Goal: Task Accomplishment & Management: Complete application form

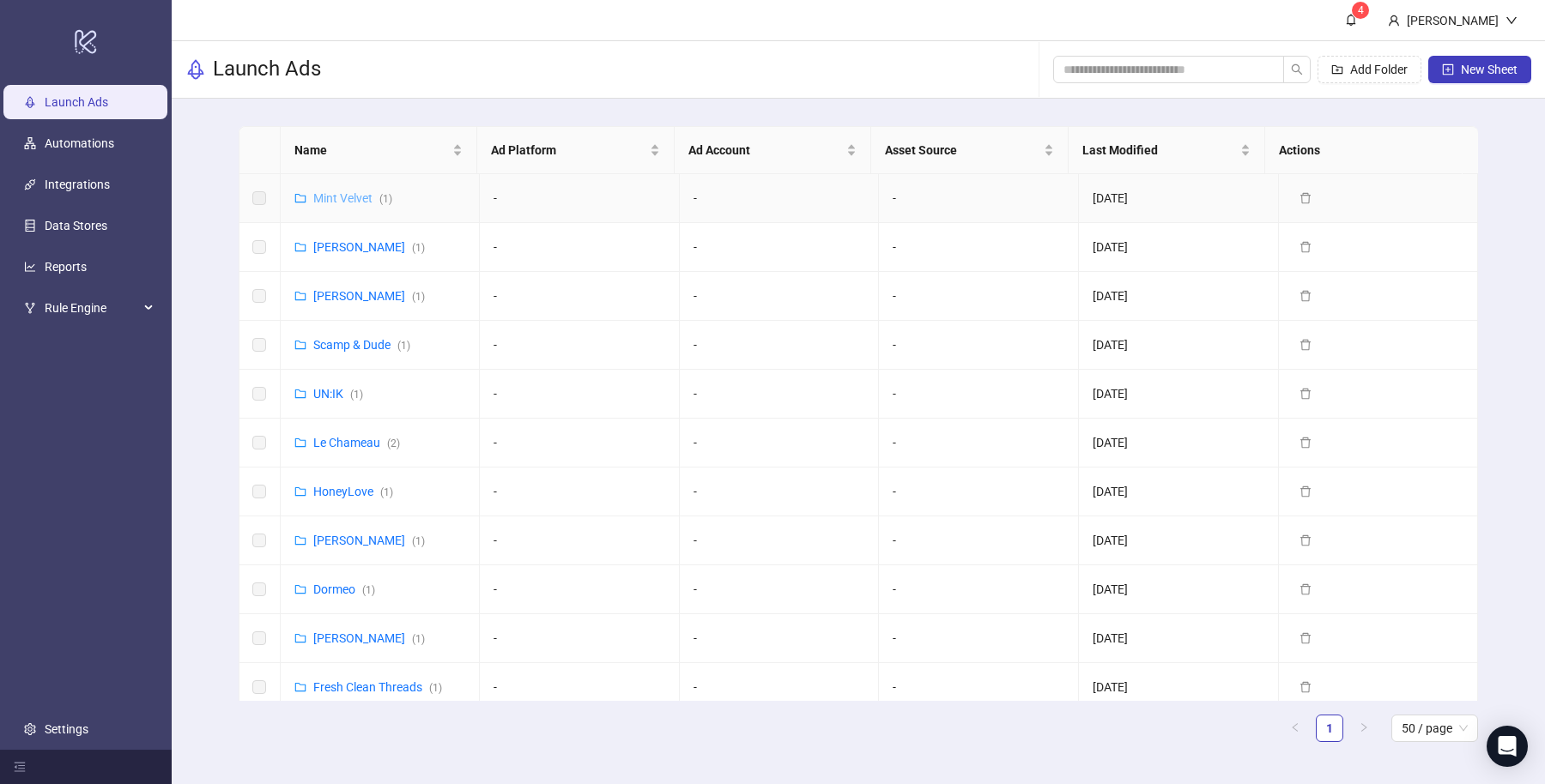
click at [344, 197] on link "Mint Velvet ( 1 )" at bounding box center [353, 199] width 79 height 14
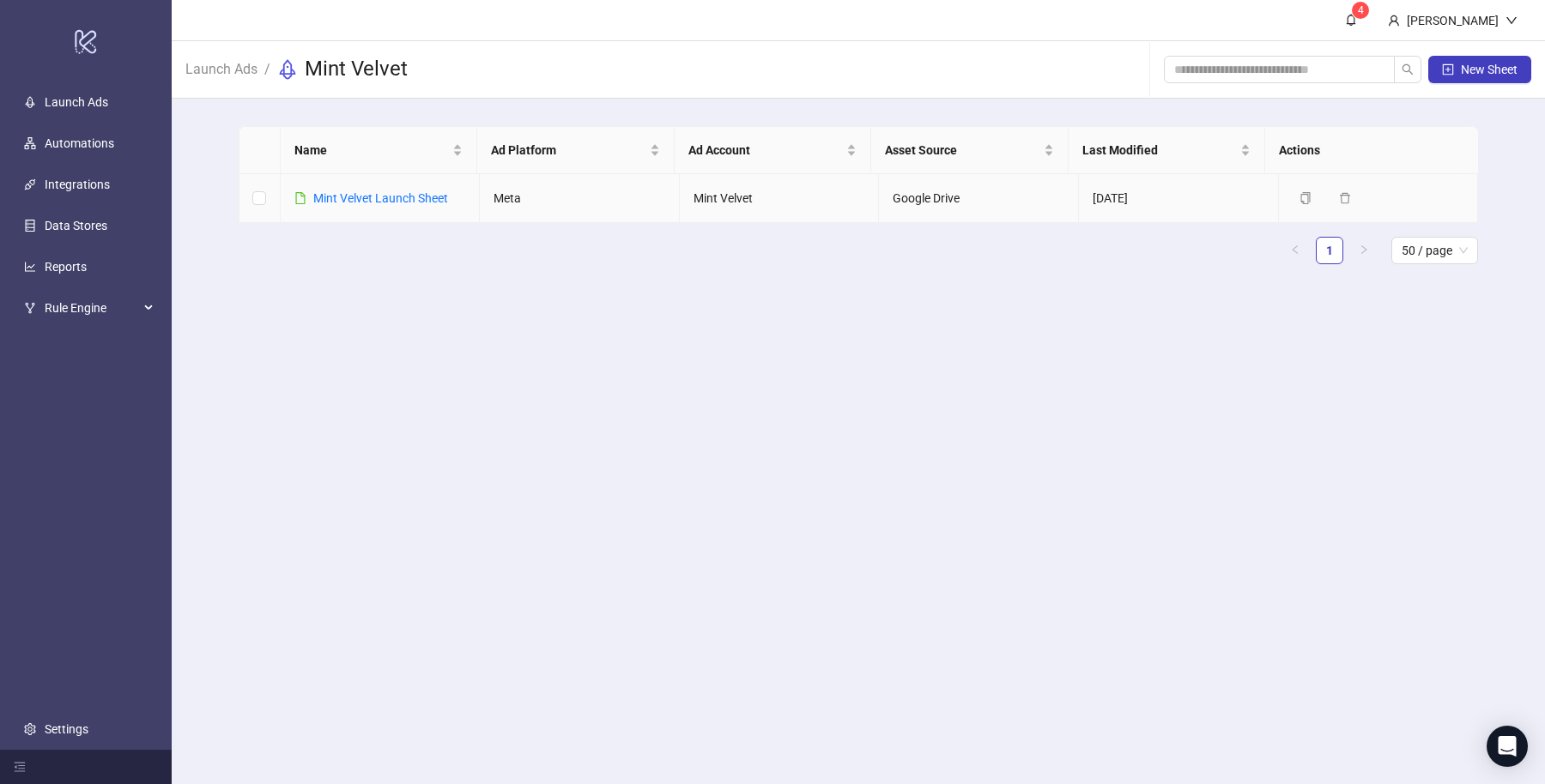
click at [344, 197] on link "Mint Velvet Launch Sheet" at bounding box center [380, 199] width 135 height 14
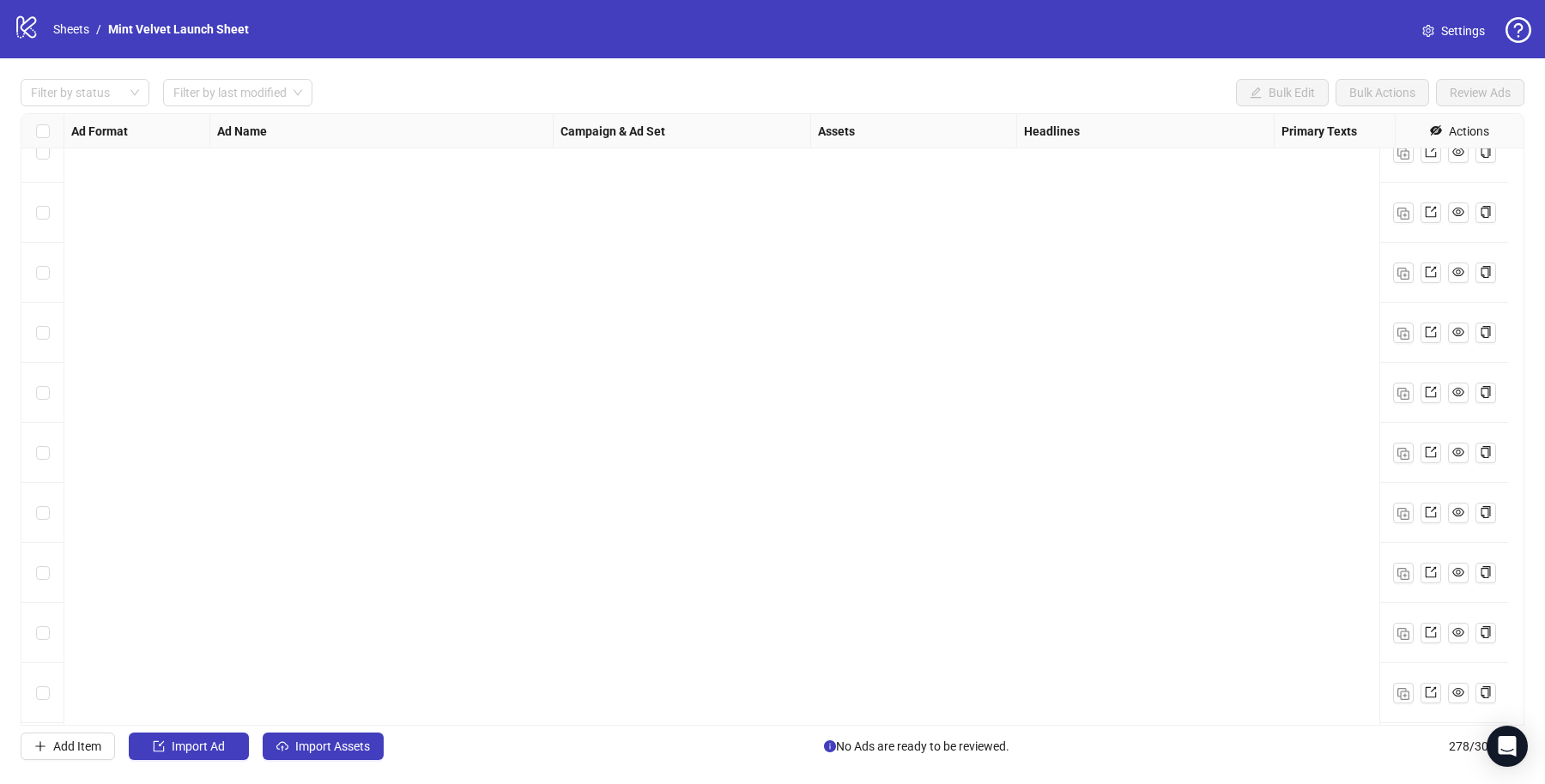
scroll to position [16134, 0]
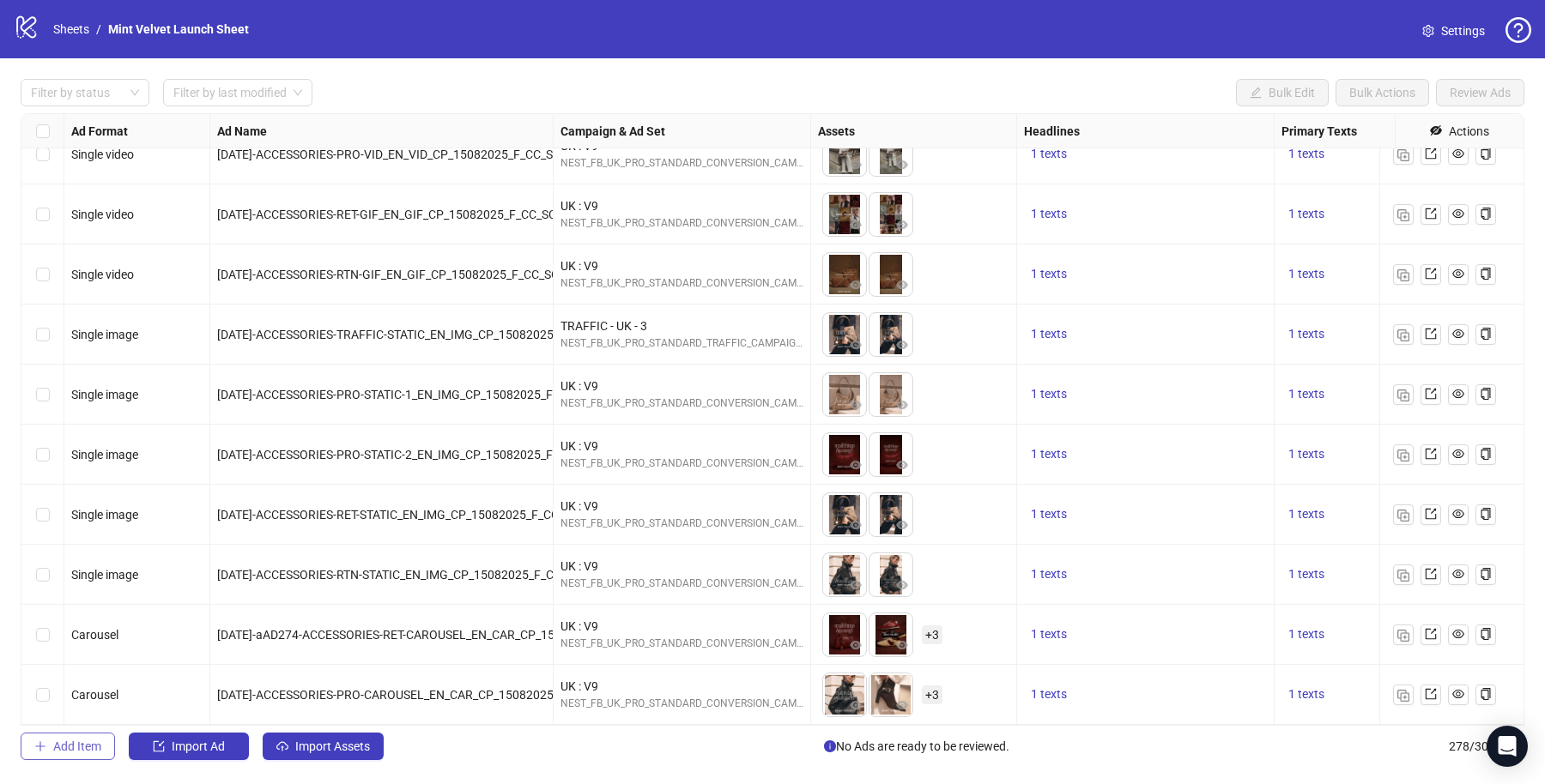
click at [84, 743] on span "Add Item" at bounding box center [77, 746] width 48 height 14
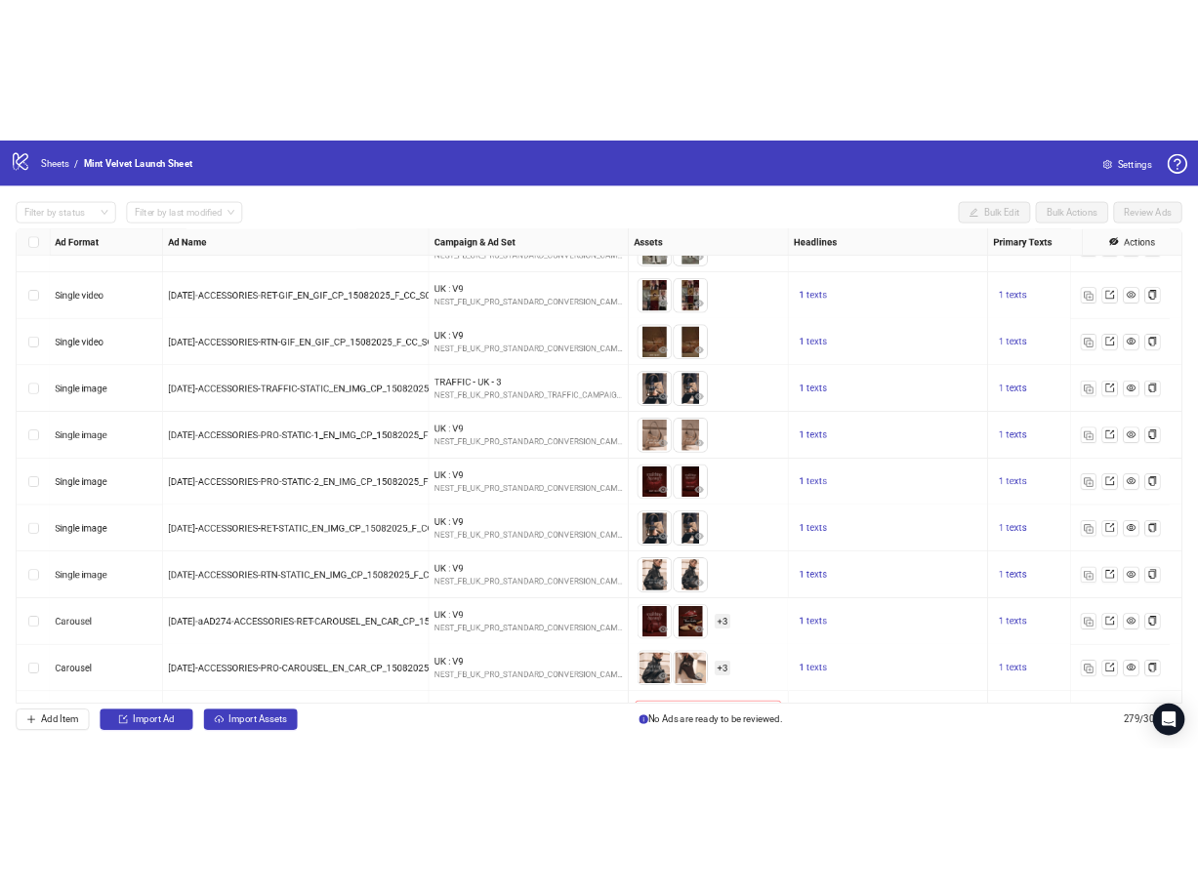
scroll to position [18425, 0]
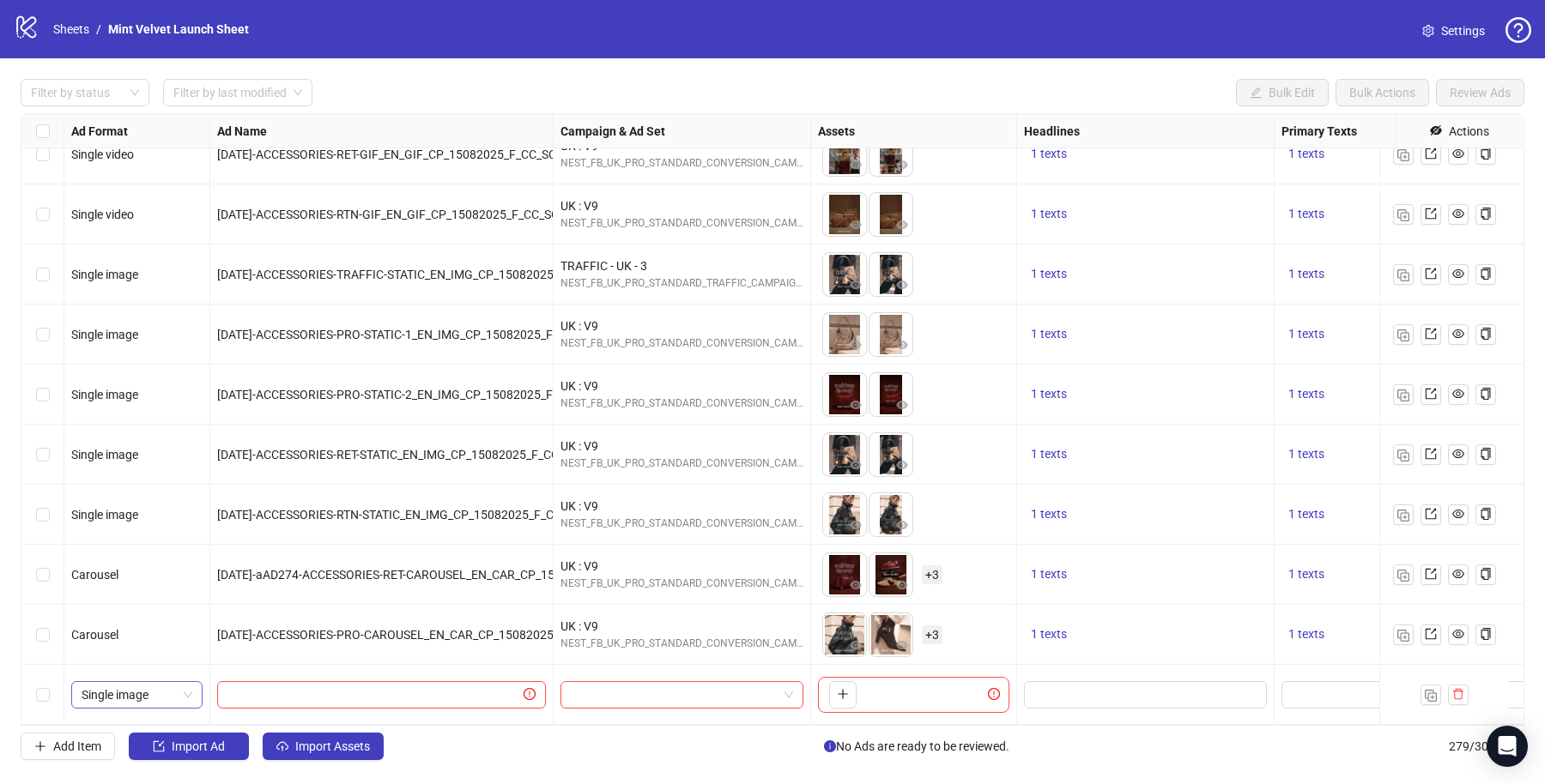
click at [152, 682] on span "Single image" at bounding box center [137, 694] width 111 height 25
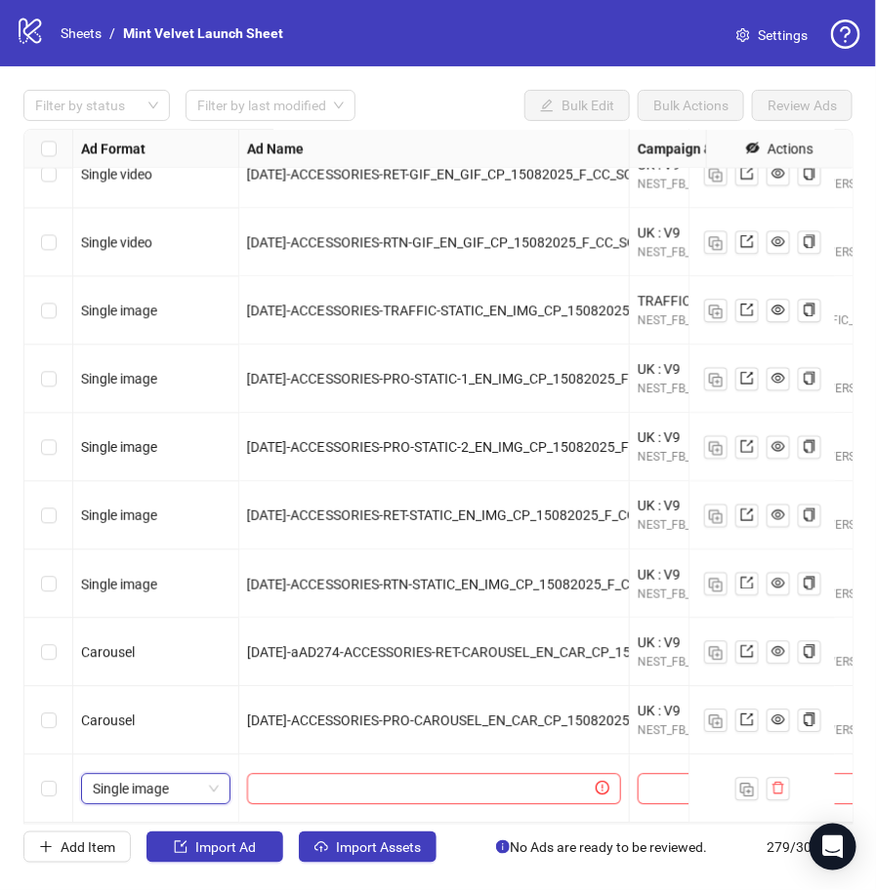
click at [872, 73] on div "Filter by status Filter by last modified Bulk Edit Bulk Actions Review Ads Ad F…" at bounding box center [438, 476] width 876 height 820
click at [876, 74] on html "logo/logo-mobile Sheets / Mint Velvet Launch Sheet Settings Filter by status Fi…" at bounding box center [438, 445] width 876 height 890
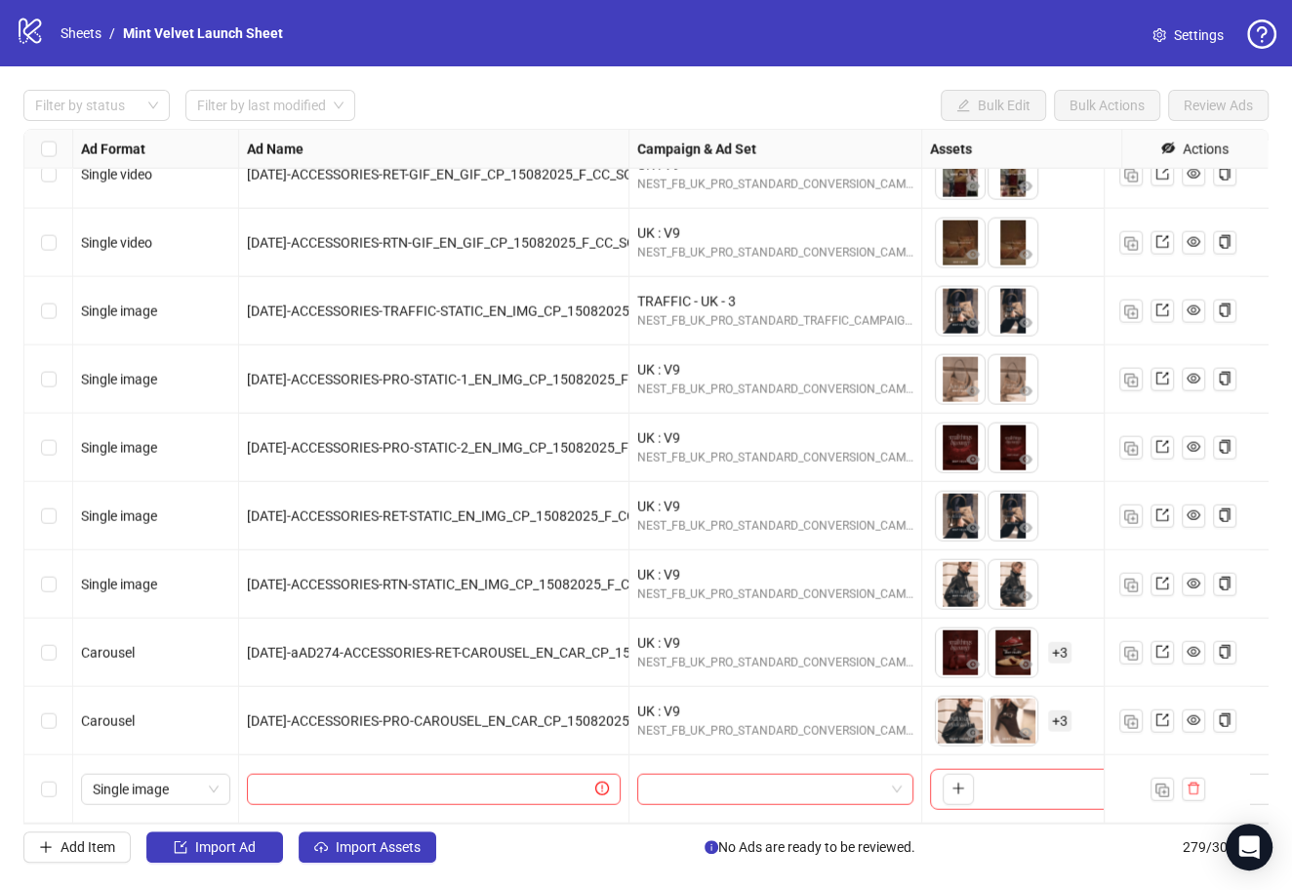
click at [1291, 61] on div "logo/logo-mobile Sheets / Mint Velvet Launch Sheet Settings" at bounding box center [646, 33] width 1292 height 66
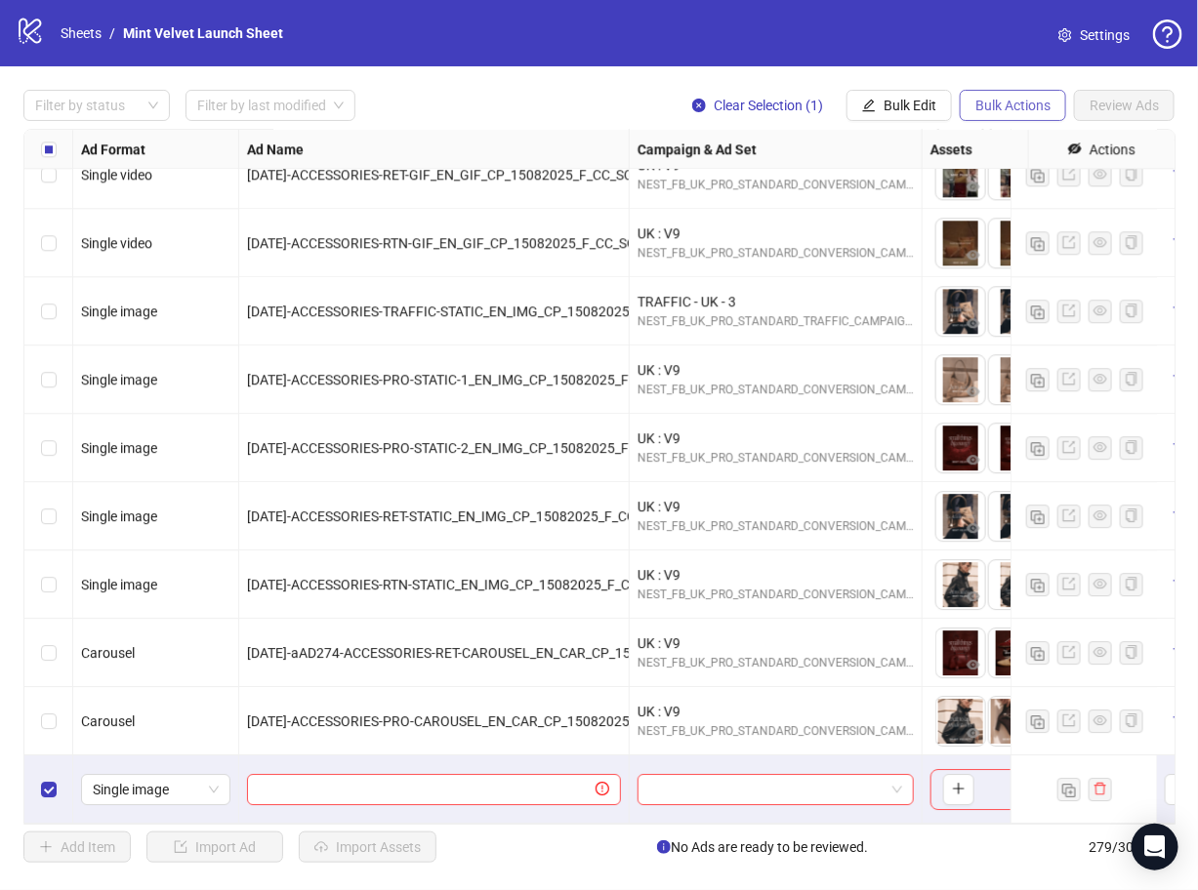
click at [1008, 102] on span "Bulk Actions" at bounding box center [1012, 106] width 75 height 16
click at [1027, 147] on span "Delete" at bounding box center [1042, 144] width 134 height 21
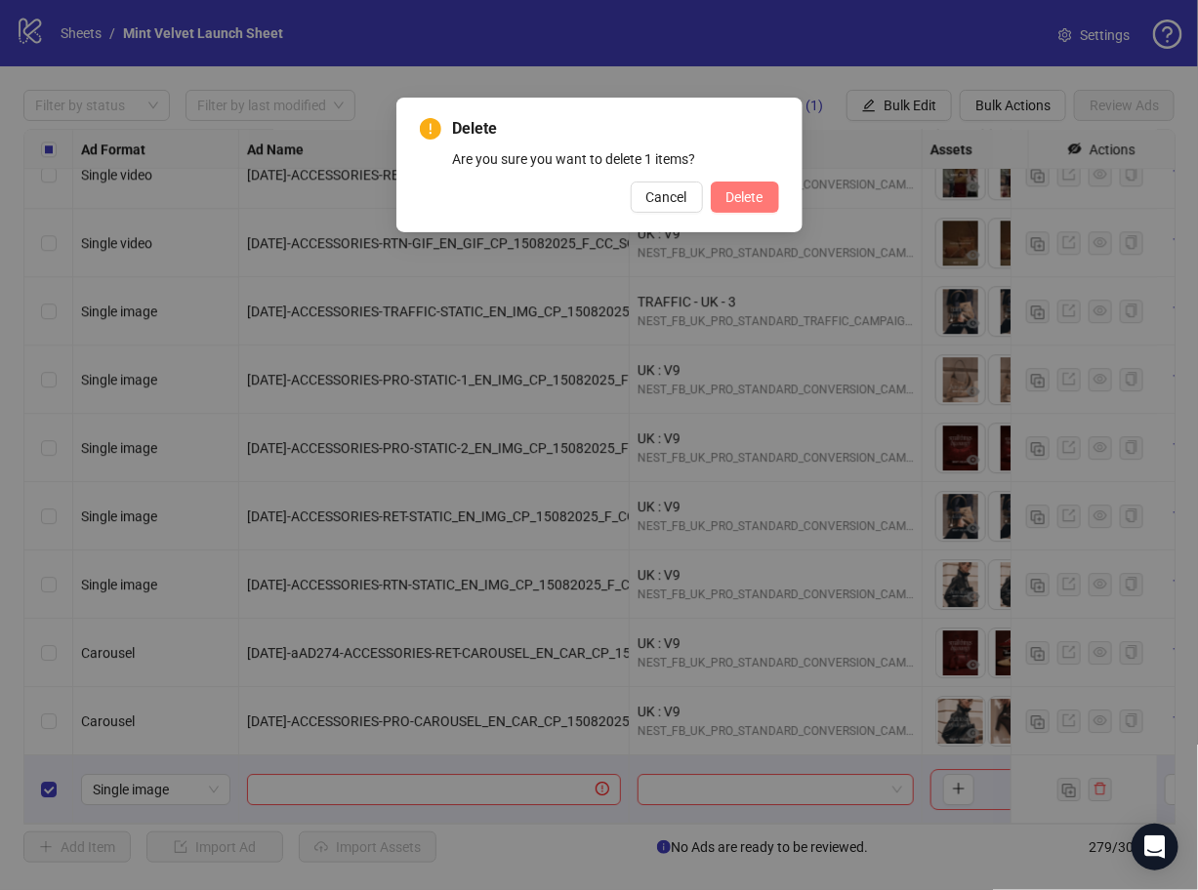
click at [747, 198] on span "Delete" at bounding box center [744, 197] width 37 height 16
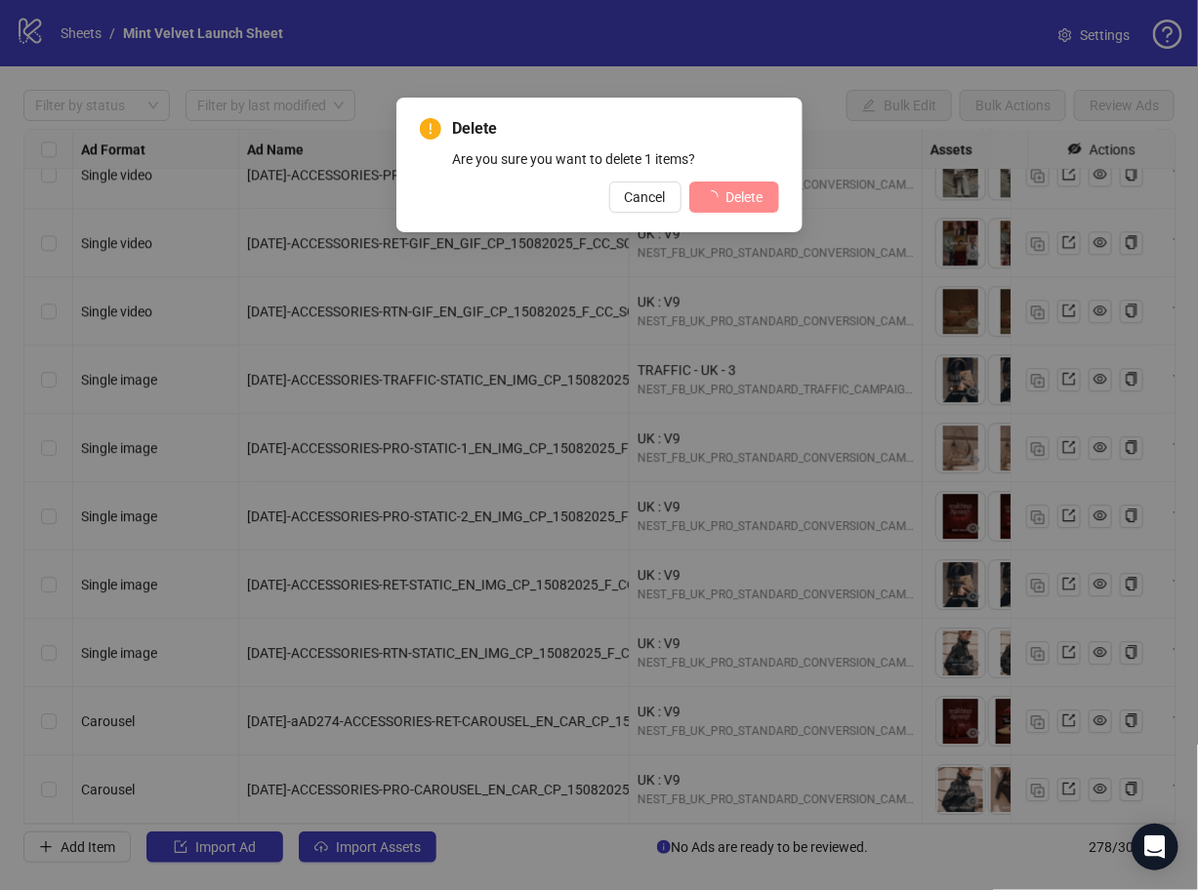
scroll to position [18357, 0]
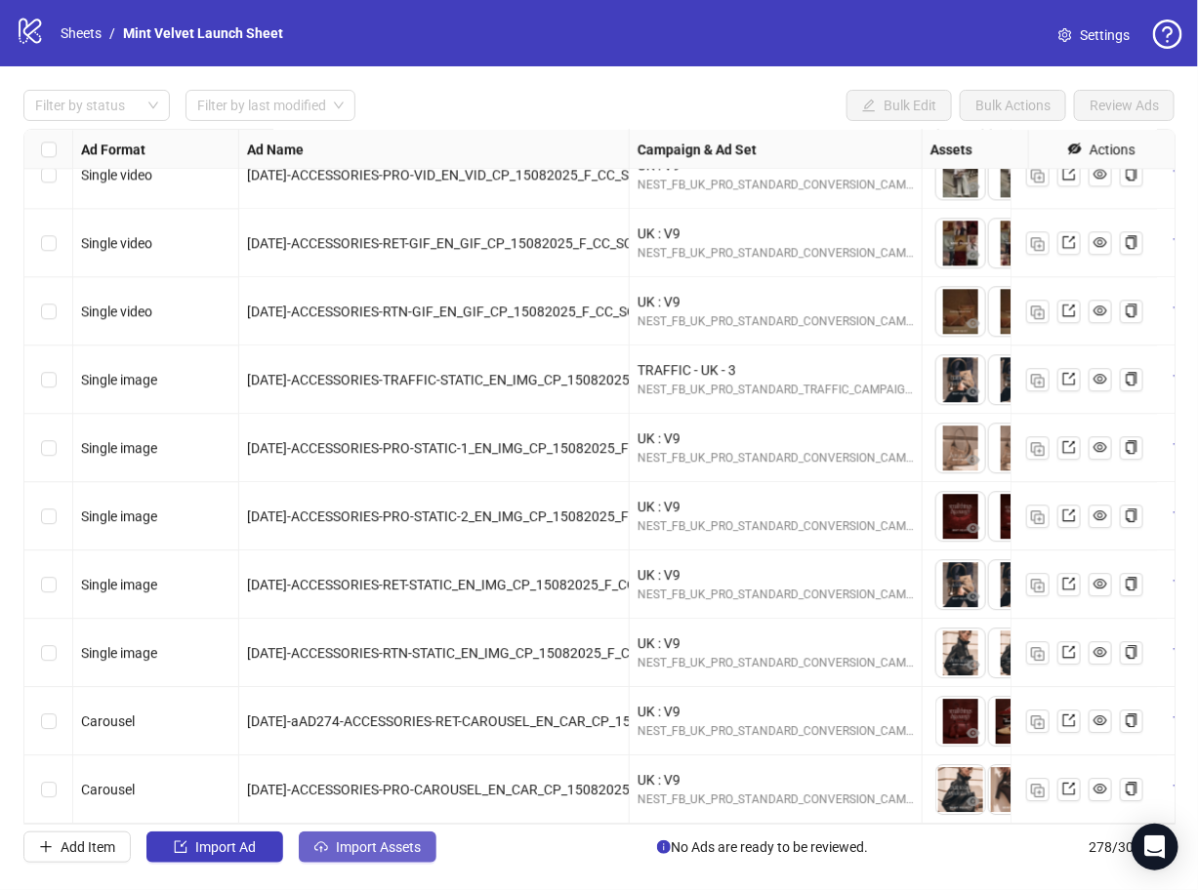
click at [391, 849] on span "Import Assets" at bounding box center [378, 847] width 85 height 16
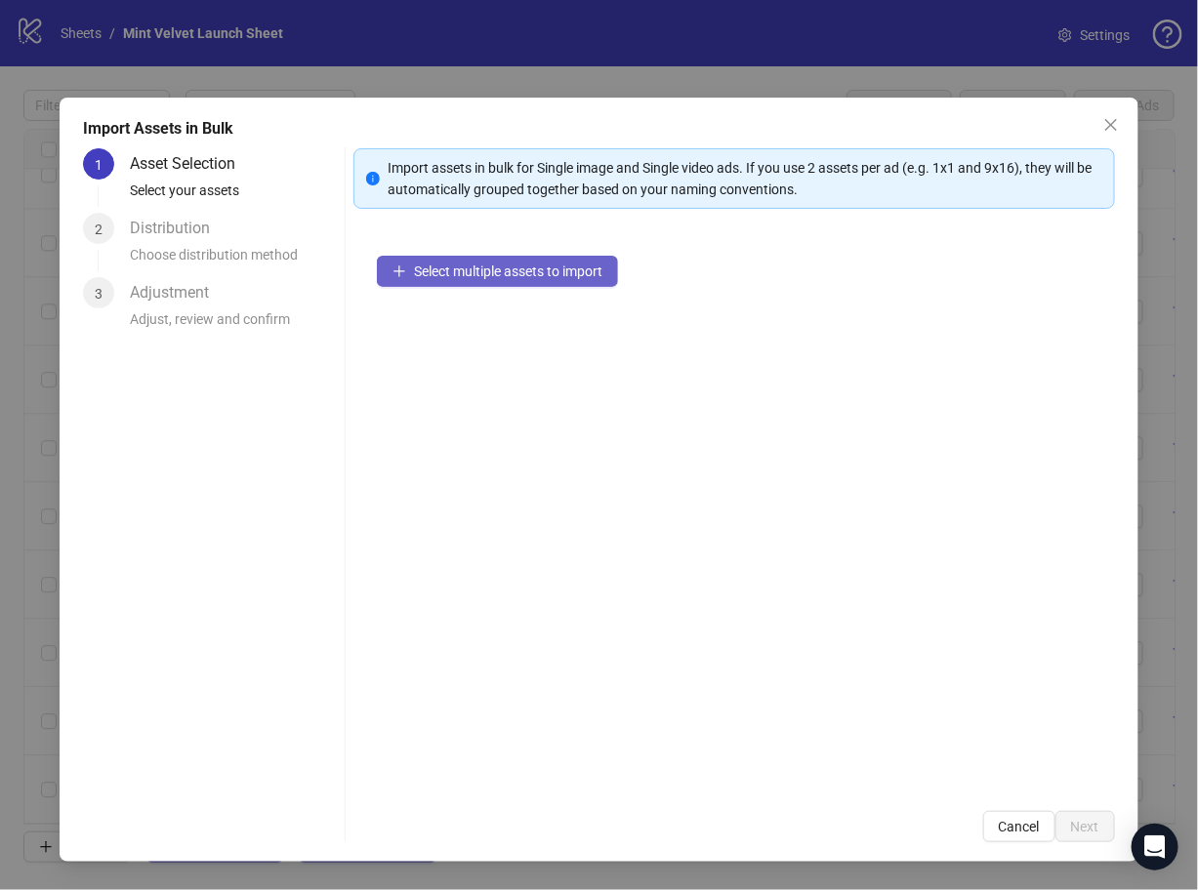
click at [554, 267] on span "Select multiple assets to import" at bounding box center [508, 272] width 188 height 16
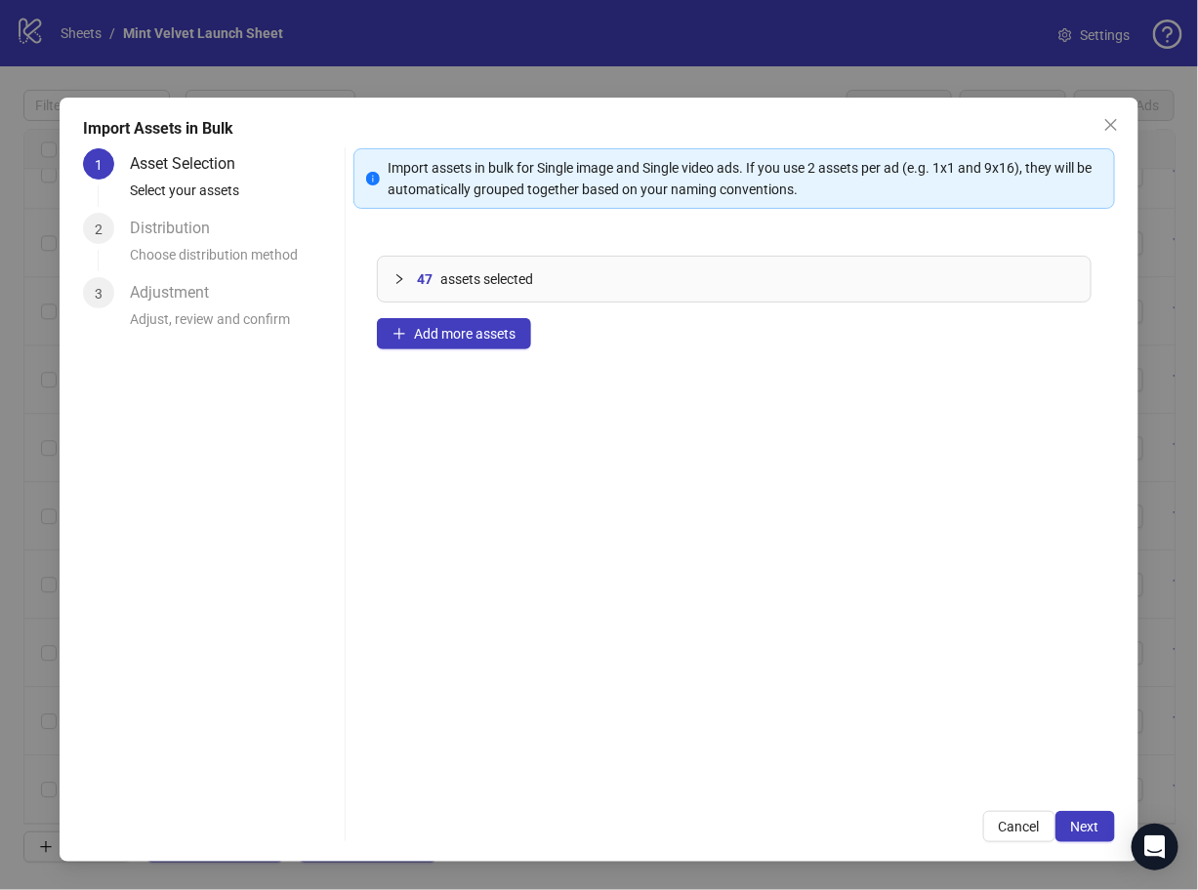
click at [434, 273] on div "47 assets selected" at bounding box center [745, 278] width 657 height 21
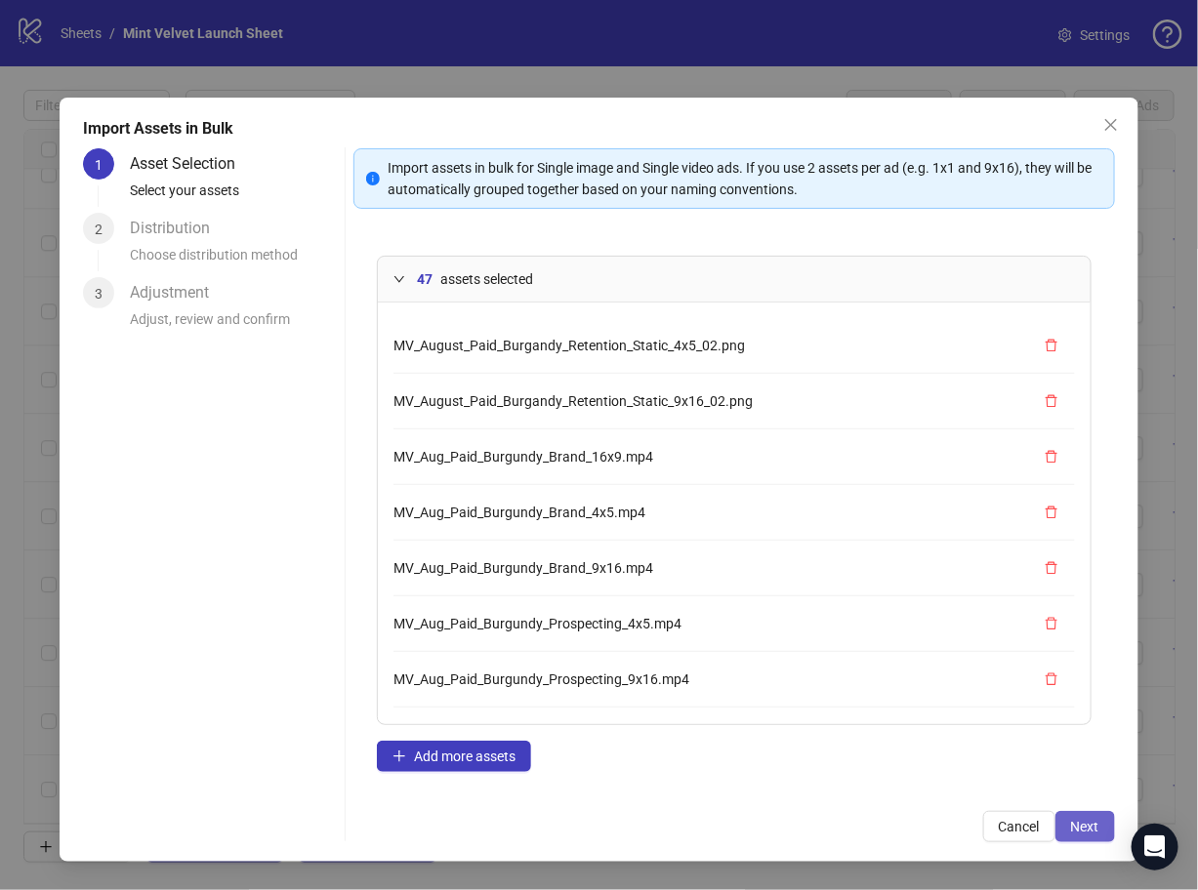
click at [1096, 820] on span "Next" at bounding box center [1085, 827] width 28 height 16
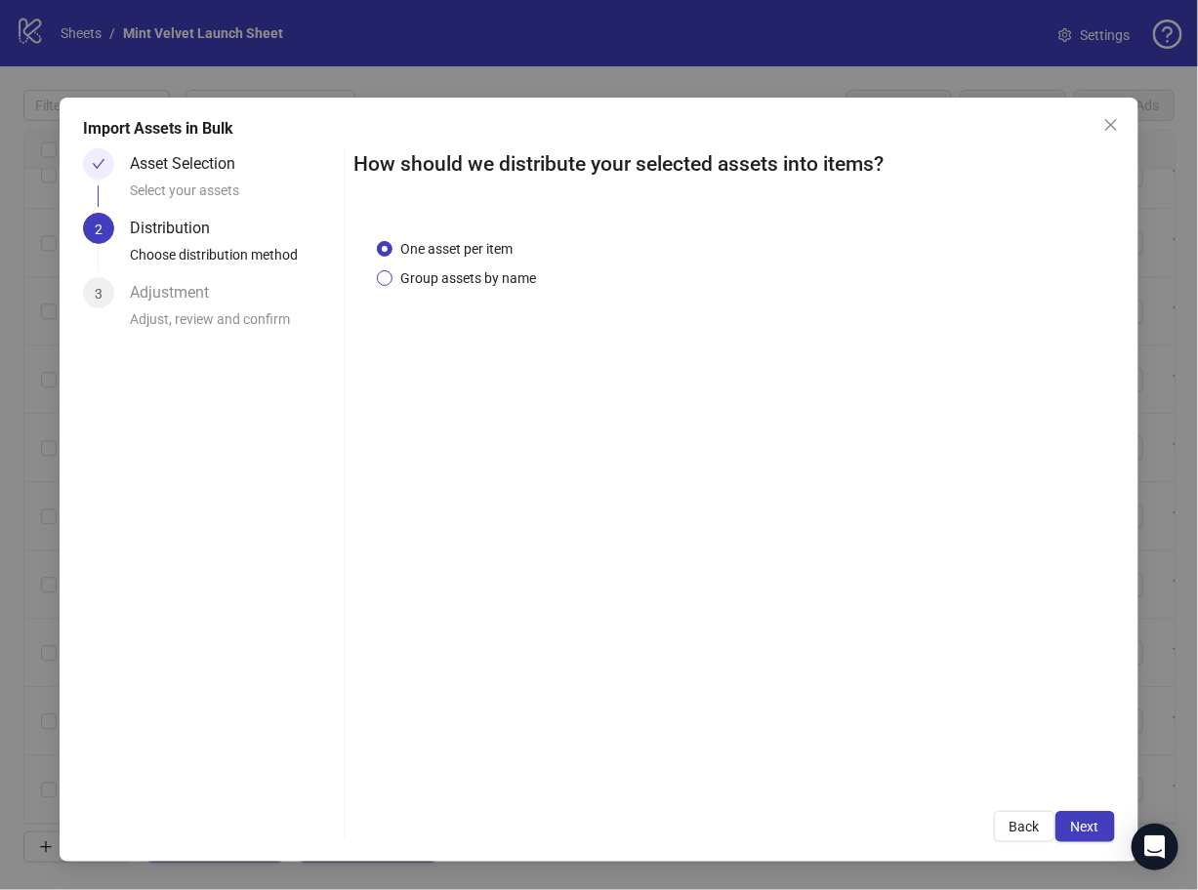
click at [477, 279] on span "Group assets by name" at bounding box center [467, 277] width 151 height 21
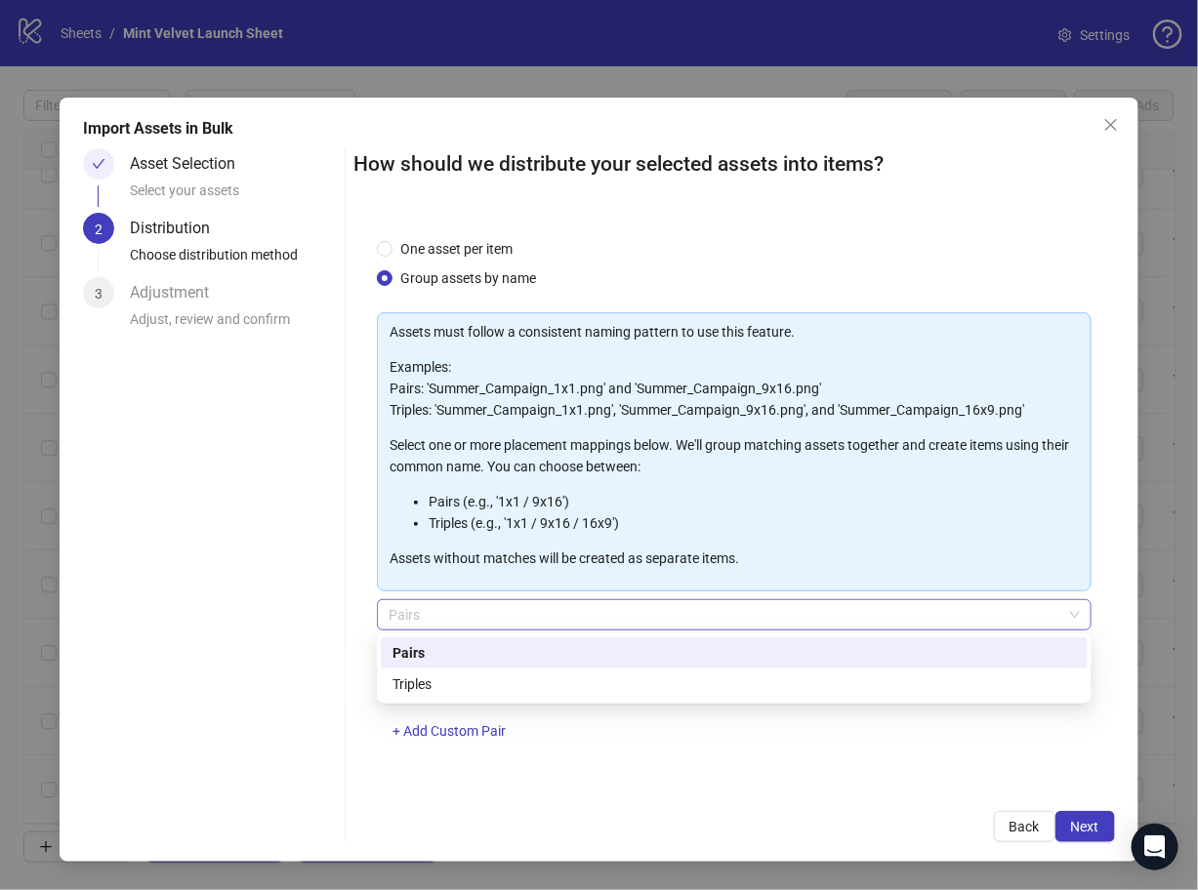
click at [506, 603] on span "Pairs" at bounding box center [733, 614] width 690 height 29
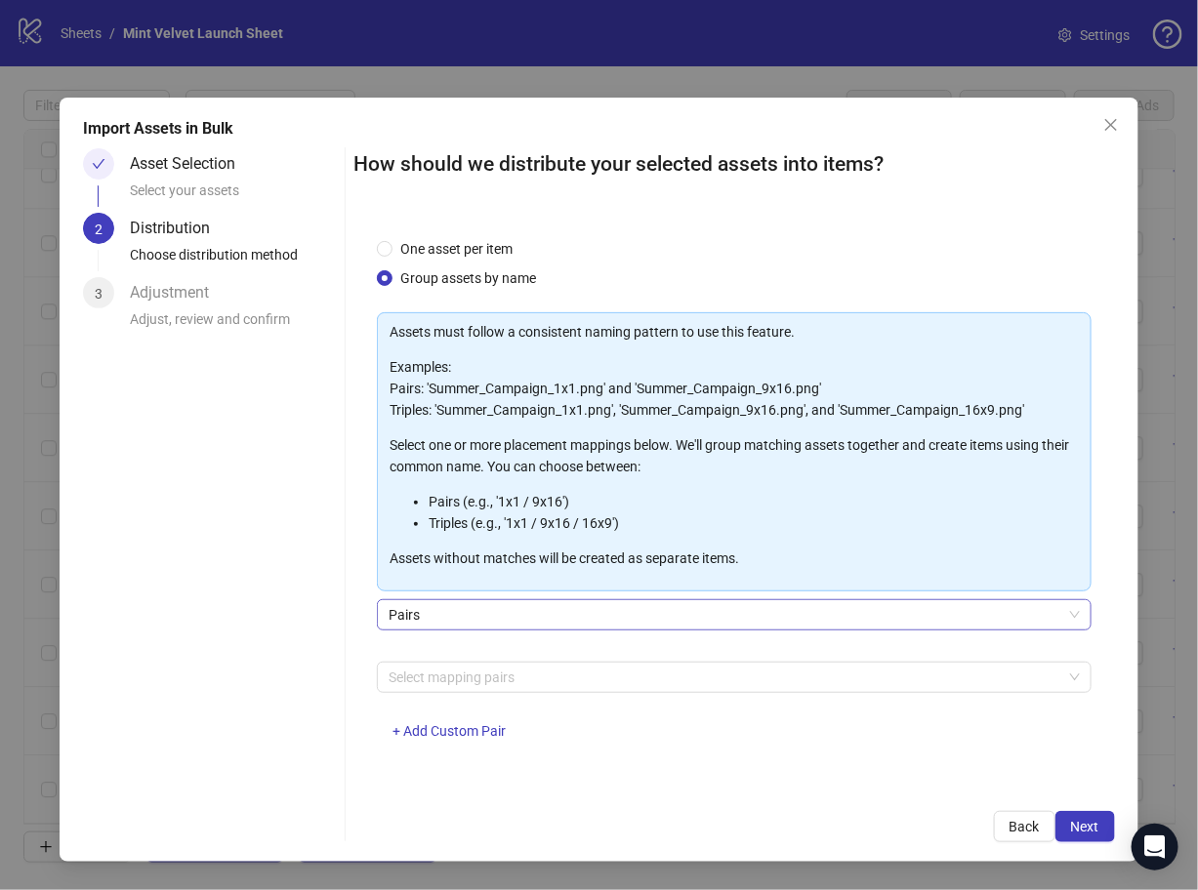
click at [610, 603] on span "Pairs" at bounding box center [733, 614] width 690 height 29
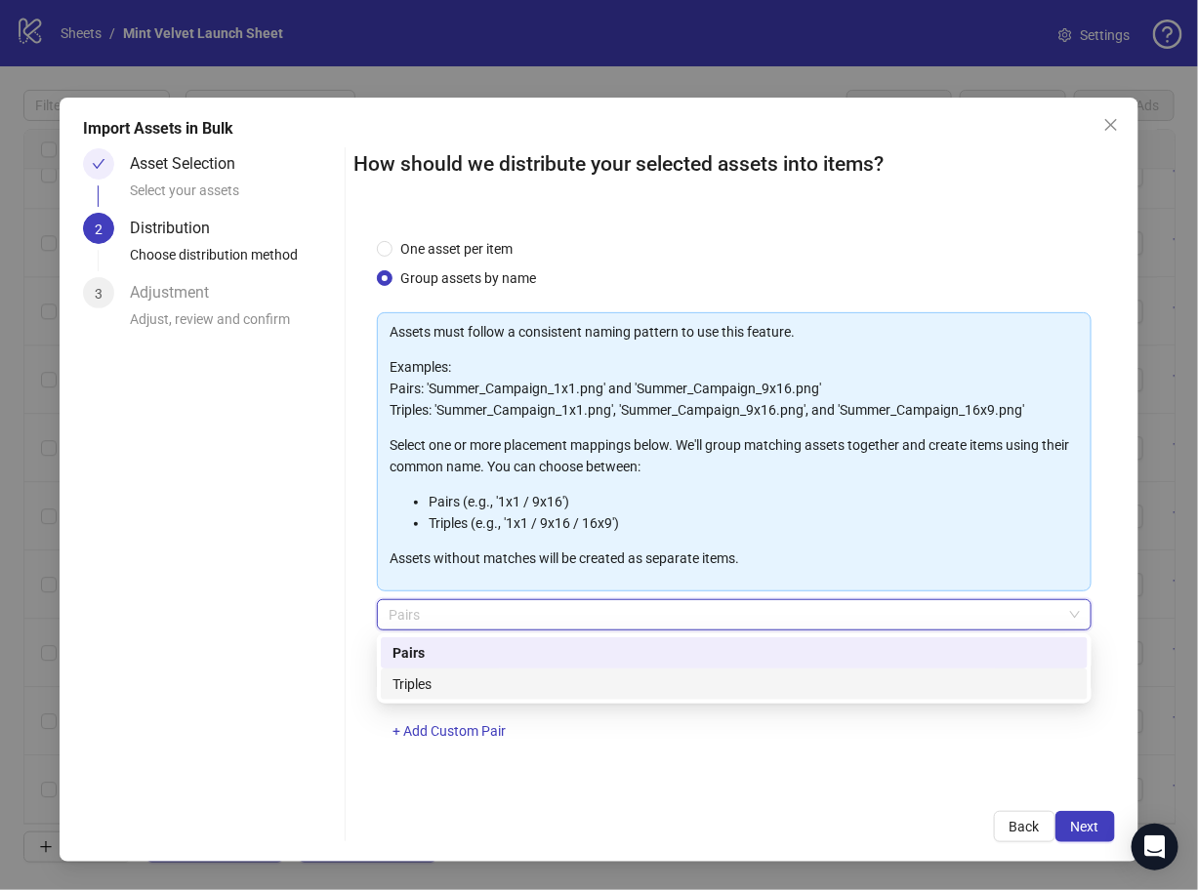
click at [545, 683] on div "Triples" at bounding box center [733, 684] width 683 height 21
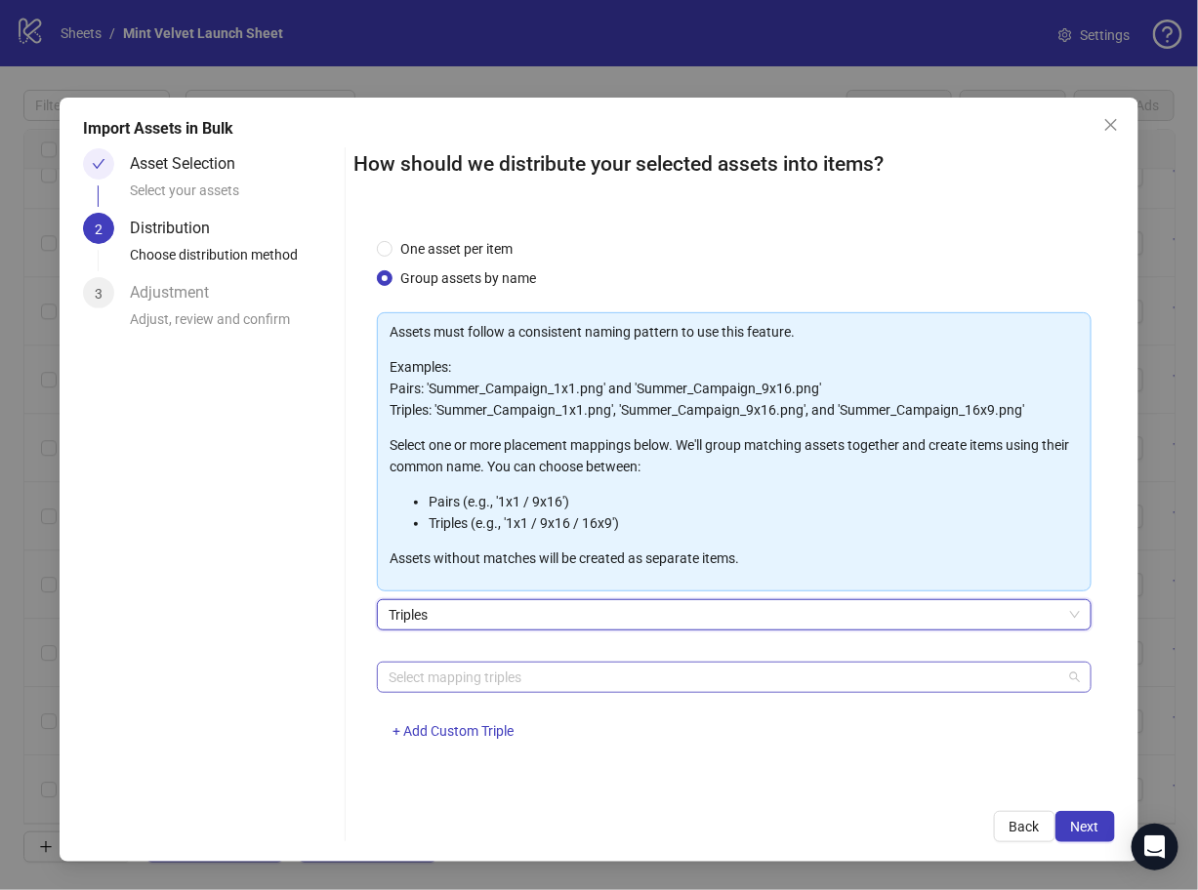
click at [589, 678] on div at bounding box center [723, 677] width 685 height 27
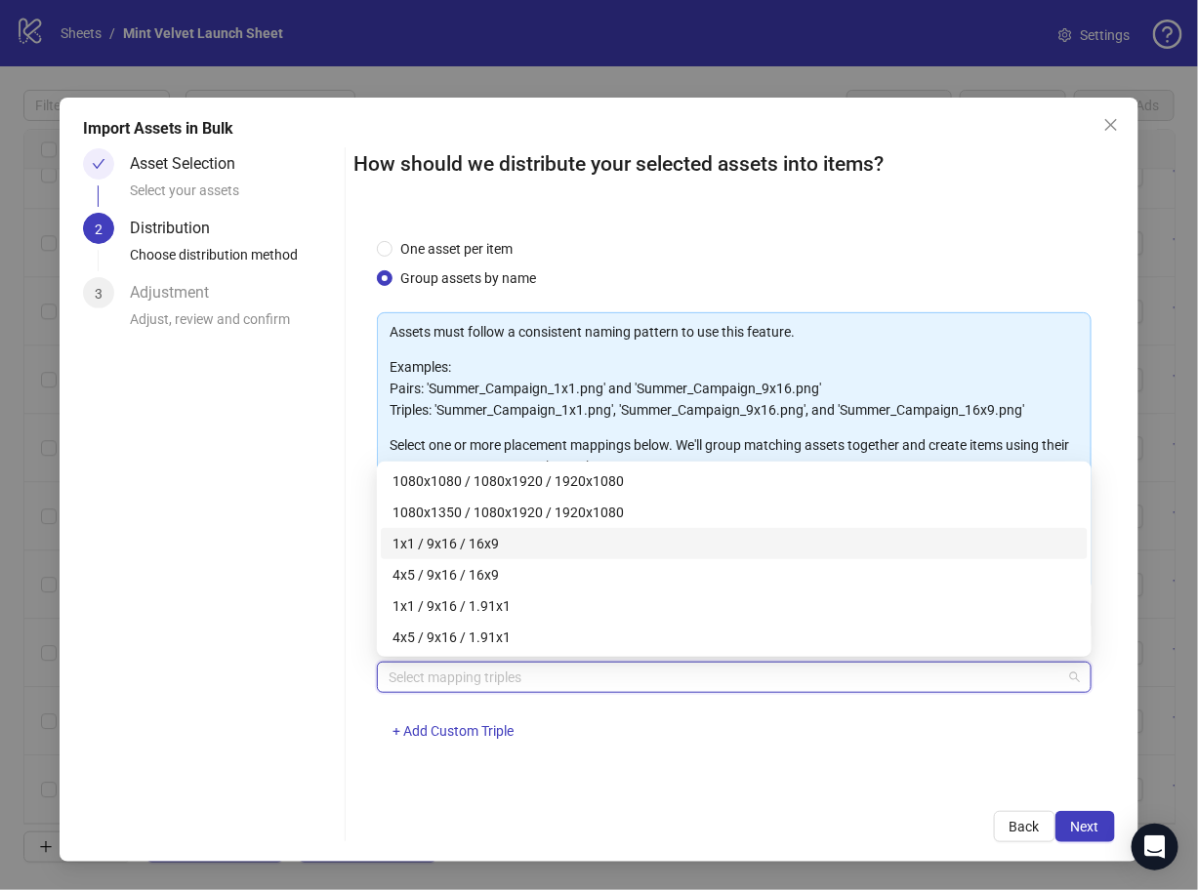
click at [593, 546] on div "1x1 / 9x16 / 16x9" at bounding box center [733, 543] width 683 height 21
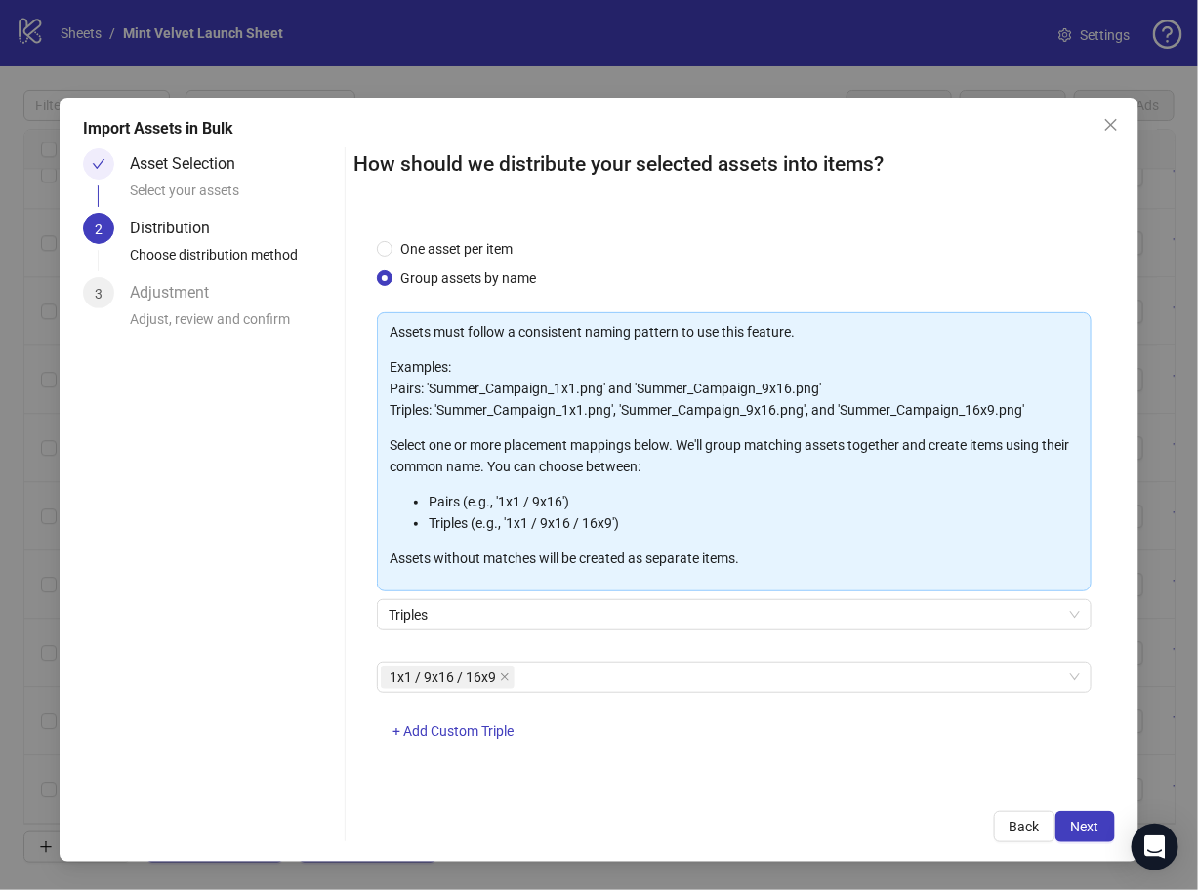
click at [739, 749] on div "1x1 / 9x16 / 16x9 + Add Custom Triple" at bounding box center [734, 713] width 714 height 102
click at [1077, 824] on span "Next" at bounding box center [1085, 827] width 28 height 16
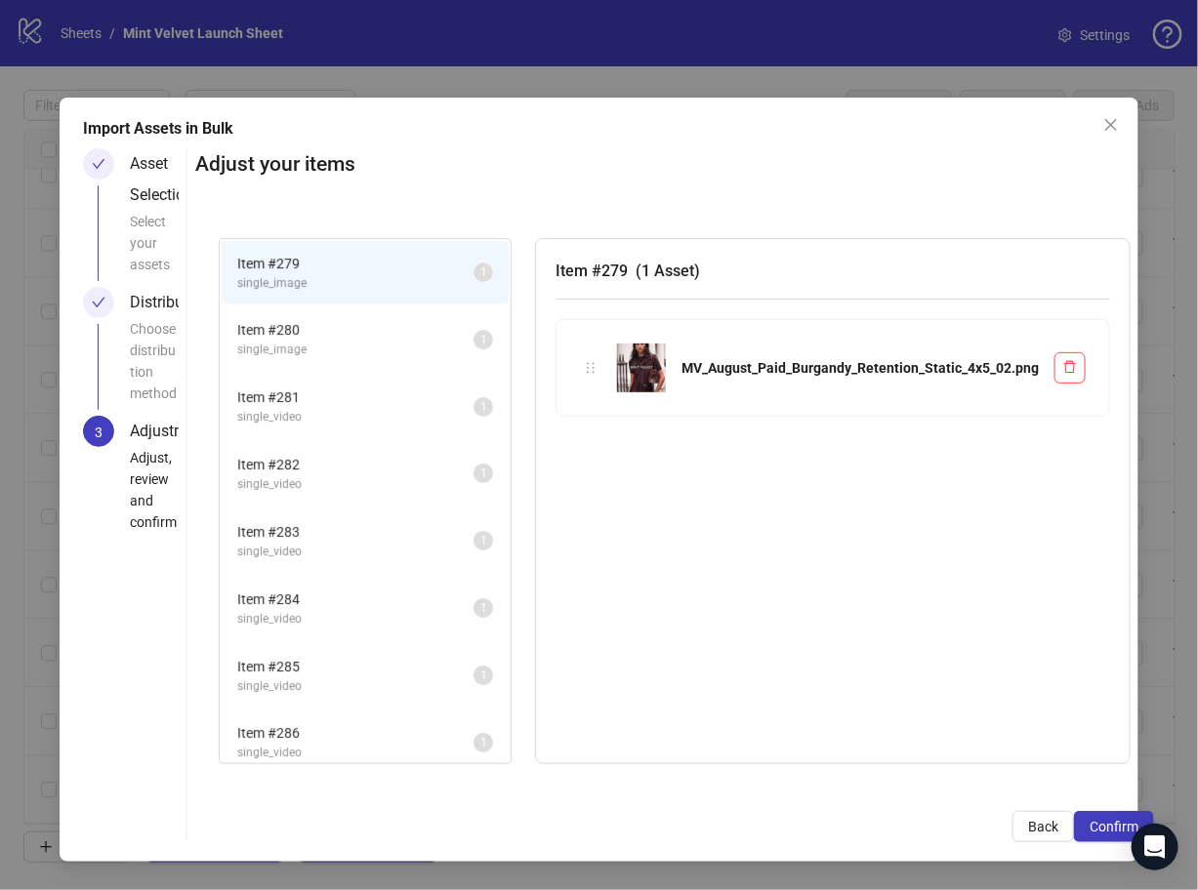
click at [367, 347] on span "single_image" at bounding box center [355, 350] width 236 height 19
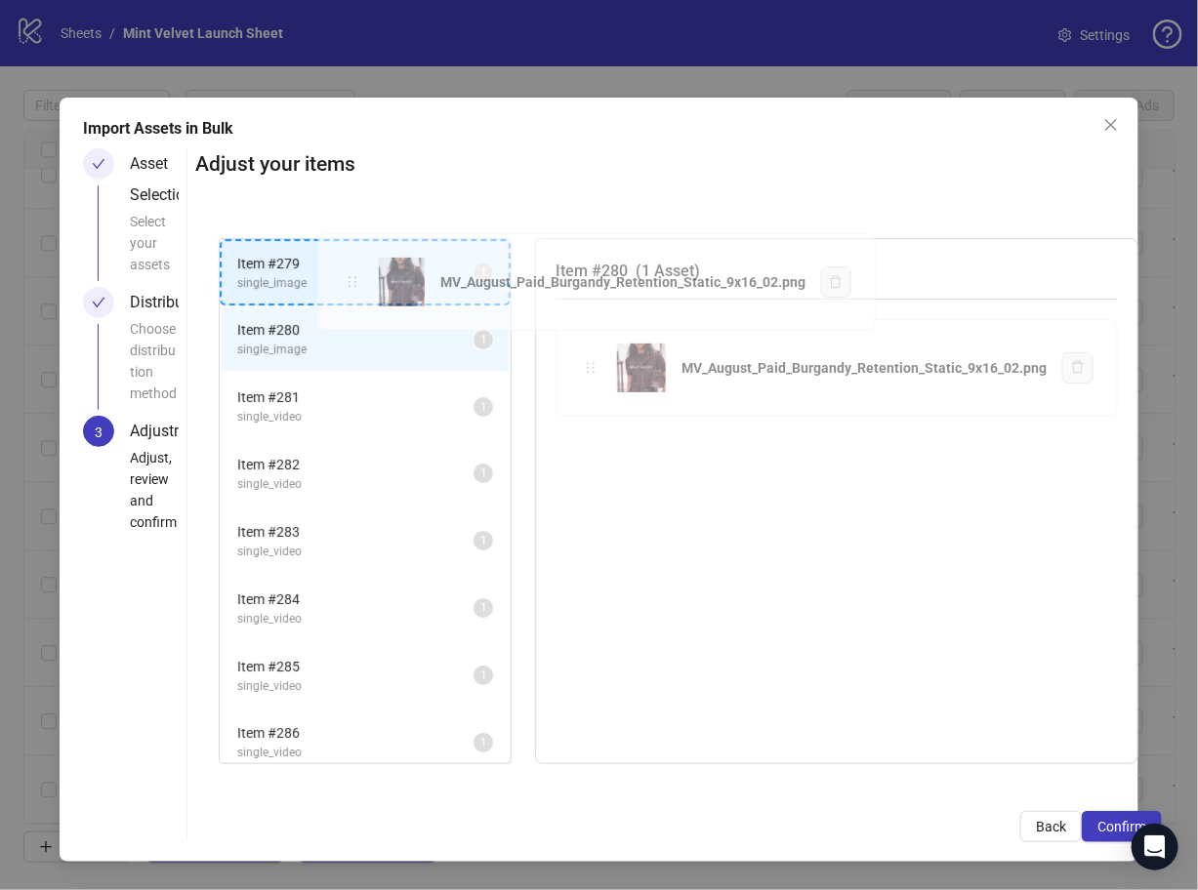
drag, startPoint x: 598, startPoint y: 372, endPoint x: 359, endPoint y: 288, distance: 253.4
click at [359, 288] on div "Item # 279 single_image 1 Item # 280 single_image 1 Item # 281 single_video 1 I…" at bounding box center [678, 501] width 966 height 573
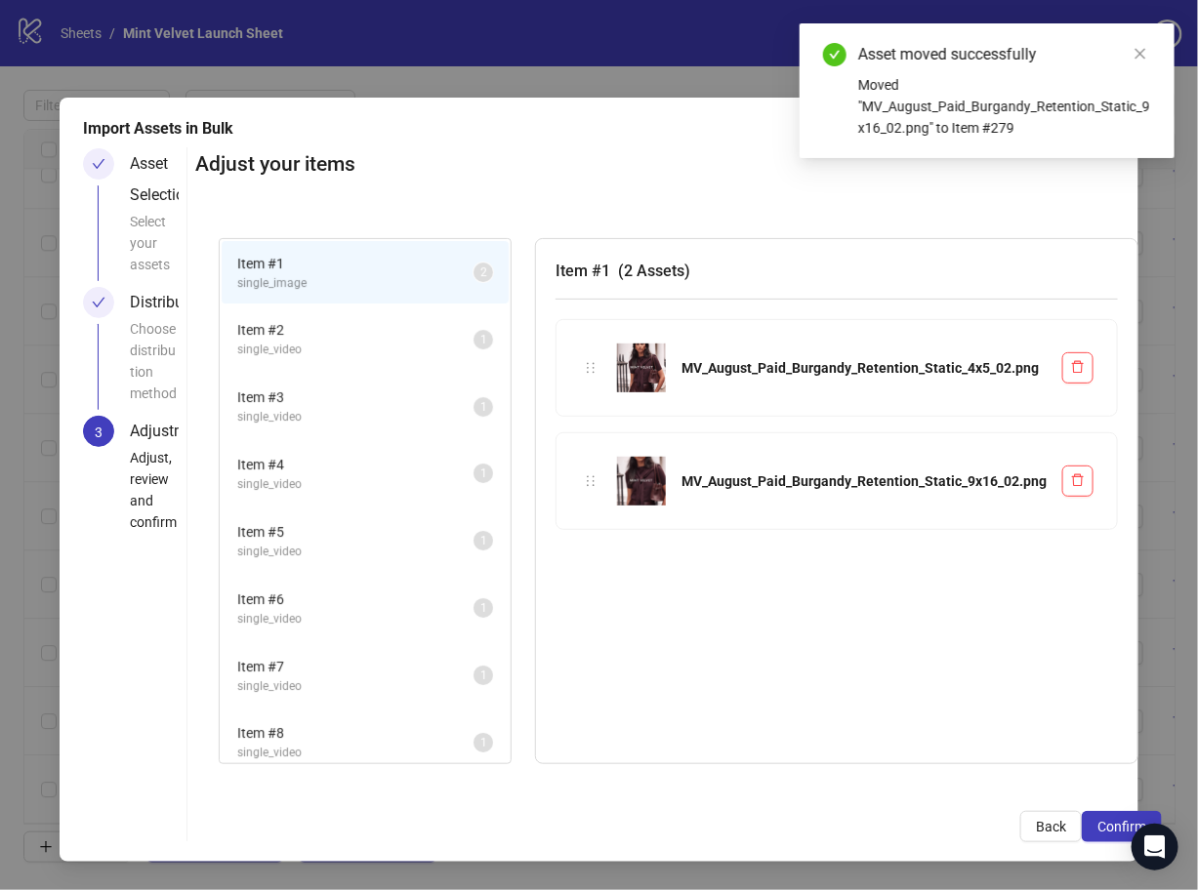
click at [359, 288] on span "single_image" at bounding box center [355, 283] width 236 height 19
click at [346, 345] on span "single_video" at bounding box center [355, 350] width 236 height 19
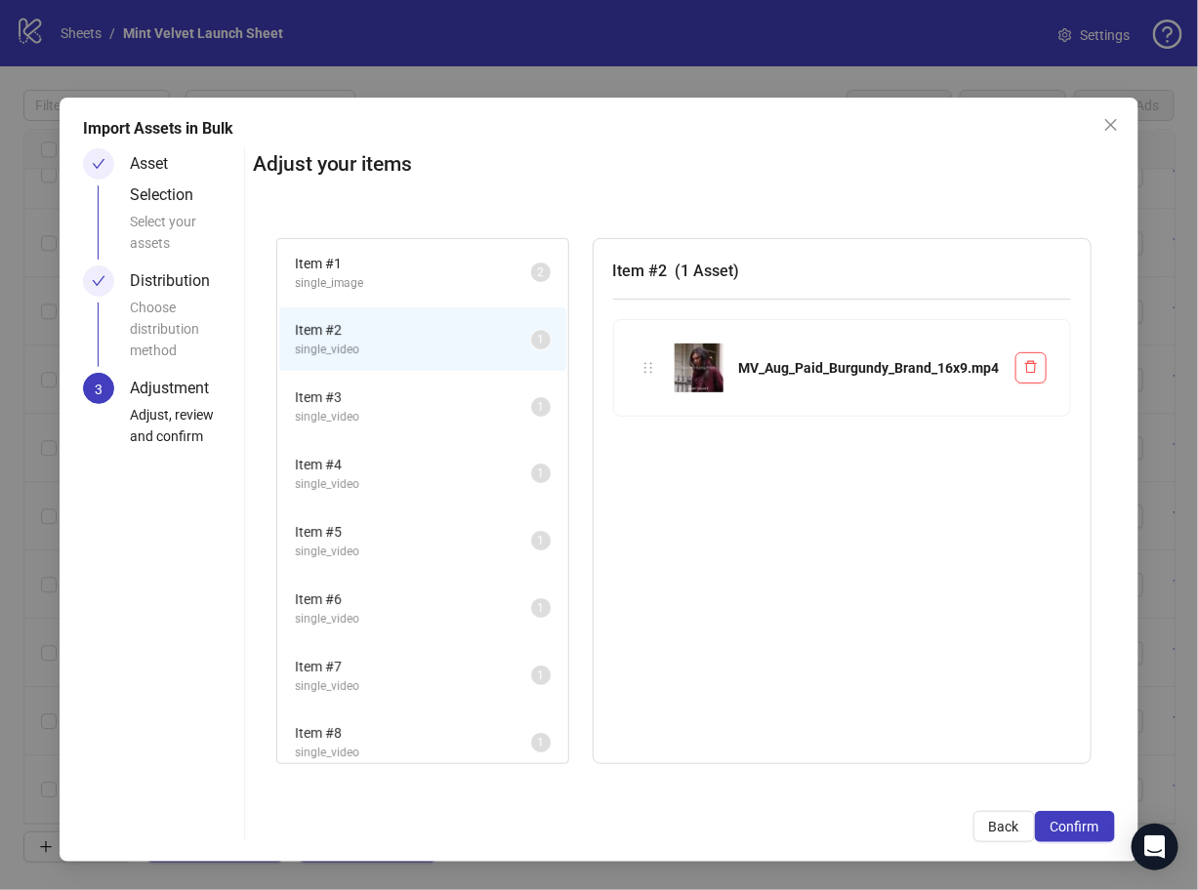
click at [356, 396] on span "Item # 3" at bounding box center [413, 397] width 236 height 21
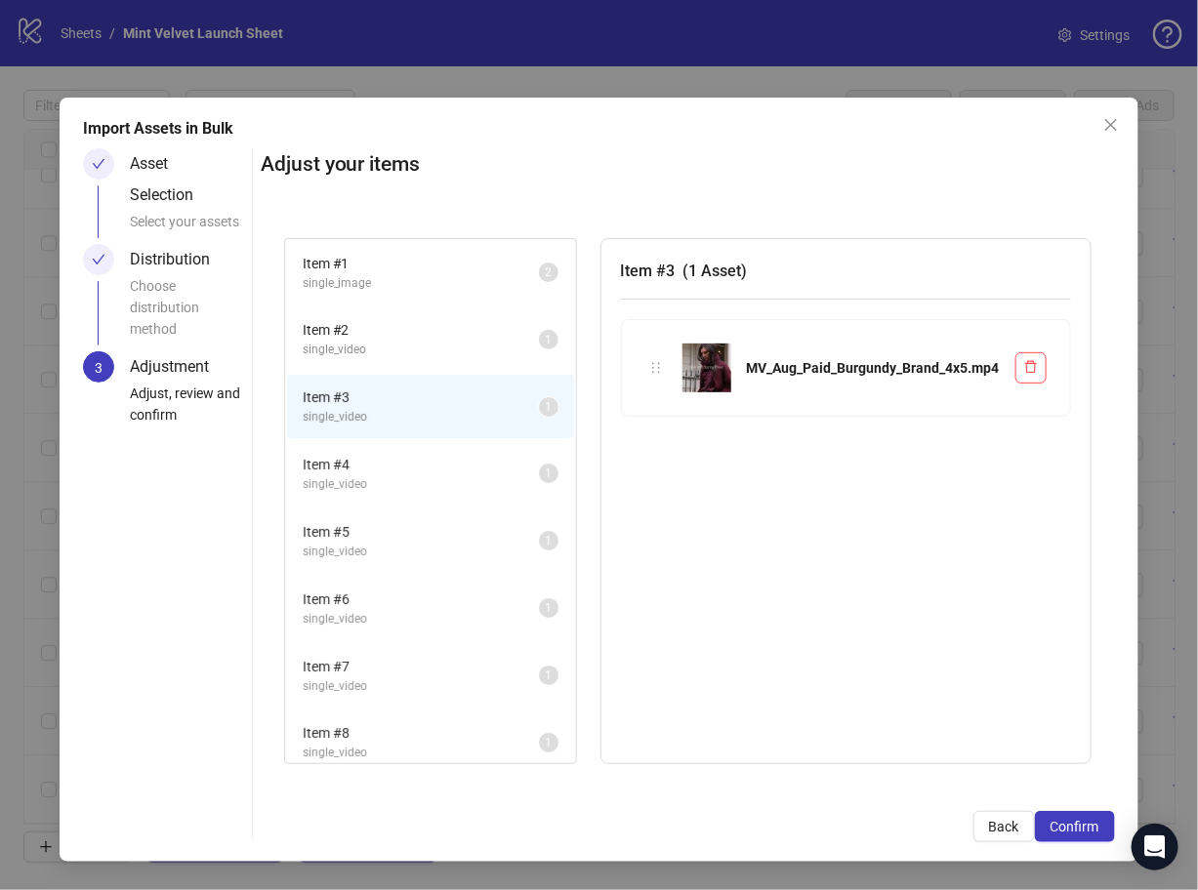
click at [423, 244] on li "Item # 1 single_image 2" at bounding box center [430, 272] width 287 height 63
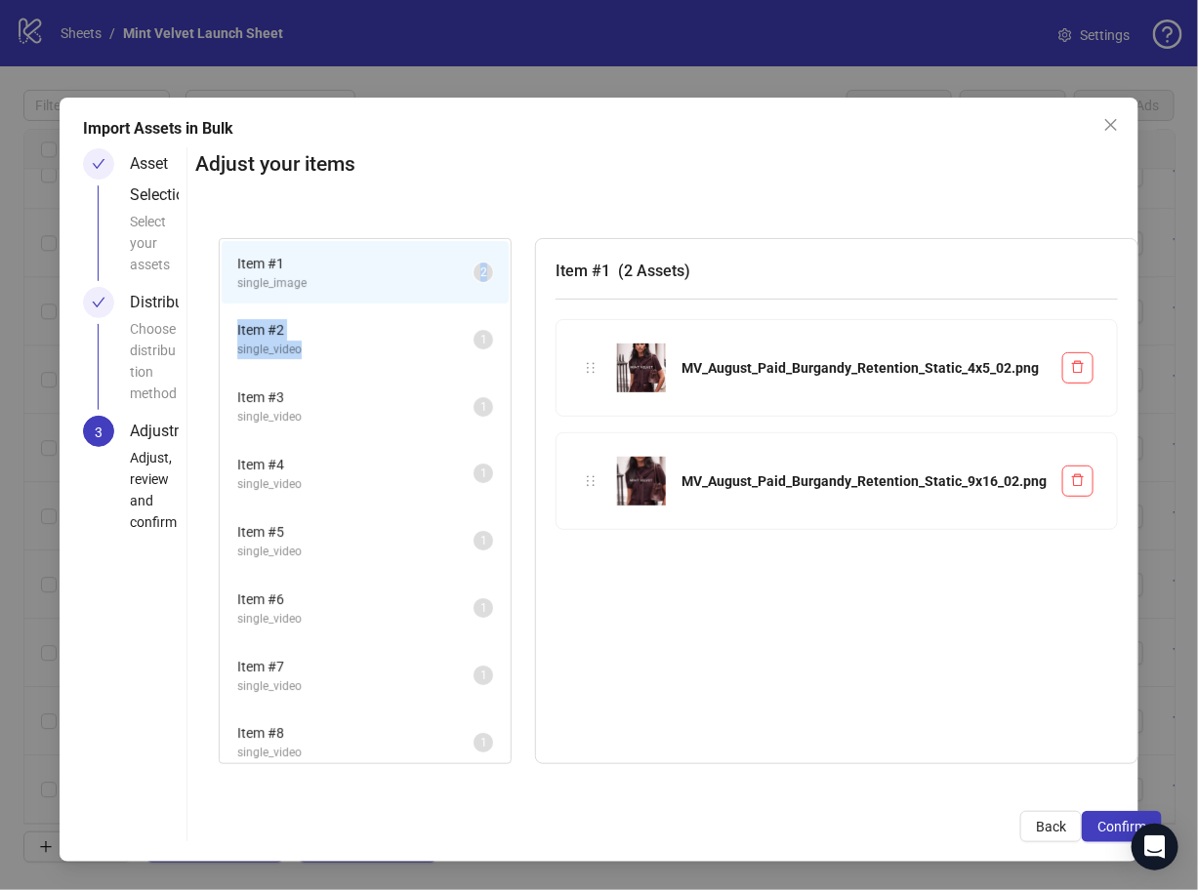
drag, startPoint x: 328, startPoint y: 276, endPoint x: 332, endPoint y: 344, distance: 67.5
click at [388, 343] on span "single_video" at bounding box center [355, 350] width 236 height 19
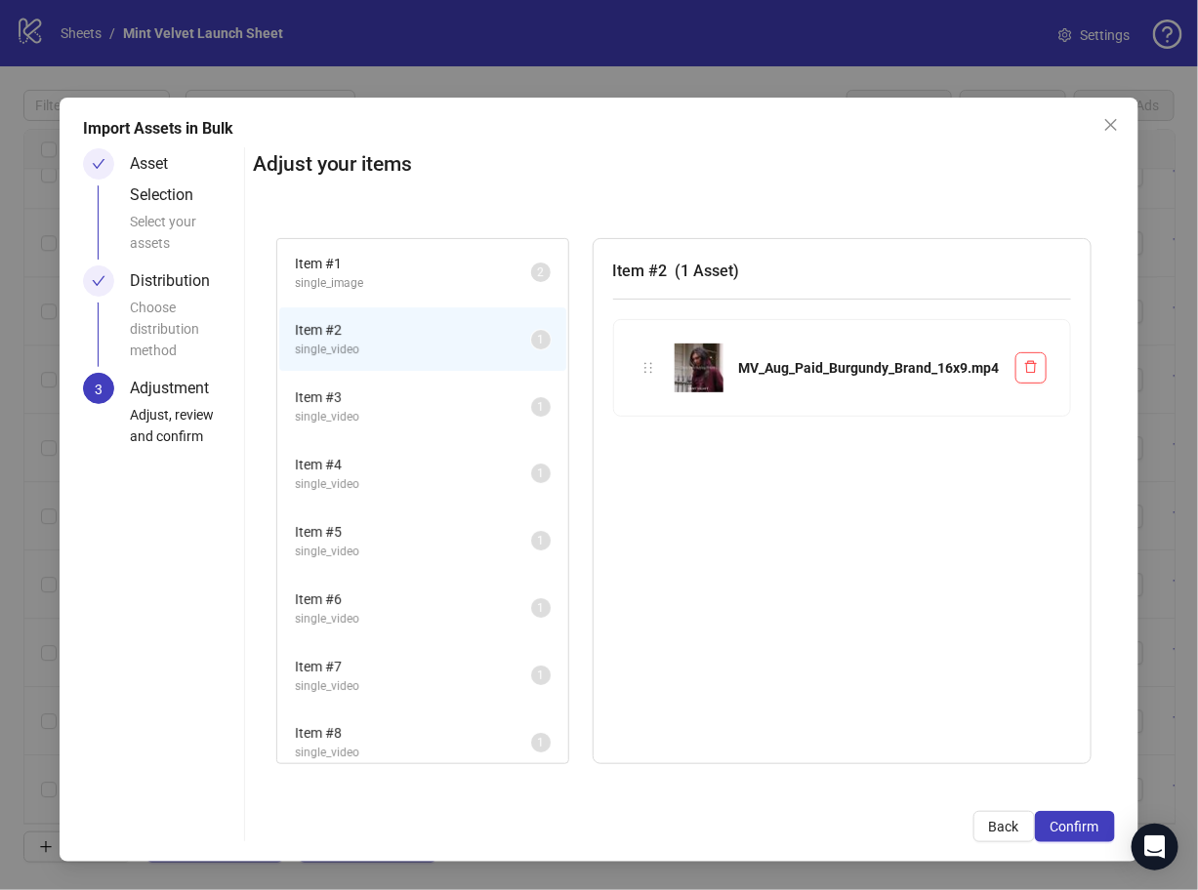
click at [416, 397] on span "Item # 3" at bounding box center [413, 397] width 236 height 21
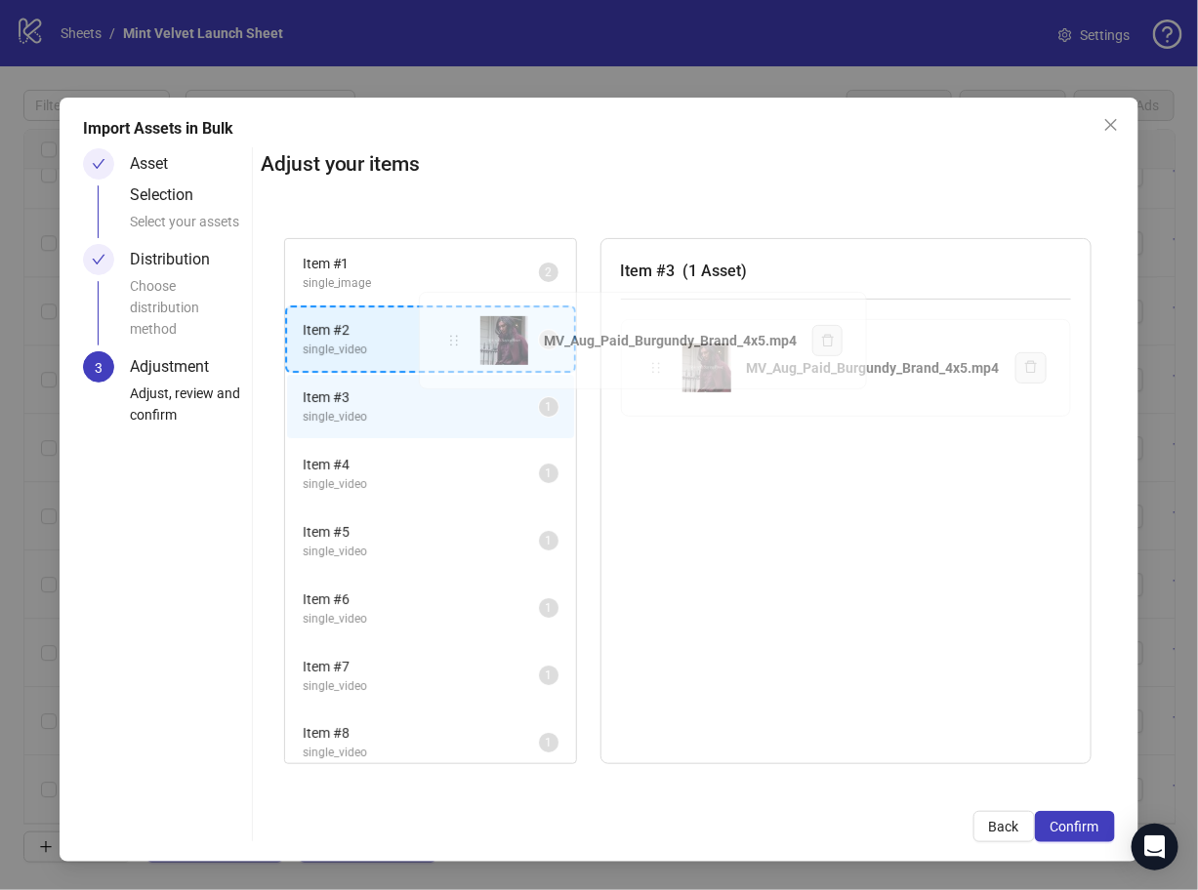
drag, startPoint x: 652, startPoint y: 360, endPoint x: 446, endPoint y: 333, distance: 207.8
click at [446, 333] on div "Item # 1 single_image 2 Item # 2 single_video 1 Item # 3 single_video 1 Item # …" at bounding box center [688, 501] width 854 height 573
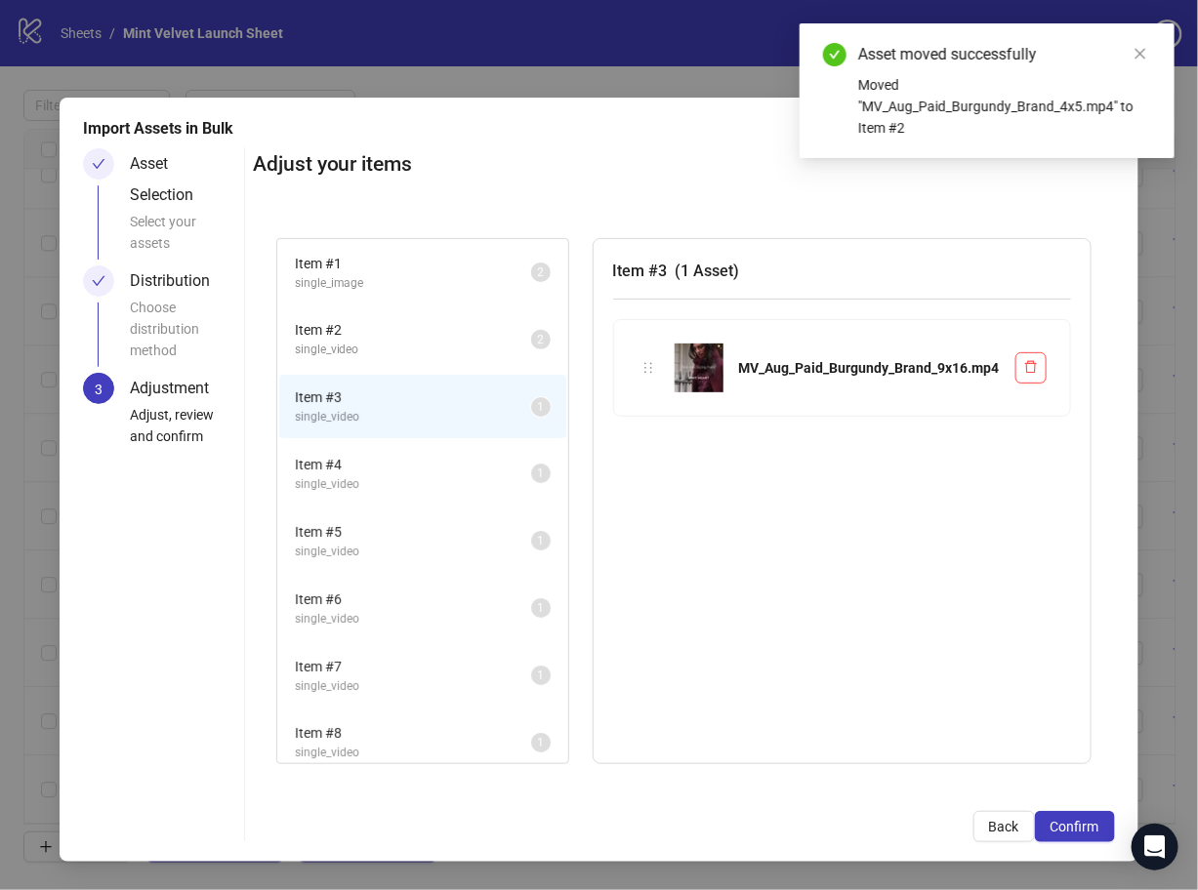
click at [471, 357] on span "single_video" at bounding box center [413, 350] width 236 height 19
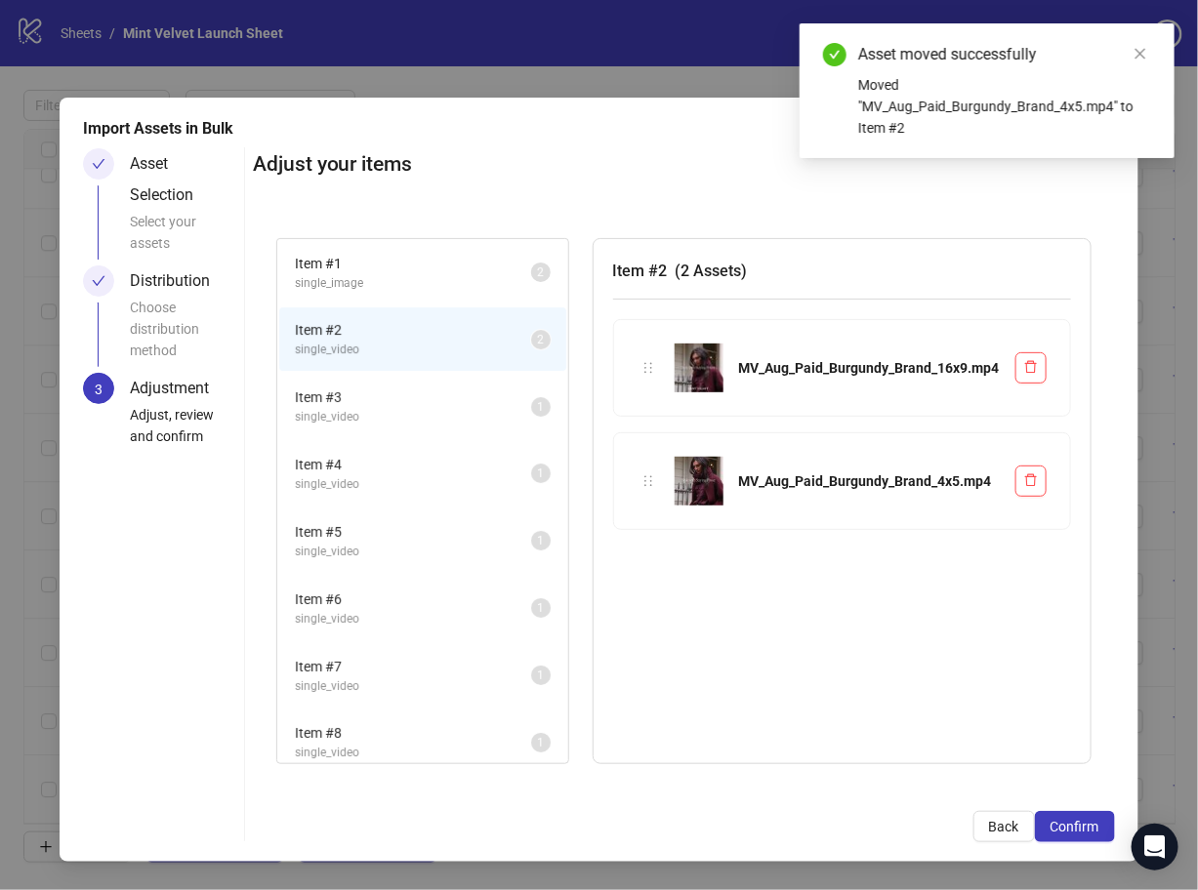
click at [447, 398] on span "Item # 3" at bounding box center [413, 397] width 236 height 21
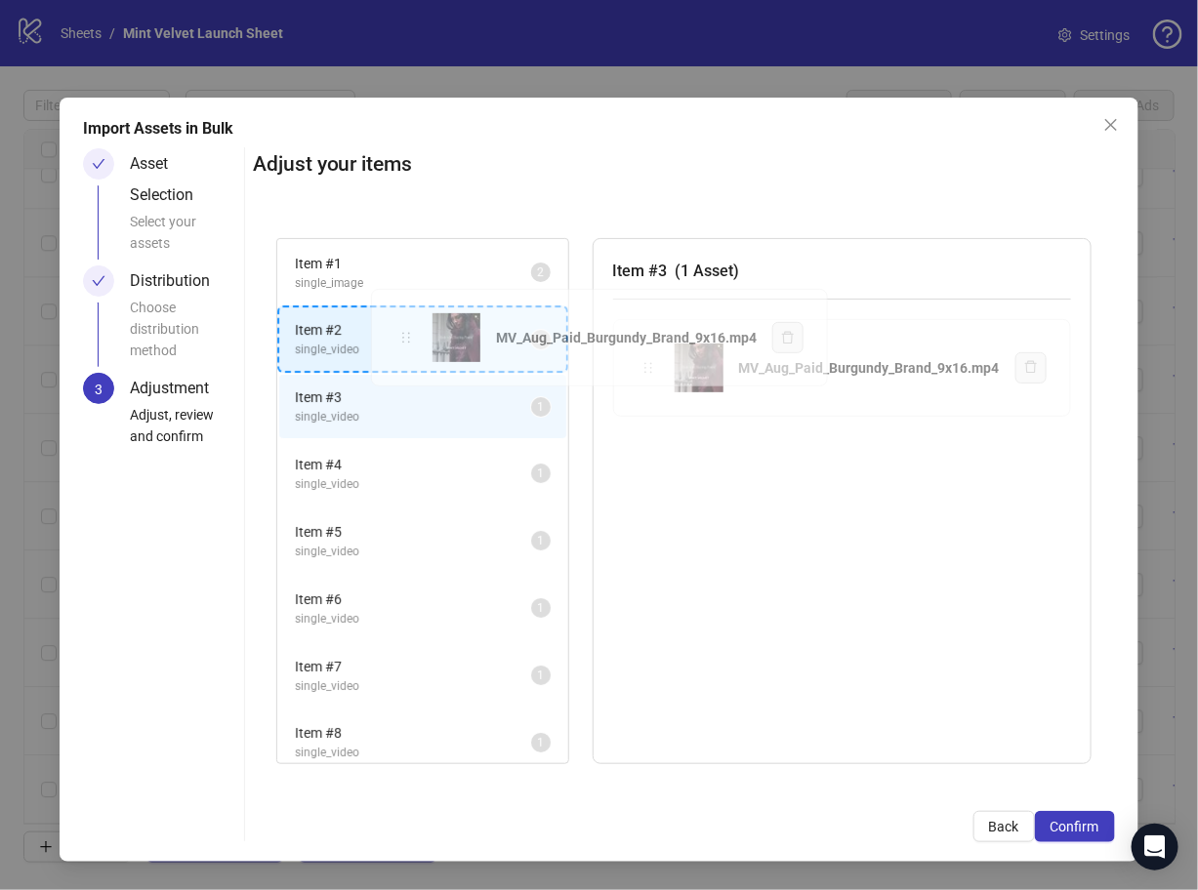
drag, startPoint x: 650, startPoint y: 373, endPoint x: 600, endPoint y: 365, distance: 50.4
click at [406, 344] on div "Item # 1 single_image 2 Item # 2 single_video 2 Item # 3 single_video 1 Item # …" at bounding box center [684, 501] width 862 height 573
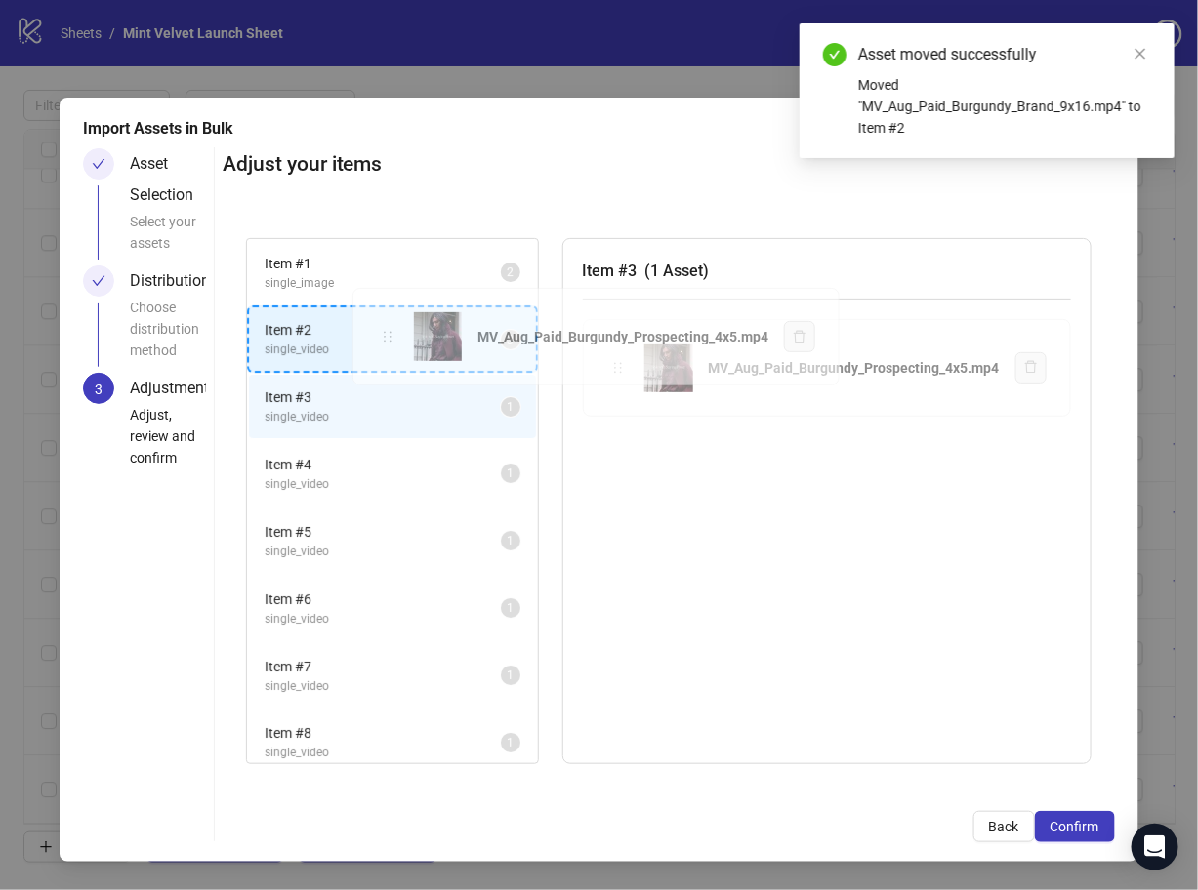
drag, startPoint x: 623, startPoint y: 362, endPoint x: 390, endPoint y: 332, distance: 234.3
click at [390, 332] on div "Item # 1 single_image 2 Item # 2 single_video 3 Item # 3 single_video 1 Item # …" at bounding box center [669, 501] width 892 height 573
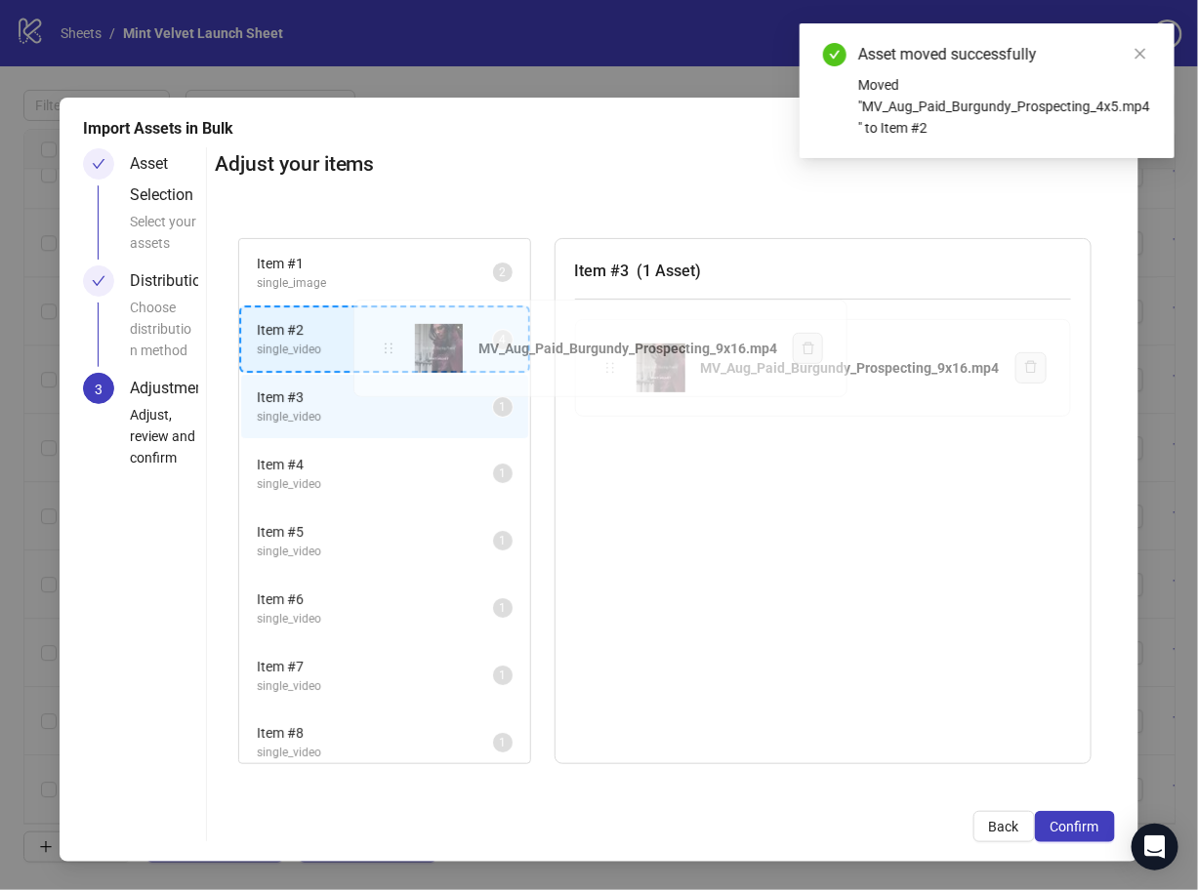
drag, startPoint x: 613, startPoint y: 364, endPoint x: 390, endPoint y: 345, distance: 223.4
click at [390, 345] on div "Item # 1 single_image 2 Item # 2 single_video 4 Item # 3 single_video 1 Item # …" at bounding box center [665, 501] width 900 height 573
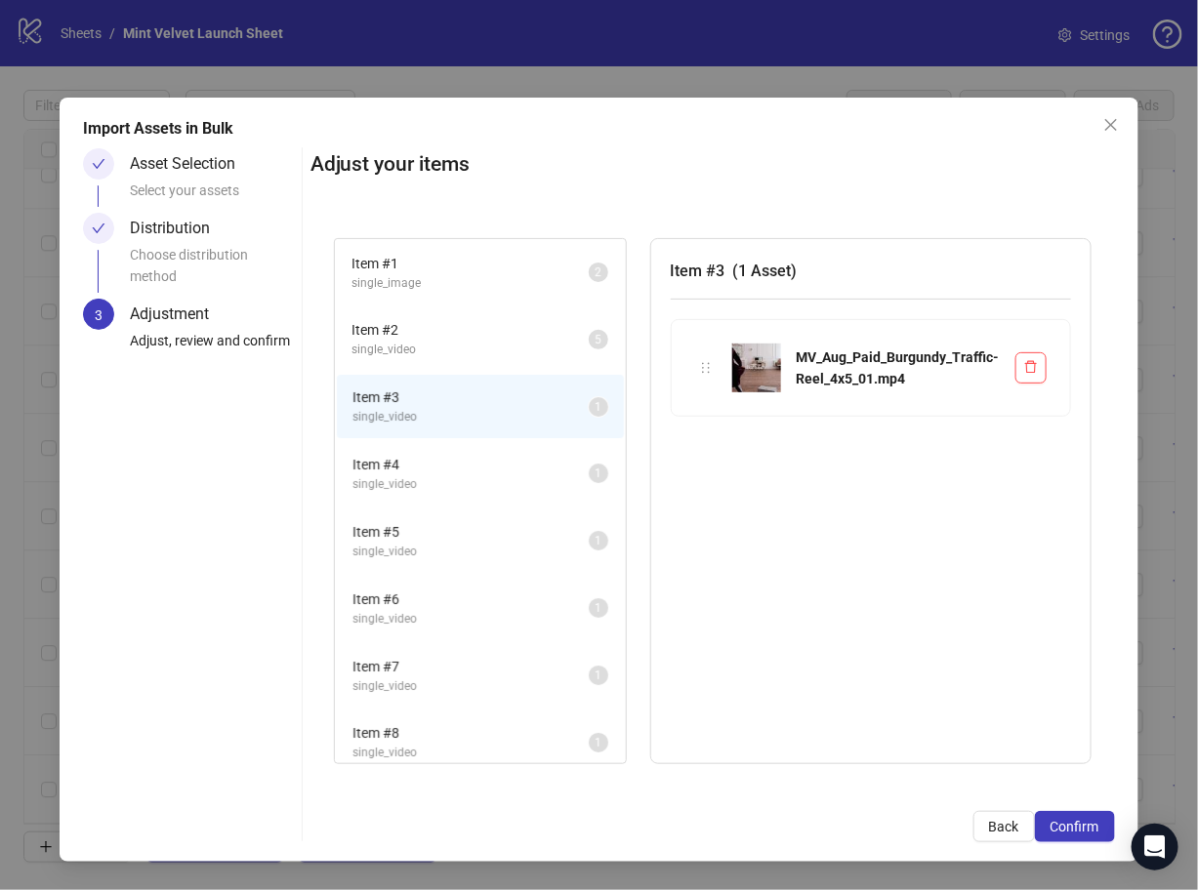
click at [484, 332] on span "Item # 2" at bounding box center [470, 329] width 236 height 21
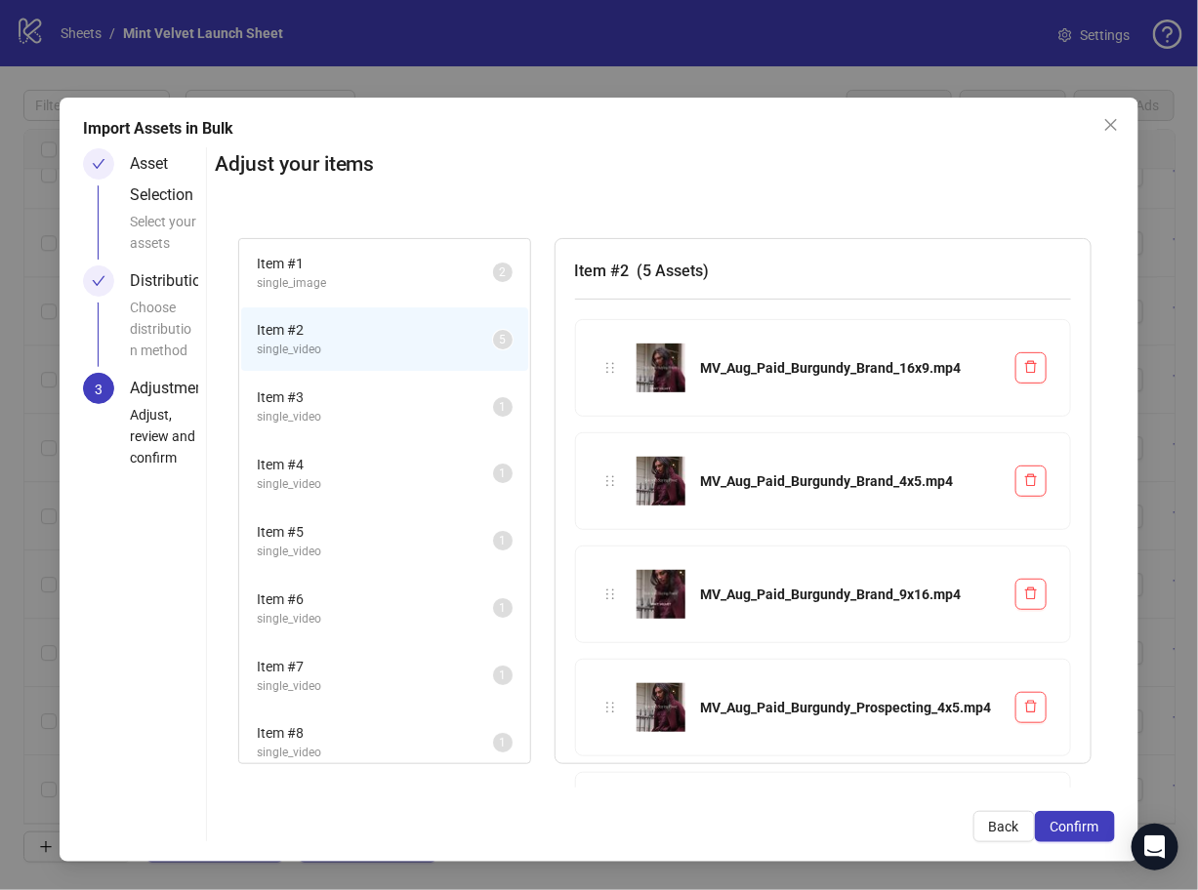
scroll to position [92, 0]
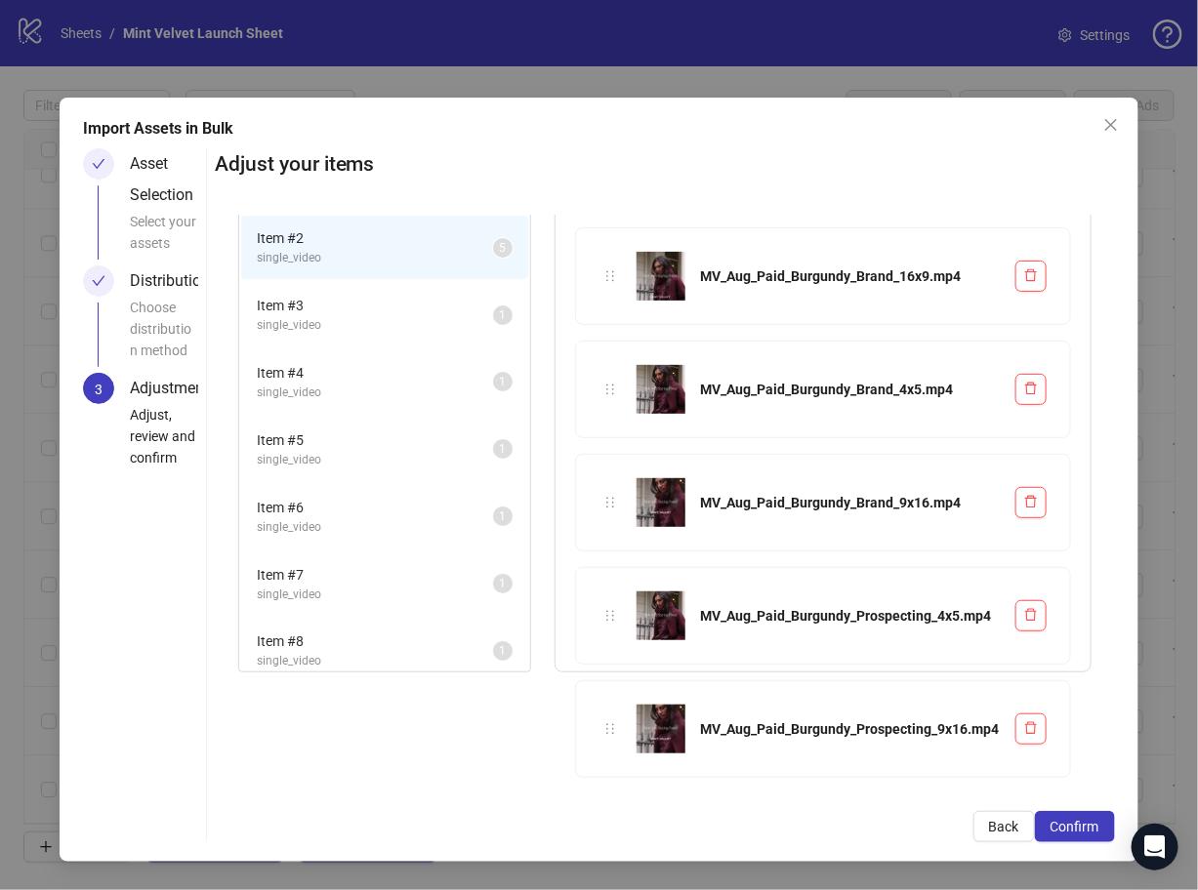
click at [888, 470] on div "MV_Aug_Paid_Burgundy_Brand_9x16.mp4" at bounding box center [823, 503] width 494 height 96
drag, startPoint x: 586, startPoint y: 609, endPoint x: 605, endPoint y: 618, distance: 21.4
click at [605, 618] on div "Item # 1 single_image 2 Item # 2 single_video 5 Item # 3 single_video 1 Item # …" at bounding box center [665, 501] width 900 height 573
click at [360, 315] on span "single_video" at bounding box center [375, 324] width 236 height 19
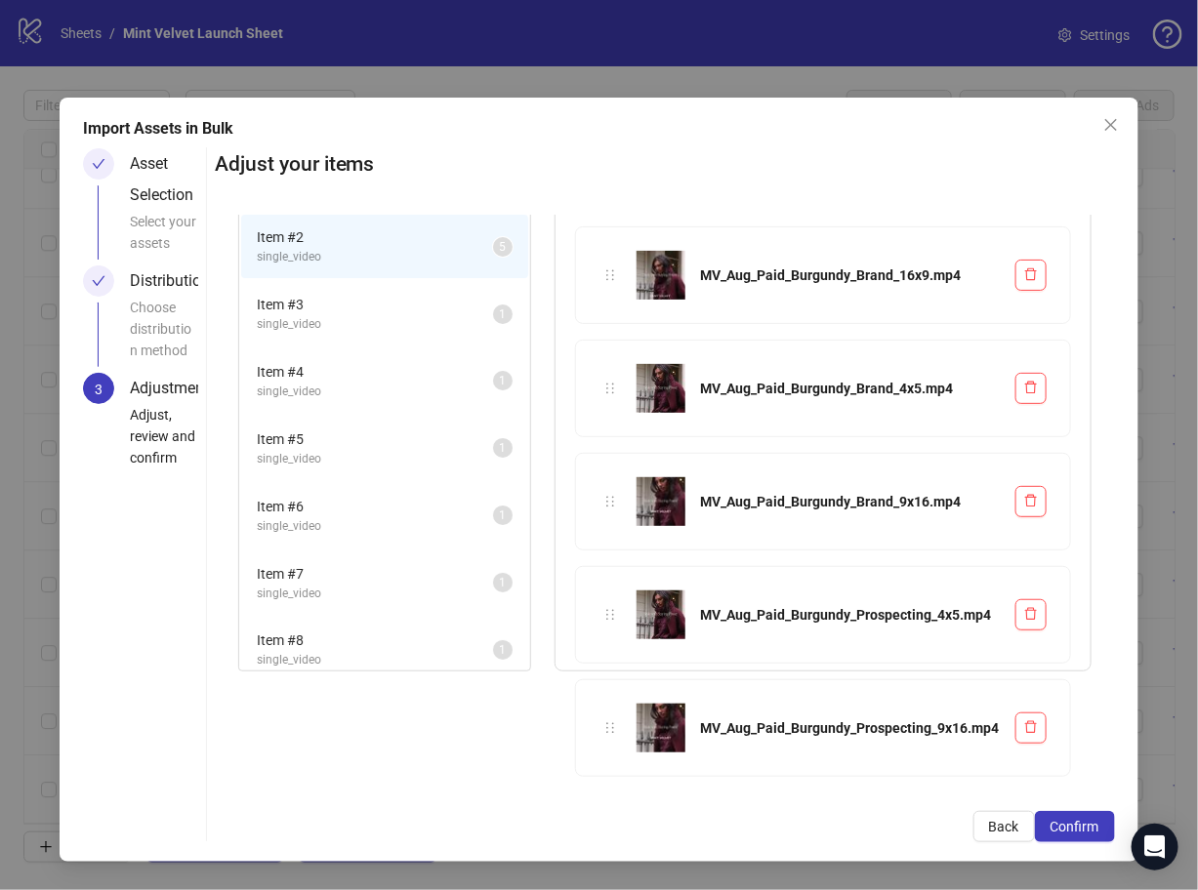
scroll to position [0, 0]
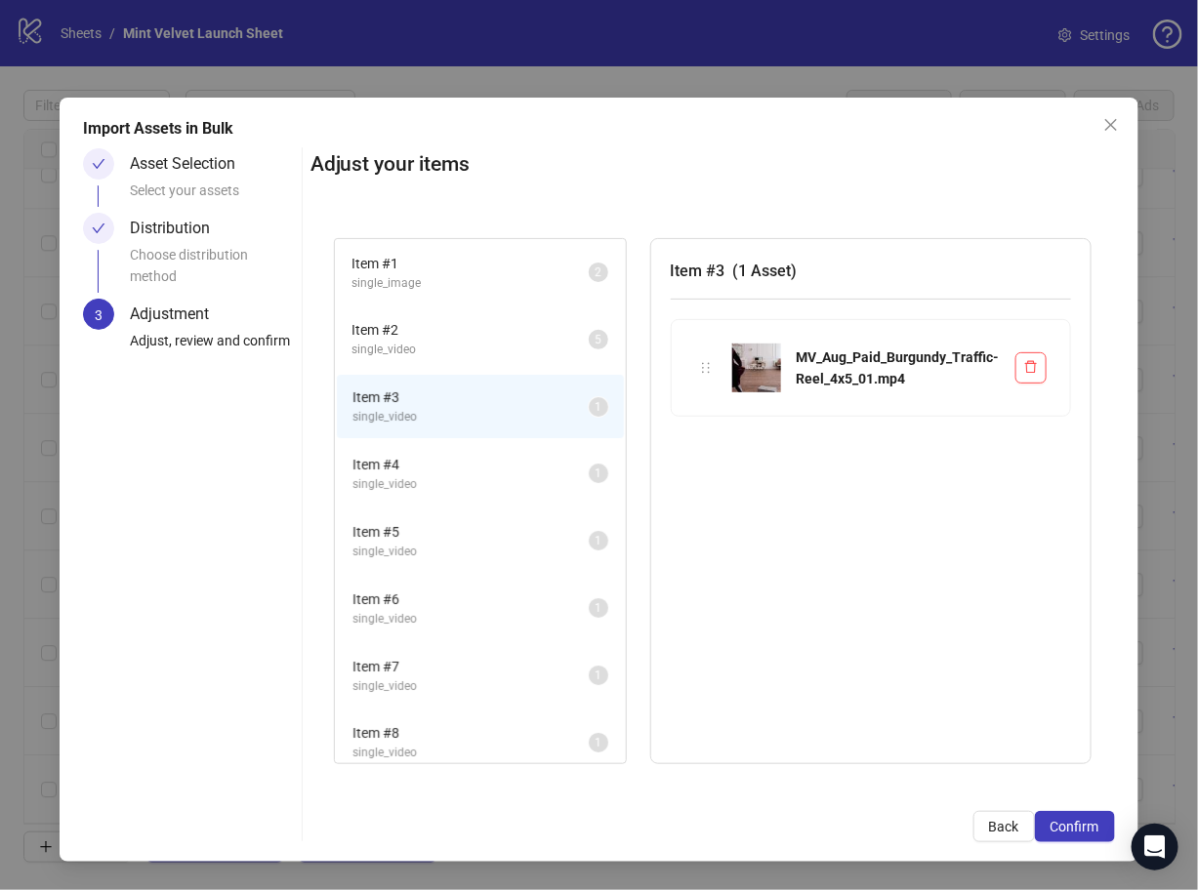
click at [478, 449] on li "Item # 4 single_video 1" at bounding box center [480, 473] width 287 height 63
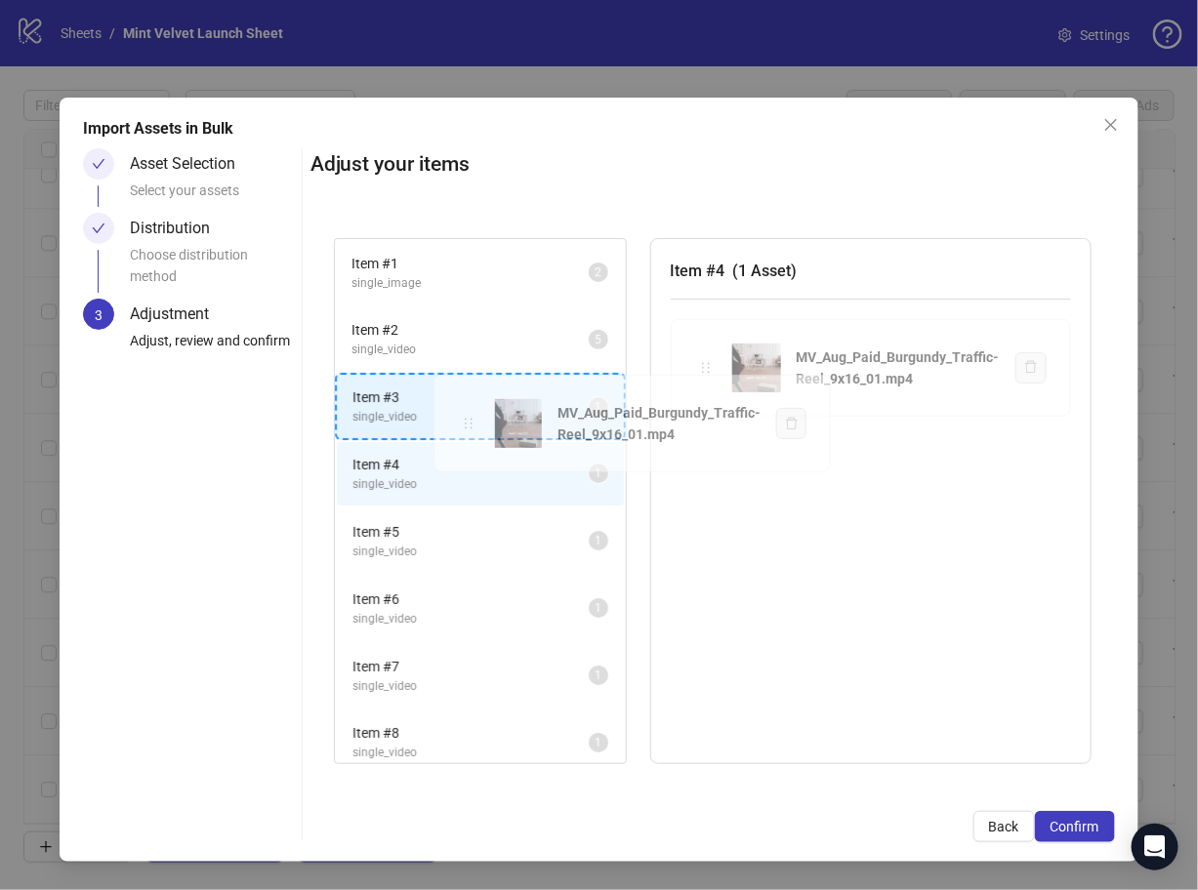
drag, startPoint x: 704, startPoint y: 372, endPoint x: 464, endPoint y: 428, distance: 246.5
click at [464, 428] on div "Item # 1 single_image 2 Item # 2 single_video 5 Item # 3 single_video 1 Item # …" at bounding box center [712, 501] width 804 height 573
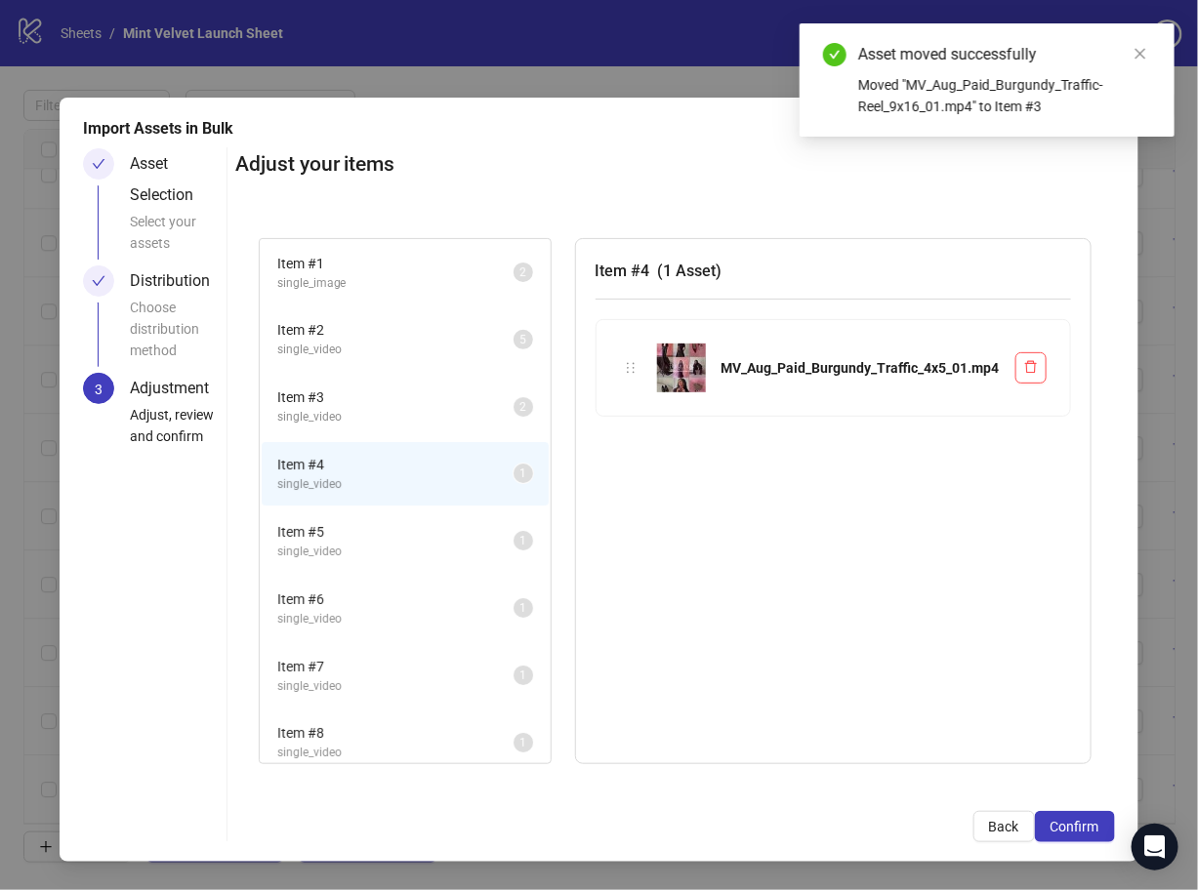
click at [411, 543] on span "single_video" at bounding box center [395, 552] width 236 height 19
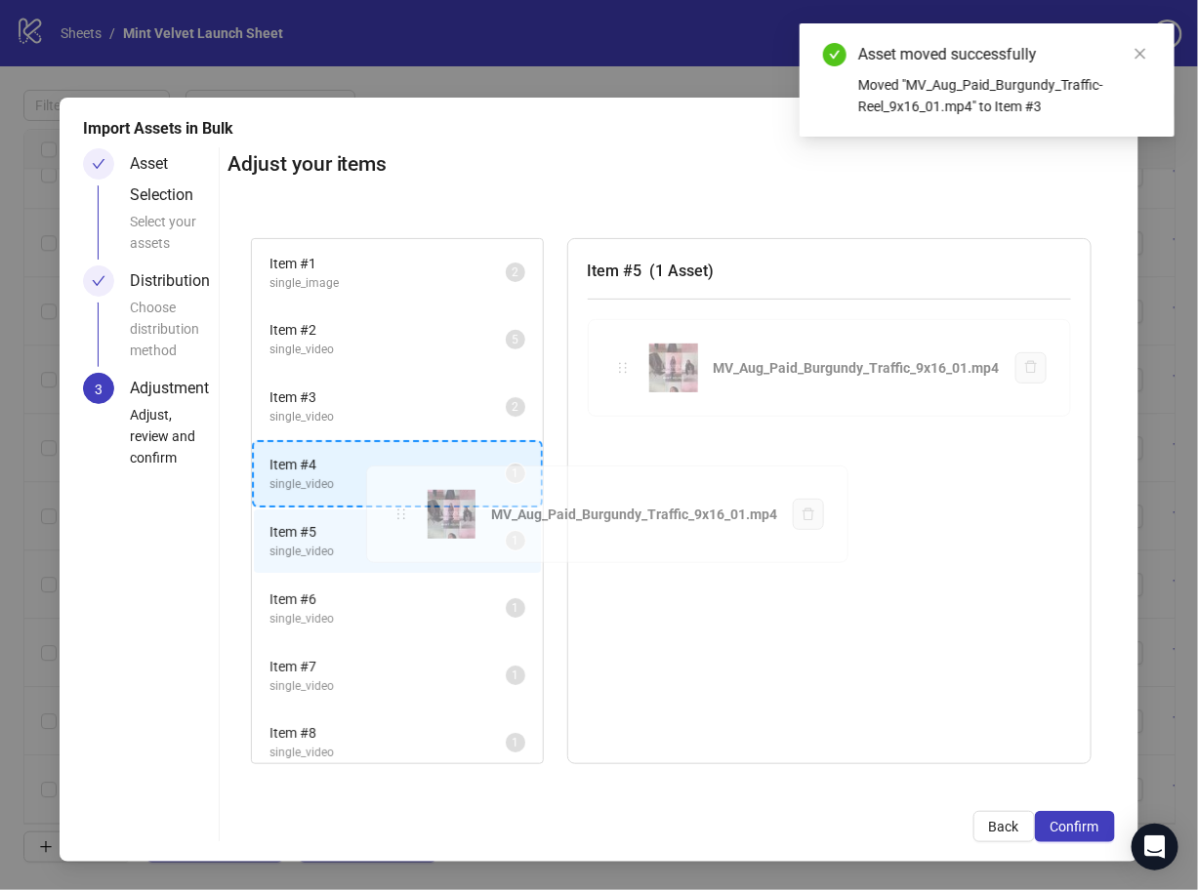
drag, startPoint x: 627, startPoint y: 356, endPoint x: 403, endPoint y: 503, distance: 267.2
click at [403, 503] on div "Item # 1 single_image 2 Item # 2 single_video 5 Item # 3 single_video 2 Item # …" at bounding box center [670, 501] width 887 height 573
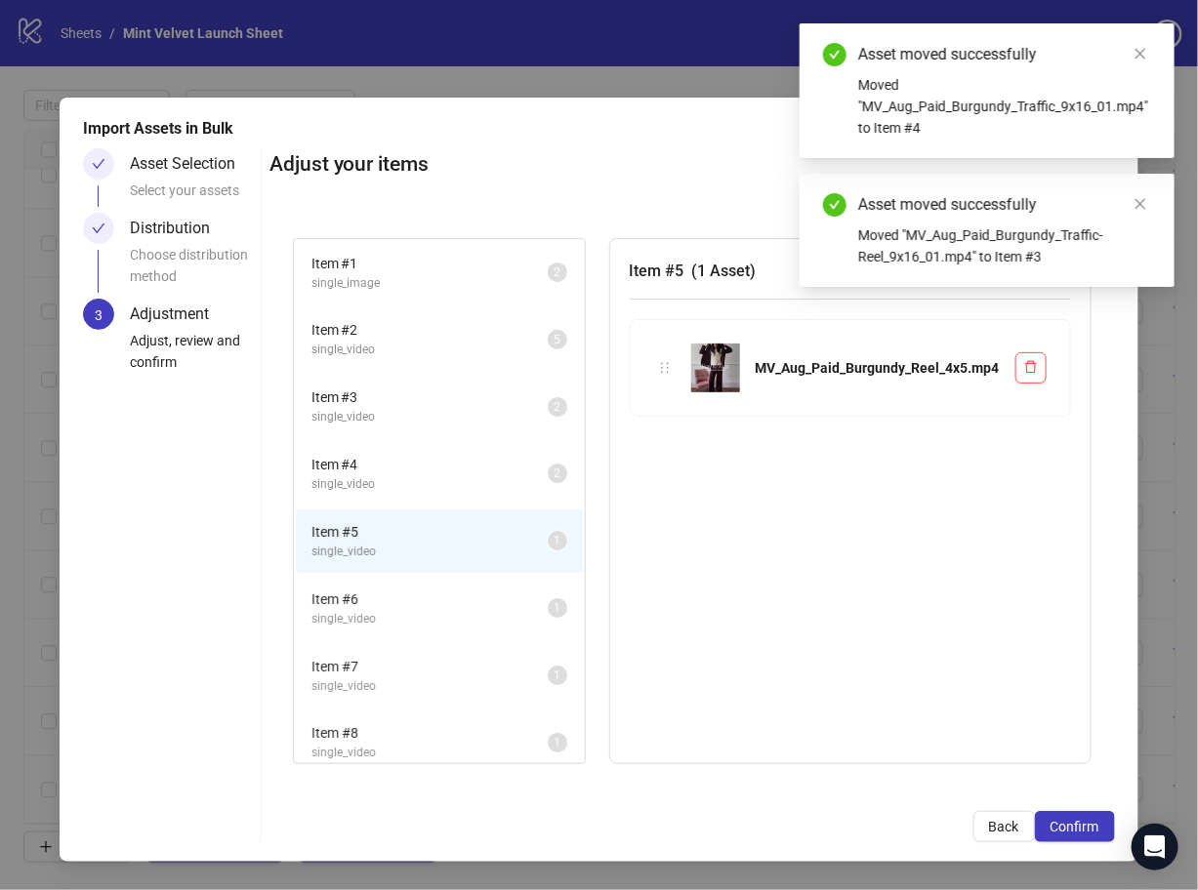
click at [463, 594] on span "Item # 6" at bounding box center [429, 599] width 236 height 21
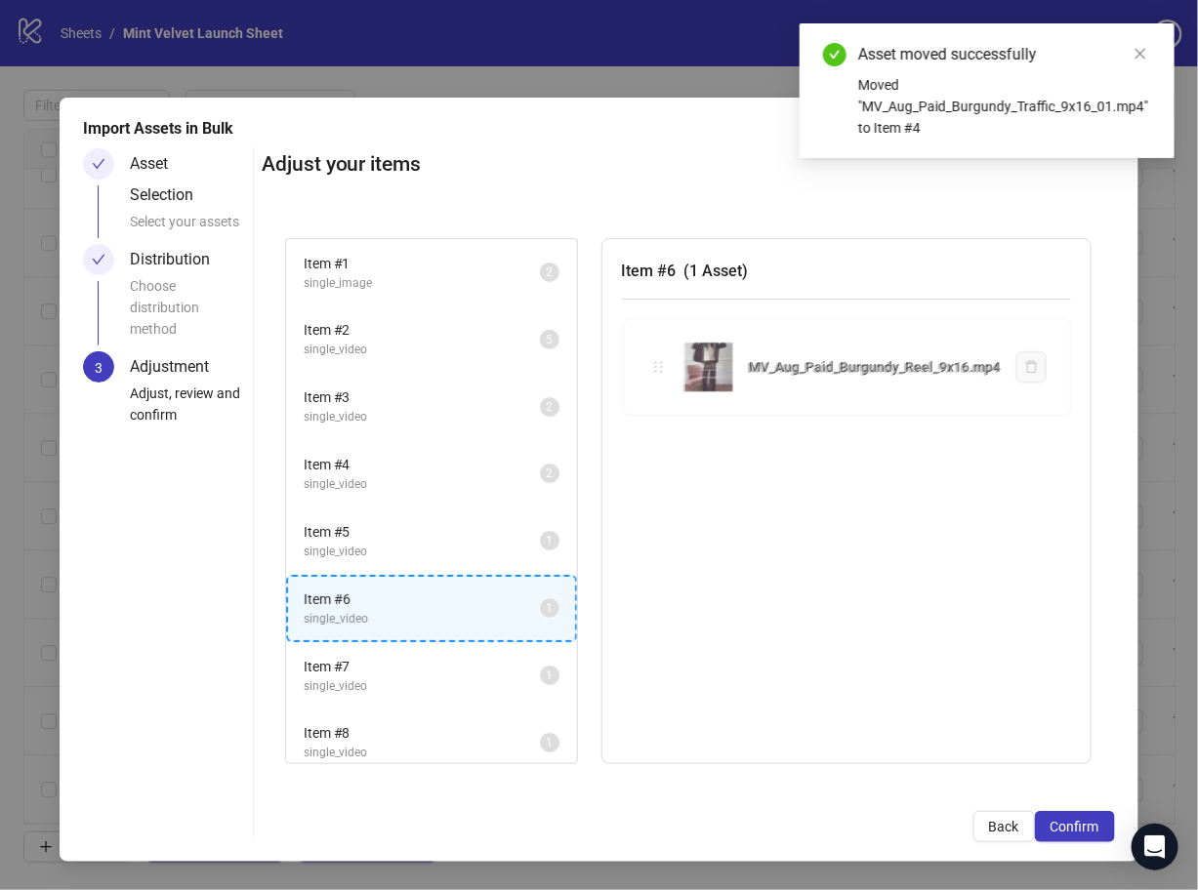
drag, startPoint x: 662, startPoint y: 371, endPoint x: 444, endPoint y: 574, distance: 297.7
click at [444, 574] on div "Item # 1 single_image 2 Item # 2 single_video 5 Item # 3 single_video 2 Item # …" at bounding box center [688, 501] width 853 height 573
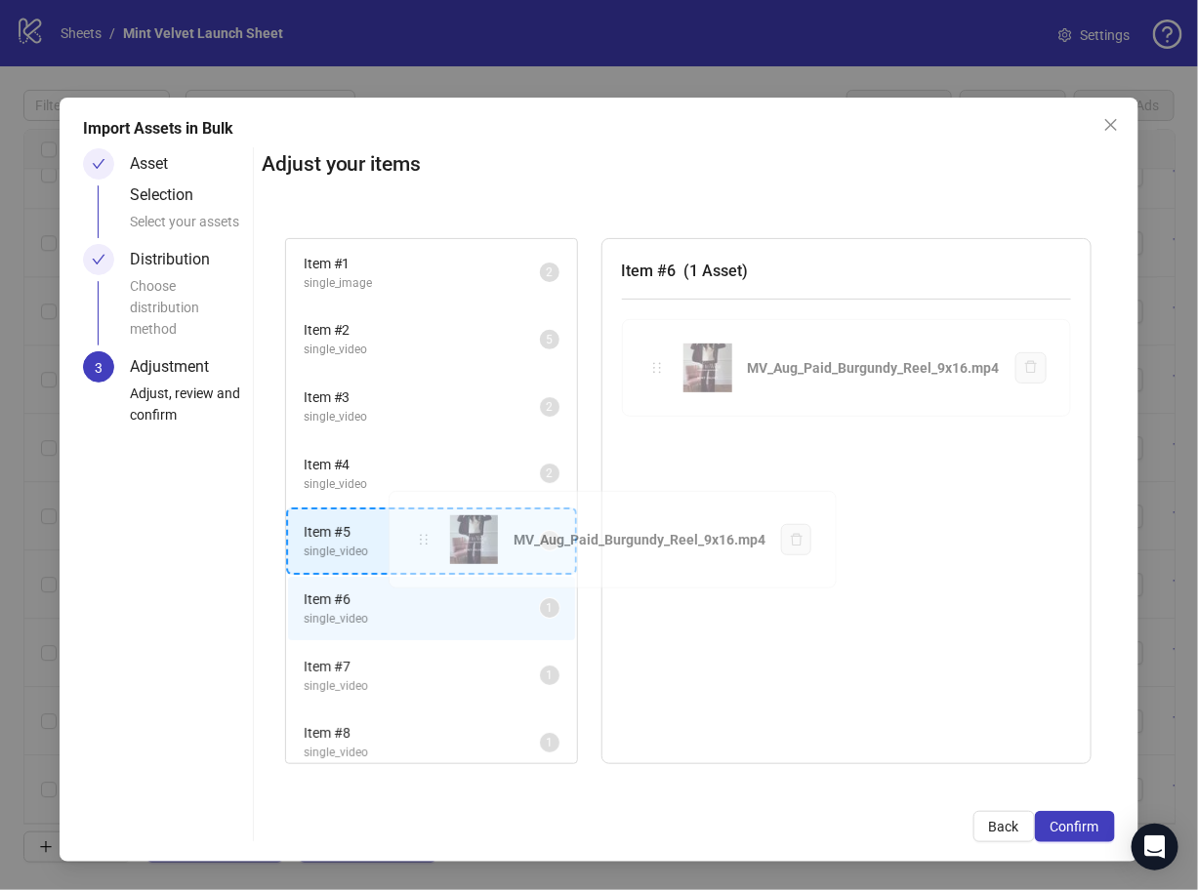
drag, startPoint x: 665, startPoint y: 365, endPoint x: 428, endPoint y: 542, distance: 295.8
click at [428, 542] on div "Item # 1 single_image 2 Item # 2 single_video 5 Item # 3 single_video 2 Item # …" at bounding box center [688, 501] width 853 height 573
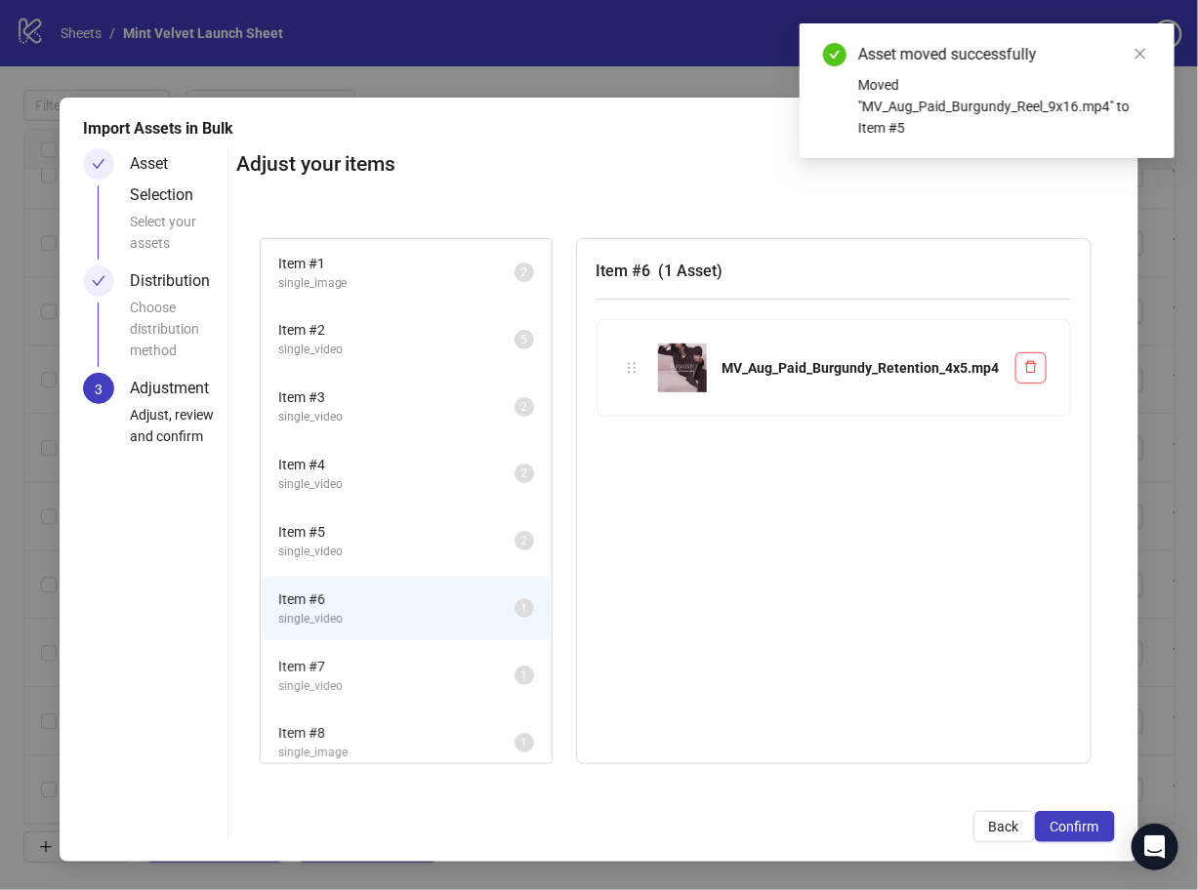
click at [413, 668] on span "Item # 7" at bounding box center [396, 666] width 236 height 21
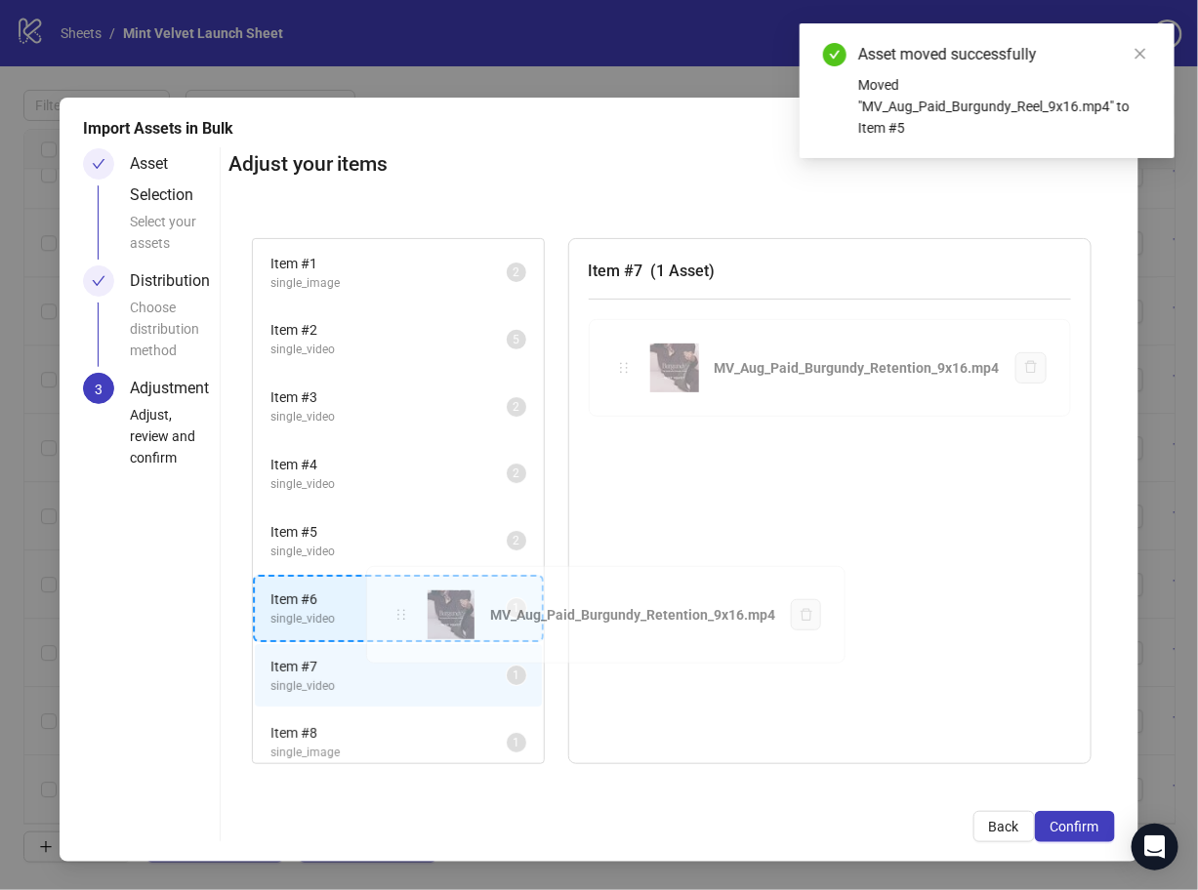
drag, startPoint x: 626, startPoint y: 369, endPoint x: 396, endPoint y: 620, distance: 339.9
click at [396, 620] on div "Item # 1 single_image 2 Item # 2 single_video 5 Item # 3 single_video 2 Item # …" at bounding box center [671, 501] width 886 height 573
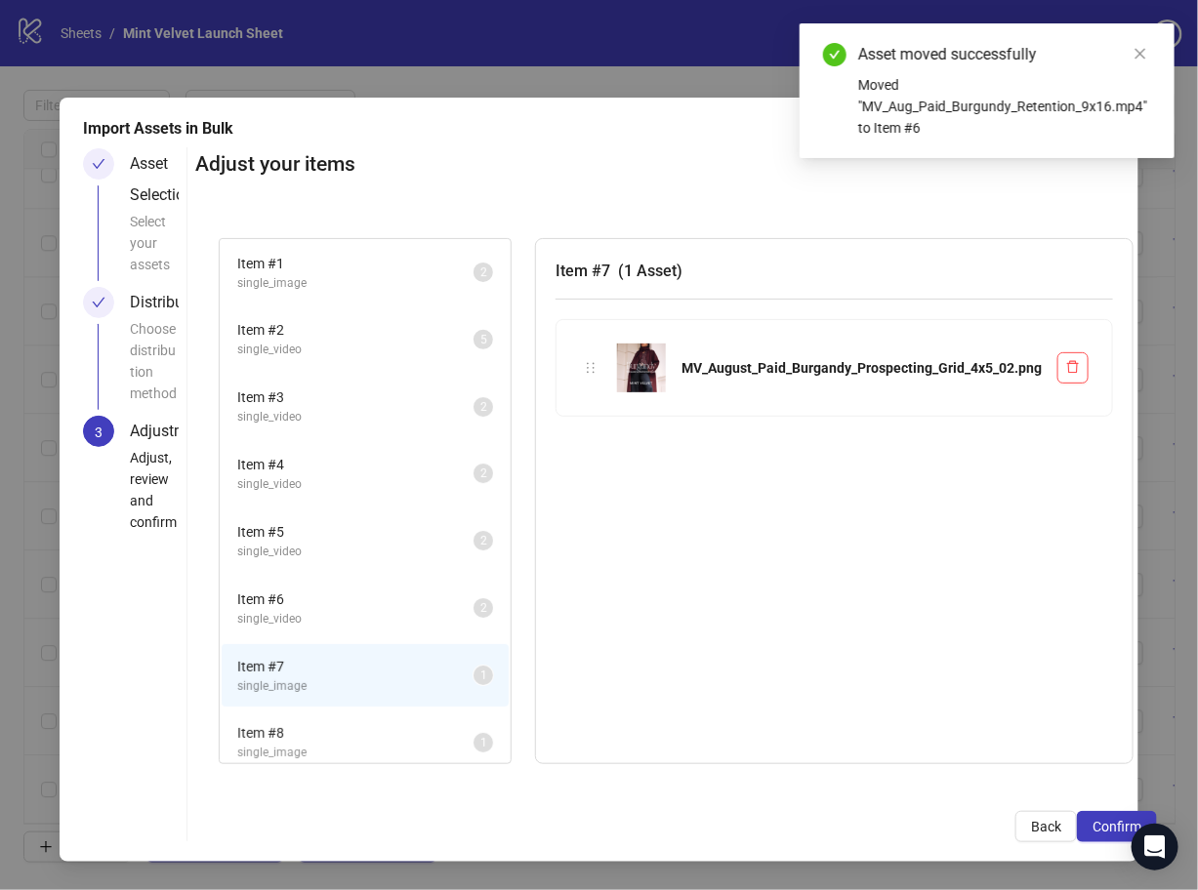
click at [362, 748] on span "single_image" at bounding box center [355, 753] width 236 height 19
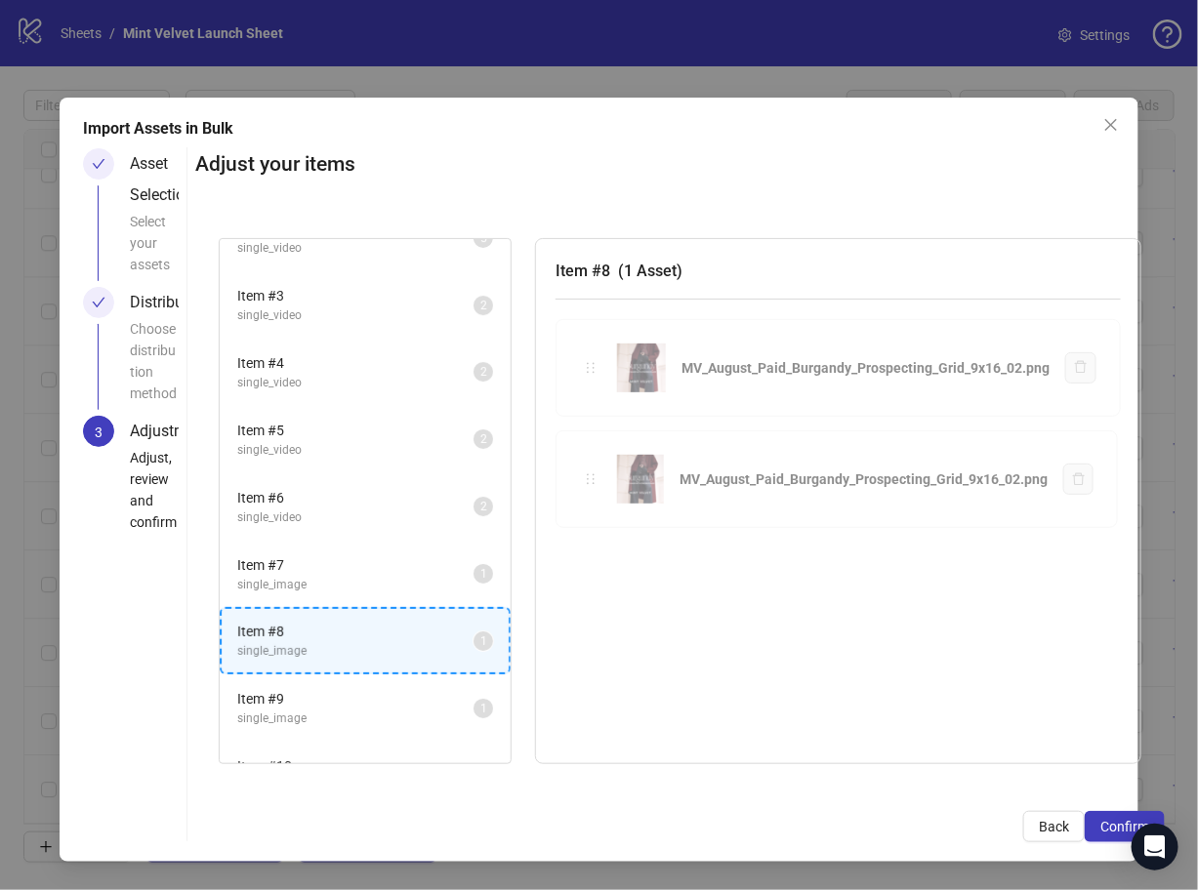
drag, startPoint x: 595, startPoint y: 372, endPoint x: 337, endPoint y: 704, distance: 420.8
click at [337, 704] on div "Item # 1 single_image 2 Item # 2 single_video 5 Item # 3 single_video 2 Item # …" at bounding box center [679, 501] width 969 height 573
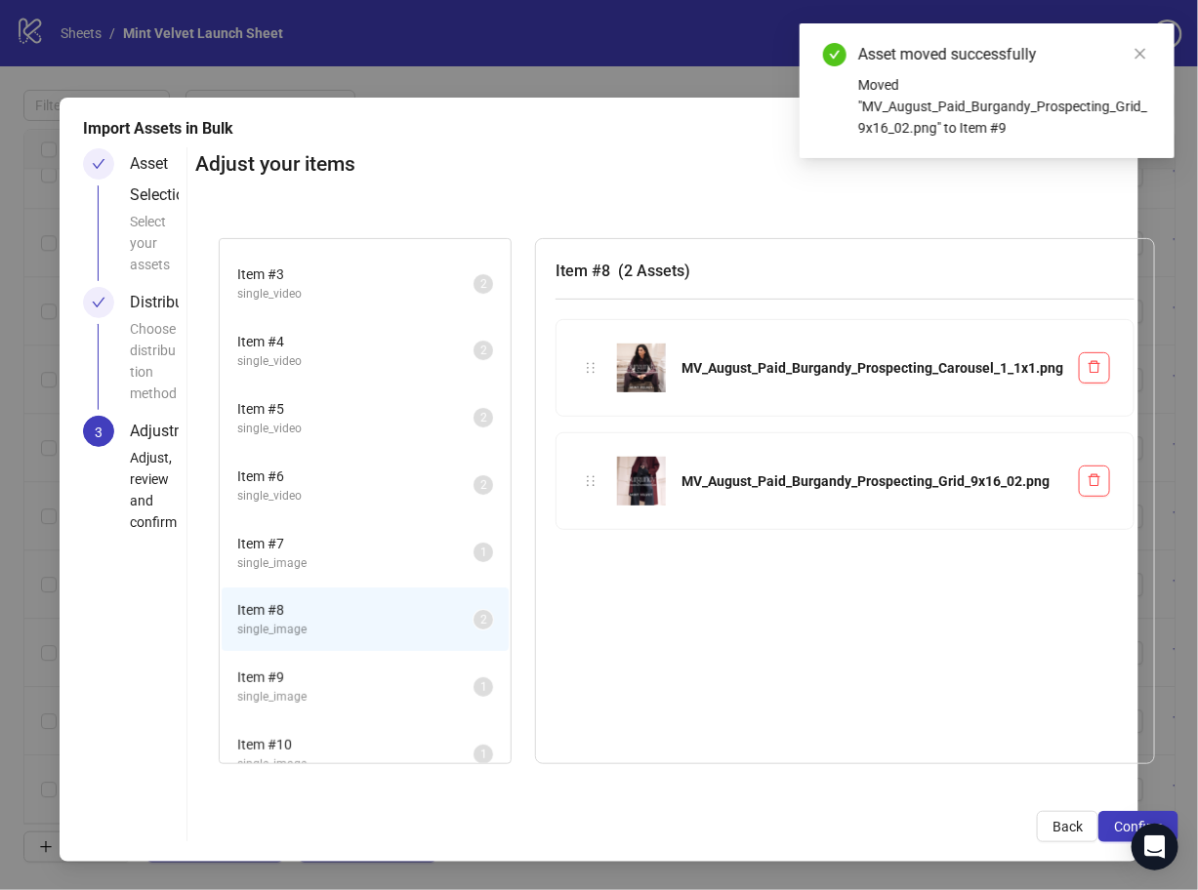
click at [329, 693] on span "single_image" at bounding box center [355, 697] width 236 height 19
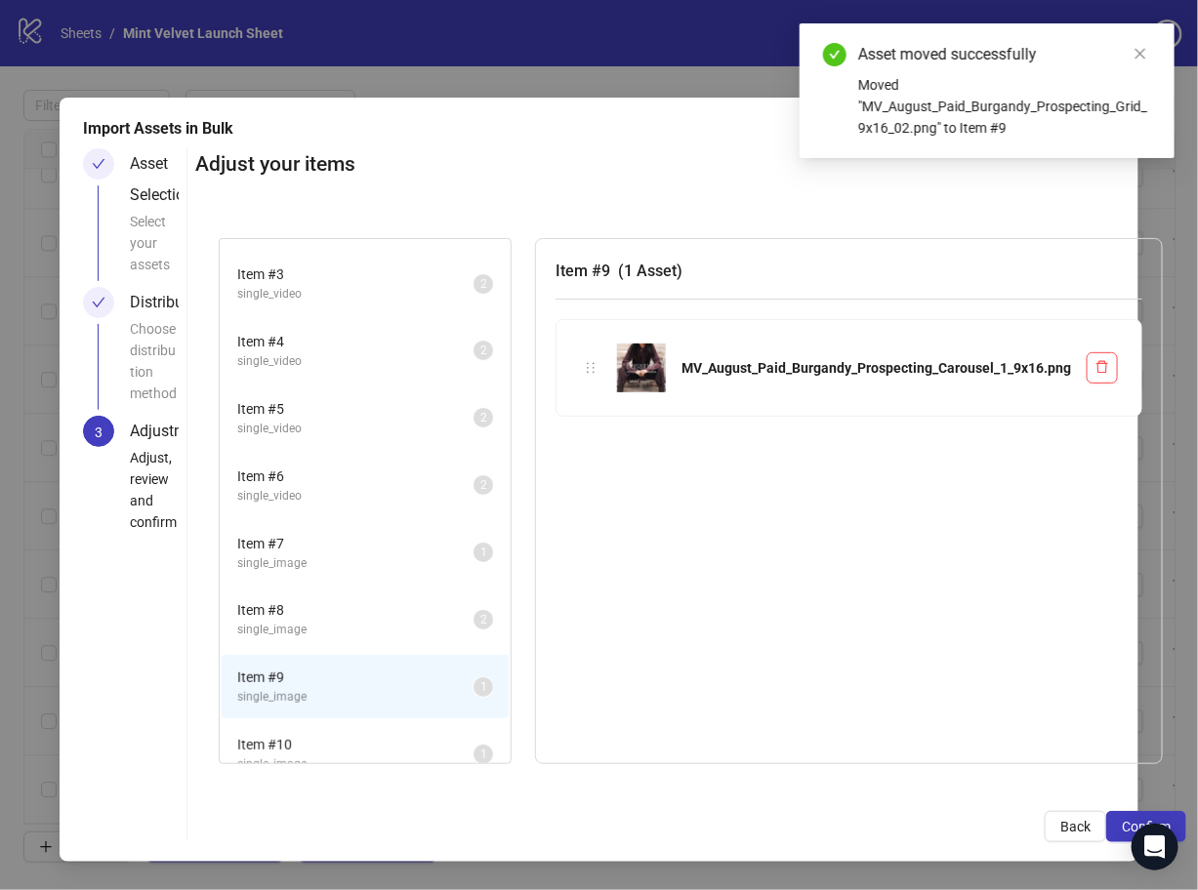
click at [375, 601] on span "Item # 8" at bounding box center [355, 609] width 236 height 21
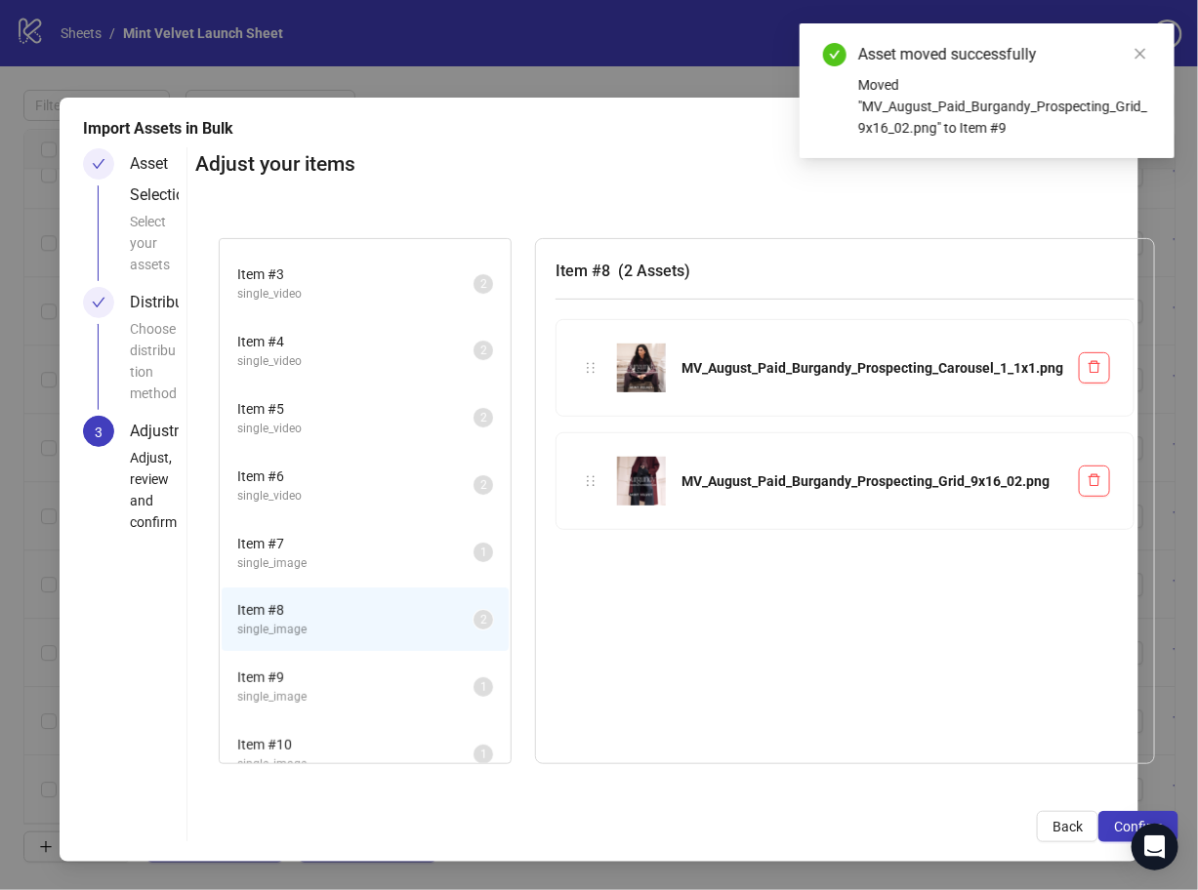
click at [389, 559] on span "single_image" at bounding box center [355, 563] width 236 height 19
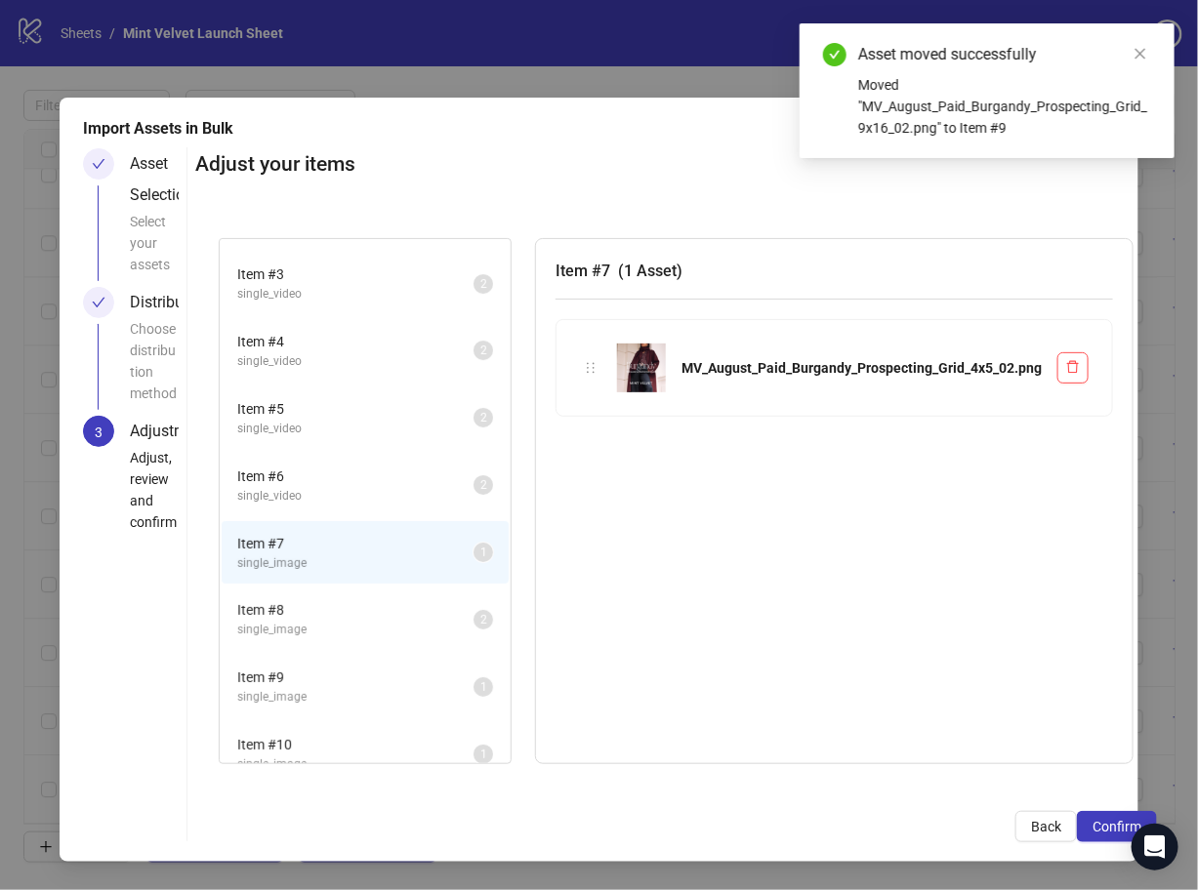
click at [383, 621] on span "single_image" at bounding box center [355, 630] width 236 height 19
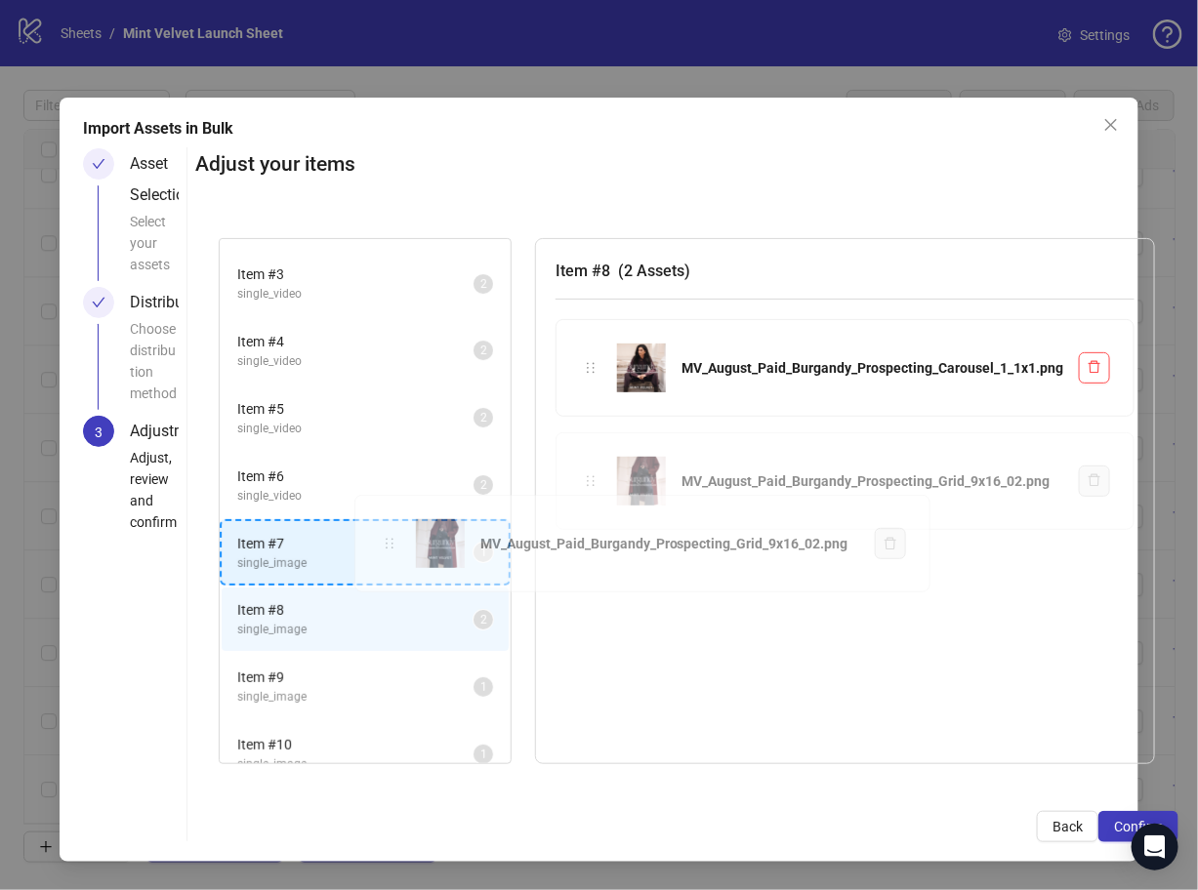
drag, startPoint x: 579, startPoint y: 483, endPoint x: 355, endPoint y: 558, distance: 235.8
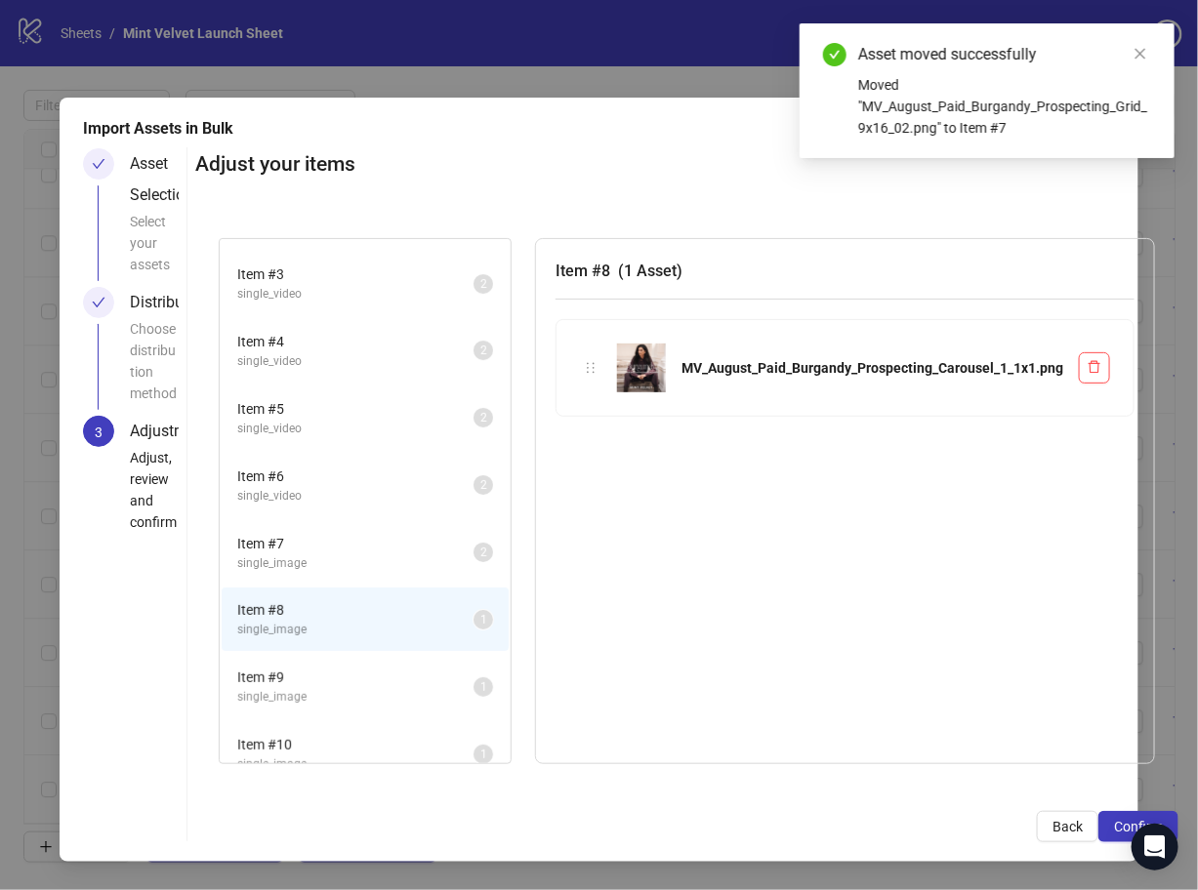
click at [371, 677] on span "Item # 9" at bounding box center [355, 677] width 236 height 21
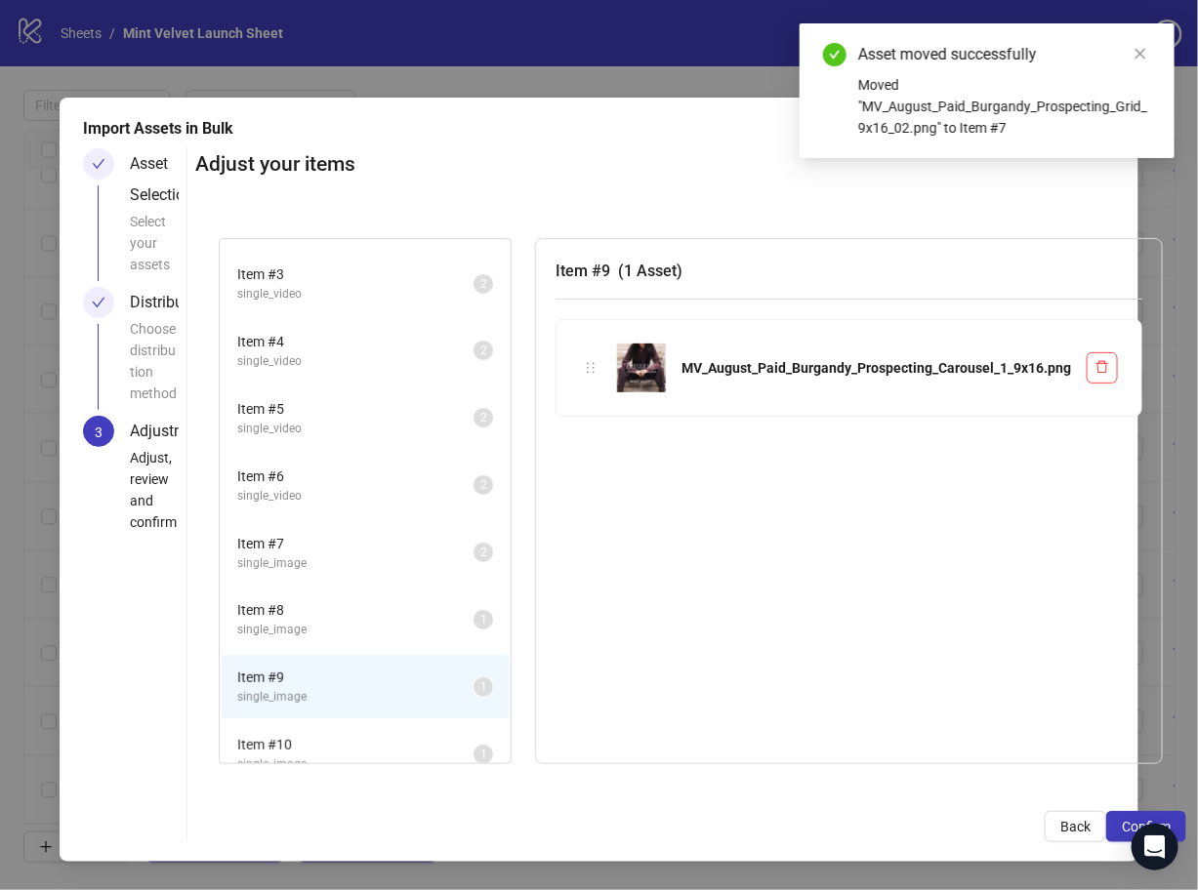
click at [598, 354] on div "MV_August_Paid_Burgandy_Prospecting_Carousel_1_9x16.png" at bounding box center [849, 368] width 538 height 49
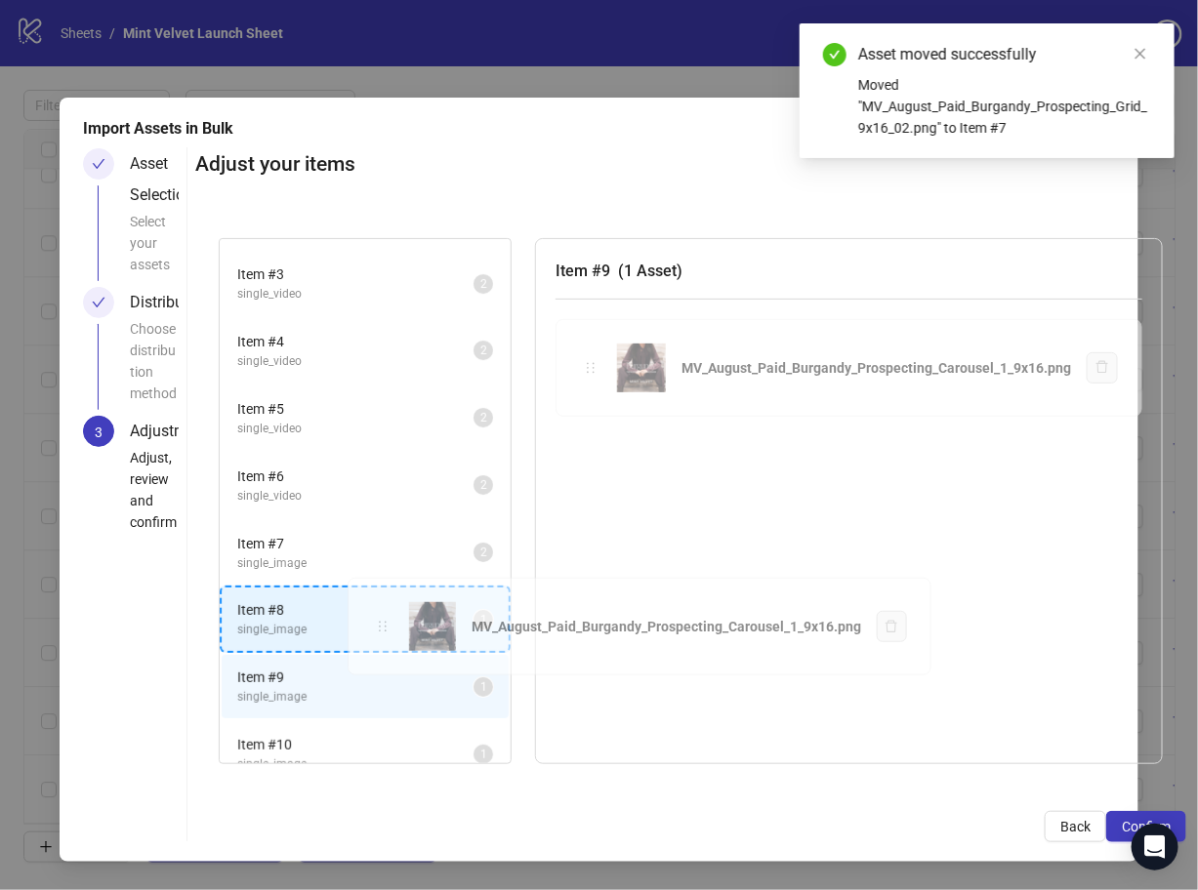
drag, startPoint x: 596, startPoint y: 357, endPoint x: 388, endPoint y: 618, distance: 333.4
click at [388, 618] on div "Item # 1 single_image 2 Item # 2 single_video 5 Item # 3 single_video 2 Item # …" at bounding box center [690, 501] width 991 height 573
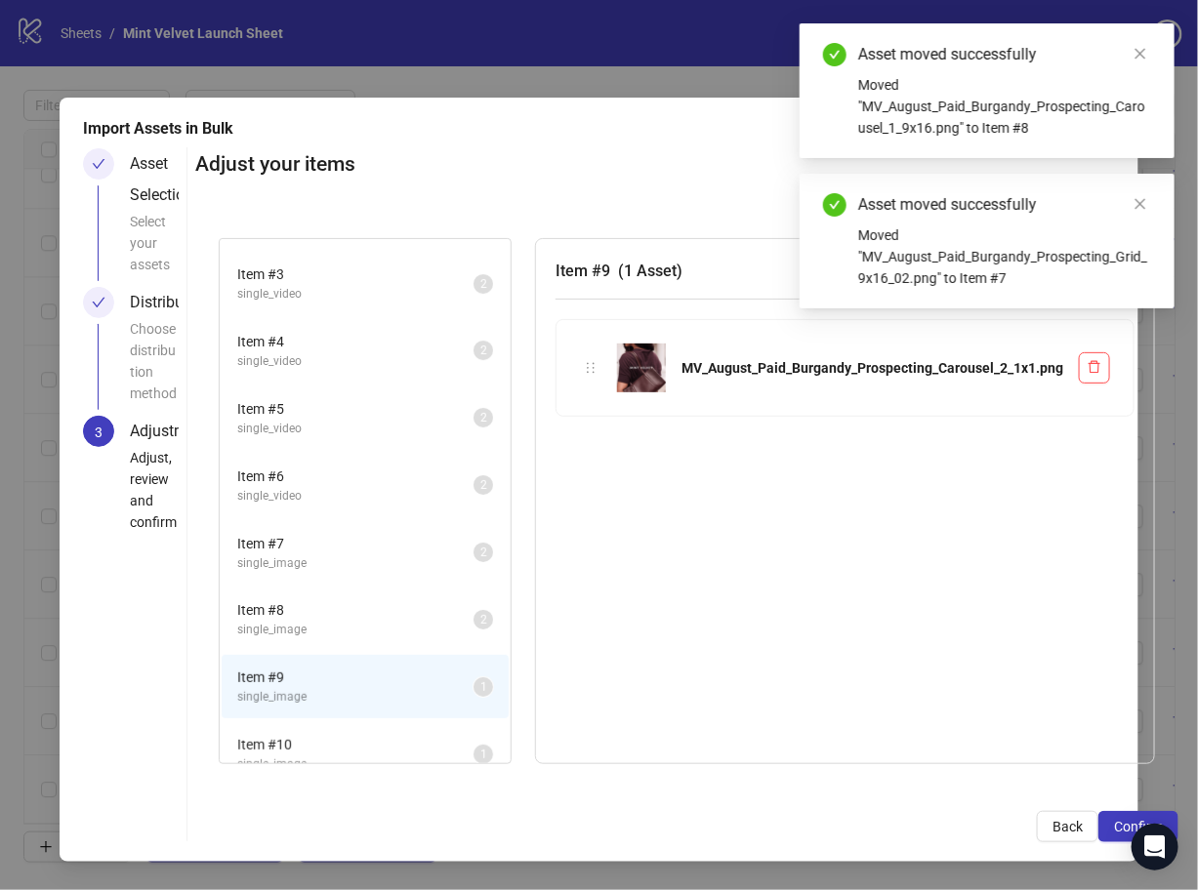
scroll to position [0, 0]
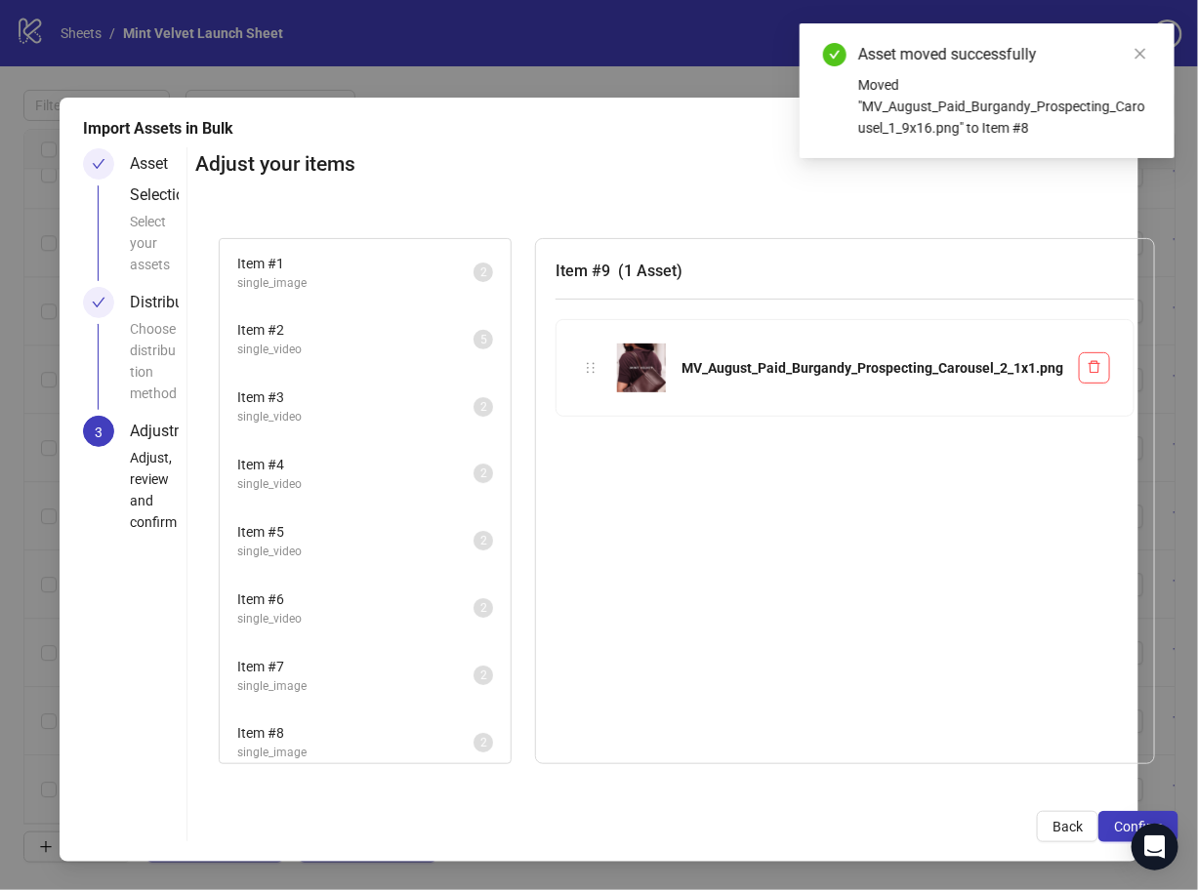
click at [379, 255] on span "Item # 1" at bounding box center [355, 263] width 236 height 21
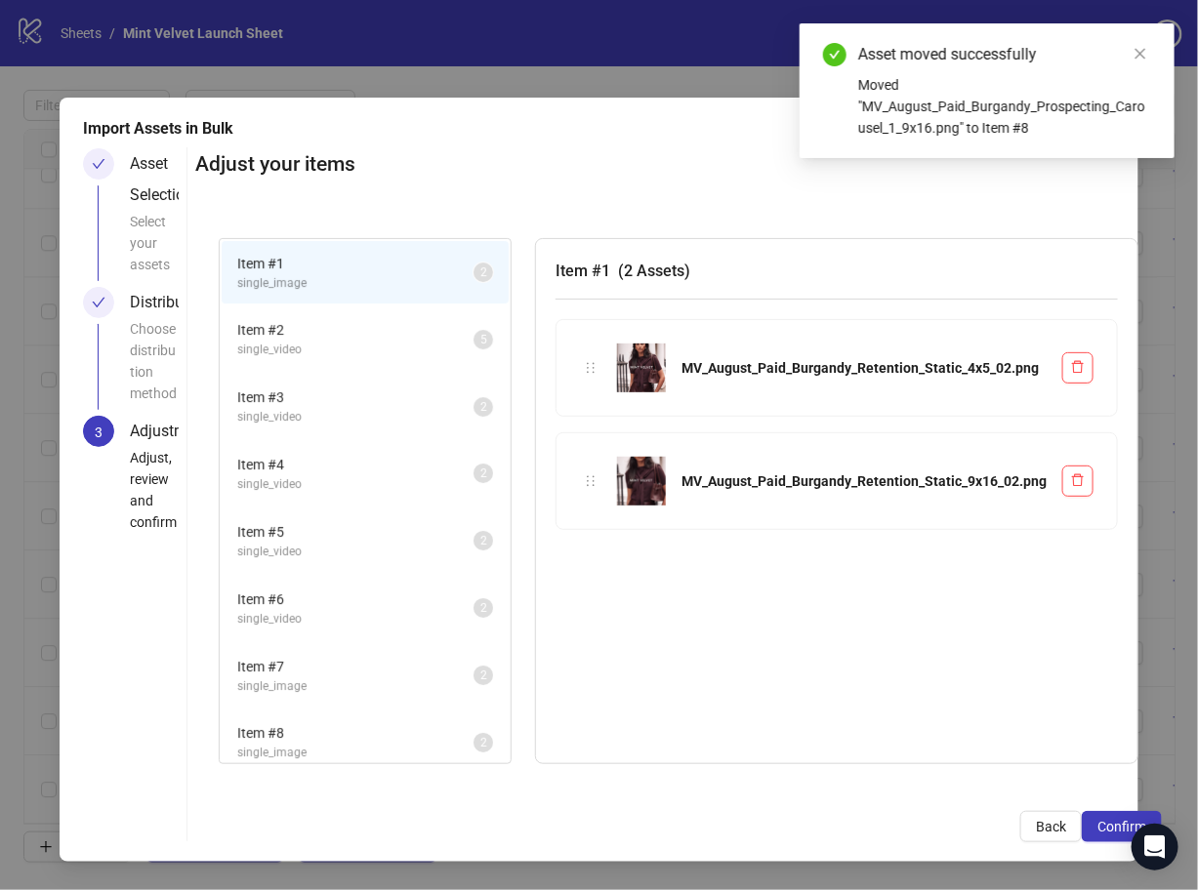
click at [380, 339] on span "Item # 2" at bounding box center [355, 329] width 236 height 21
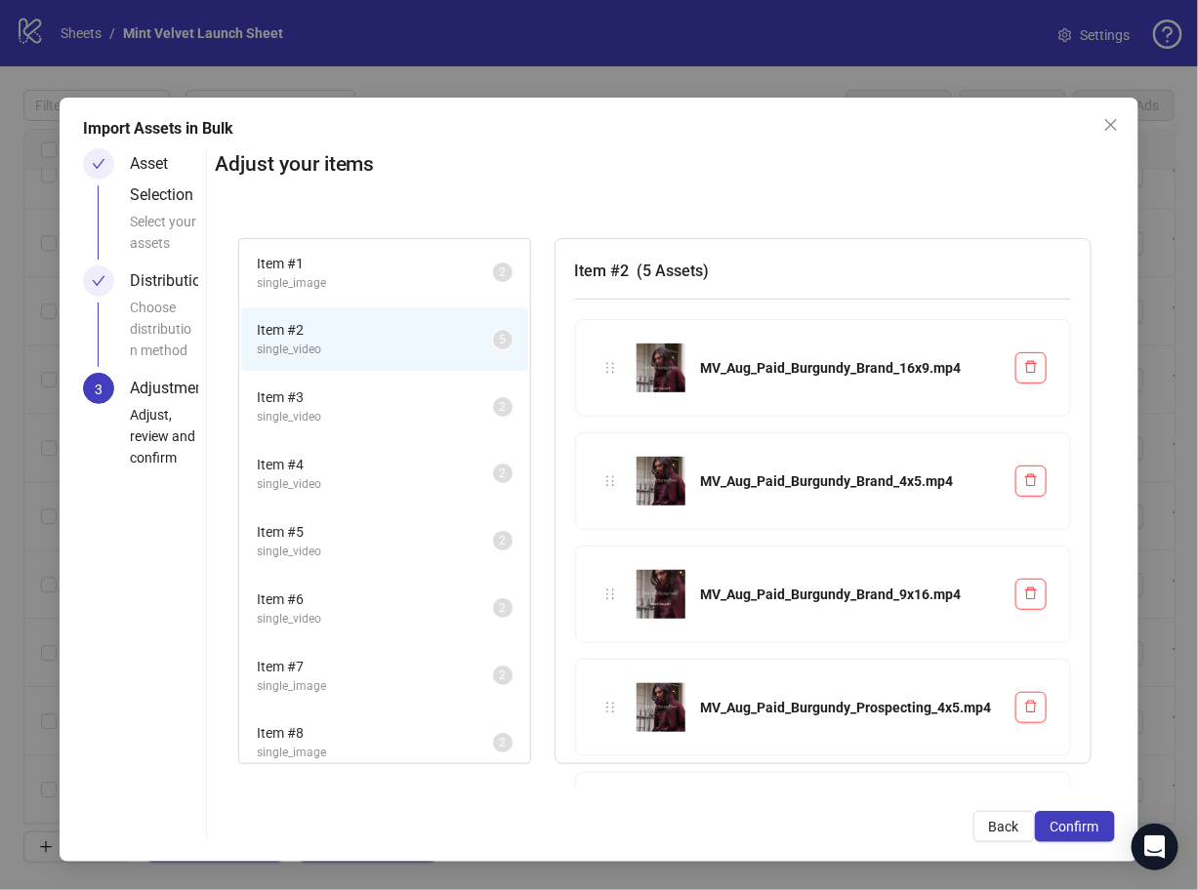
click at [349, 610] on span "single_video" at bounding box center [375, 619] width 236 height 19
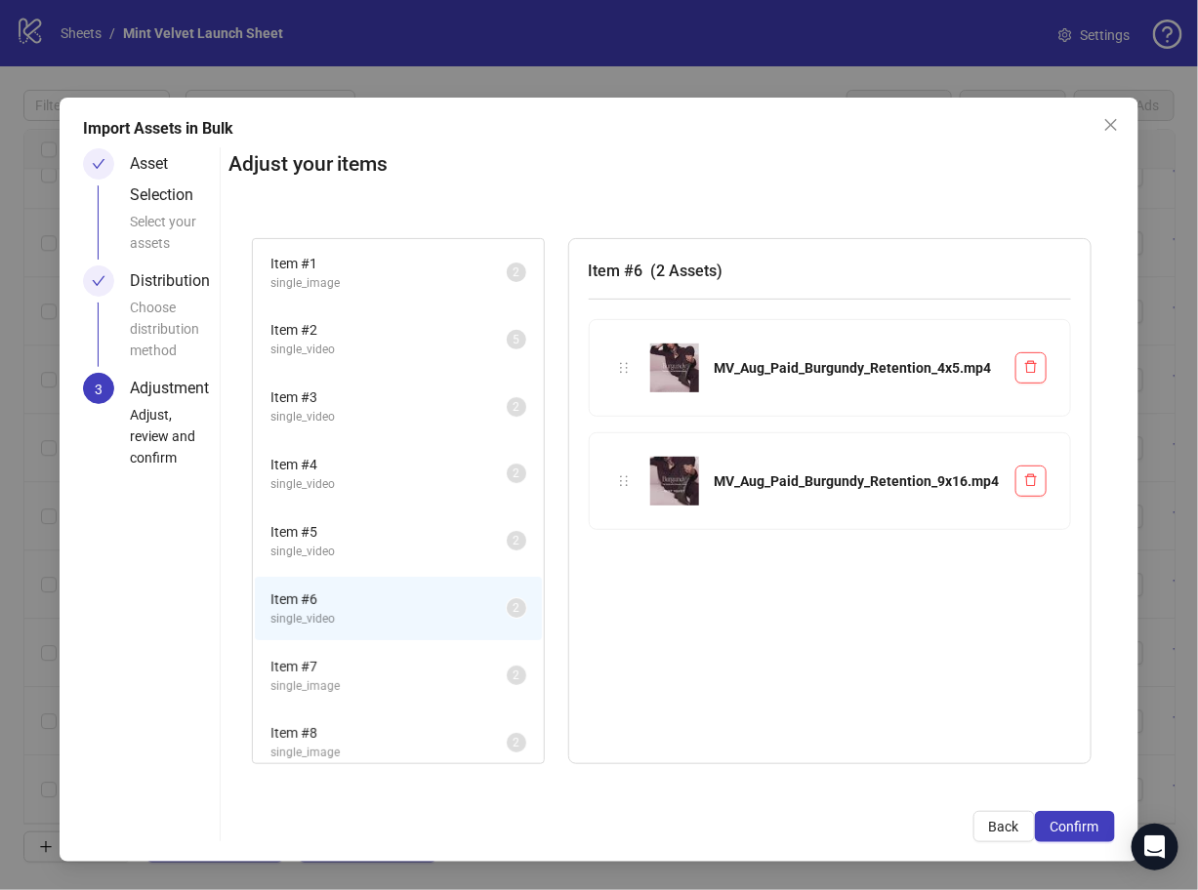
click at [366, 548] on span "single_video" at bounding box center [388, 552] width 236 height 19
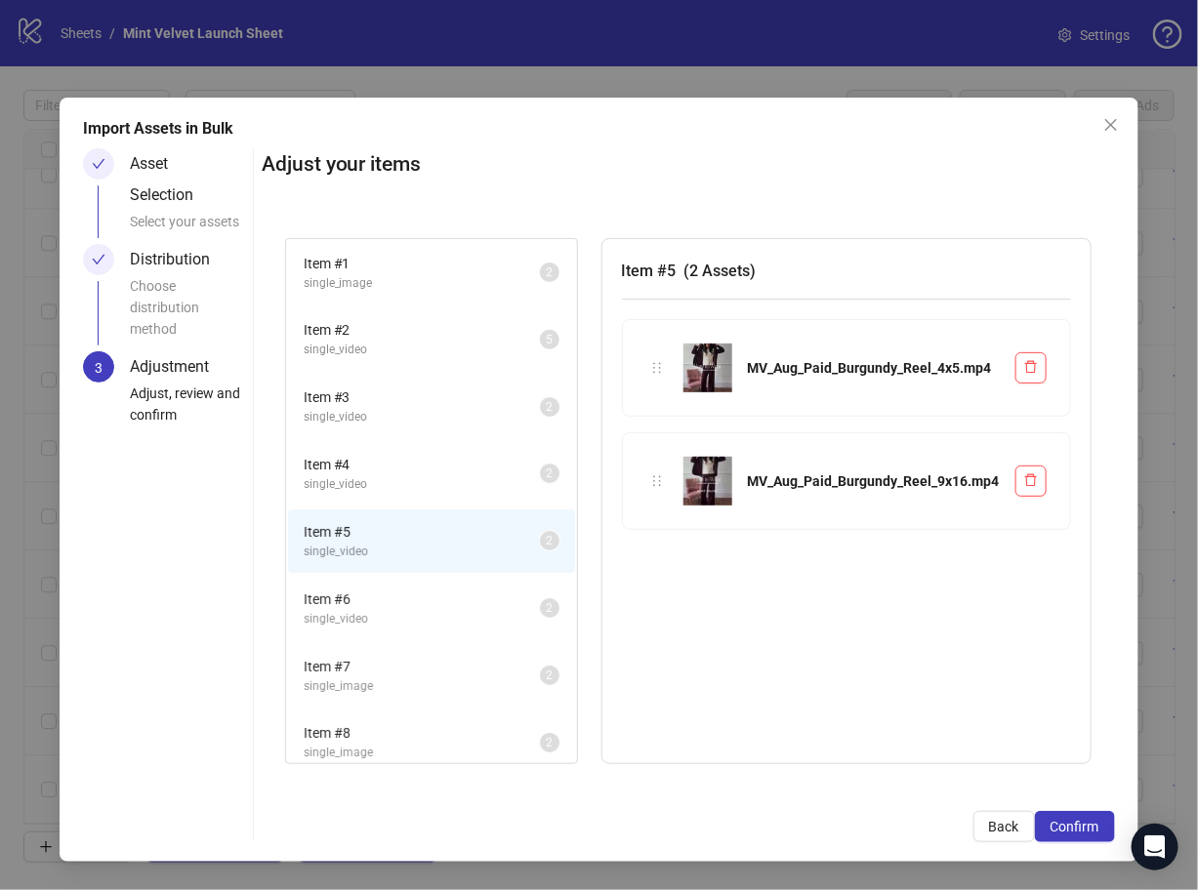
click at [398, 656] on span "Item # 7" at bounding box center [422, 666] width 236 height 21
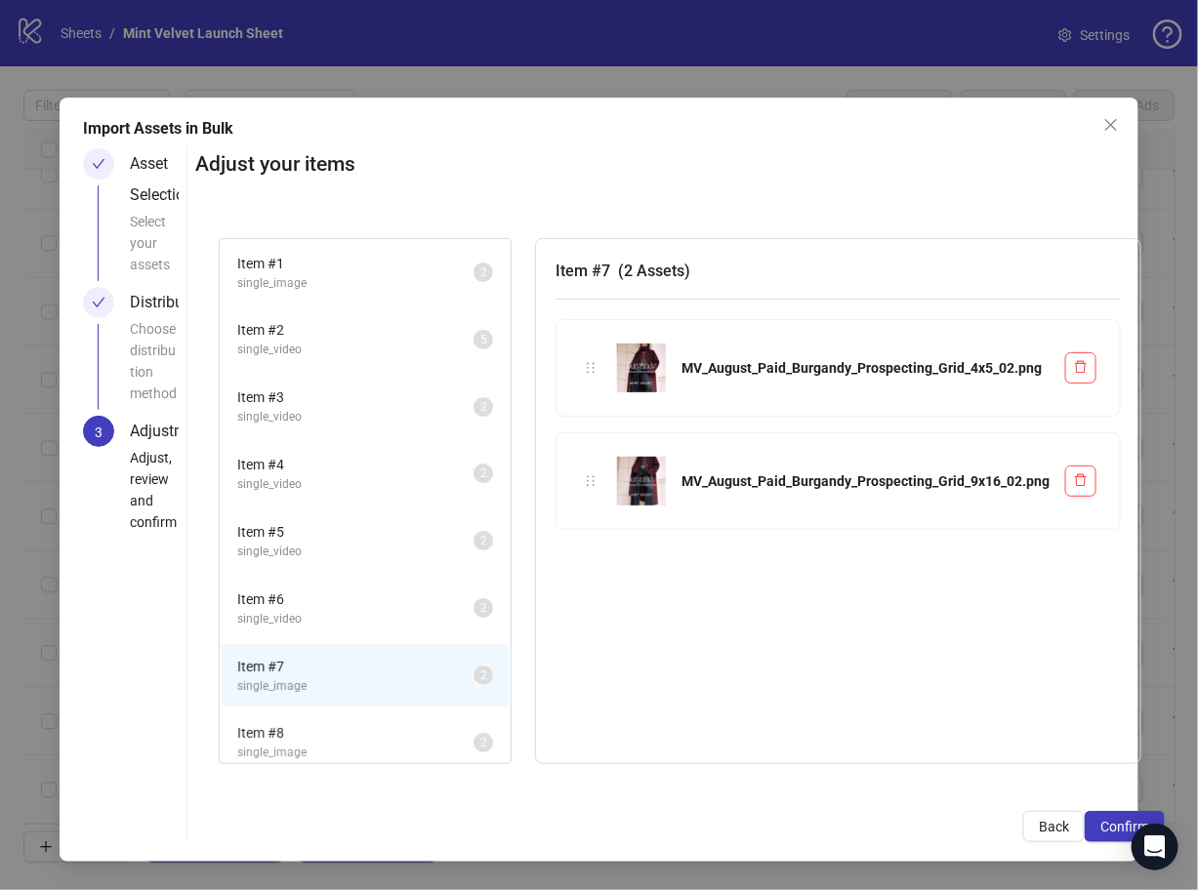
click at [400, 735] on span "Item # 8" at bounding box center [355, 732] width 236 height 21
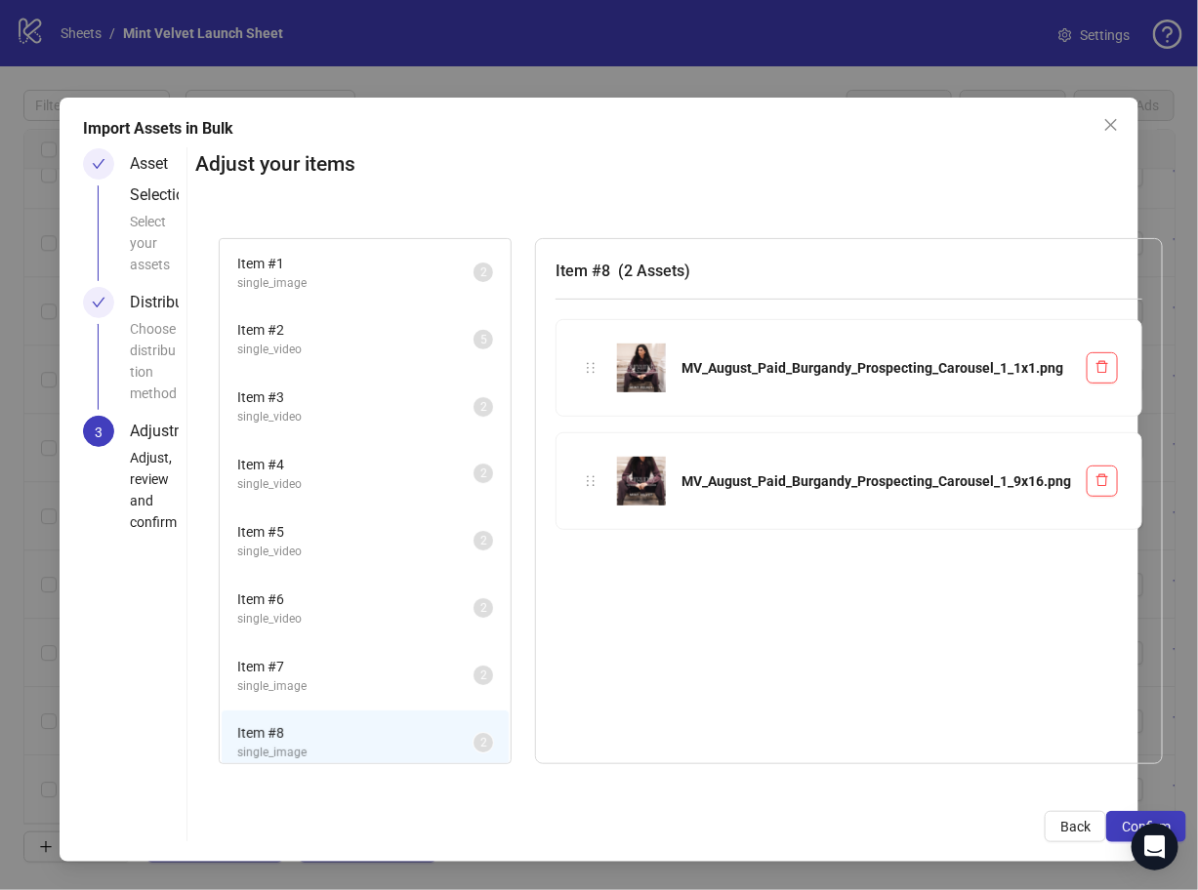
click at [349, 540] on span "Item # 5" at bounding box center [355, 531] width 236 height 21
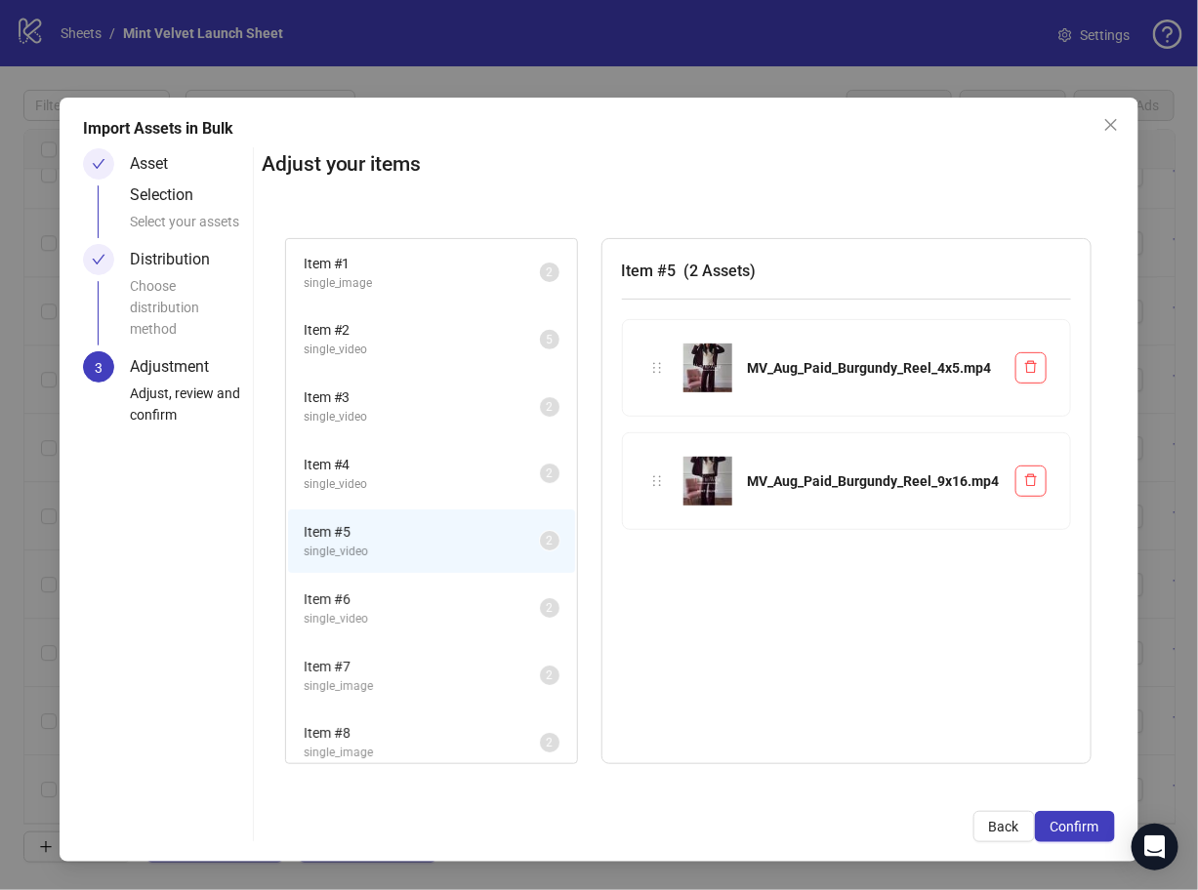
click at [386, 442] on li "Item # 4 single_video 2" at bounding box center [431, 473] width 287 height 63
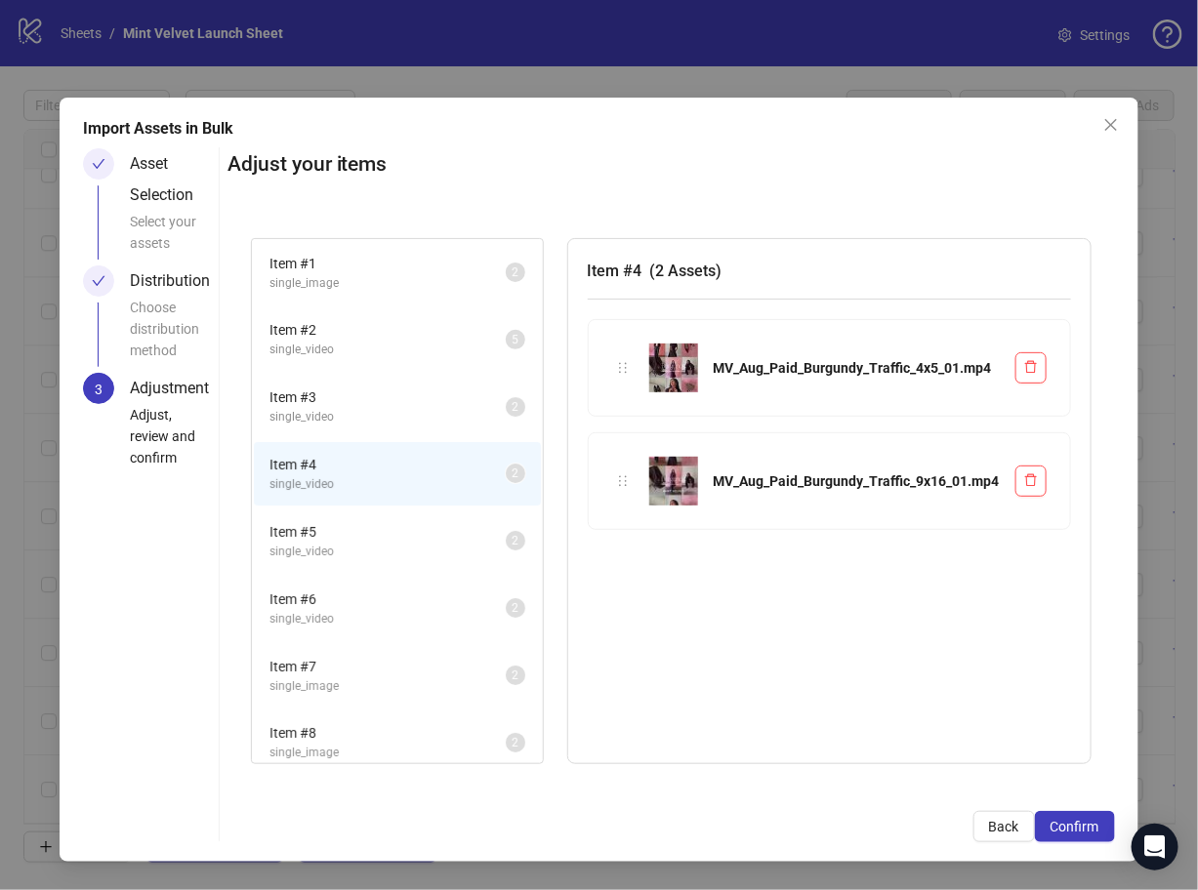
click at [406, 402] on span "Item # 3" at bounding box center [387, 397] width 236 height 21
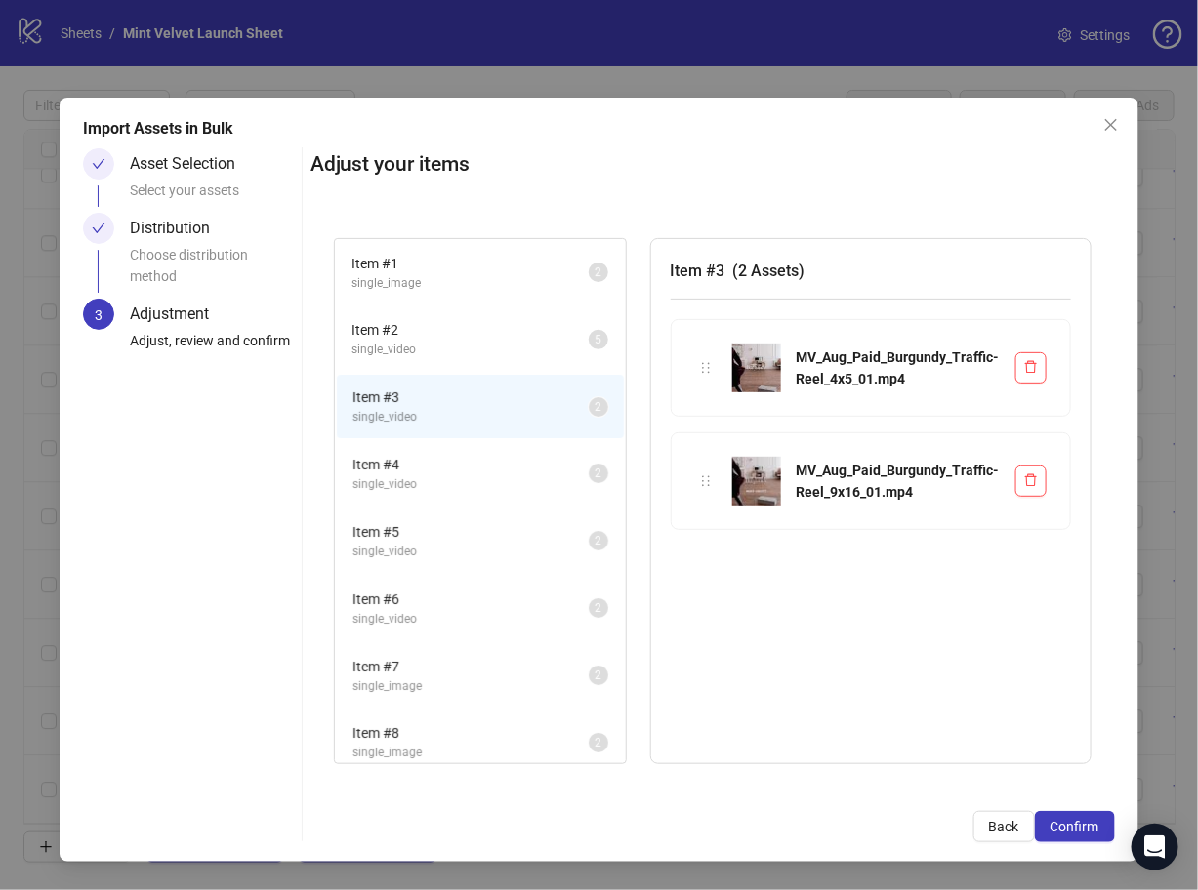
click at [465, 341] on span "single_video" at bounding box center [470, 350] width 236 height 19
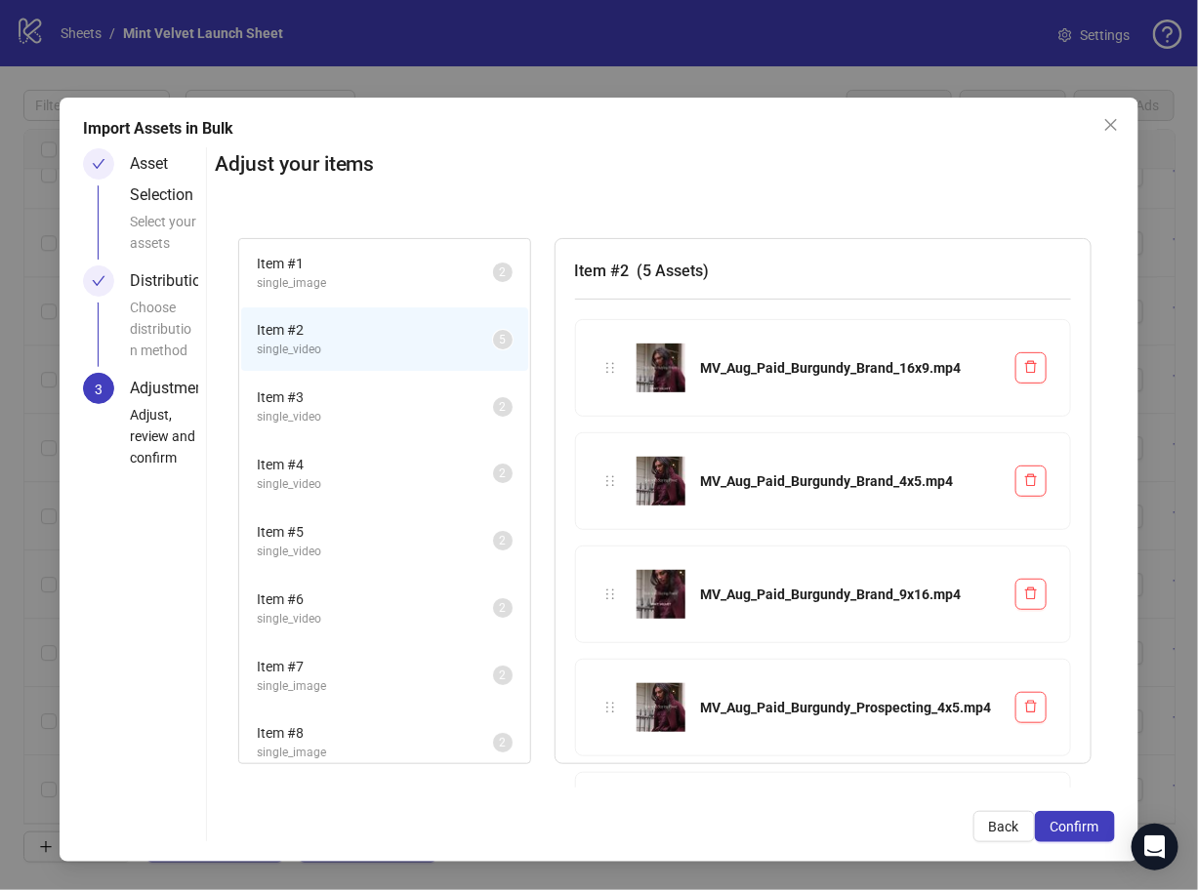
click at [423, 279] on span "single_image" at bounding box center [375, 283] width 236 height 19
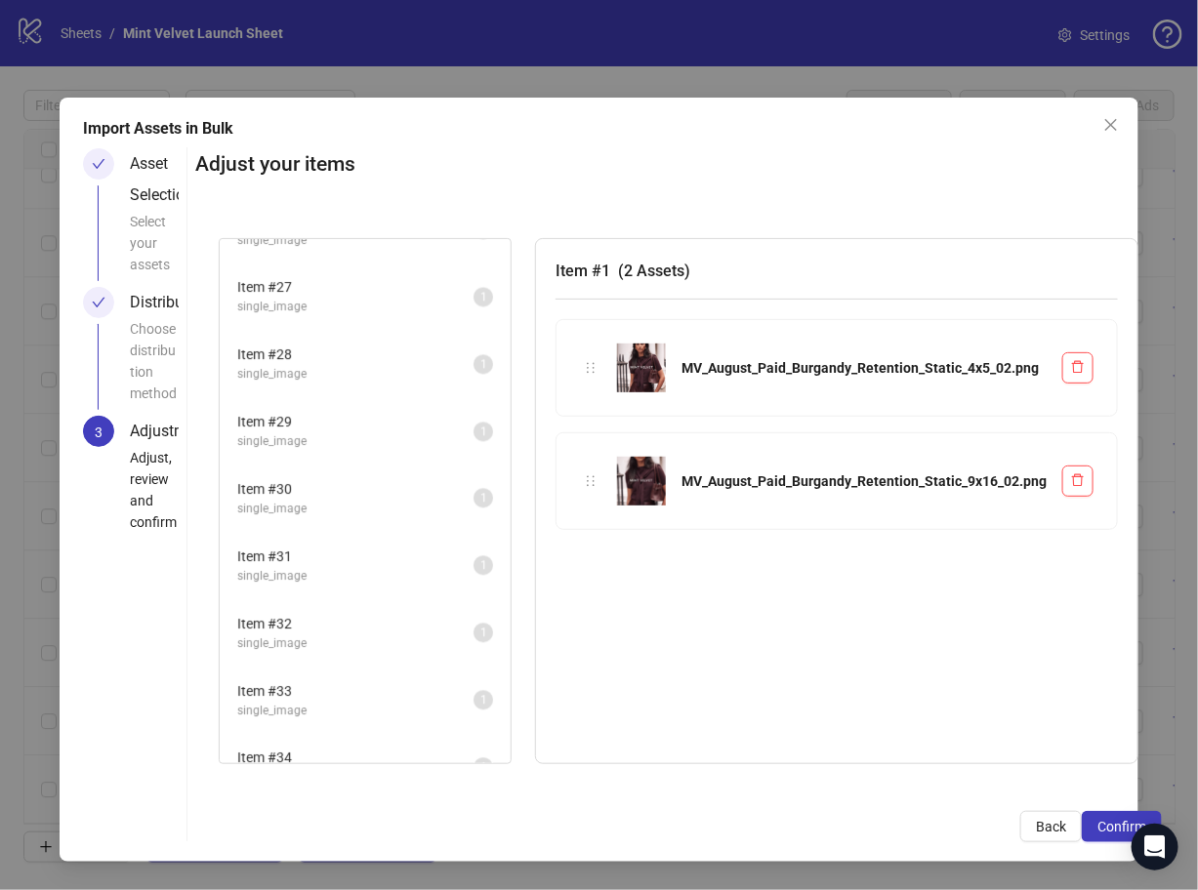
scroll to position [1884, 0]
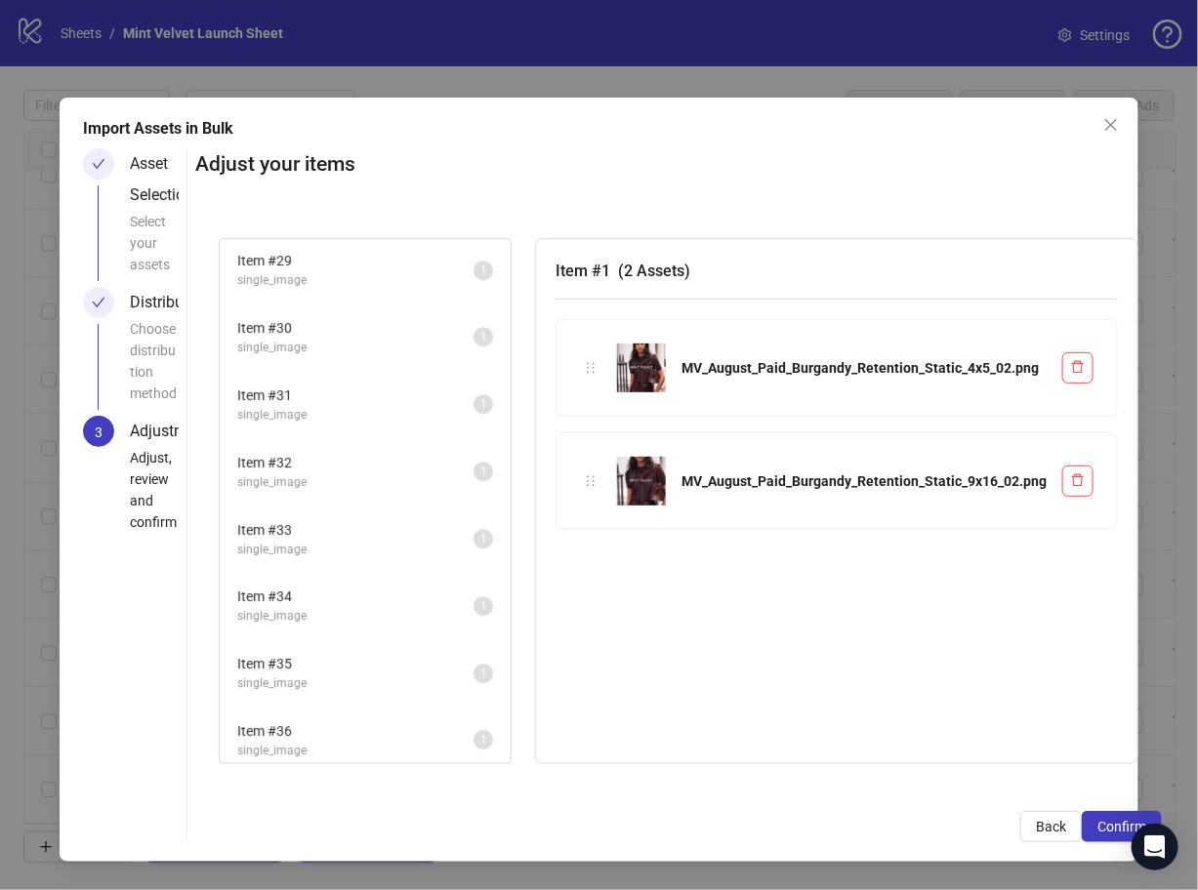
click at [371, 745] on span "single_image" at bounding box center [355, 751] width 236 height 19
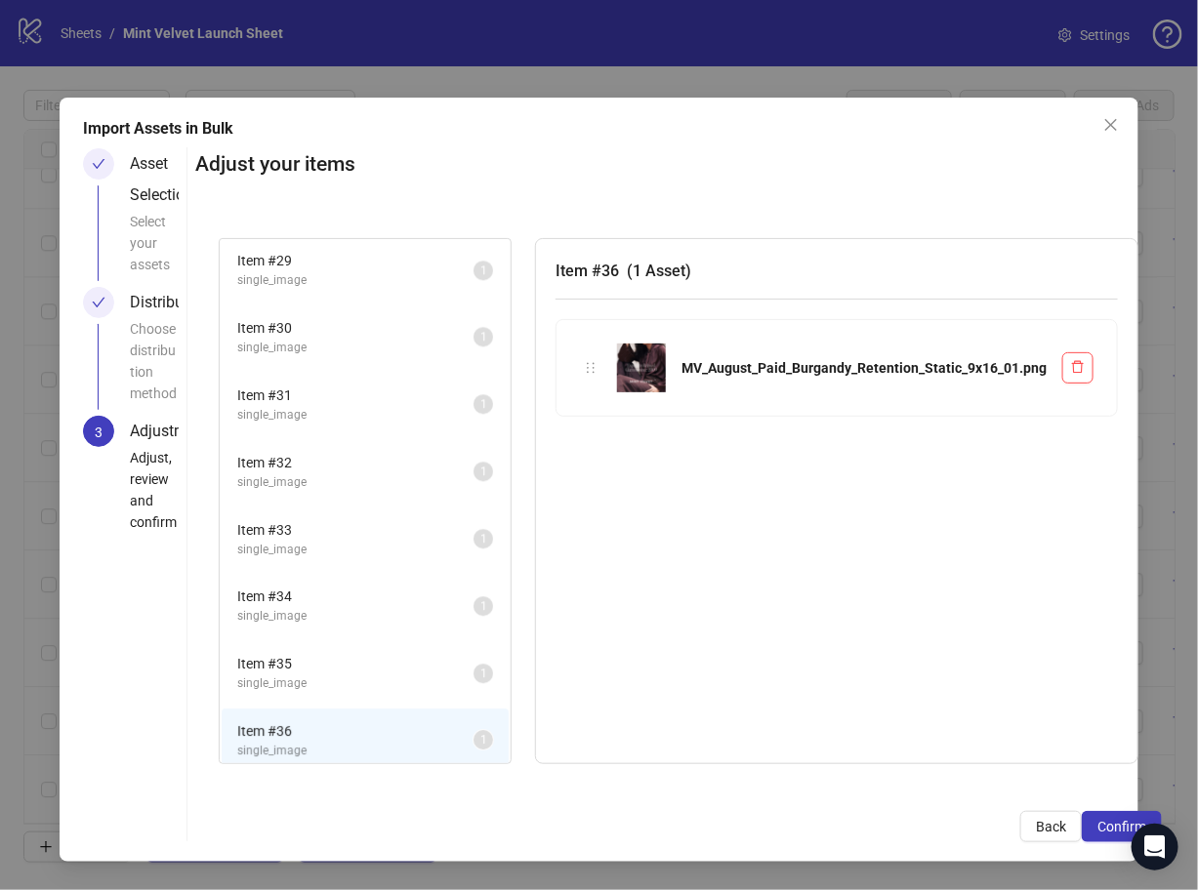
click at [370, 689] on li "Item # 35 single_image 1" at bounding box center [365, 672] width 287 height 63
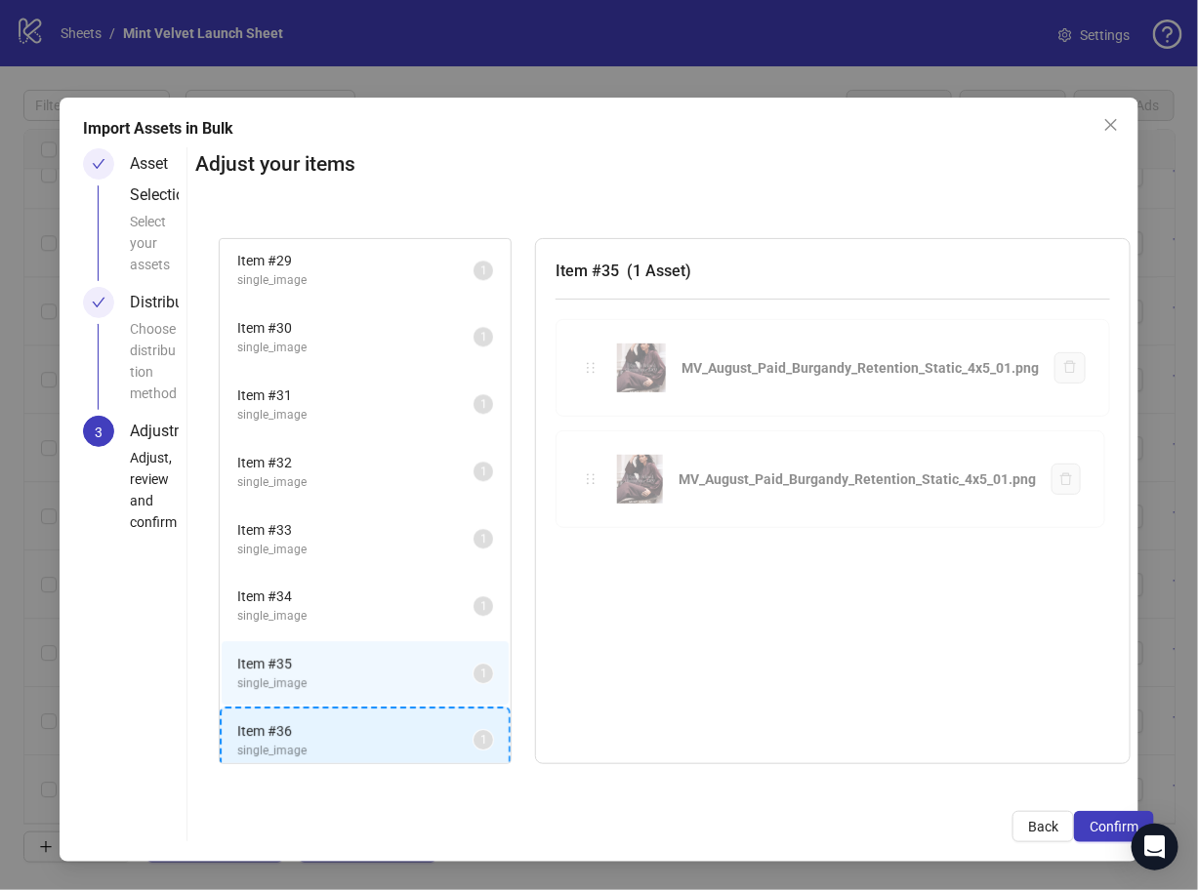
drag, startPoint x: 586, startPoint y: 368, endPoint x: 386, endPoint y: 735, distance: 418.0
click at [386, 735] on div "Item # 1 single_image 2 Item # 2 single_video 5 Item # 3 single_video 2 Item # …" at bounding box center [674, 501] width 959 height 573
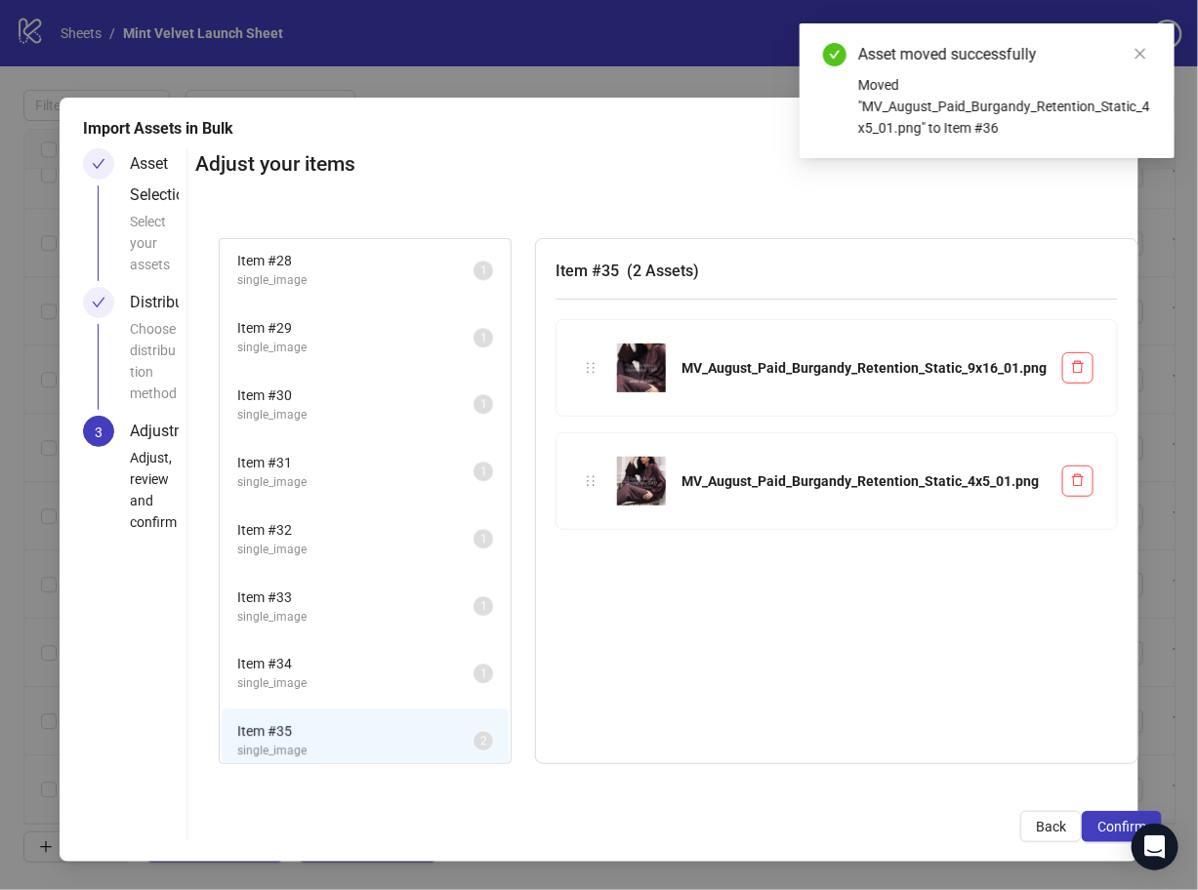
click at [377, 660] on span "Item # 34" at bounding box center [355, 663] width 236 height 21
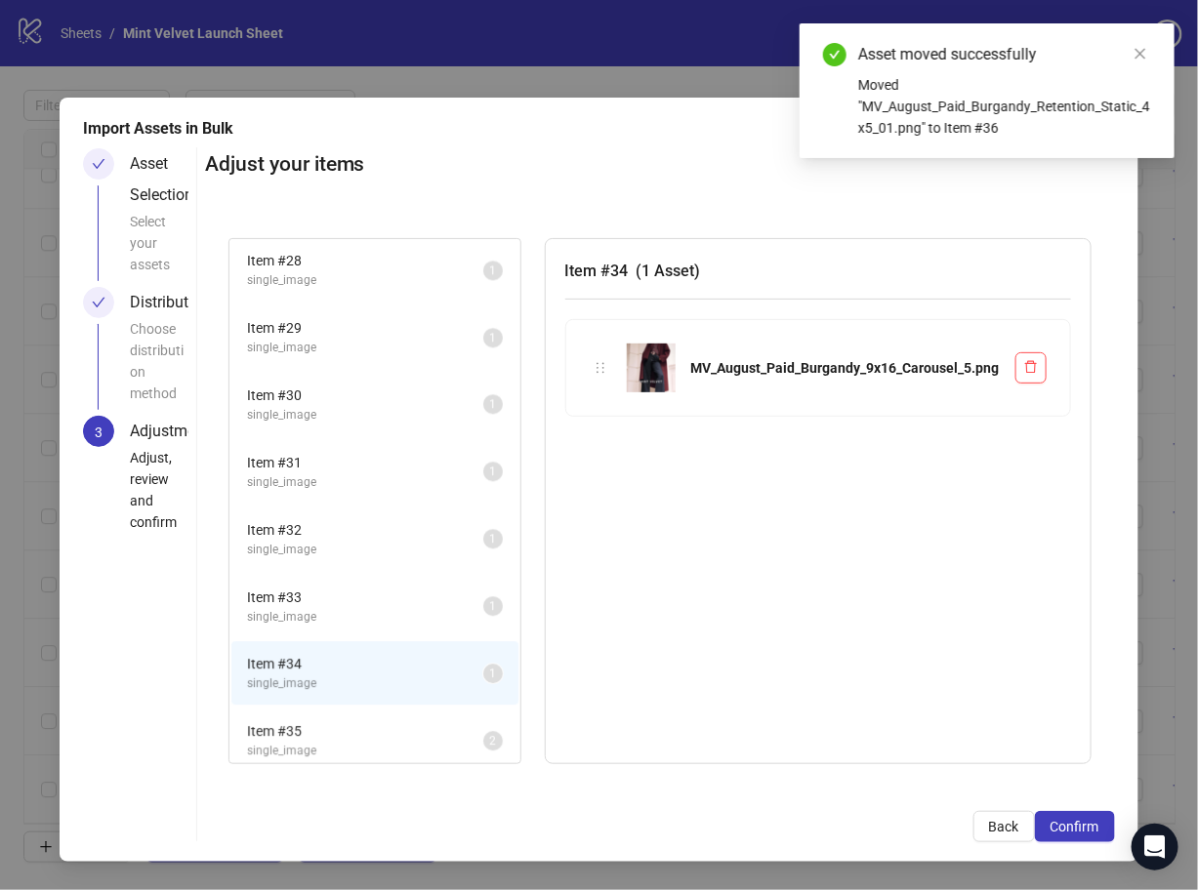
click at [391, 587] on span "Item # 33" at bounding box center [365, 597] width 236 height 21
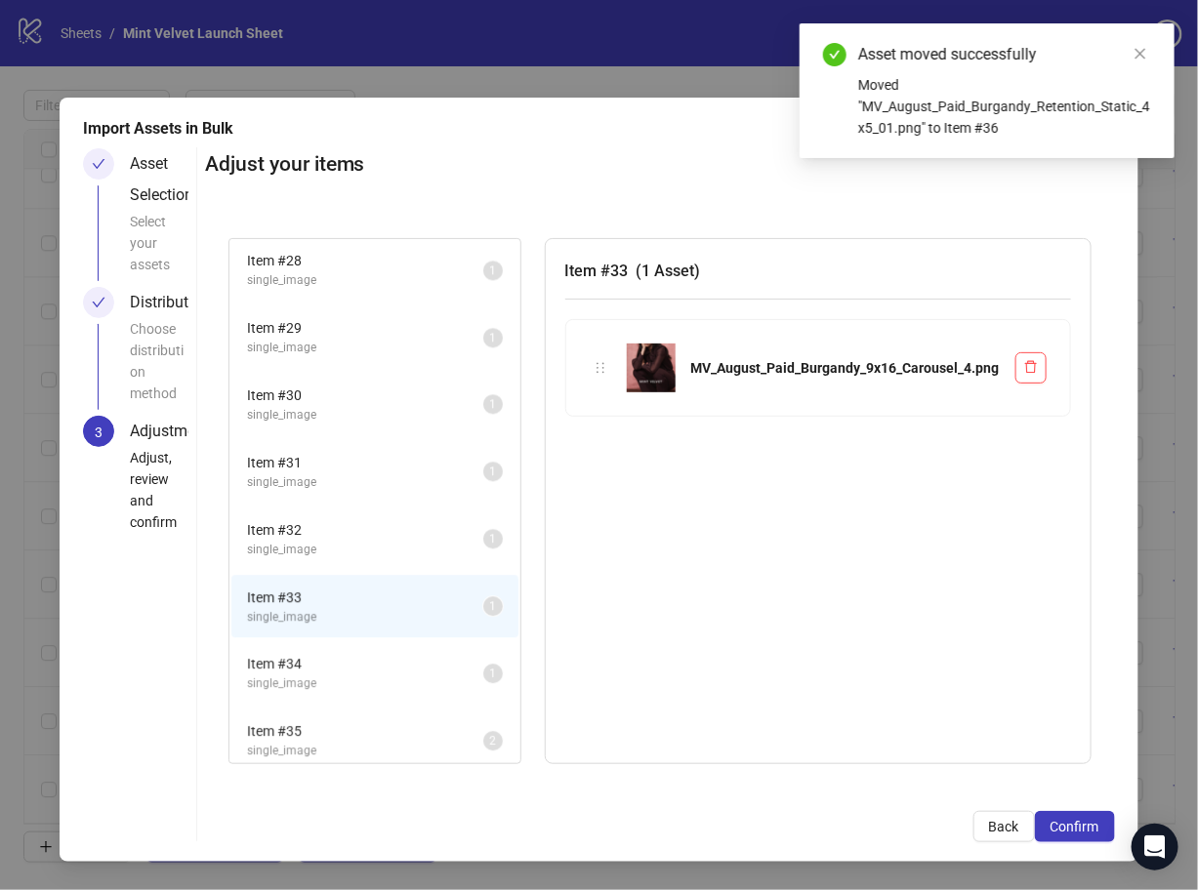
click at [400, 653] on span "Item # 34" at bounding box center [365, 663] width 236 height 21
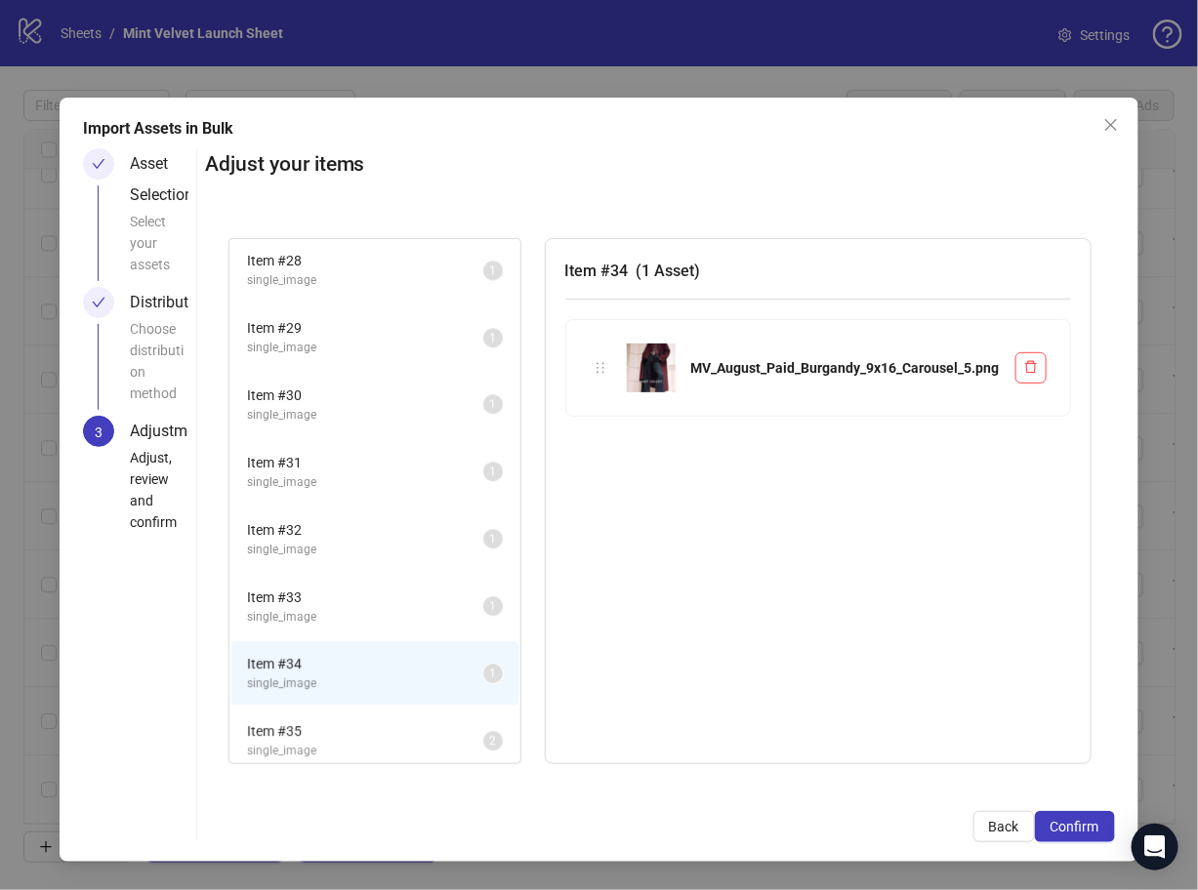
click at [392, 592] on span "Item # 33" at bounding box center [365, 597] width 236 height 21
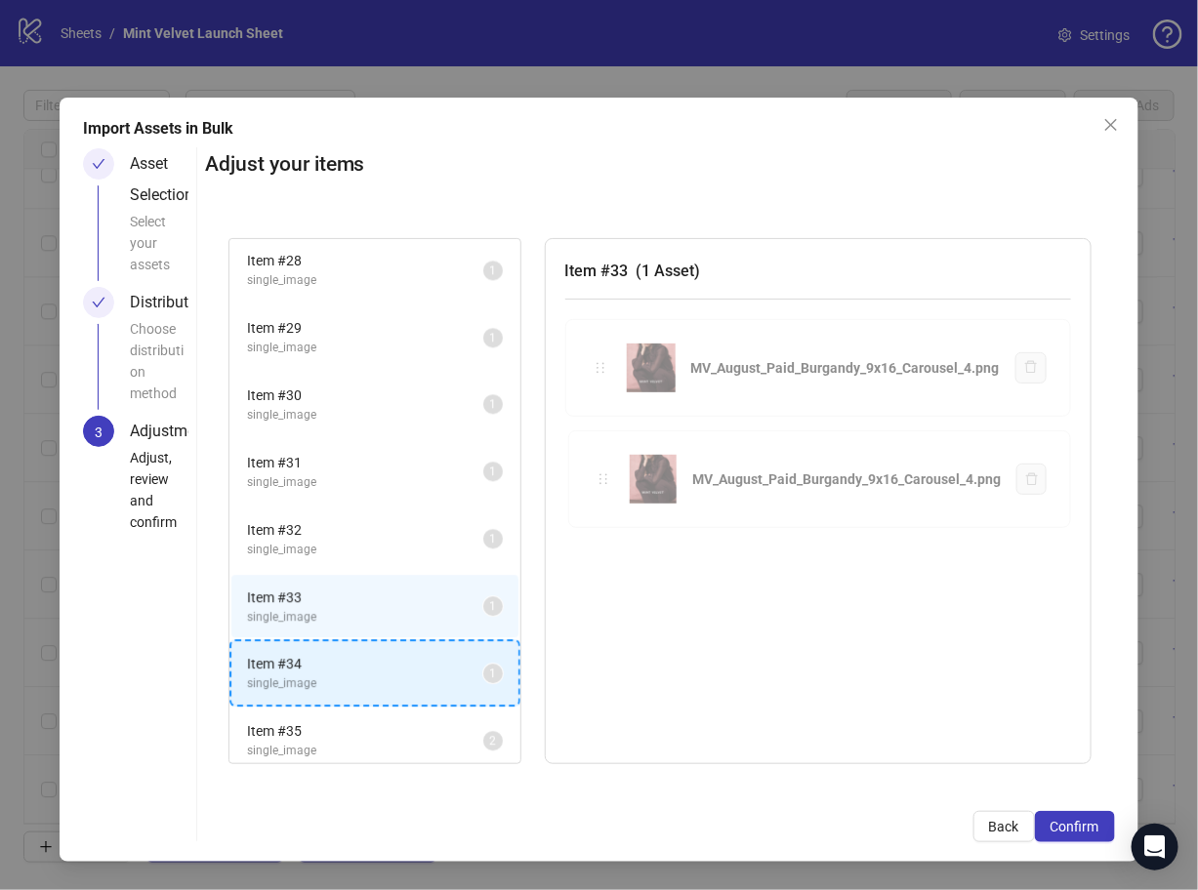
drag, startPoint x: 601, startPoint y: 362, endPoint x: 381, endPoint y: 669, distance: 377.6
click at [381, 669] on div "Item # 1 single_image 2 Item # 2 single_video 5 Item # 3 single_video 2 Item # …" at bounding box center [660, 501] width 910 height 573
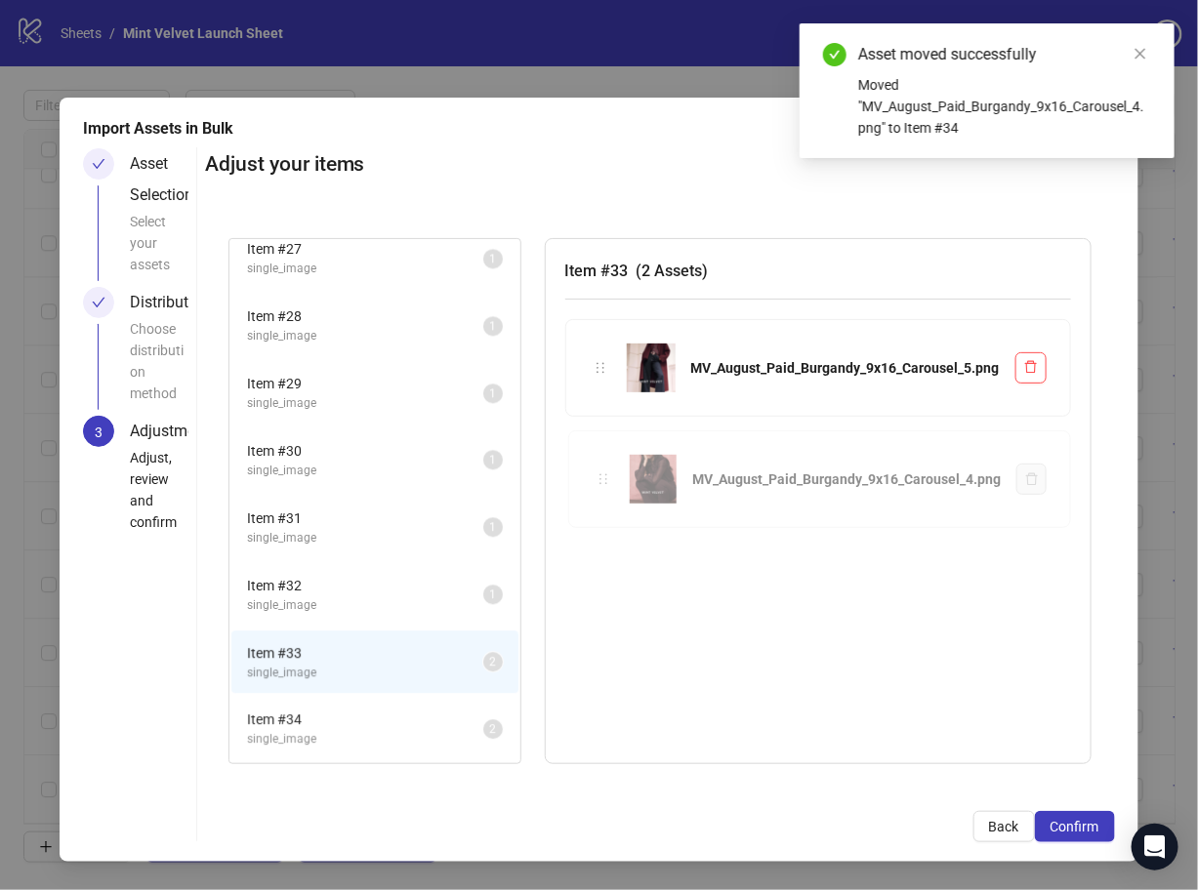
scroll to position [1750, 0]
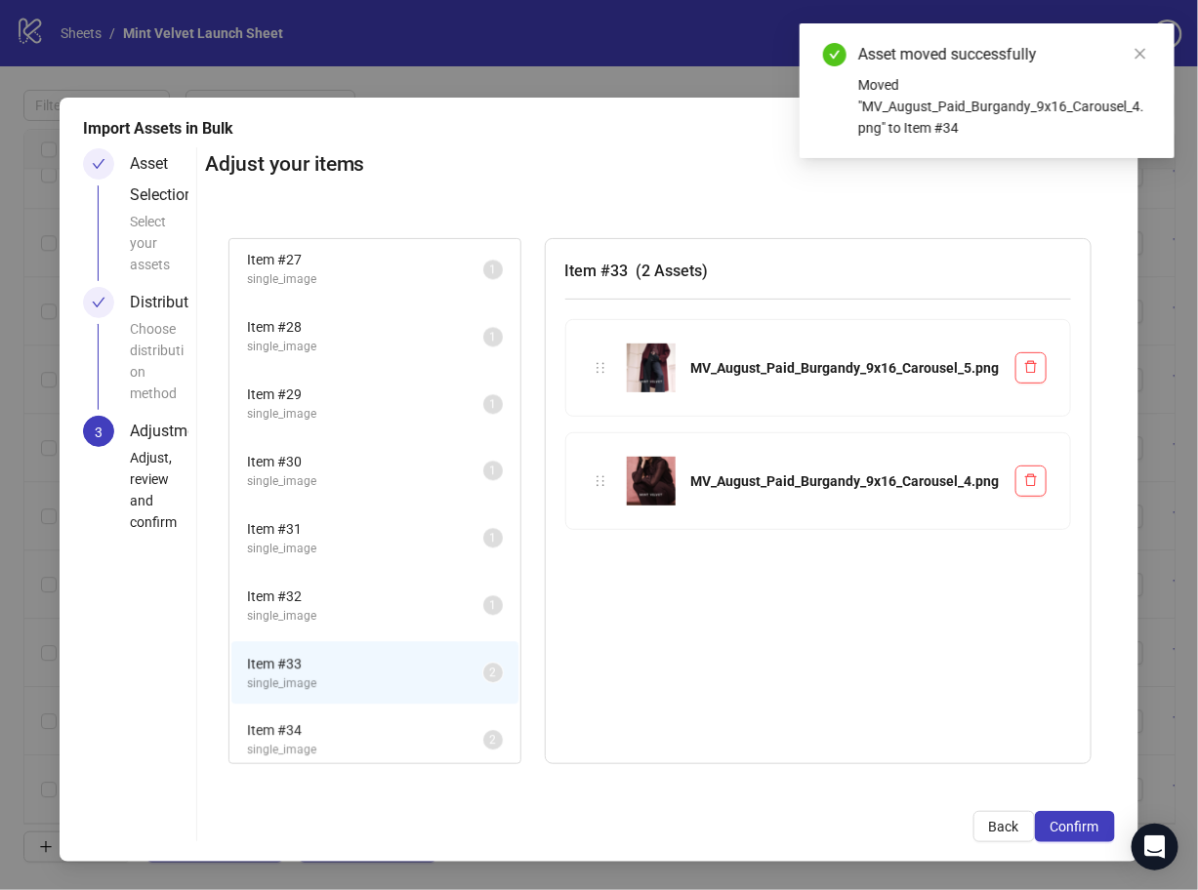
click at [390, 620] on li "Item # 32 single_image 1" at bounding box center [374, 605] width 287 height 63
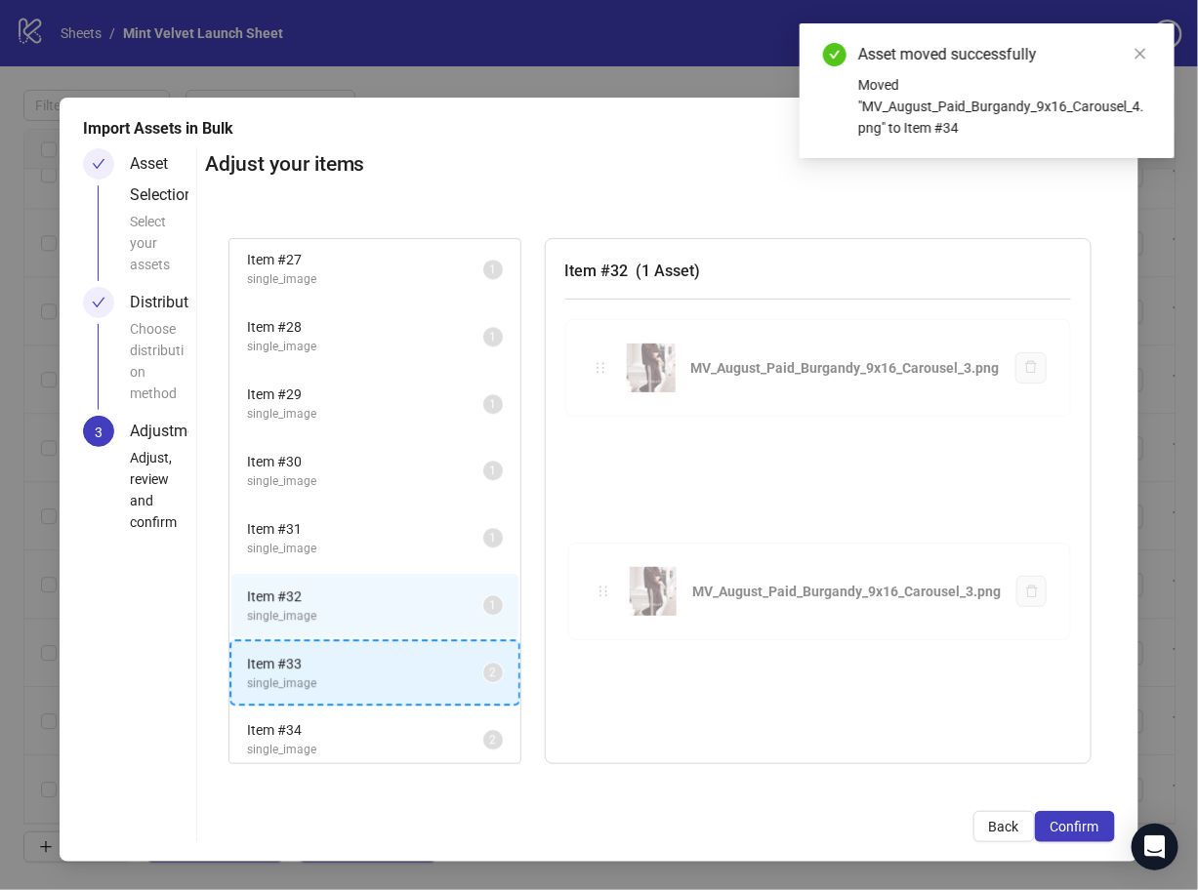
drag, startPoint x: 603, startPoint y: 367, endPoint x: 343, endPoint y: 674, distance: 402.3
click at [343, 674] on div "Item # 1 single_image 2 Item # 2 single_video 5 Item # 3 single_video 2 Item # …" at bounding box center [660, 501] width 910 height 573
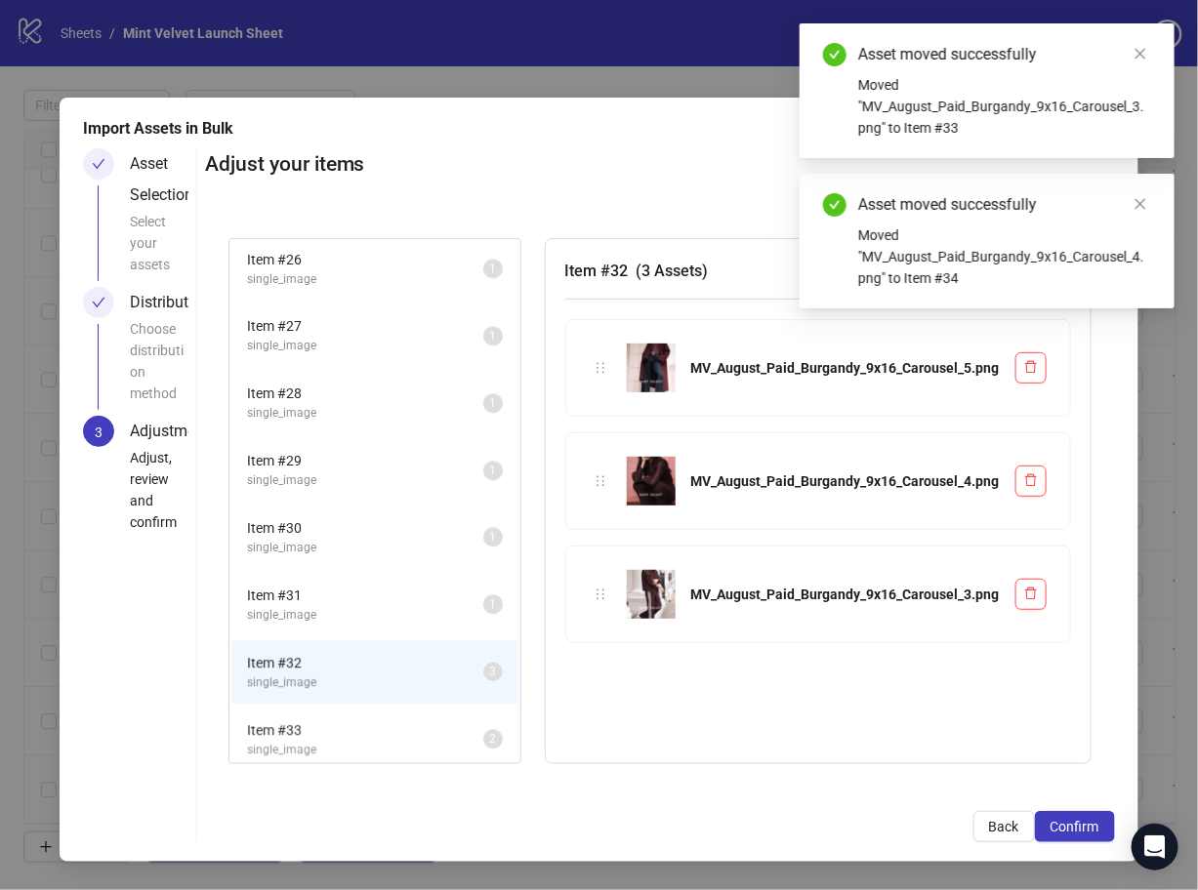
click at [380, 623] on li "Item # 31 single_image 1" at bounding box center [374, 604] width 287 height 63
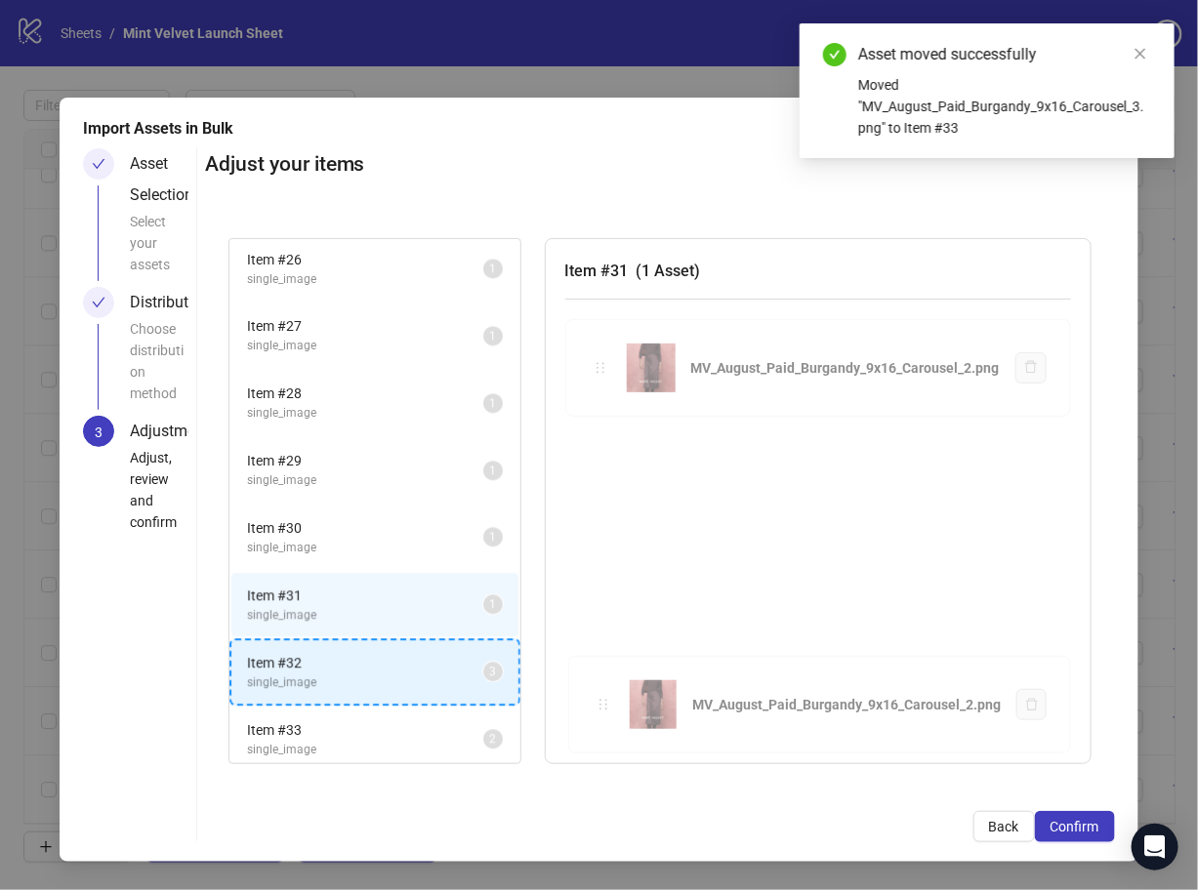
drag, startPoint x: 598, startPoint y: 372, endPoint x: 333, endPoint y: 678, distance: 405.5
click at [333, 678] on div "Item # 1 single_image 2 Item # 2 single_video 5 Item # 3 single_video 2 Item # …" at bounding box center [660, 501] width 910 height 573
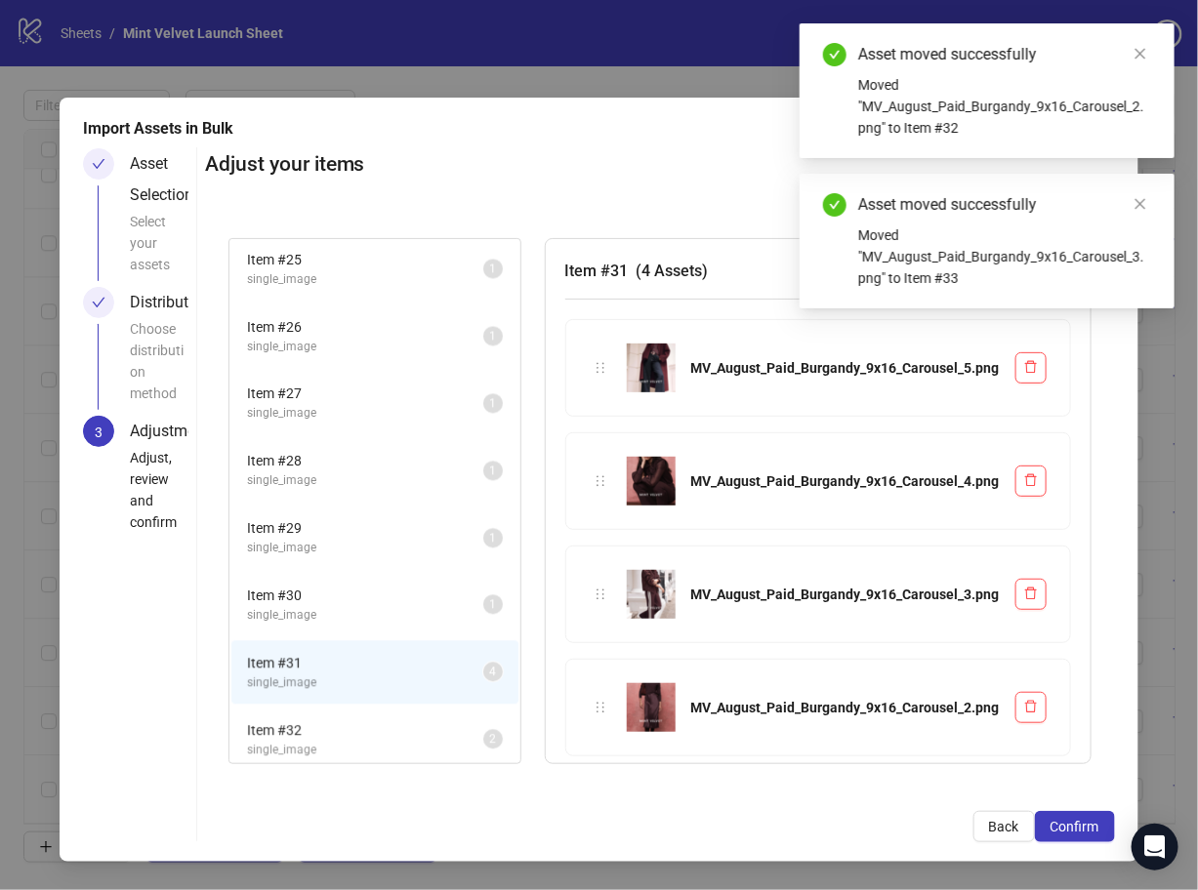
click at [393, 589] on span "Item # 30" at bounding box center [365, 595] width 236 height 21
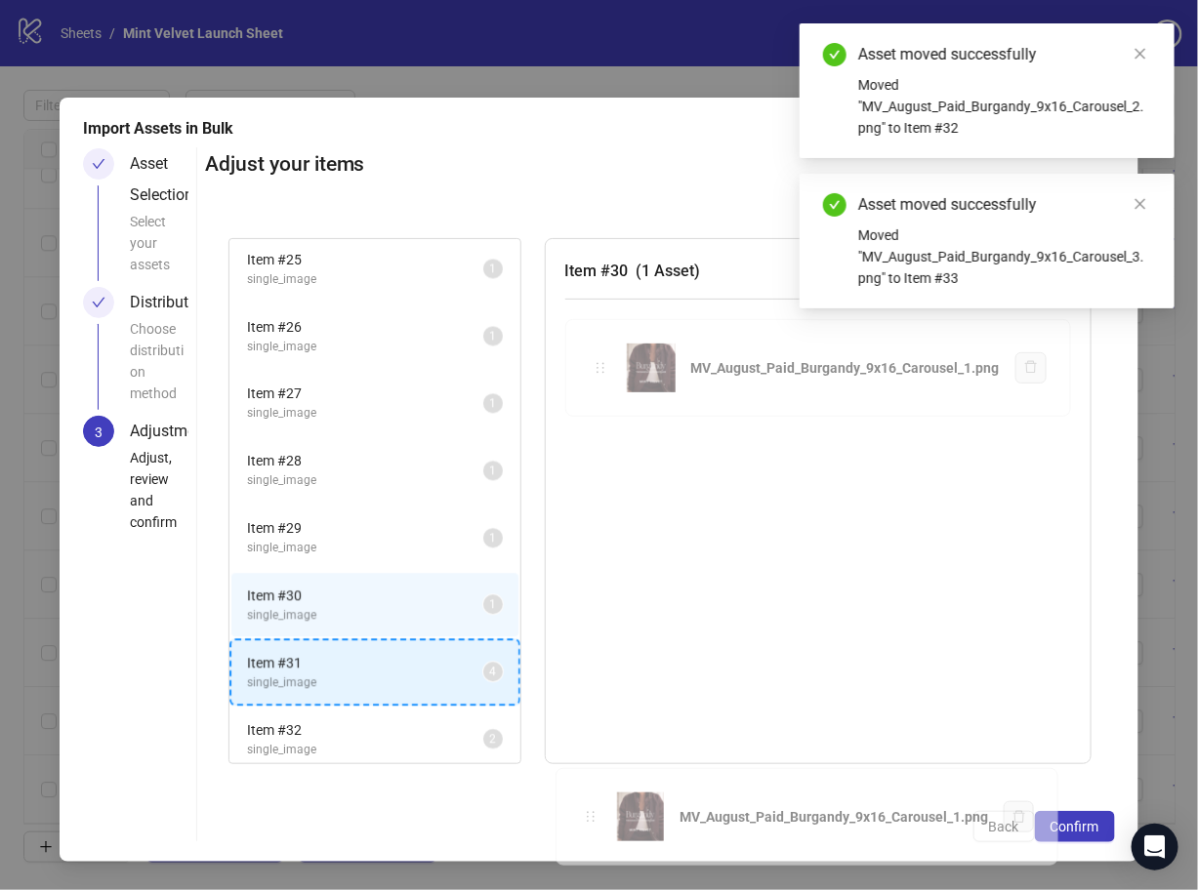
drag, startPoint x: 605, startPoint y: 372, endPoint x: 373, endPoint y: 669, distance: 376.9
click at [373, 669] on div "Item # 1 single_image 2 Item # 2 single_video 5 Item # 3 single_video 2 Item # …" at bounding box center [660, 501] width 910 height 573
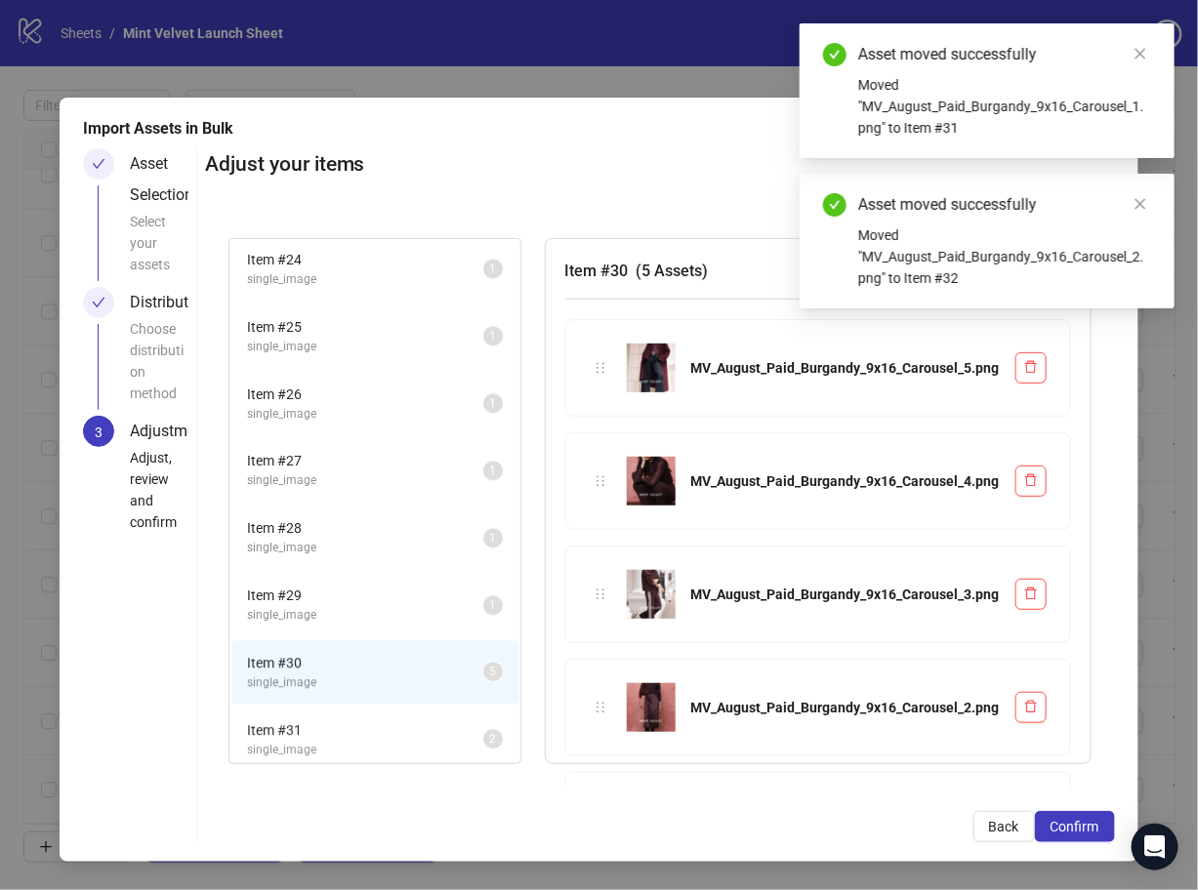
click at [385, 674] on span "single_image" at bounding box center [365, 683] width 236 height 19
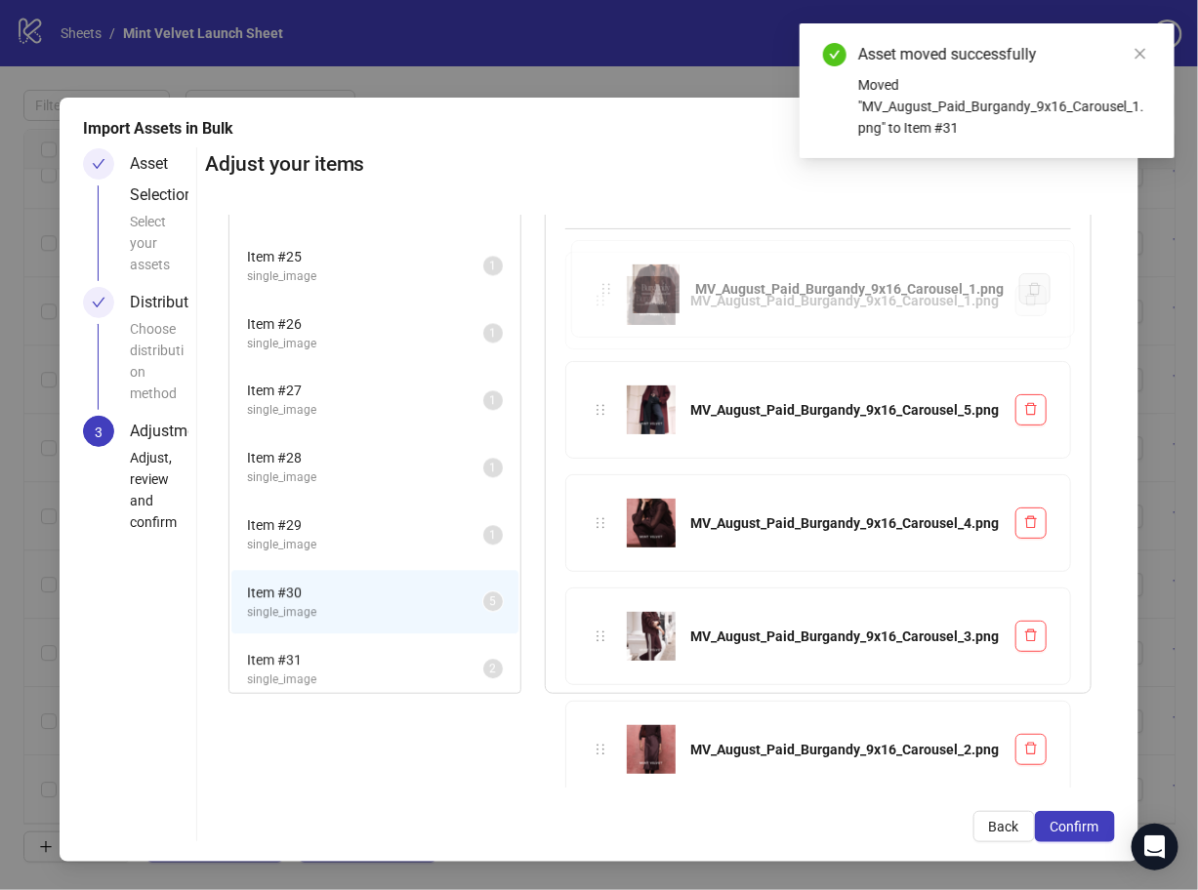
scroll to position [0, 0]
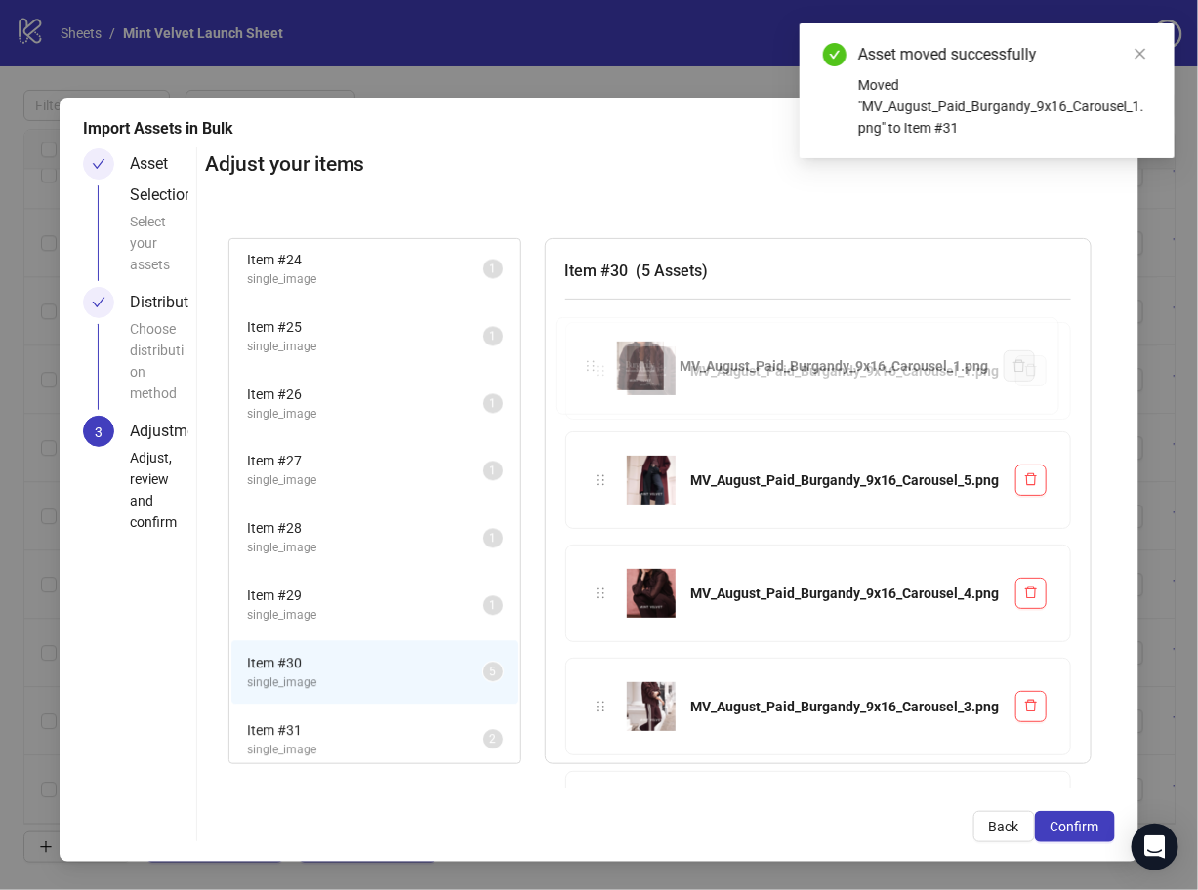
drag, startPoint x: 584, startPoint y: 725, endPoint x: 605, endPoint y: 325, distance: 400.8
click at [605, 325] on div "Item # 1 single_image 2 Item # 2 single_video 5 Item # 3 single_video 2 Item # …" at bounding box center [660, 501] width 910 height 573
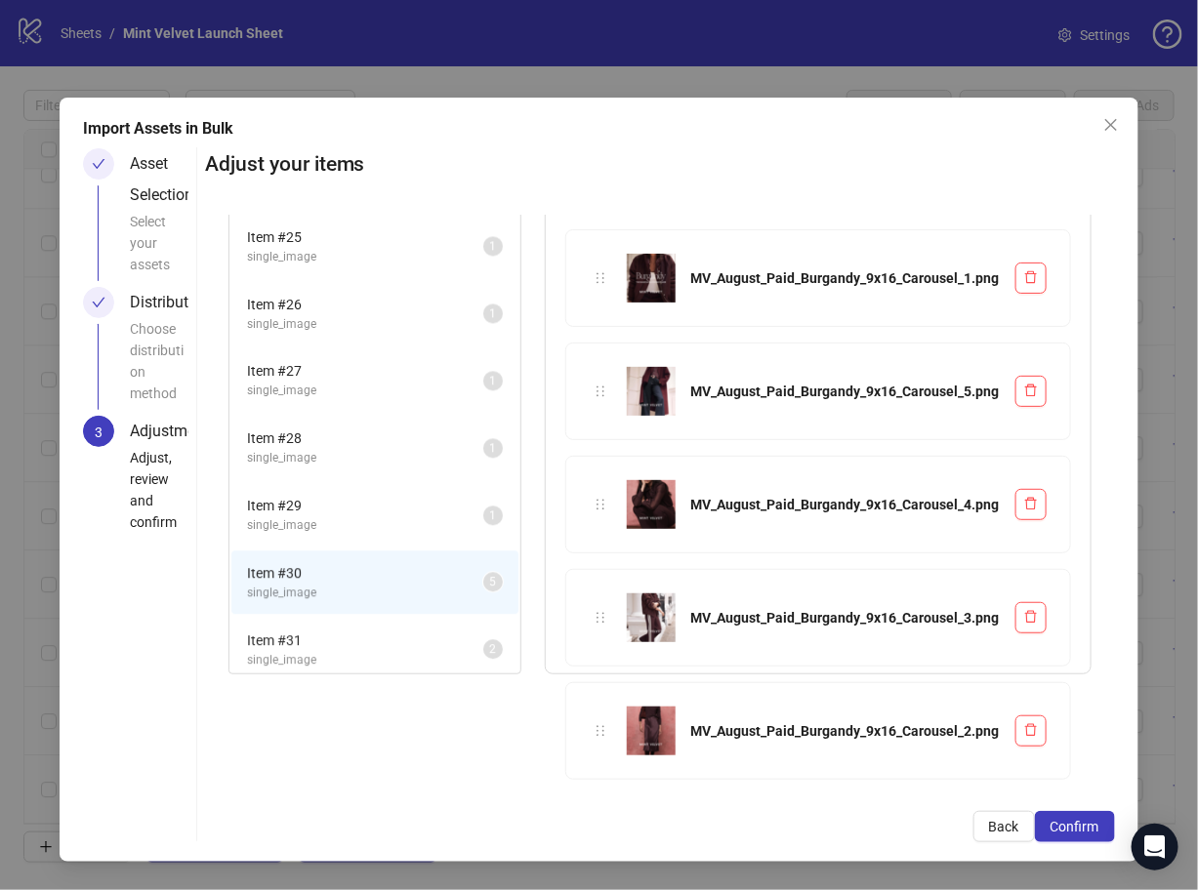
scroll to position [91, 0]
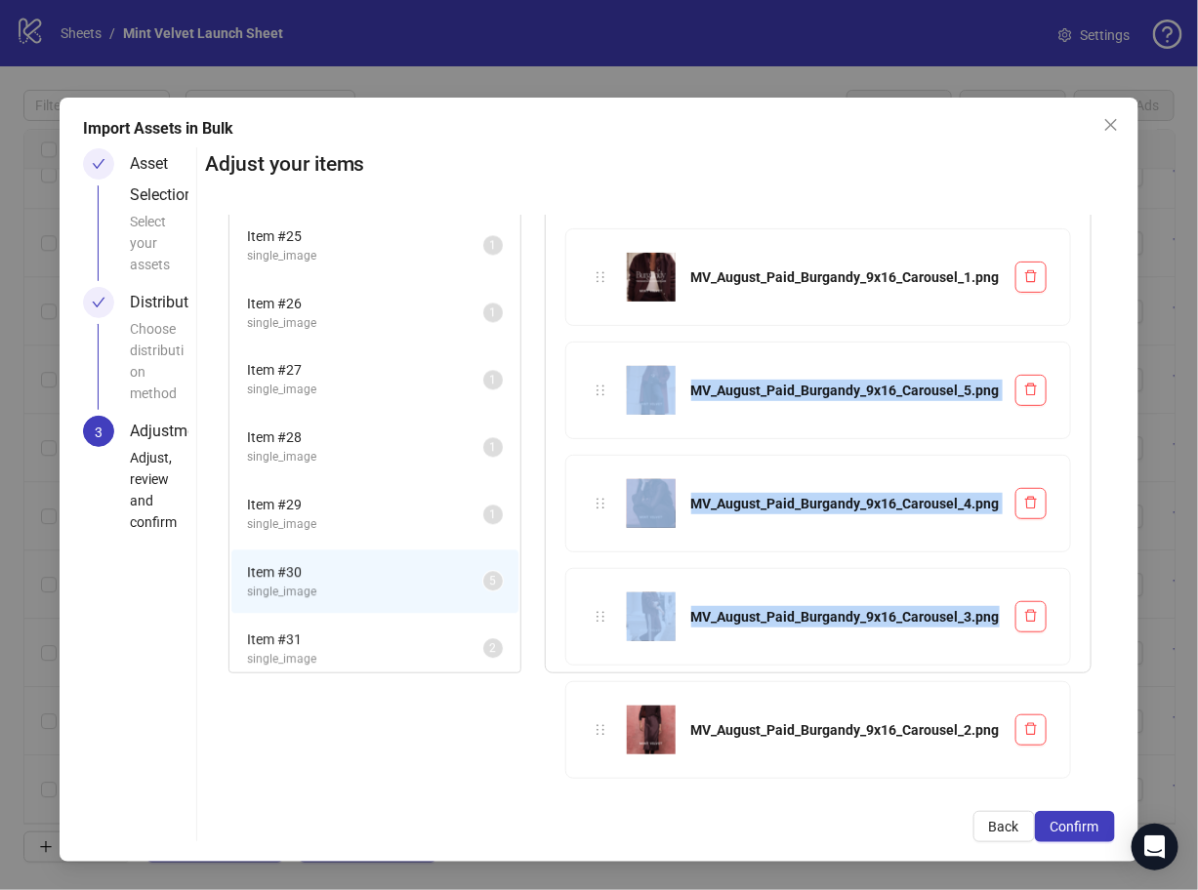
drag, startPoint x: 598, startPoint y: 376, endPoint x: 595, endPoint y: 710, distance: 333.8
click at [595, 710] on div "MV_August_Paid_Burgandy_9x16_Carousel_1.png MV_August_Paid_Burgandy_9x16_Carous…" at bounding box center [818, 511] width 506 height 566
click at [590, 624] on div "MV_August_Paid_Burgandy_9x16_Carousel_3.png" at bounding box center [818, 616] width 457 height 49
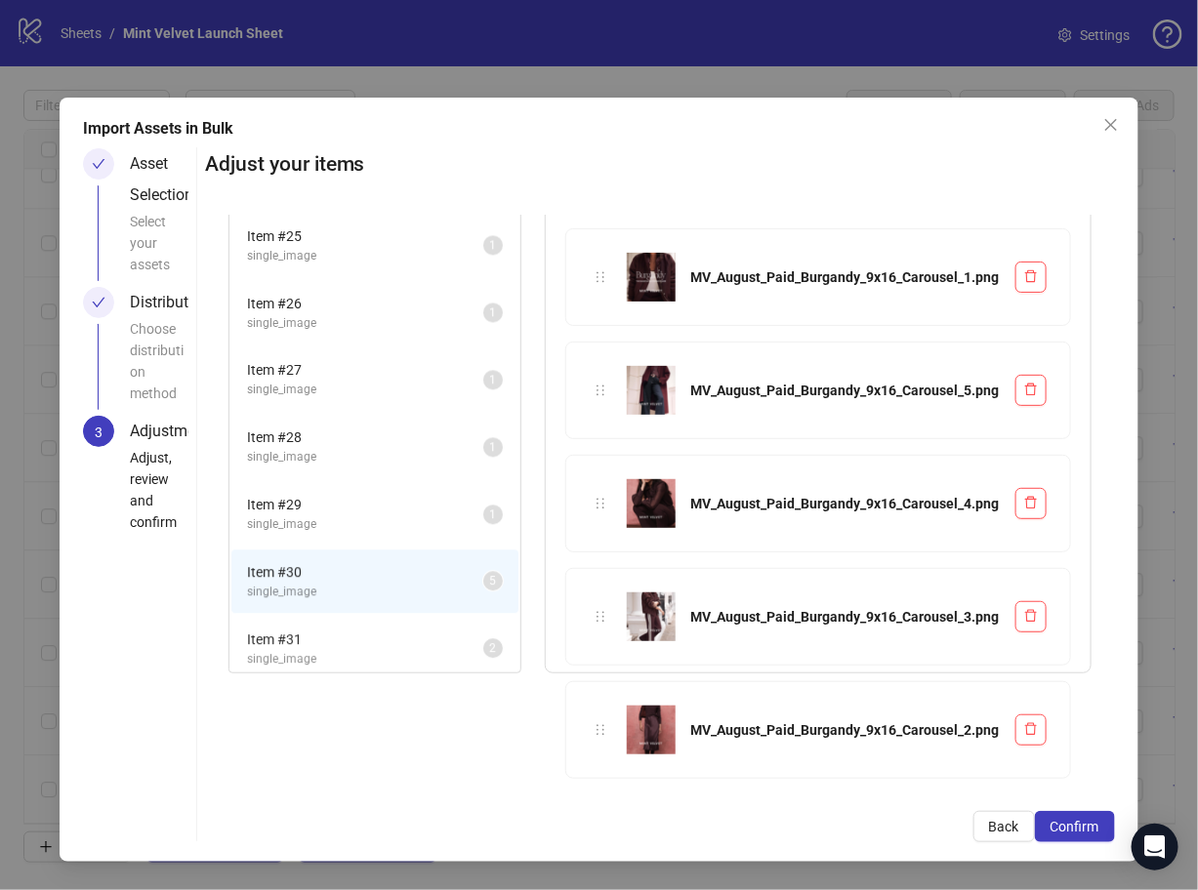
scroll to position [92, 0]
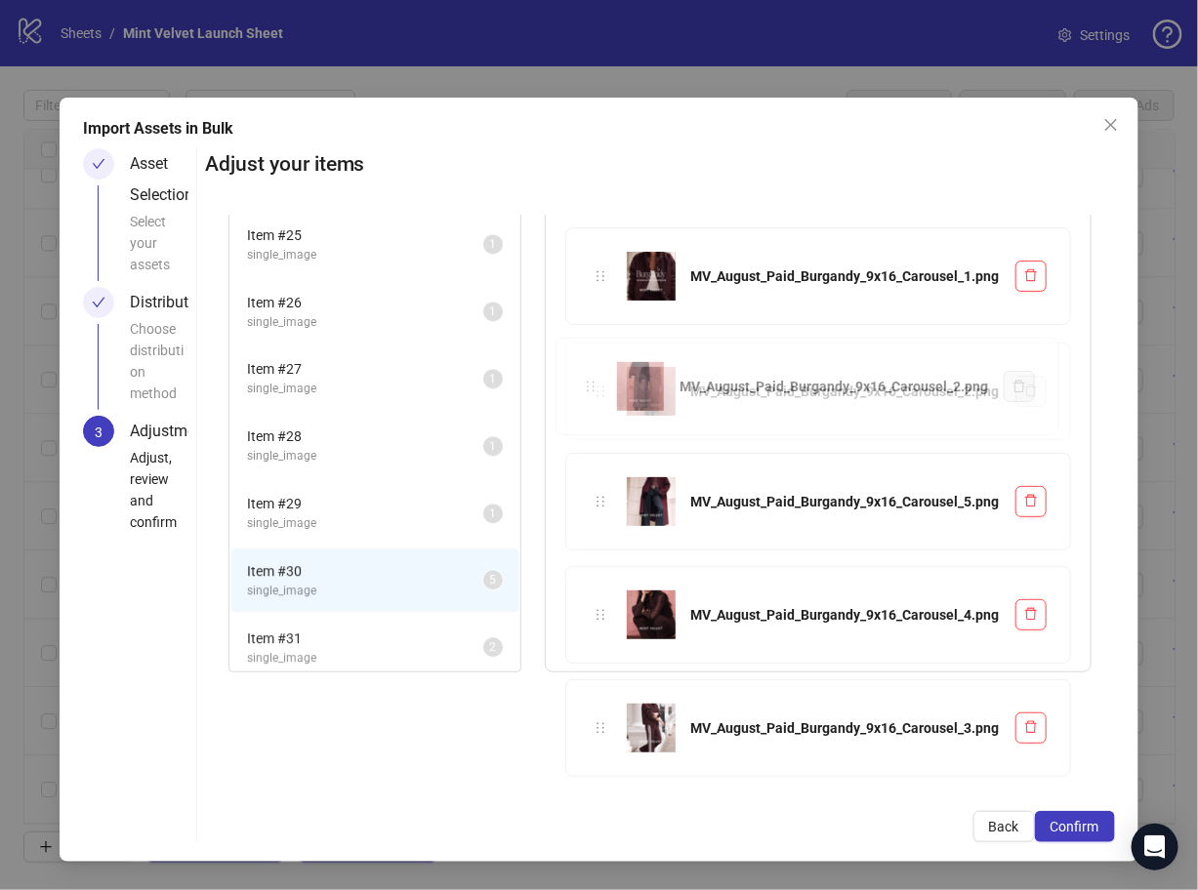
drag, startPoint x: 589, startPoint y: 718, endPoint x: 611, endPoint y: 366, distance: 353.1
click at [611, 366] on div "Item # 1 single_image 2 Item # 2 single_video 5 Item # 3 single_video 2 Item # …" at bounding box center [660, 501] width 910 height 573
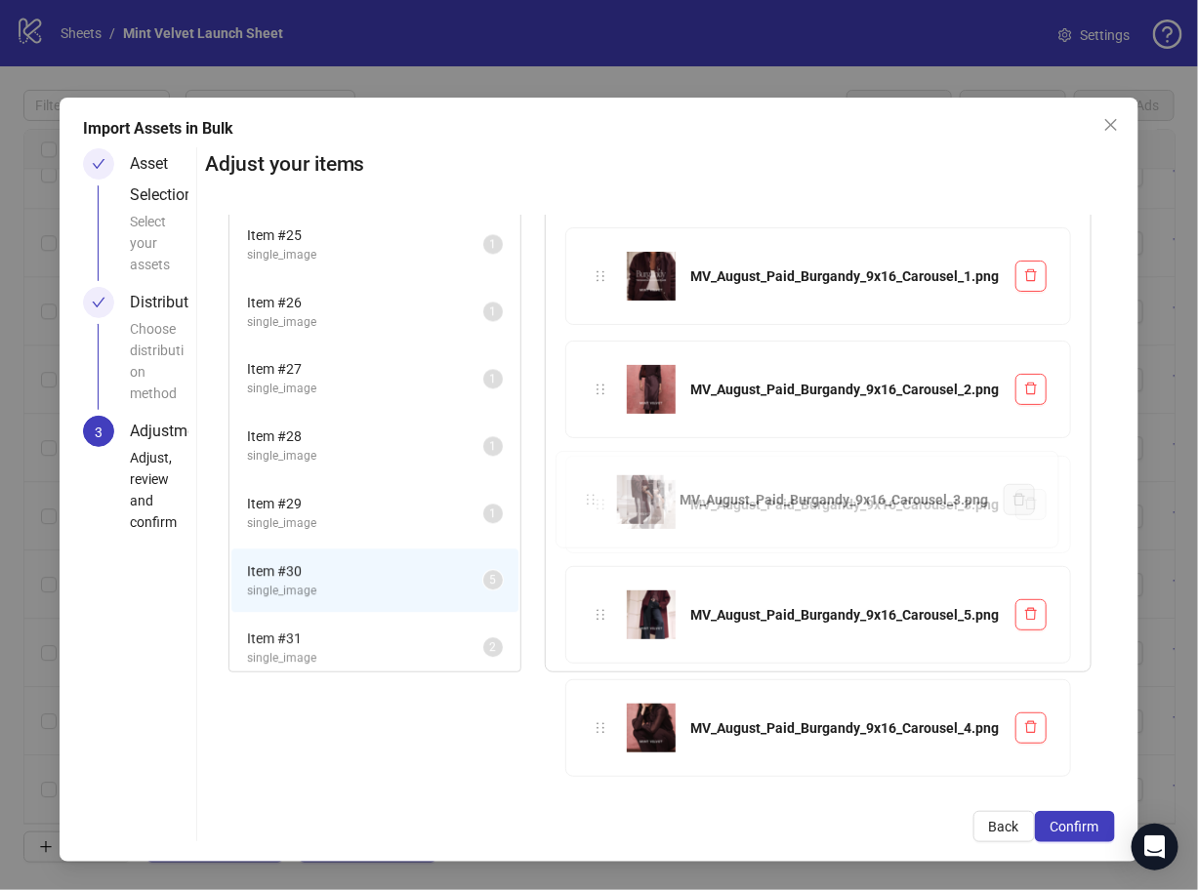
drag, startPoint x: 593, startPoint y: 724, endPoint x: 591, endPoint y: 504, distance: 220.6
click at [591, 504] on div "Item # 1 single_image 2 Item # 2 single_video 5 Item # 3 single_video 2 Item # …" at bounding box center [660, 501] width 910 height 573
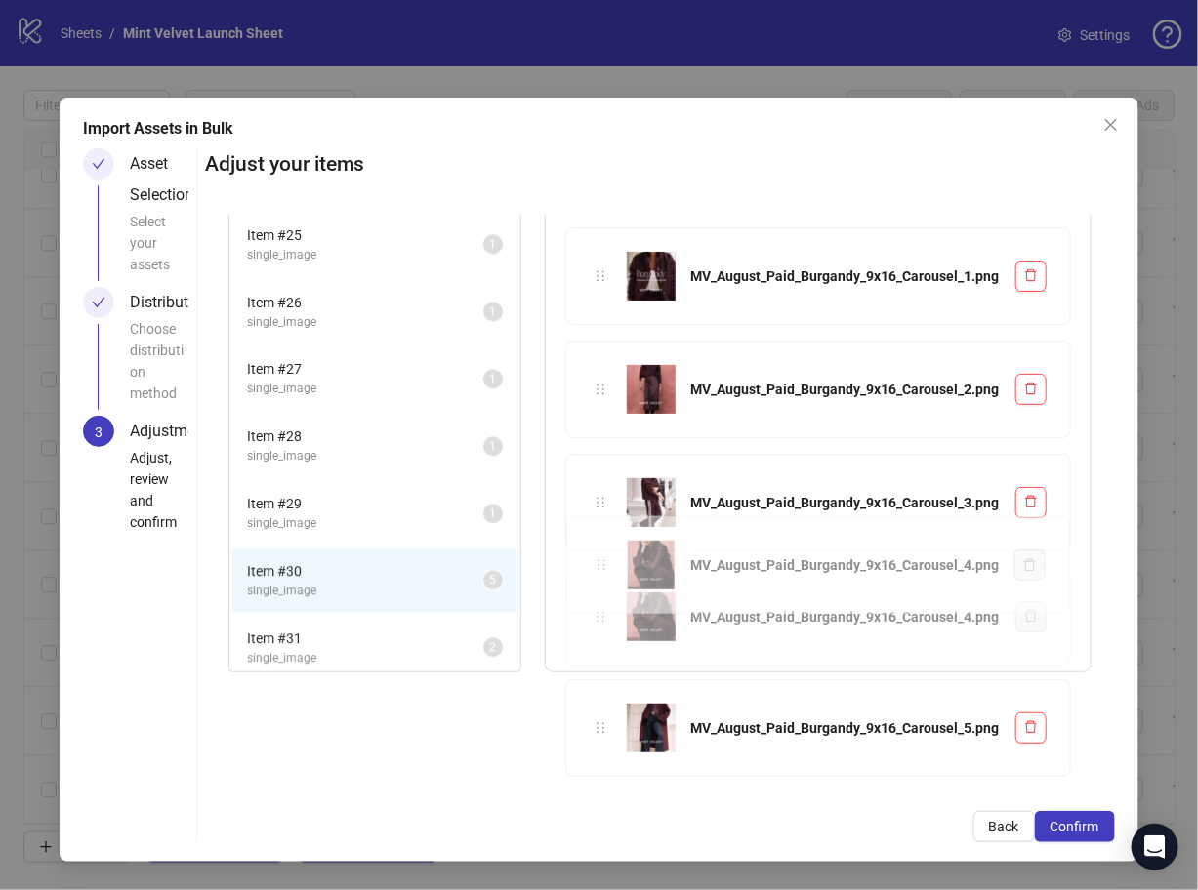
drag, startPoint x: 587, startPoint y: 727, endPoint x: 598, endPoint y: 567, distance: 160.5
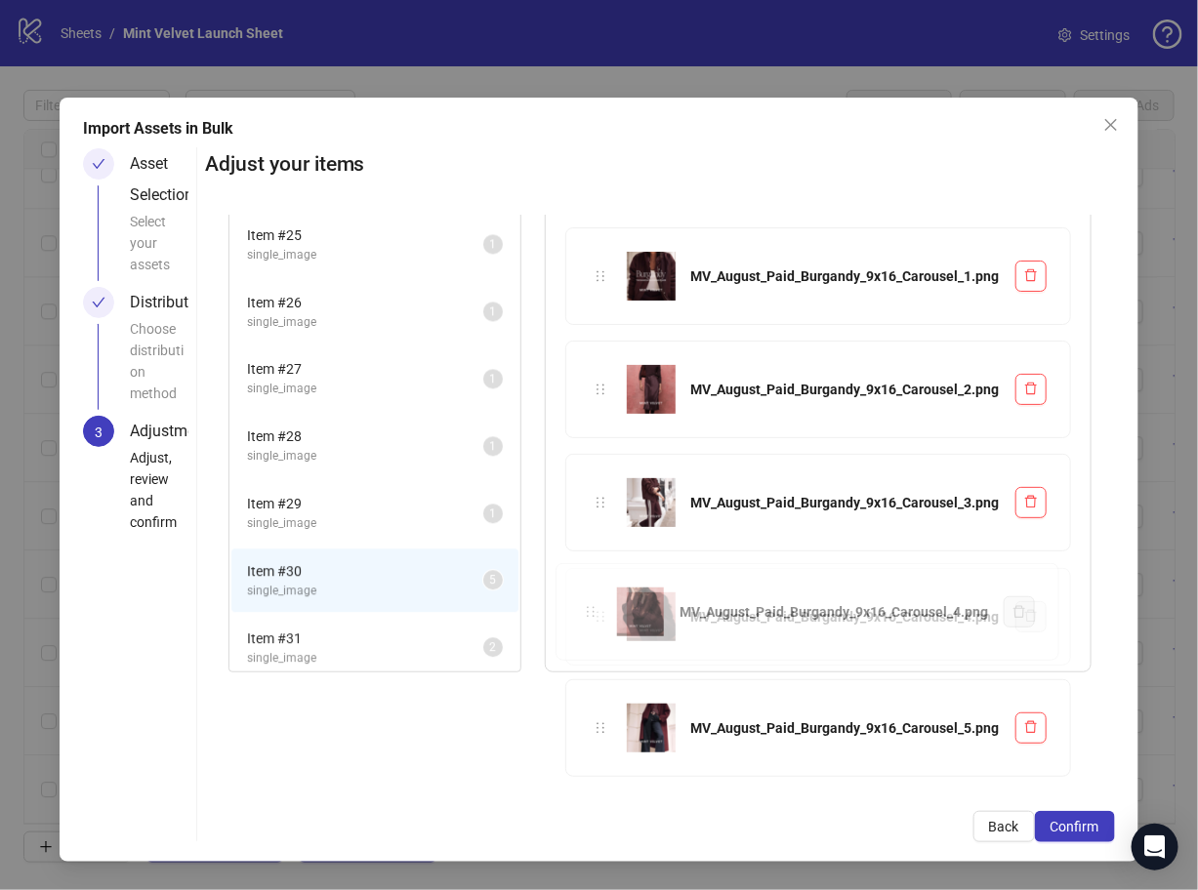
click at [598, 567] on div "Item # 1 single_image 2 Item # 2 single_video 5 Item # 3 single_video 2 Item # …" at bounding box center [660, 501] width 910 height 573
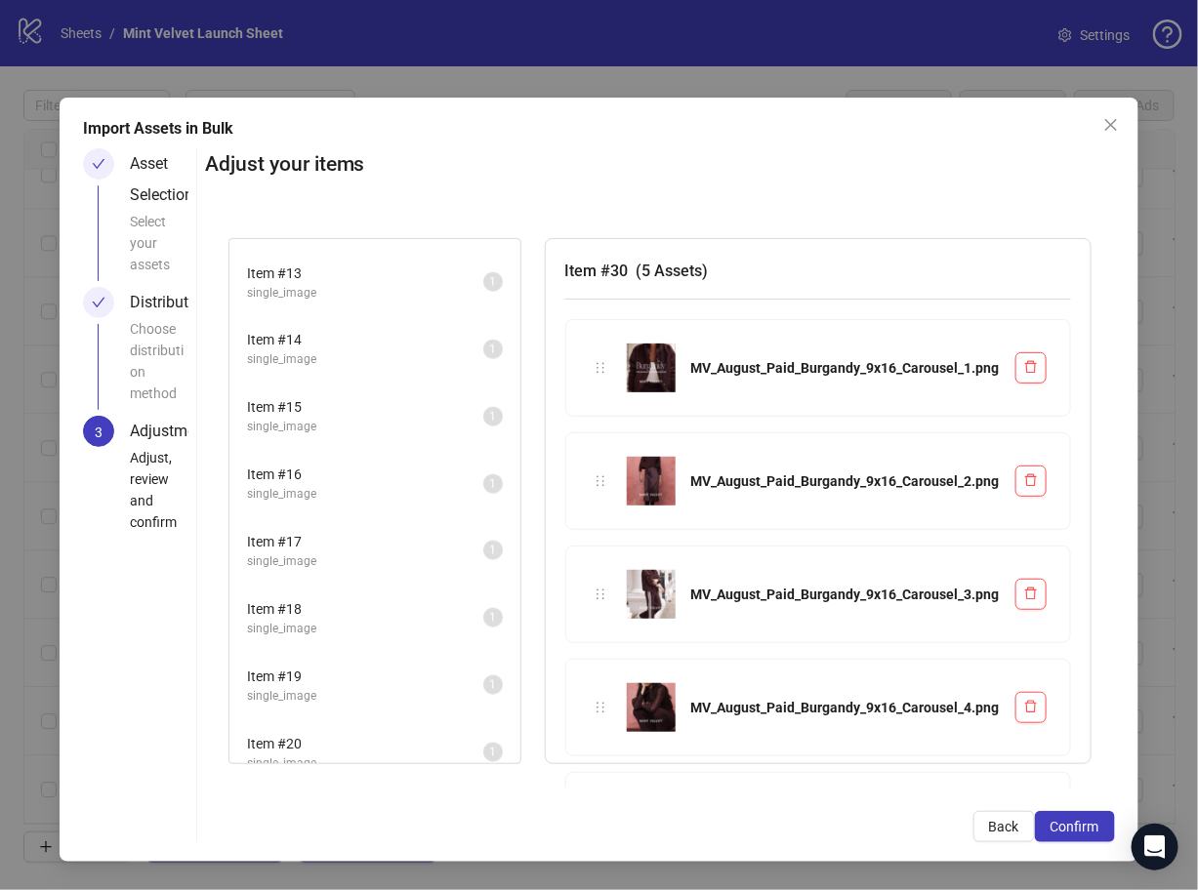
scroll to position [1549, 0]
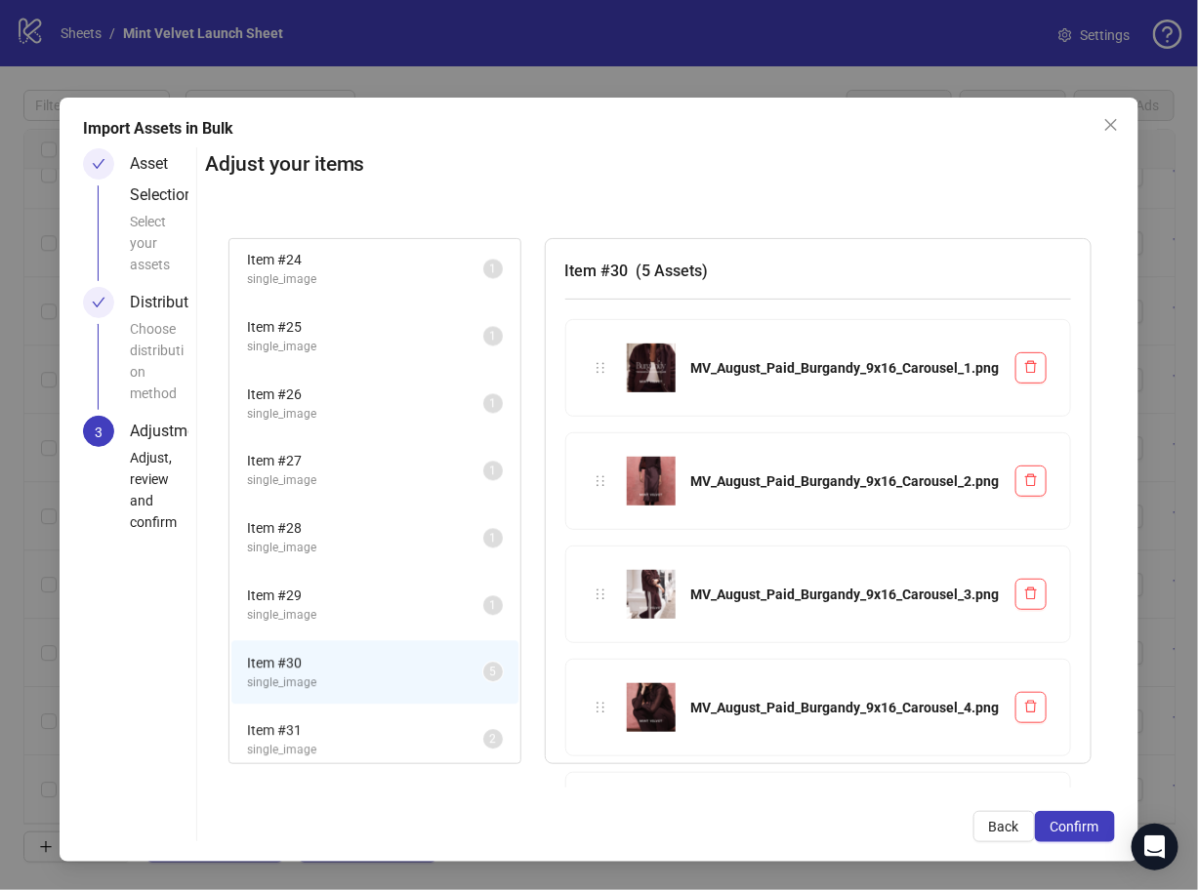
click at [357, 607] on span "single_image" at bounding box center [365, 615] width 236 height 19
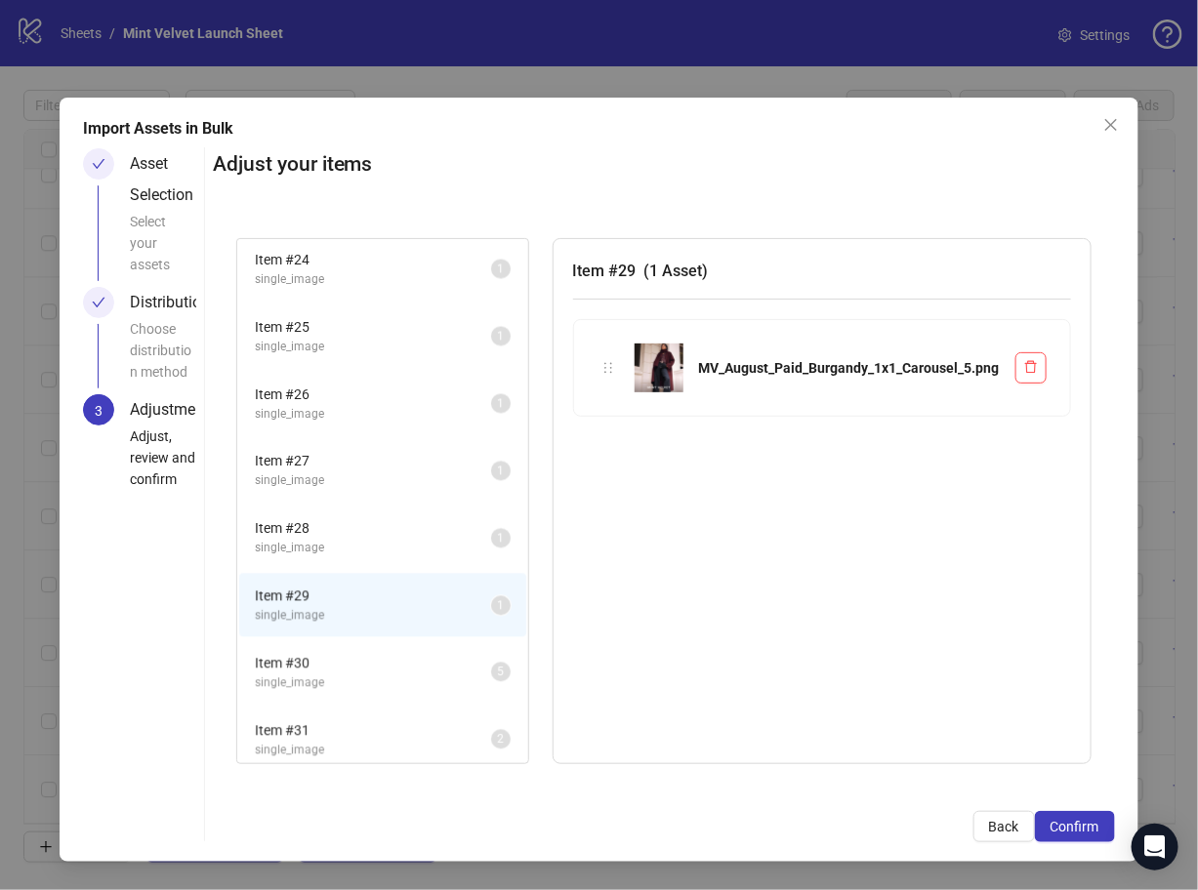
click at [403, 539] on span "single_image" at bounding box center [373, 548] width 236 height 19
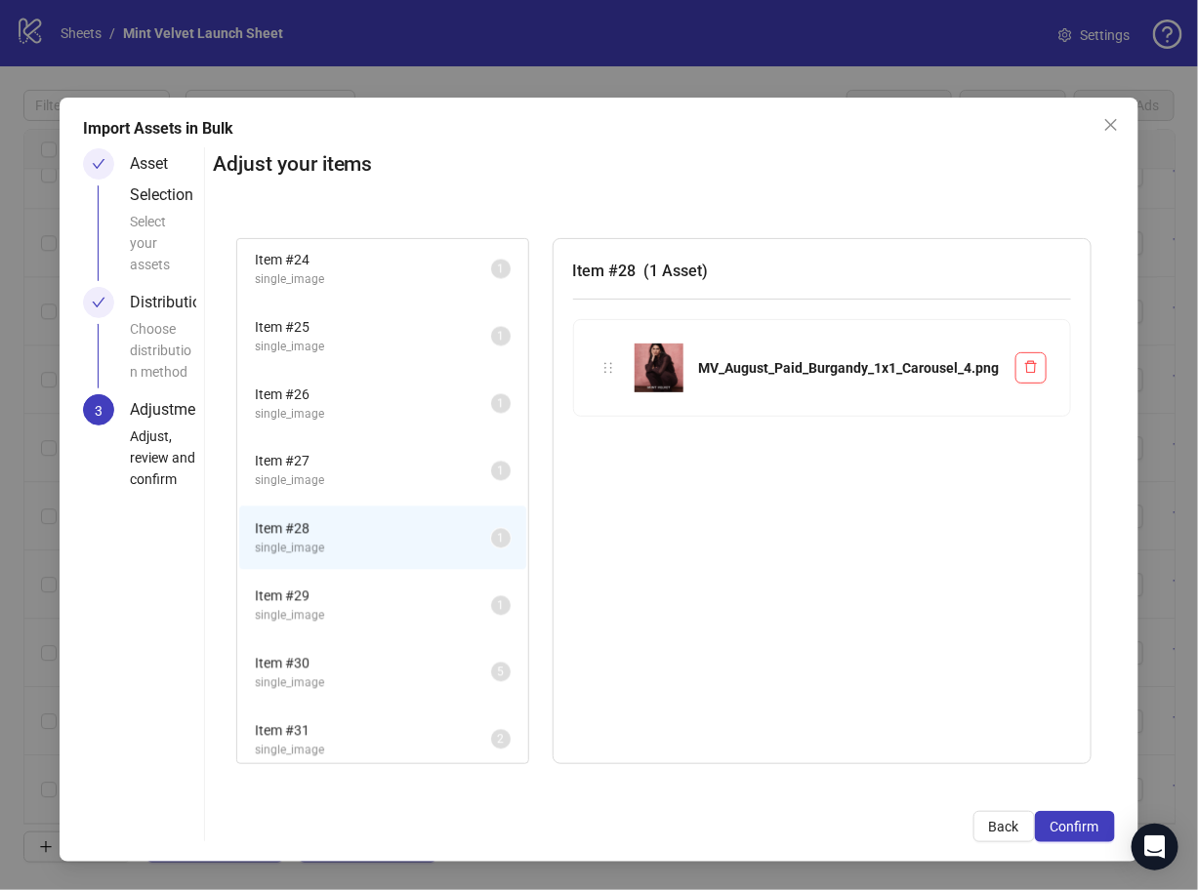
click at [381, 589] on span "Item # 29" at bounding box center [373, 595] width 236 height 21
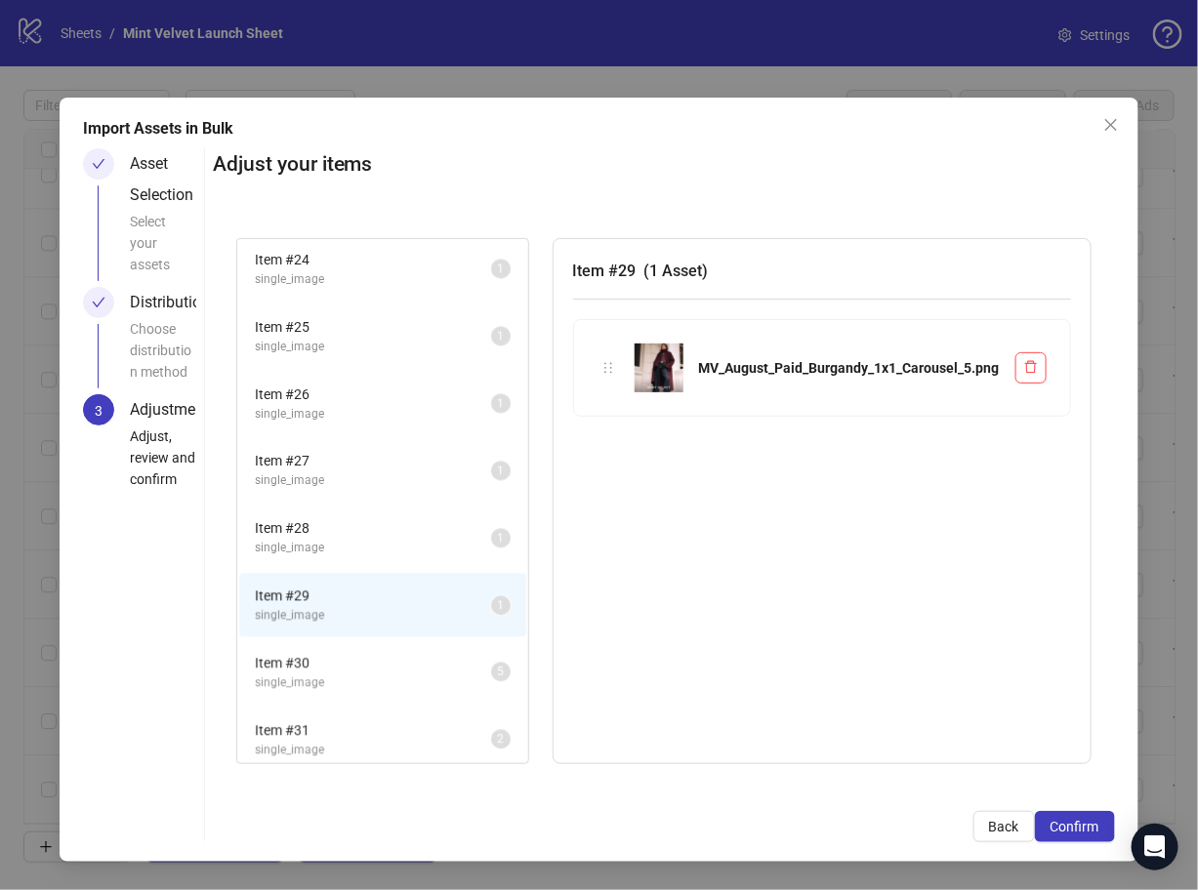
click at [368, 674] on span "single_image" at bounding box center [373, 683] width 236 height 19
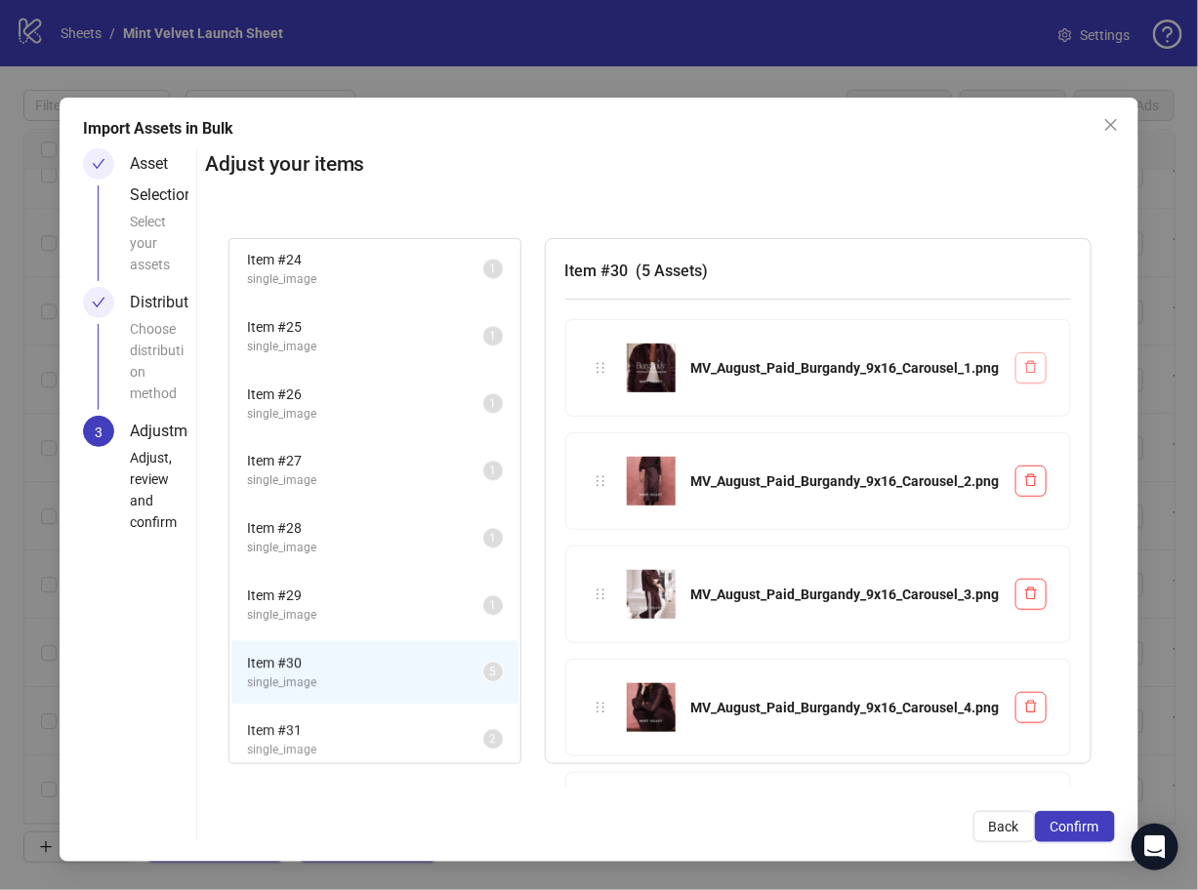
click at [1026, 375] on button "button" at bounding box center [1030, 367] width 31 height 31
click at [1024, 476] on icon "delete" at bounding box center [1031, 480] width 14 height 14
click at [1024, 360] on span "button" at bounding box center [1031, 368] width 14 height 16
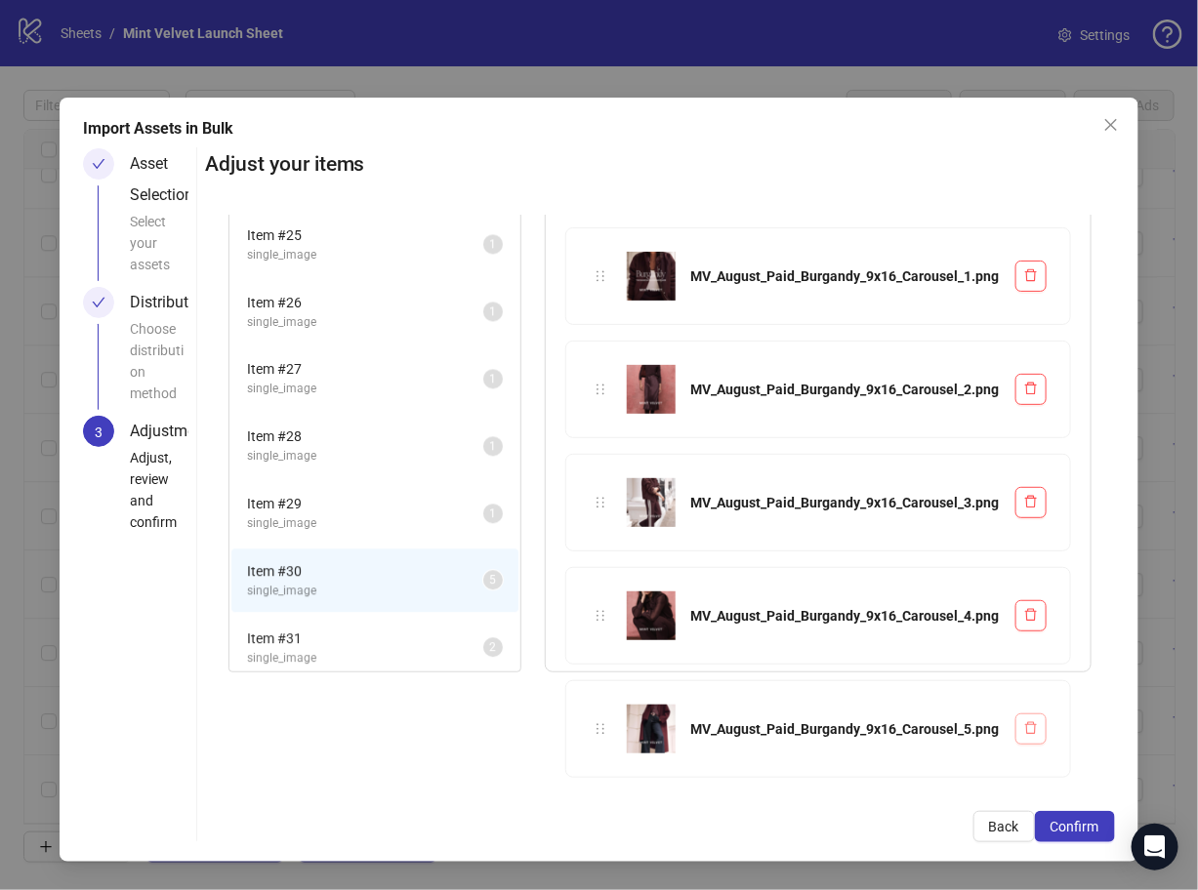
click at [1024, 724] on icon "delete" at bounding box center [1031, 728] width 14 height 14
click at [1027, 616] on button "button" at bounding box center [1030, 615] width 31 height 31
click at [361, 514] on span "single_image" at bounding box center [365, 523] width 236 height 19
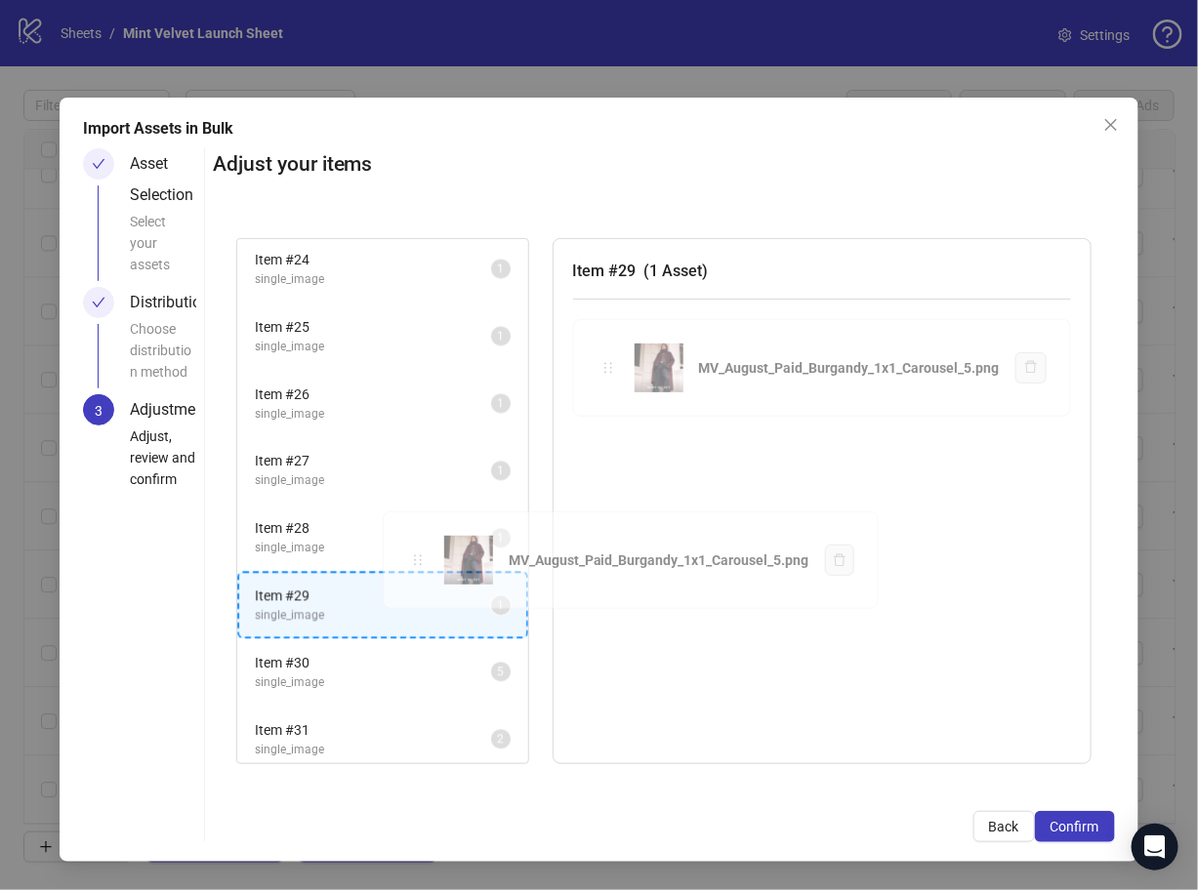
drag, startPoint x: 611, startPoint y: 372, endPoint x: 415, endPoint y: 561, distance: 272.7
click at [415, 561] on div "Item # 1 single_image 2 Item # 2 single_video 5 Item # 3 single_video 2 Item # …" at bounding box center [664, 501] width 902 height 573
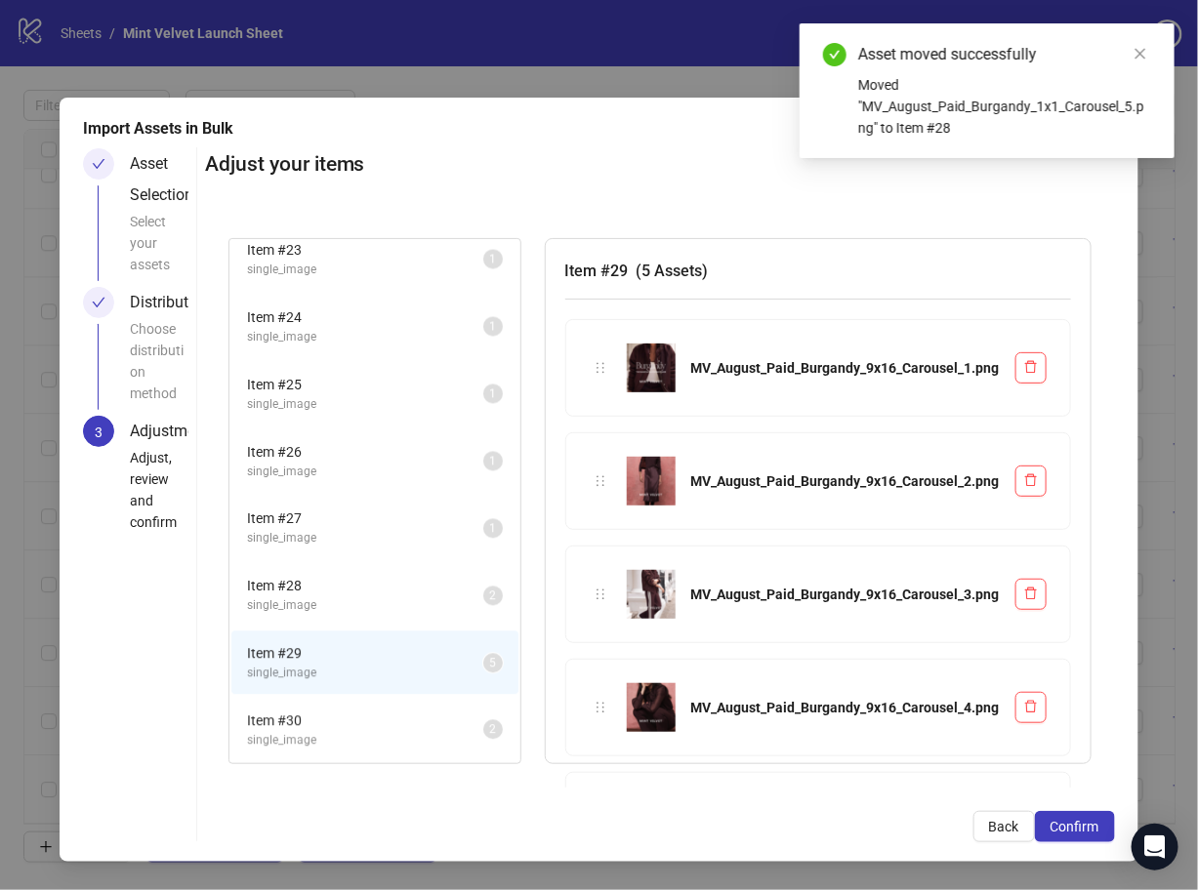
scroll to position [1483, 0]
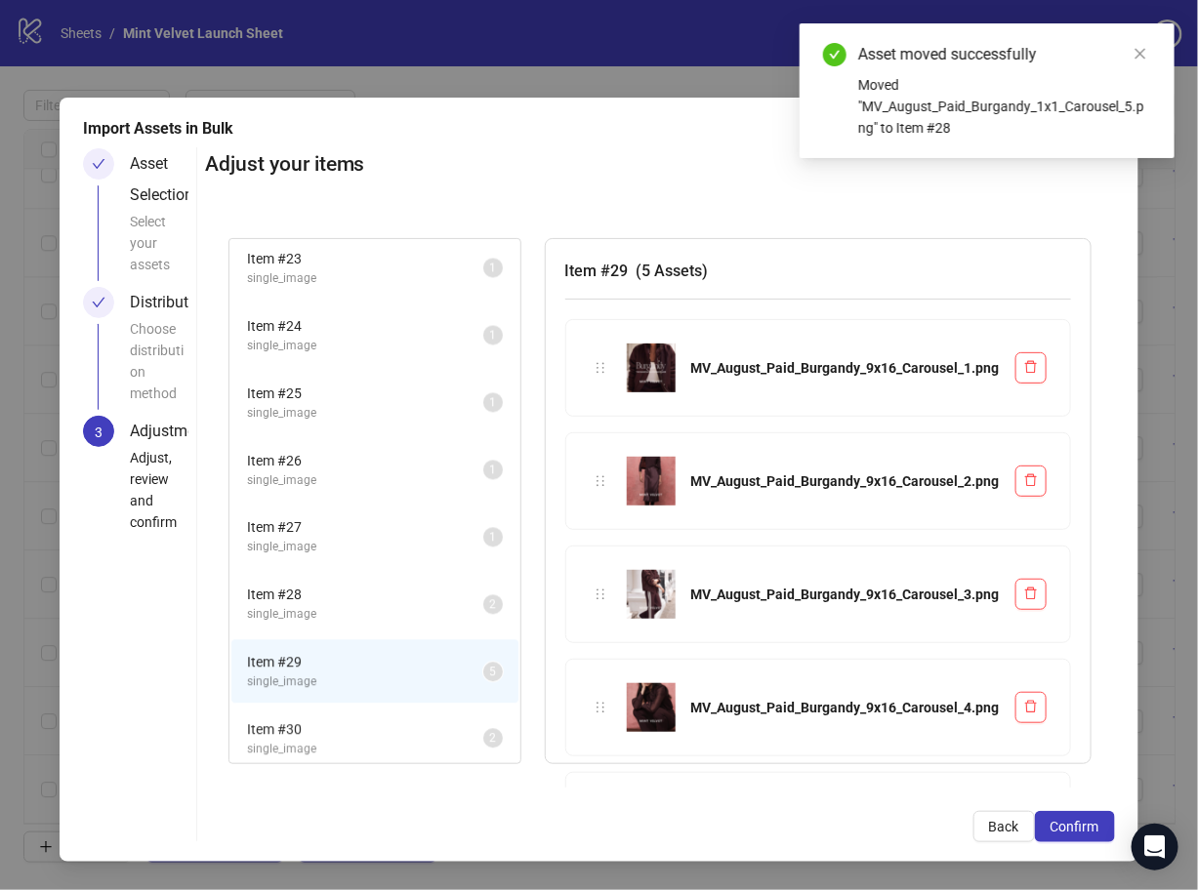
click at [395, 611] on span "single_image" at bounding box center [365, 614] width 236 height 19
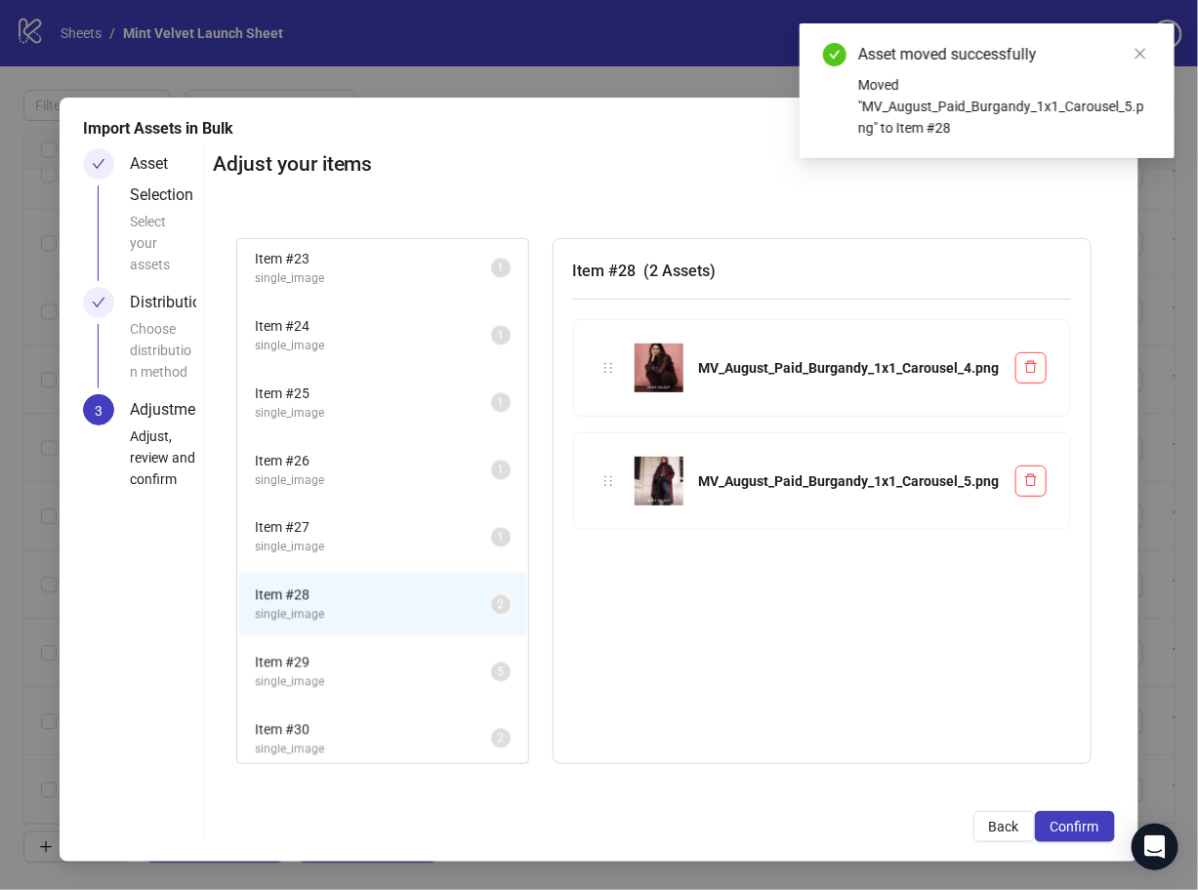
click at [383, 479] on span "single_image" at bounding box center [373, 480] width 236 height 19
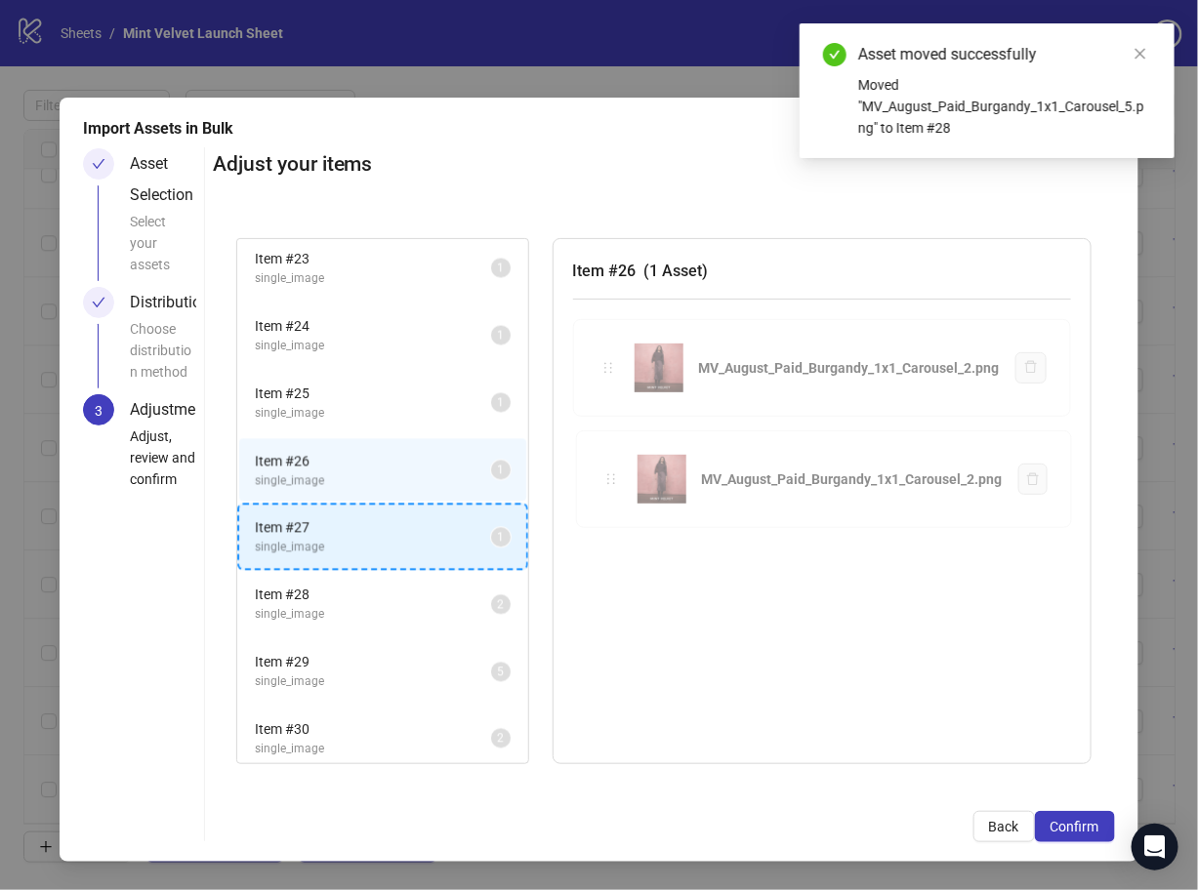
drag, startPoint x: 614, startPoint y: 374, endPoint x: 376, endPoint y: 552, distance: 297.7
click at [376, 552] on div "Item # 1 single_image 2 Item # 2 single_video 5 Item # 3 single_video 2 Item # …" at bounding box center [664, 501] width 902 height 573
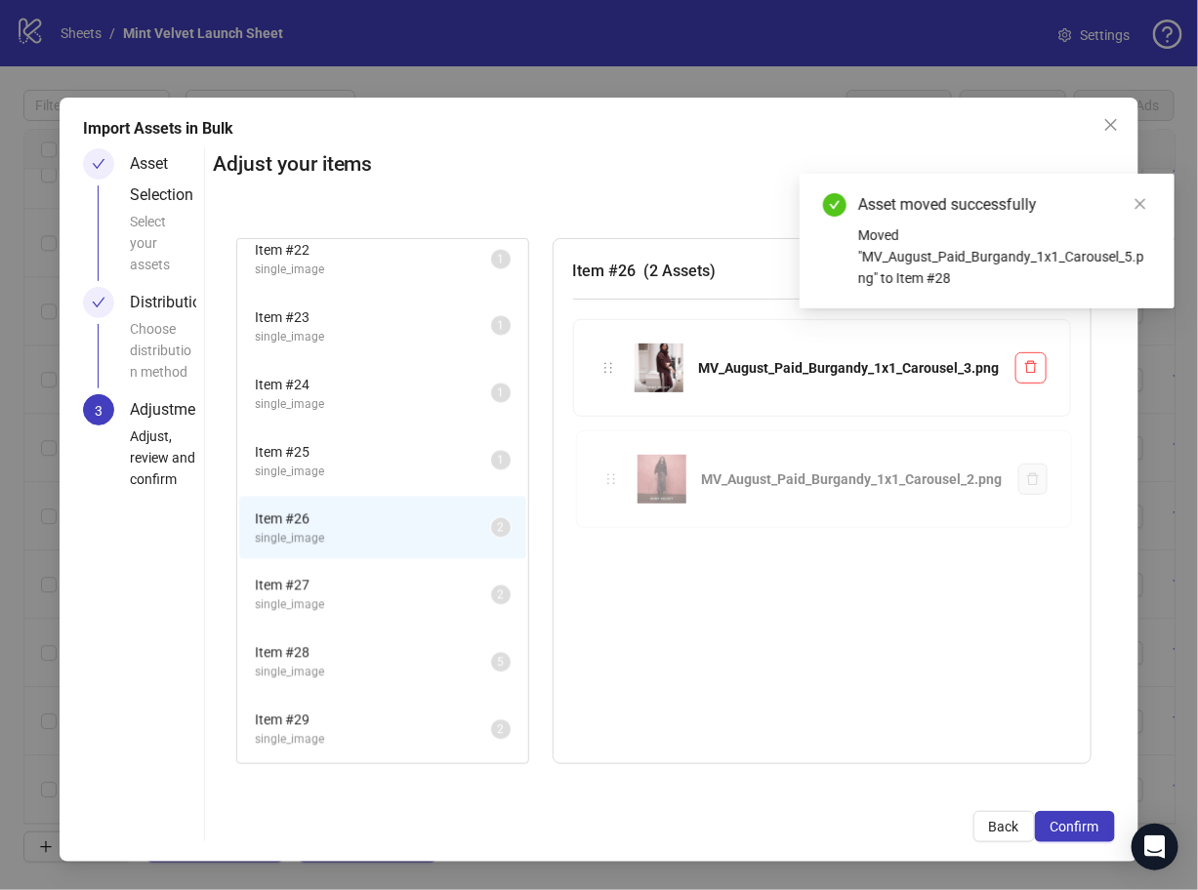
scroll to position [1415, 0]
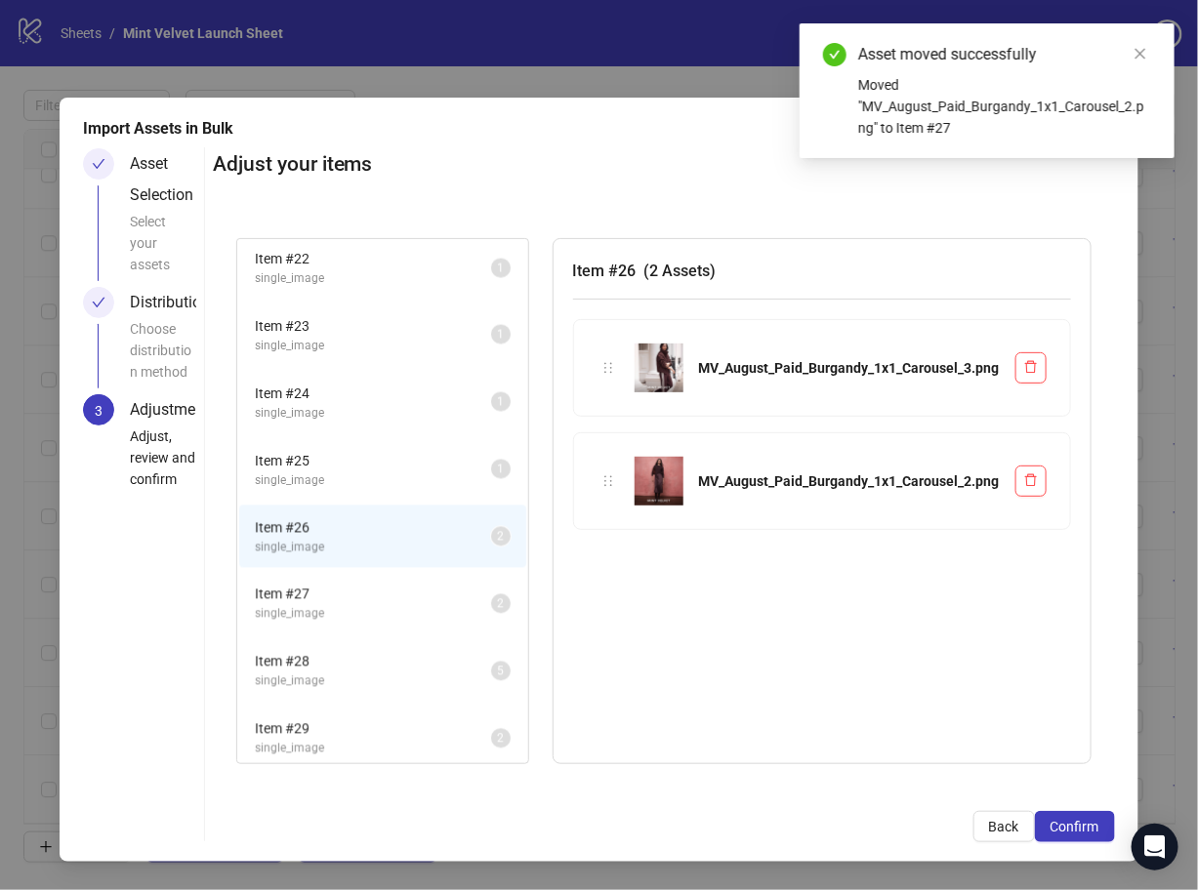
click at [379, 548] on span "single_image" at bounding box center [373, 548] width 236 height 19
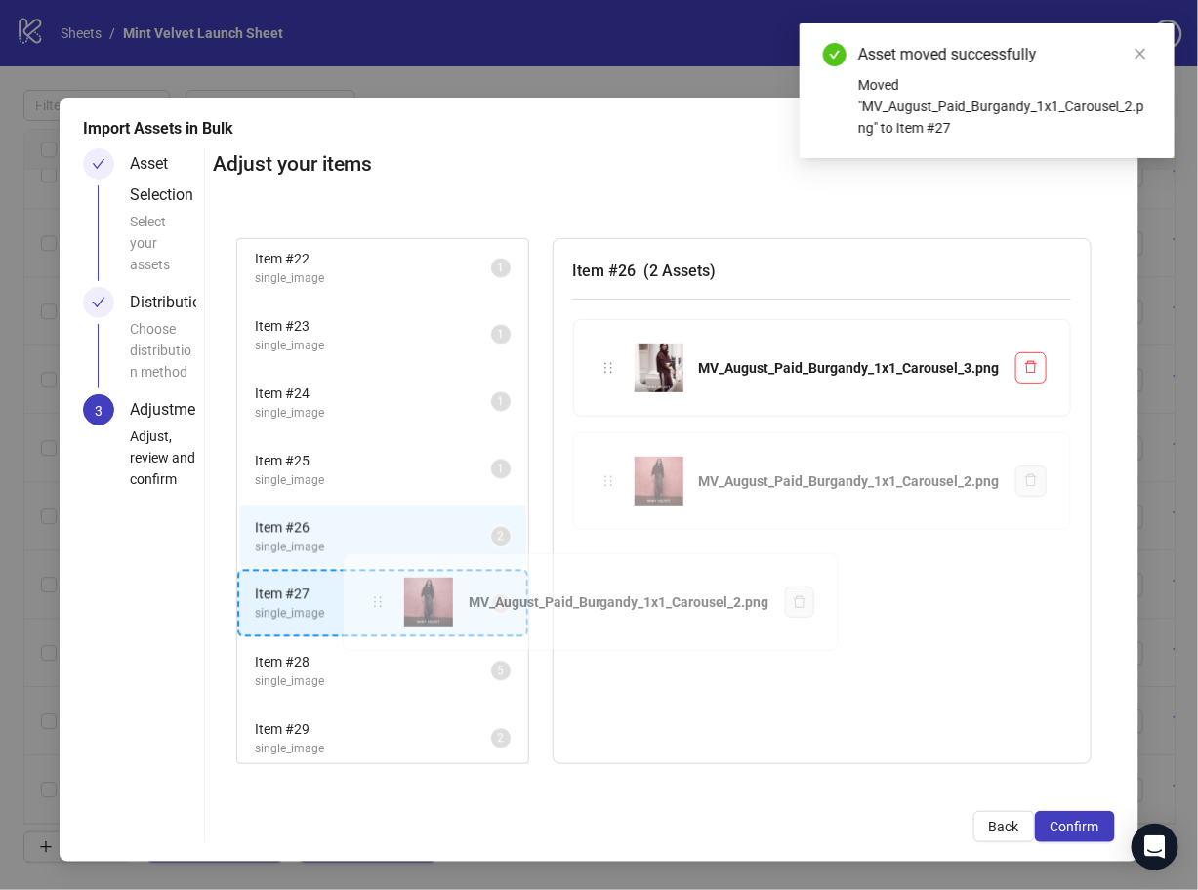
drag, startPoint x: 605, startPoint y: 470, endPoint x: 371, endPoint y: 592, distance: 264.6
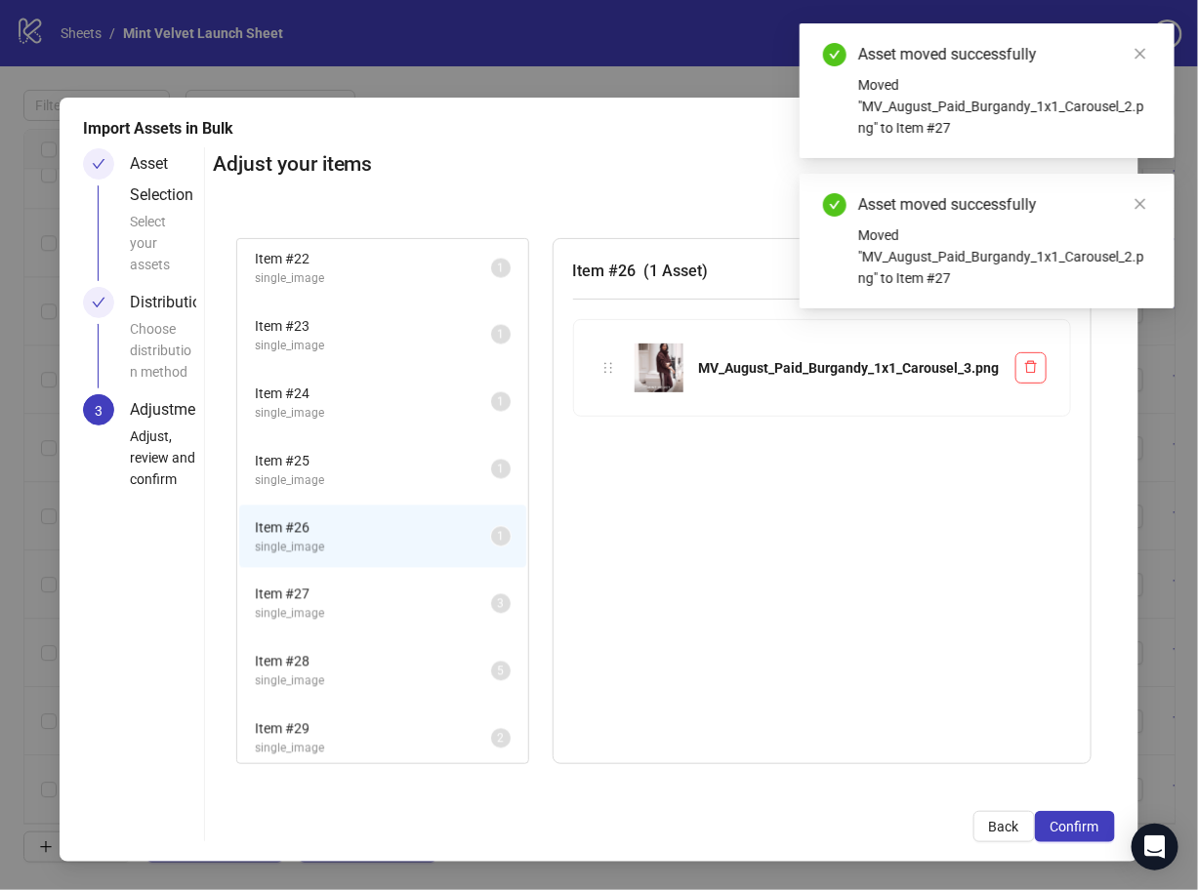
click at [388, 593] on span "Item # 27" at bounding box center [373, 594] width 236 height 21
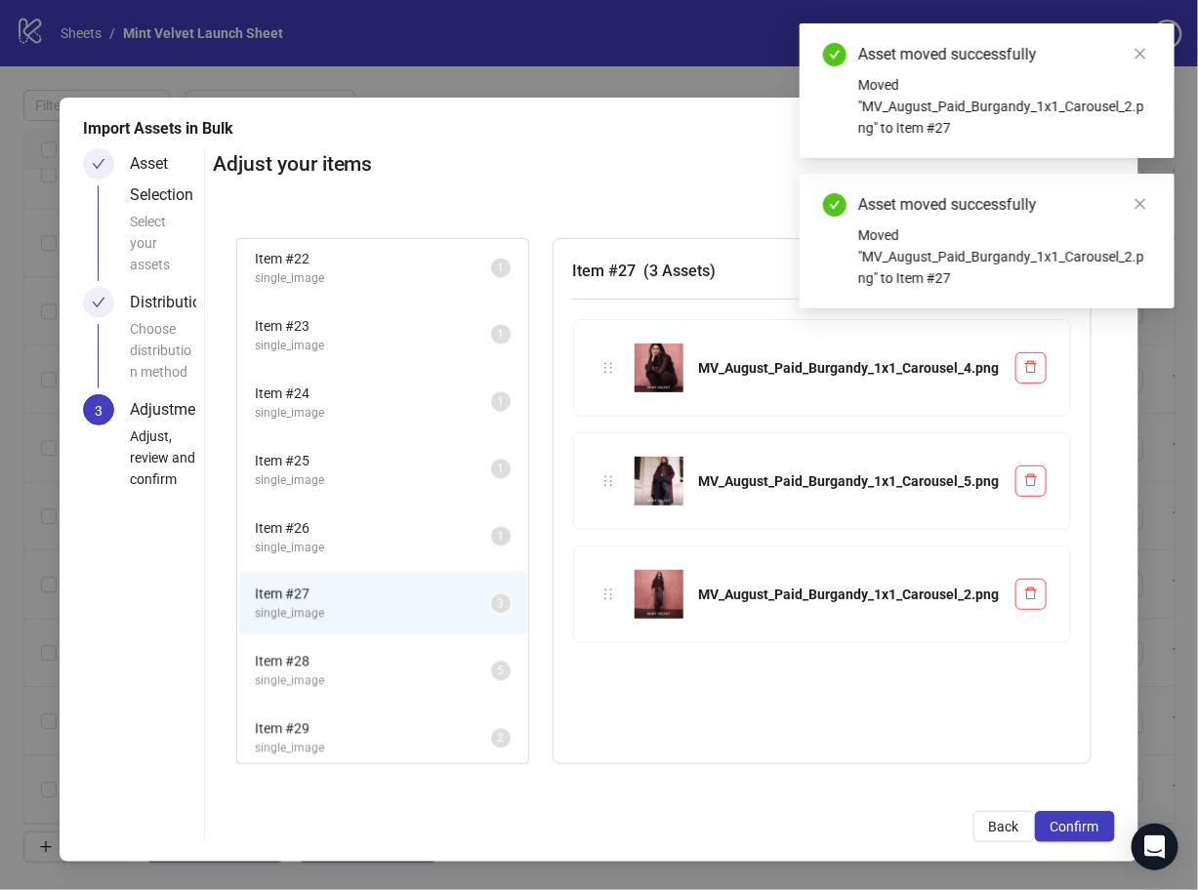
click at [401, 525] on span "Item # 26" at bounding box center [373, 527] width 236 height 21
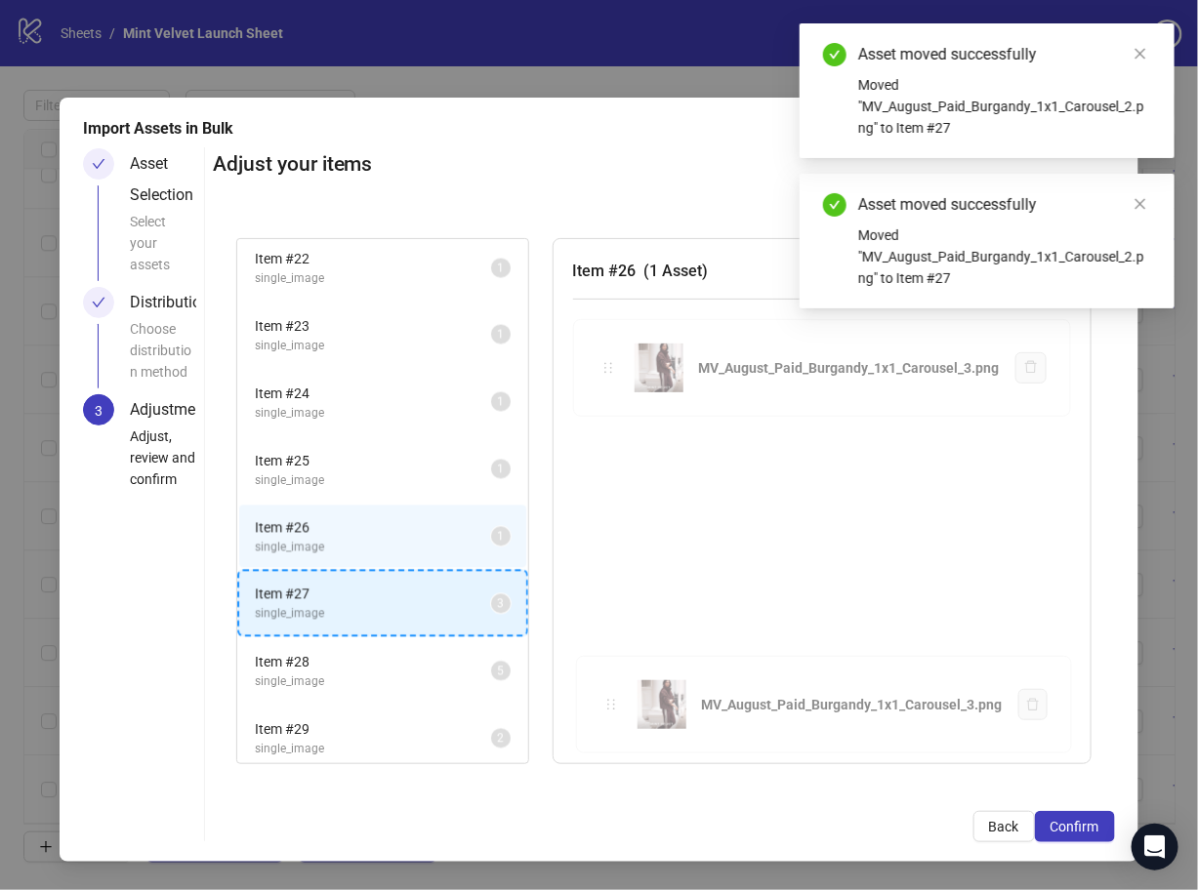
drag, startPoint x: 613, startPoint y: 366, endPoint x: 413, endPoint y: 618, distance: 321.7
click at [413, 618] on div "Item # 1 single_image 2 Item # 2 single_video 5 Item # 3 single_video 2 Item # …" at bounding box center [664, 501] width 902 height 573
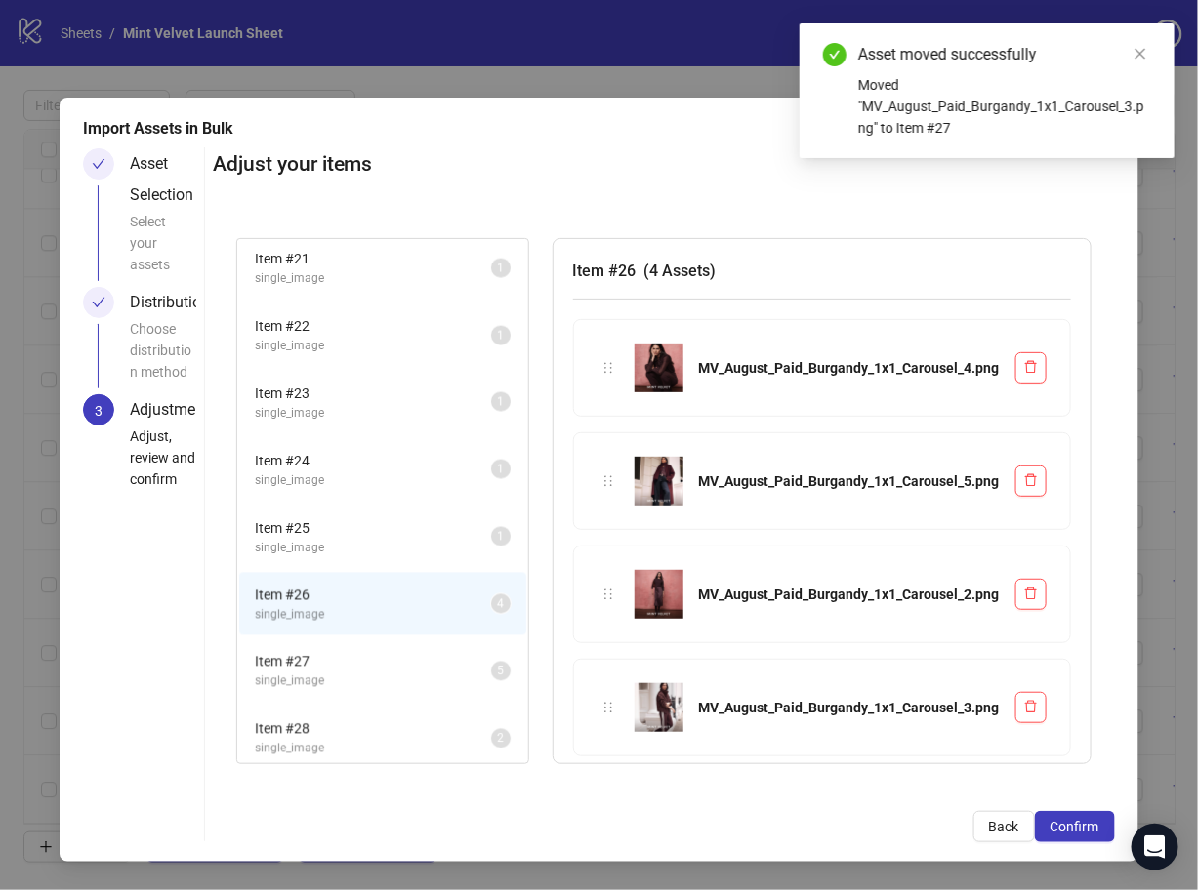
click at [378, 518] on span "Item # 25" at bounding box center [373, 527] width 236 height 21
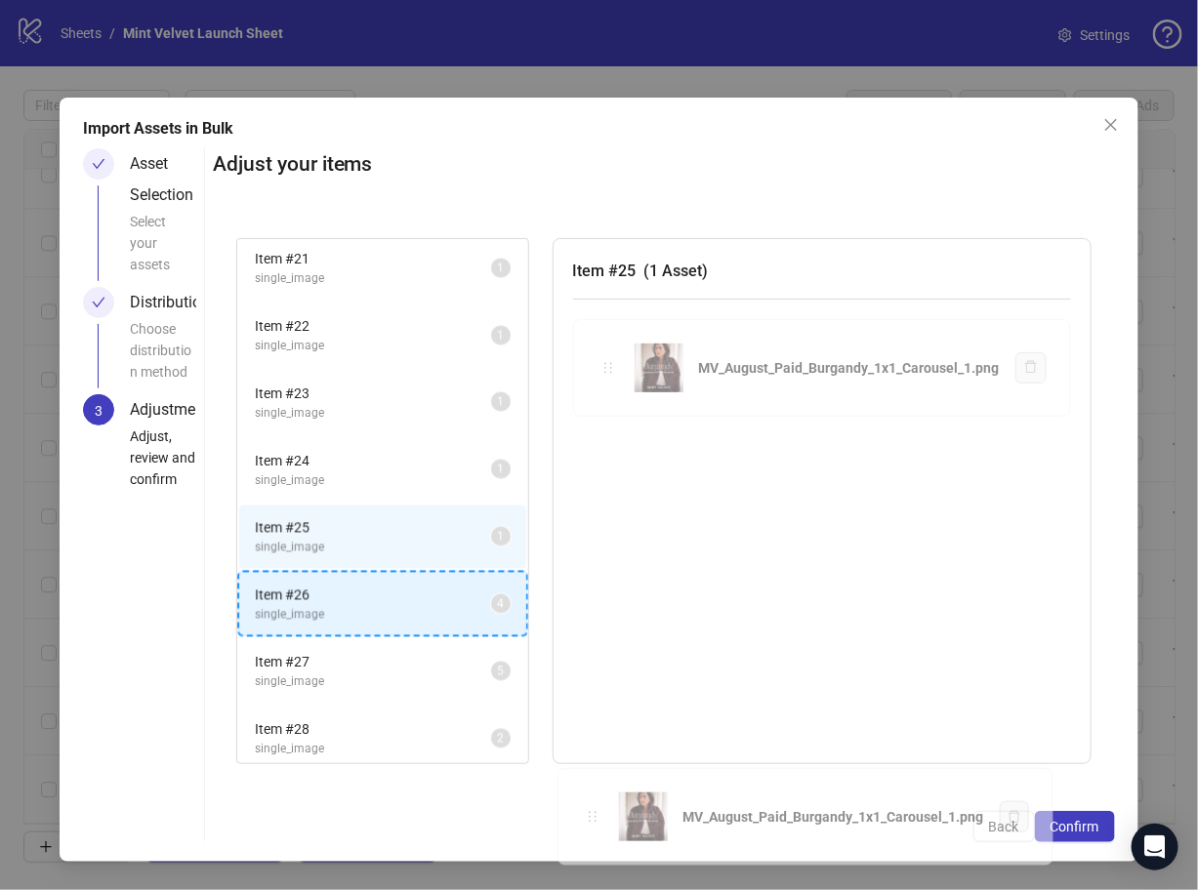
drag, startPoint x: 614, startPoint y: 374, endPoint x: 391, endPoint y: 613, distance: 326.7
click at [391, 613] on div "Item # 1 single_image 2 Item # 2 single_video 5 Item # 3 single_video 2 Item # …" at bounding box center [664, 501] width 902 height 573
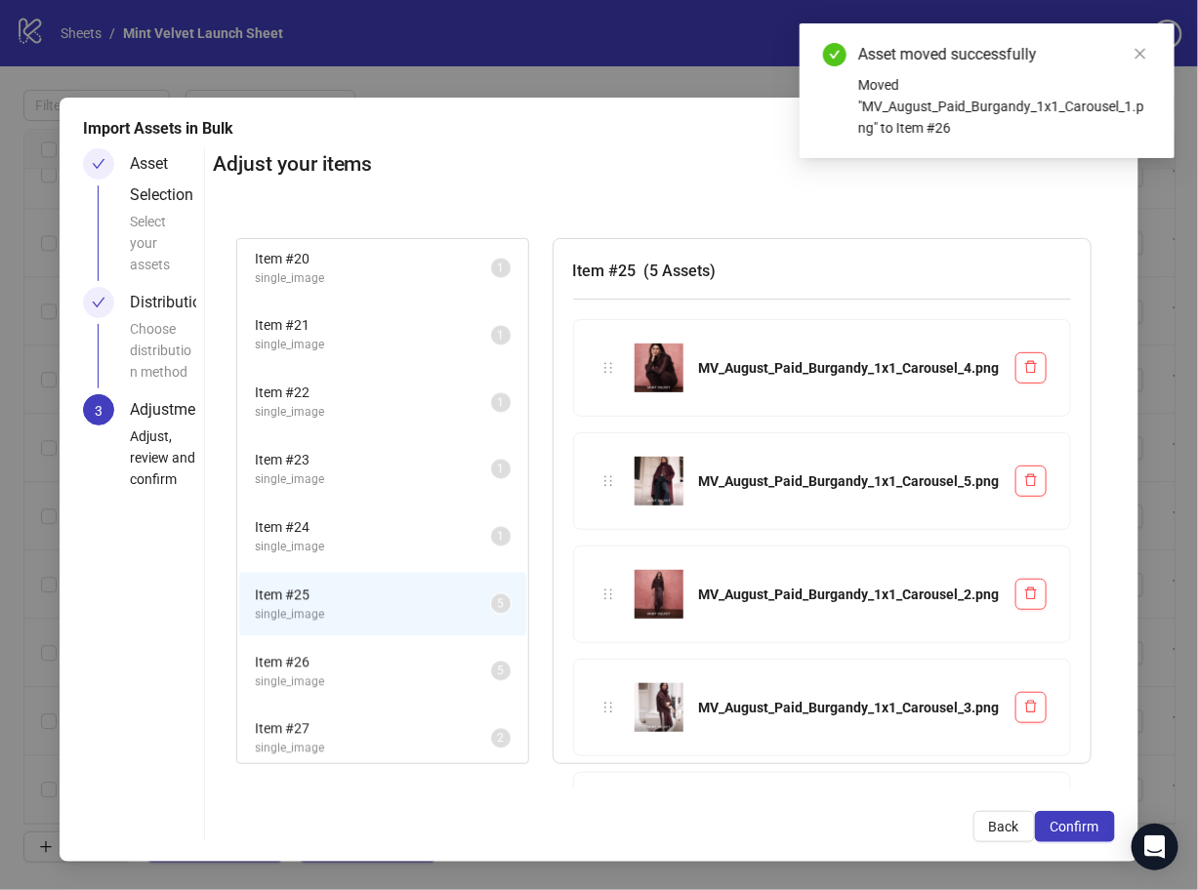
click at [374, 673] on span "single_image" at bounding box center [373, 682] width 236 height 19
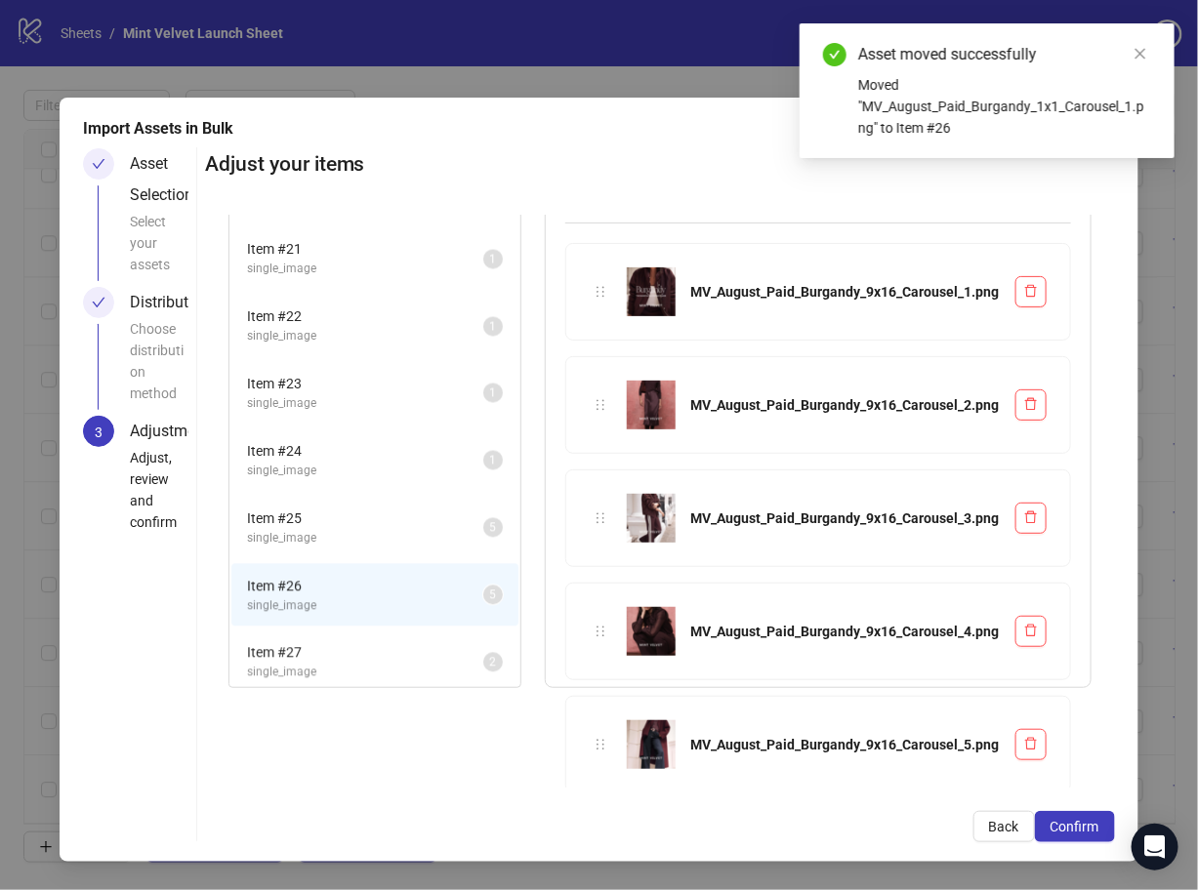
scroll to position [78, 0]
click at [402, 527] on span "single_image" at bounding box center [365, 536] width 236 height 19
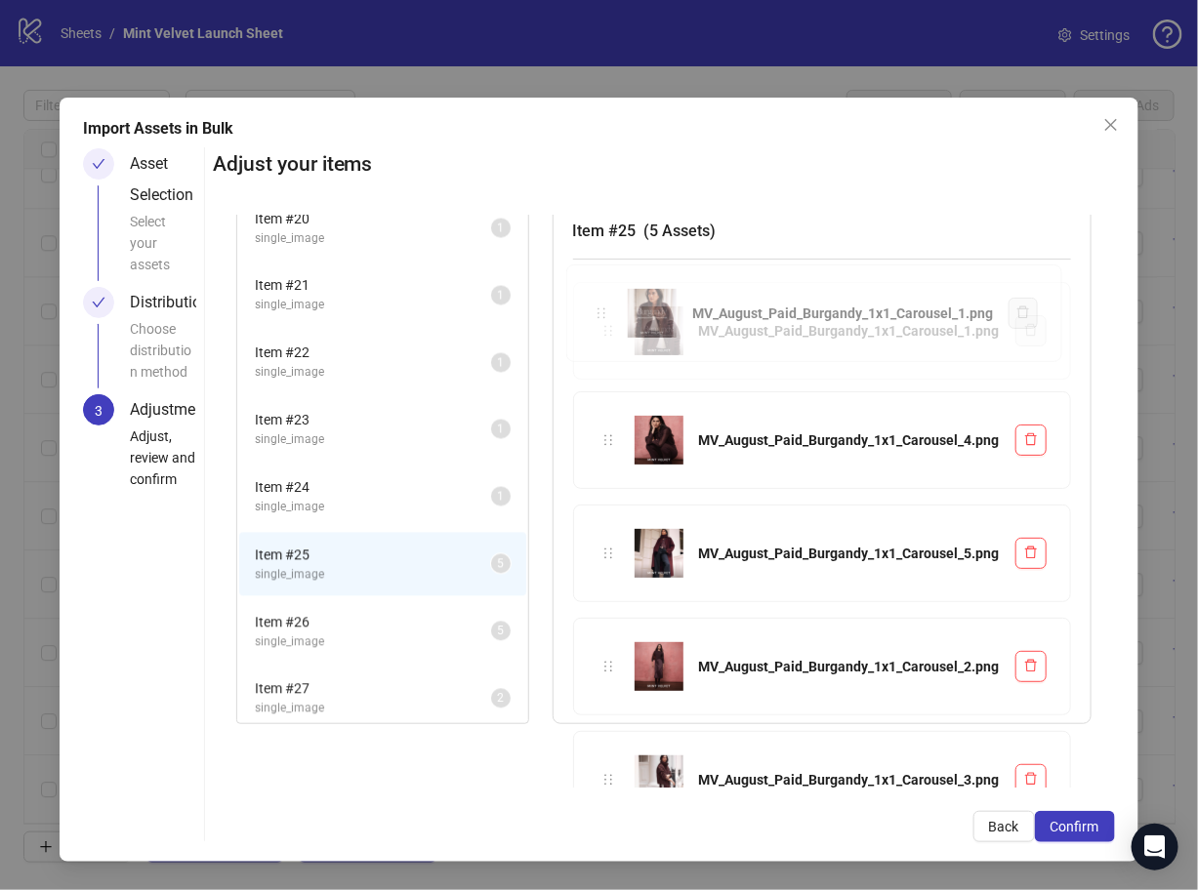
scroll to position [11, 0]
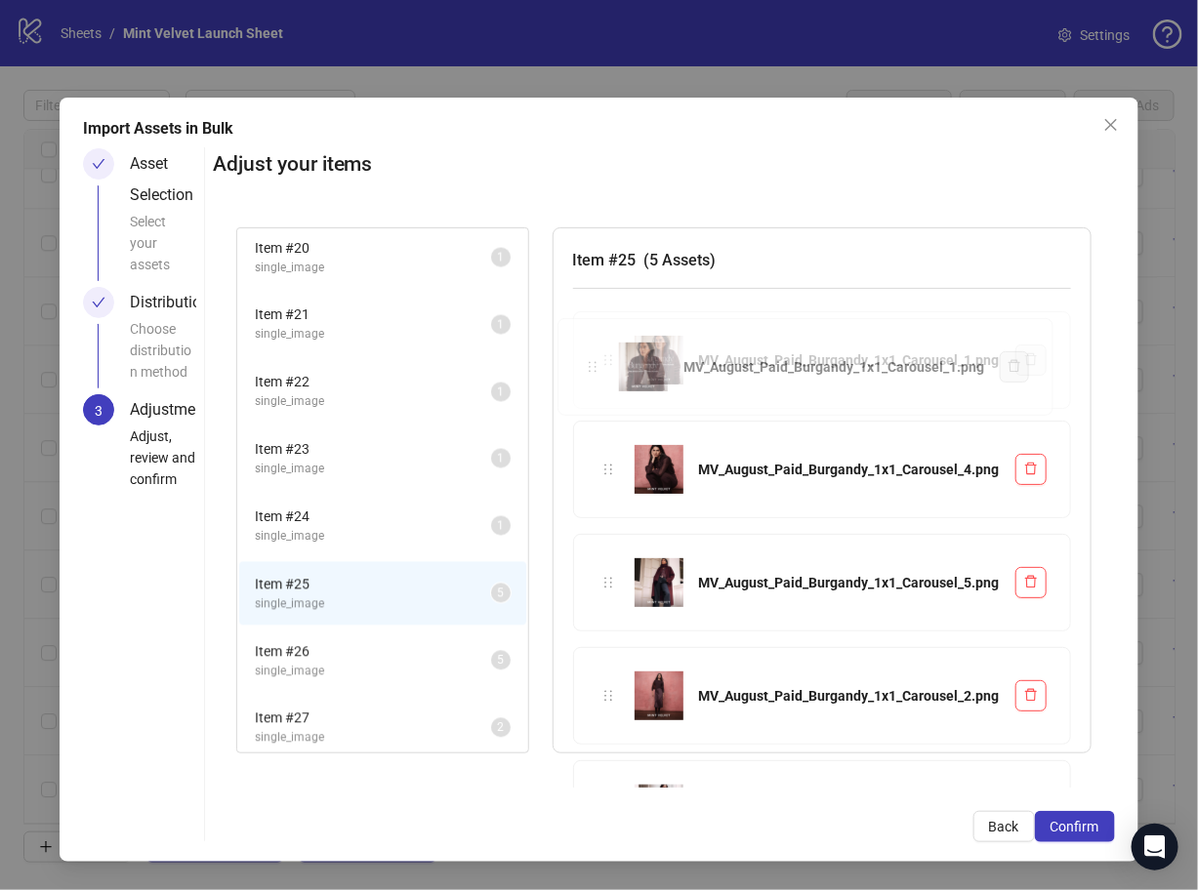
drag, startPoint x: 600, startPoint y: 740, endPoint x: 609, endPoint y: 307, distance: 432.5
click at [609, 307] on div "Item # 1 single_image 2 Item # 2 single_video 5 Item # 3 single_video 2 Item # …" at bounding box center [664, 501] width 902 height 573
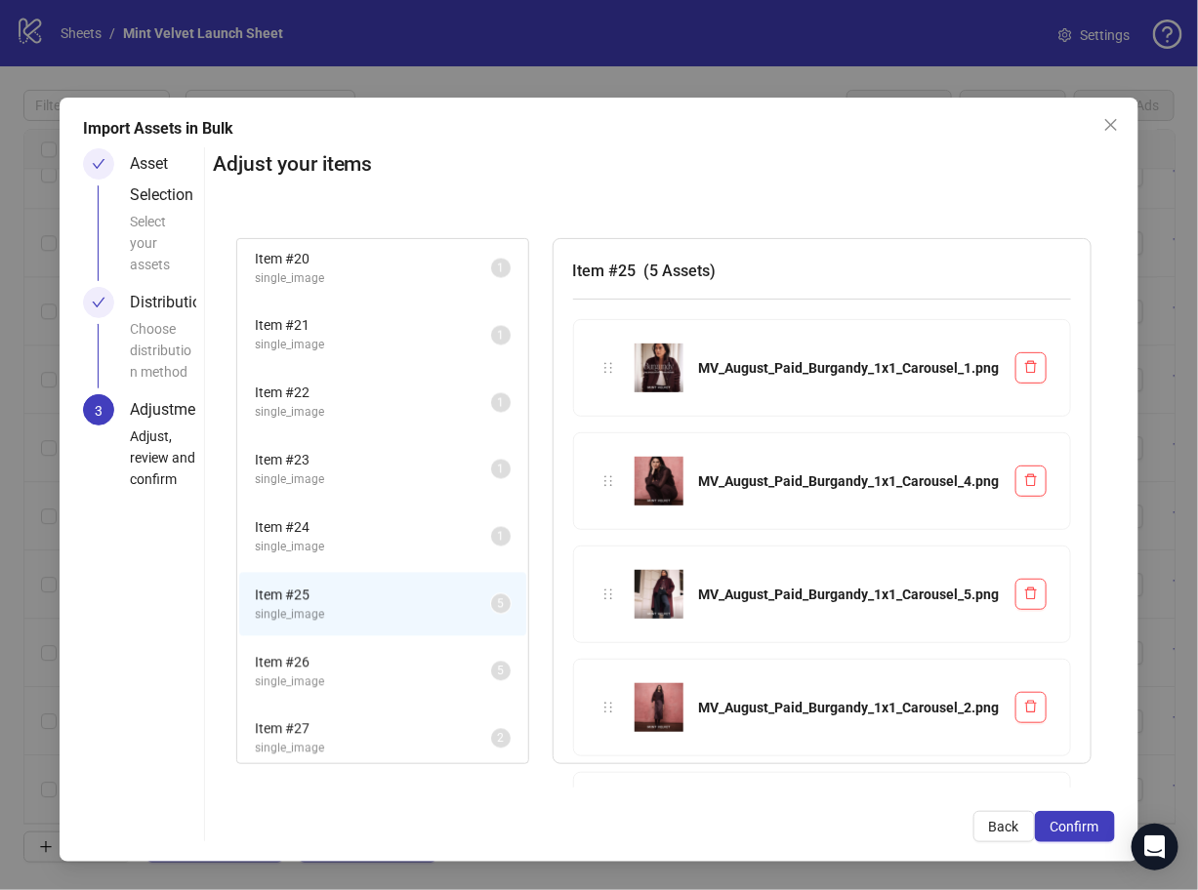
scroll to position [92, 0]
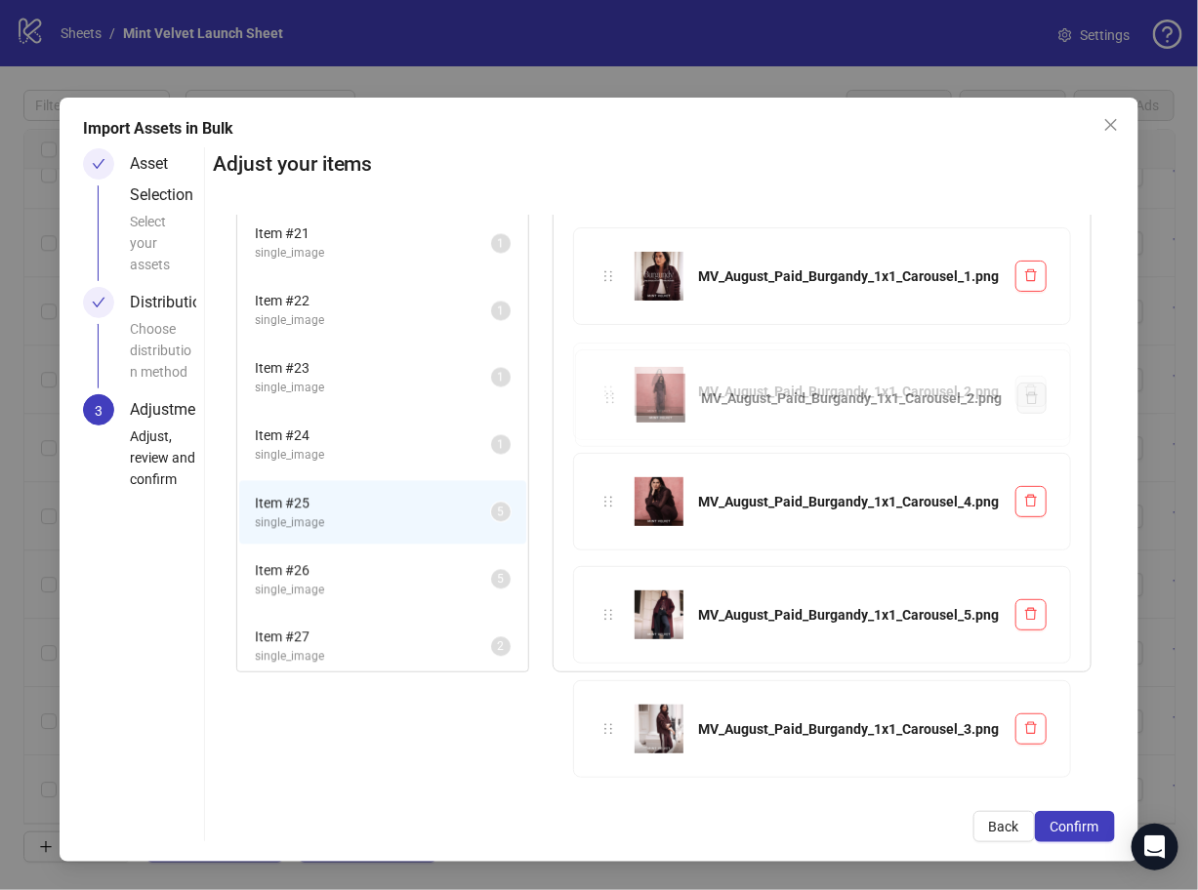
drag, startPoint x: 592, startPoint y: 619, endPoint x: 610, endPoint y: 403, distance: 216.4
click at [610, 403] on div "Item # 1 single_image 2 Item # 2 single_video 5 Item # 3 single_video 2 Item # …" at bounding box center [664, 501] width 902 height 573
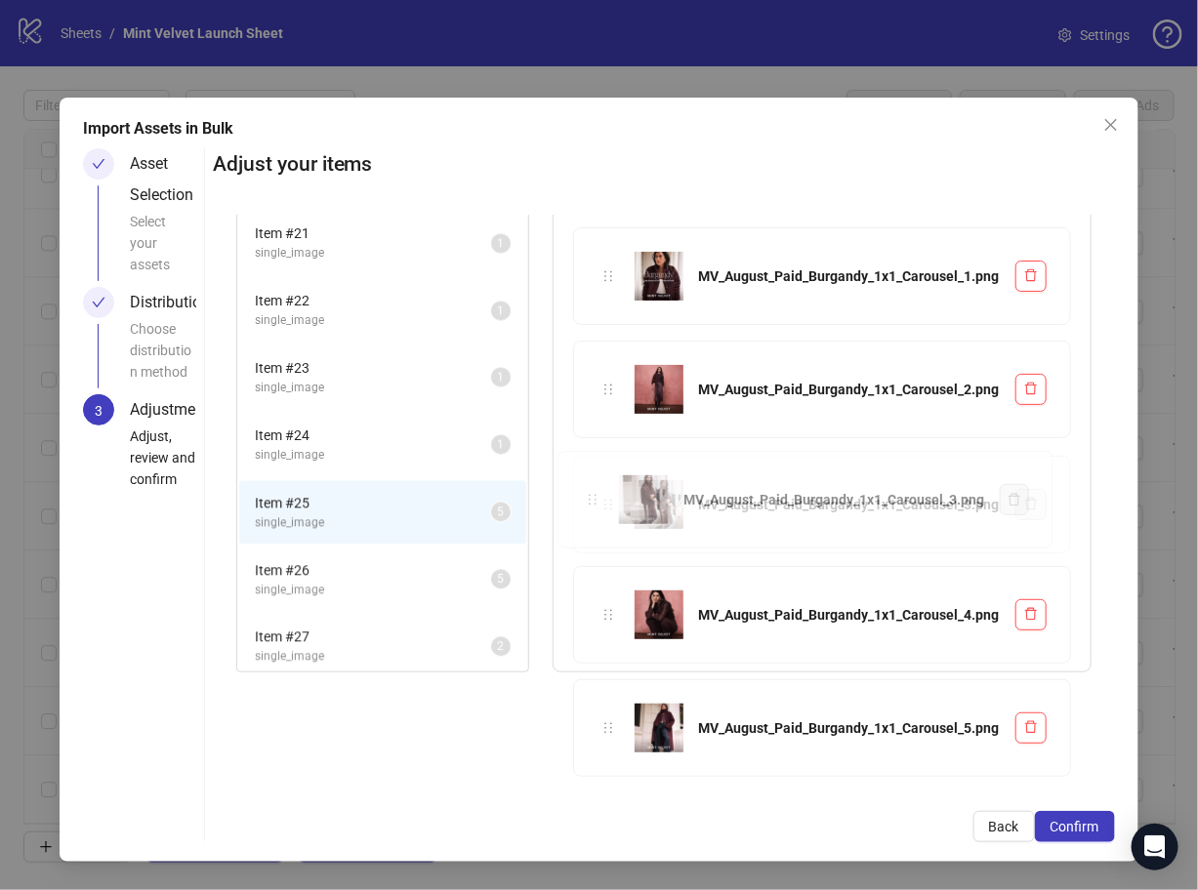
drag, startPoint x: 593, startPoint y: 723, endPoint x: 607, endPoint y: 481, distance: 242.5
click at [607, 481] on div "Item # 1 single_image 2 Item # 2 single_video 5 Item # 3 single_video 2 Item # …" at bounding box center [664, 501] width 902 height 573
click at [375, 428] on span "Item # 24" at bounding box center [373, 435] width 236 height 21
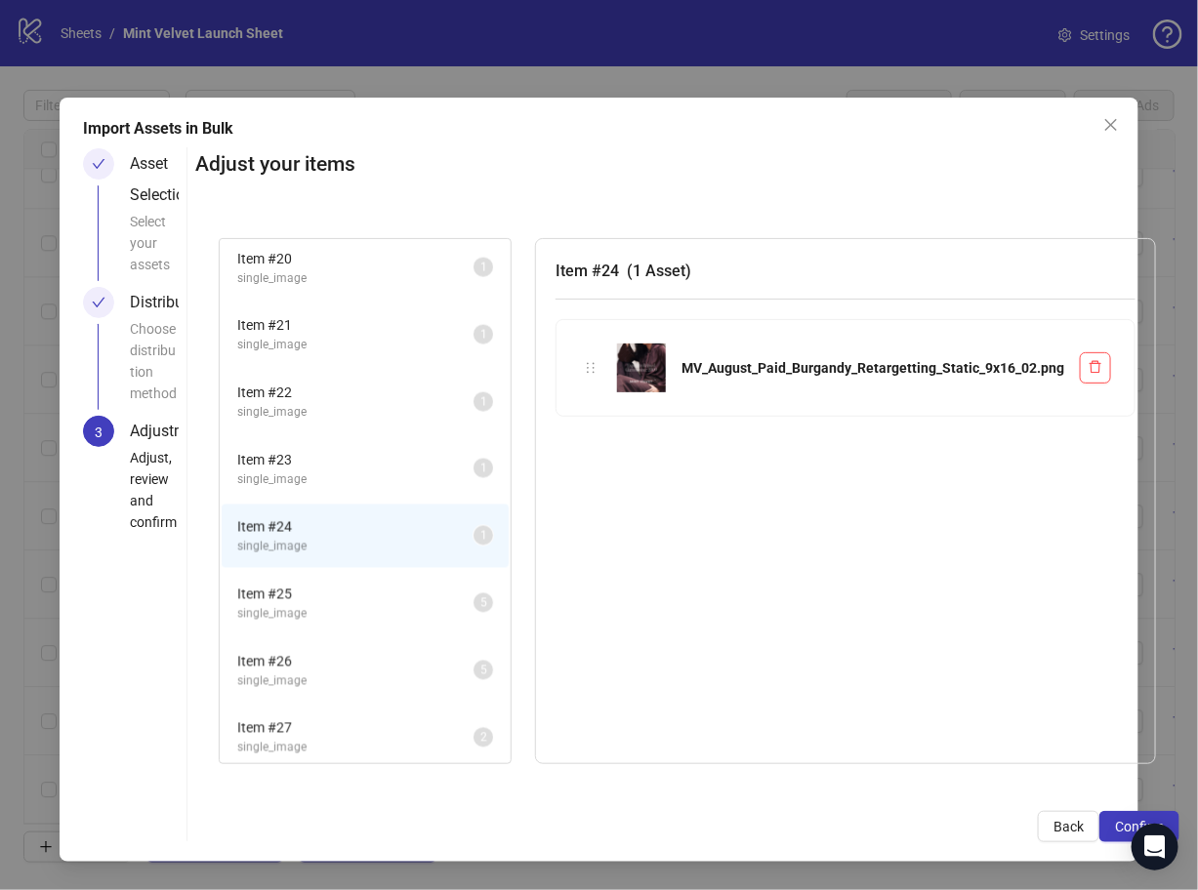
click at [376, 474] on span "single_image" at bounding box center [355, 479] width 236 height 19
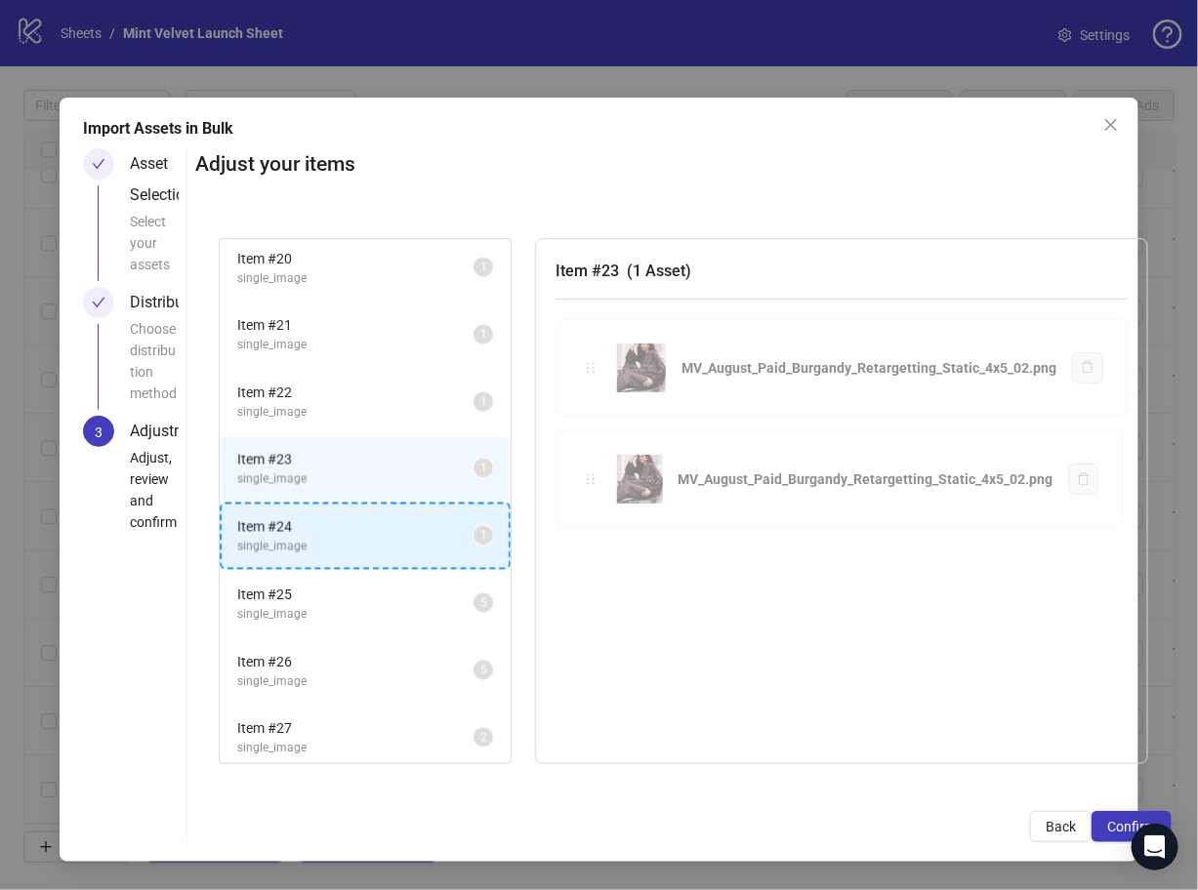
drag, startPoint x: 593, startPoint y: 376, endPoint x: 364, endPoint y: 517, distance: 269.5
click at [364, 517] on div "Item # 1 single_image 2 Item # 2 single_video 5 Item # 3 single_video 2 Item # …" at bounding box center [683, 501] width 976 height 573
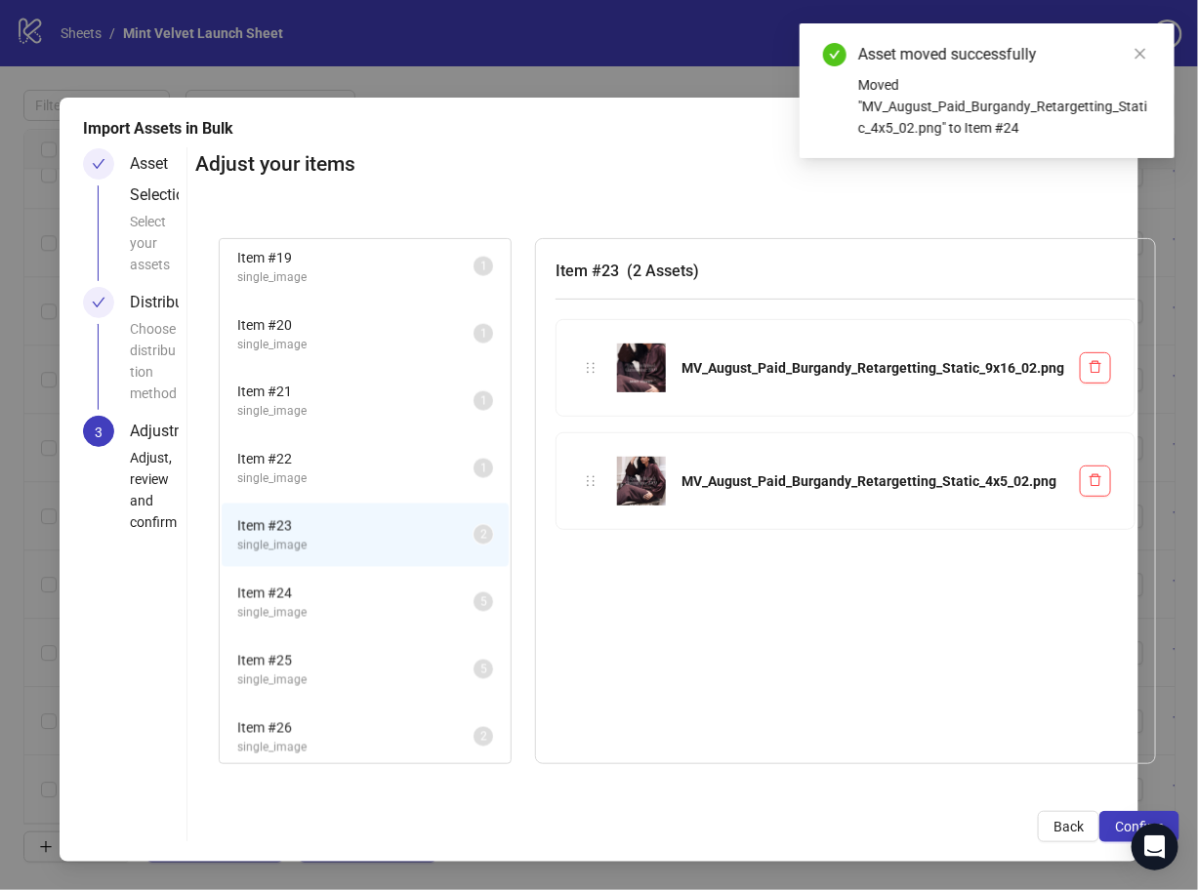
click at [383, 473] on span "single_image" at bounding box center [355, 479] width 236 height 19
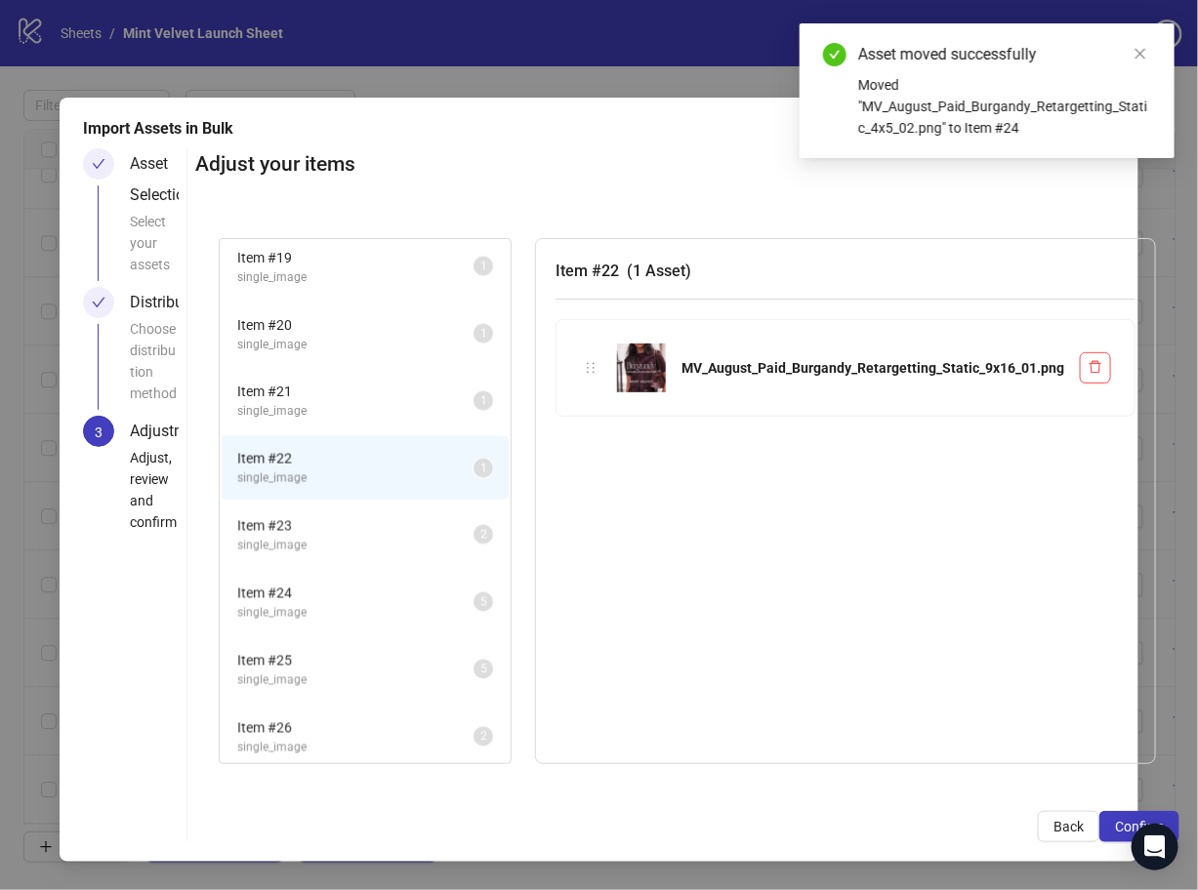
click at [395, 402] on span "single_image" at bounding box center [355, 411] width 236 height 19
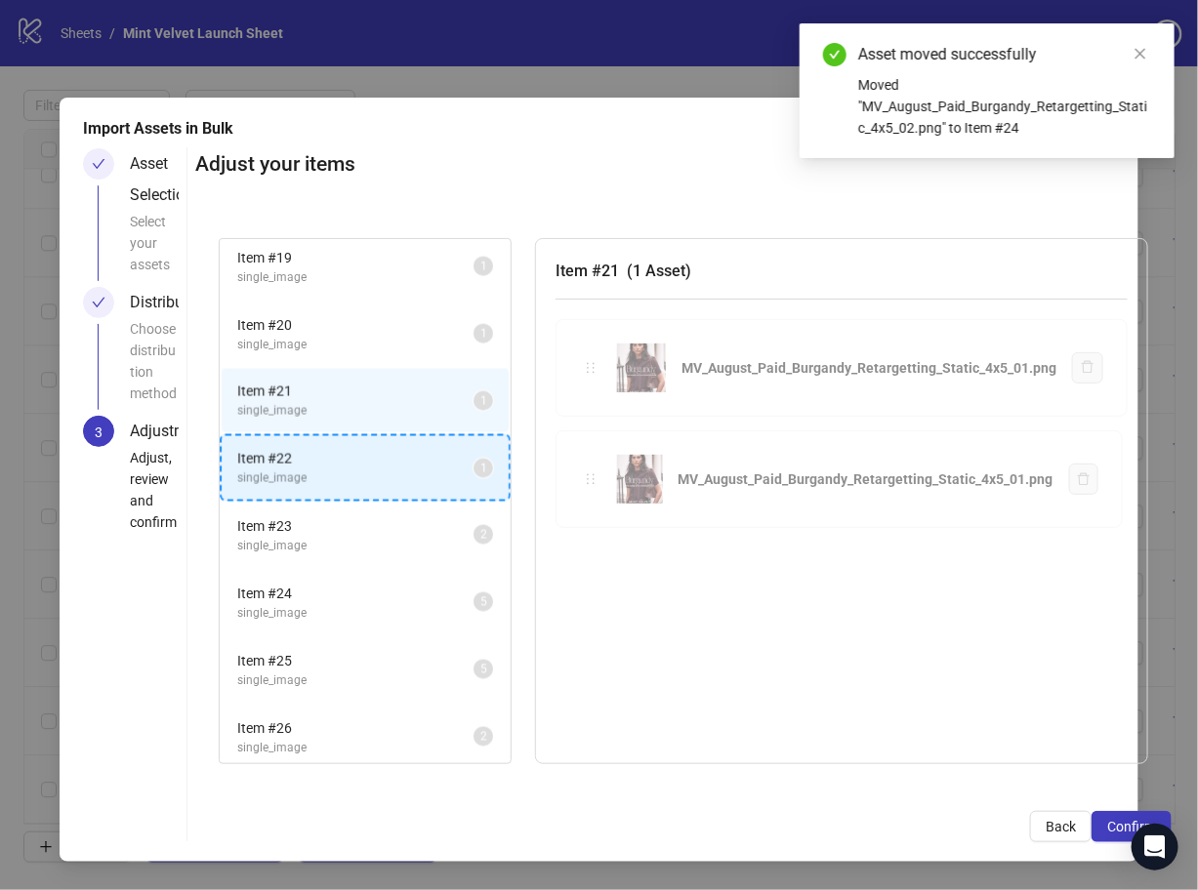
drag, startPoint x: 582, startPoint y: 367, endPoint x: 386, endPoint y: 465, distance: 219.1
click at [386, 465] on div "Item # 1 single_image 2 Item # 2 single_video 5 Item # 3 single_video 2 Item # …" at bounding box center [683, 501] width 976 height 573
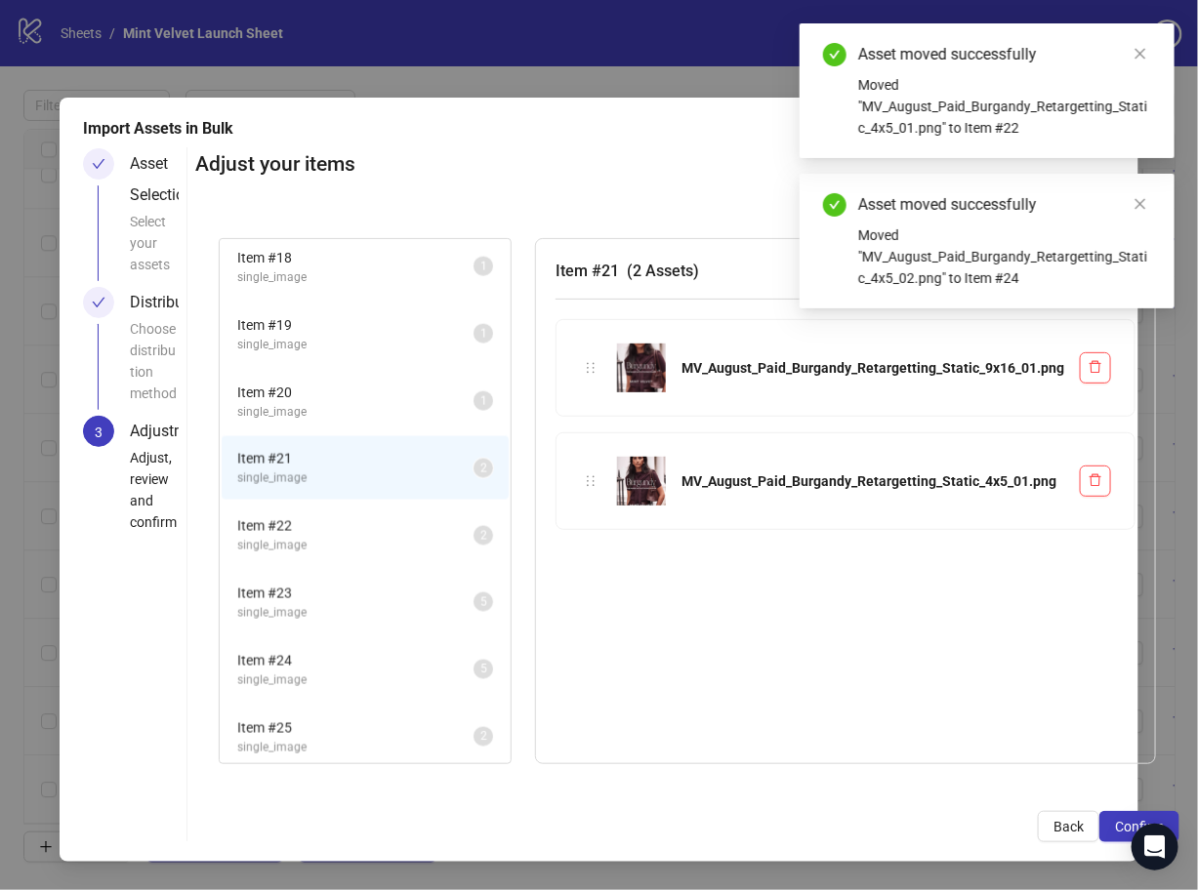
click at [343, 414] on span "single_image" at bounding box center [355, 412] width 236 height 19
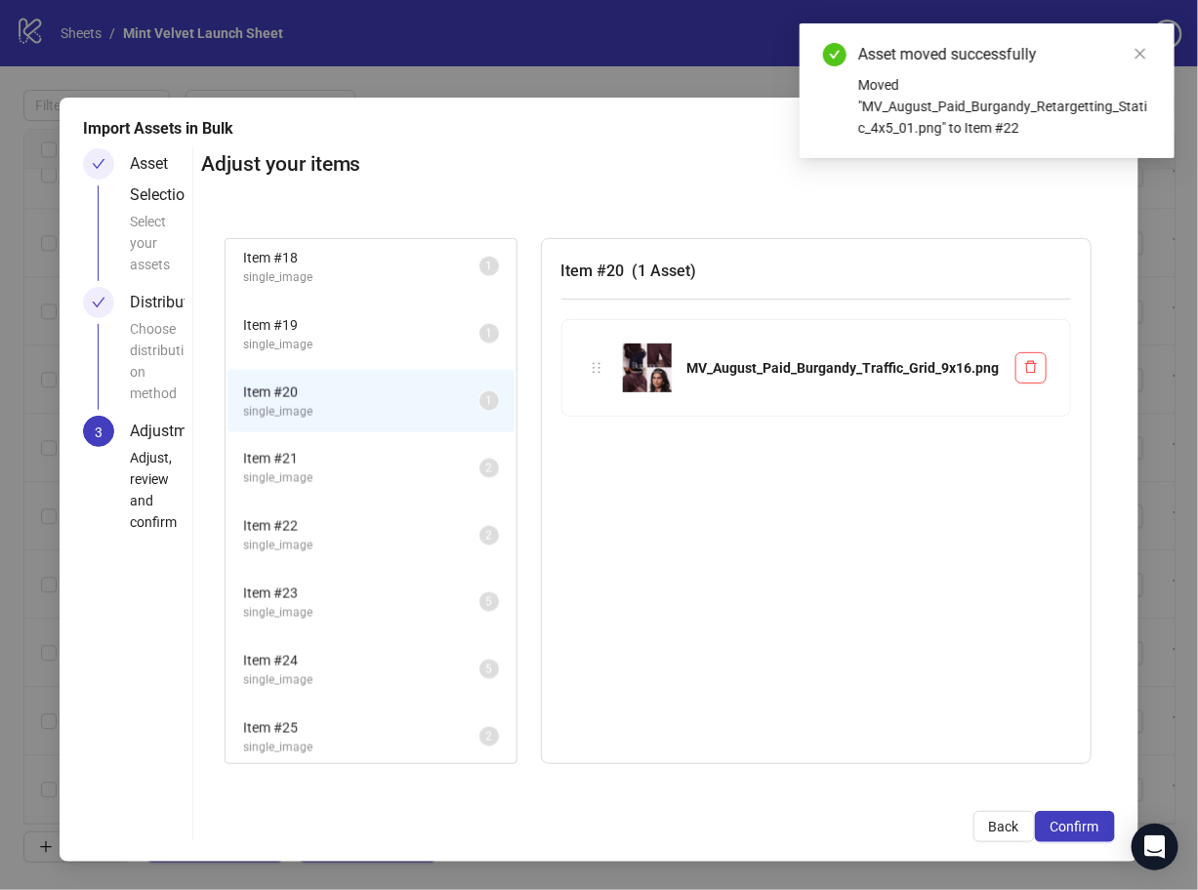
click at [319, 325] on span "Item # 19" at bounding box center [361, 324] width 236 height 21
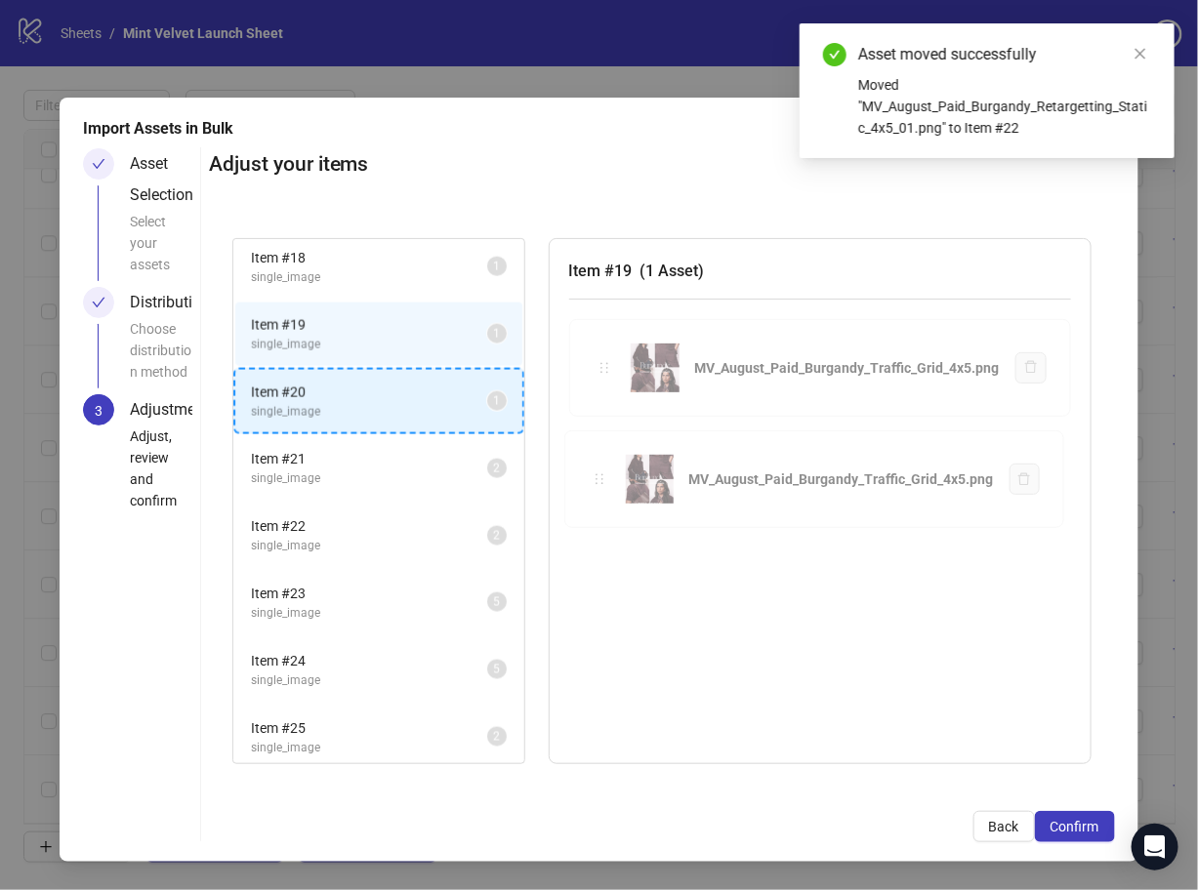
drag, startPoint x: 596, startPoint y: 367, endPoint x: 468, endPoint y: 387, distance: 130.3
click at [388, 388] on div "Item # 1 single_image 2 Item # 2 single_video 5 Item # 3 single_video 2 Item # …" at bounding box center [662, 501] width 906 height 573
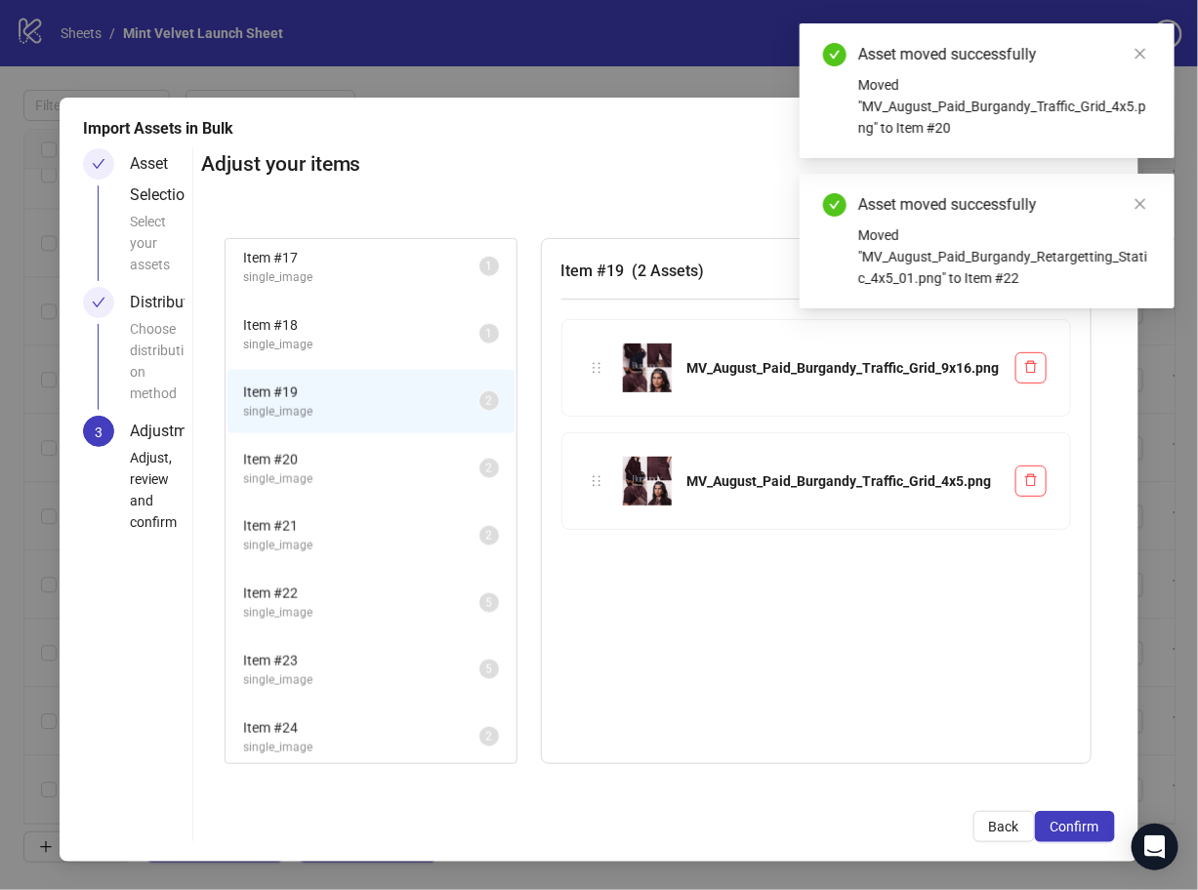
click at [386, 344] on span "single_image" at bounding box center [361, 345] width 236 height 19
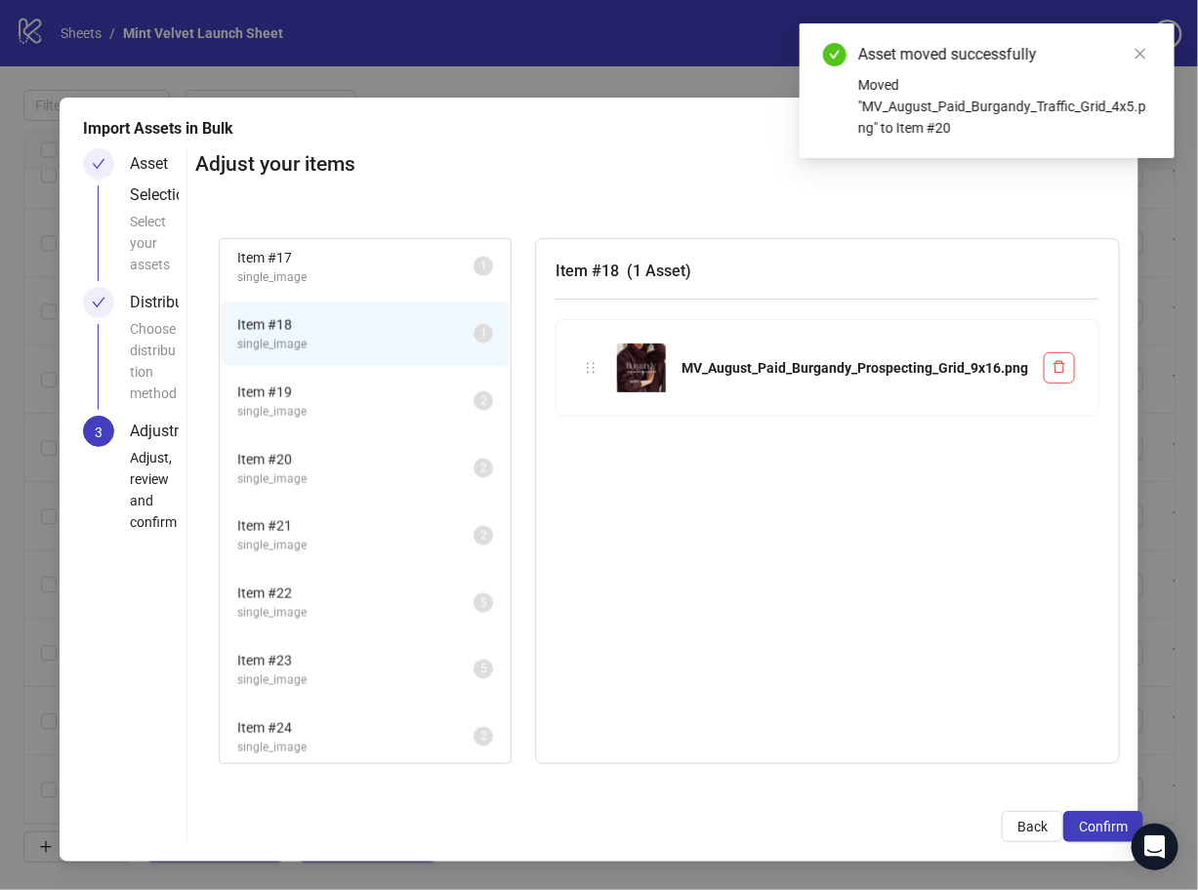
click at [416, 276] on span "single_image" at bounding box center [355, 277] width 236 height 19
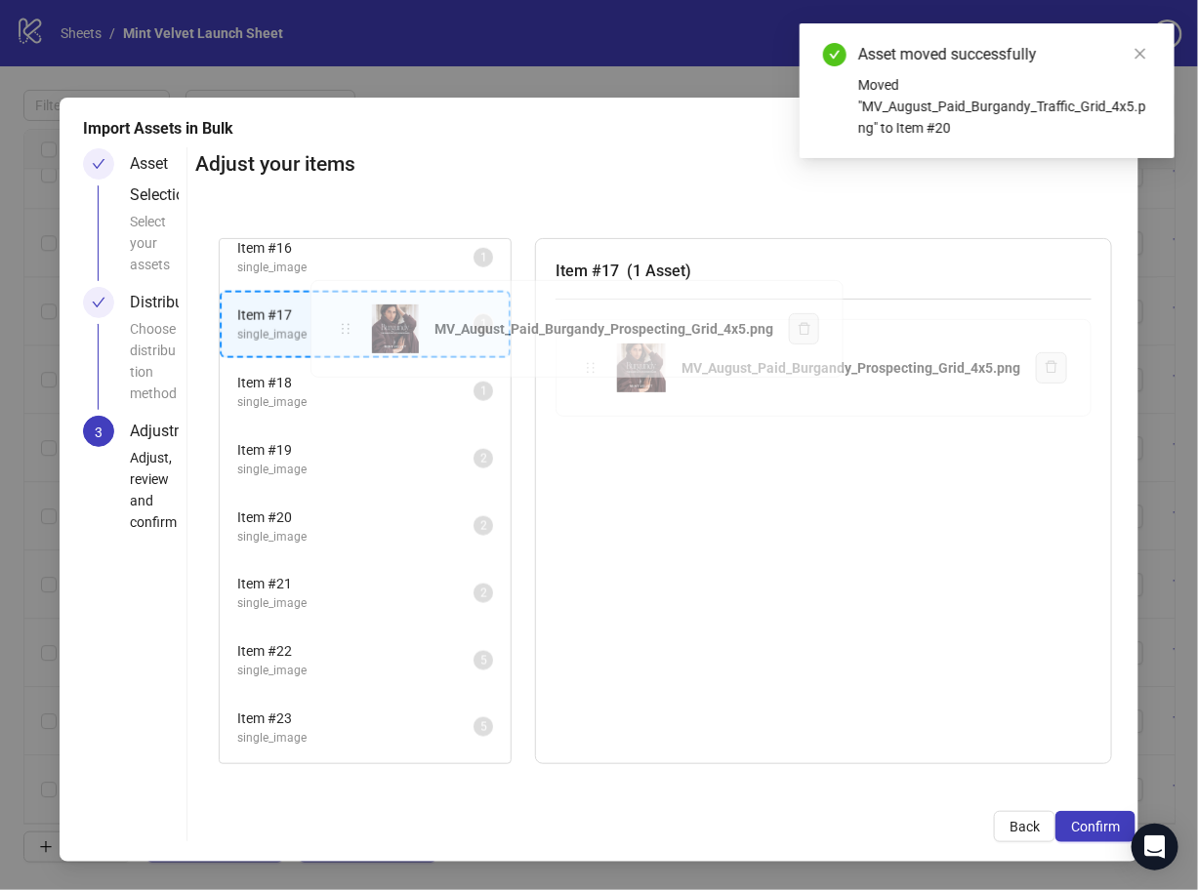
scroll to position [998, 0]
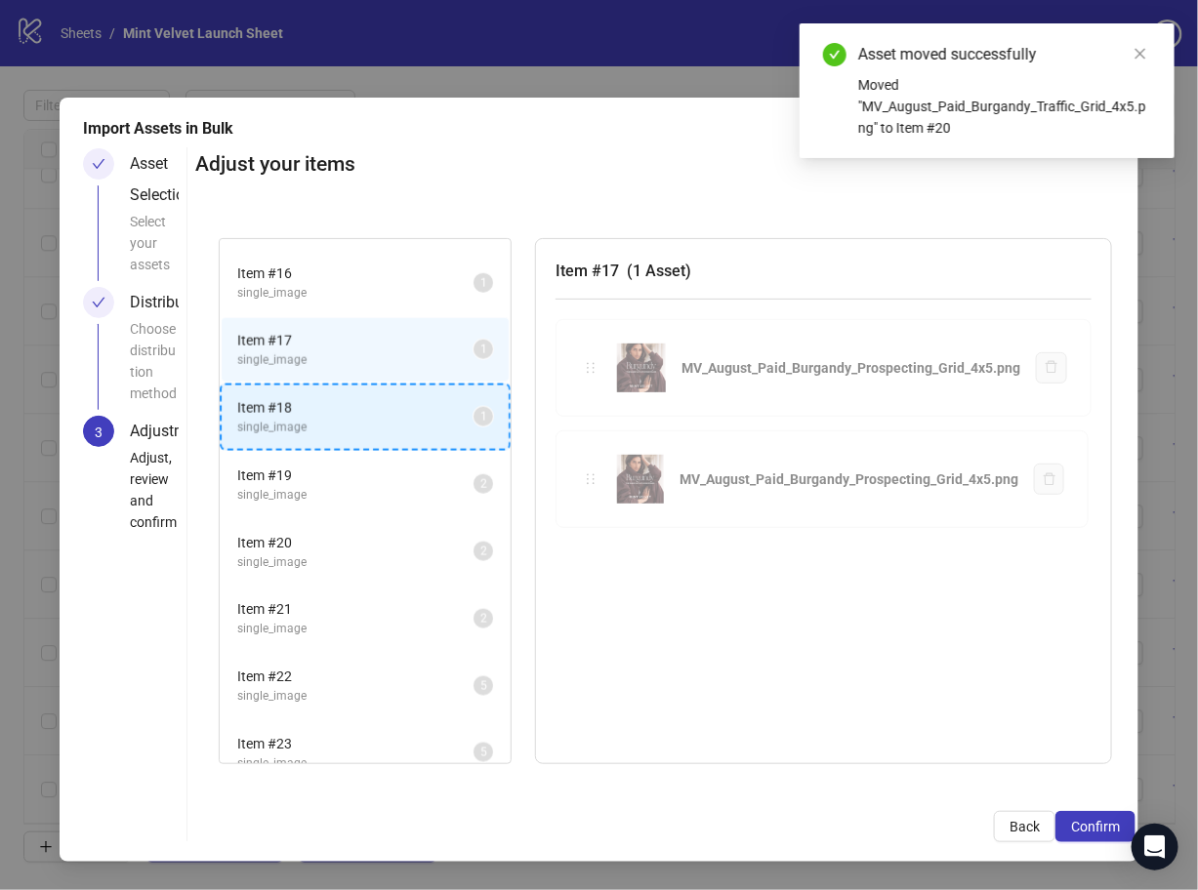
drag, startPoint x: 595, startPoint y: 367, endPoint x: 385, endPoint y: 426, distance: 218.8
click at [385, 426] on div "Item # 1 single_image 2 Item # 2 single_video 5 Item # 3 single_video 2 Item # …" at bounding box center [665, 501] width 940 height 573
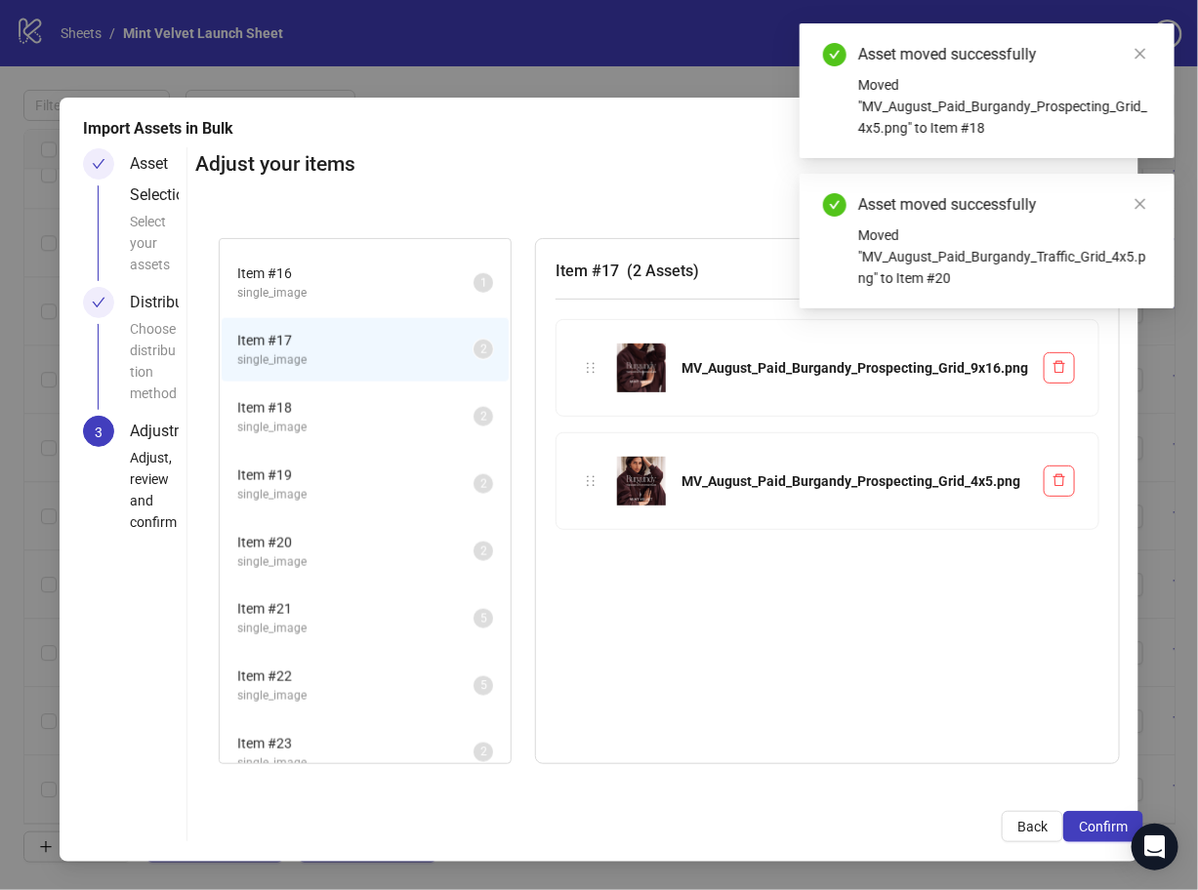
click at [385, 426] on span "single_image" at bounding box center [355, 428] width 236 height 19
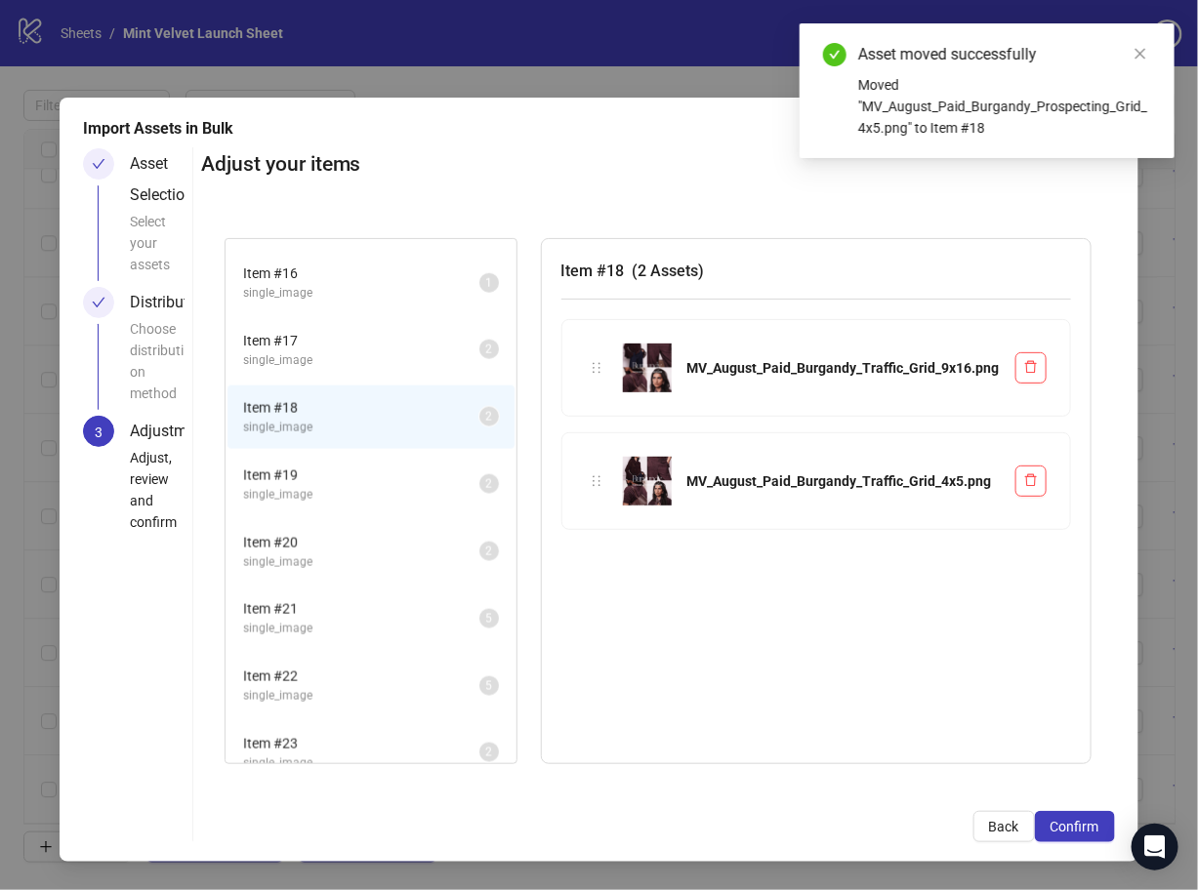
click at [402, 473] on span "Item # 19" at bounding box center [361, 475] width 236 height 21
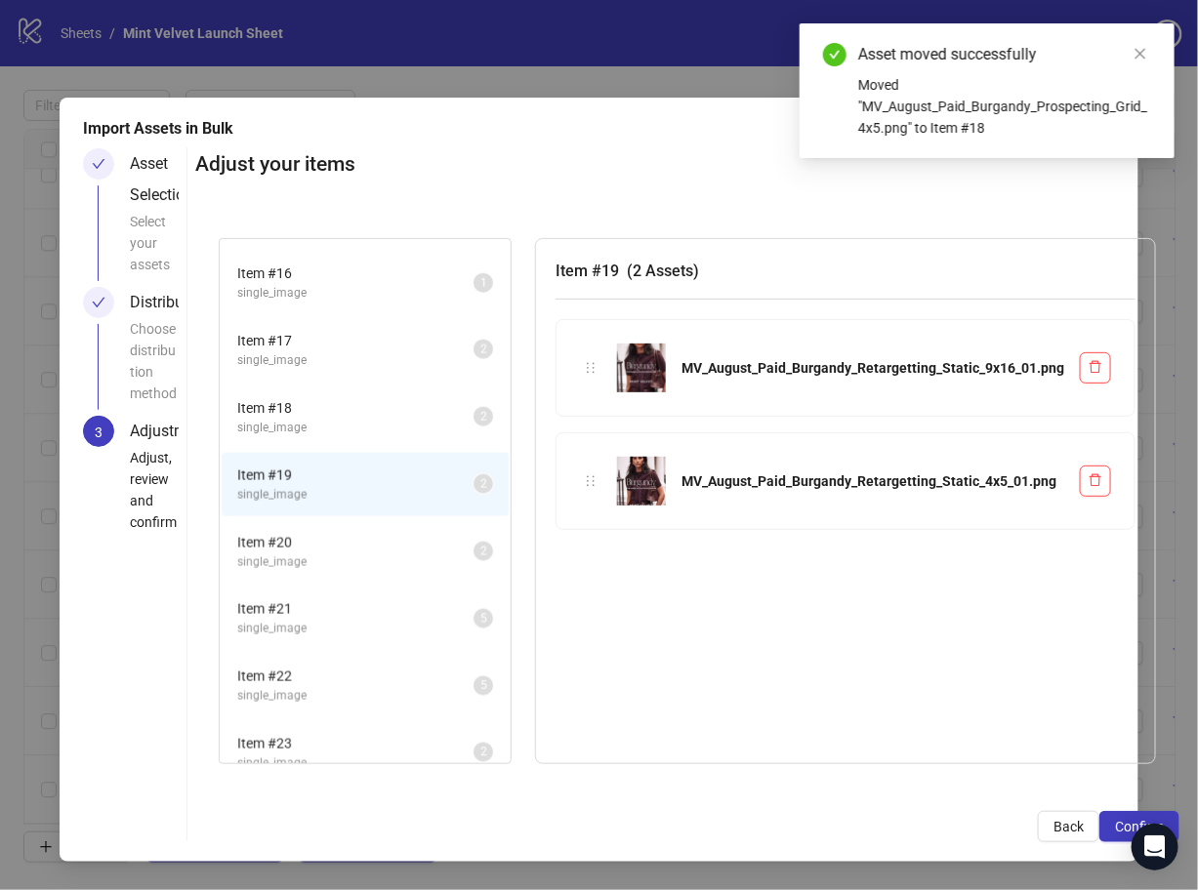
click at [371, 533] on span "Item # 20" at bounding box center [355, 542] width 236 height 21
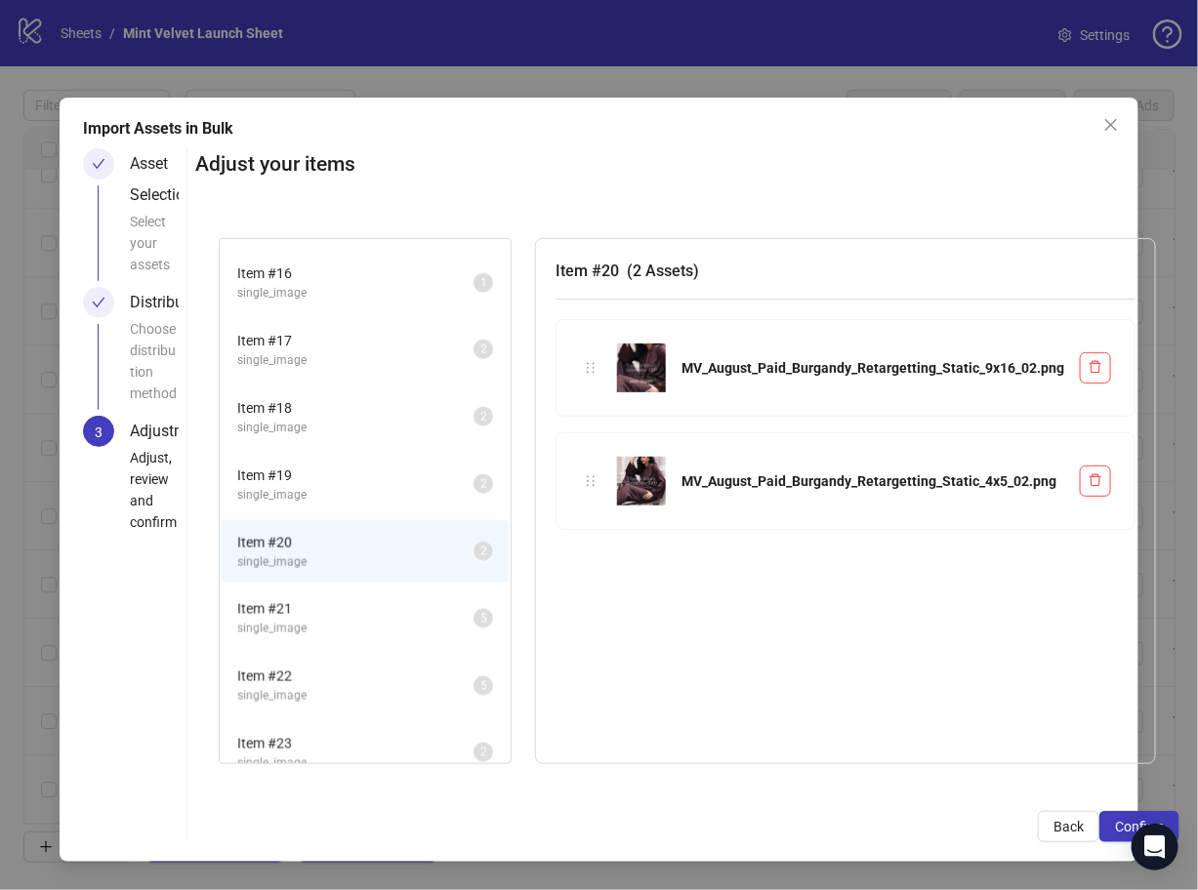
click at [389, 465] on span "Item # 19" at bounding box center [355, 475] width 236 height 21
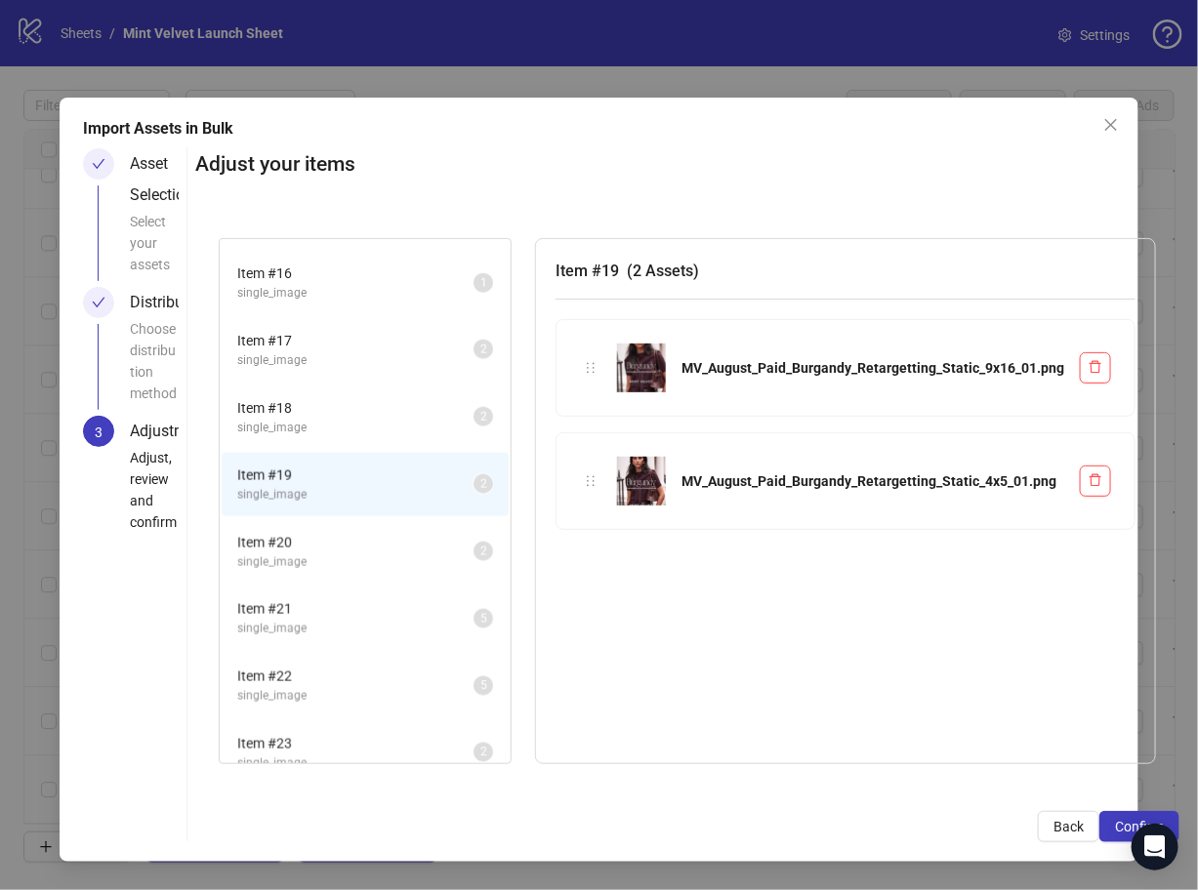
click at [396, 410] on span "Item # 18" at bounding box center [355, 407] width 236 height 21
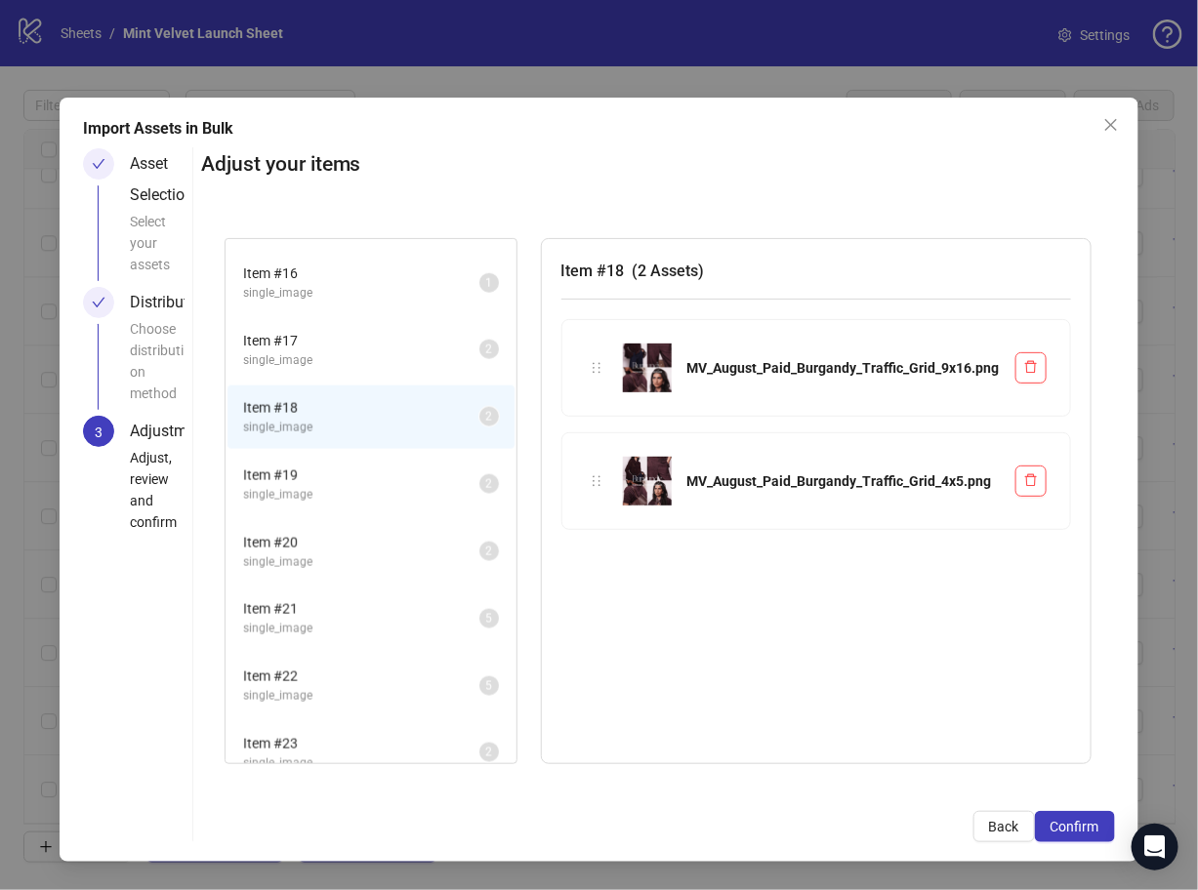
click at [390, 360] on span "single_image" at bounding box center [361, 360] width 236 height 19
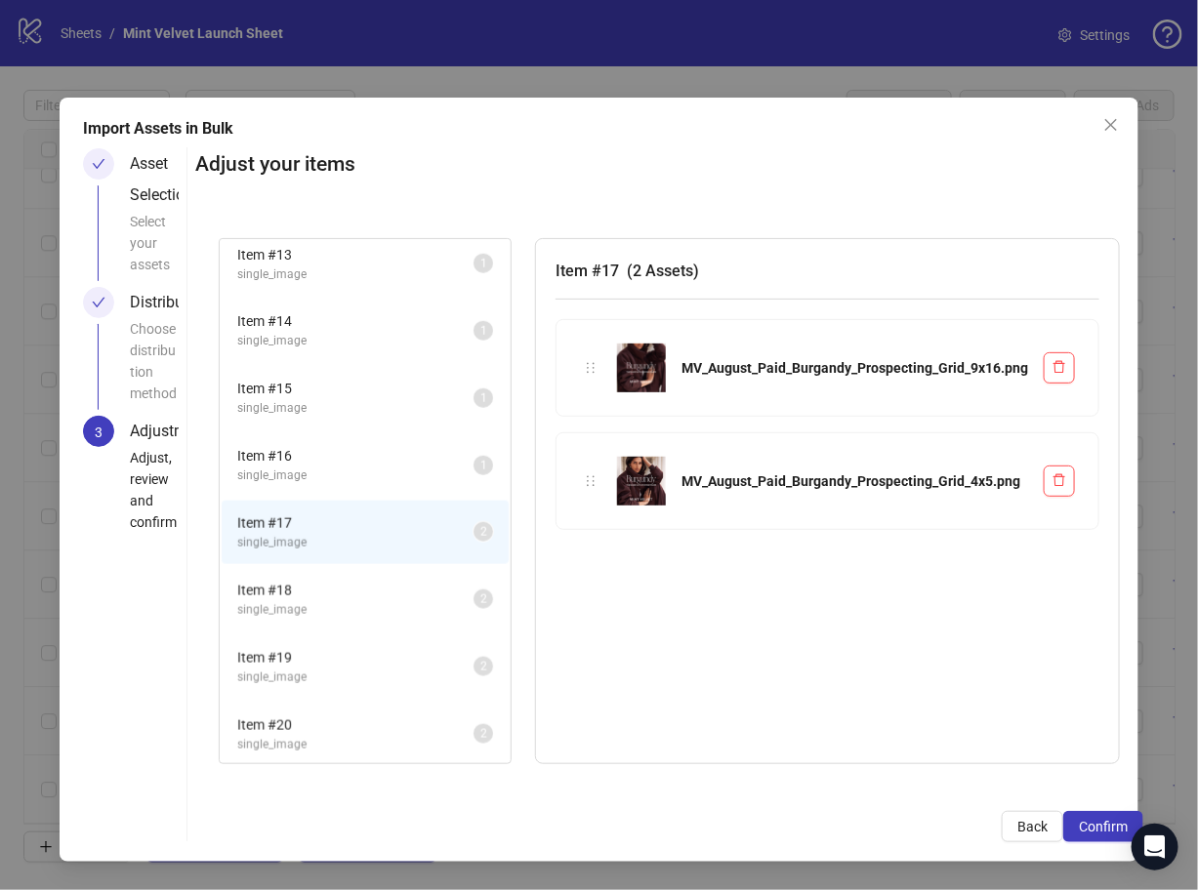
scroll to position [811, 0]
click at [374, 470] on span "single_image" at bounding box center [355, 479] width 236 height 19
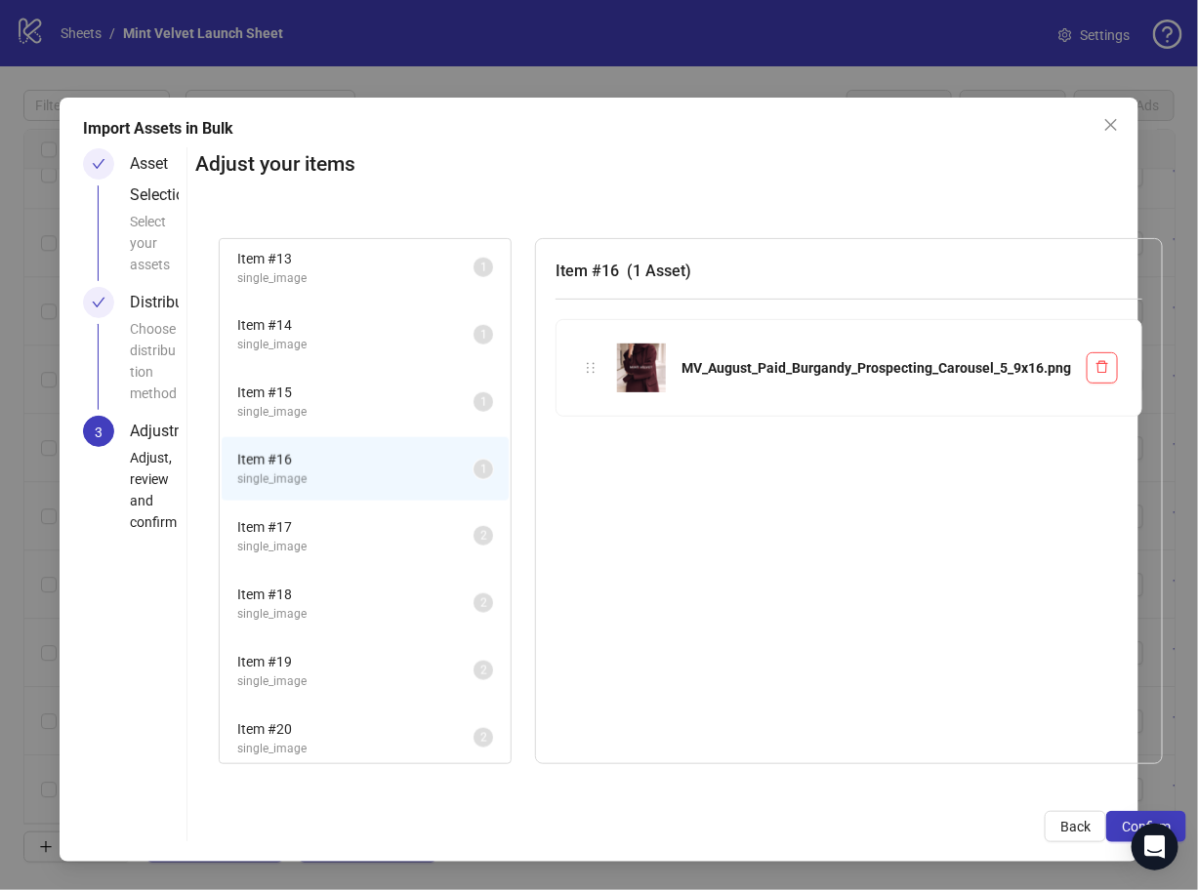
click at [347, 527] on span "Item # 17" at bounding box center [355, 526] width 236 height 21
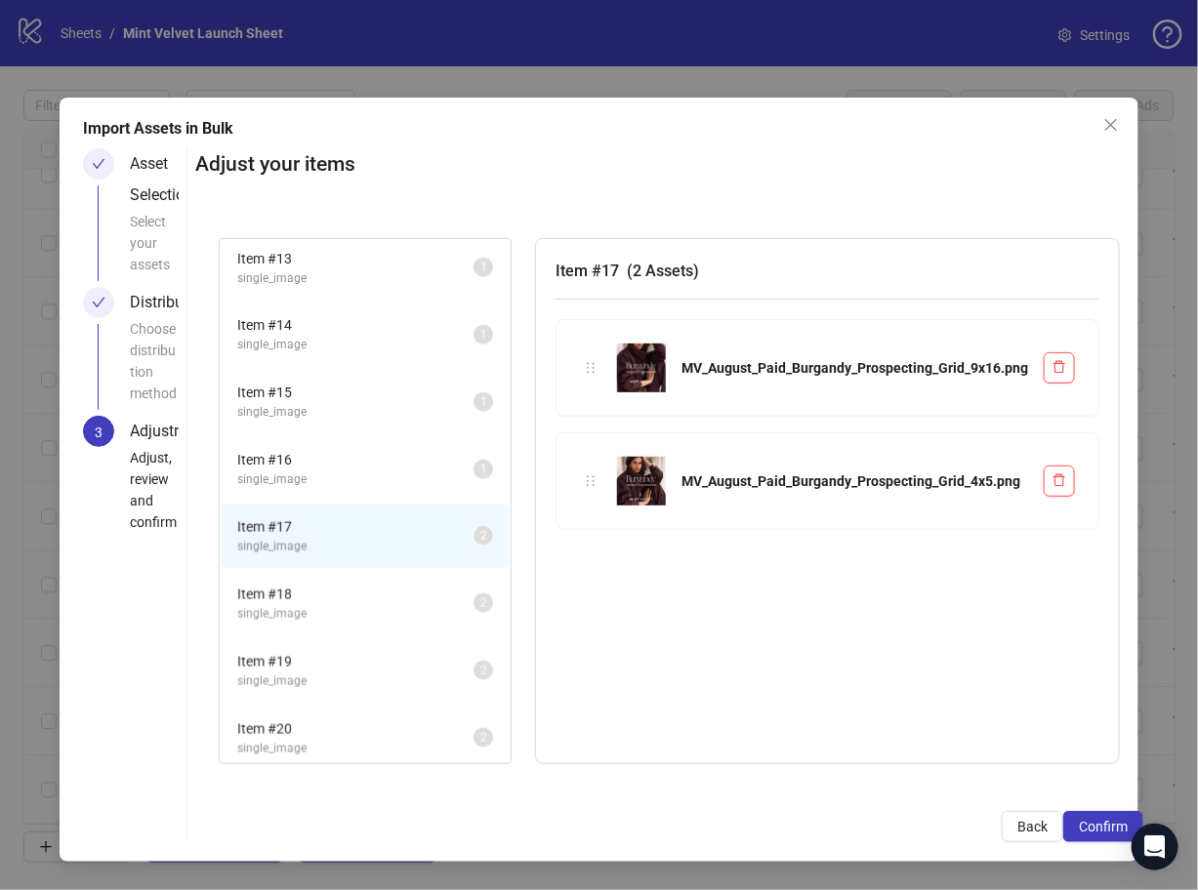
click at [385, 453] on span "Item # 16" at bounding box center [355, 459] width 236 height 21
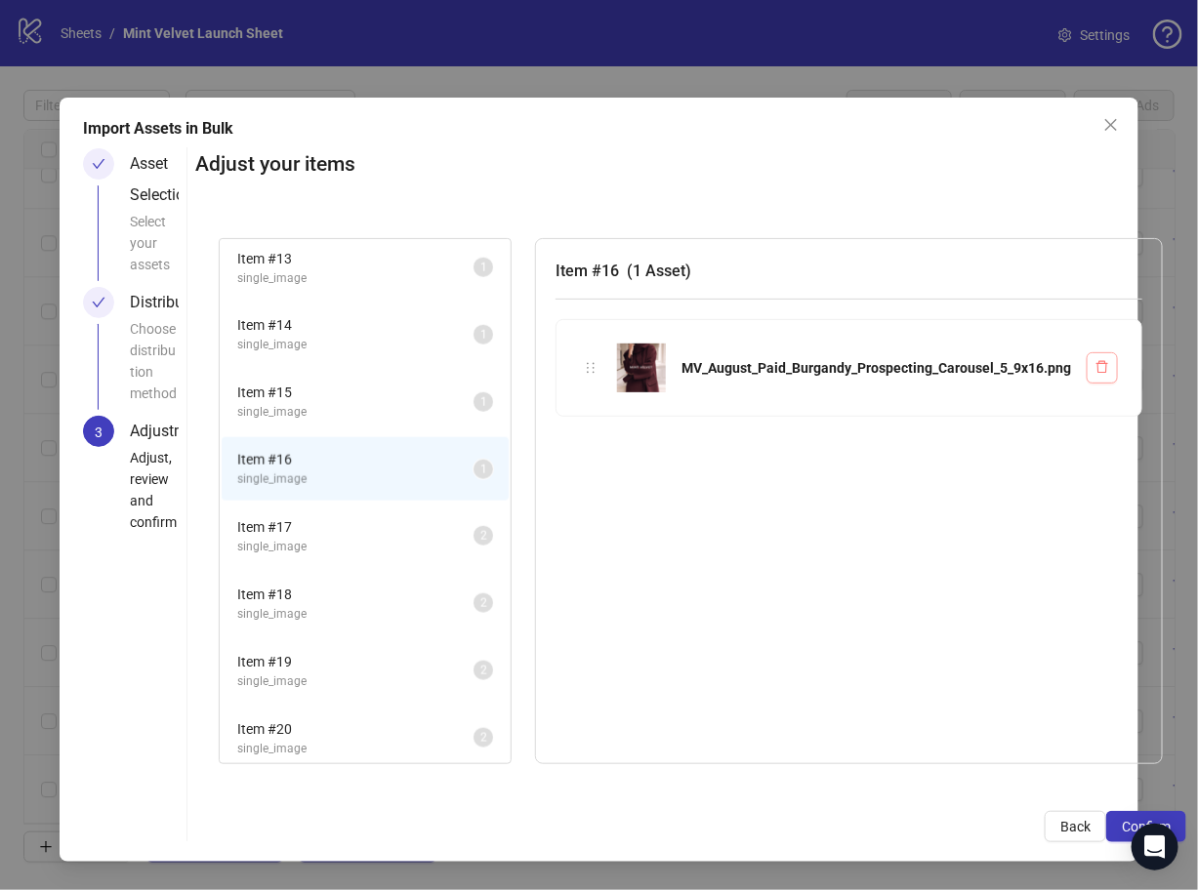
click at [1096, 354] on button "button" at bounding box center [1101, 367] width 31 height 31
click at [388, 391] on span "Item # 15" at bounding box center [355, 392] width 236 height 21
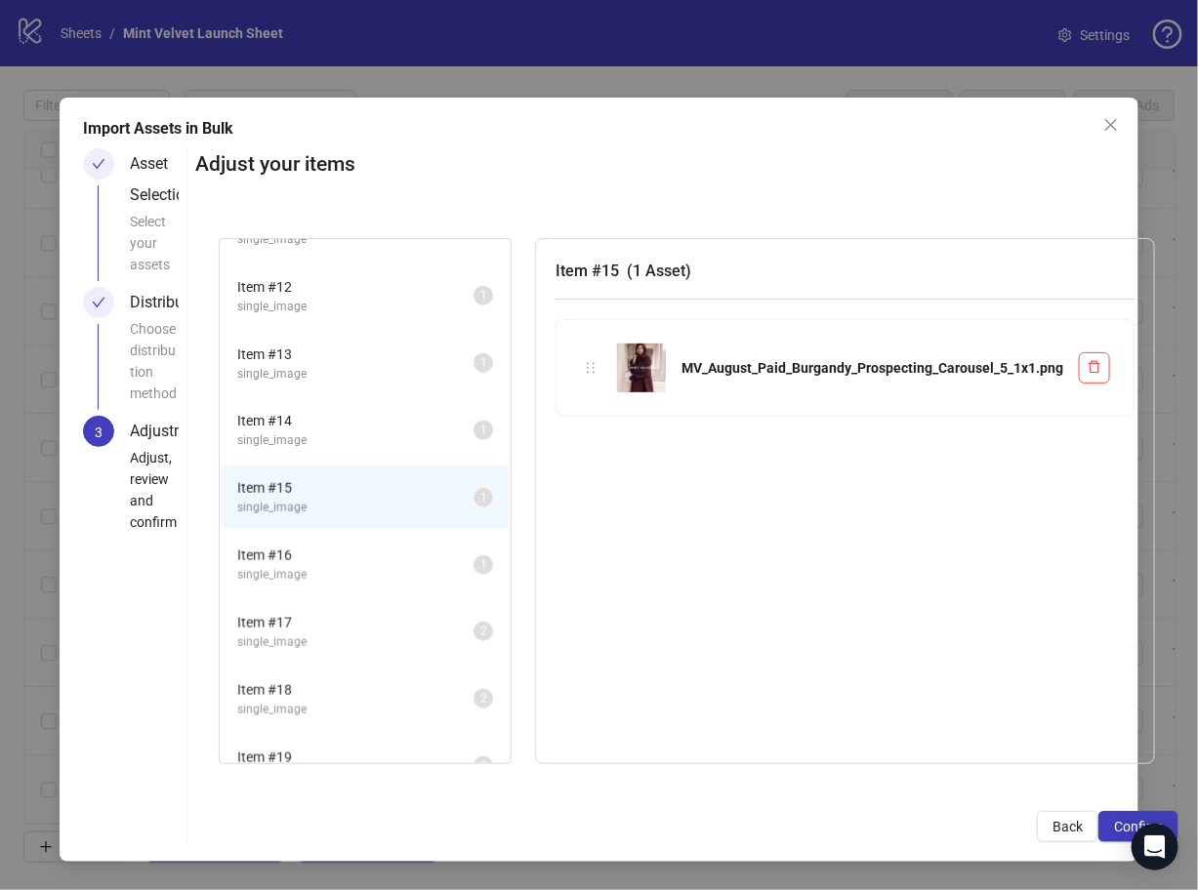
scroll to position [709, 0]
click at [359, 438] on span "single_image" at bounding box center [355, 447] width 236 height 19
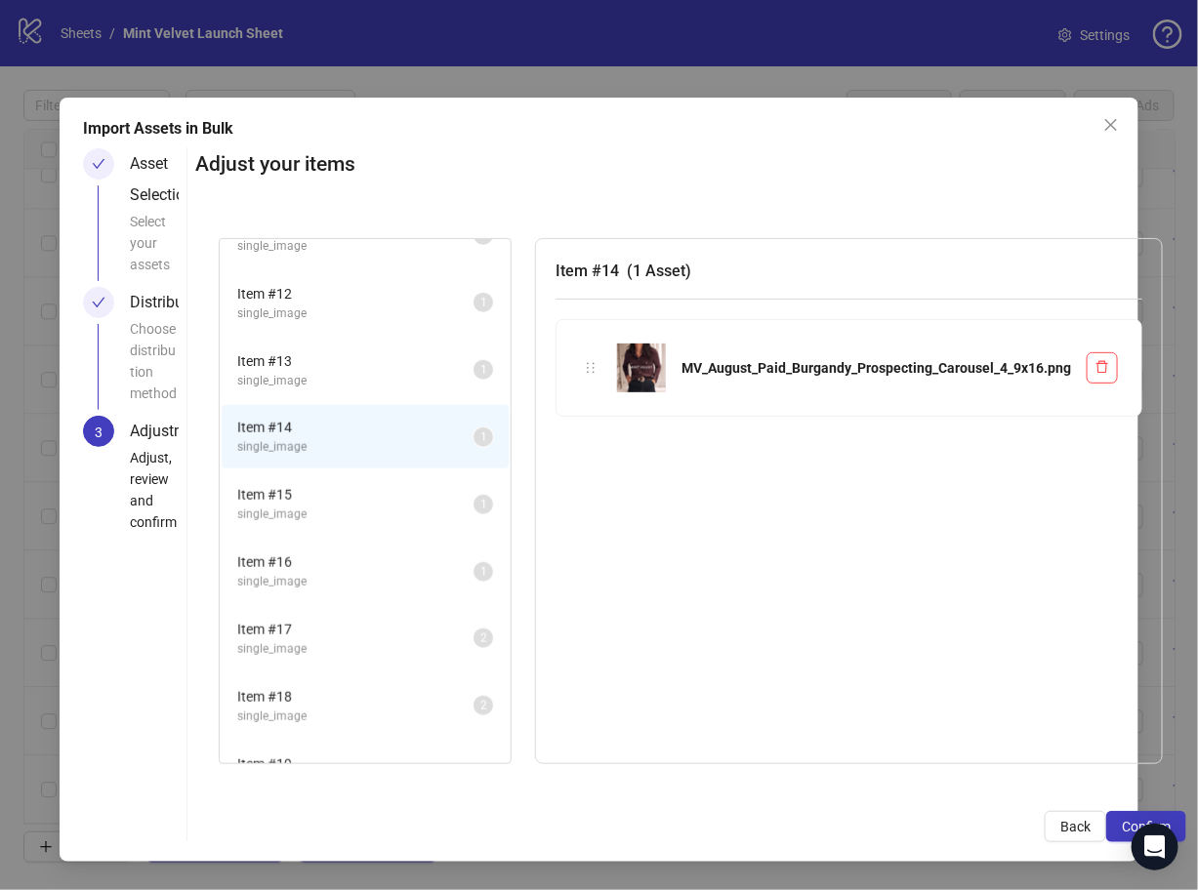
click at [359, 438] on span "single_image" at bounding box center [355, 447] width 236 height 19
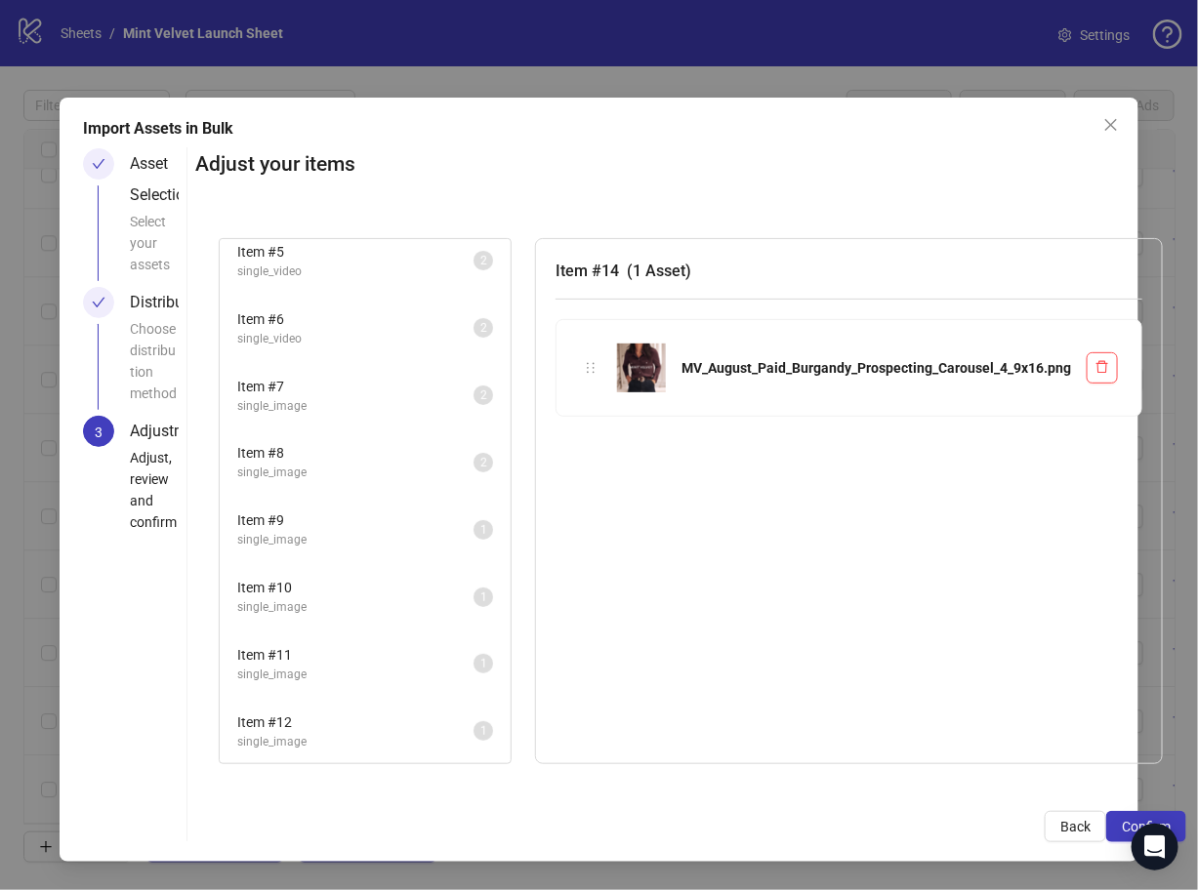
scroll to position [0, 0]
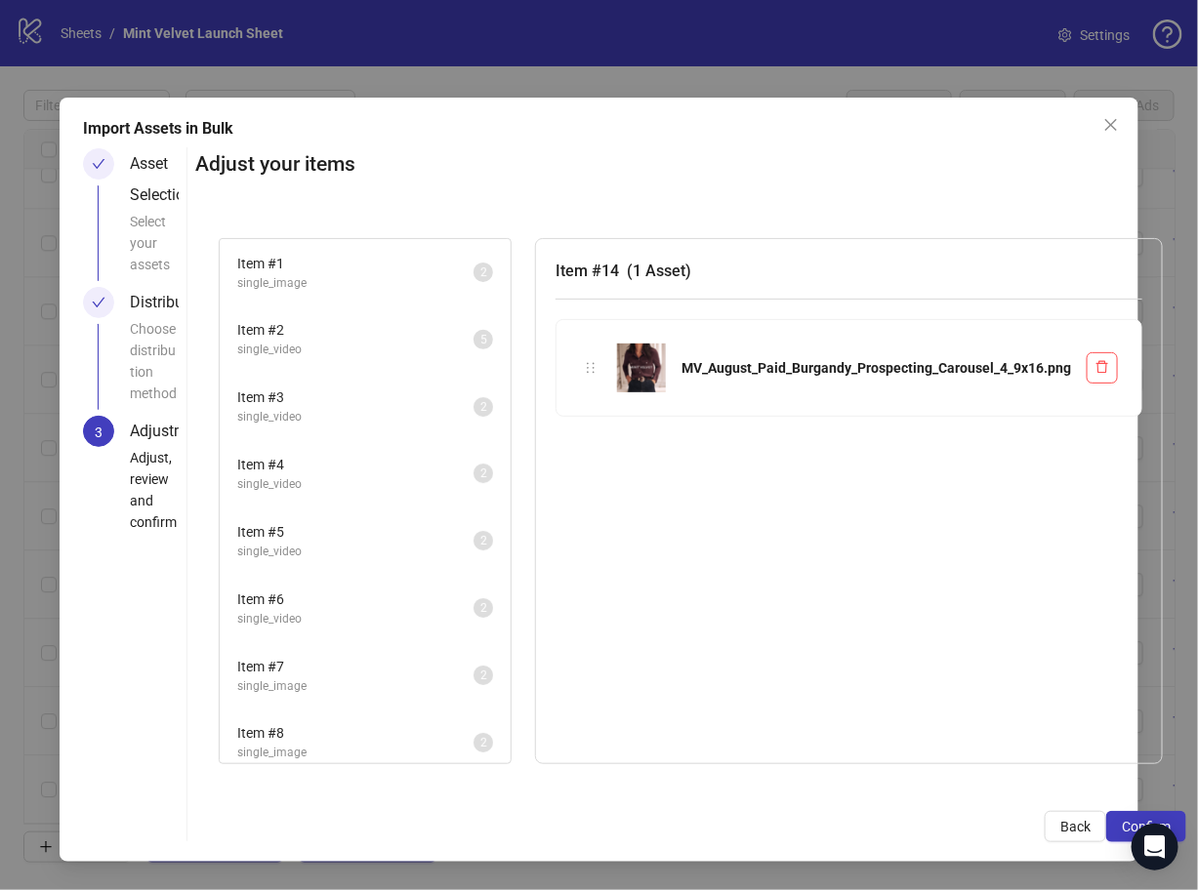
click at [351, 253] on span "Item # 1" at bounding box center [355, 263] width 236 height 21
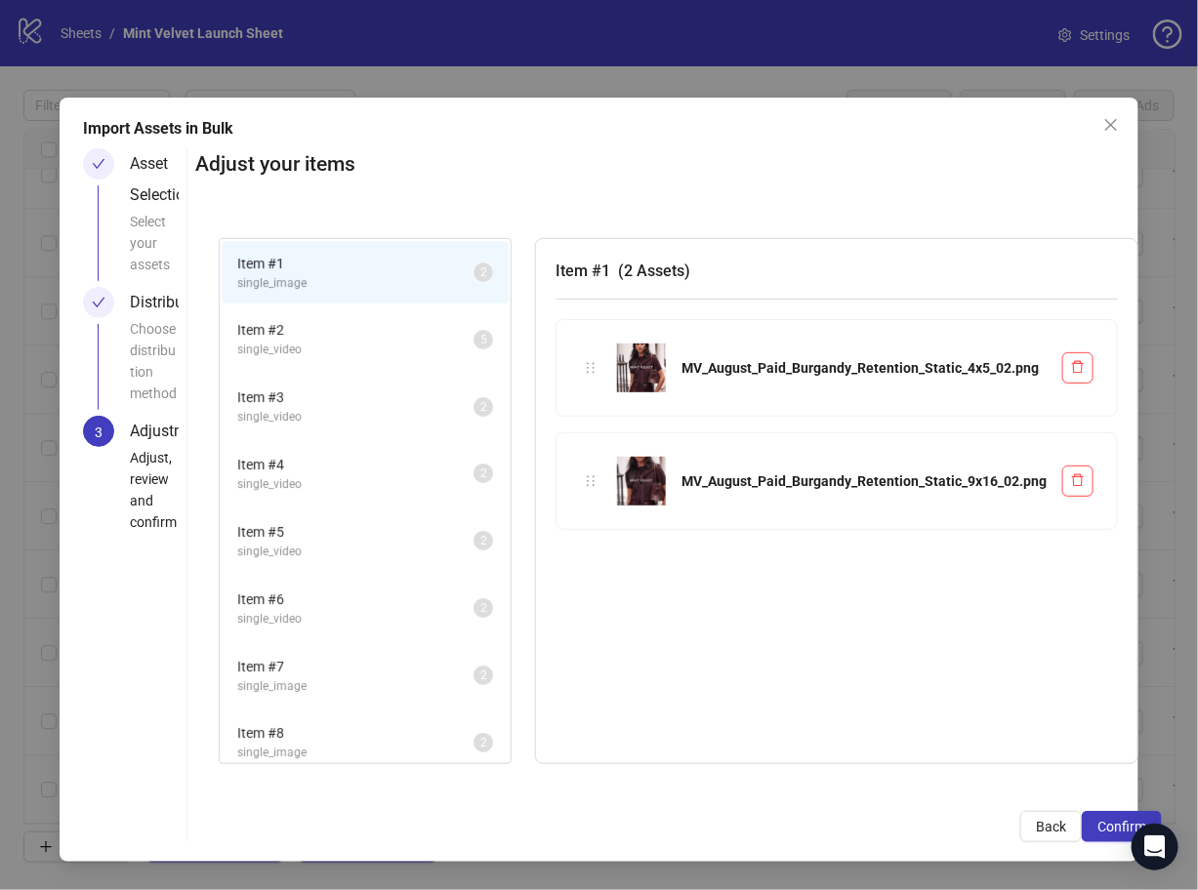
click at [356, 328] on span "Item # 2" at bounding box center [355, 329] width 236 height 21
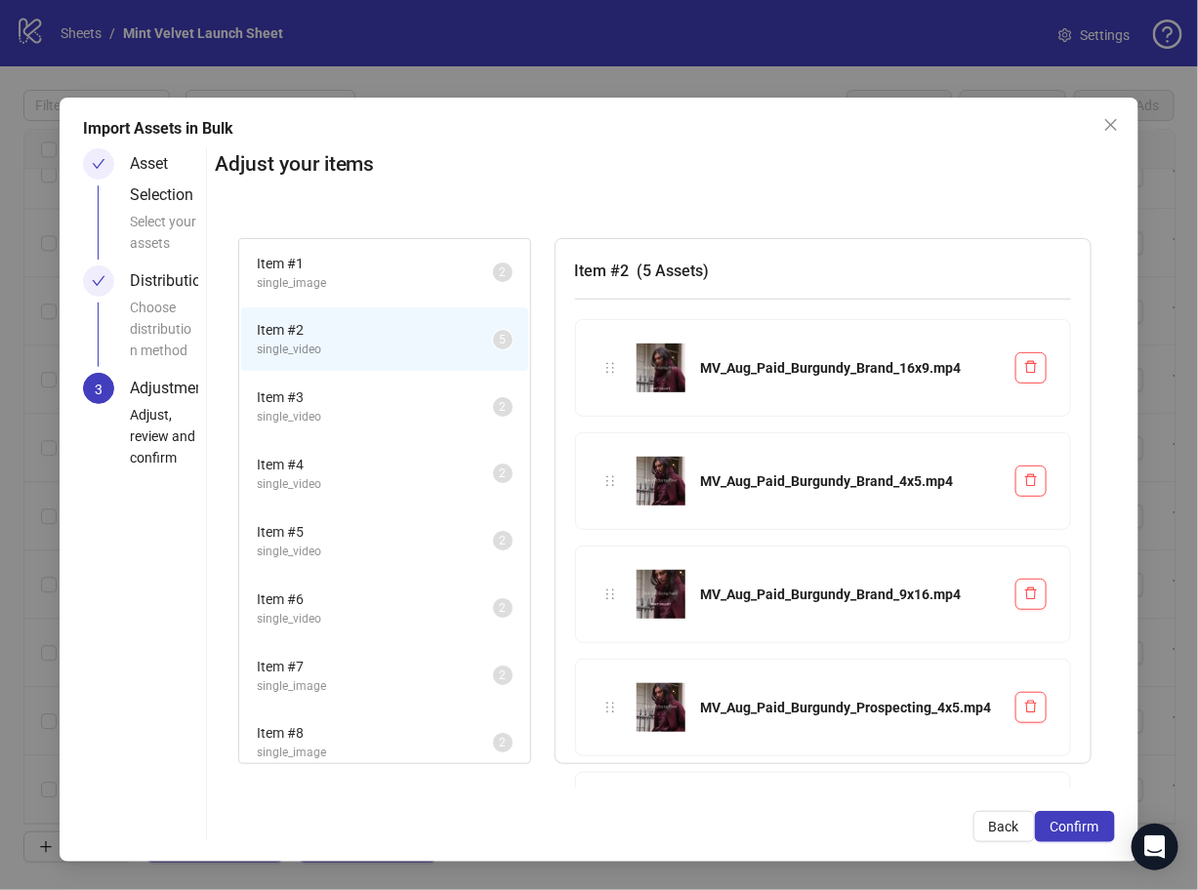
click at [349, 390] on span "Item # 3" at bounding box center [375, 397] width 236 height 21
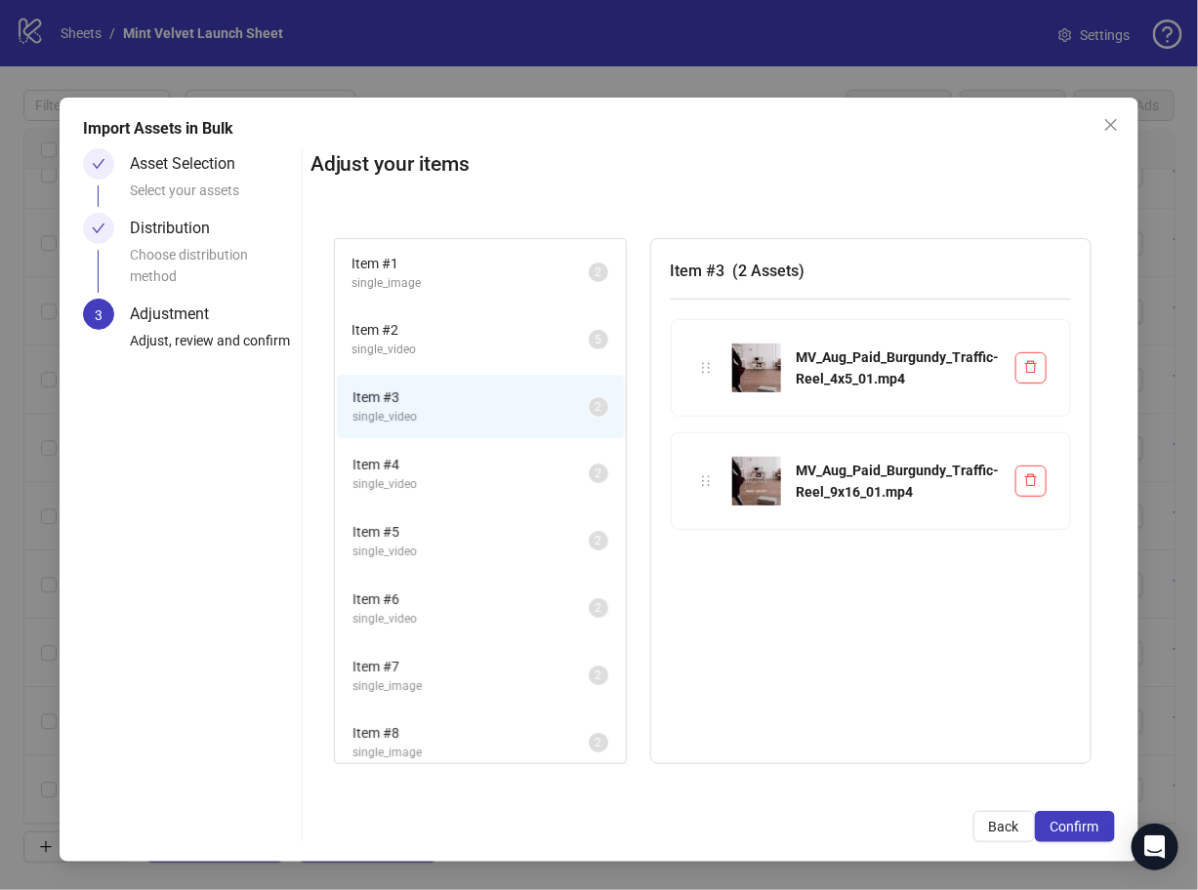
click at [445, 465] on span "Item # 4" at bounding box center [470, 464] width 236 height 21
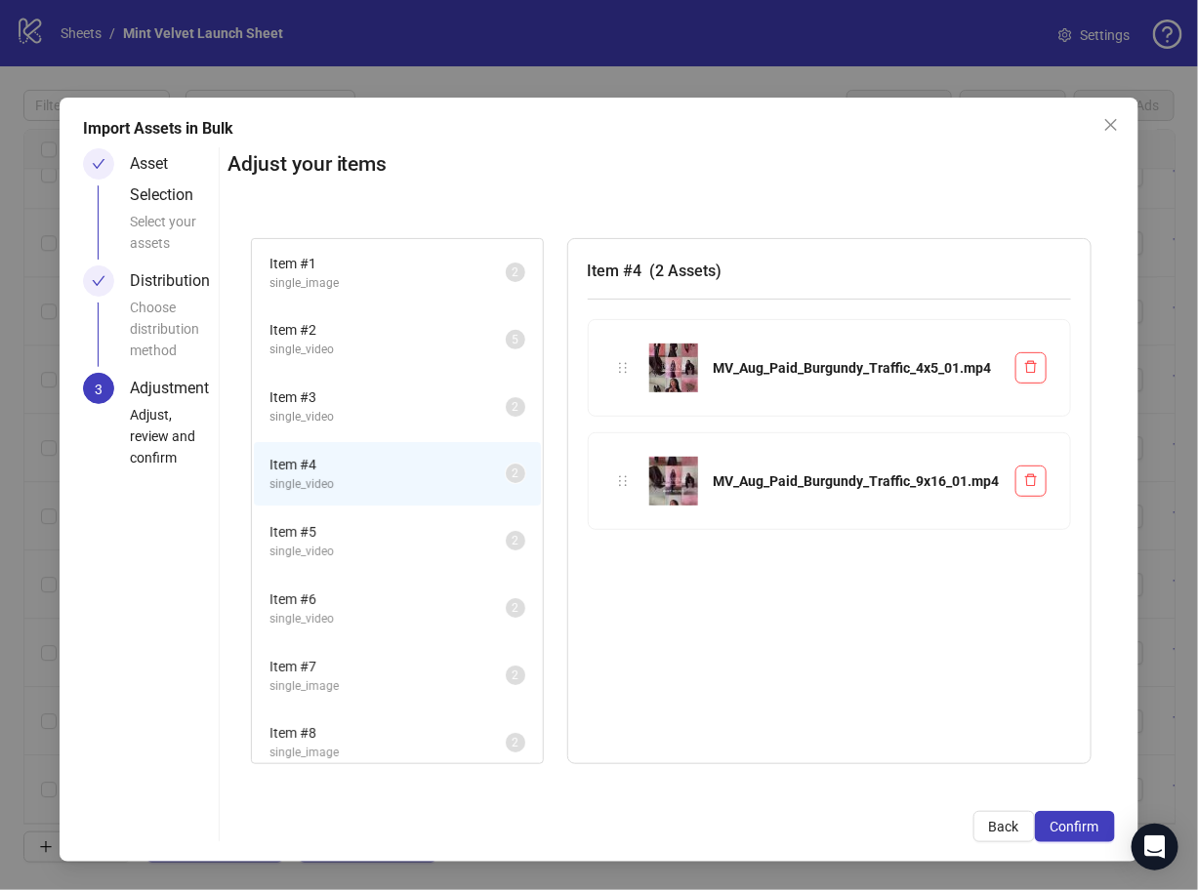
click at [401, 544] on span "single_video" at bounding box center [387, 552] width 236 height 19
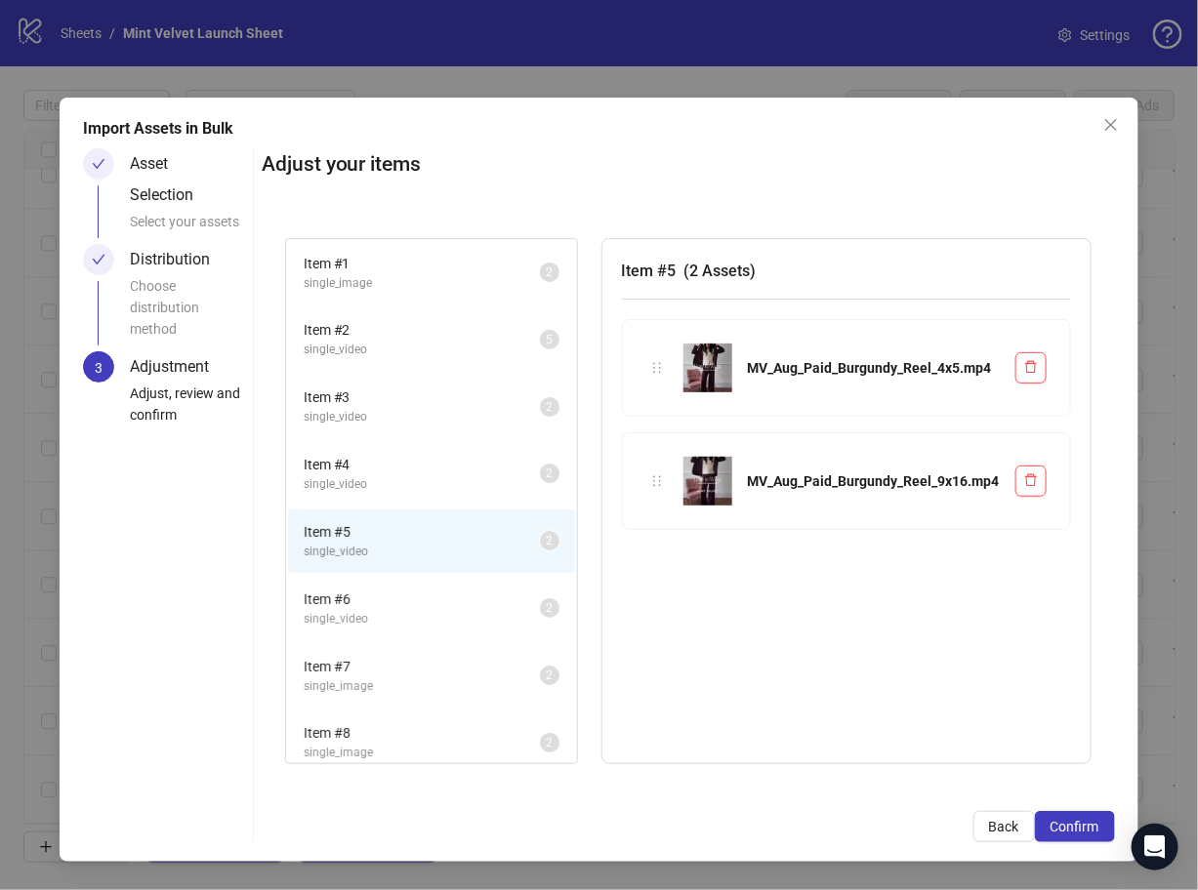
click at [424, 596] on span "Item # 6" at bounding box center [422, 599] width 236 height 21
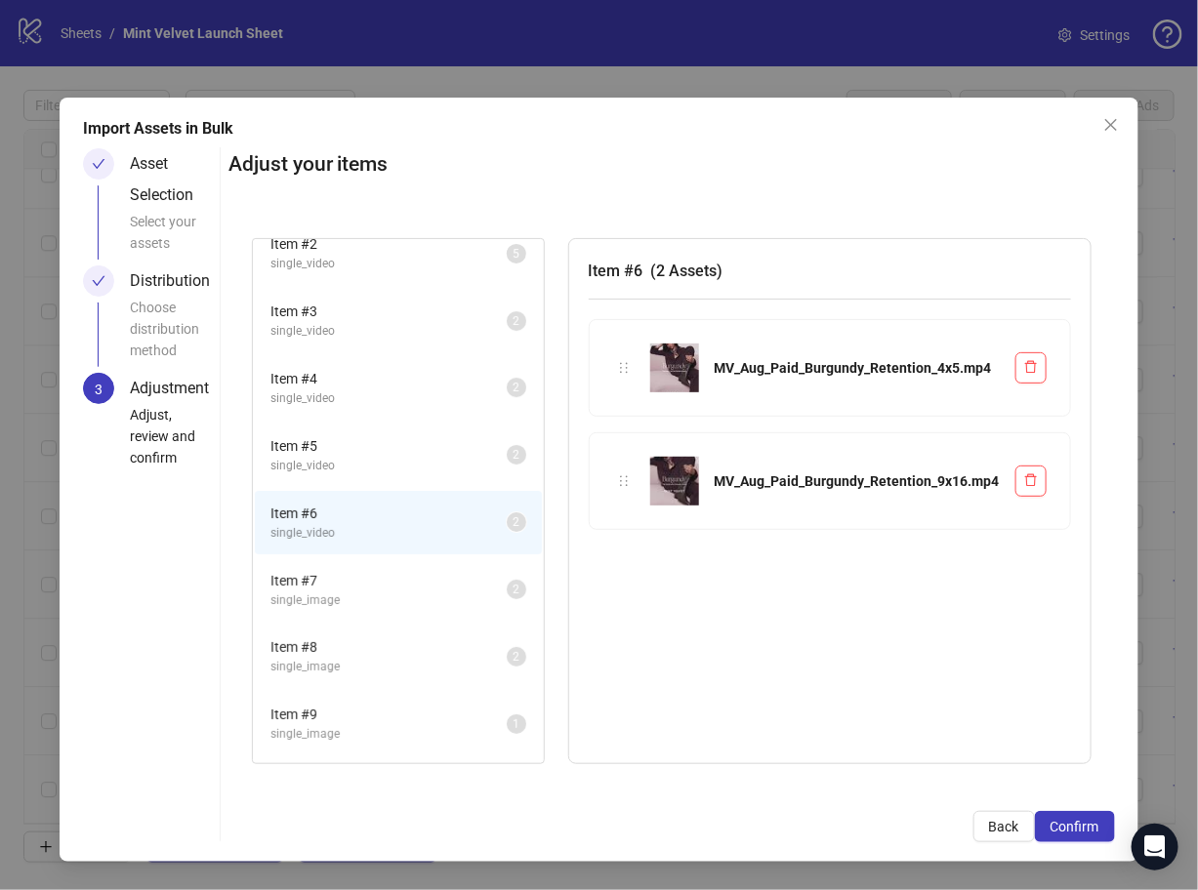
scroll to position [88, 0]
click at [424, 596] on span "single_image" at bounding box center [388, 599] width 236 height 19
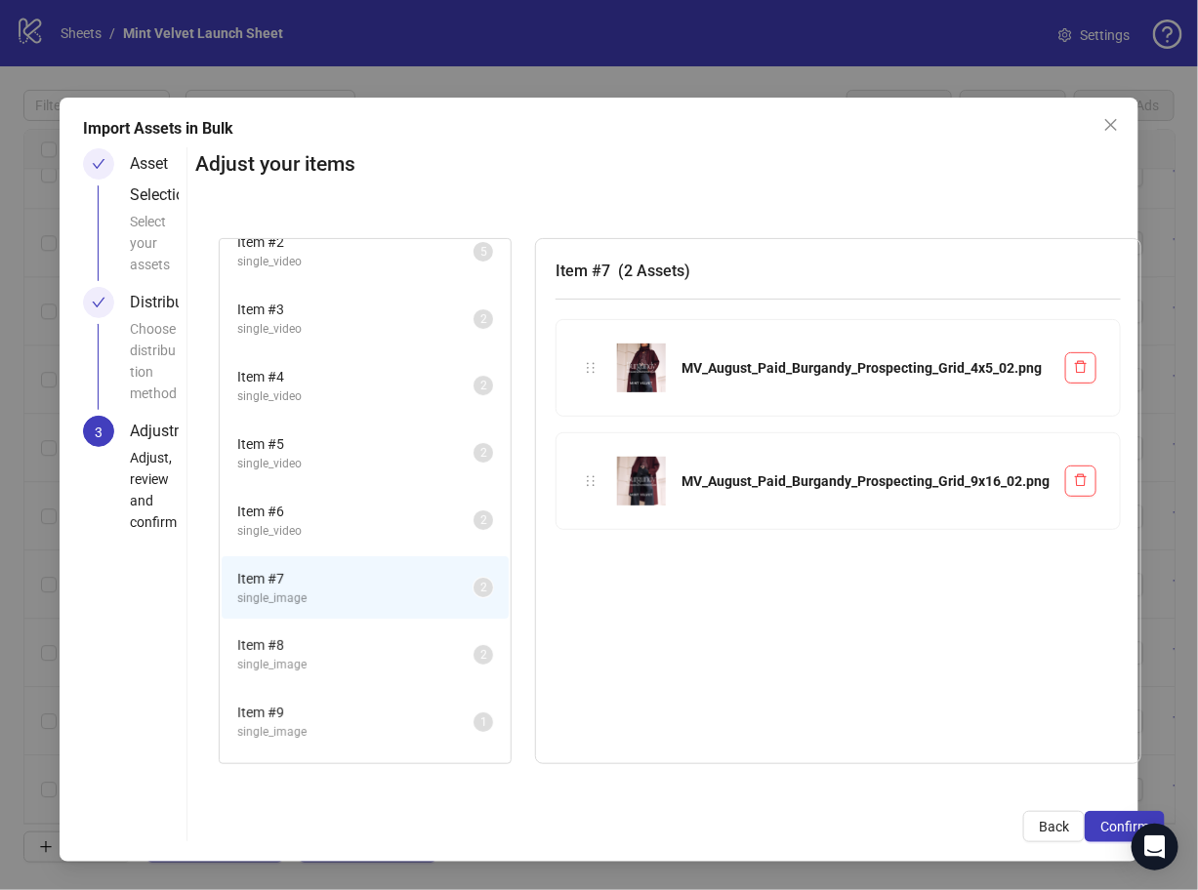
click at [366, 634] on span "Item # 8" at bounding box center [355, 644] width 236 height 21
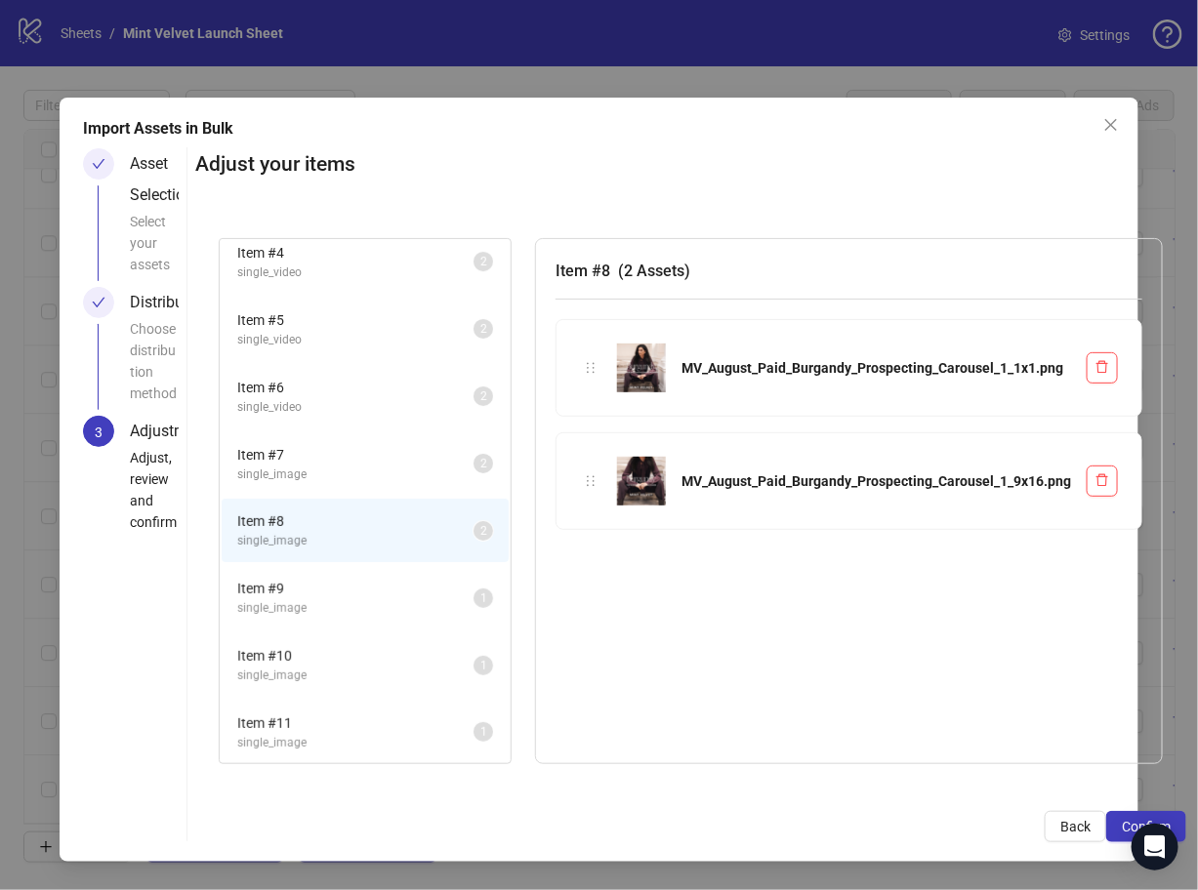
scroll to position [215, 0]
click at [349, 582] on span "Item # 9" at bounding box center [355, 585] width 236 height 21
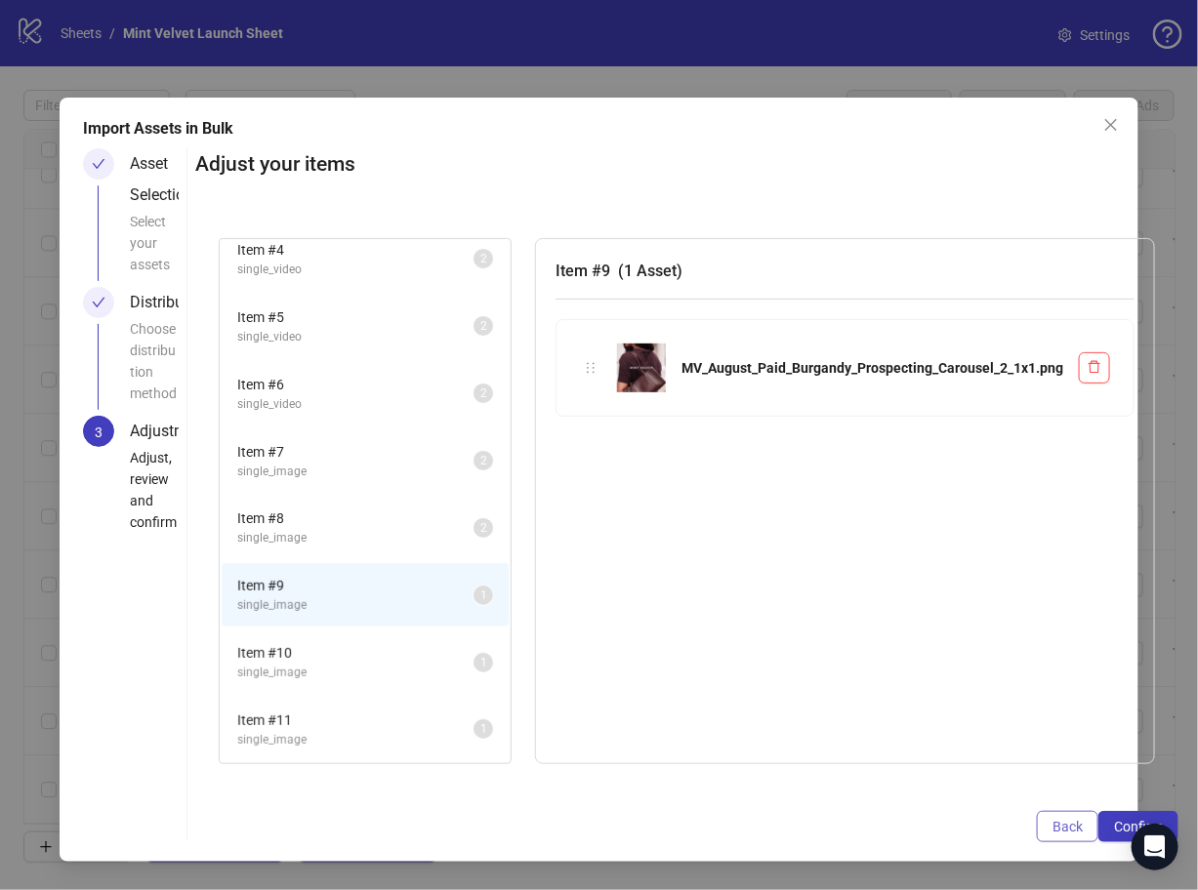
click at [1069, 831] on span "Back" at bounding box center [1067, 827] width 30 height 16
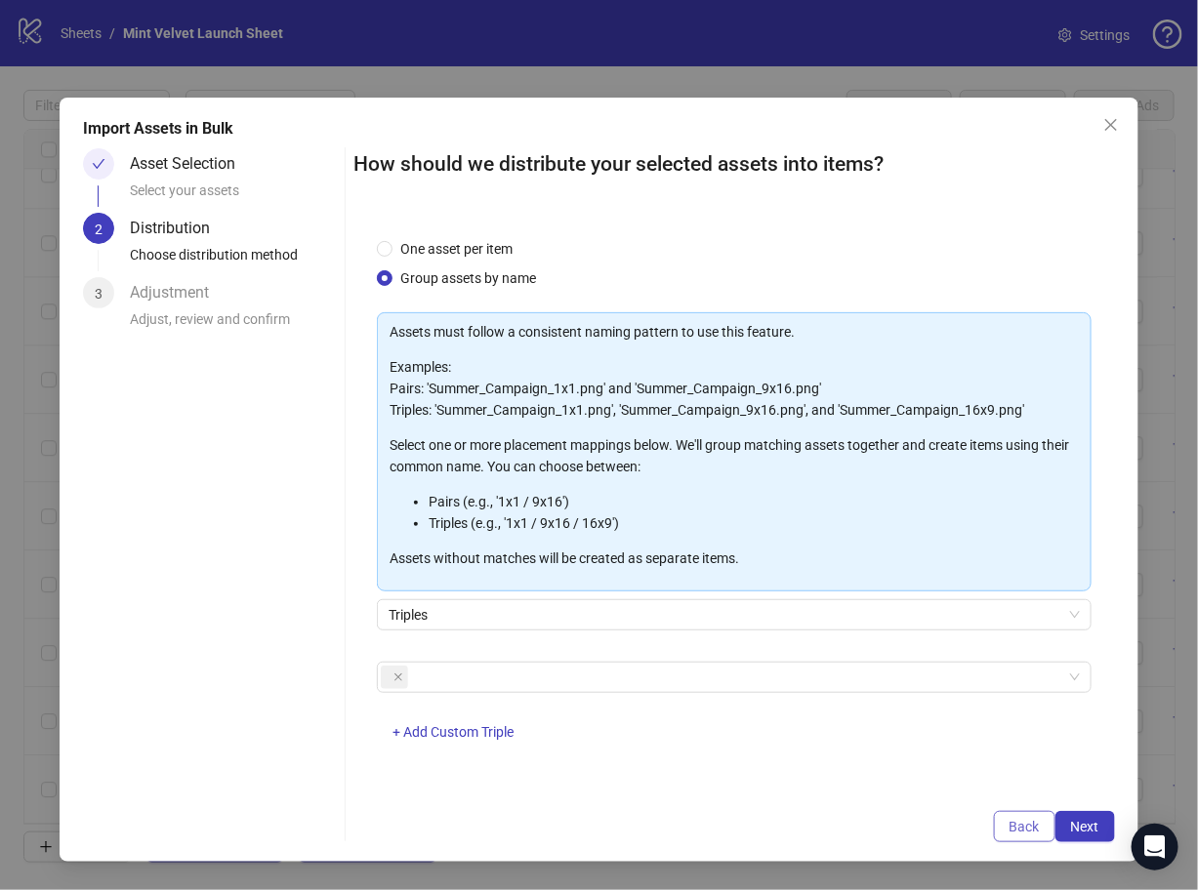
click at [1026, 824] on span "Back" at bounding box center [1024, 827] width 30 height 16
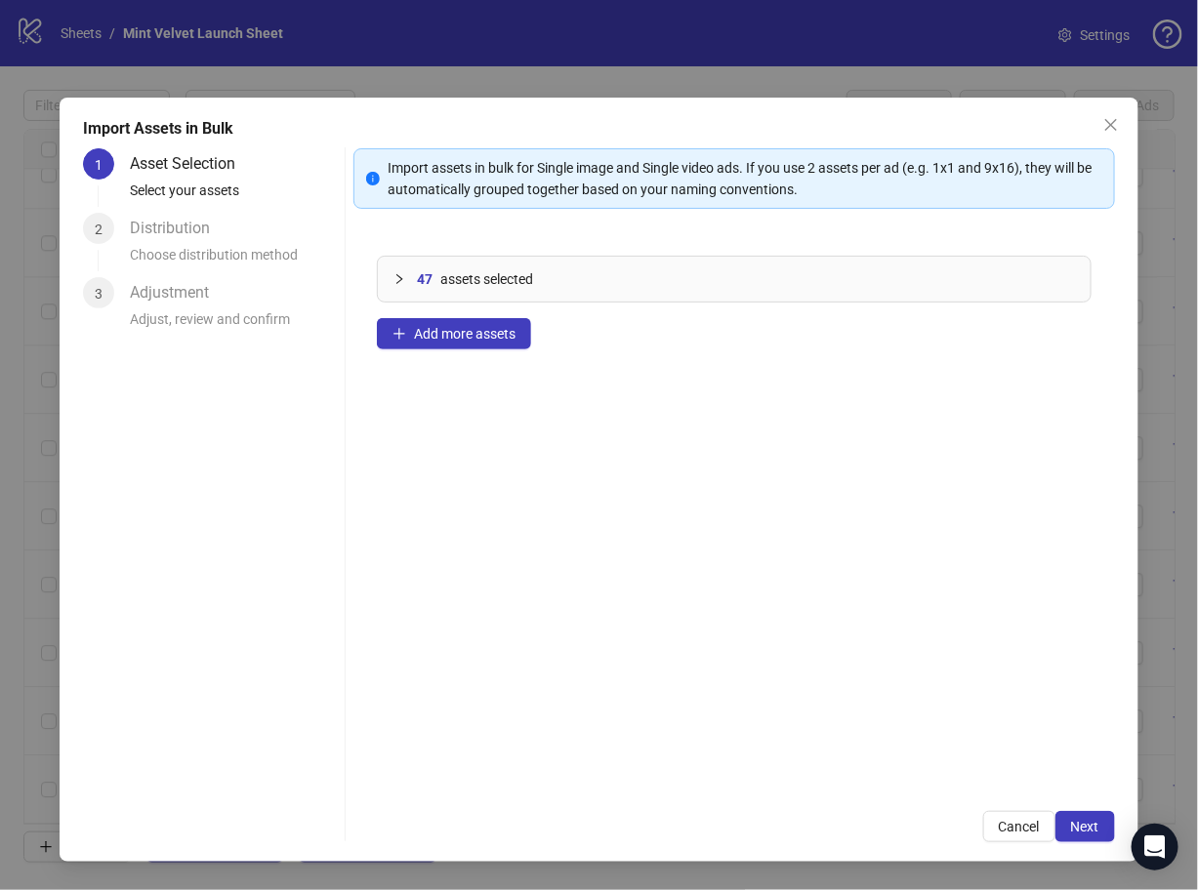
click at [1026, 824] on span "Cancel" at bounding box center [1019, 827] width 41 height 16
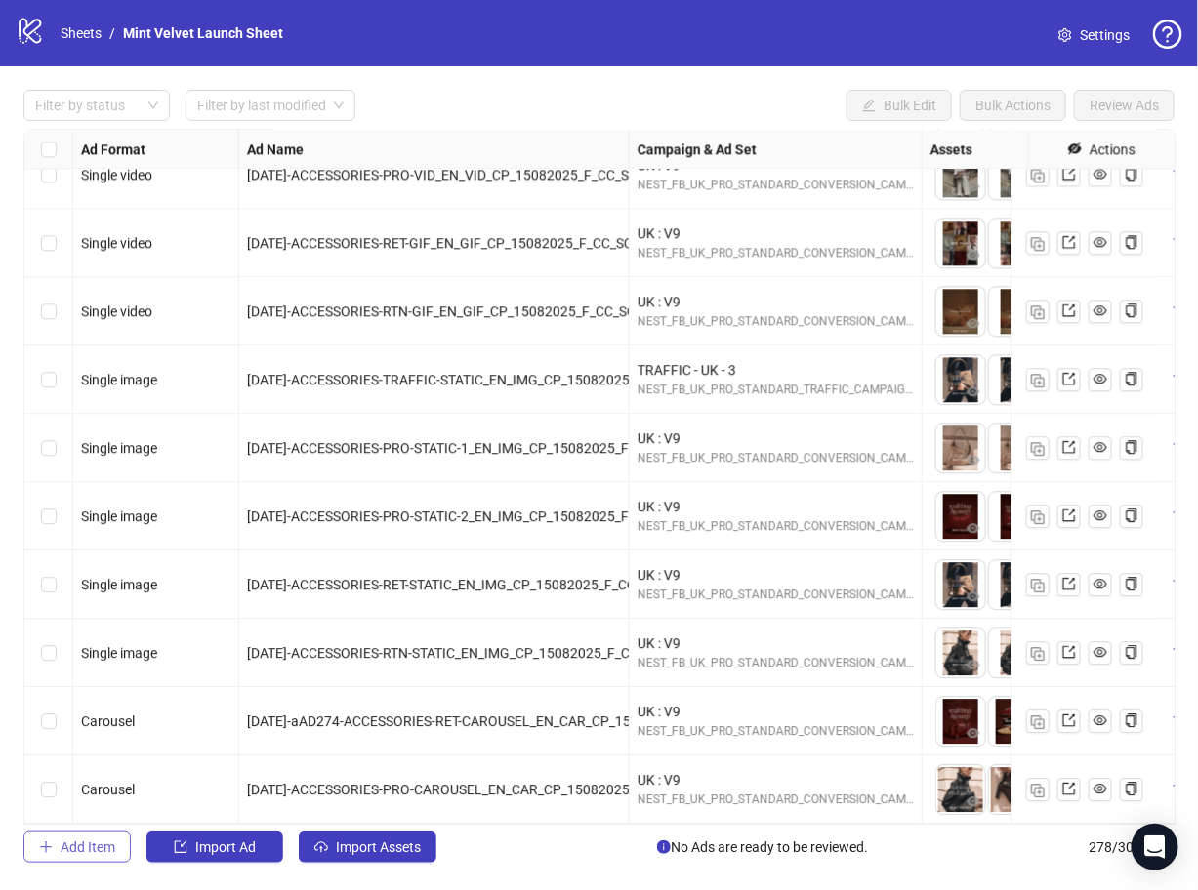
scroll to position [18357, 0]
click at [85, 856] on button "Add Item" at bounding box center [76, 847] width 107 height 31
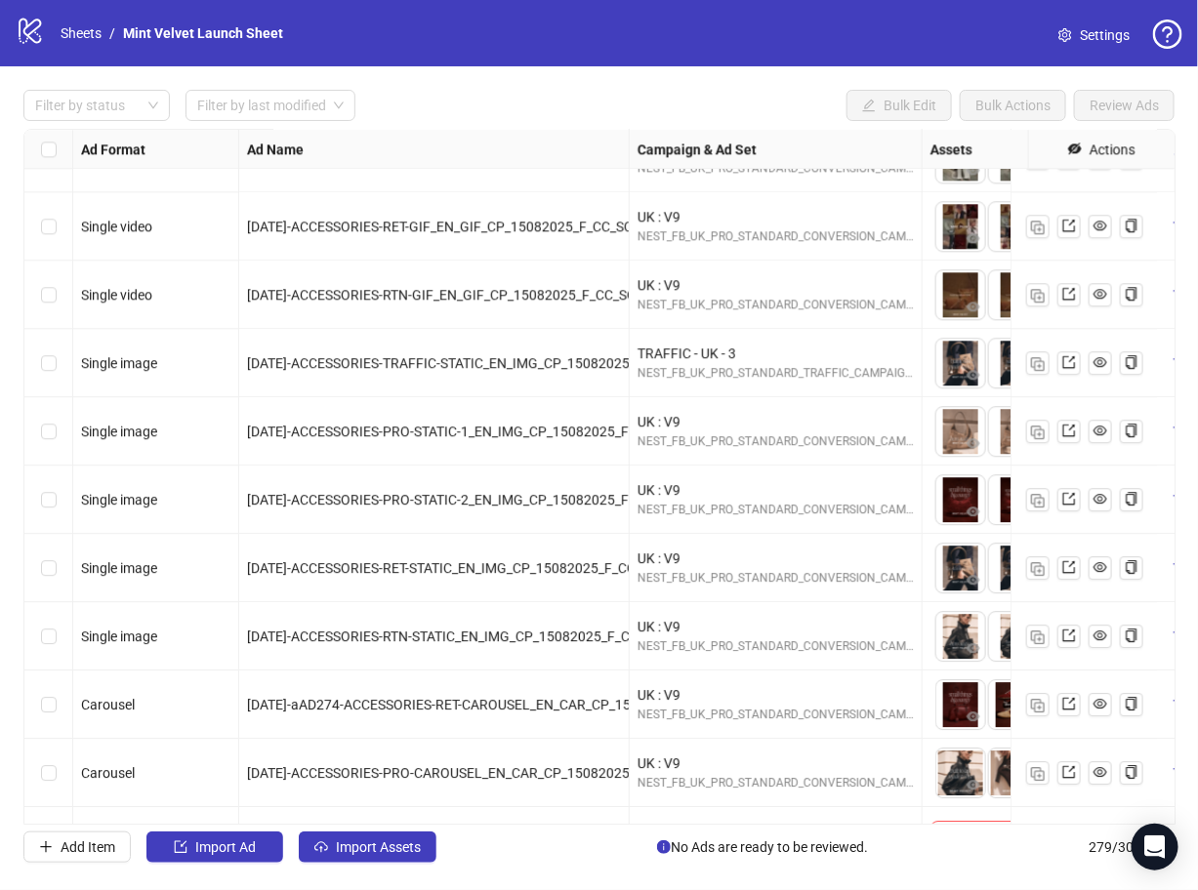
scroll to position [18425, 0]
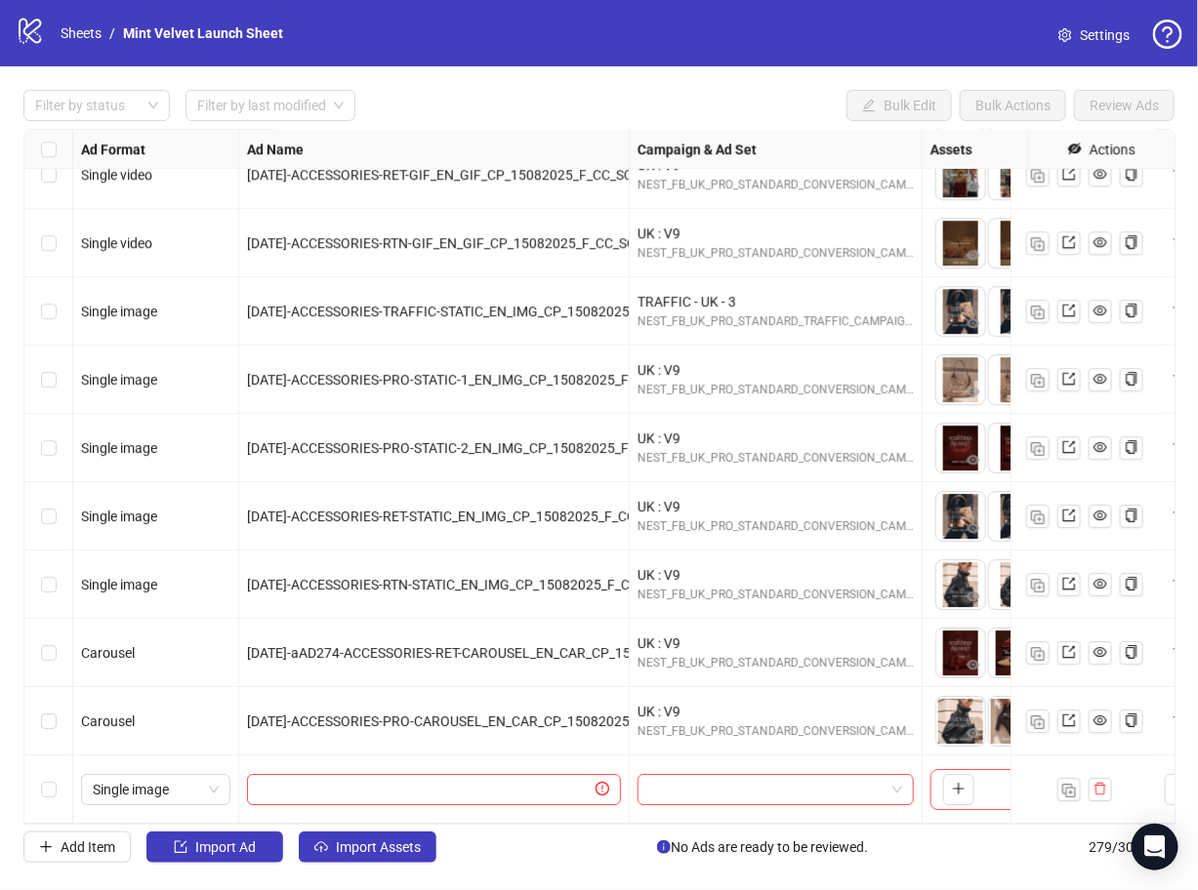
click at [600, 776] on div "Ad Format Ad Name Campaign & Ad Set Assets Headlines Primary Texts Descriptions…" at bounding box center [599, 477] width 1152 height 696
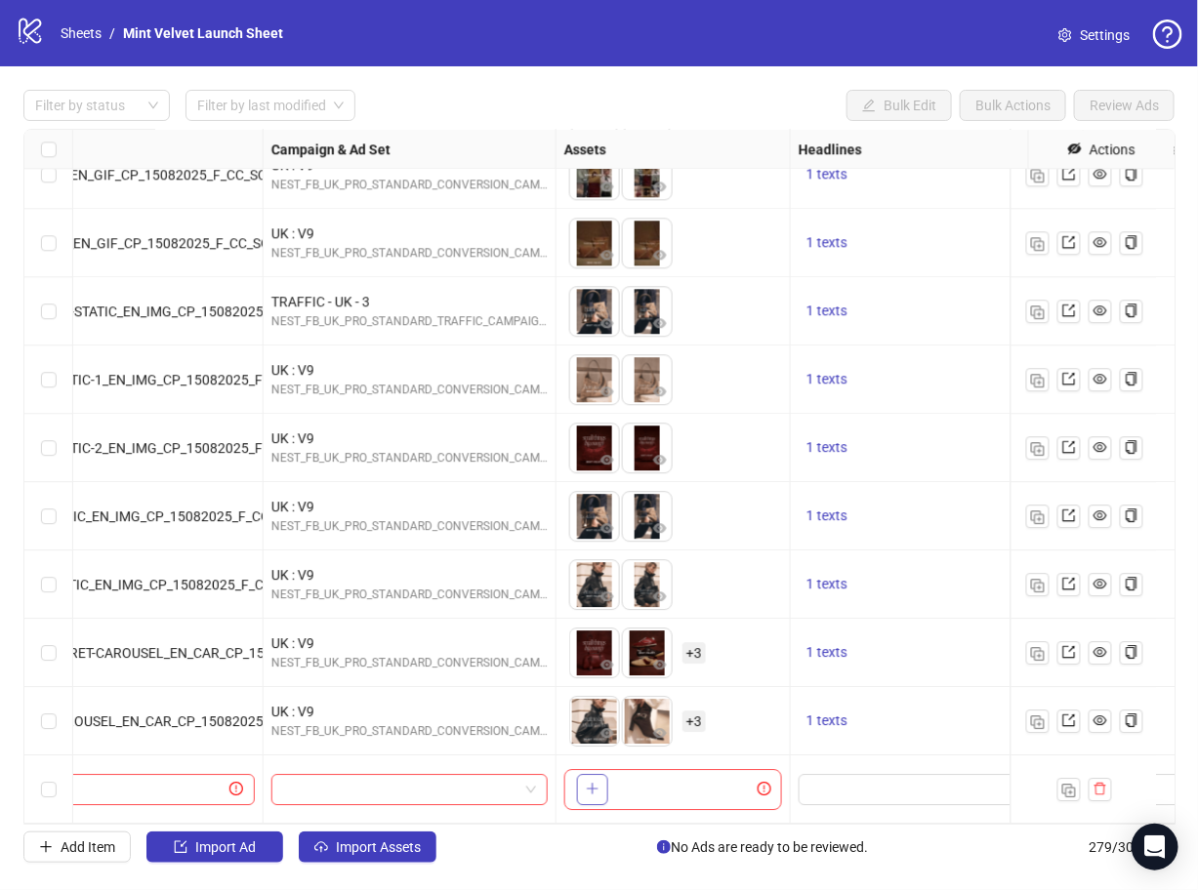
click at [583, 774] on button "button" at bounding box center [592, 789] width 31 height 31
click at [98, 842] on span "Add Item" at bounding box center [88, 847] width 55 height 16
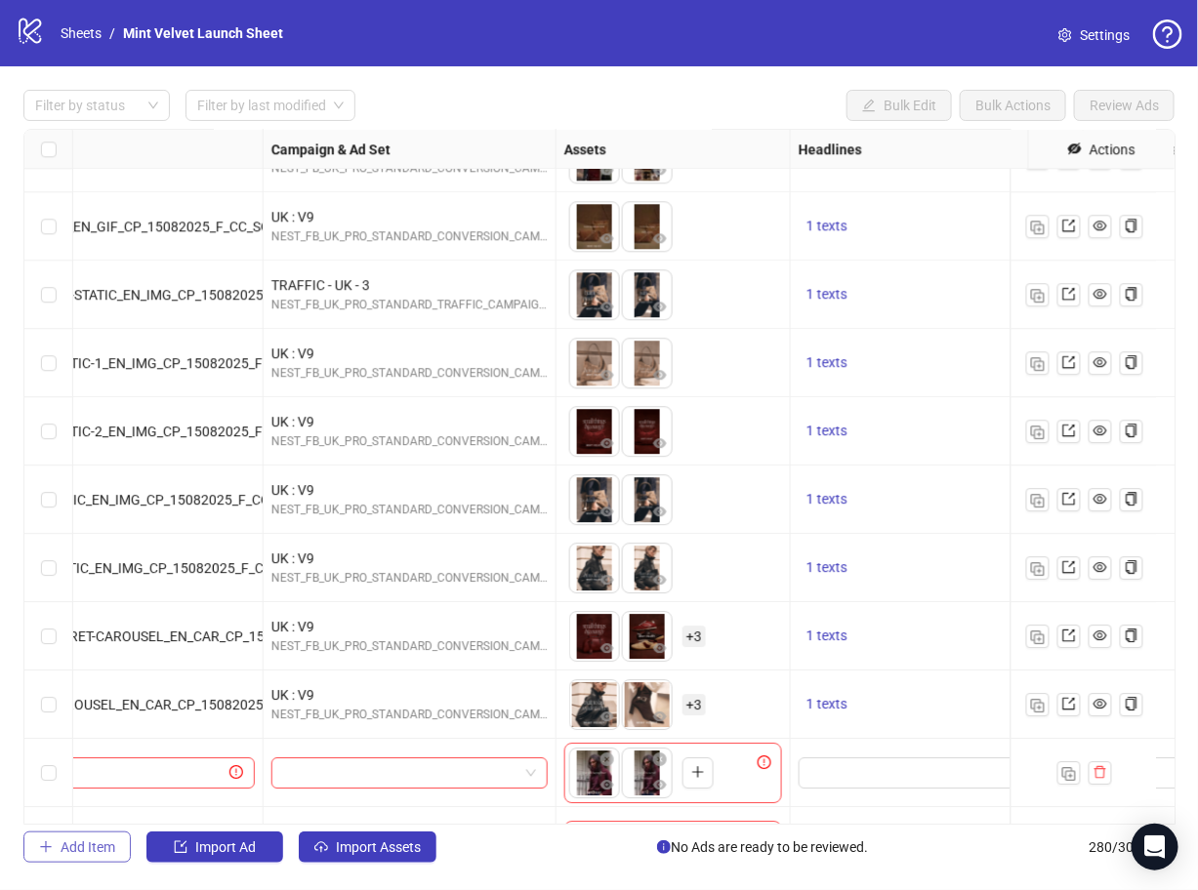
click at [98, 842] on span "Add Item" at bounding box center [88, 847] width 55 height 16
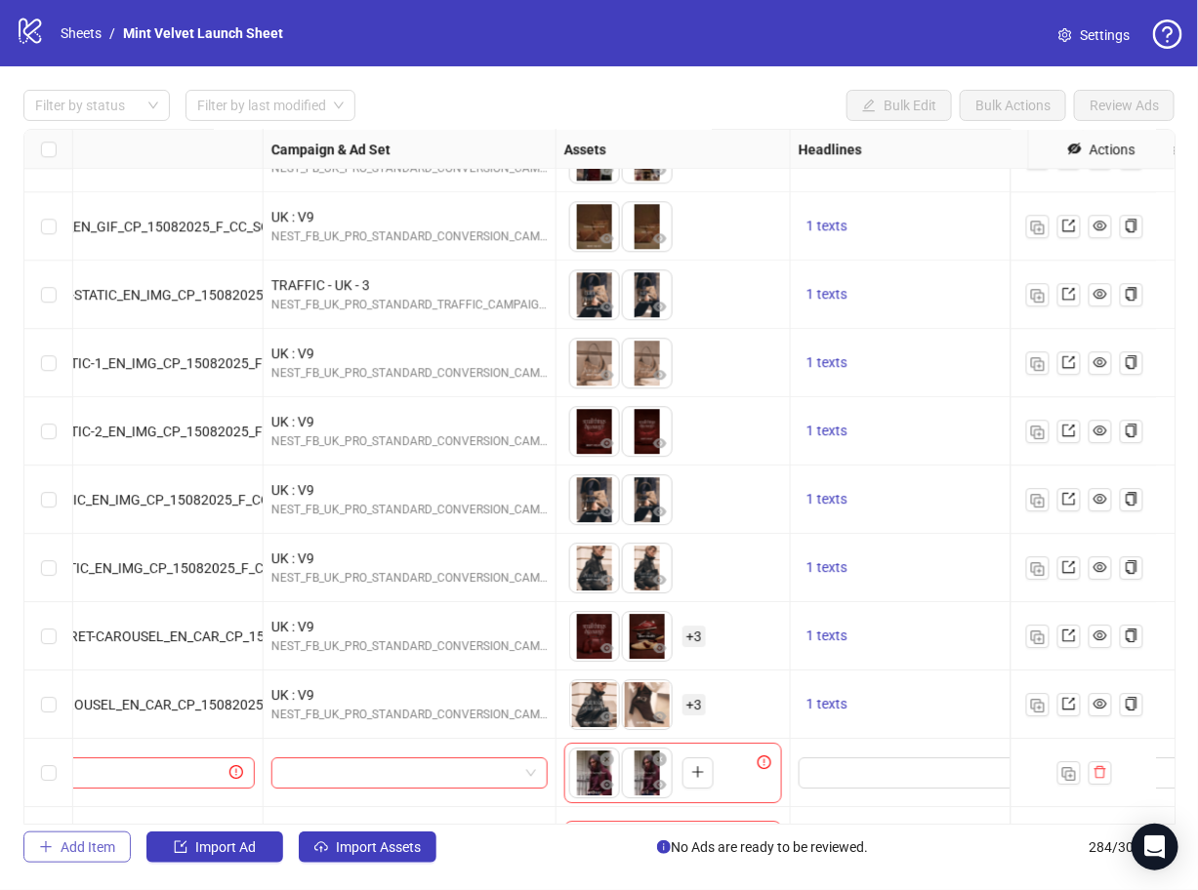
click at [98, 842] on span "Add Item" at bounding box center [88, 847] width 55 height 16
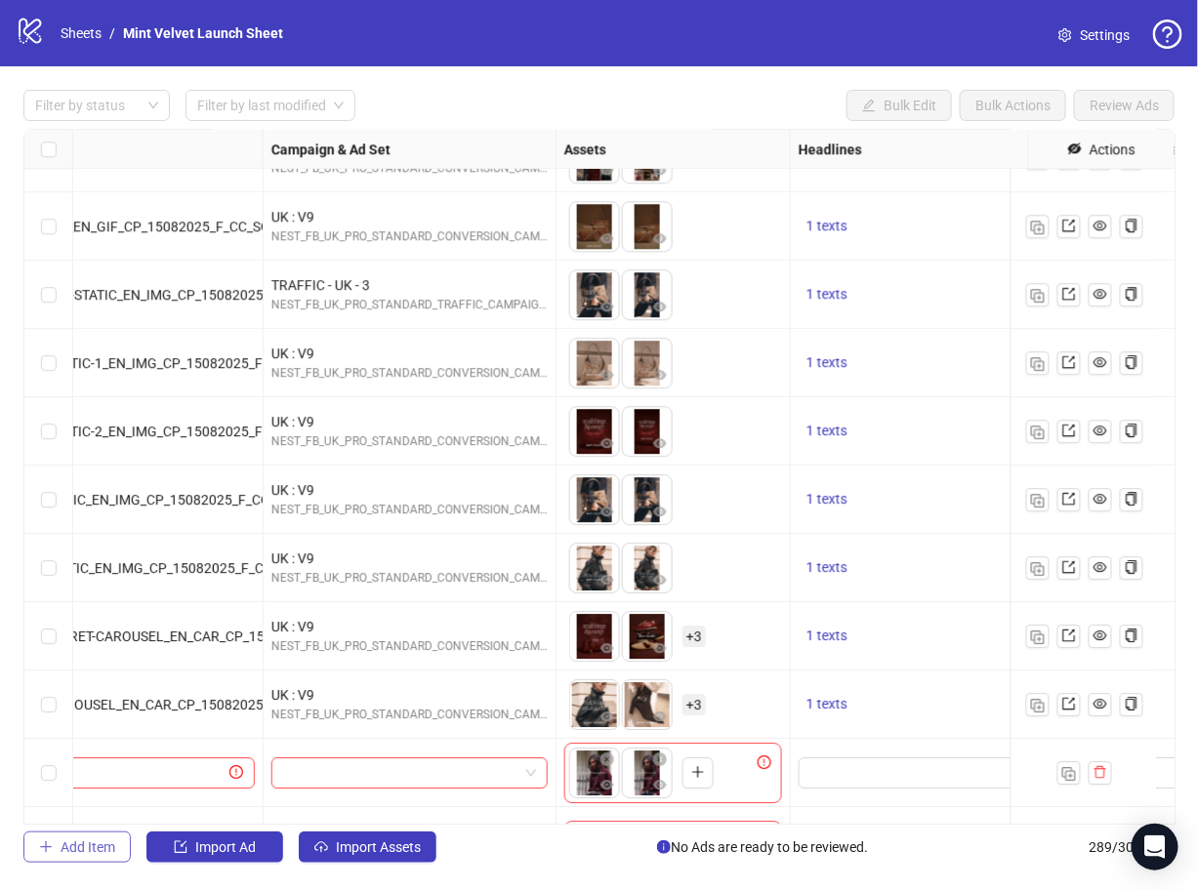
click at [98, 842] on span "Add Item" at bounding box center [88, 847] width 55 height 16
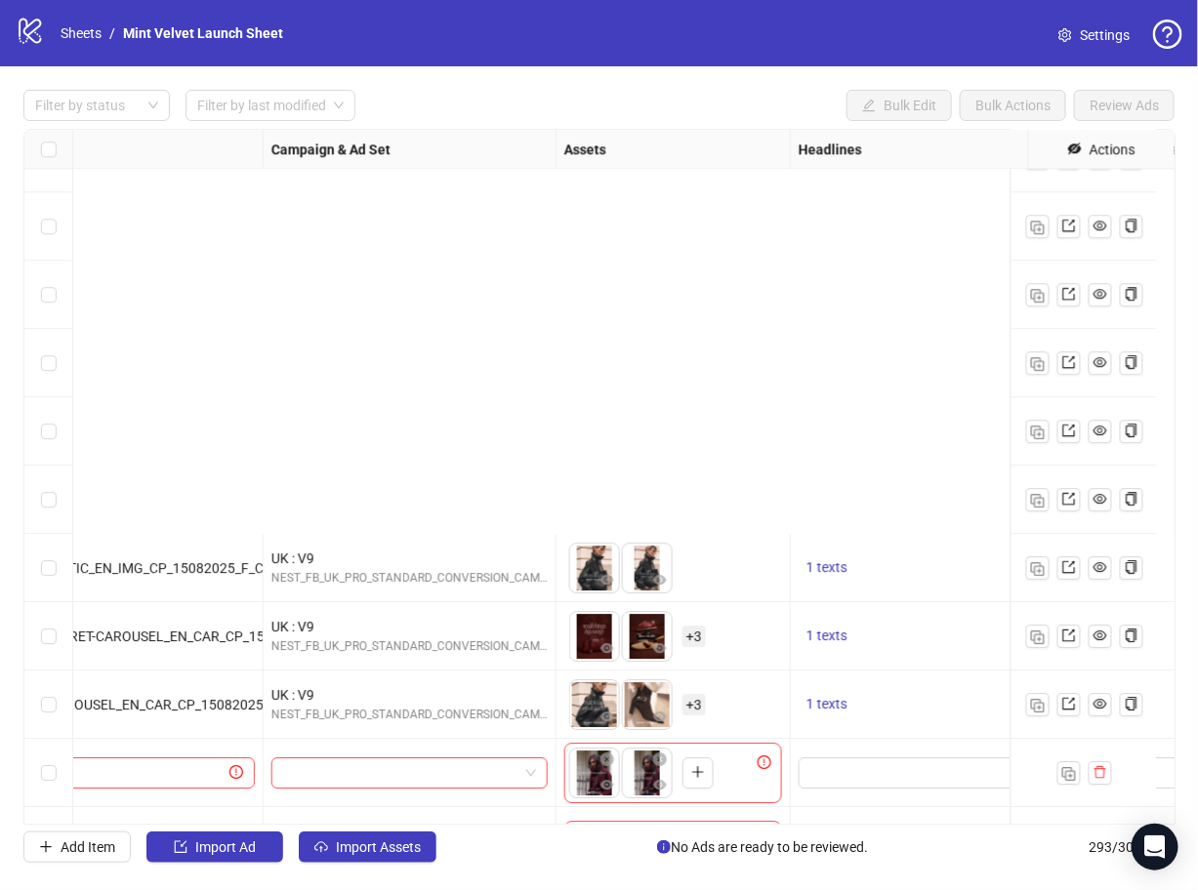
scroll to position [18905, 366]
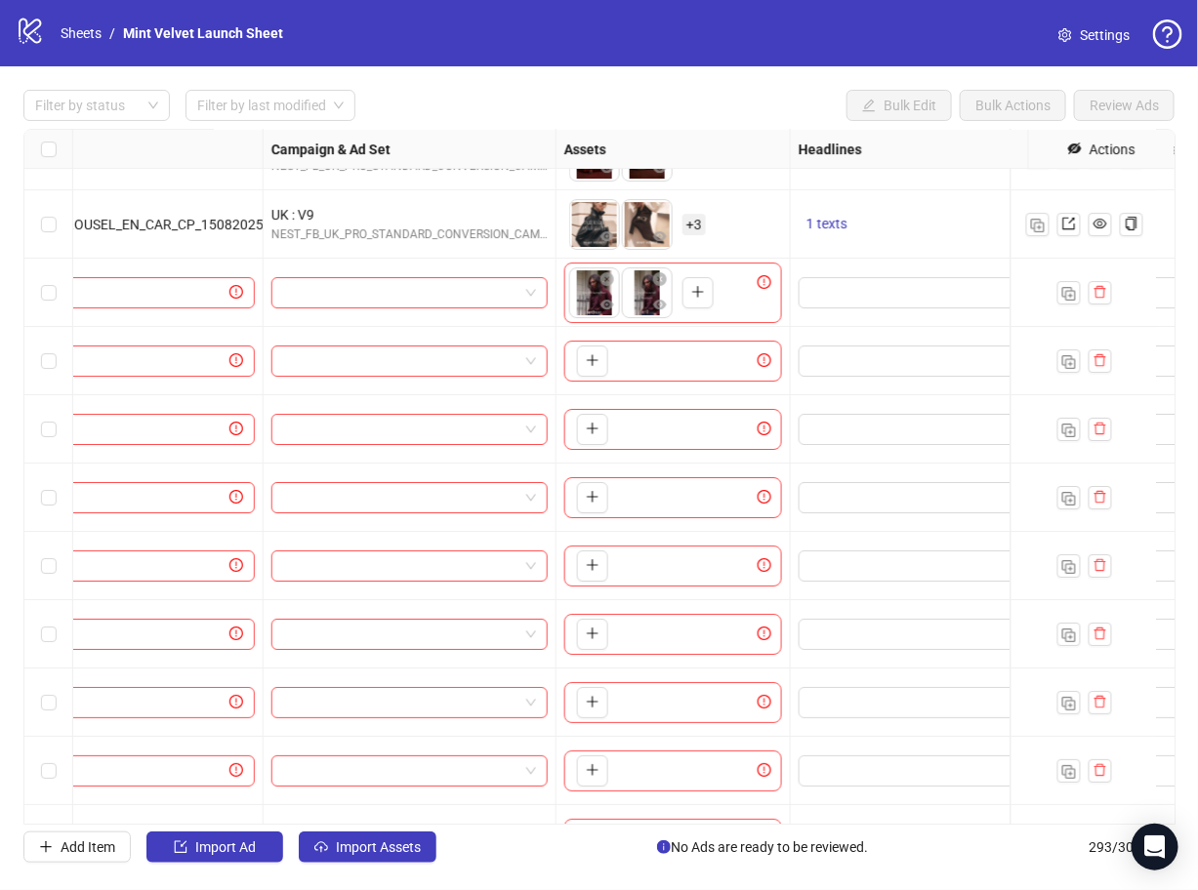
click at [589, 363] on div "Ad Format Ad Name Campaign & Ad Set Assets Headlines Primary Texts Descriptions…" at bounding box center [599, 477] width 1152 height 696
click at [599, 357] on button "button" at bounding box center [592, 361] width 31 height 31
click at [582, 357] on body "logo/logo-mobile Sheets / Mint Velvet Launch Sheet Settings Filter by status Fi…" at bounding box center [599, 445] width 1198 height 890
click at [591, 423] on icon "plus" at bounding box center [593, 429] width 14 height 14
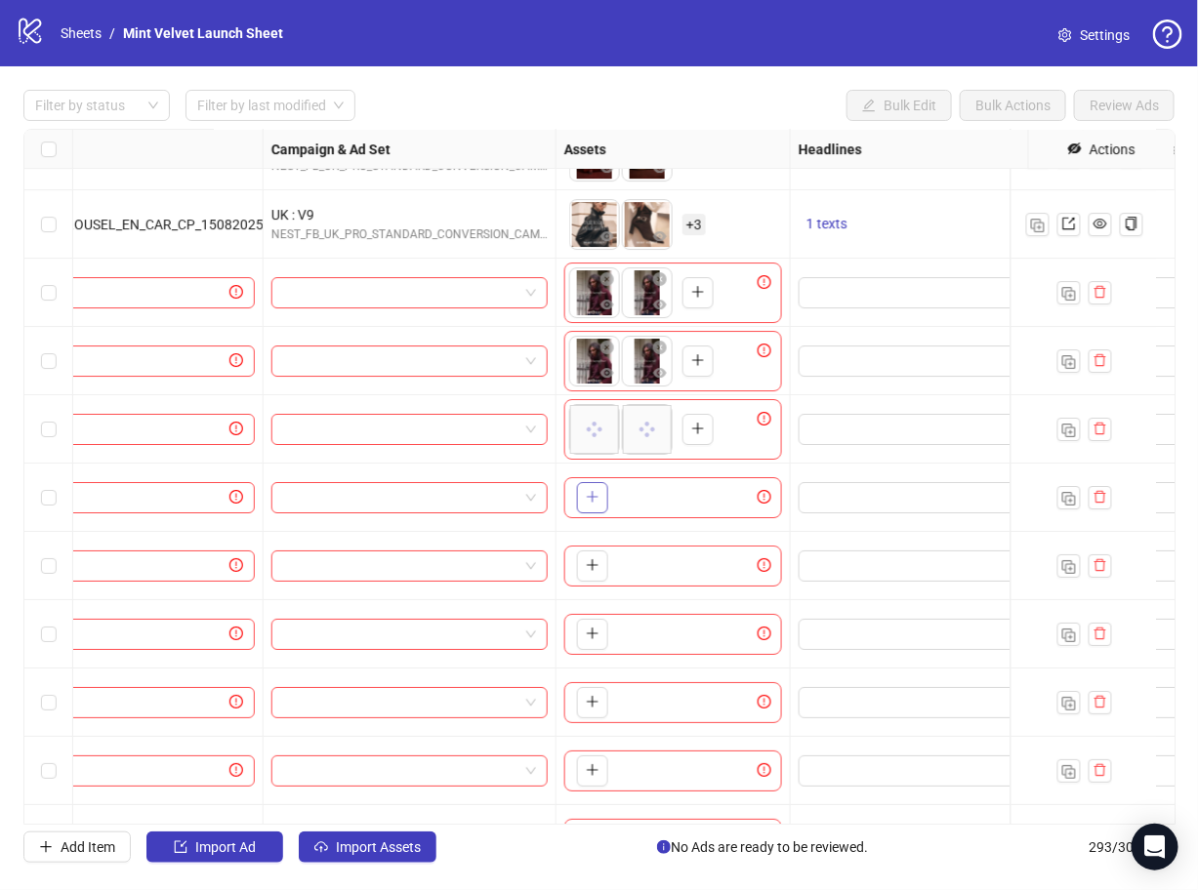
click at [592, 492] on icon "plus" at bounding box center [593, 497] width 14 height 14
click at [591, 572] on span "button" at bounding box center [593, 565] width 14 height 16
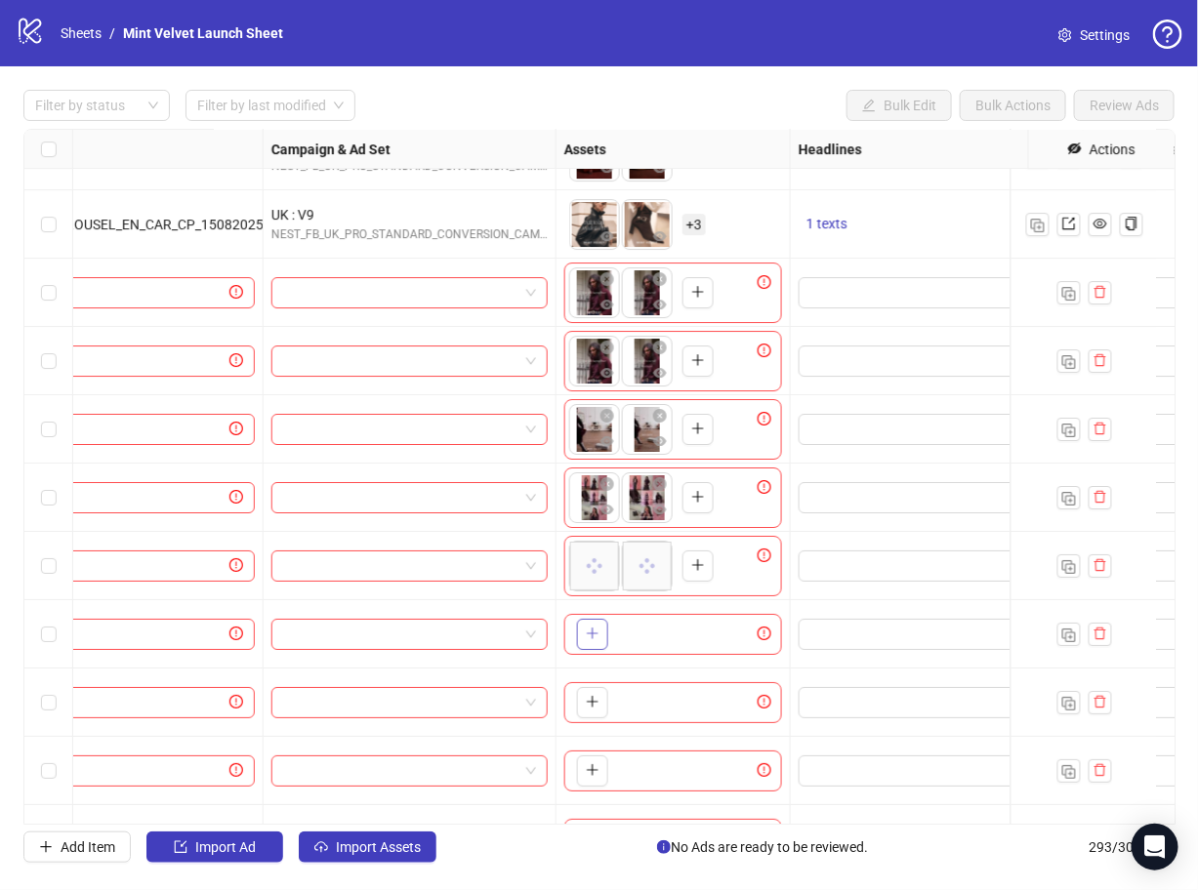
click at [587, 631] on icon "plus" at bounding box center [593, 634] width 14 height 14
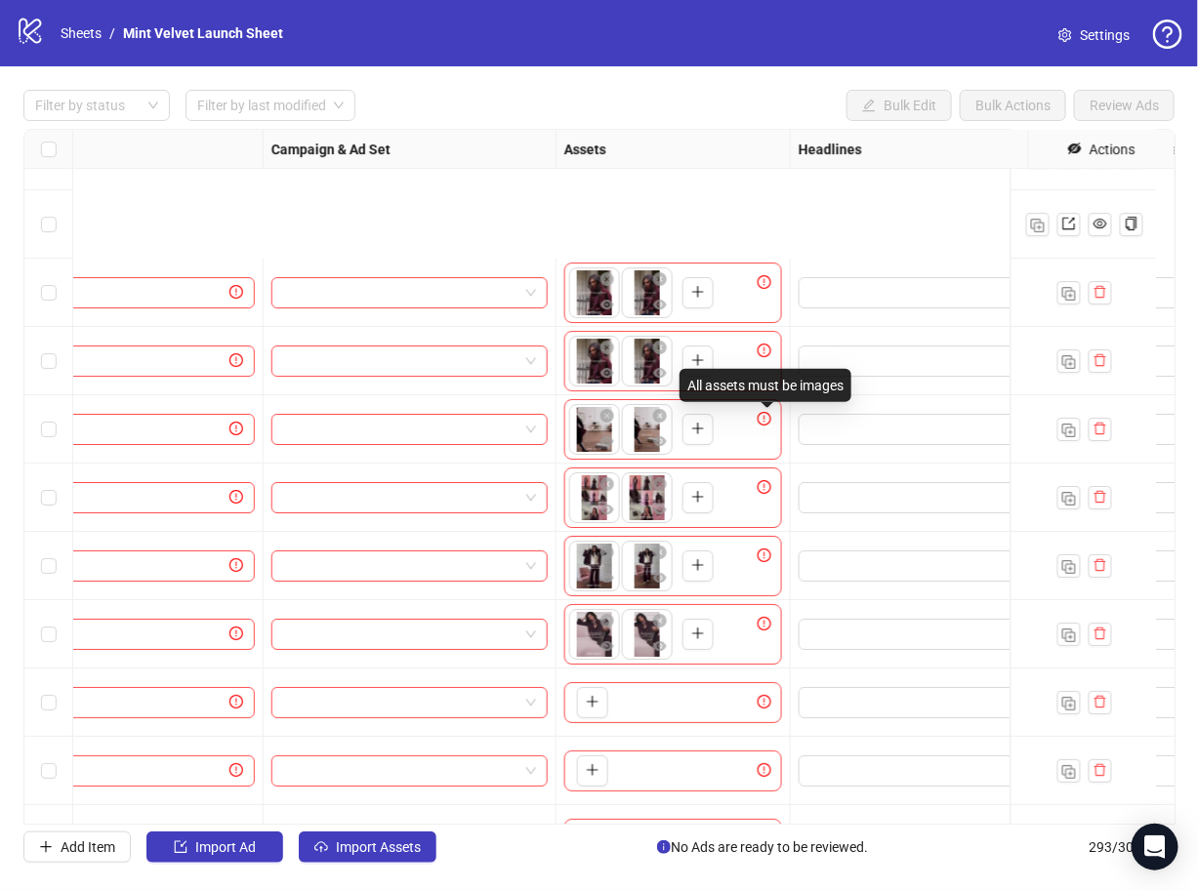
scroll to position [19107, 366]
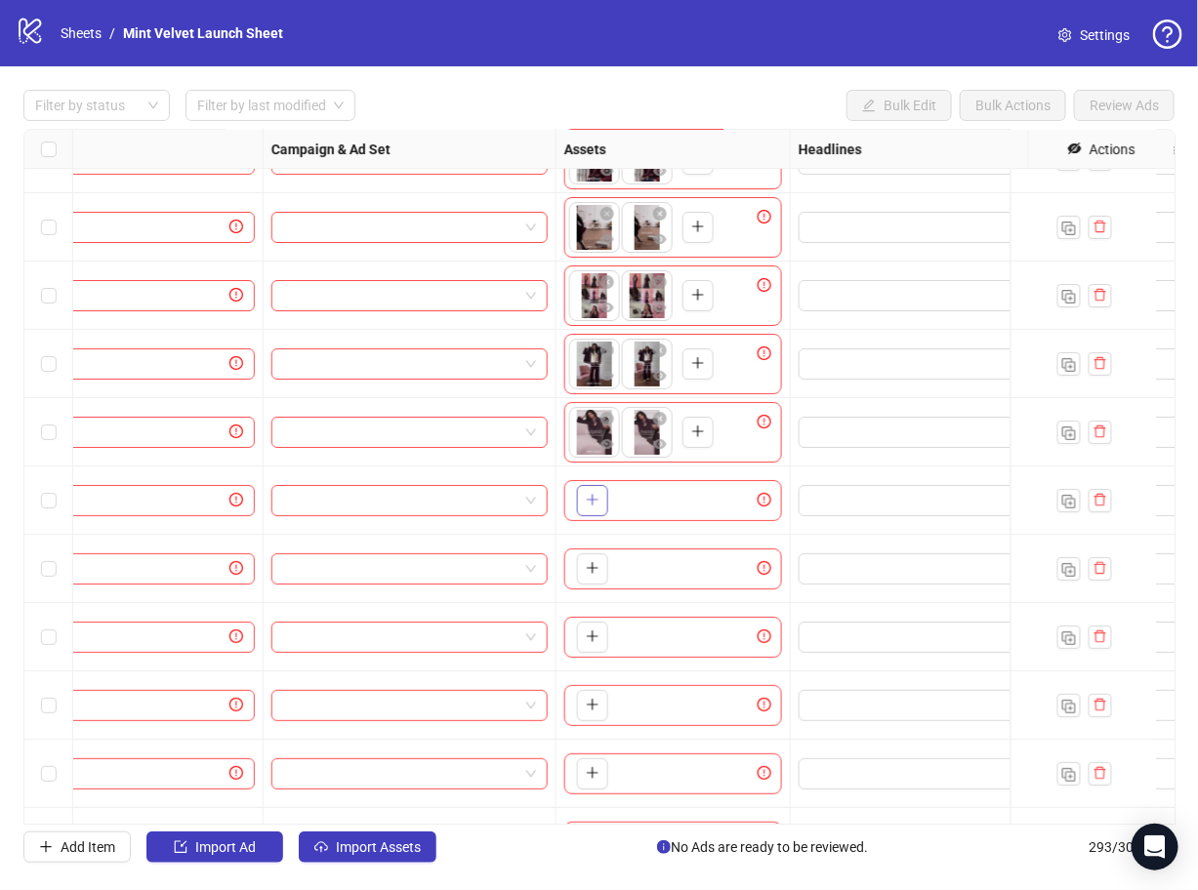
click at [589, 489] on button "button" at bounding box center [592, 500] width 31 height 31
click at [590, 570] on icon "plus" at bounding box center [593, 568] width 14 height 14
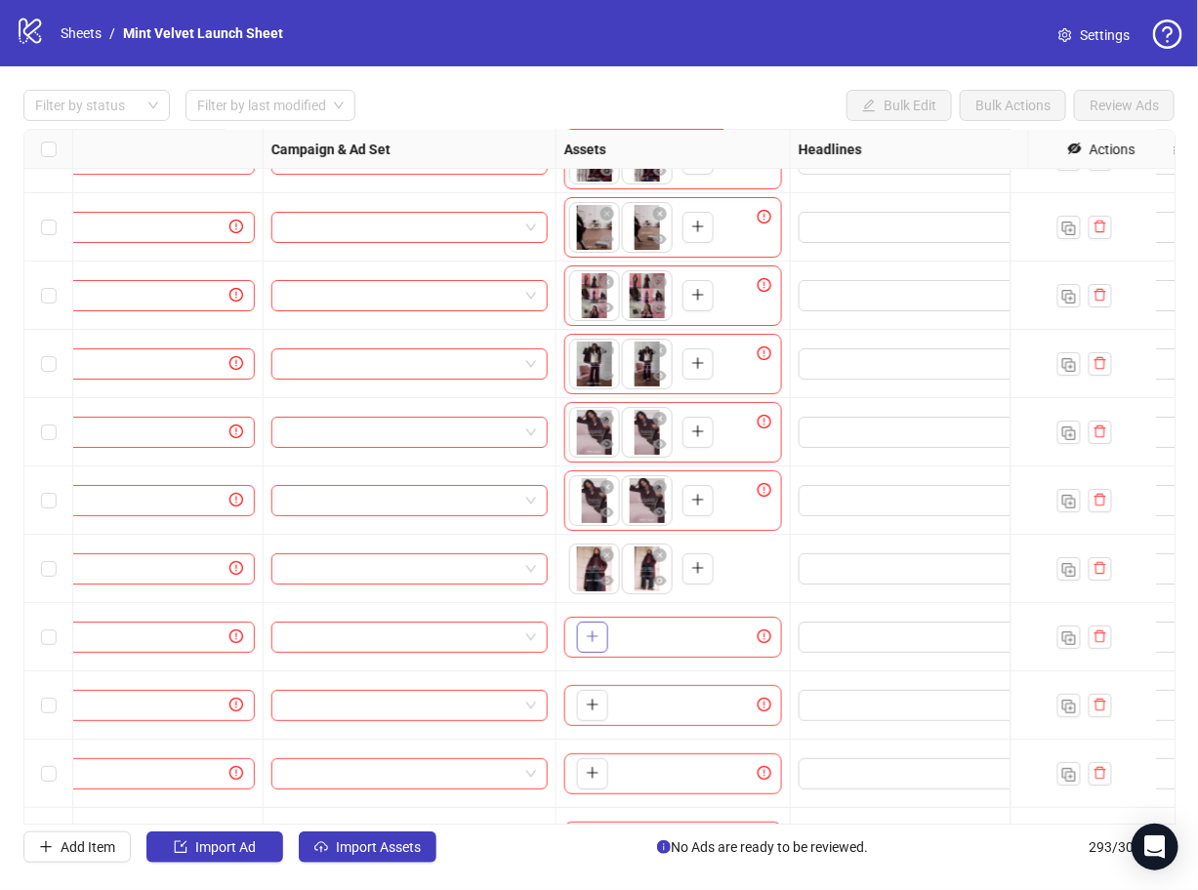
click at [577, 642] on button "button" at bounding box center [592, 637] width 31 height 31
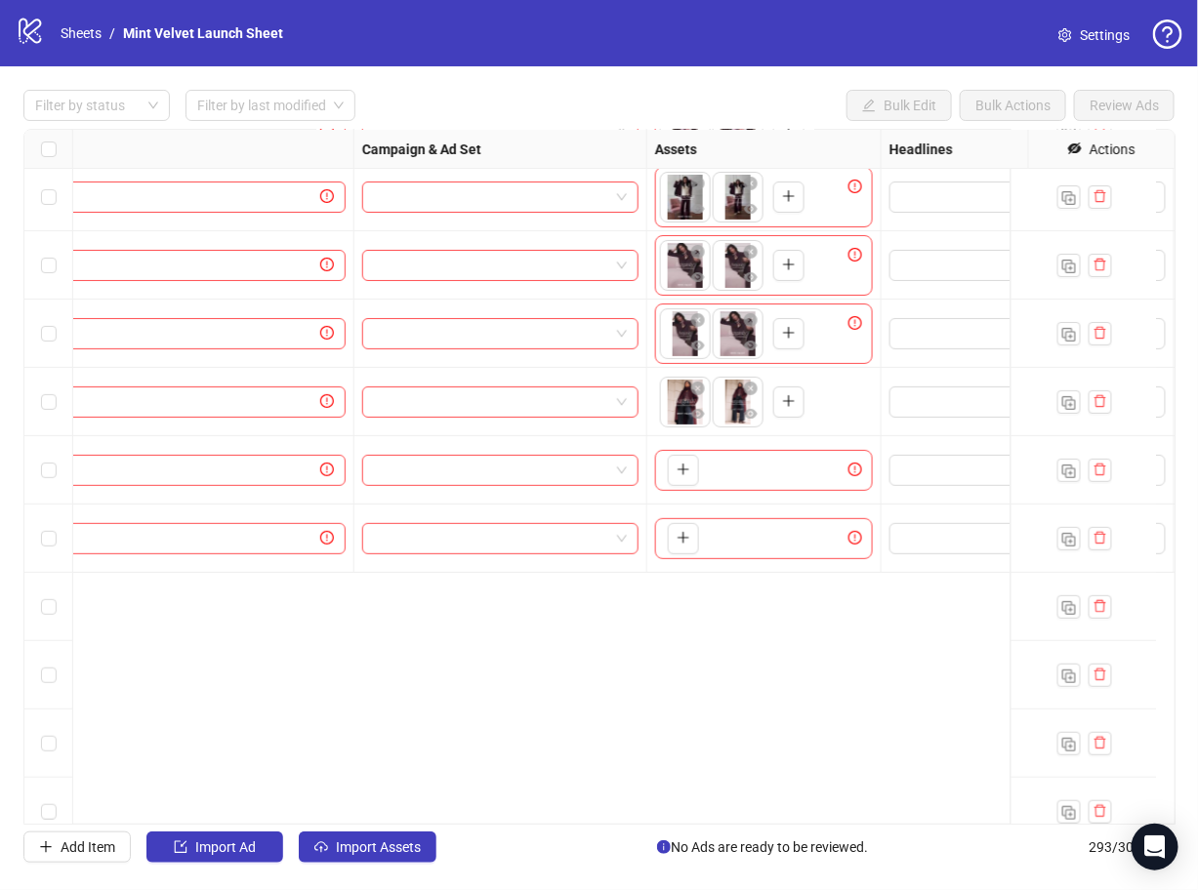
scroll to position [18964, 275]
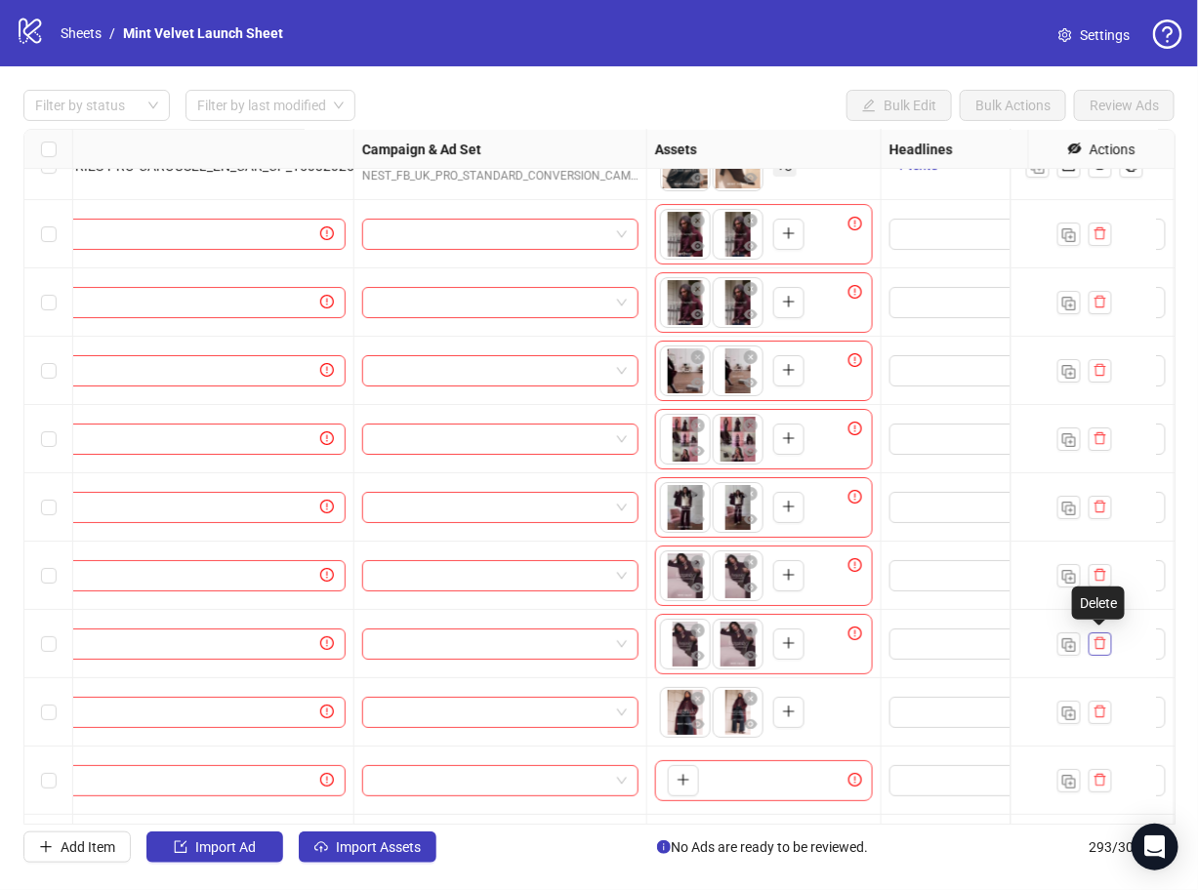
click at [1103, 636] on icon "delete" at bounding box center [1100, 643] width 14 height 14
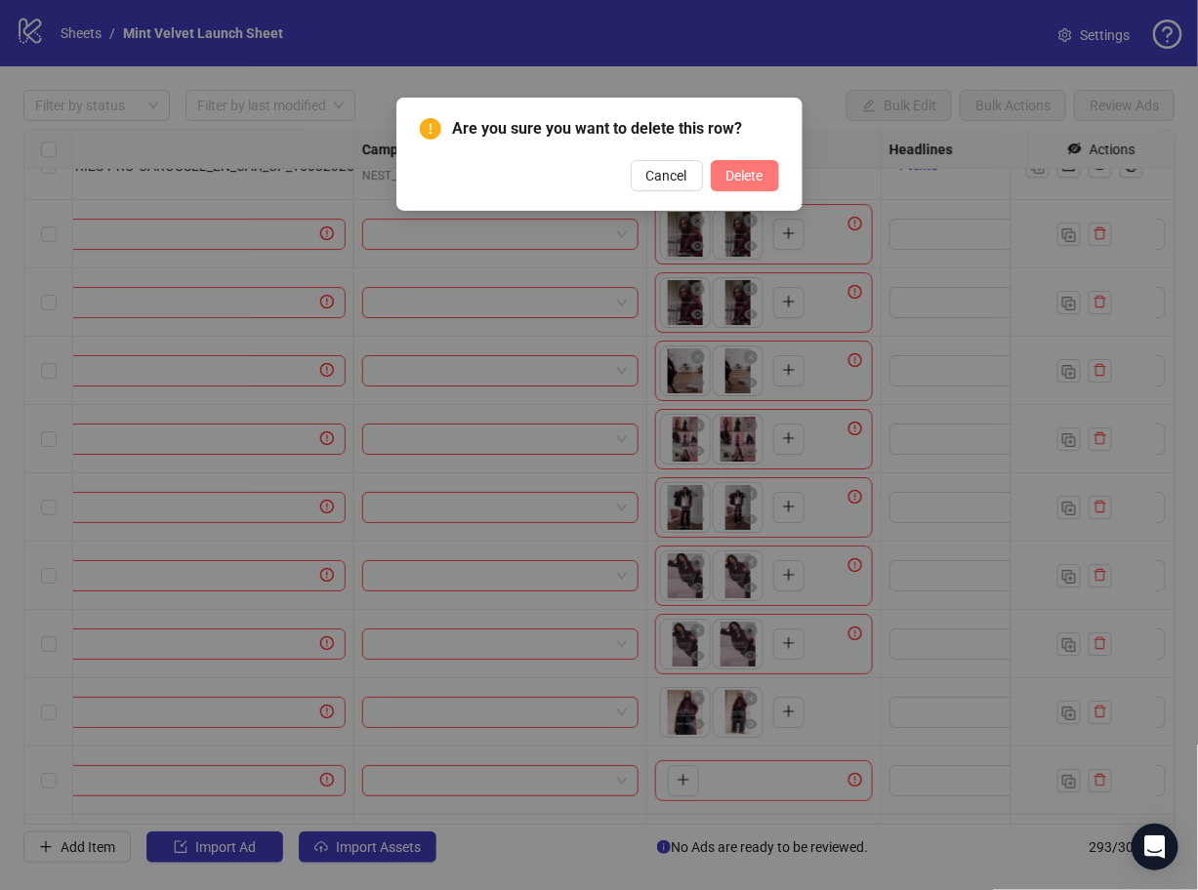
click at [743, 172] on span "Delete" at bounding box center [744, 176] width 37 height 16
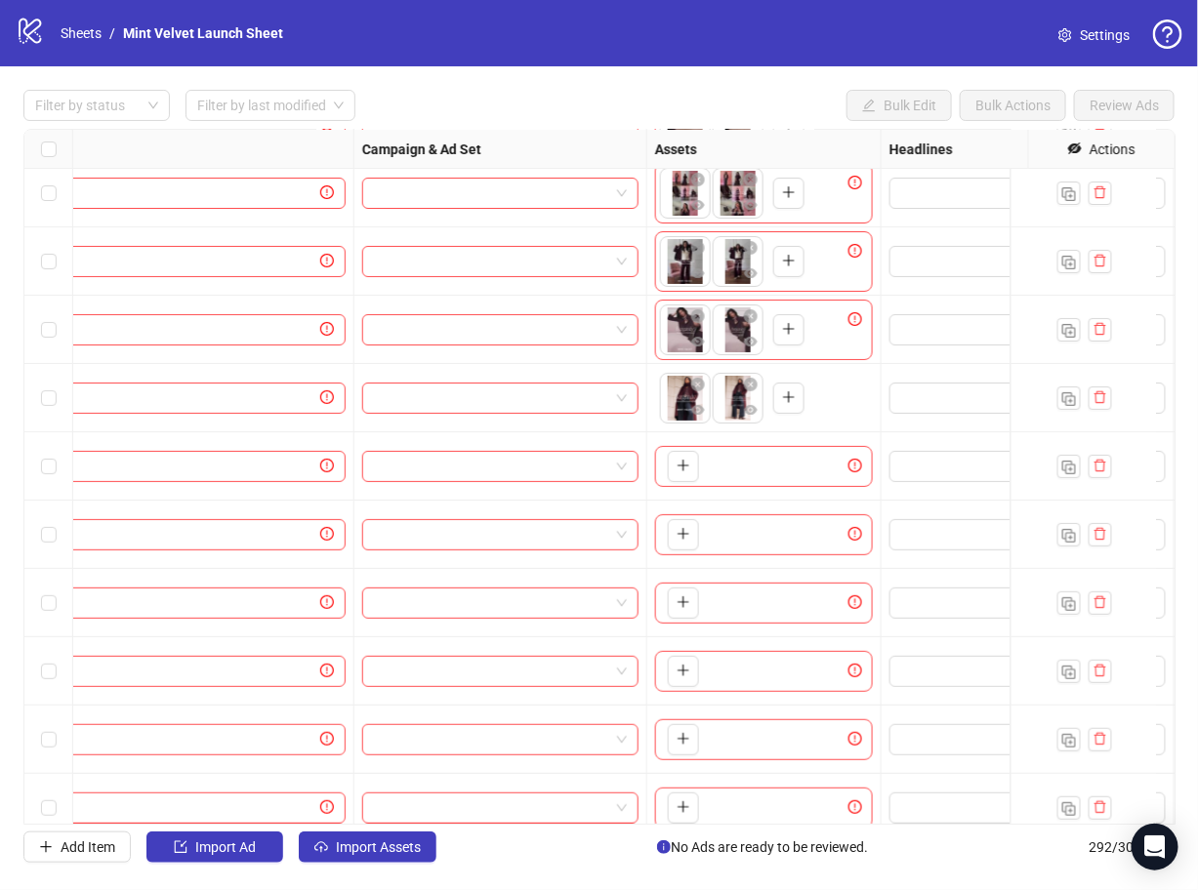
scroll to position [19210, 0]
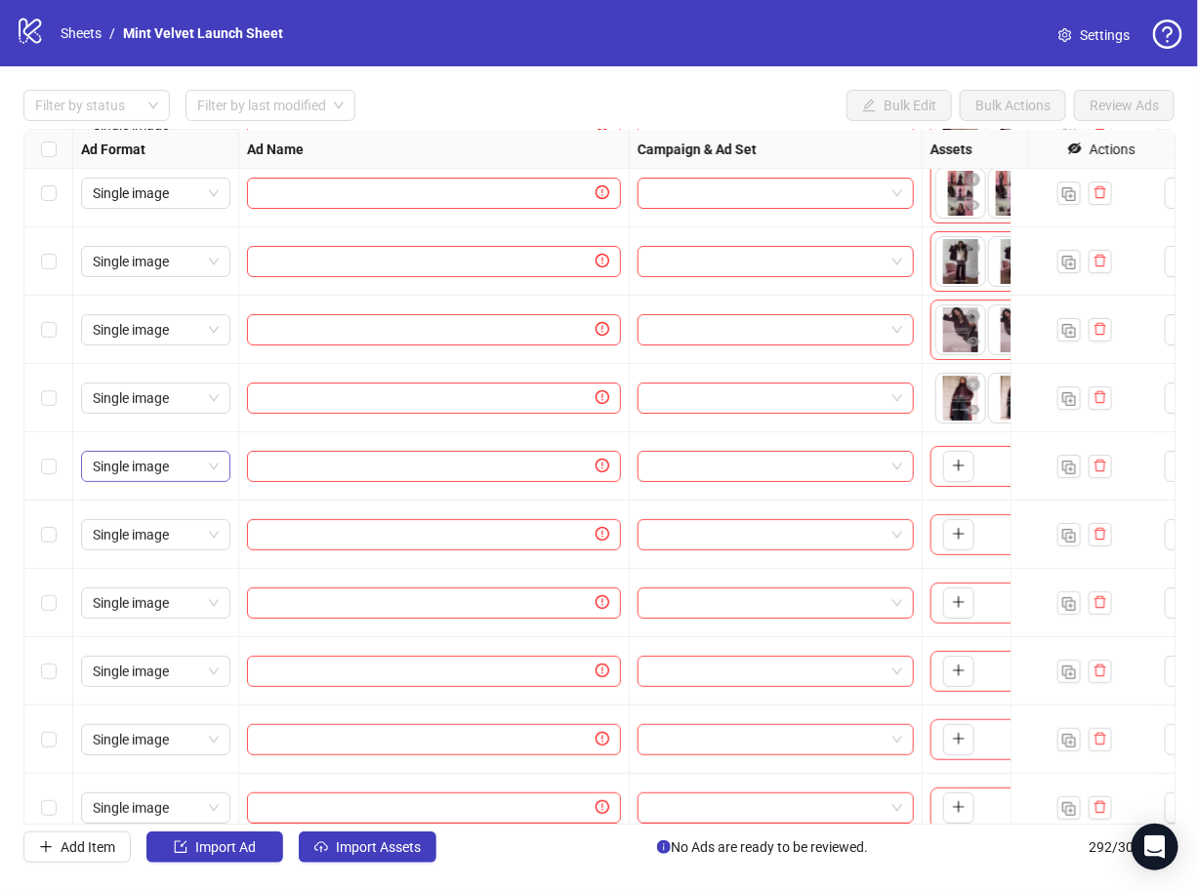
click at [155, 465] on span "Single image" at bounding box center [156, 466] width 126 height 29
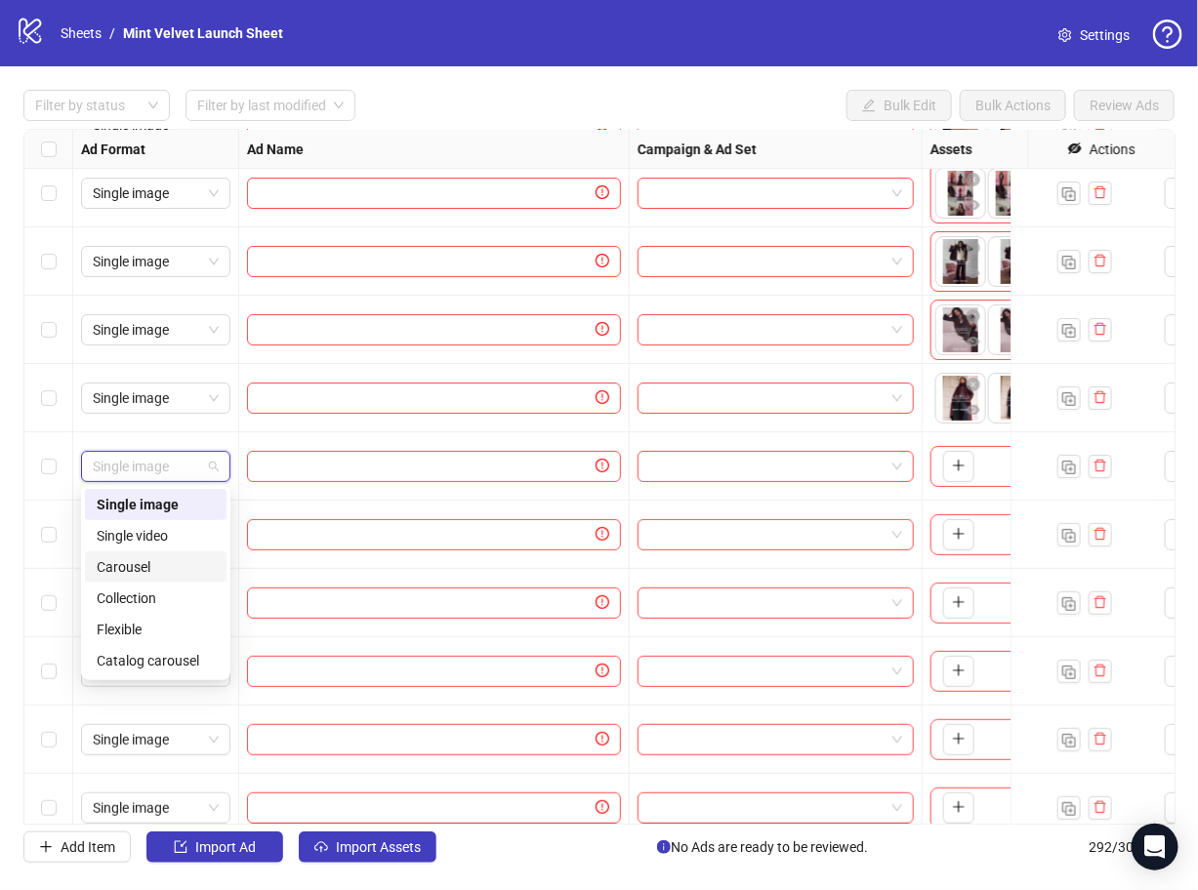
click at [167, 562] on div "Carousel" at bounding box center [156, 566] width 118 height 21
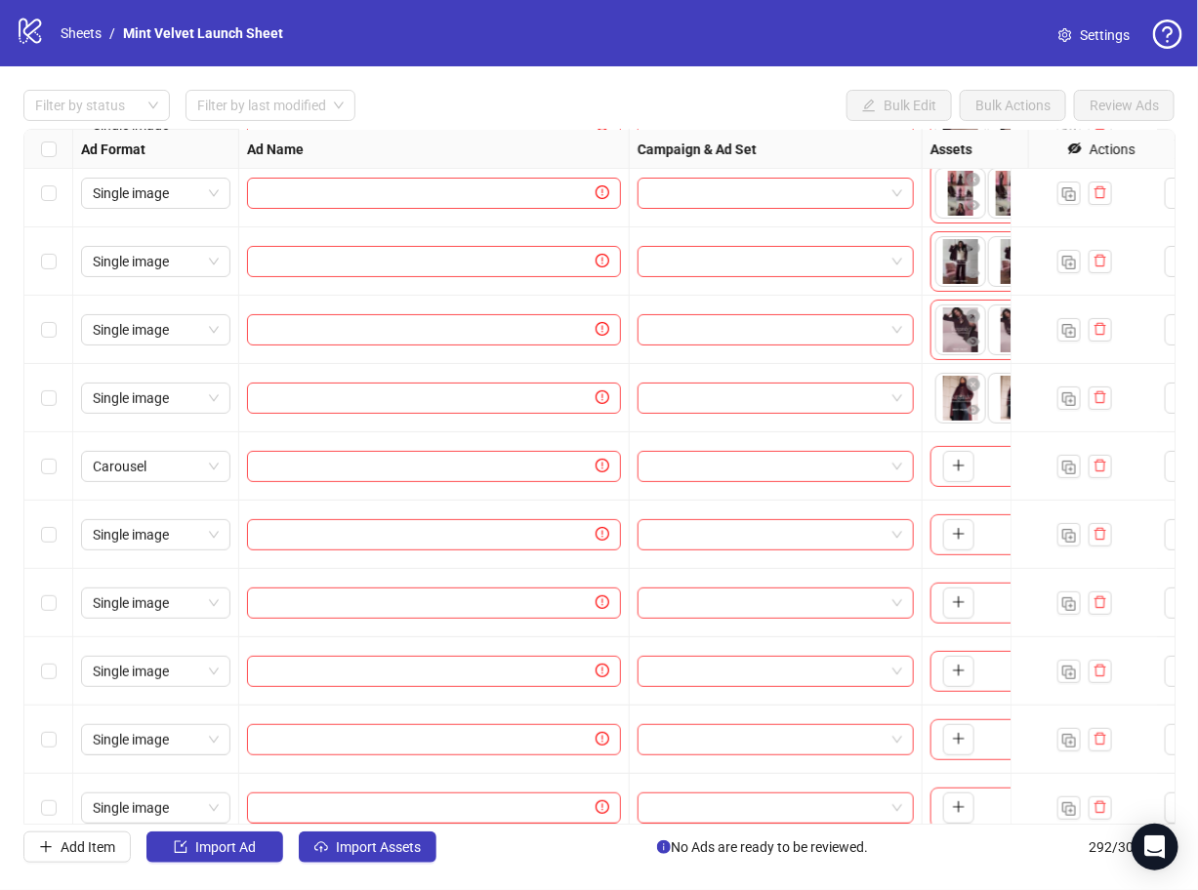
scroll to position [19210, 421]
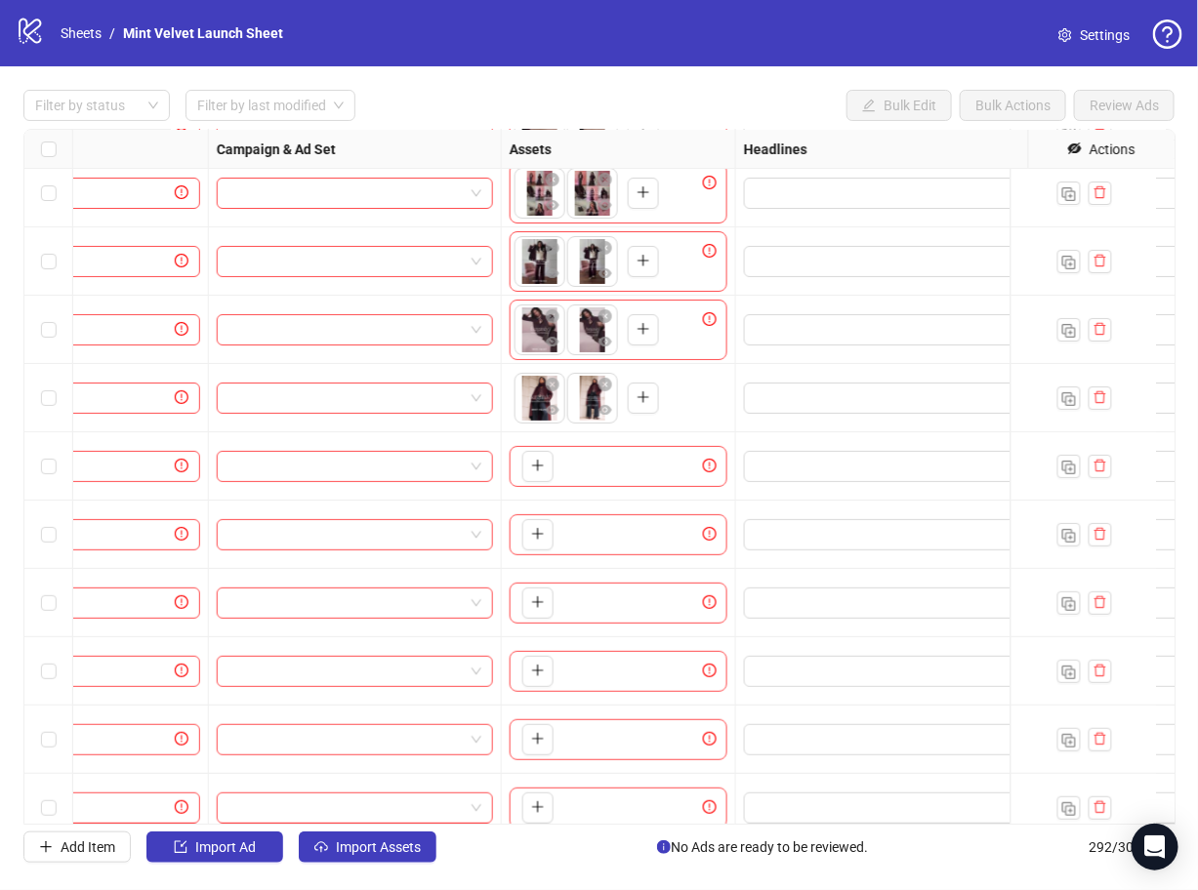
click at [526, 457] on button "button" at bounding box center [537, 466] width 31 height 31
click at [537, 538] on icon "plus" at bounding box center [538, 534] width 14 height 14
click at [537, 607] on icon "plus" at bounding box center [538, 602] width 14 height 14
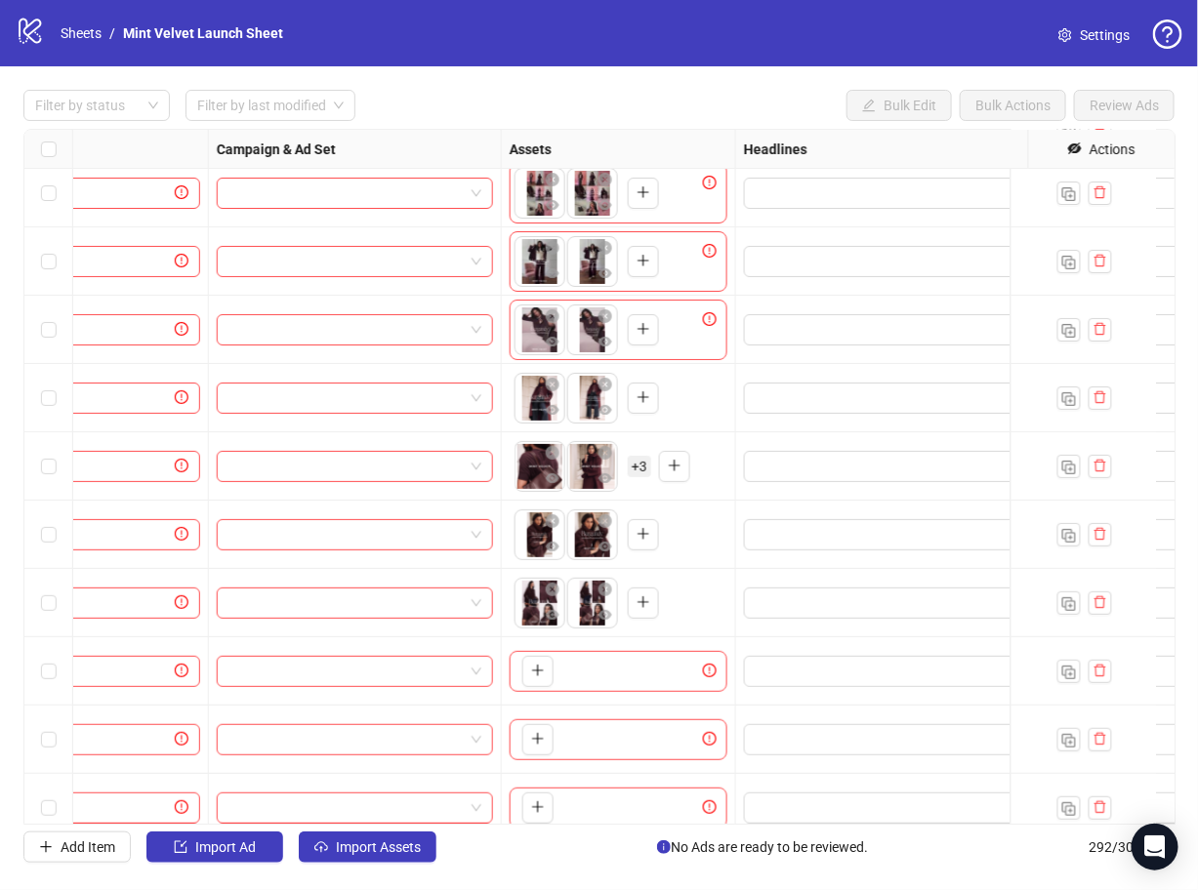
scroll to position [19313, 421]
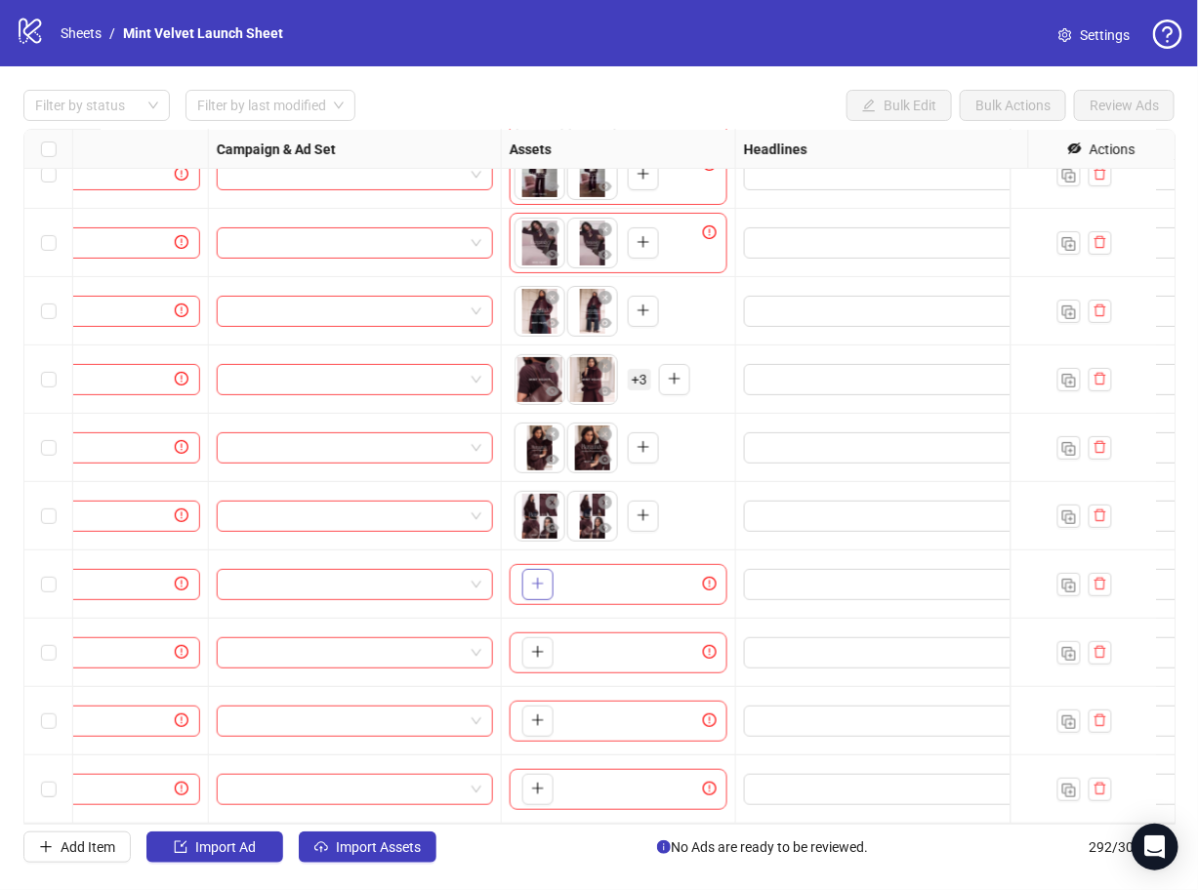
click at [543, 569] on button "button" at bounding box center [537, 584] width 31 height 31
click at [541, 645] on icon "plus" at bounding box center [538, 652] width 14 height 14
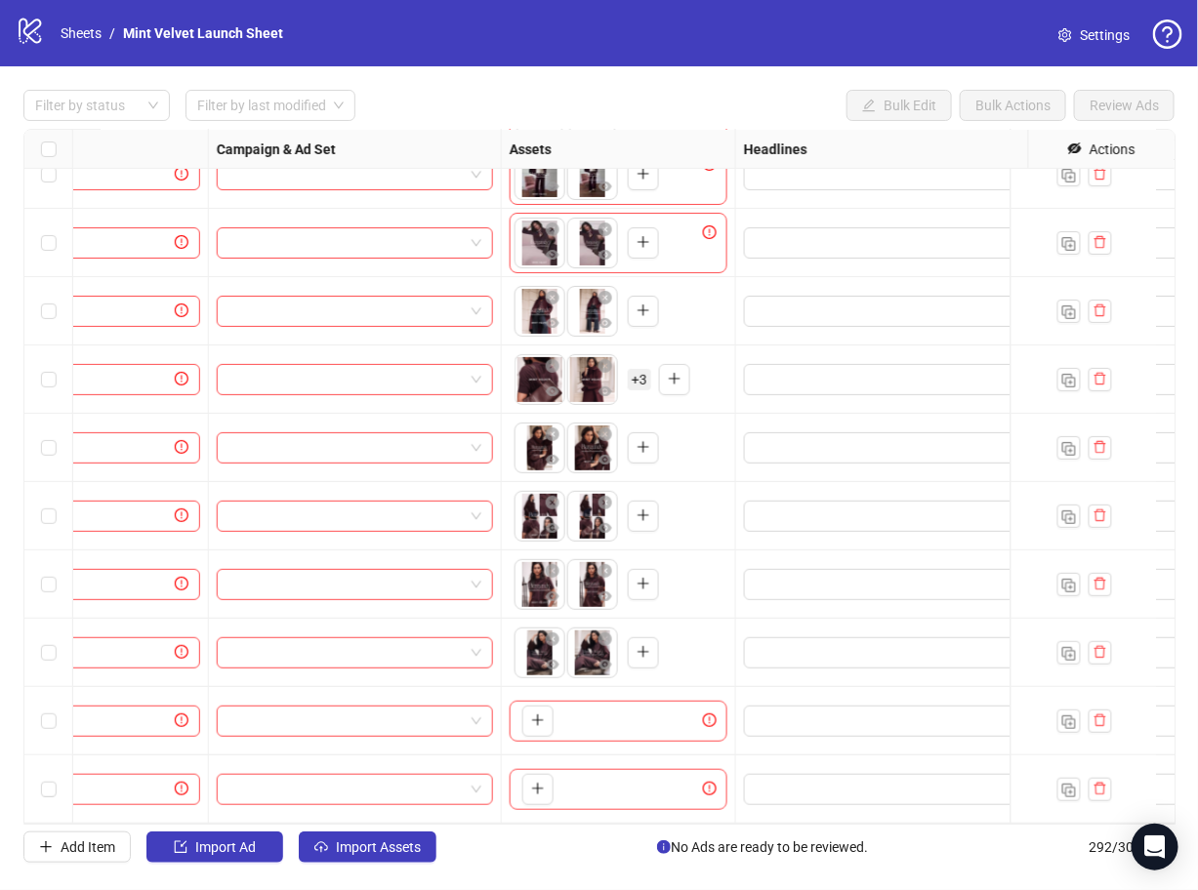
scroll to position [19313, 0]
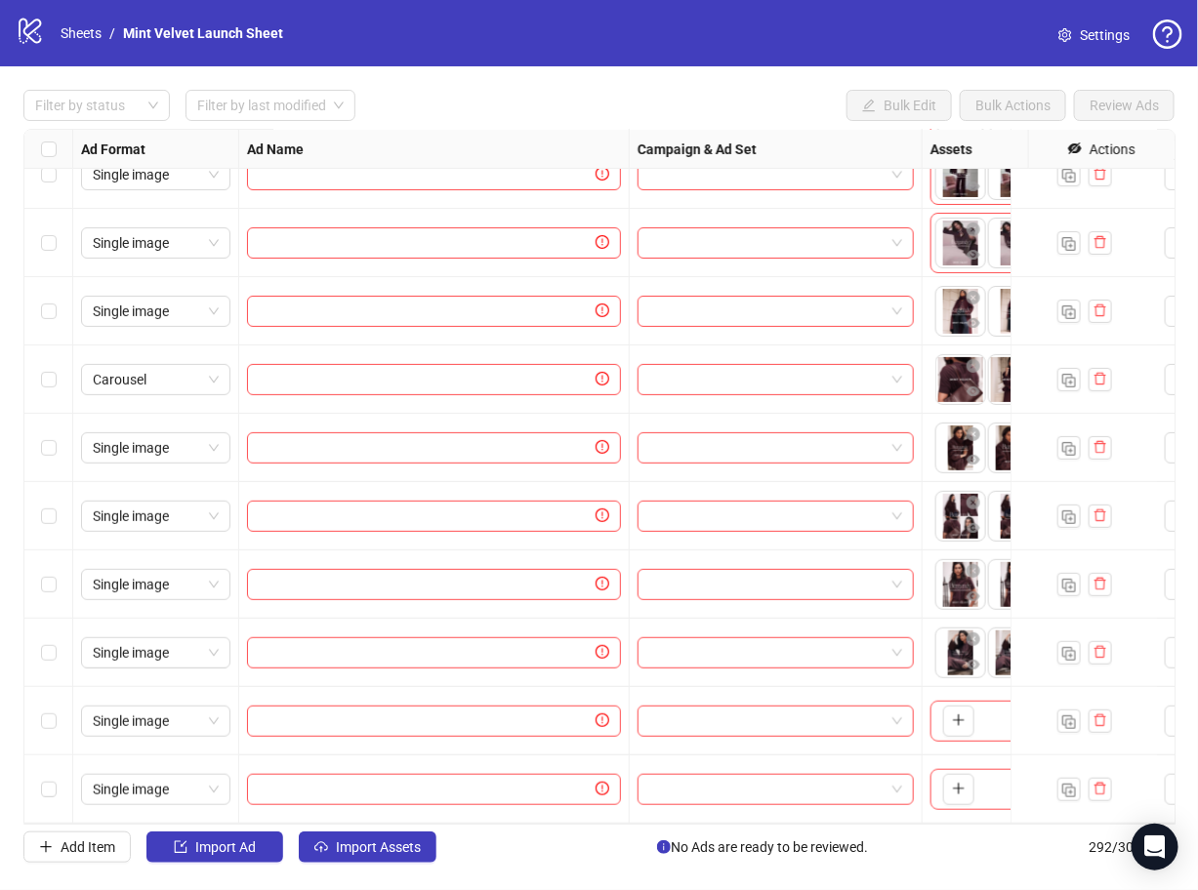
click at [135, 701] on div "Ad Format Ad Name Campaign & Ad Set Assets Headlines Primary Texts Descriptions…" at bounding box center [599, 477] width 1152 height 696
click at [185, 711] on span "Single image" at bounding box center [156, 721] width 126 height 29
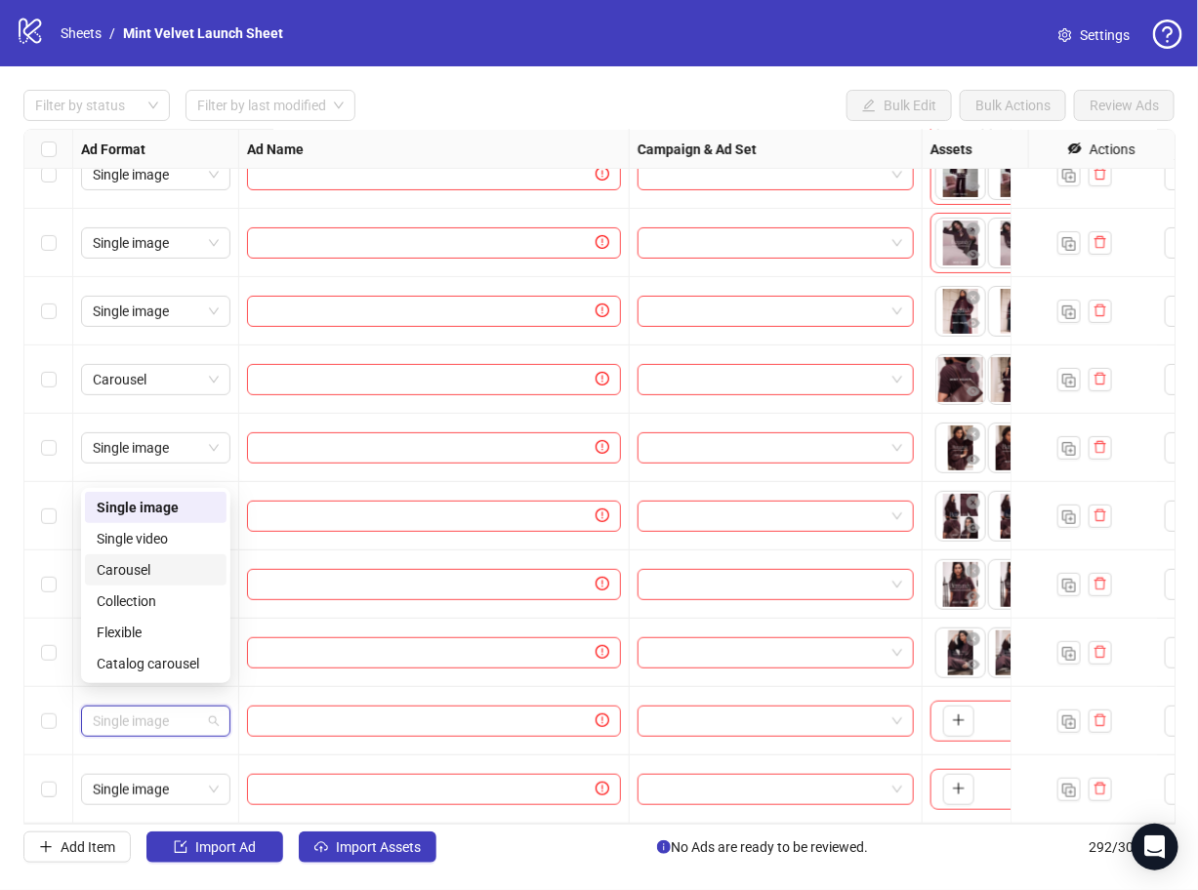
click at [155, 577] on div "Carousel" at bounding box center [156, 569] width 118 height 21
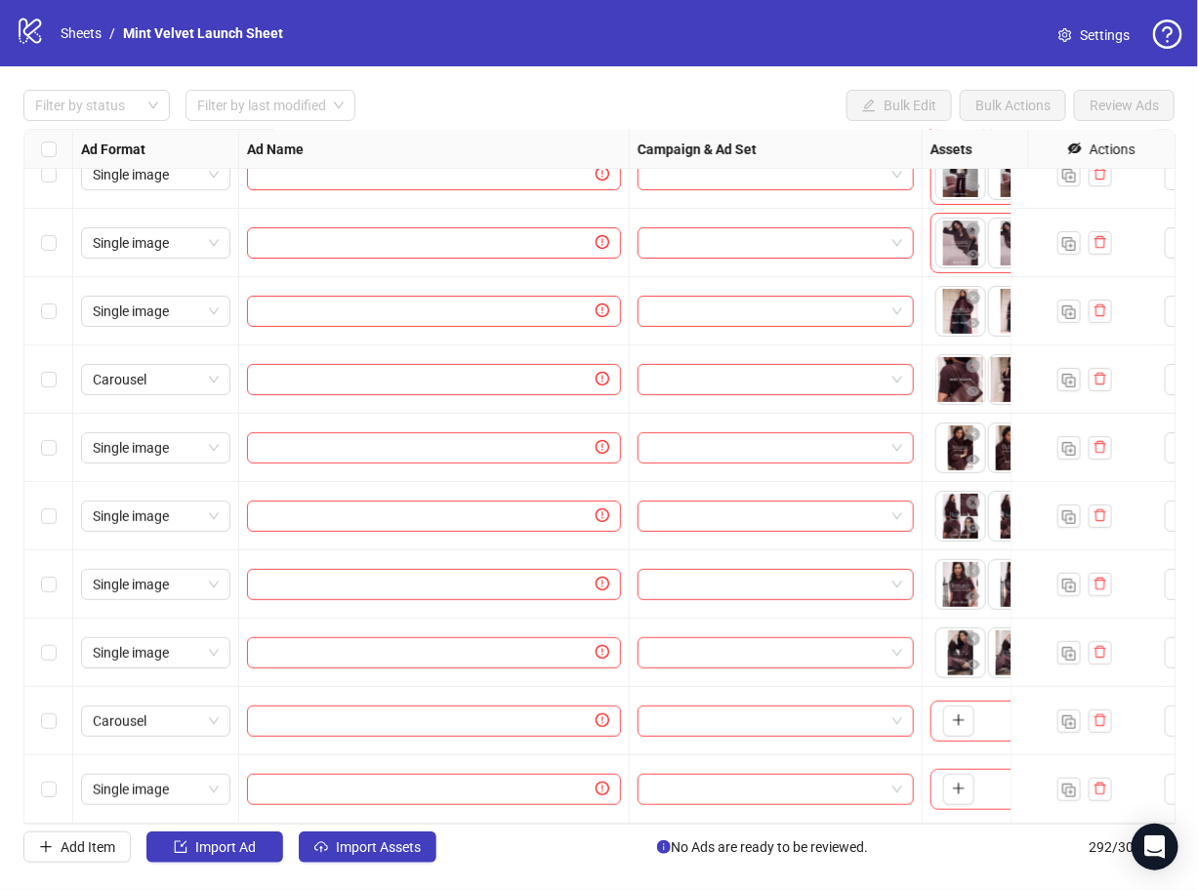
scroll to position [19313, 456]
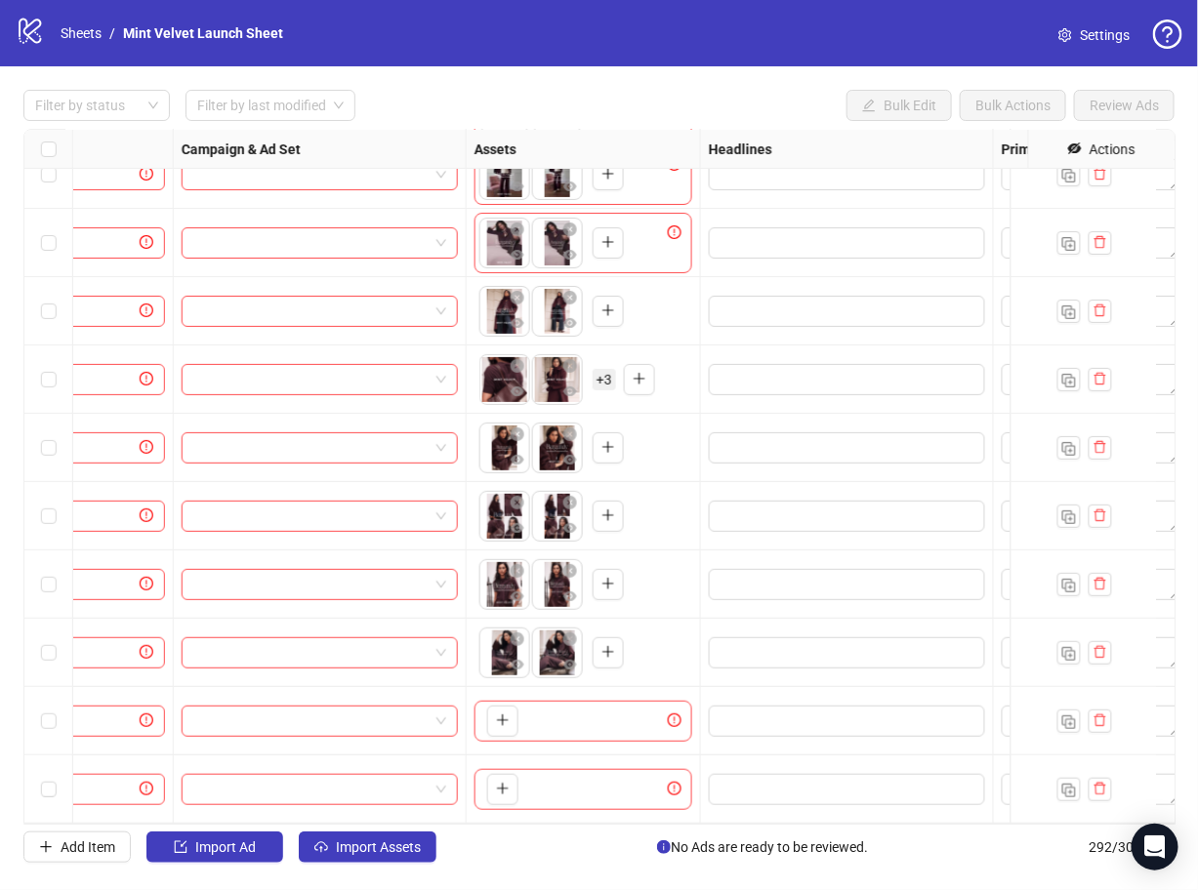
click at [499, 706] on button "button" at bounding box center [502, 721] width 31 height 31
click at [103, 846] on span "Add Item" at bounding box center [88, 847] width 55 height 16
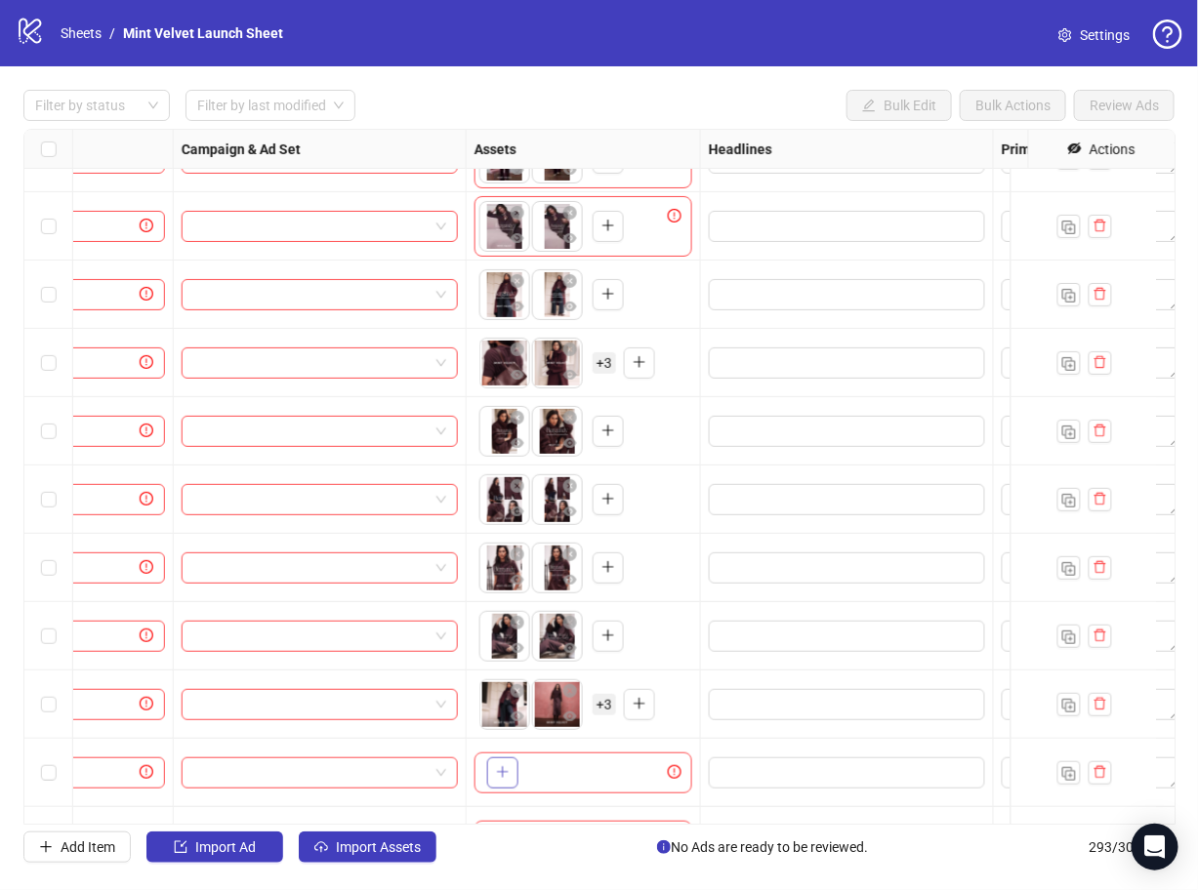
click at [499, 766] on icon "plus" at bounding box center [503, 772] width 14 height 14
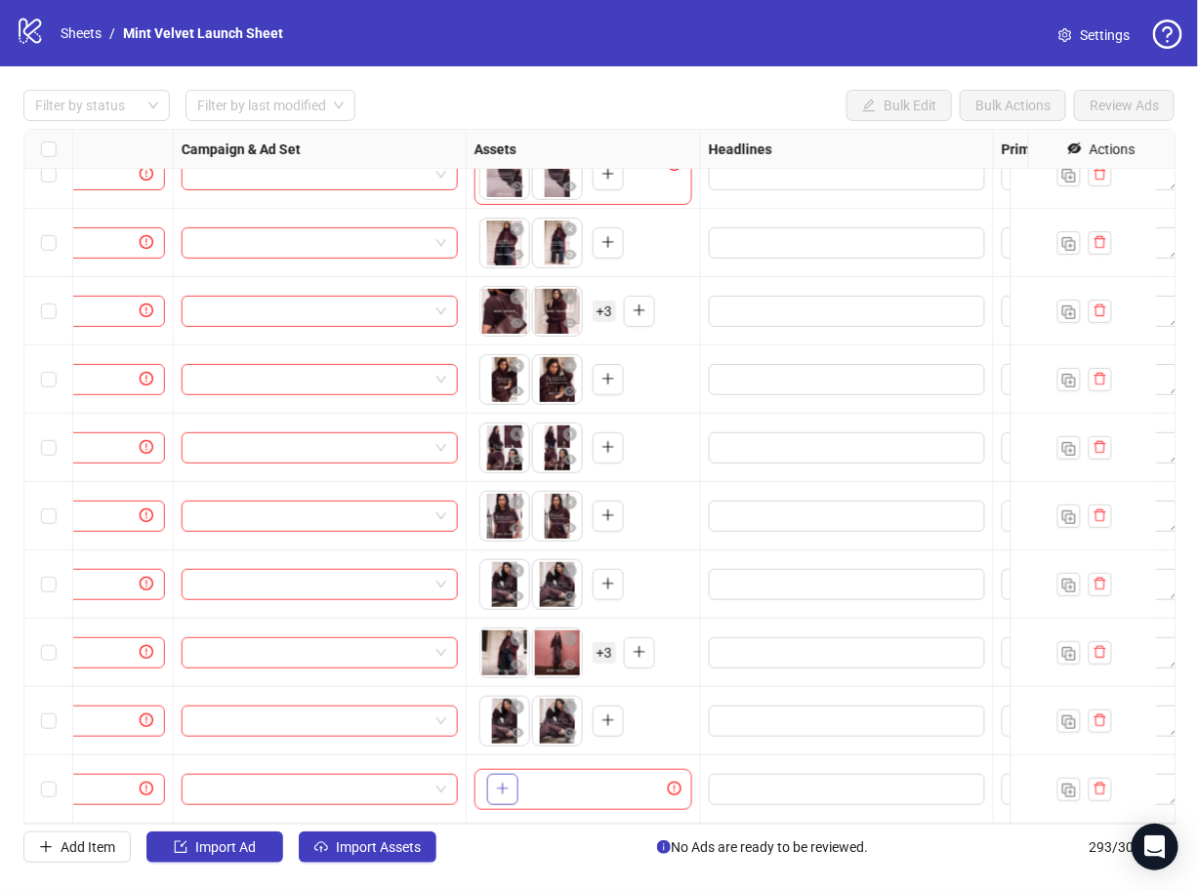
click at [501, 787] on button "button" at bounding box center [502, 789] width 31 height 31
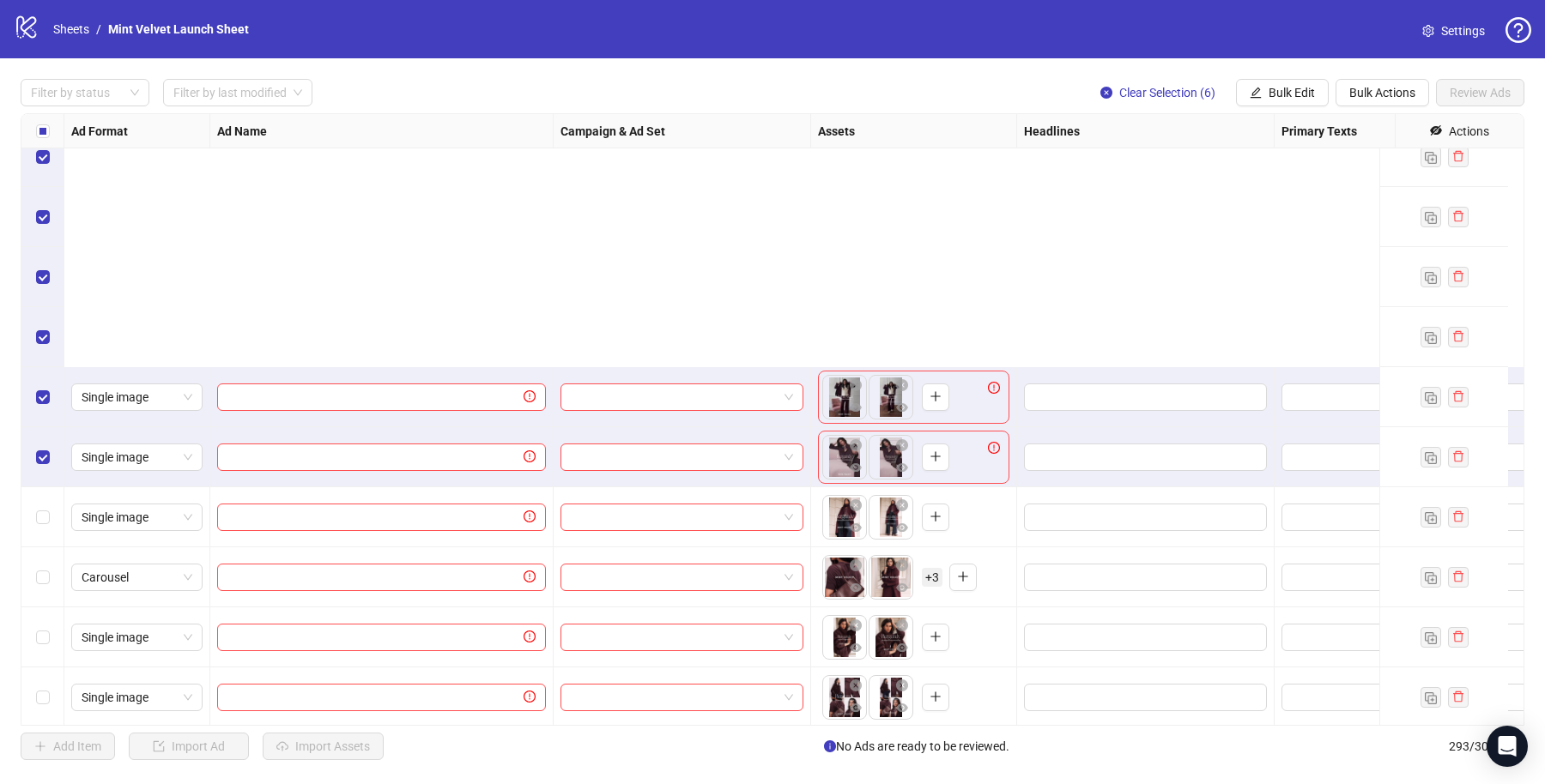
scroll to position [17034, 0]
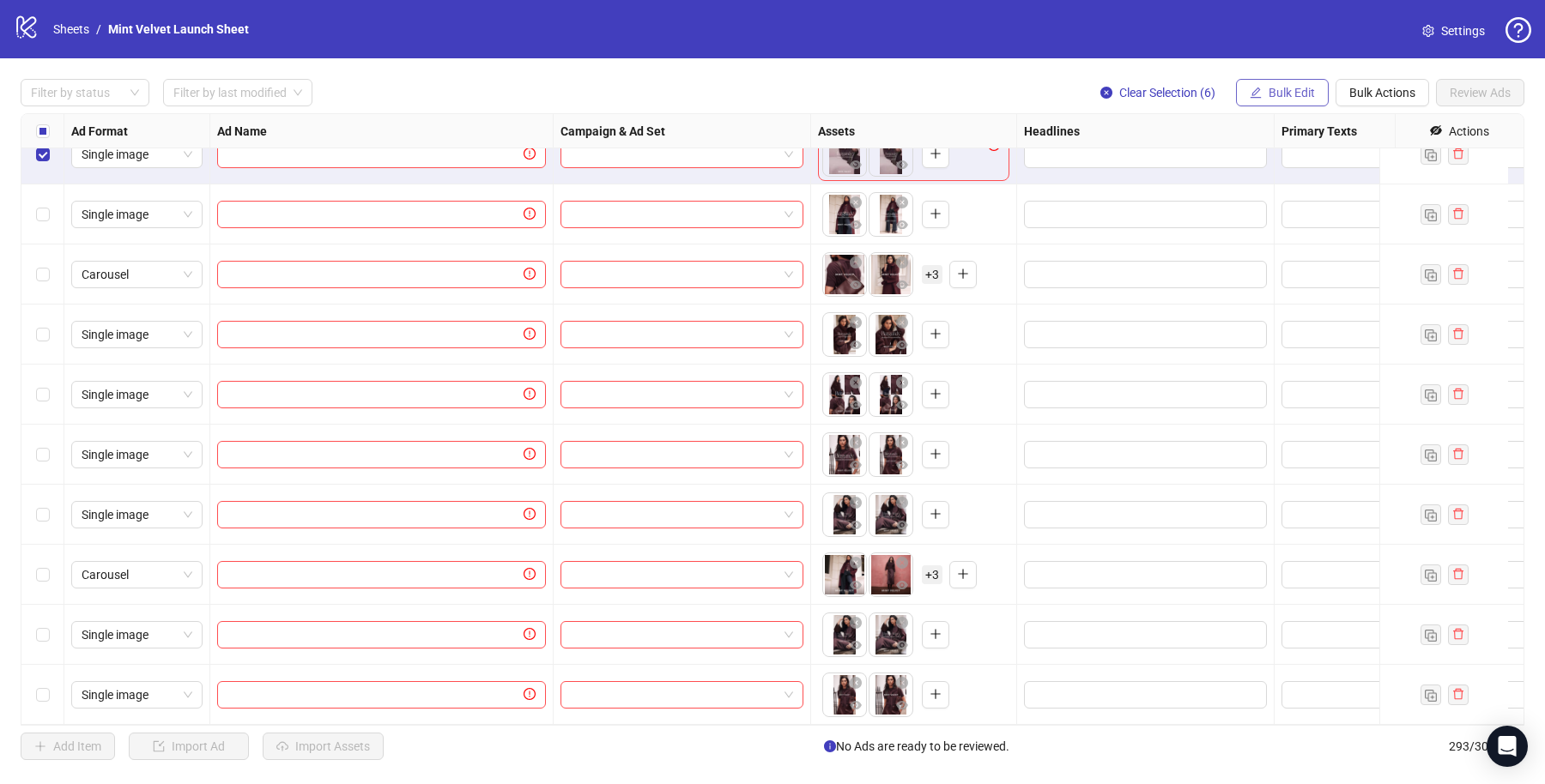
click at [1296, 94] on span "Bulk Edit" at bounding box center [1292, 93] width 47 height 14
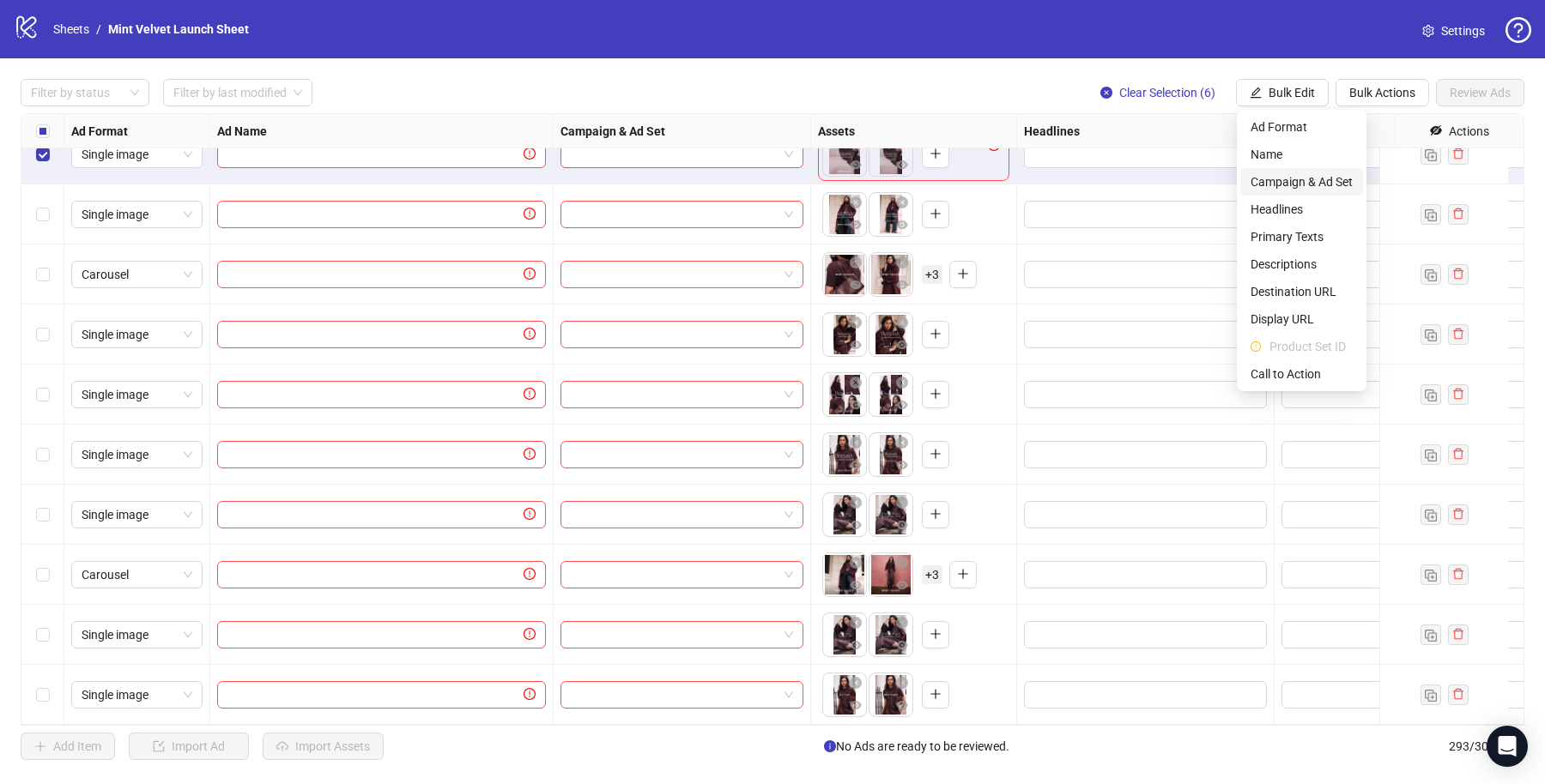
click at [1310, 178] on span "Campaign & Ad Set" at bounding box center [1301, 181] width 102 height 18
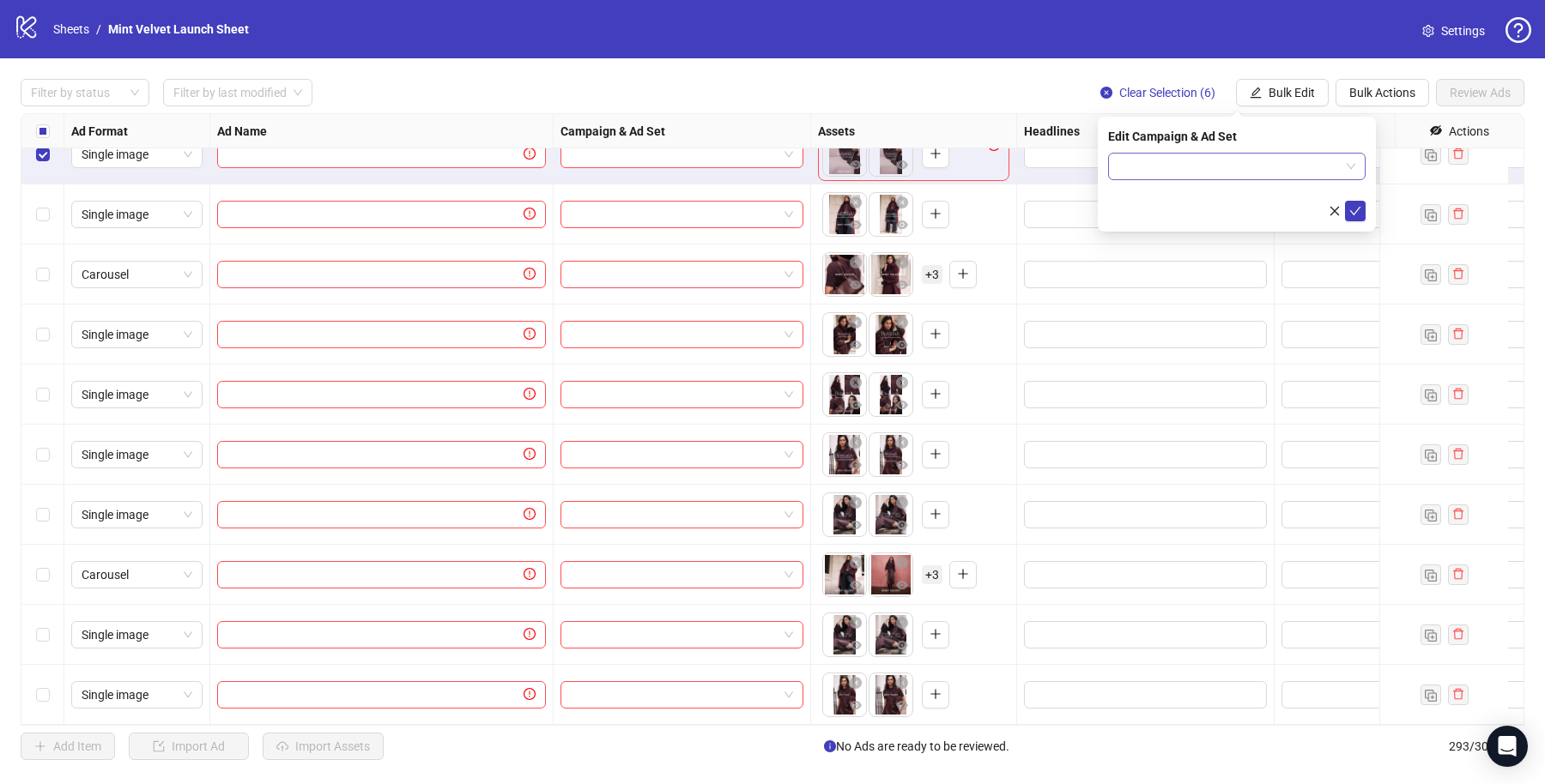
click at [1177, 175] on input "search" at bounding box center [1229, 166] width 222 height 25
click at [1306, 94] on span "Bulk Edit" at bounding box center [1292, 93] width 47 height 14
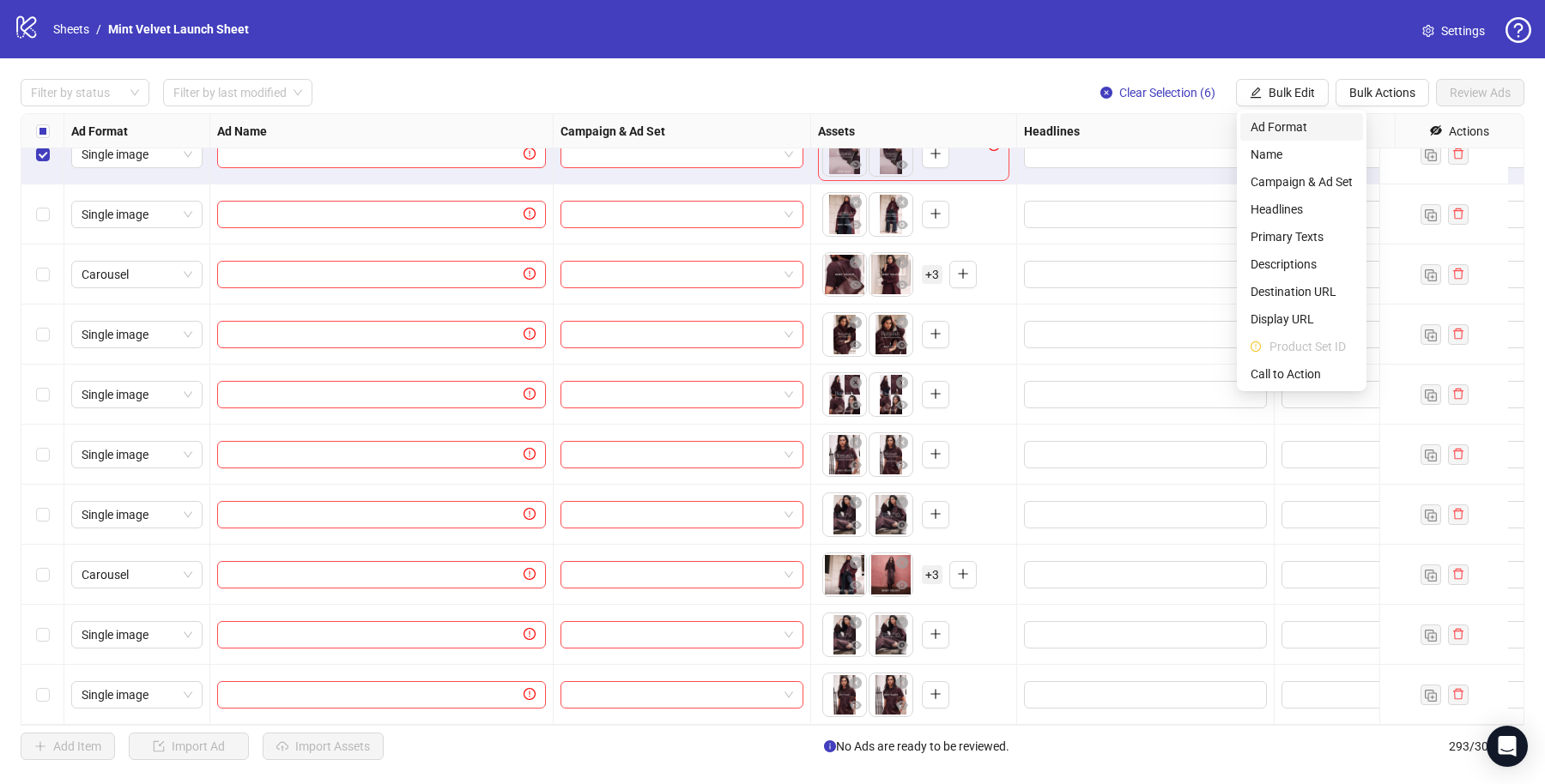
click at [1283, 124] on span "Ad Format" at bounding box center [1301, 127] width 102 height 18
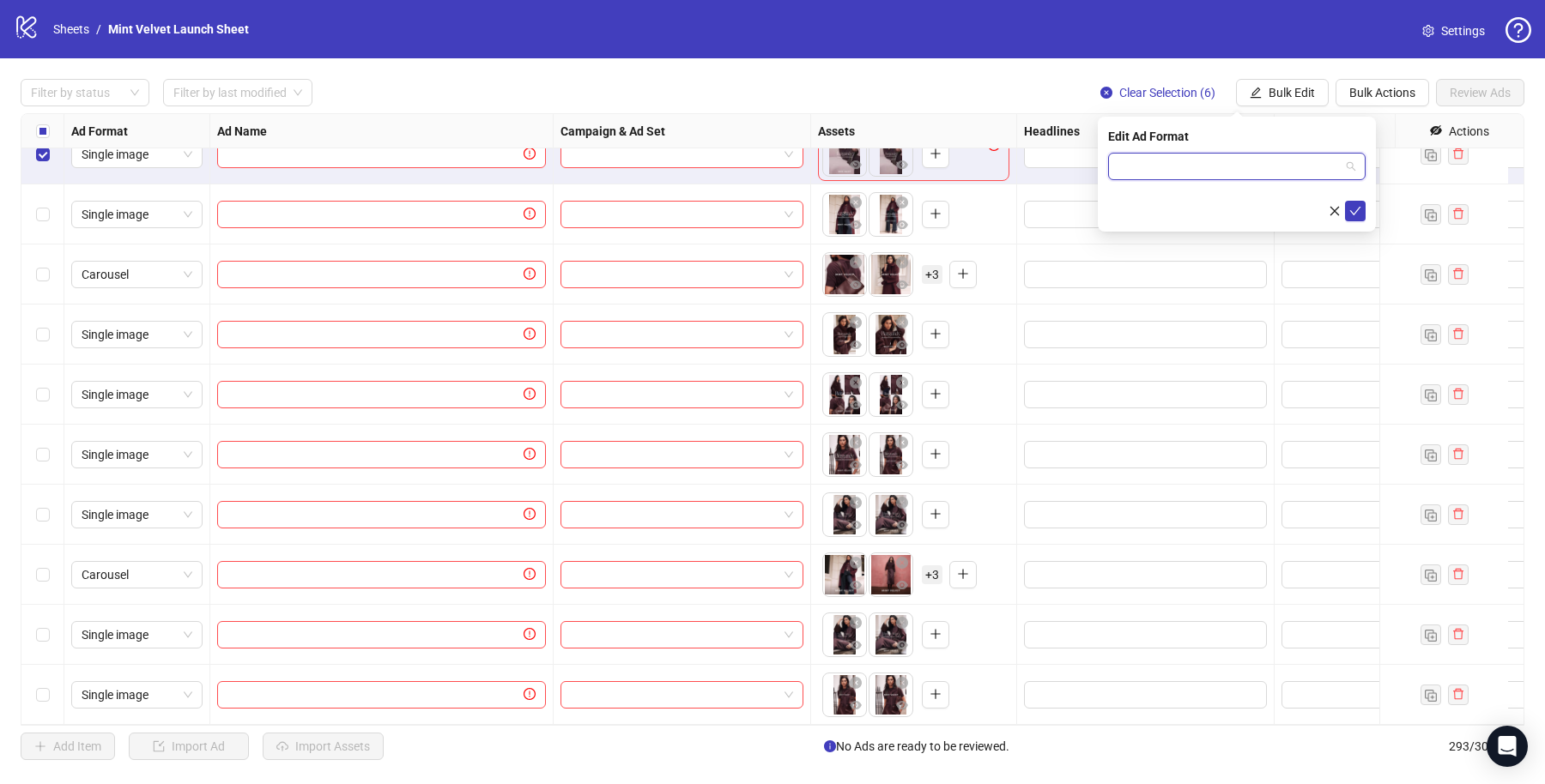
click at [1196, 176] on input "search" at bounding box center [1229, 166] width 222 height 25
click at [1204, 227] on div "Single video" at bounding box center [1237, 228] width 230 height 18
click at [1359, 210] on icon "check" at bounding box center [1355, 211] width 12 height 12
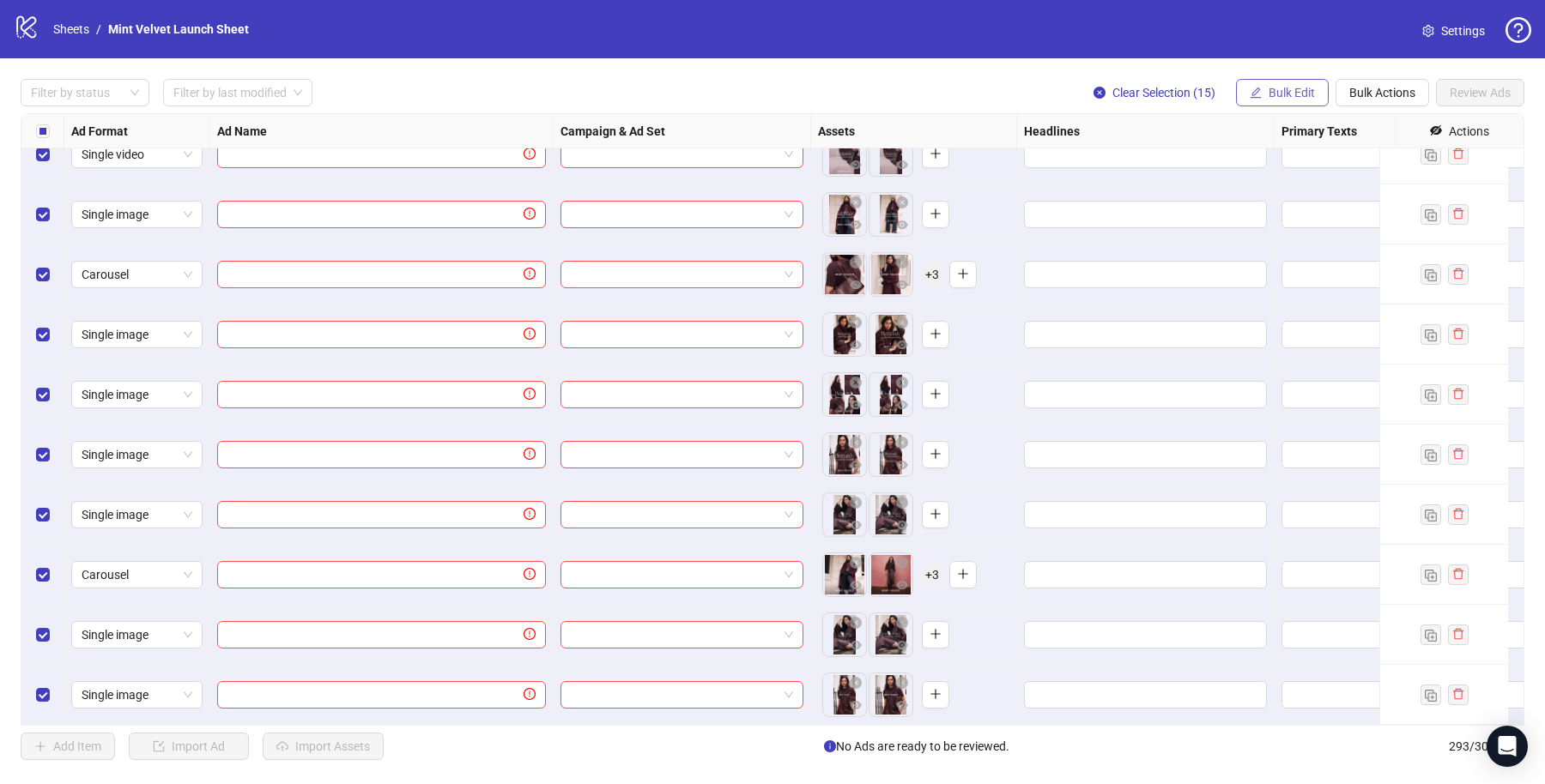
click at [1286, 87] on span "Bulk Edit" at bounding box center [1292, 93] width 47 height 14
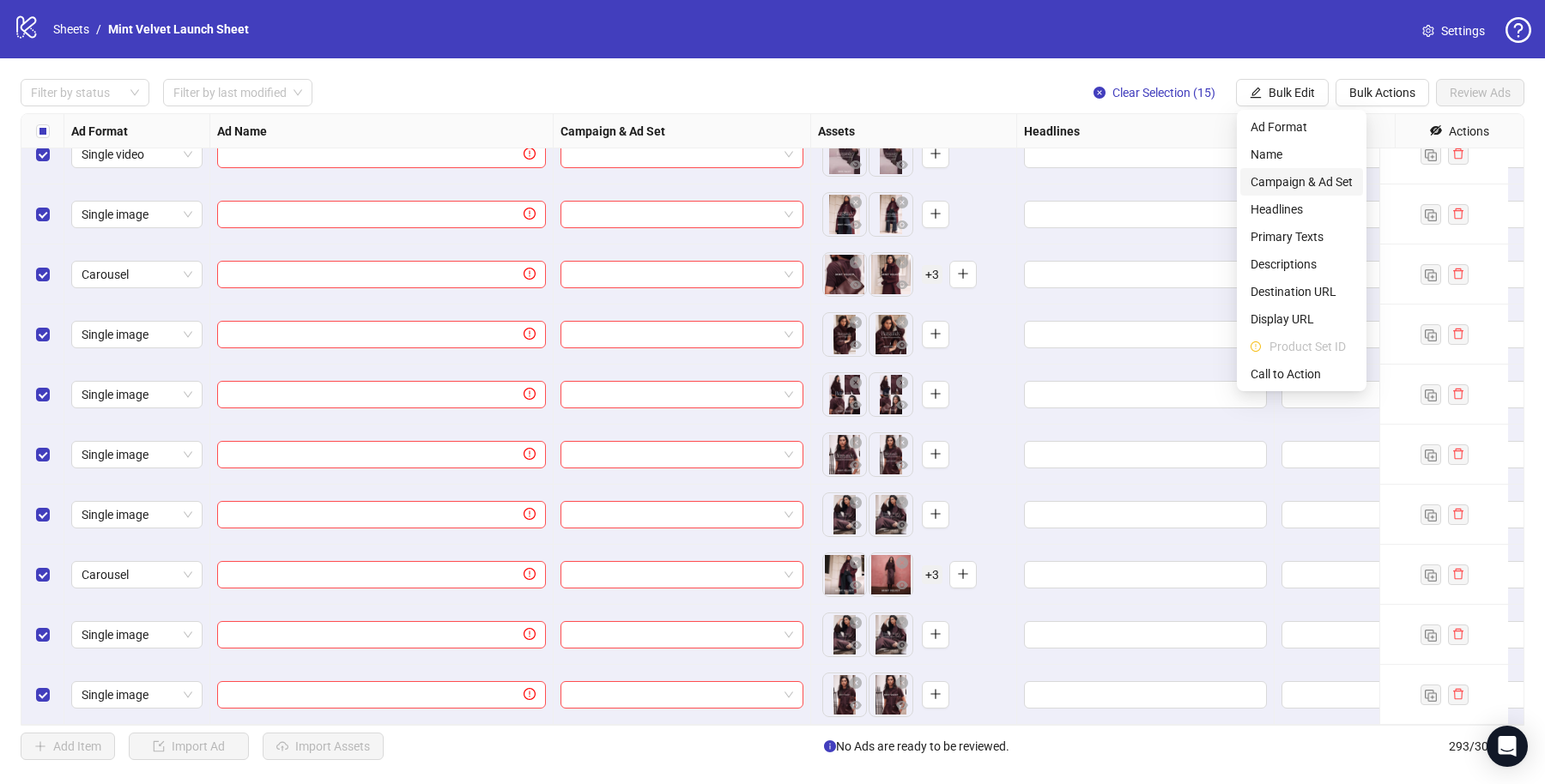
click at [1307, 184] on span "Campaign & Ad Set" at bounding box center [1301, 181] width 102 height 18
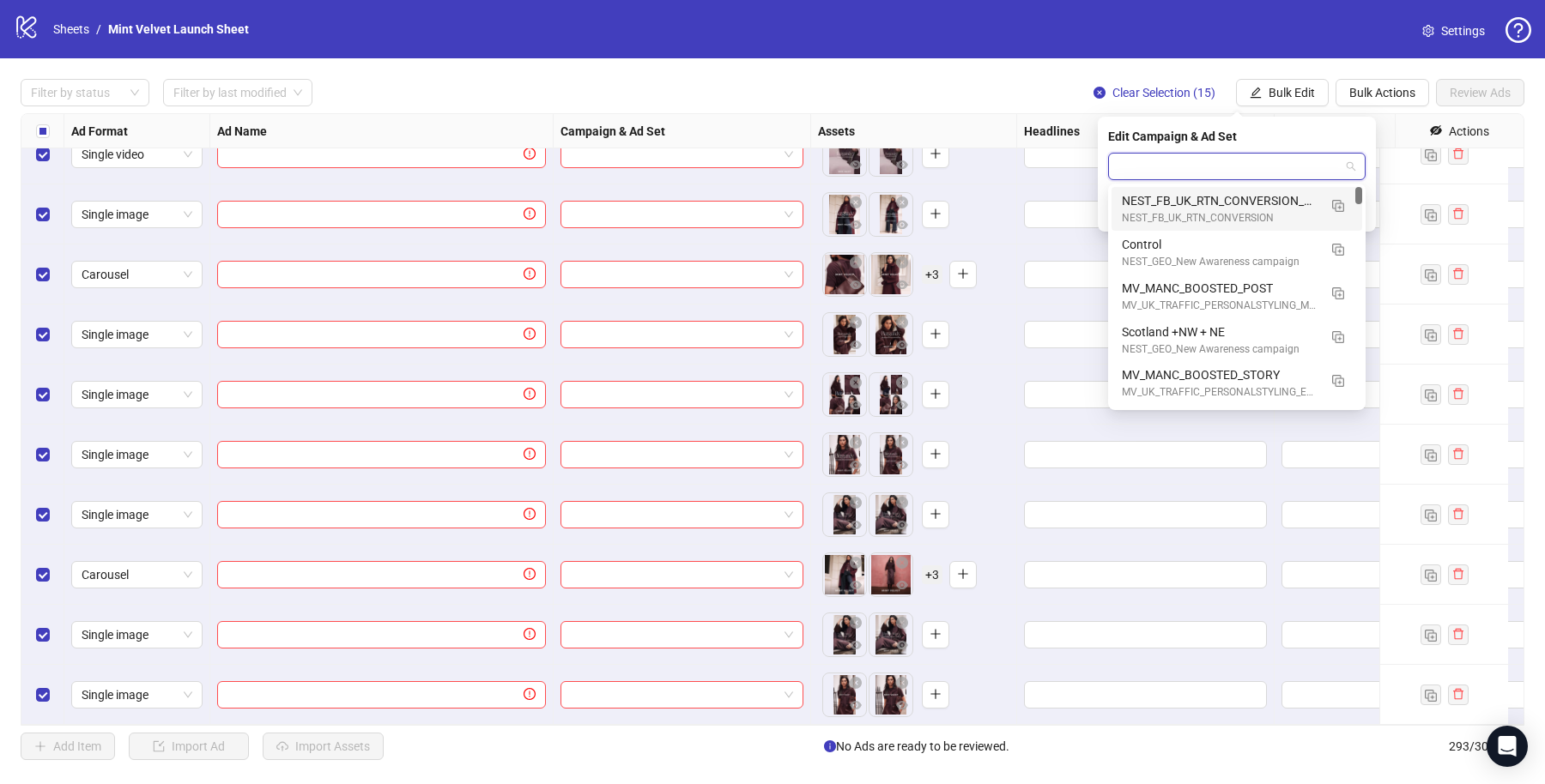
click at [1227, 168] on input "search" at bounding box center [1229, 166] width 222 height 25
paste input "**********"
type input "**********"
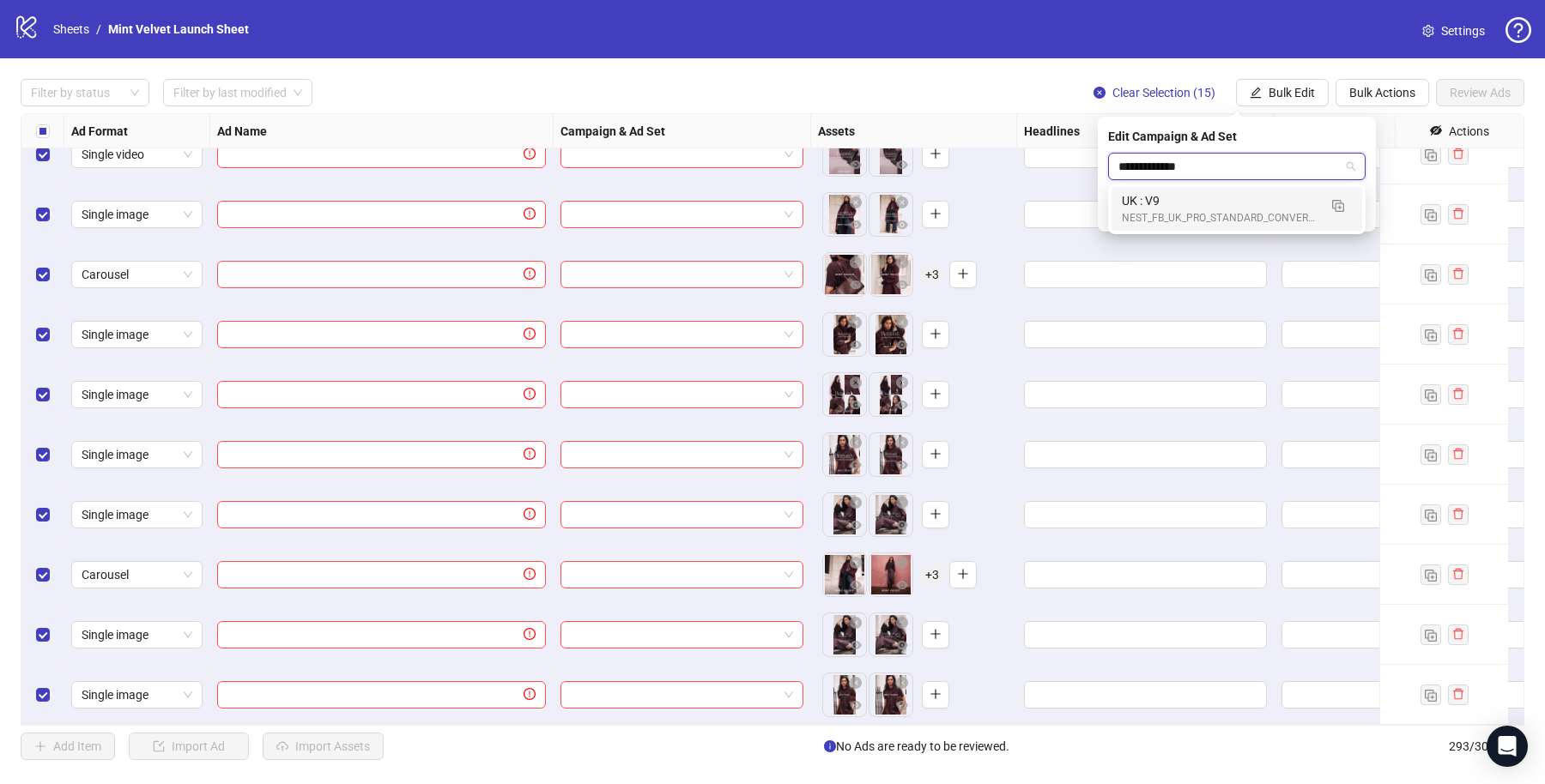
click at [1177, 204] on div "UK : V9" at bounding box center [1220, 200] width 196 height 18
click at [1357, 206] on icon "check" at bounding box center [1355, 211] width 12 height 12
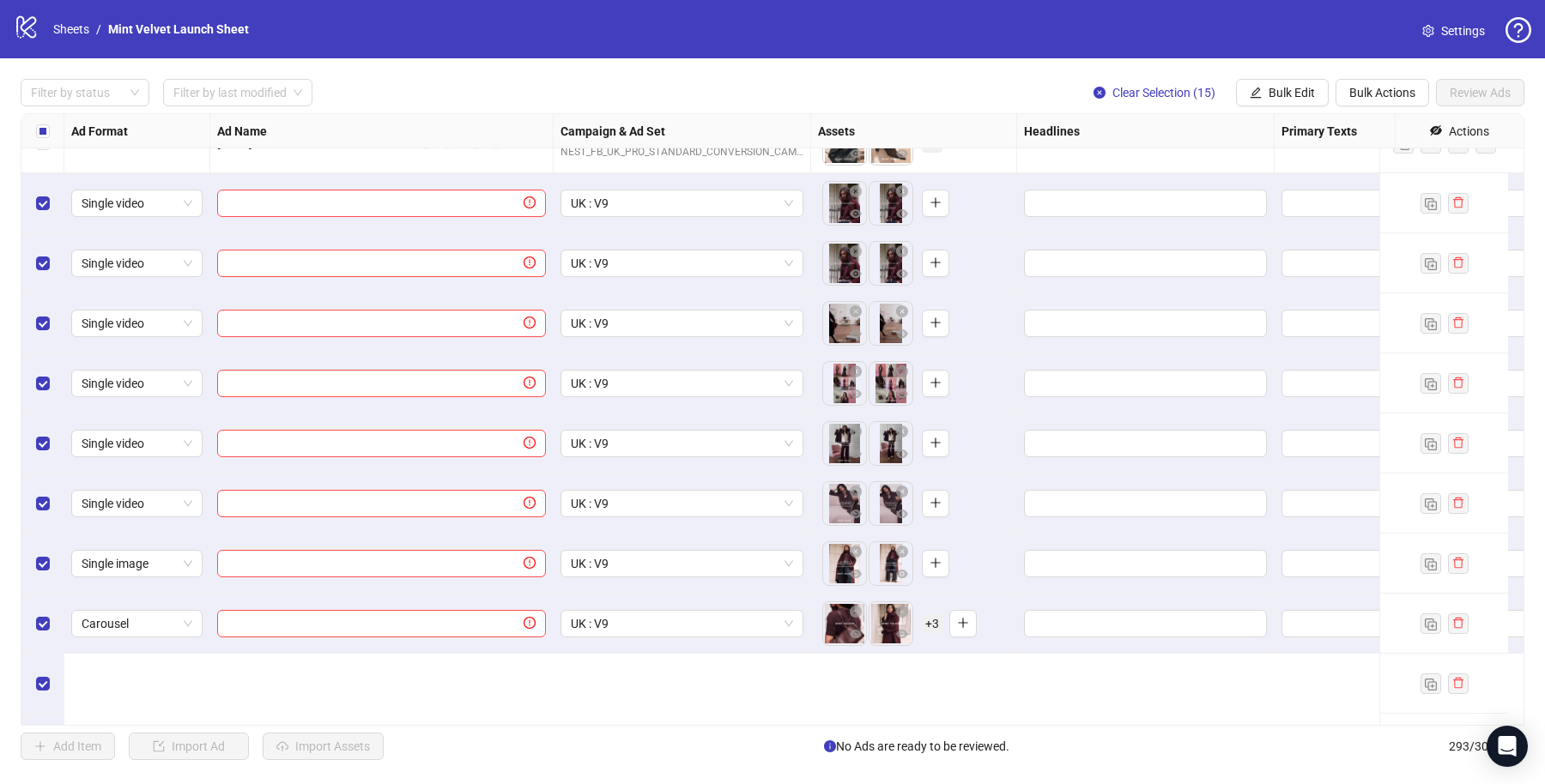
scroll to position [16530, 0]
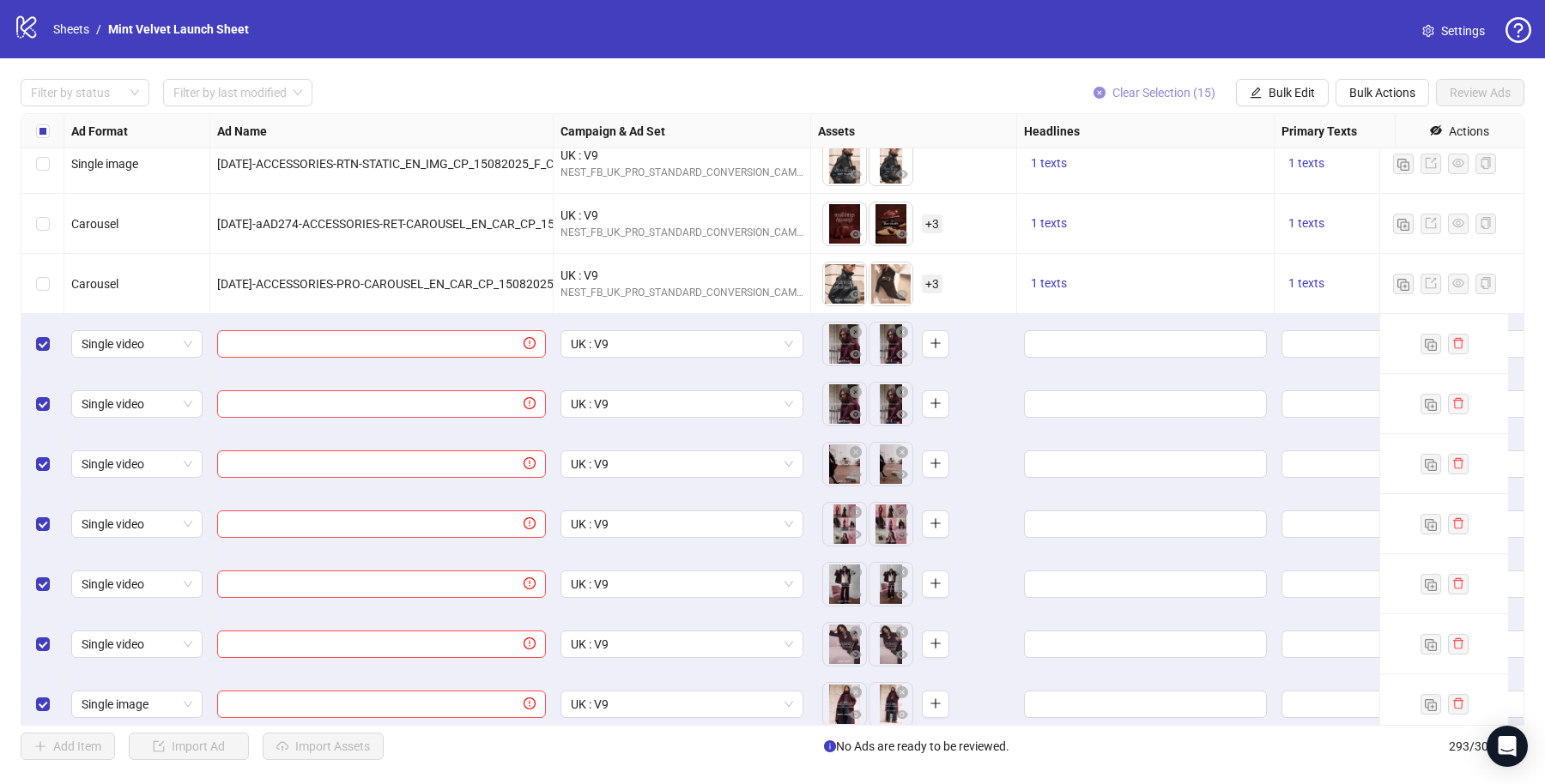
click at [1152, 92] on span "Clear Selection (15)" at bounding box center [1163, 93] width 103 height 14
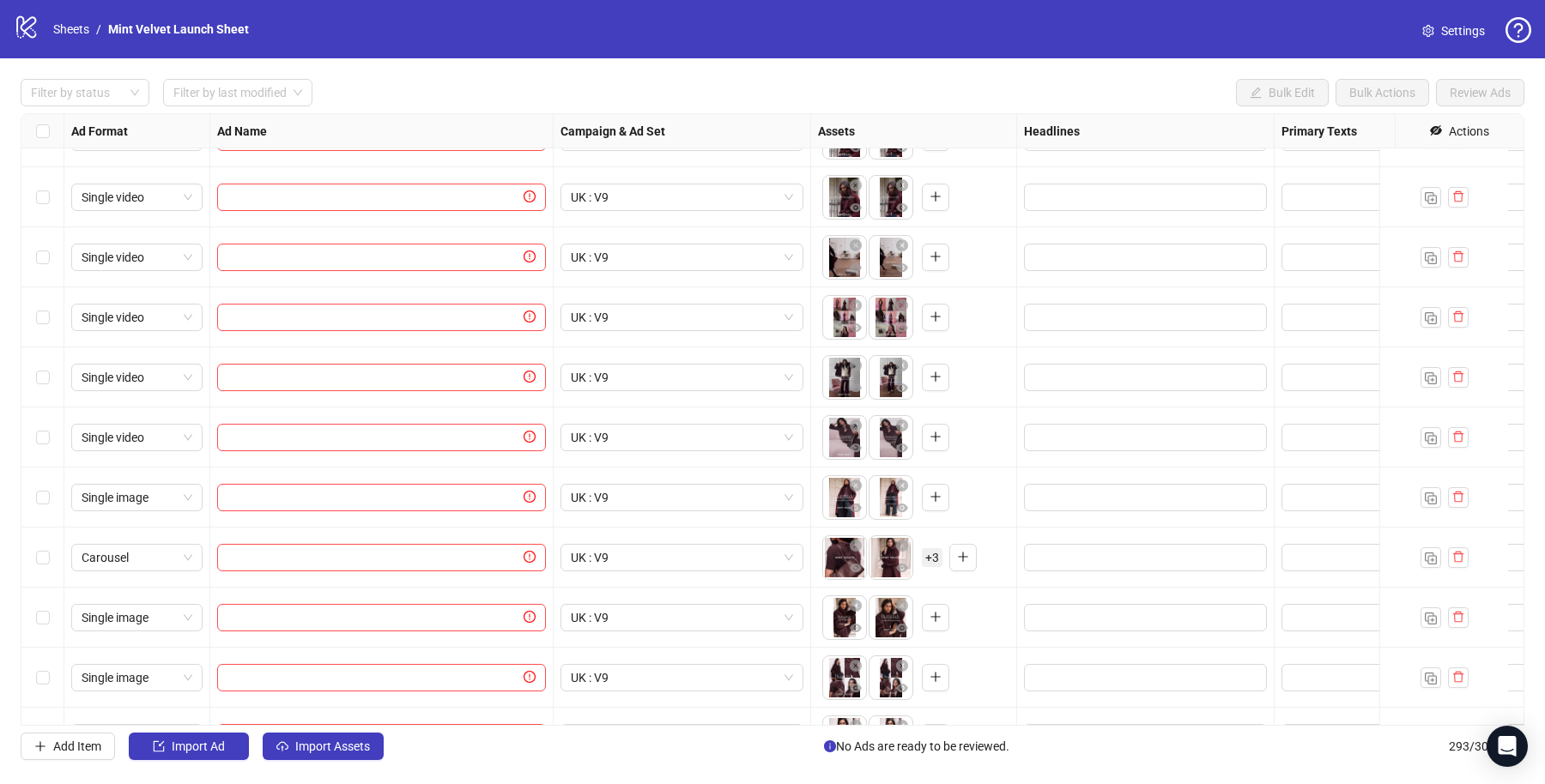
scroll to position [16809, 0]
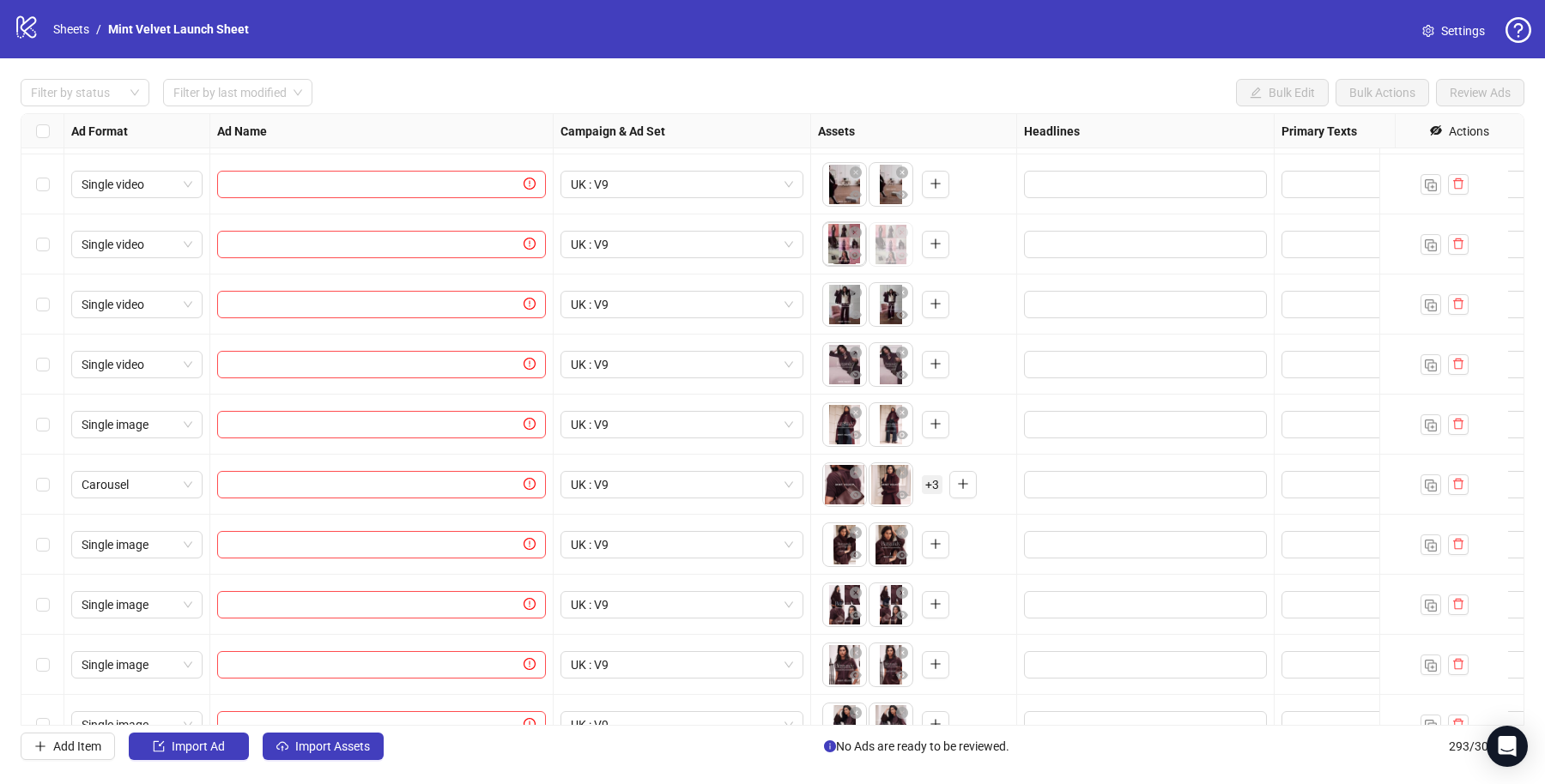
drag, startPoint x: 886, startPoint y: 254, endPoint x: 834, endPoint y: 252, distance: 52.0
click at [834, 252] on body "logo/logo-mobile Sheets / Mint Velvet Launch Sheet Settings Filter by status Fi…" at bounding box center [772, 392] width 1545 height 784
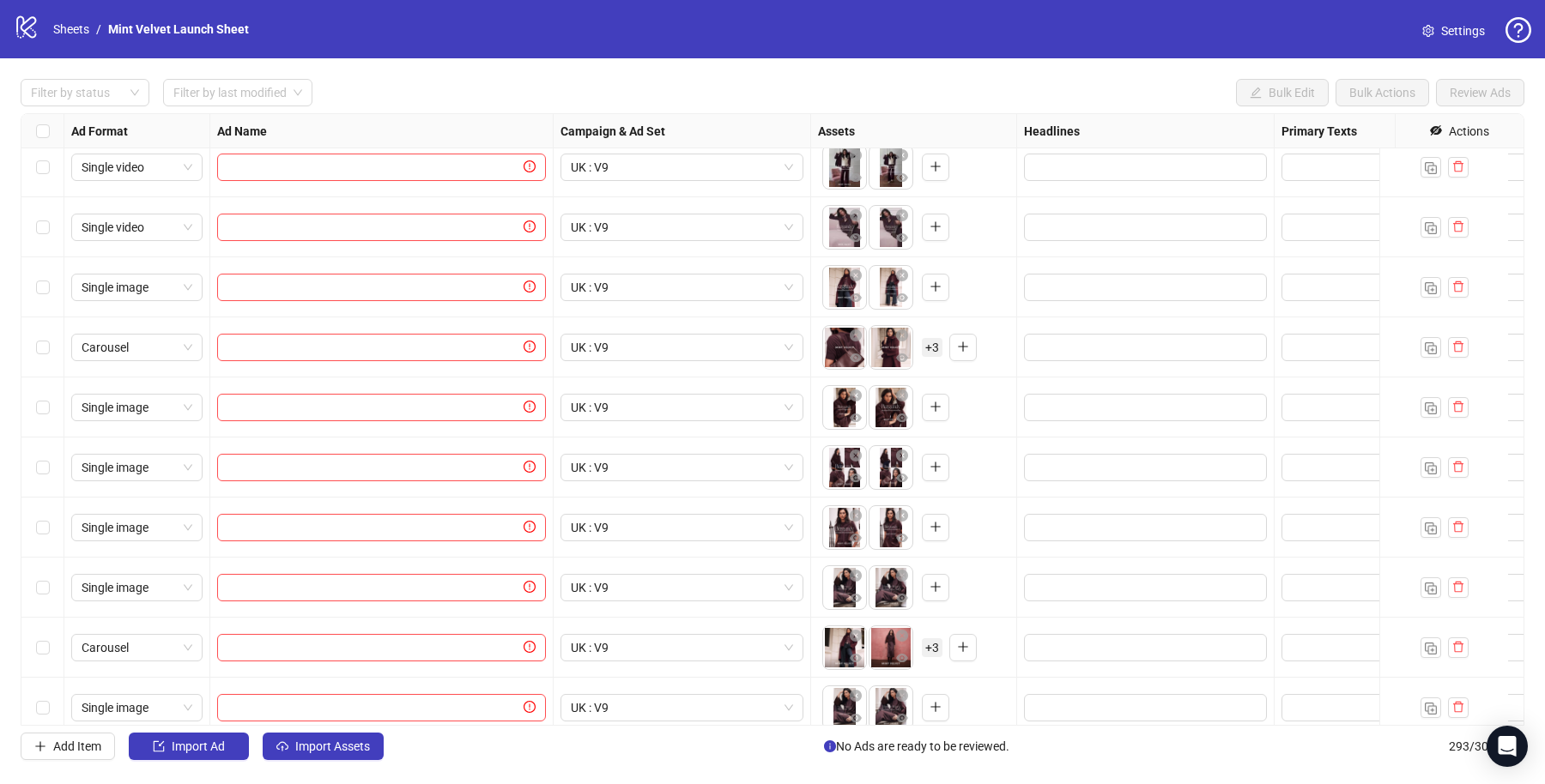
scroll to position [17017, 0]
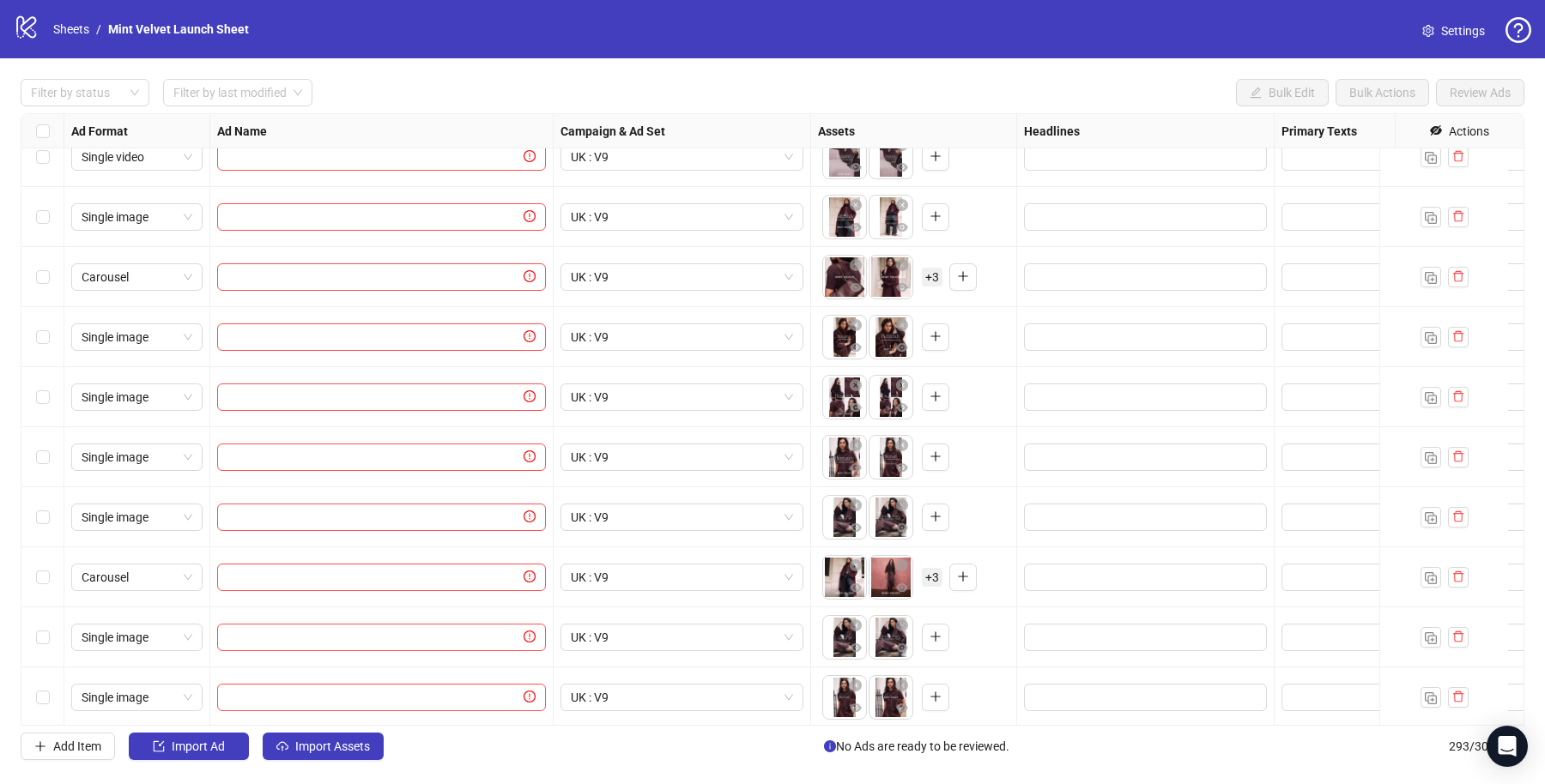
click at [932, 277] on span "+ 3" at bounding box center [931, 277] width 20 height 18
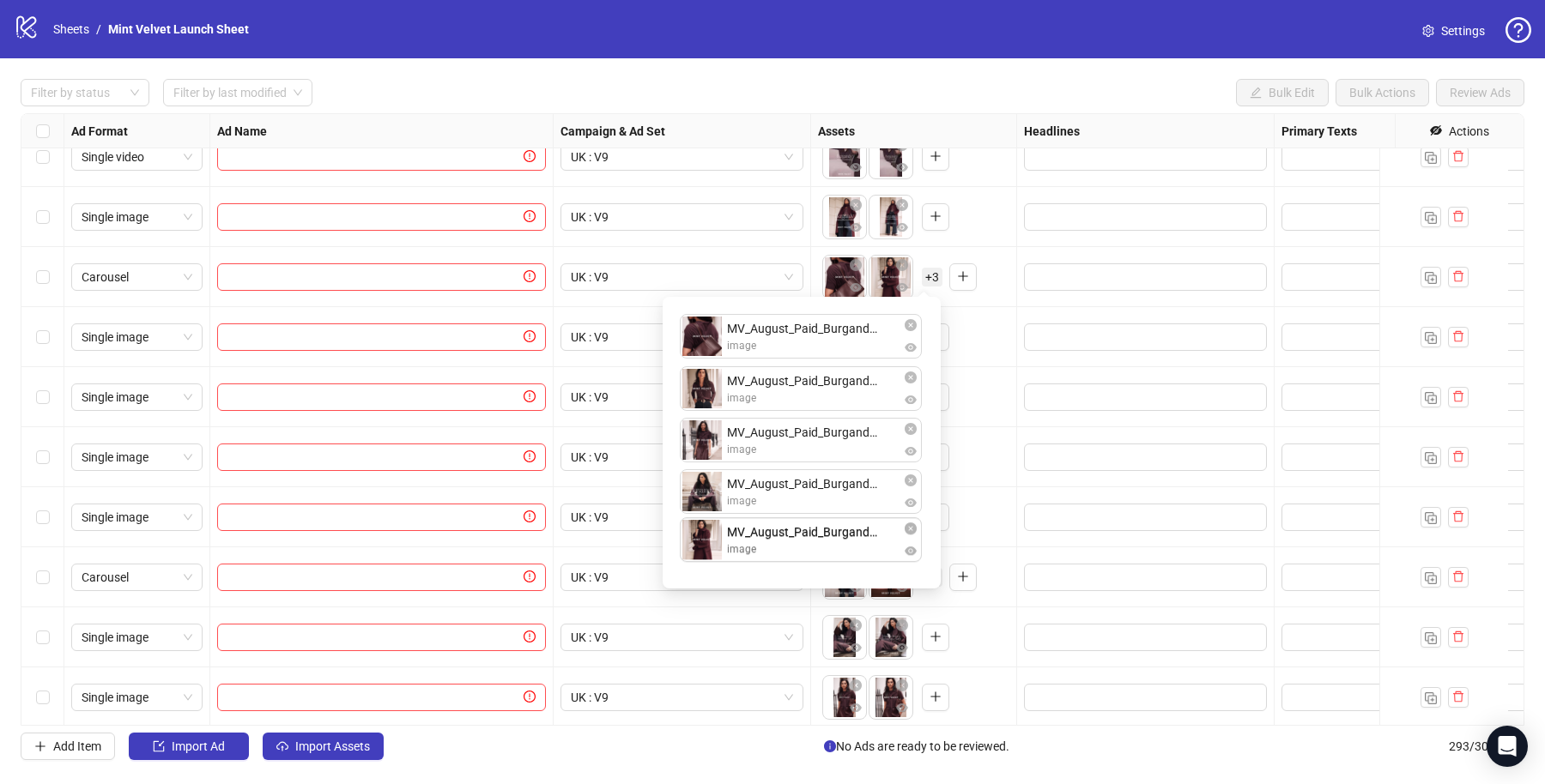
drag, startPoint x: 702, startPoint y: 388, endPoint x: 702, endPoint y: 552, distance: 164.0
drag, startPoint x: 702, startPoint y: 486, endPoint x: 700, endPoint y: 315, distance: 171.0
click at [700, 315] on div "MV_August_Paid_Burgandy_Prospecting_Carousel_2_1x1.png image MV_August_Paid_Bur…" at bounding box center [801, 442] width 258 height 271
drag, startPoint x: 705, startPoint y: 440, endPoint x: 709, endPoint y: 483, distance: 43.2
click at [1007, 329] on div "To pick up a draggable item, press the space bar. While dragging, use the arrow…" at bounding box center [914, 337] width 192 height 54
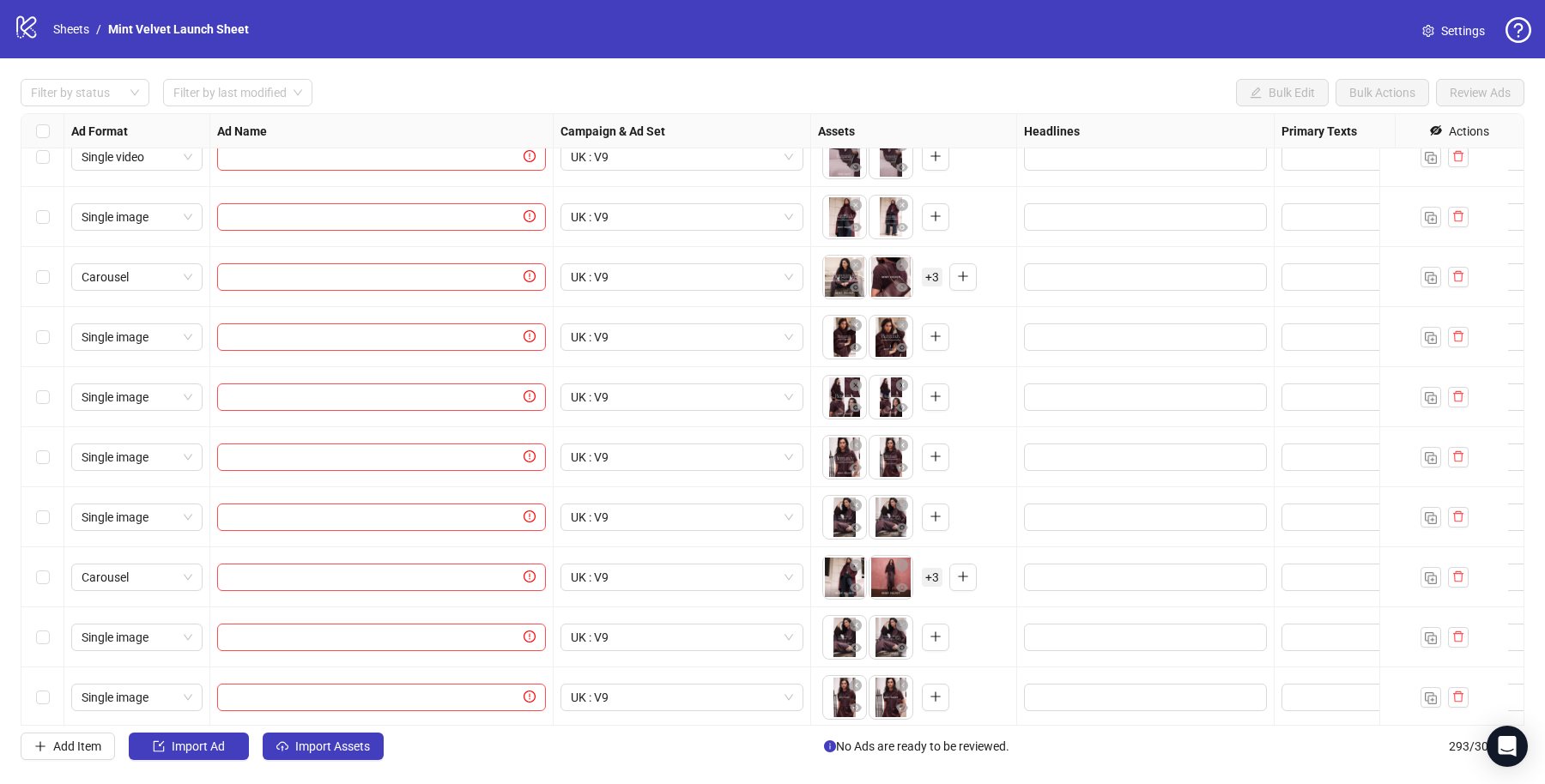
scroll to position [17034, 0]
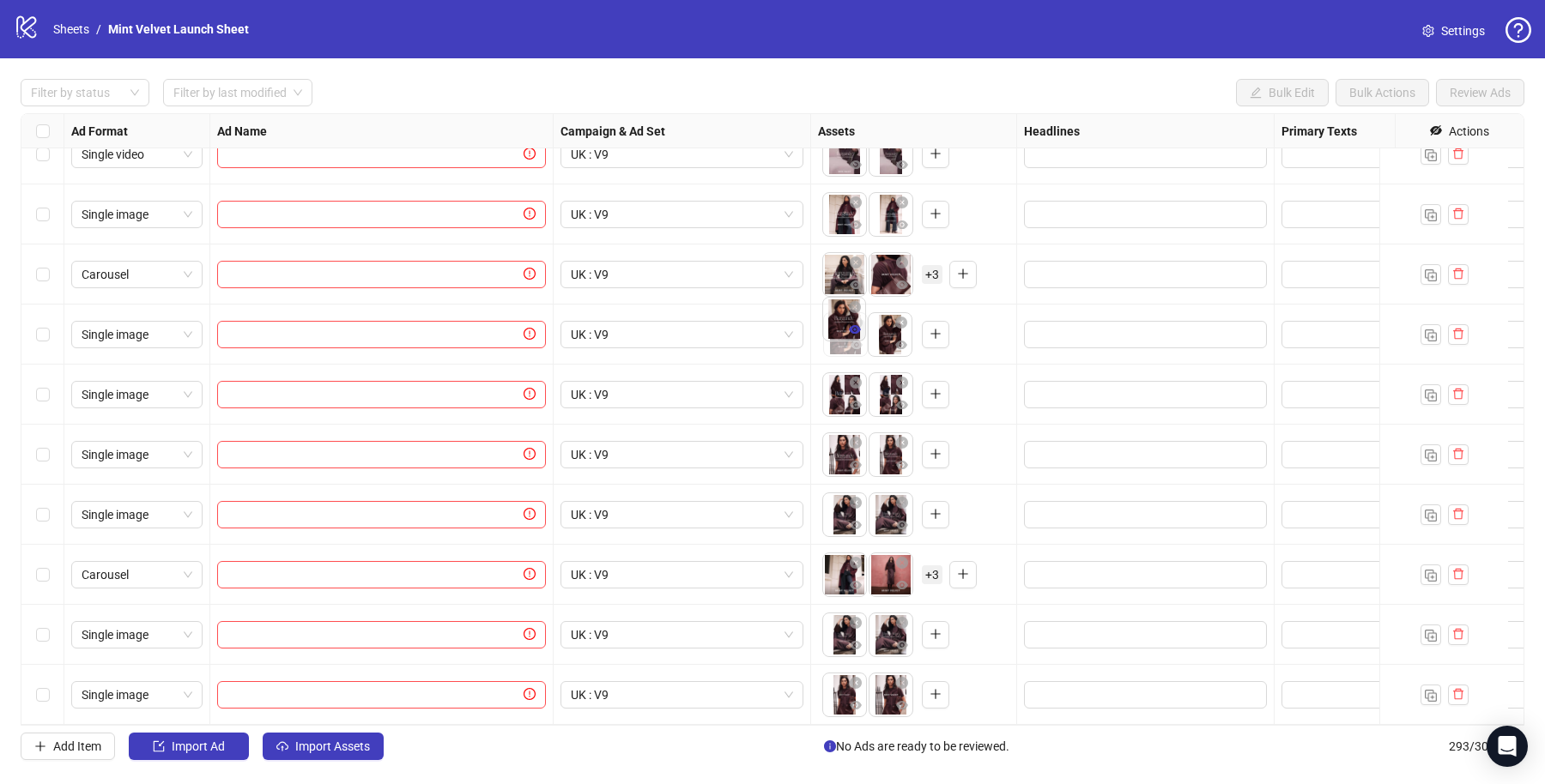
drag, startPoint x: 885, startPoint y: 318, endPoint x: 835, endPoint y: 330, distance: 51.4
click at [829, 310] on body "logo/logo-mobile Sheets / Mint Velvet Launch Sheet Settings Filter by status Fi…" at bounding box center [772, 392] width 1545 height 784
drag, startPoint x: 884, startPoint y: 498, endPoint x: 864, endPoint y: 512, distance: 24.4
click at [846, 500] on body "logo/logo-mobile Sheets / Mint Velvet Launch Sheet Settings Filter by status Fi…" at bounding box center [772, 392] width 1545 height 784
click at [927, 565] on span "+ 3" at bounding box center [931, 574] width 20 height 18
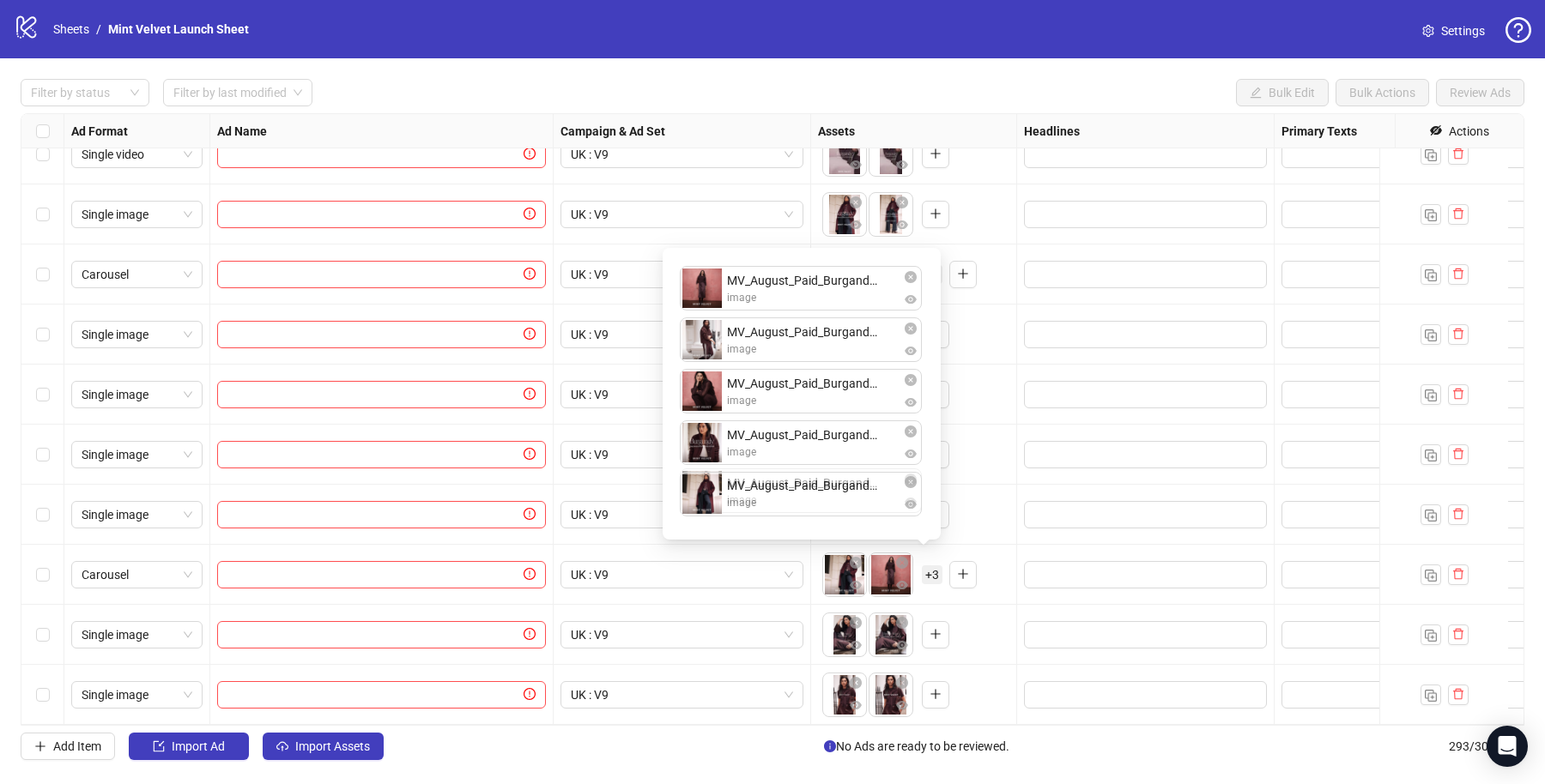
drag, startPoint x: 708, startPoint y: 300, endPoint x: 725, endPoint y: 535, distance: 235.6
drag, startPoint x: 708, startPoint y: 452, endPoint x: 703, endPoint y: 299, distance: 153.1
click at [703, 299] on div "MV_August_Paid_Burgandy_1x1_Carousel_2.png image MV_August_Paid_Burgandy_1x1_Ca…" at bounding box center [801, 394] width 258 height 271
click at [985, 454] on div "To pick up a draggable item, press the space bar. While dragging, use the arrow…" at bounding box center [914, 454] width 192 height 54
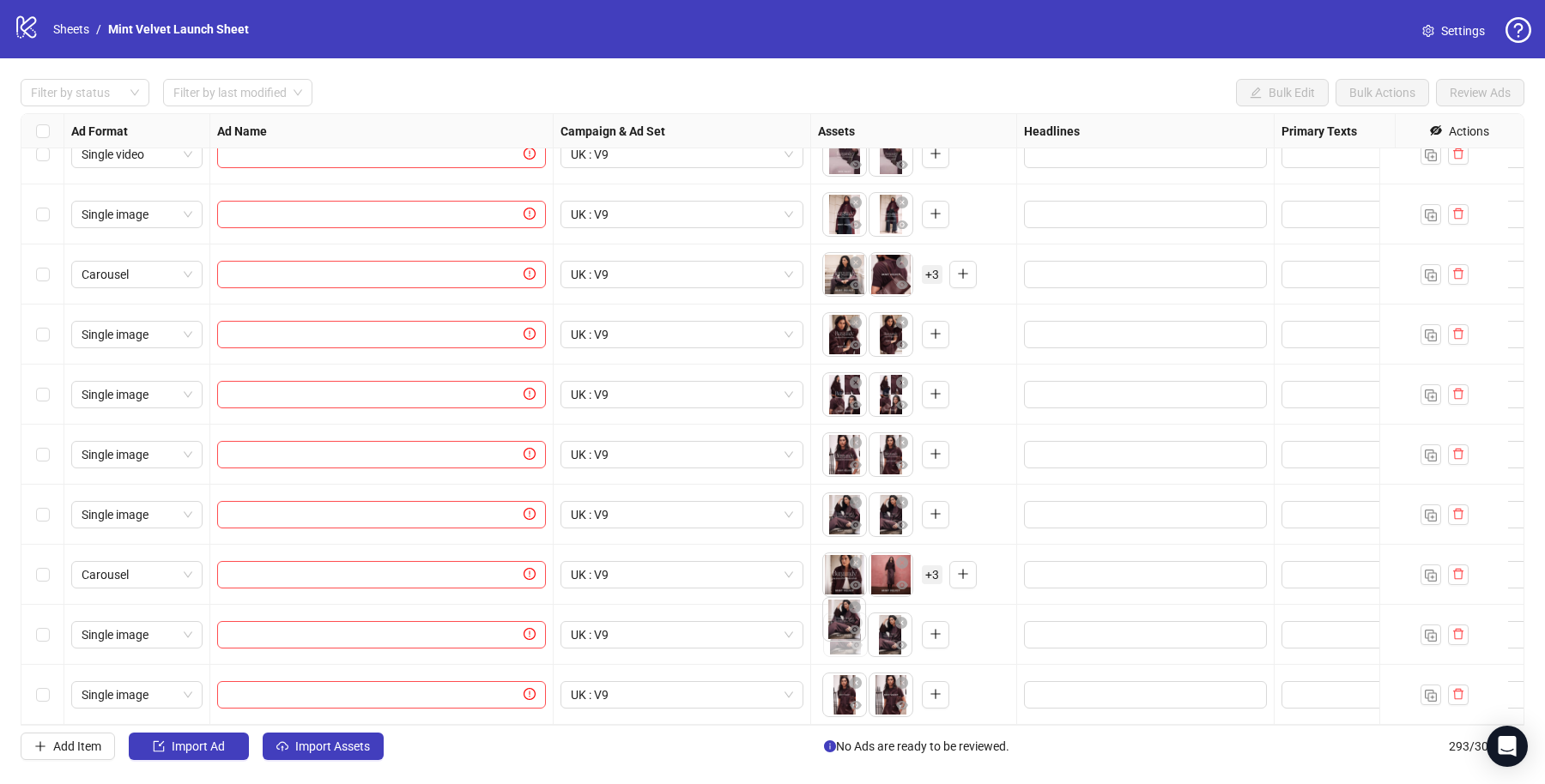
click at [845, 622] on body "logo/logo-mobile Sheets / Mint Velvet Launch Sheet Settings Filter by status Fi…" at bounding box center [772, 392] width 1545 height 784
drag, startPoint x: 840, startPoint y: 683, endPoint x: 940, endPoint y: 670, distance: 100.8
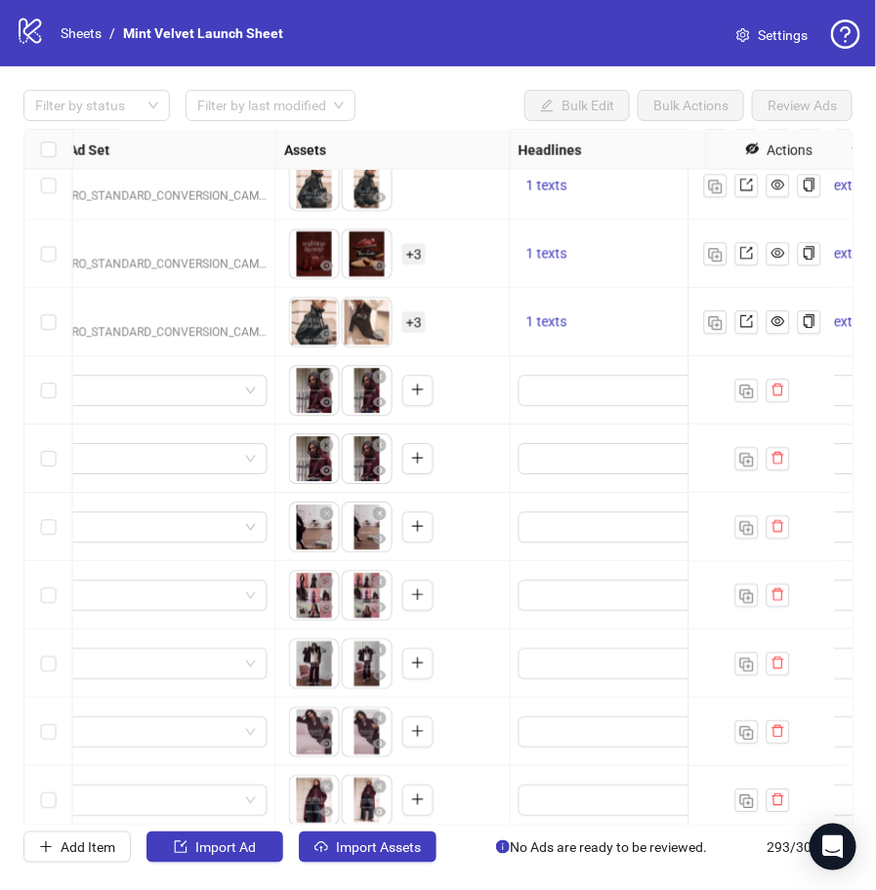
scroll to position [18807, 957]
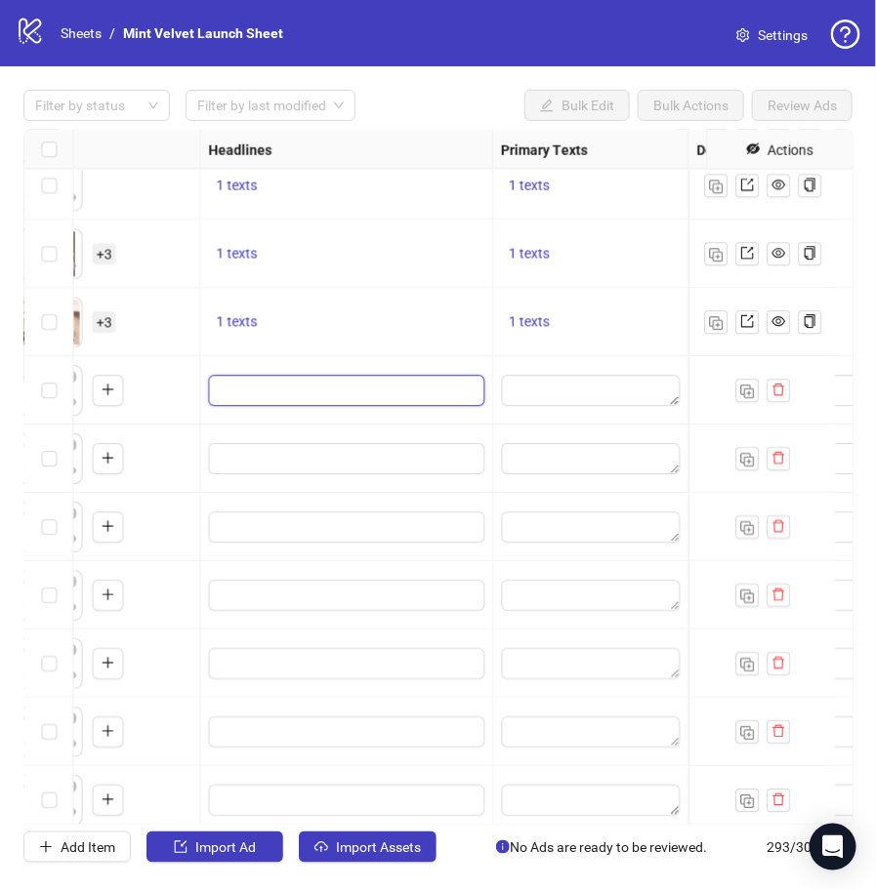
click at [345, 386] on input "Edit values" at bounding box center [344, 390] width 249 height 21
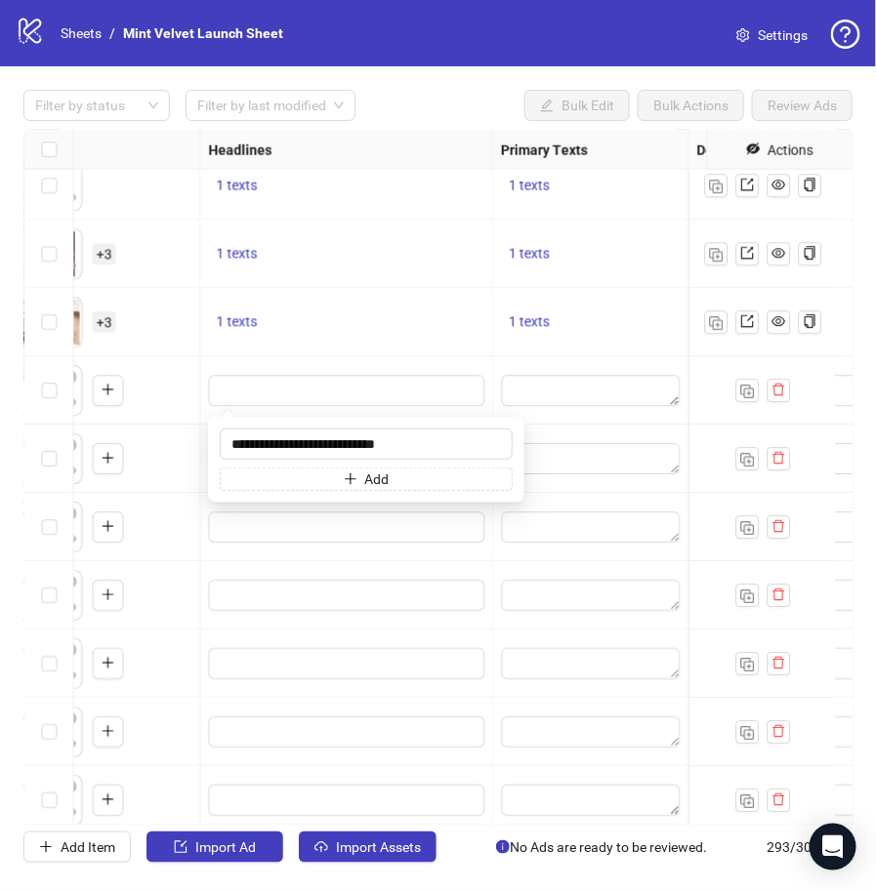
type input "**********"
click at [295, 279] on div "1 texts" at bounding box center [346, 254] width 293 height 68
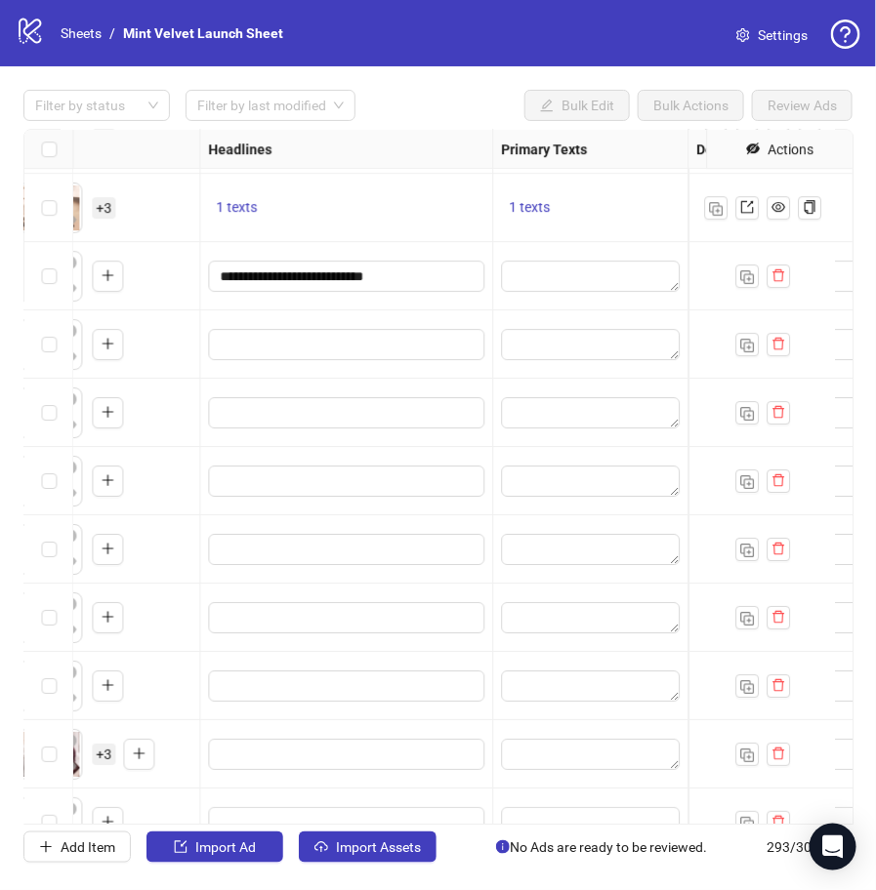
scroll to position [18922, 895]
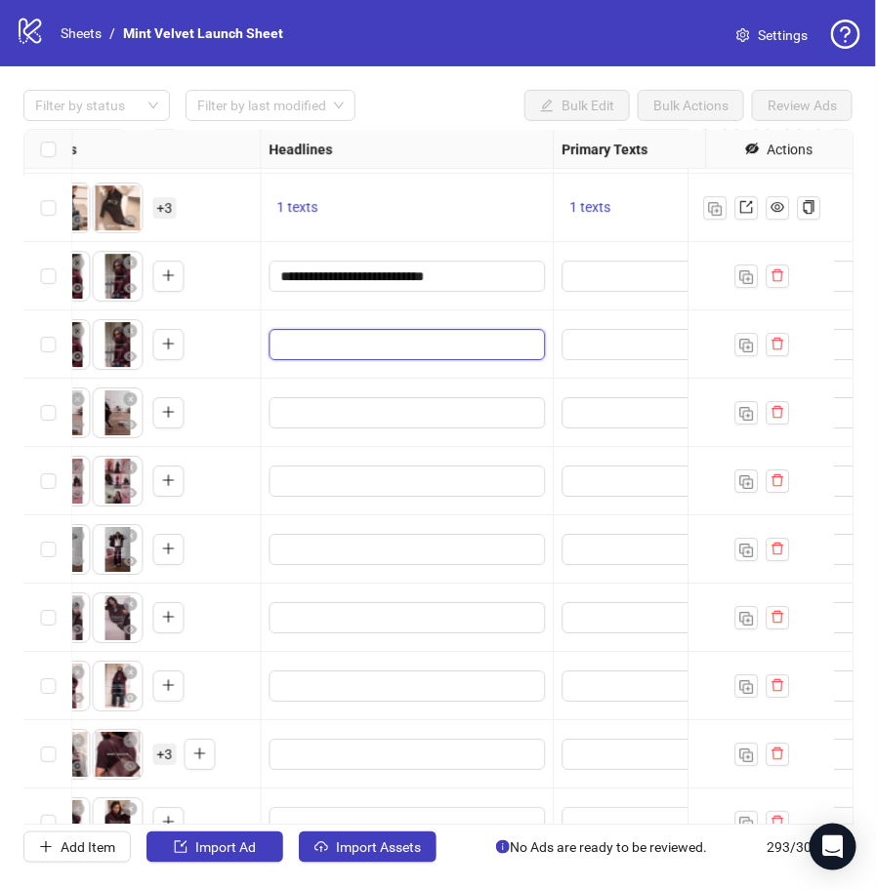
click at [349, 347] on input "Edit values" at bounding box center [405, 344] width 249 height 21
type input "**********"
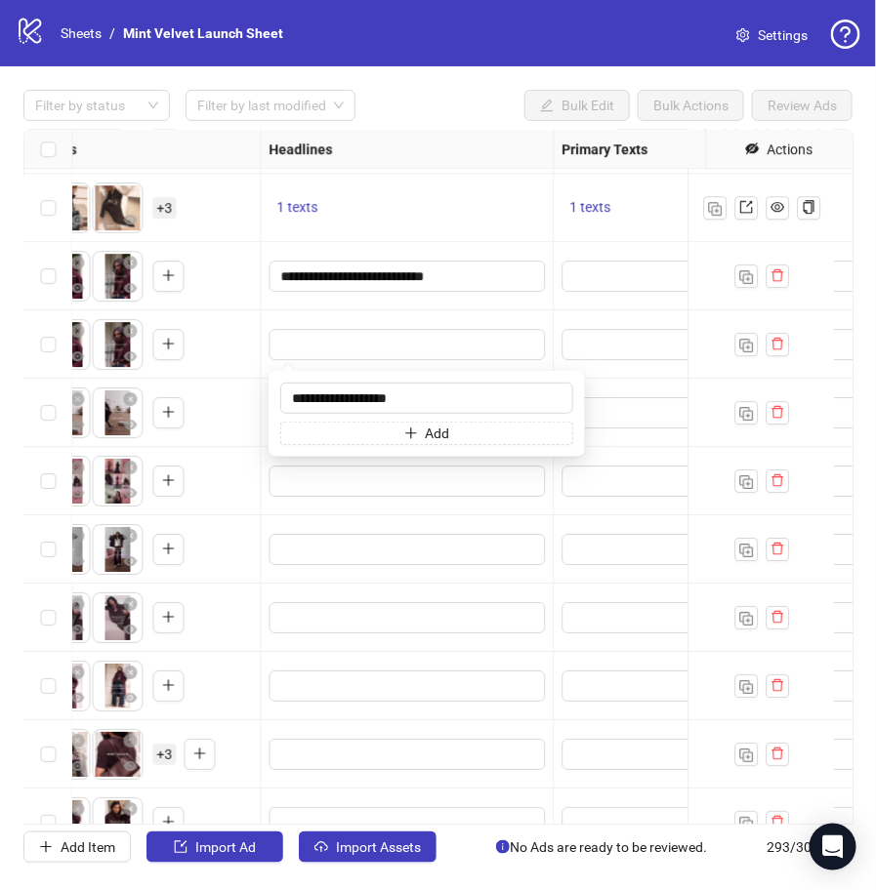
click at [425, 311] on div at bounding box center [408, 344] width 293 height 68
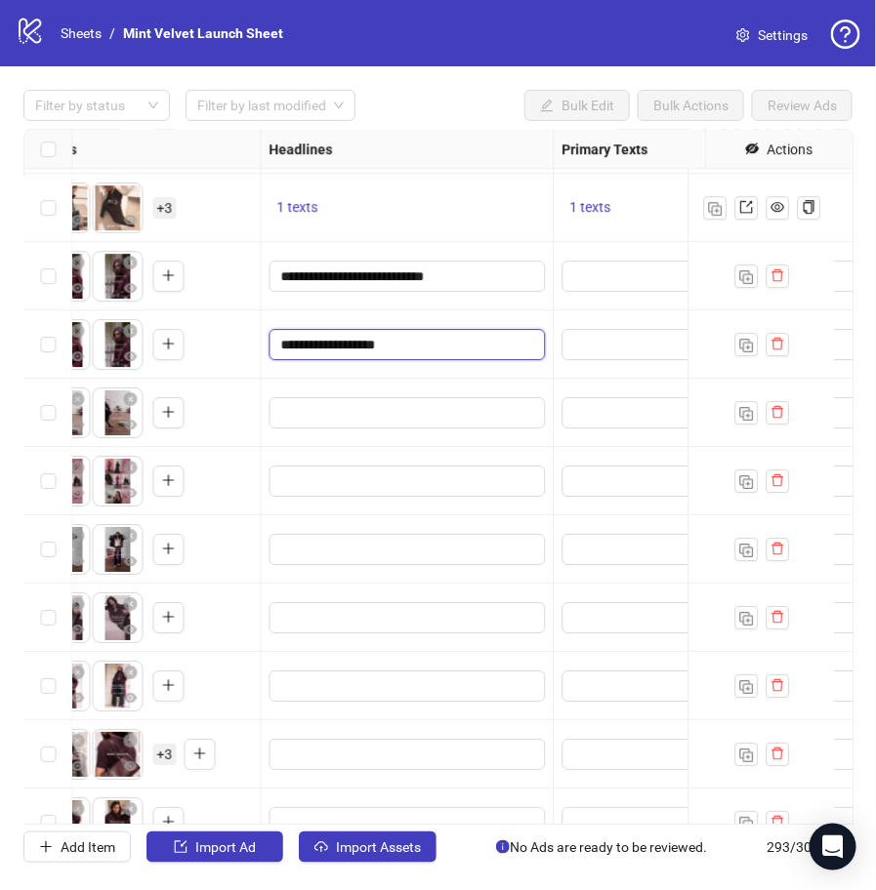
click at [421, 342] on input "**********" at bounding box center [405, 344] width 249 height 21
type input "**********"
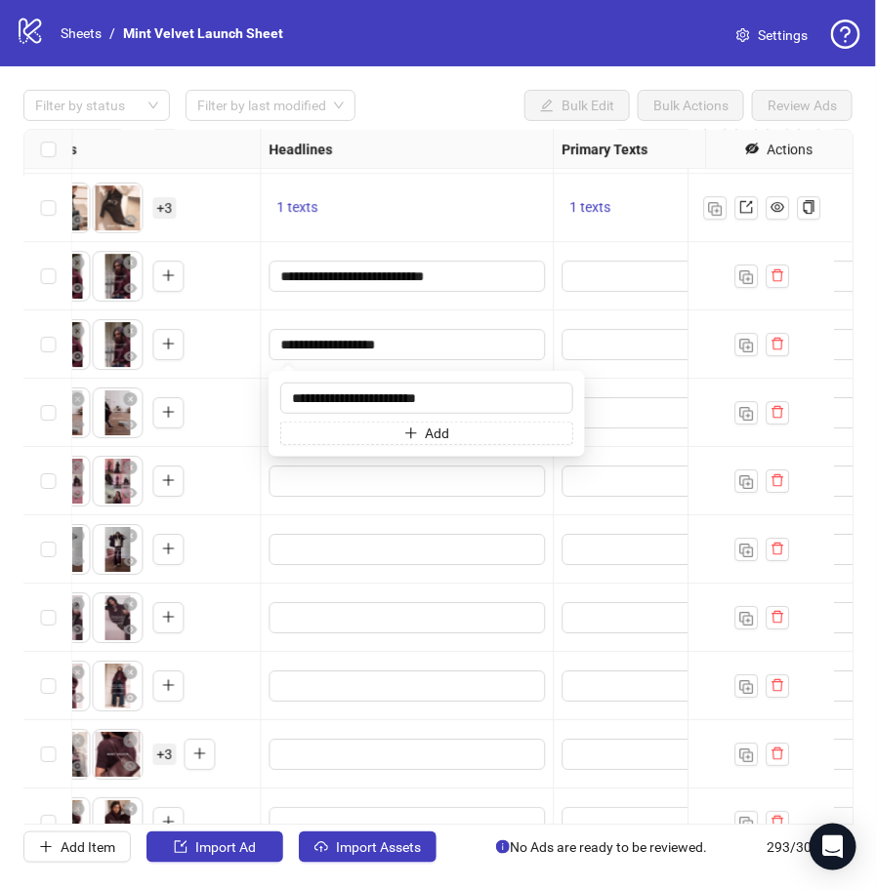
click at [447, 320] on div "**********" at bounding box center [408, 344] width 293 height 68
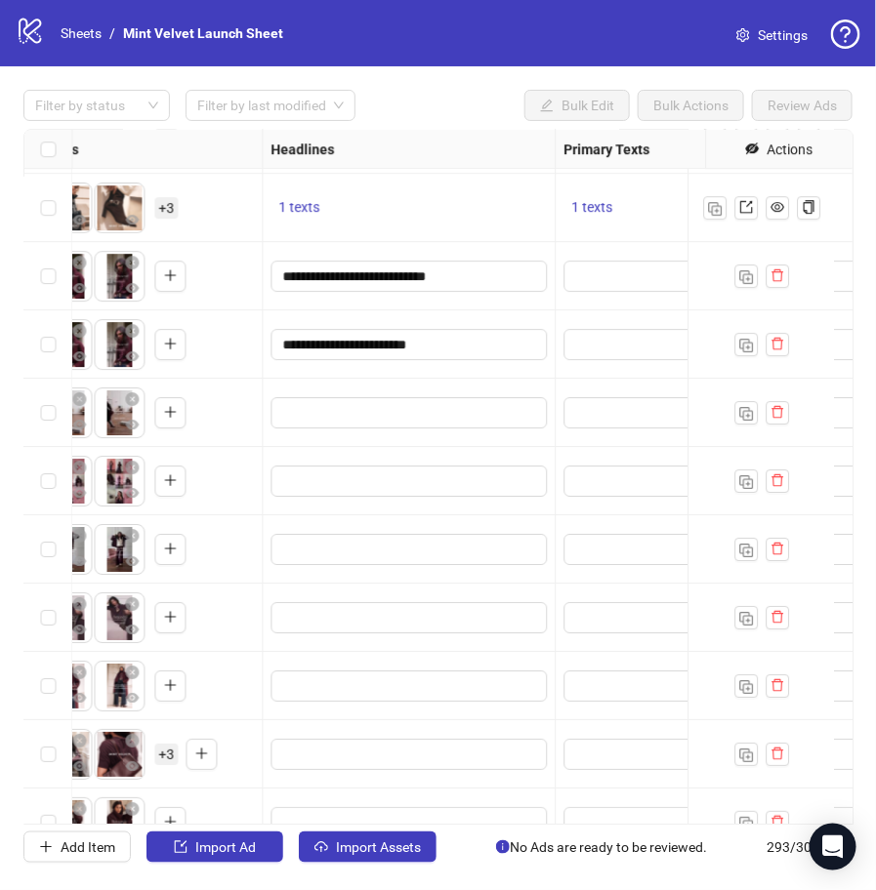
scroll to position [18875, 893]
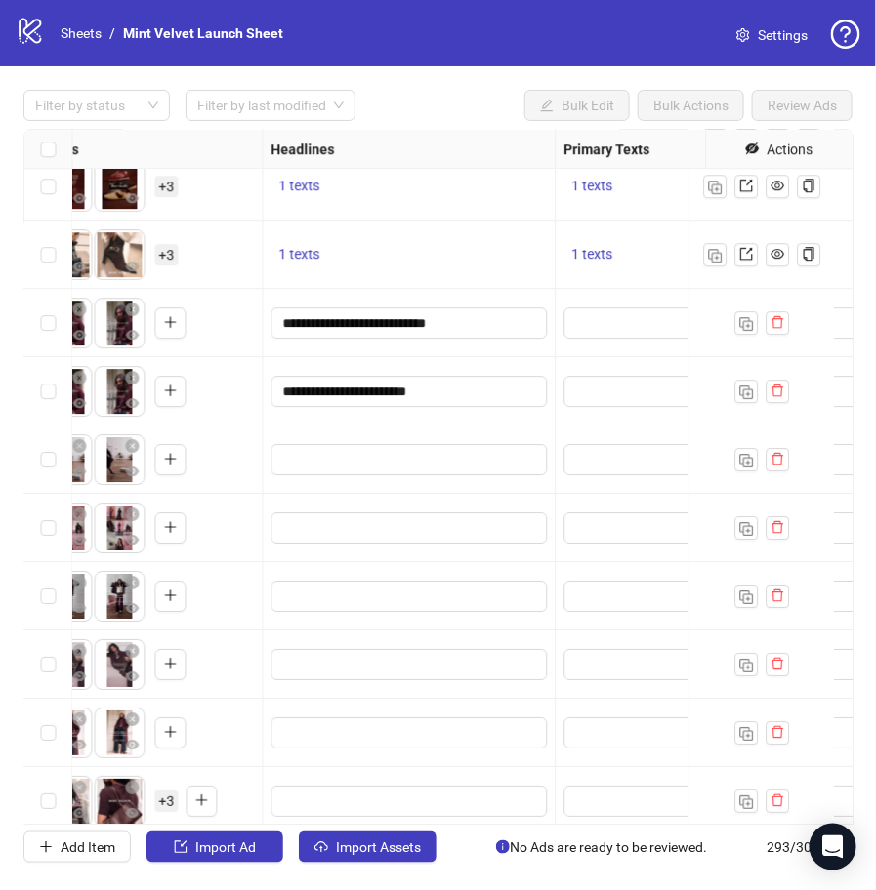
click at [421, 421] on div "**********" at bounding box center [410, 391] width 293 height 68
click at [432, 390] on input "**********" at bounding box center [407, 391] width 249 height 21
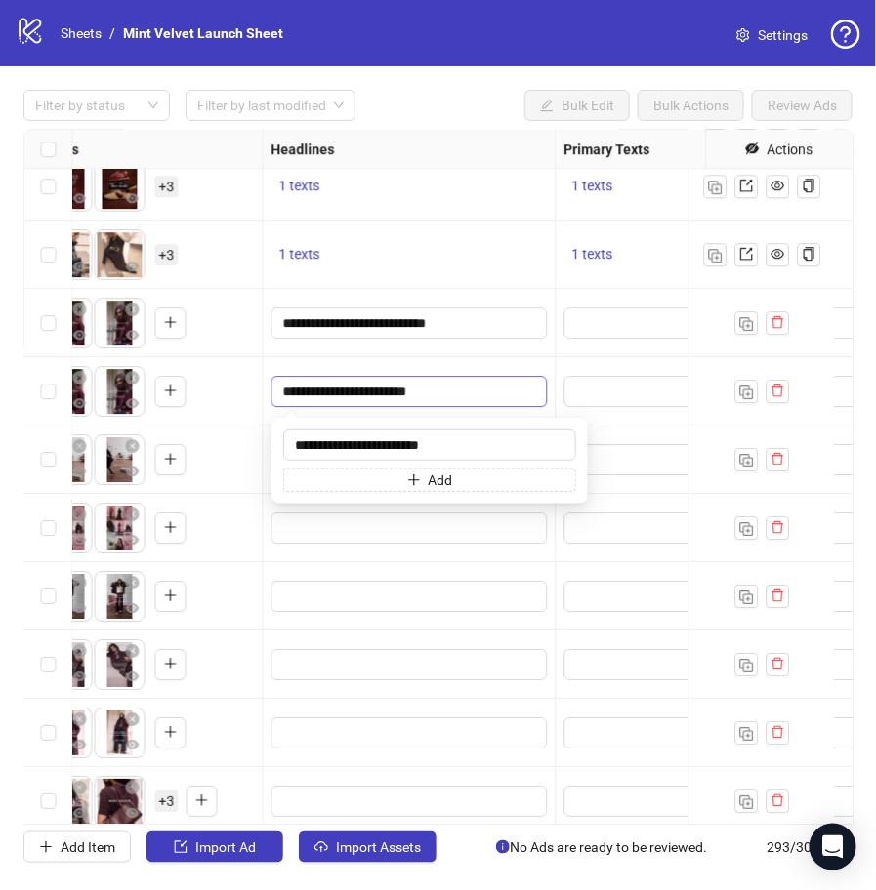
click at [499, 377] on span "**********" at bounding box center [409, 391] width 276 height 31
click at [395, 455] on input "**********" at bounding box center [429, 444] width 293 height 31
click at [320, 535] on input "Edit values" at bounding box center [407, 527] width 249 height 21
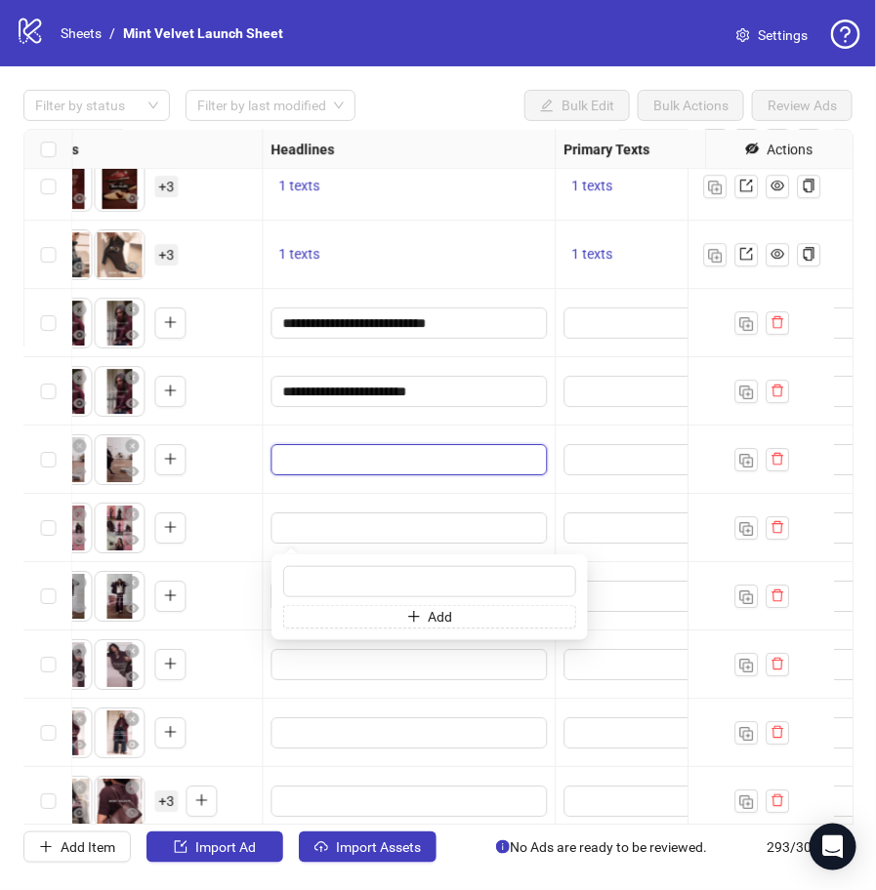
click at [372, 455] on input "Edit values" at bounding box center [407, 459] width 249 height 21
type input "**********"
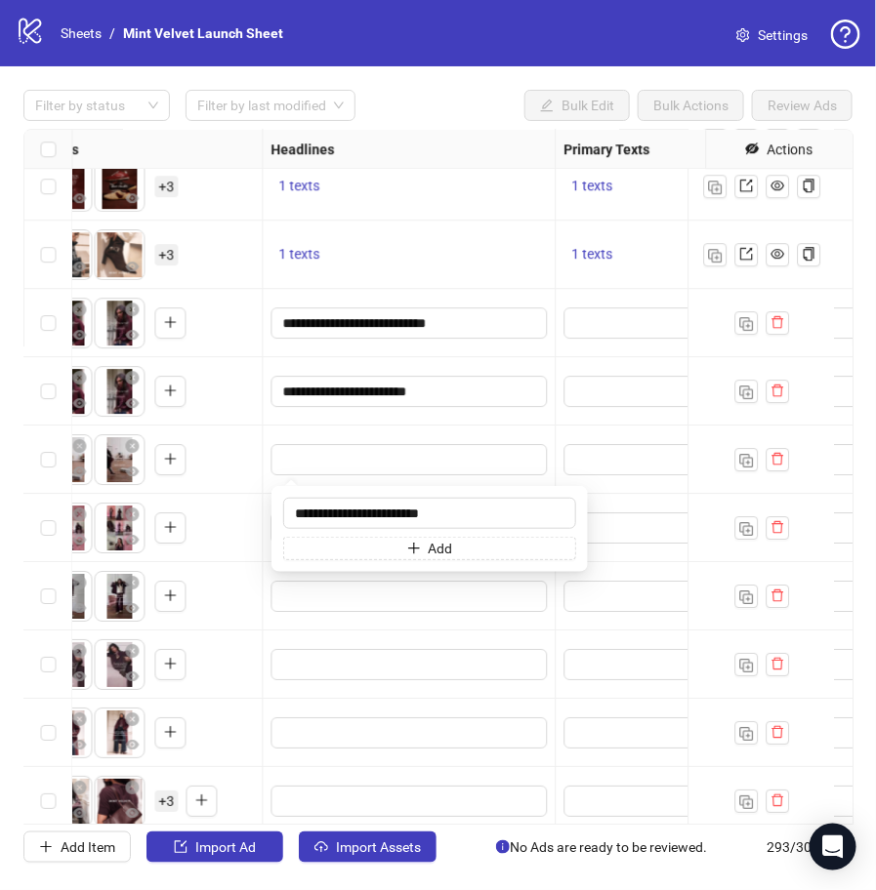
click at [423, 429] on div at bounding box center [410, 460] width 293 height 68
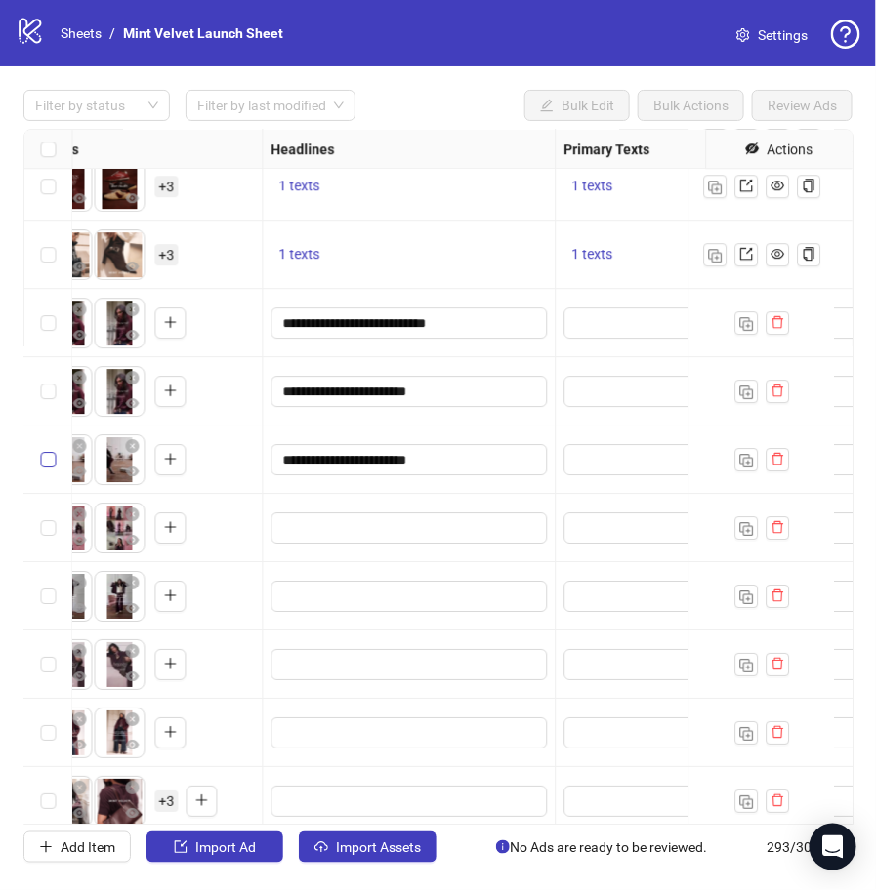
click at [47, 468] on label "Select row 281" at bounding box center [49, 459] width 16 height 21
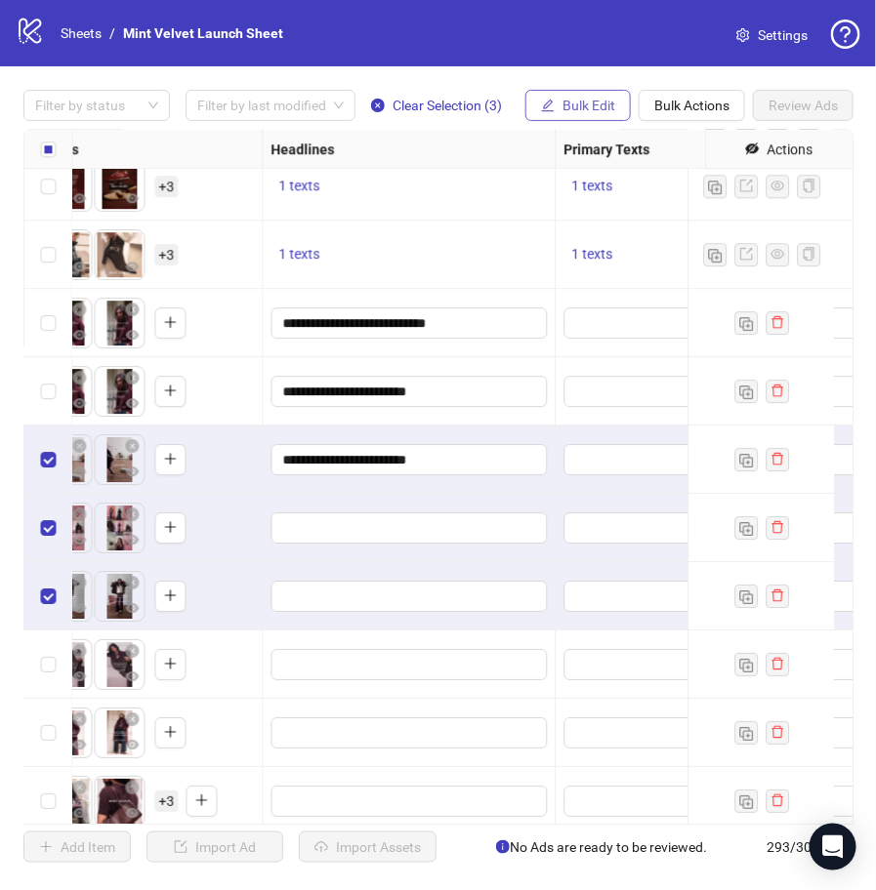
click at [576, 95] on button "Bulk Edit" at bounding box center [577, 105] width 105 height 31
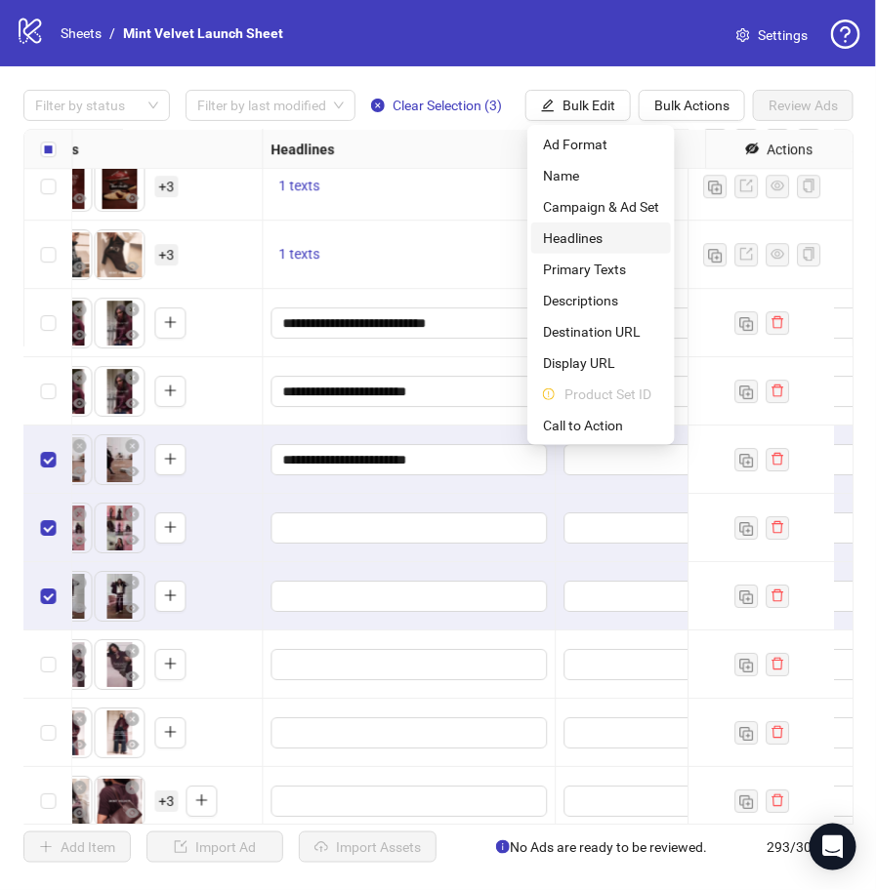
click at [593, 239] on span "Headlines" at bounding box center [601, 237] width 116 height 21
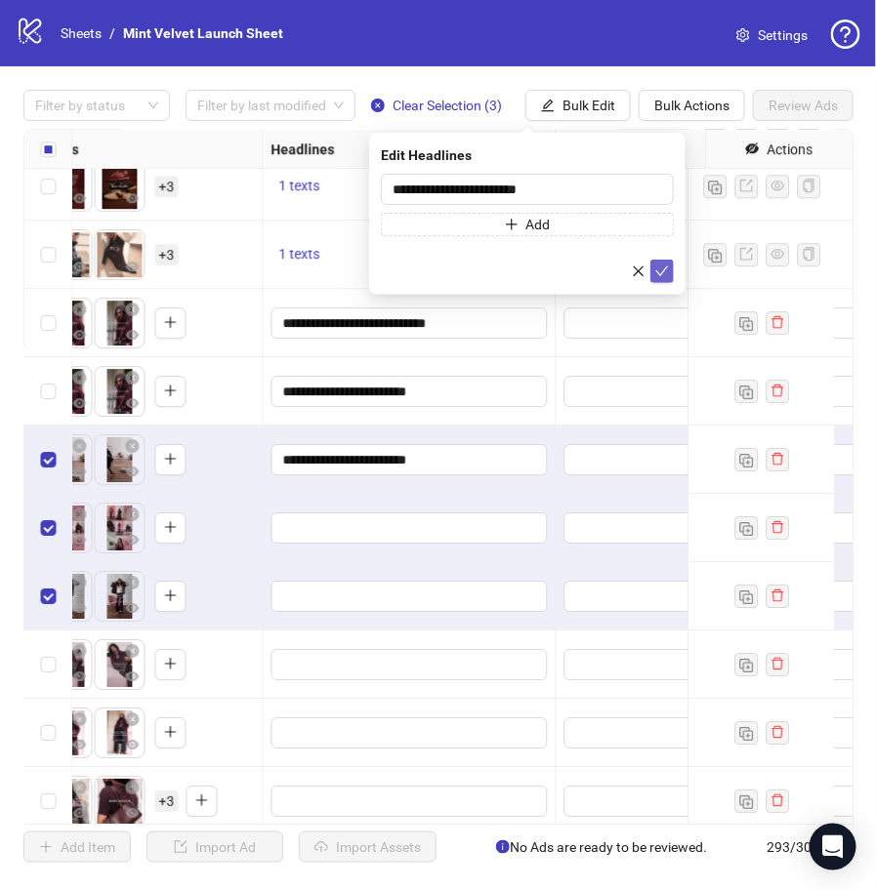
click at [660, 266] on icon "check" at bounding box center [662, 272] width 14 height 14
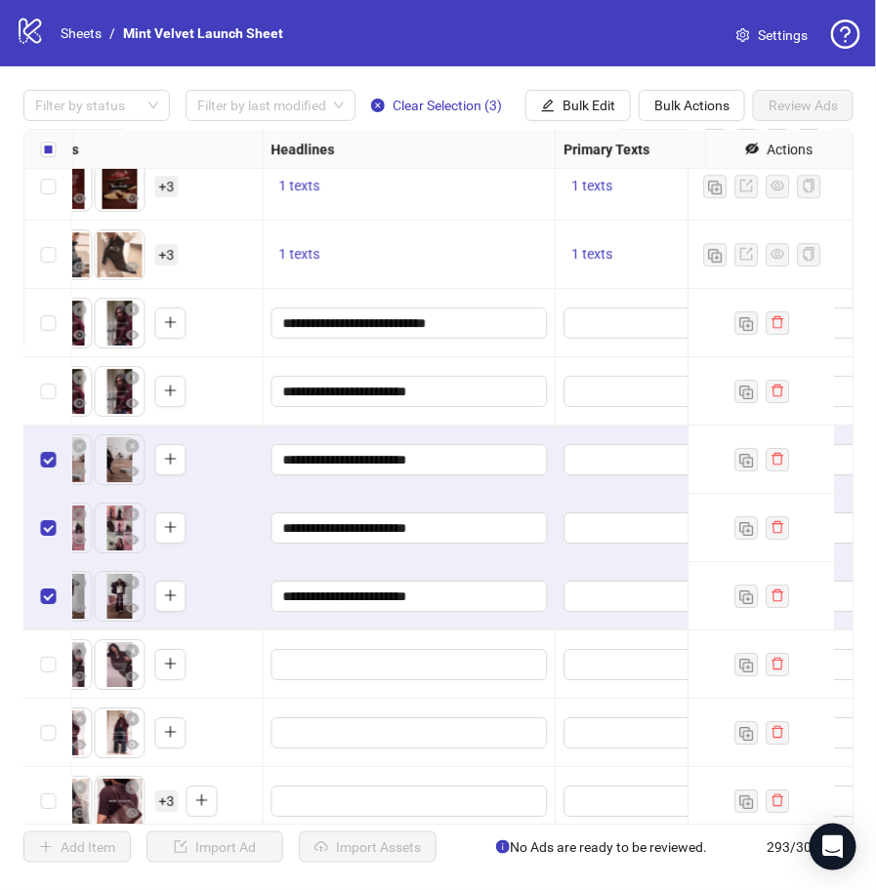
click at [547, 402] on div "**********" at bounding box center [409, 391] width 276 height 31
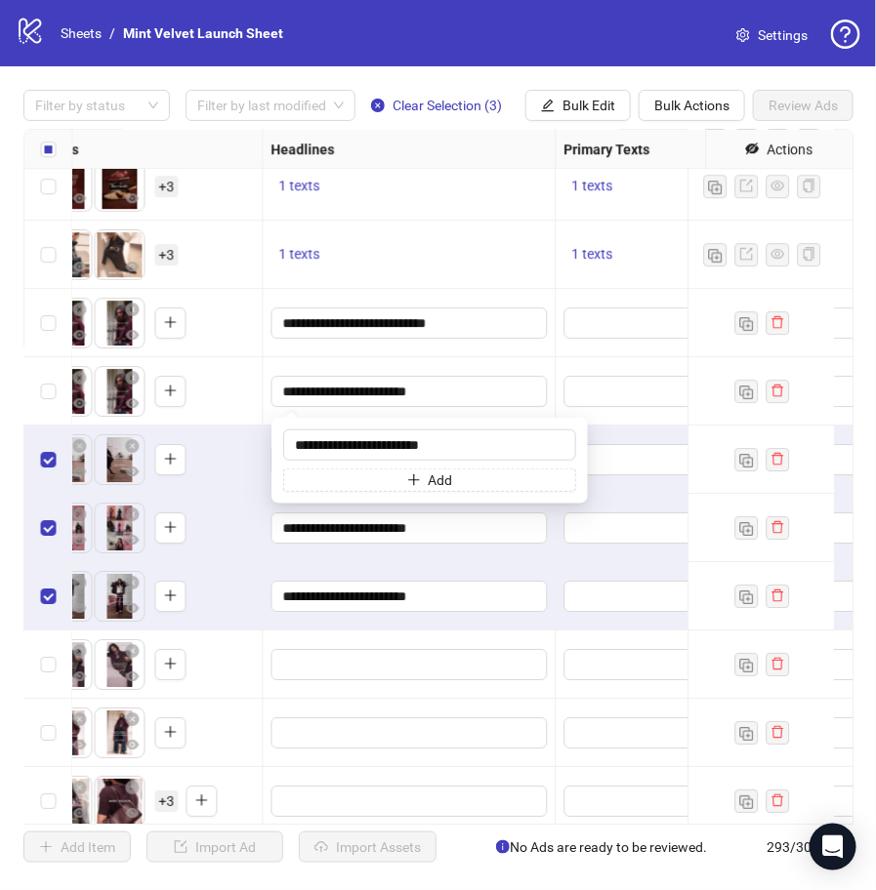
click at [548, 359] on div "**********" at bounding box center [410, 391] width 293 height 68
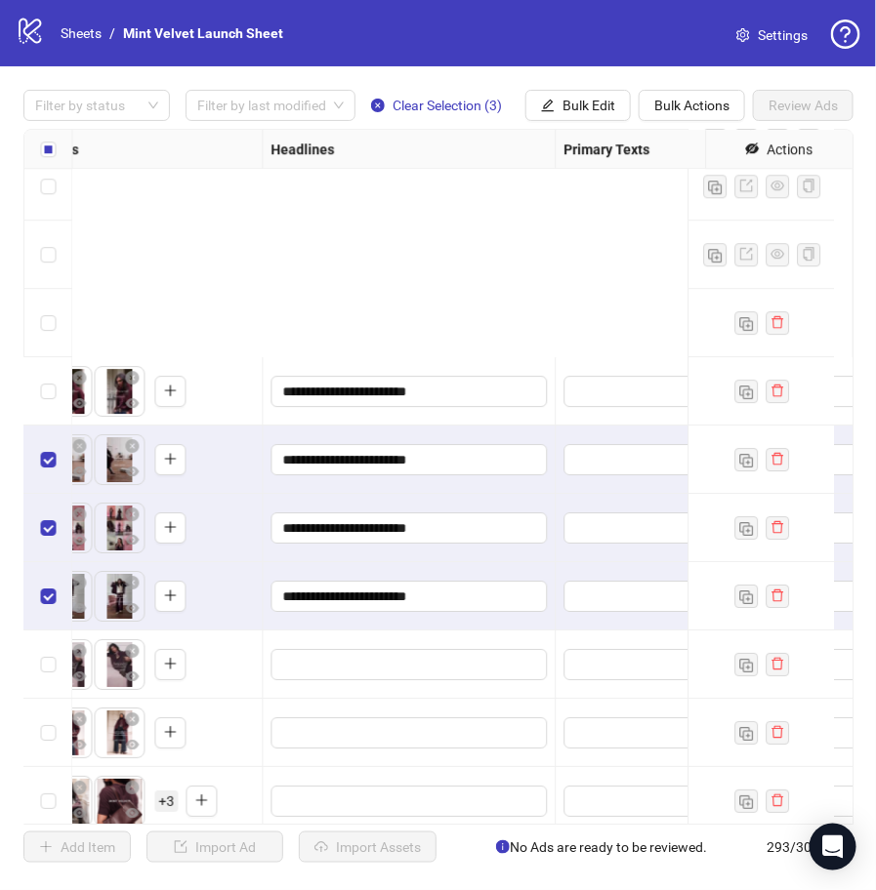
scroll to position [19187, 893]
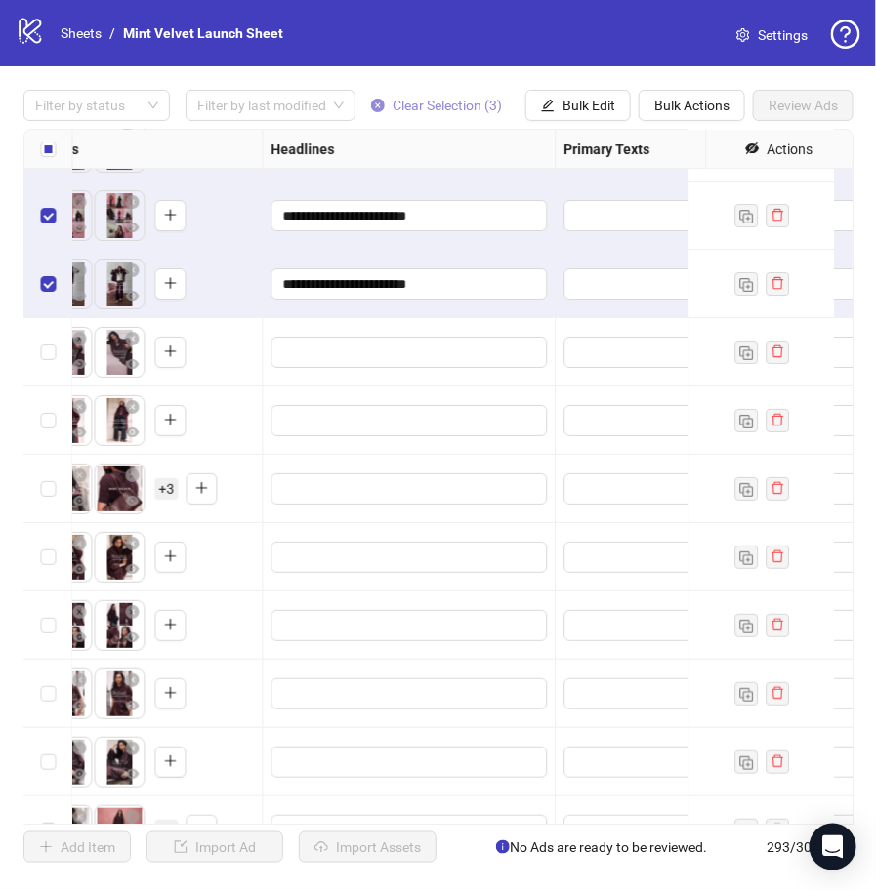
click at [422, 115] on button "Clear Selection (3)" at bounding box center [436, 105] width 162 height 31
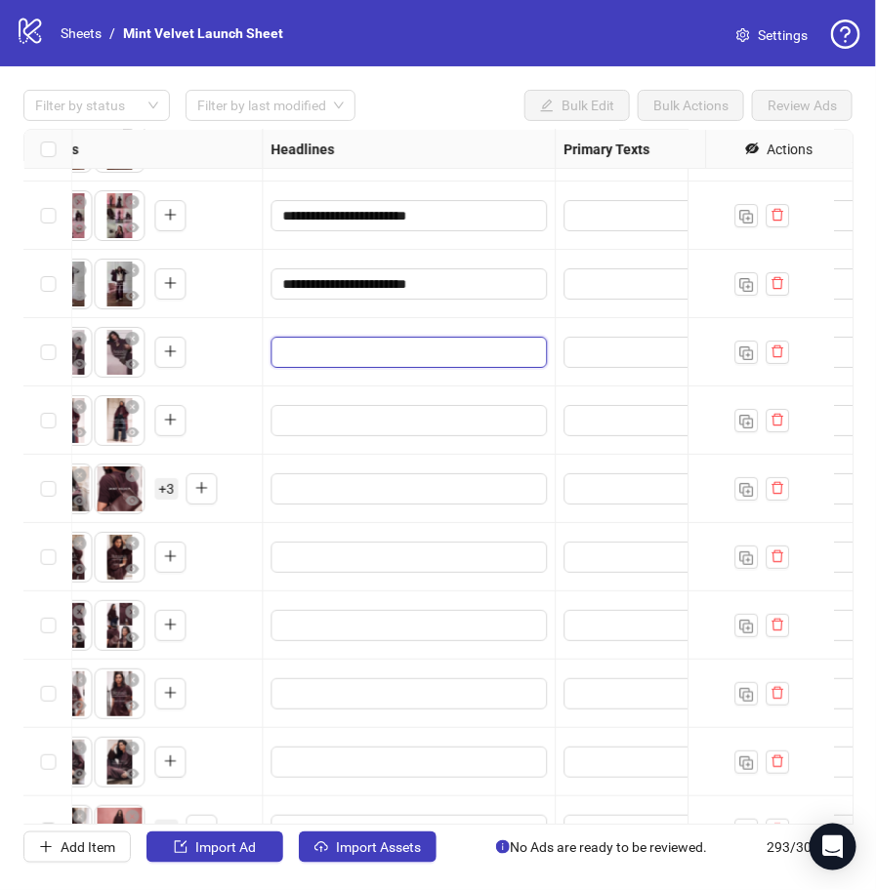
click at [298, 347] on input "Edit values" at bounding box center [407, 352] width 249 height 21
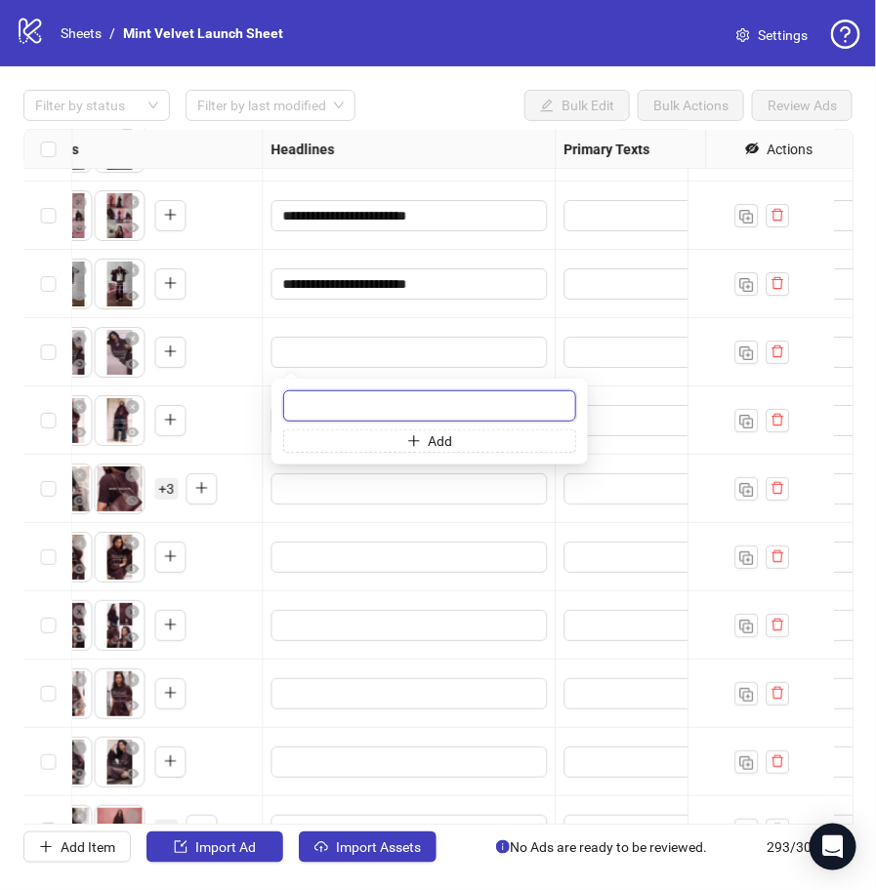
click at [408, 405] on input "text" at bounding box center [429, 405] width 293 height 31
paste input "**********"
type input "**********"
click at [445, 325] on div at bounding box center [410, 352] width 293 height 68
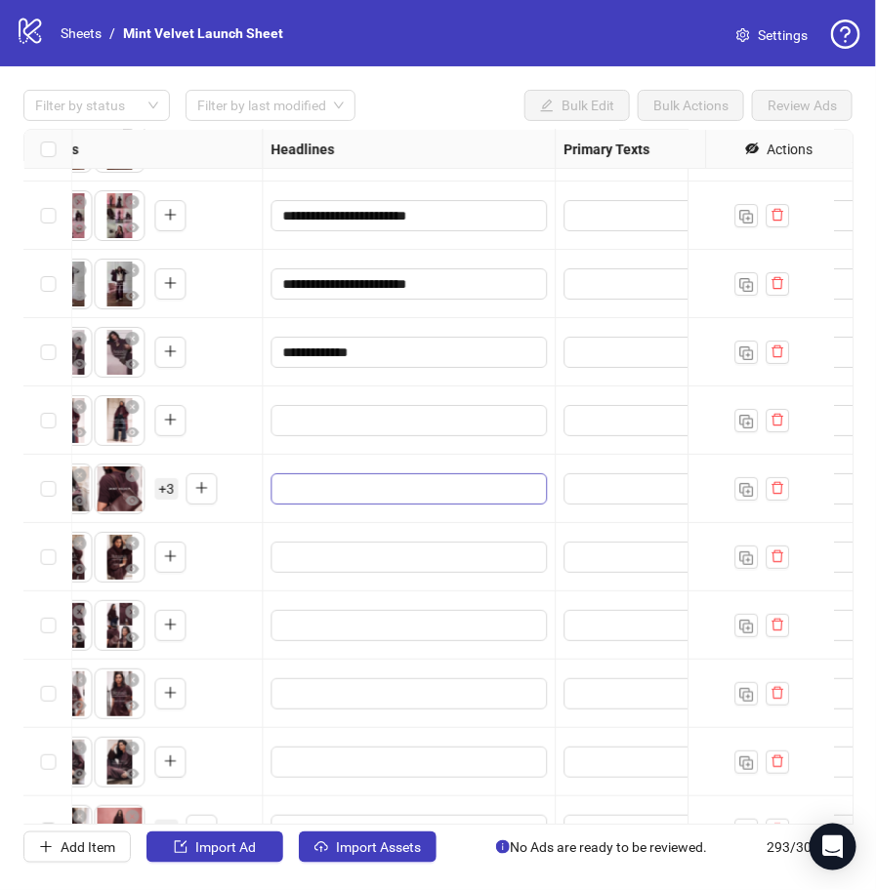
click at [317, 473] on span "Edit values" at bounding box center [409, 488] width 276 height 31
click at [227, 371] on div "To pick up a draggable item, press the space bar. While dragging, use the arrow…" at bounding box center [146, 352] width 218 height 61
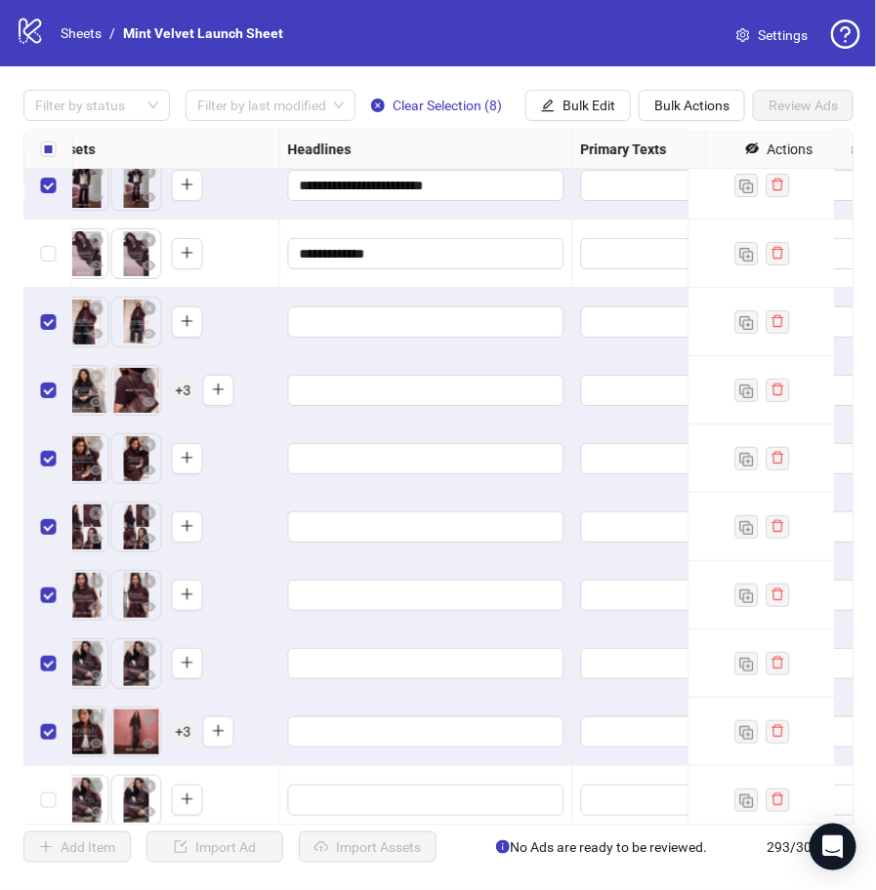
scroll to position [19381, 877]
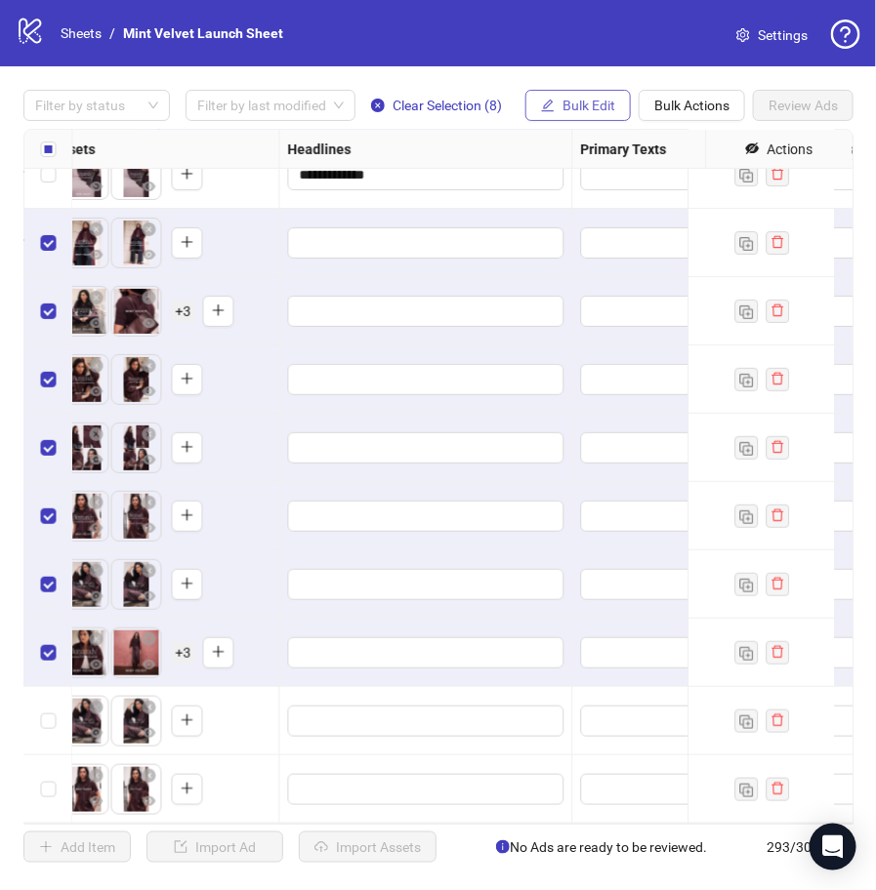
click at [596, 102] on span "Bulk Edit" at bounding box center [588, 106] width 53 height 16
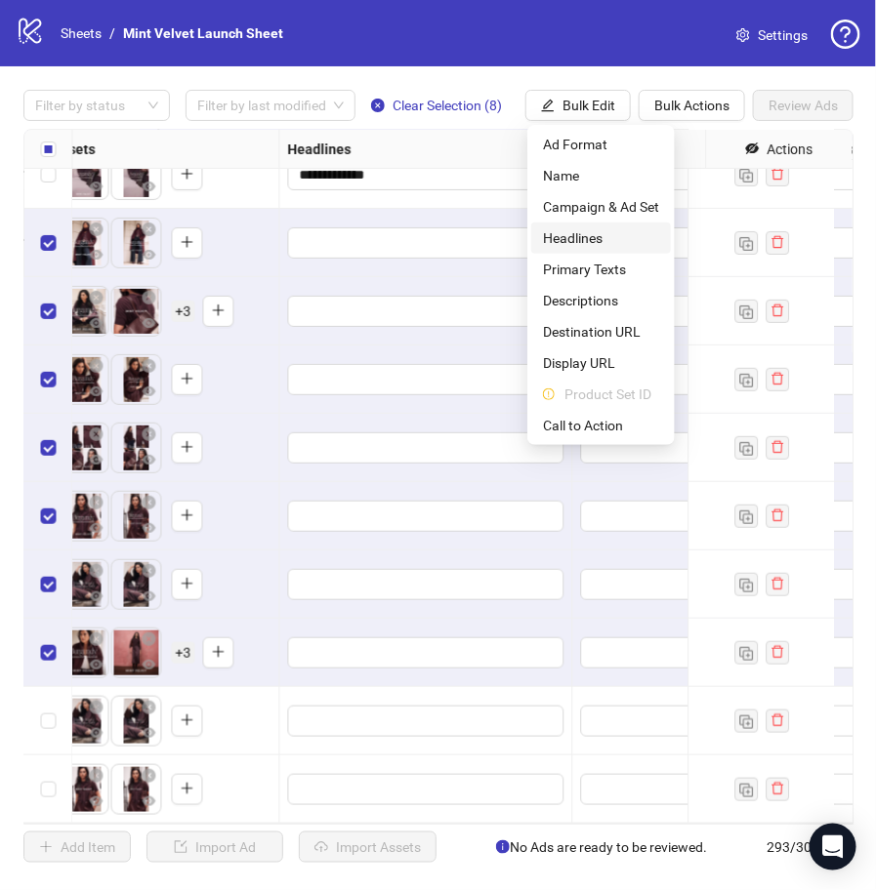
click at [599, 234] on span "Headlines" at bounding box center [601, 237] width 116 height 21
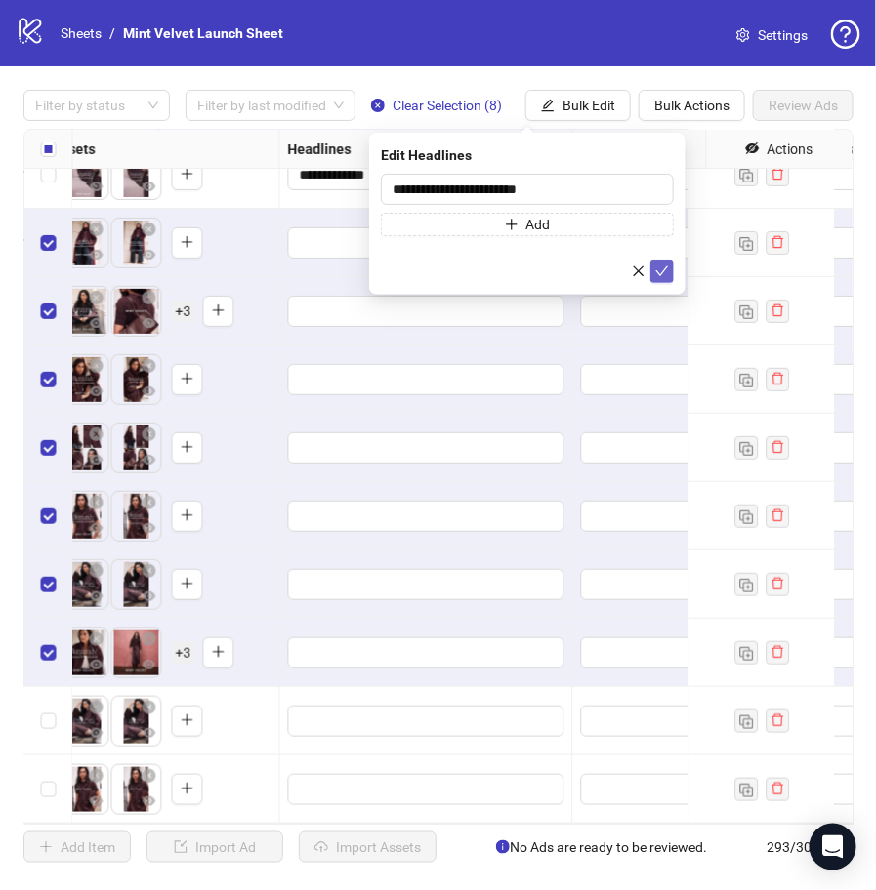
click at [664, 268] on icon "check" at bounding box center [662, 272] width 14 height 14
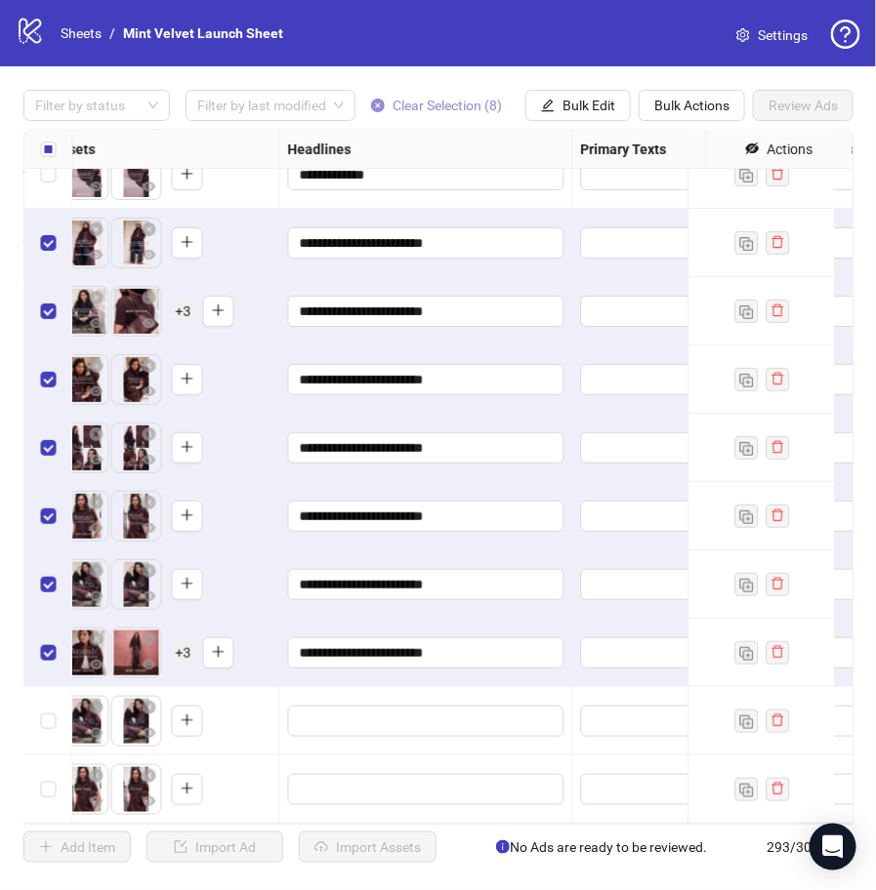
click at [463, 98] on span "Clear Selection (8)" at bounding box center [446, 106] width 109 height 16
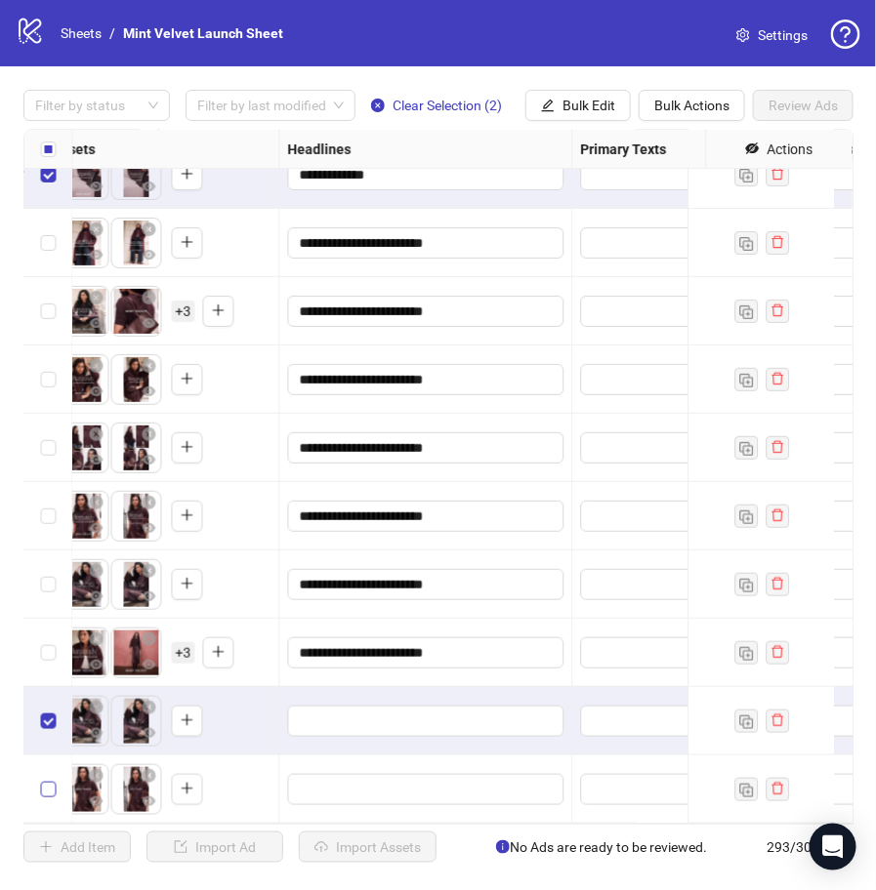
click at [45, 780] on label "Select row 293" at bounding box center [49, 789] width 16 height 21
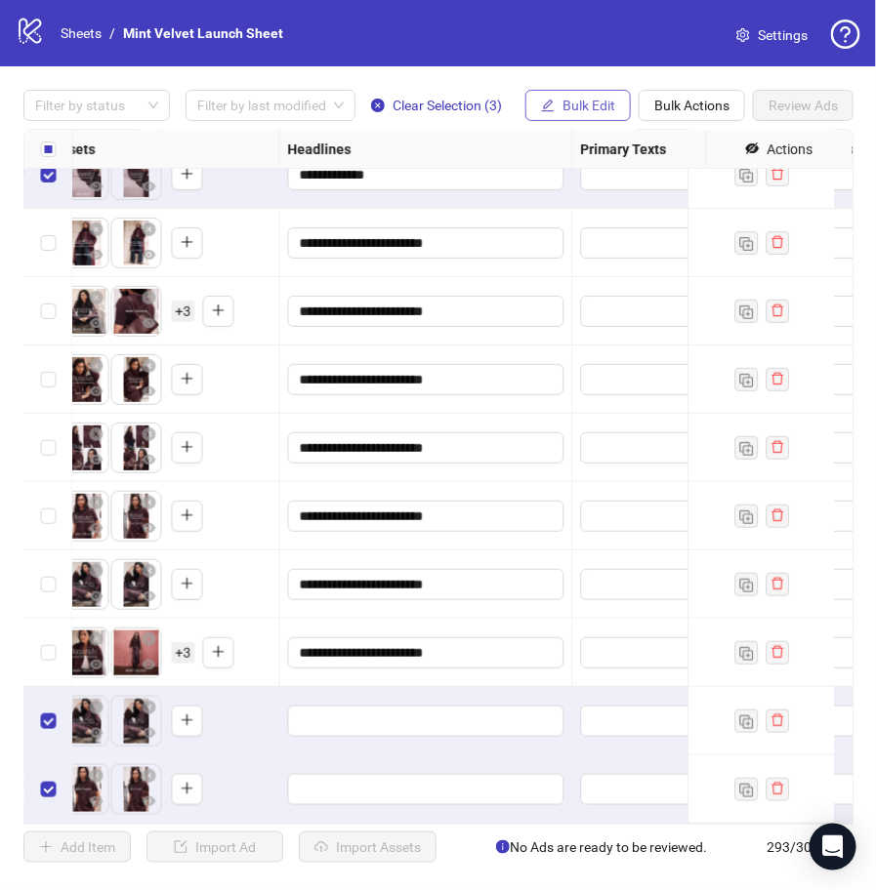
click at [592, 114] on button "Bulk Edit" at bounding box center [577, 105] width 105 height 31
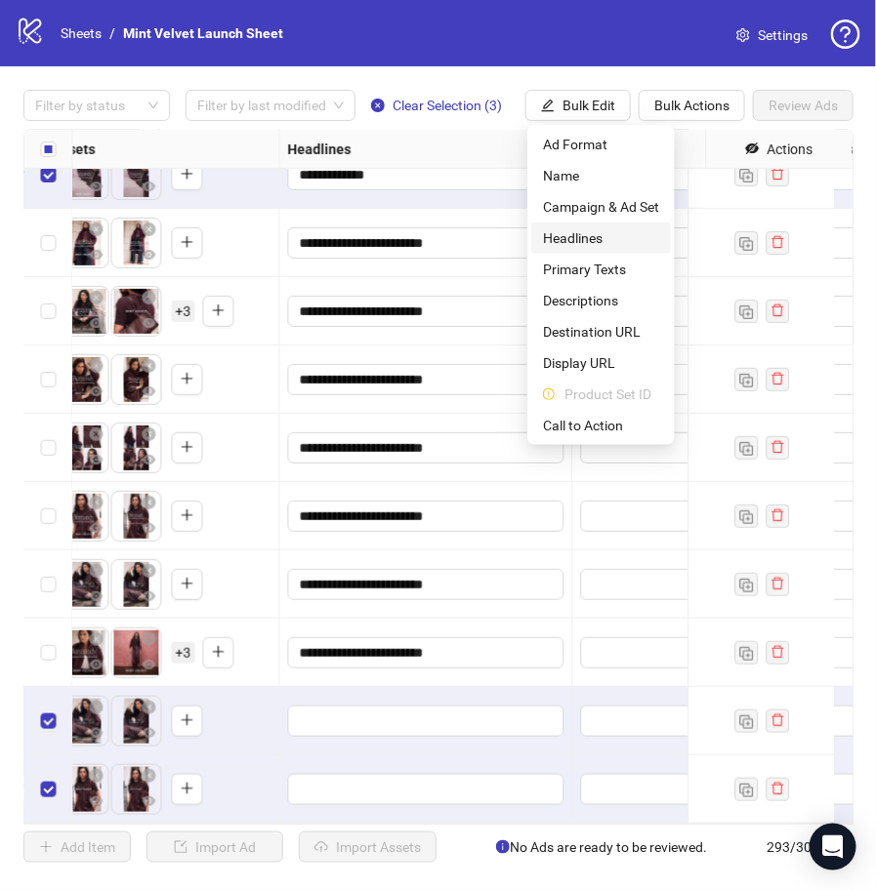
click at [603, 232] on span "Headlines" at bounding box center [601, 237] width 116 height 21
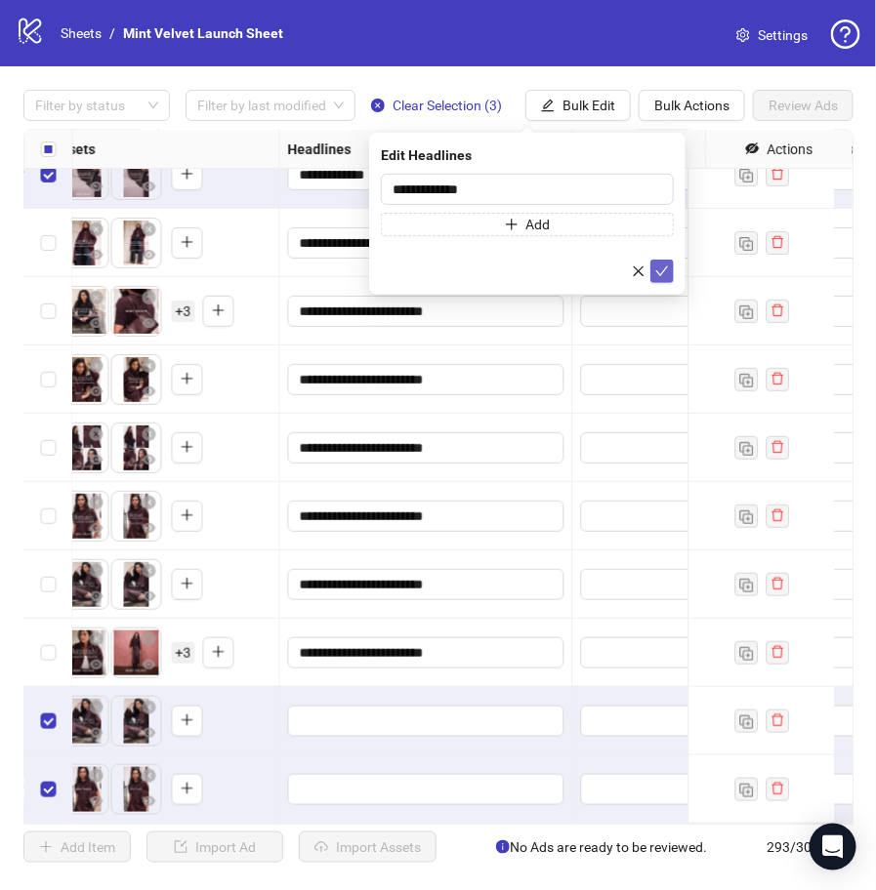
click at [666, 275] on icon "check" at bounding box center [662, 272] width 14 height 14
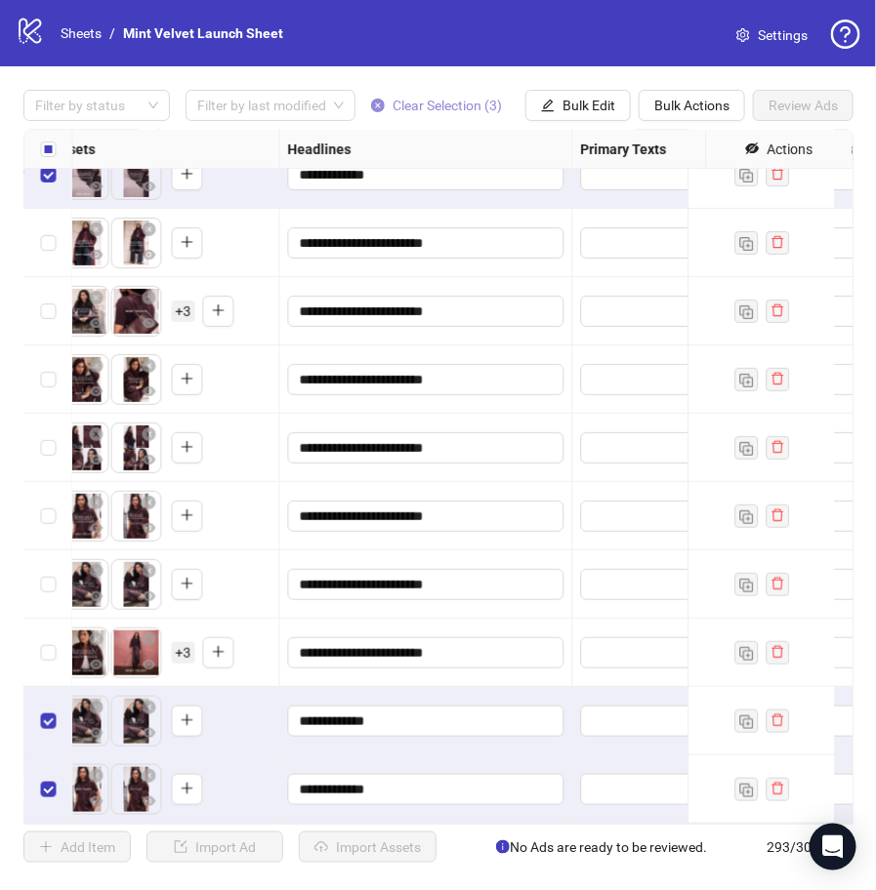
click at [483, 102] on span "Clear Selection (3)" at bounding box center [446, 106] width 109 height 16
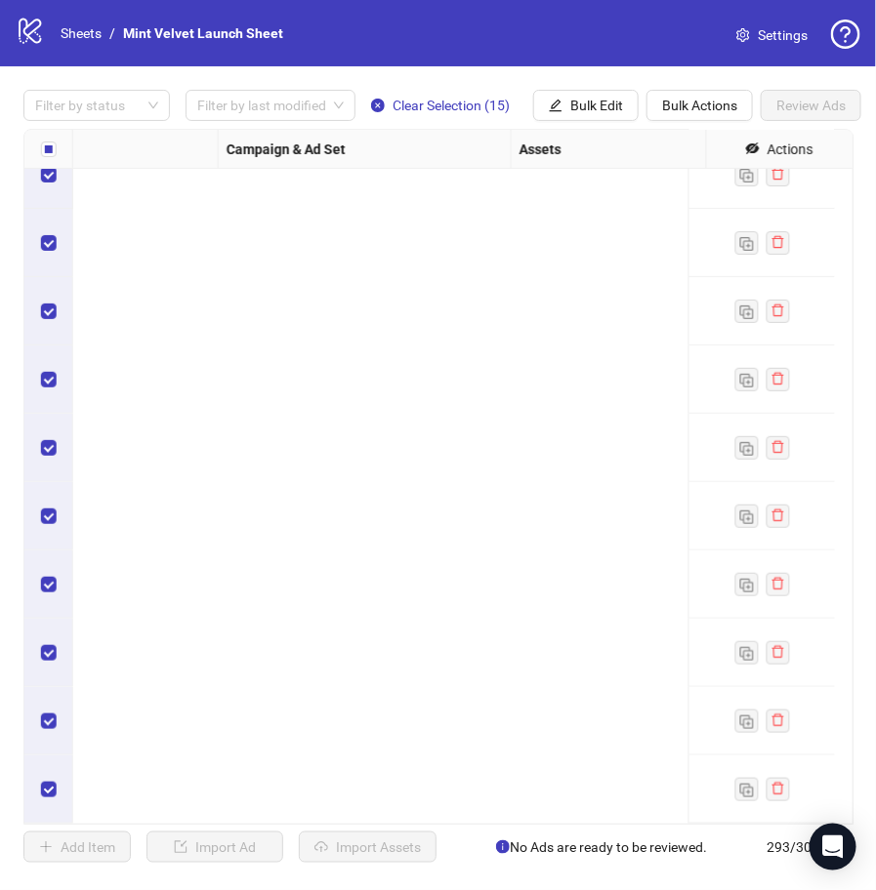
scroll to position [19381, 1991]
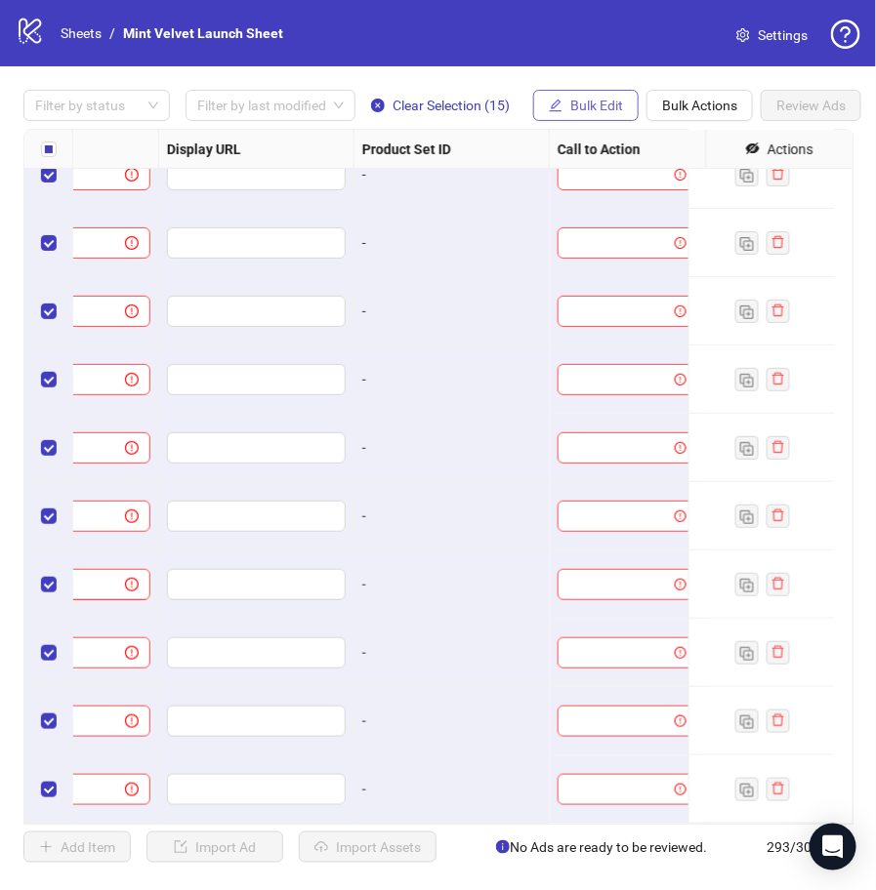
click at [578, 102] on span "Bulk Edit" at bounding box center [596, 106] width 53 height 16
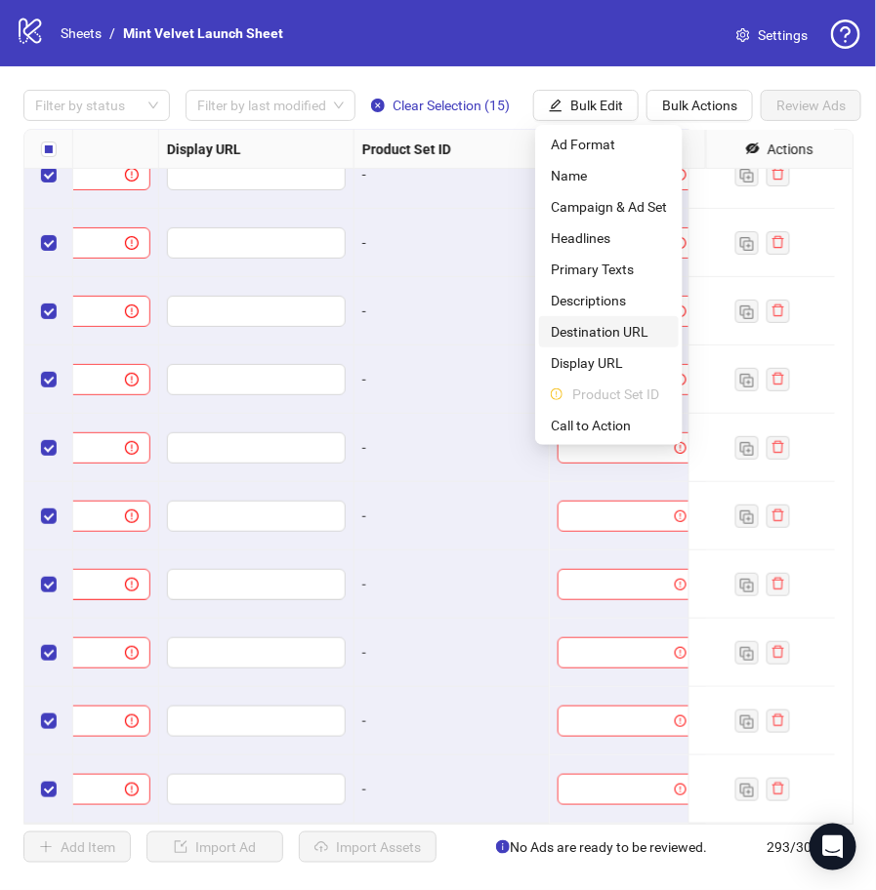
click at [625, 334] on span "Destination URL" at bounding box center [609, 331] width 116 height 21
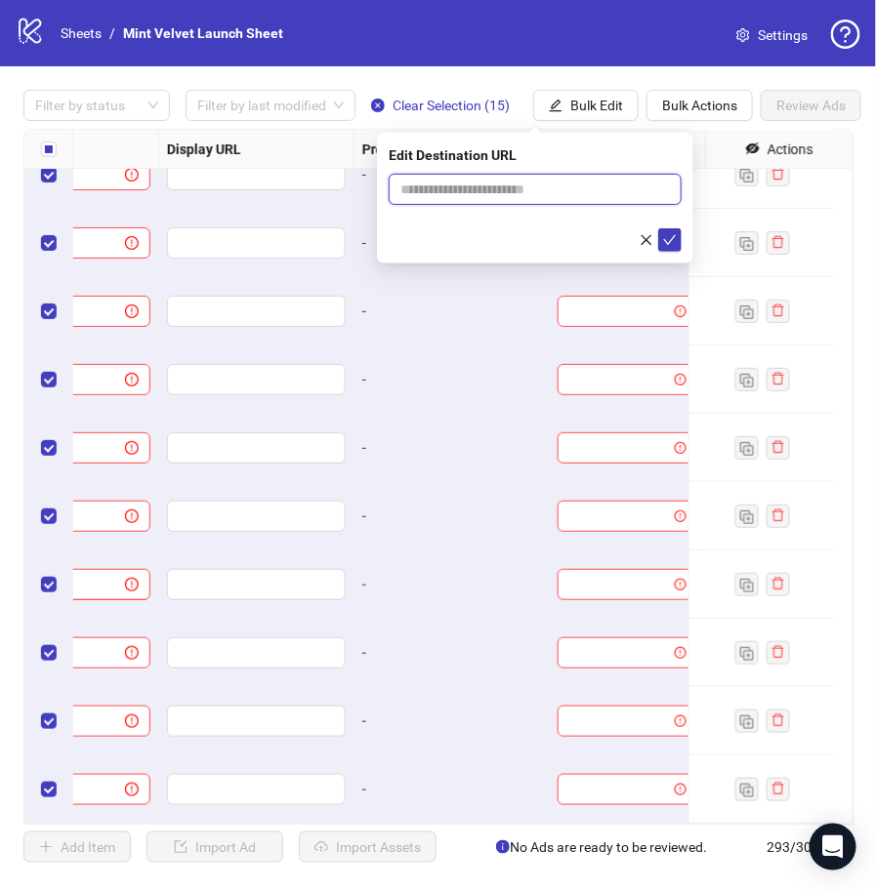
click at [494, 184] on input "text" at bounding box center [527, 189] width 254 height 21
paste input "**********"
type input "**********"
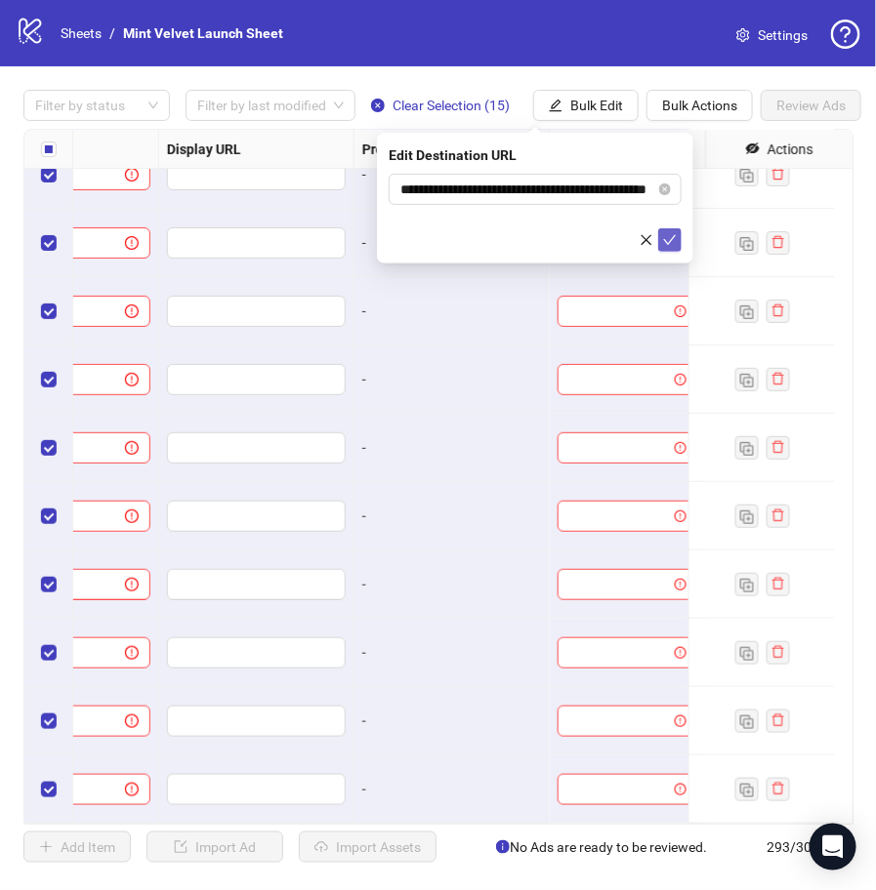
scroll to position [0, 0]
click at [666, 234] on icon "check" at bounding box center [670, 240] width 14 height 14
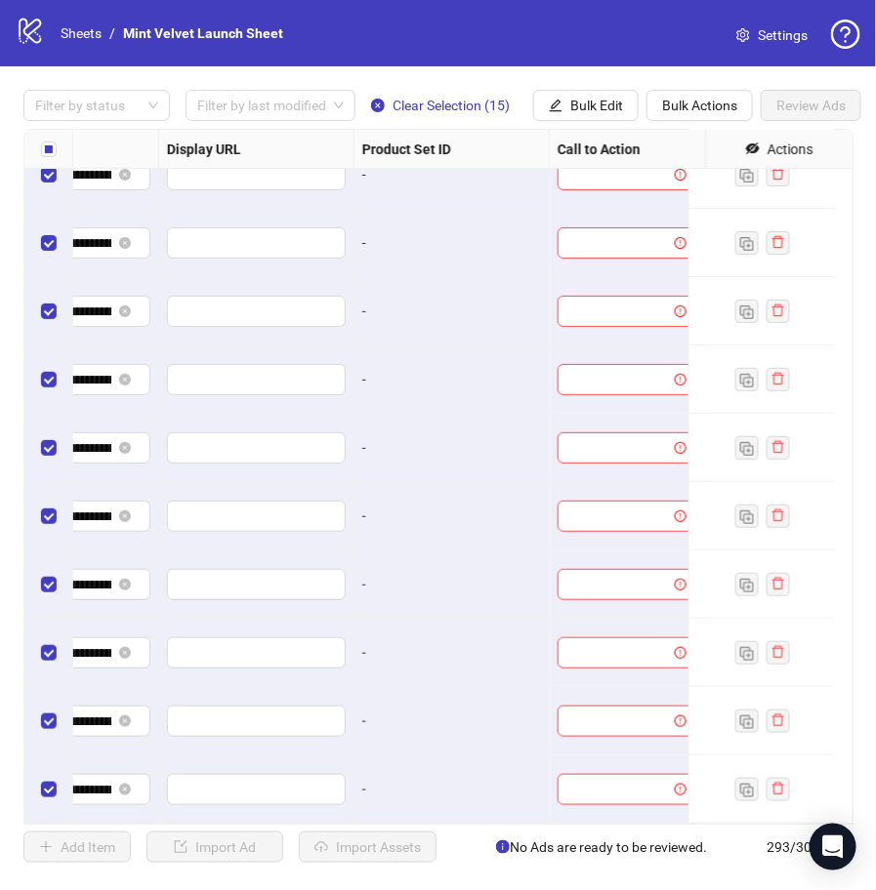
scroll to position [19381, 1991]
click at [590, 101] on span "Bulk Edit" at bounding box center [596, 106] width 53 height 16
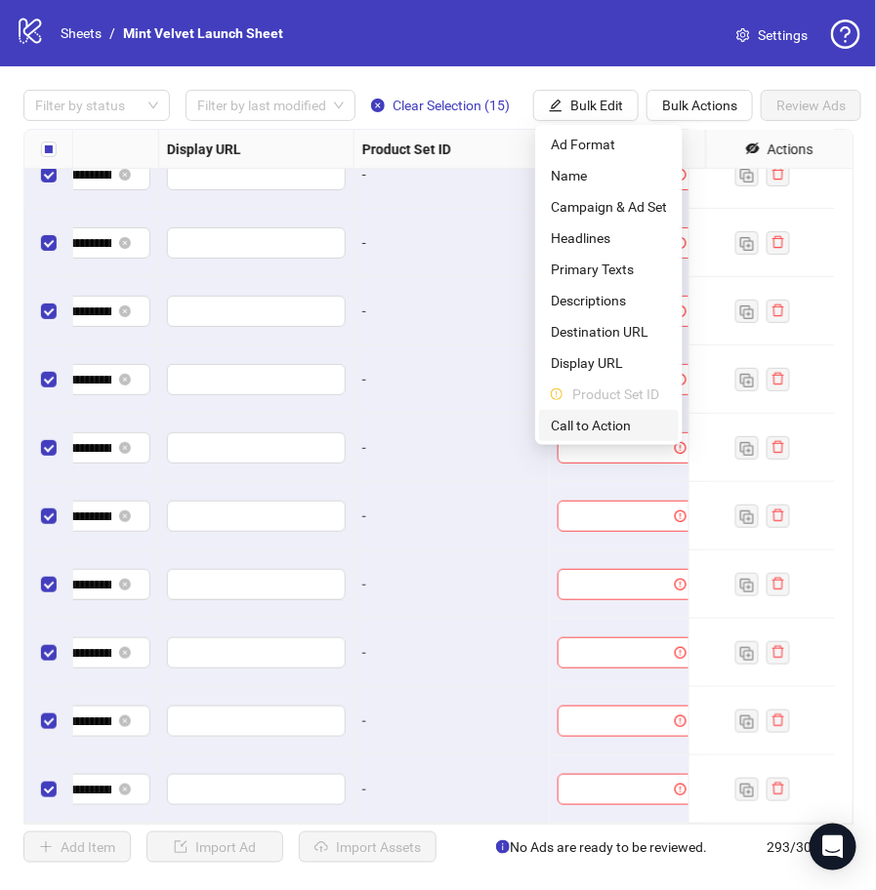
click at [623, 418] on span "Call to Action" at bounding box center [609, 425] width 116 height 21
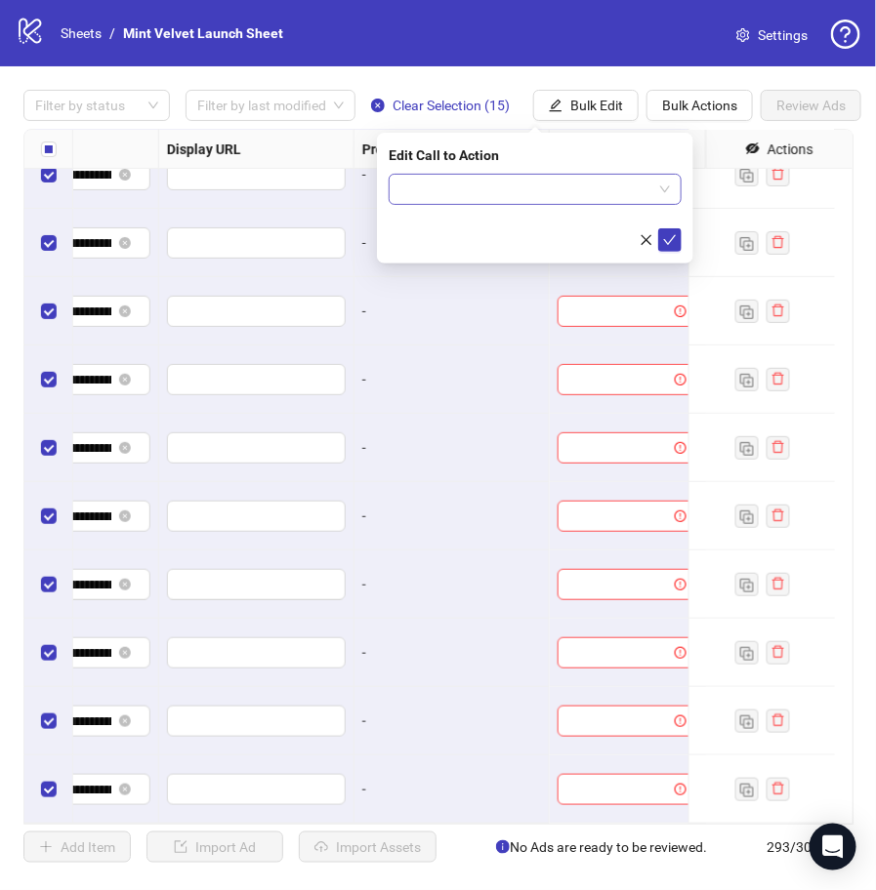
click at [500, 184] on input "search" at bounding box center [526, 189] width 252 height 29
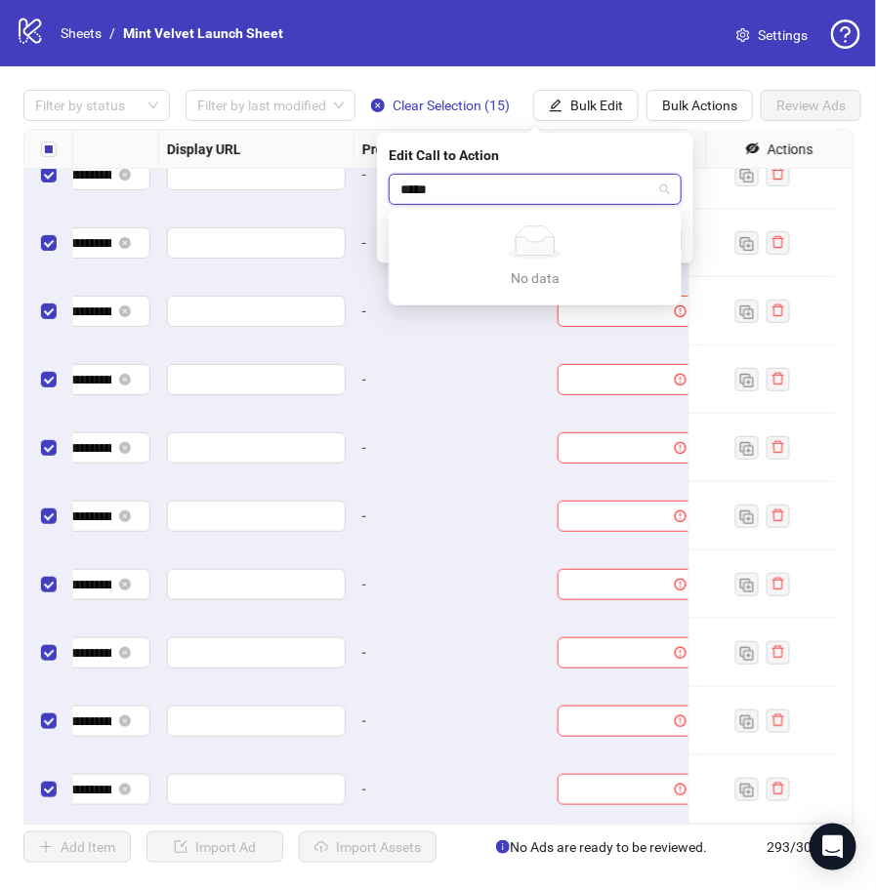
type input "****"
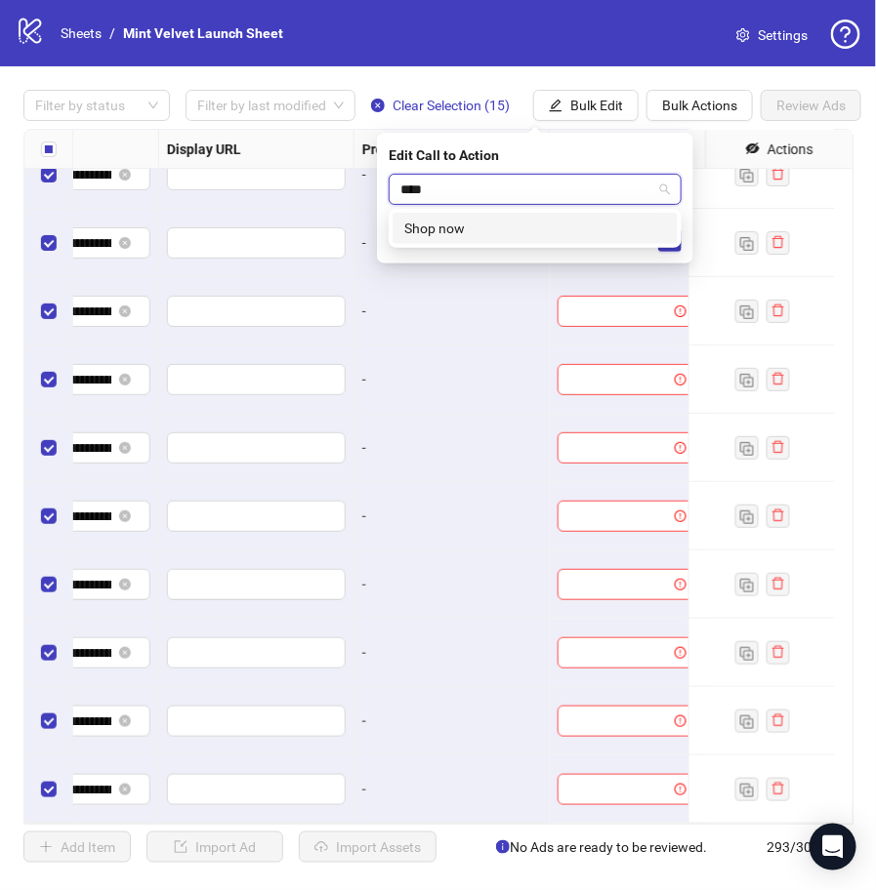
click at [526, 227] on div "Shop now" at bounding box center [535, 228] width 262 height 21
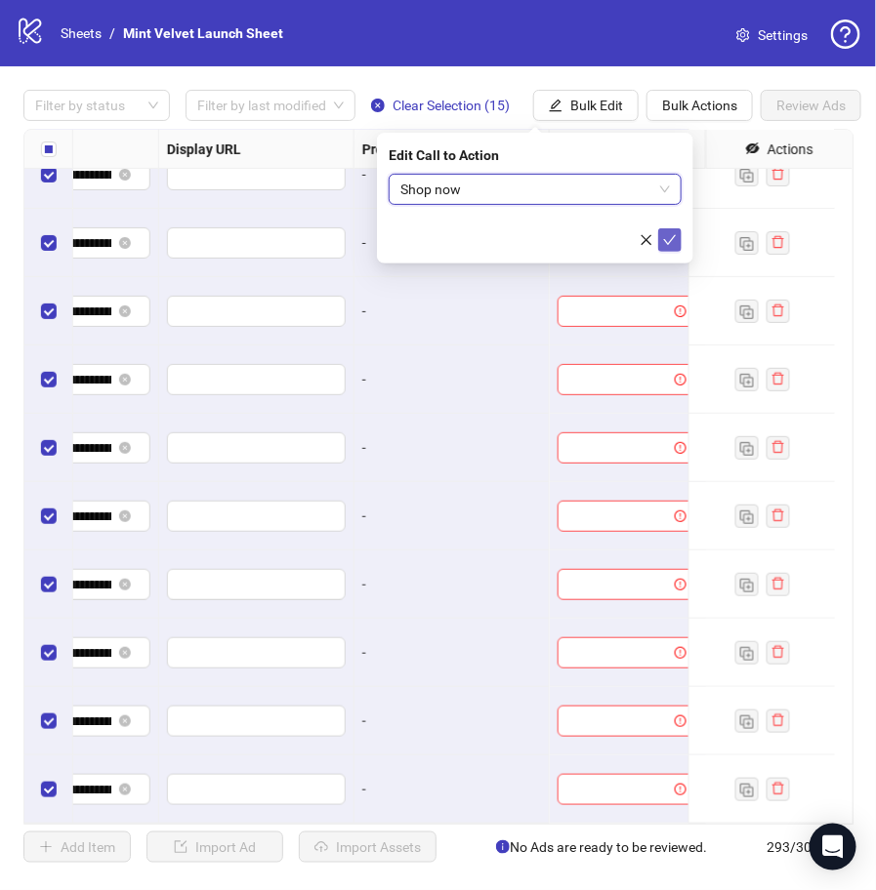
click at [673, 245] on icon "check" at bounding box center [670, 240] width 14 height 14
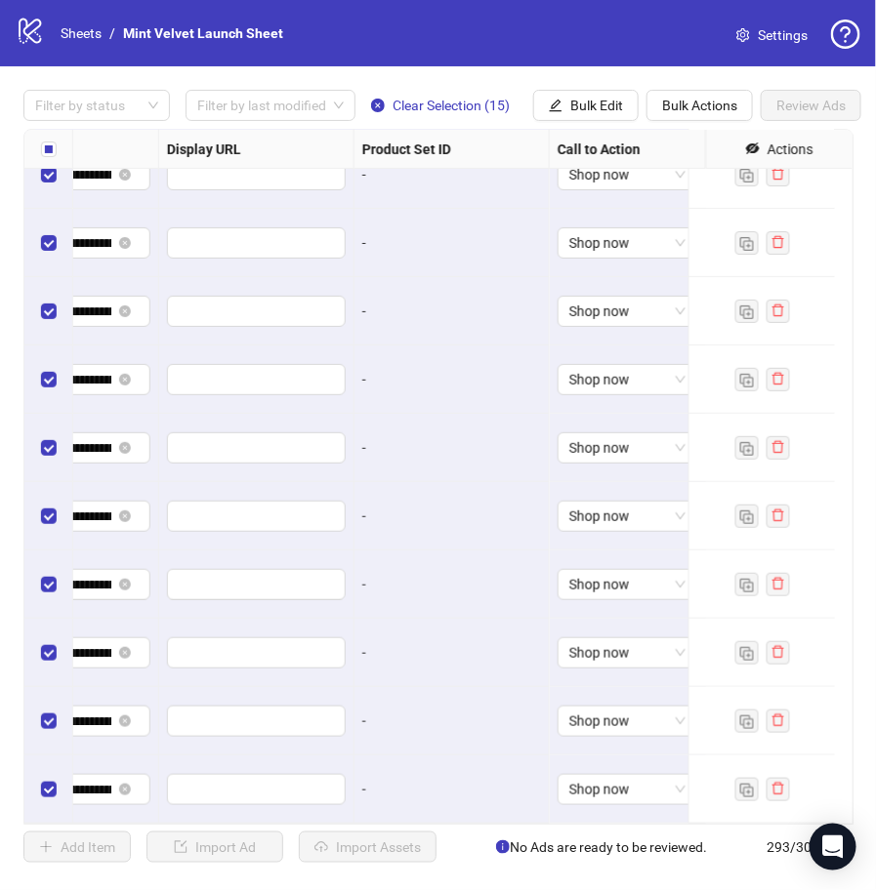
click at [517, 414] on div "-" at bounding box center [451, 448] width 195 height 68
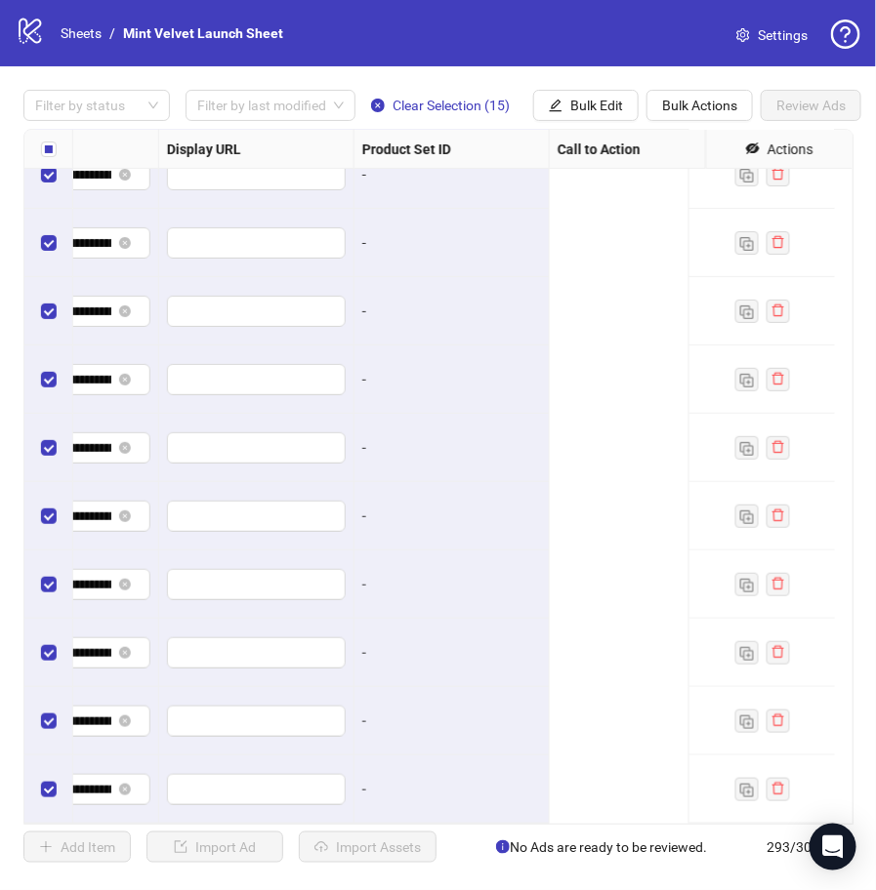
scroll to position [19381, 1218]
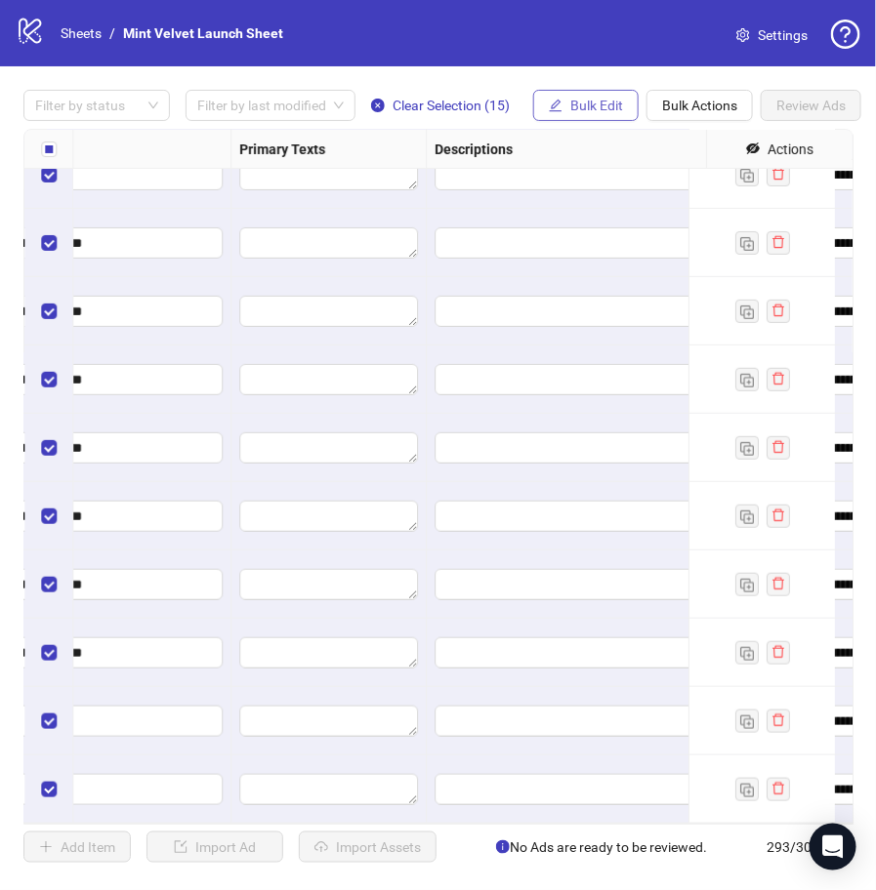
click at [572, 109] on span "Bulk Edit" at bounding box center [596, 106] width 53 height 16
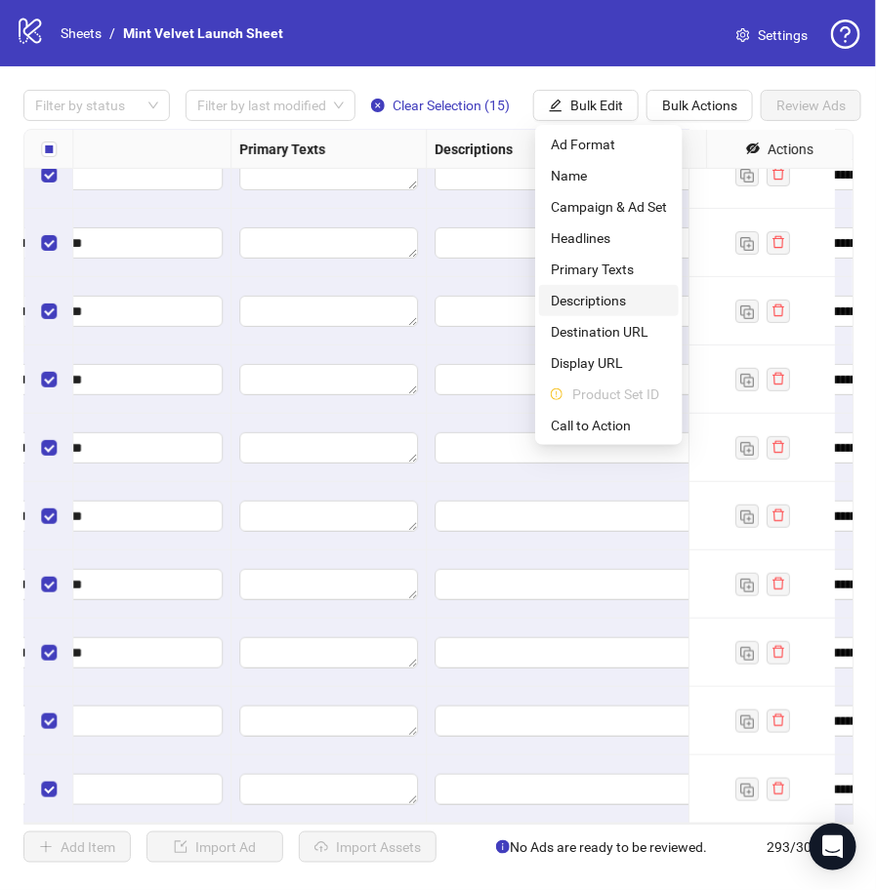
click at [611, 301] on span "Descriptions" at bounding box center [609, 300] width 116 height 21
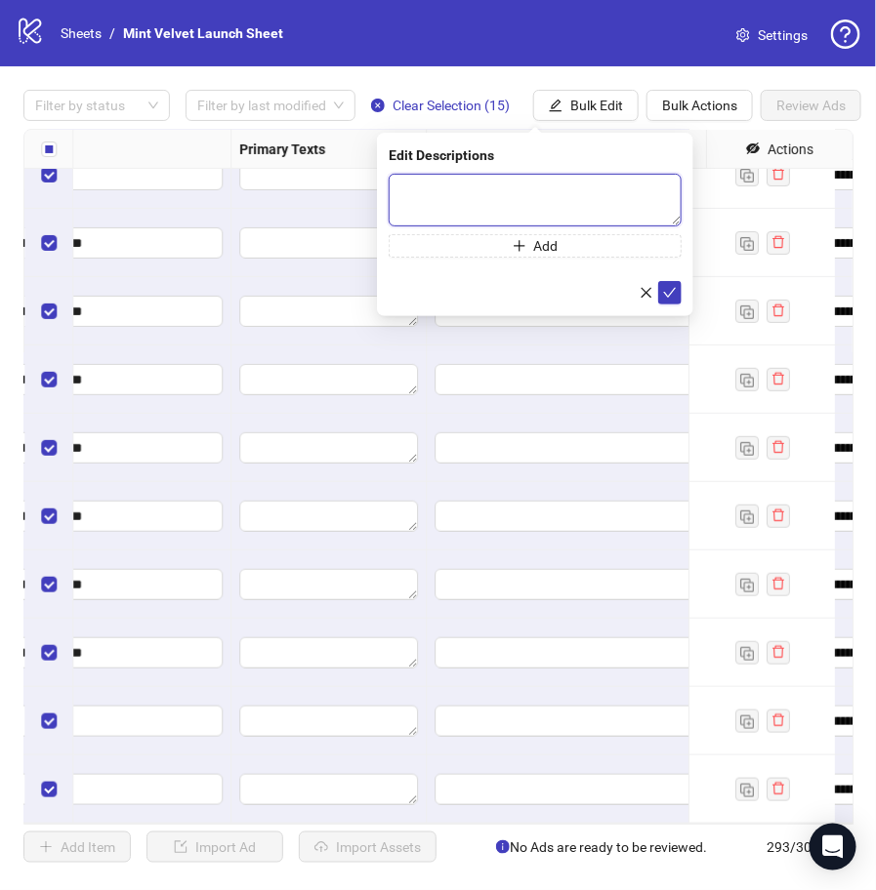
click at [508, 197] on textarea at bounding box center [534, 200] width 293 height 53
click at [665, 295] on icon "check" at bounding box center [670, 292] width 14 height 14
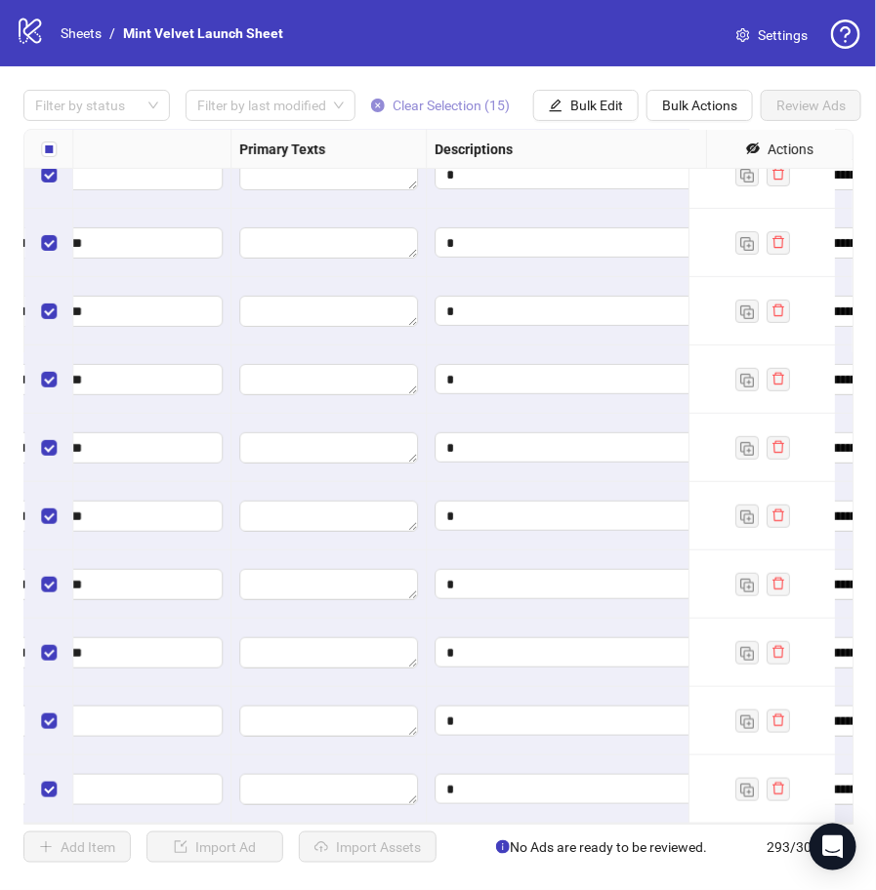
click at [456, 103] on span "Clear Selection (15)" at bounding box center [450, 106] width 117 height 16
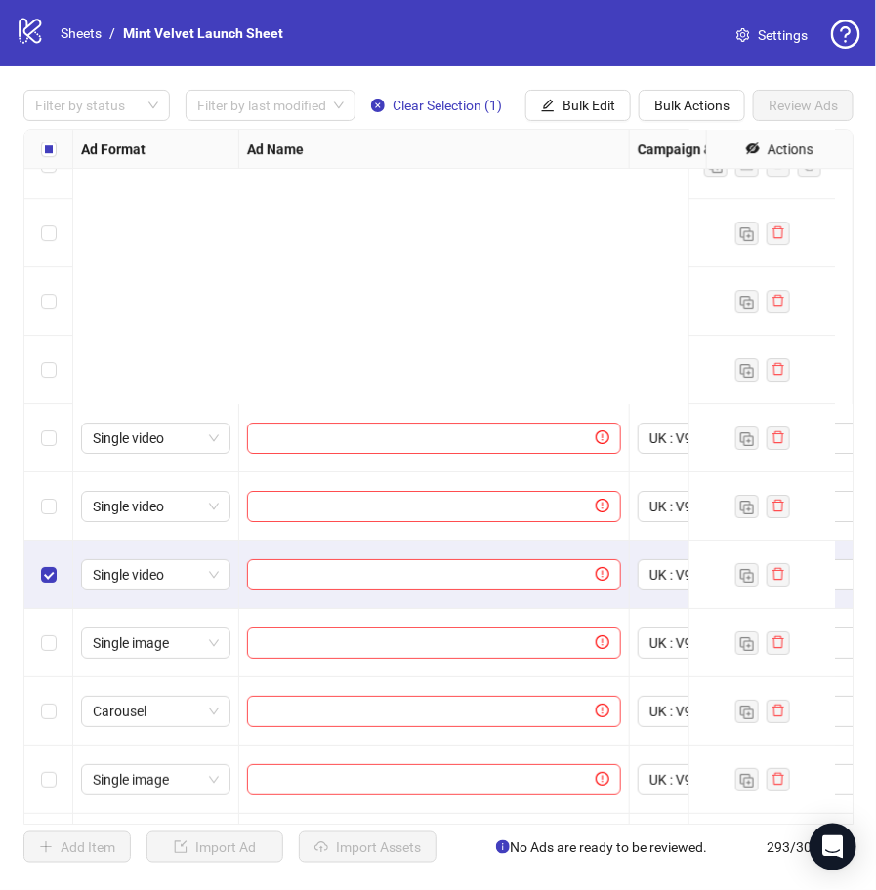
scroll to position [19336, 0]
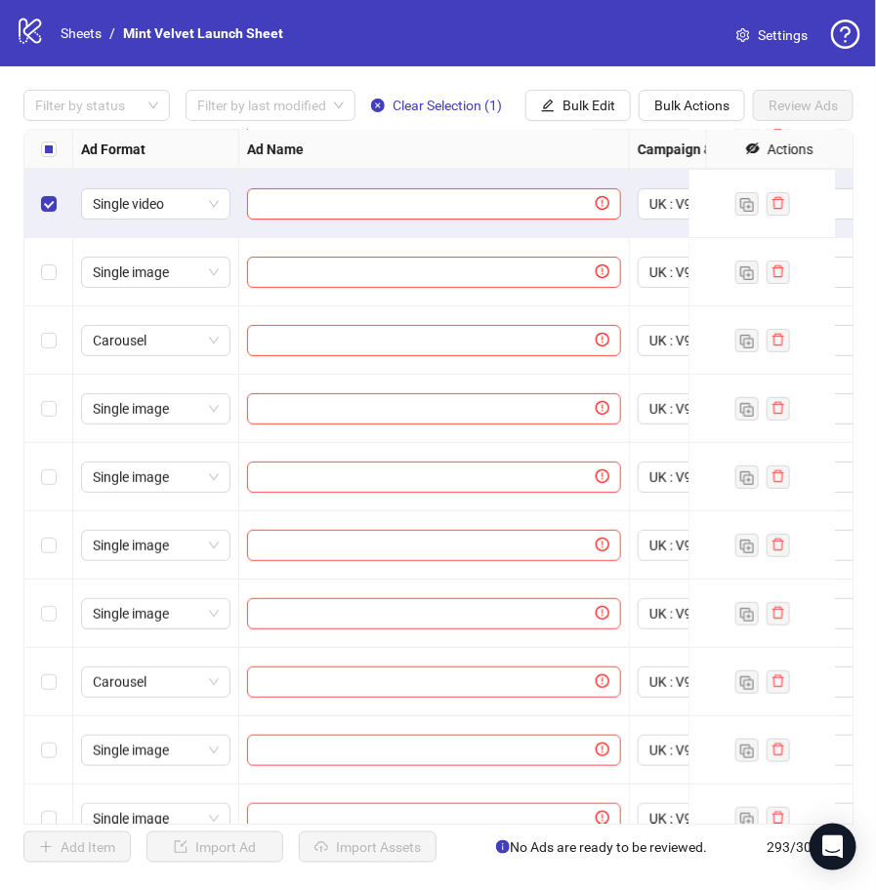
click at [56, 479] on div "Select row 288" at bounding box center [48, 477] width 49 height 68
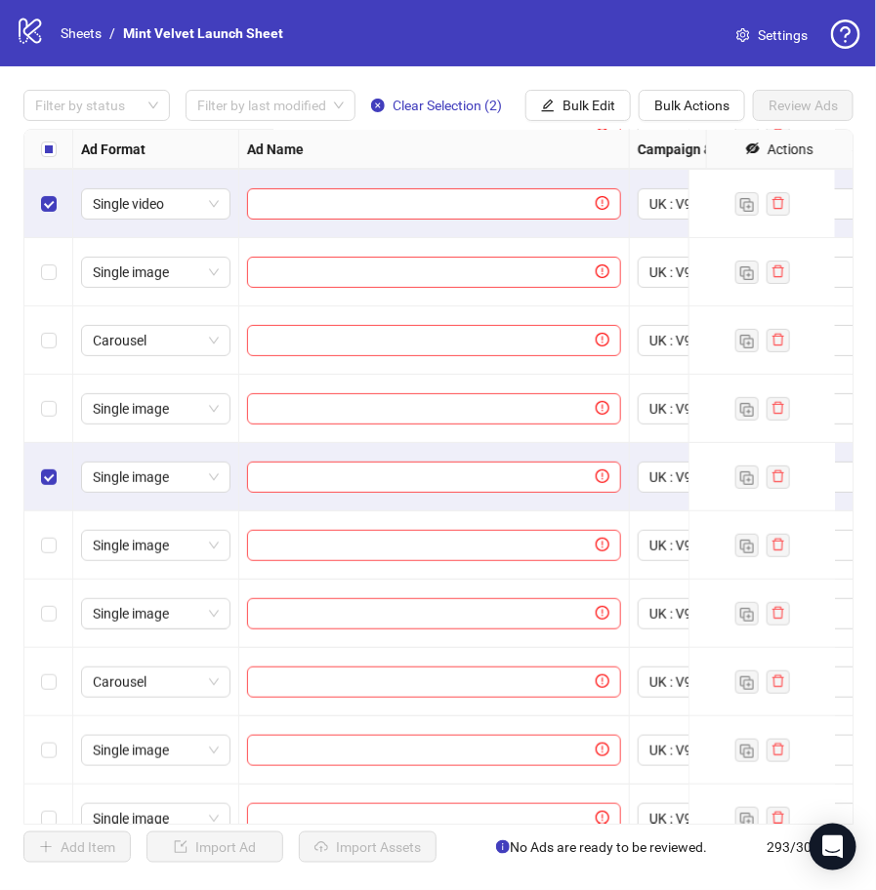
scroll to position [19381, 0]
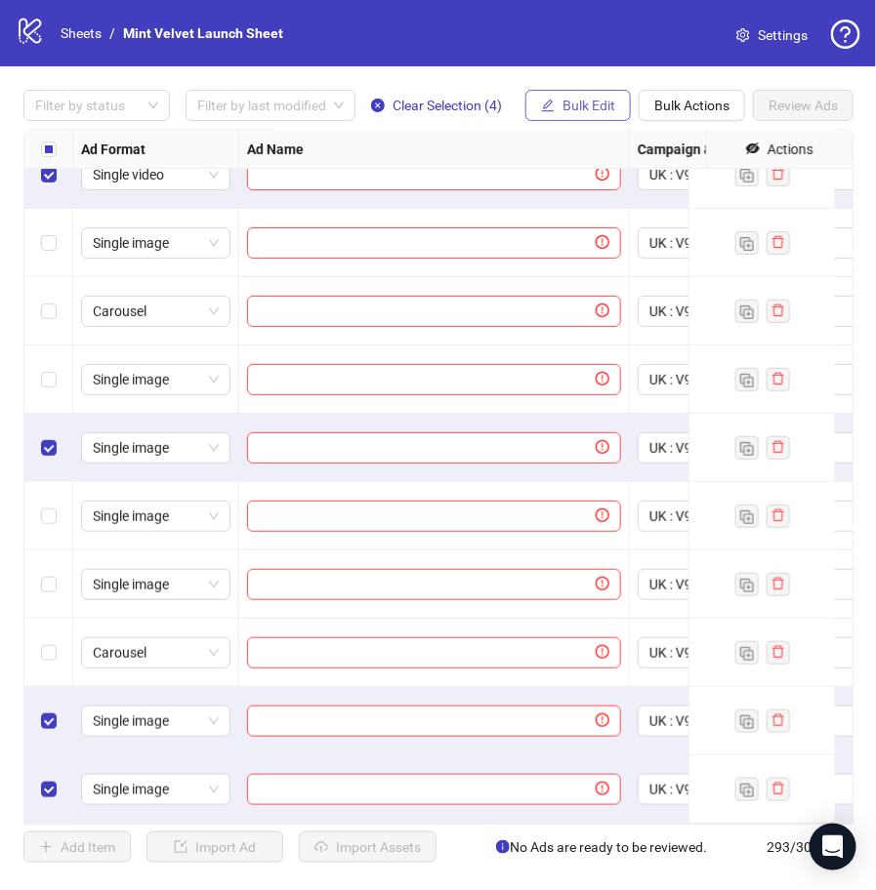
click at [585, 108] on span "Bulk Edit" at bounding box center [588, 106] width 53 height 16
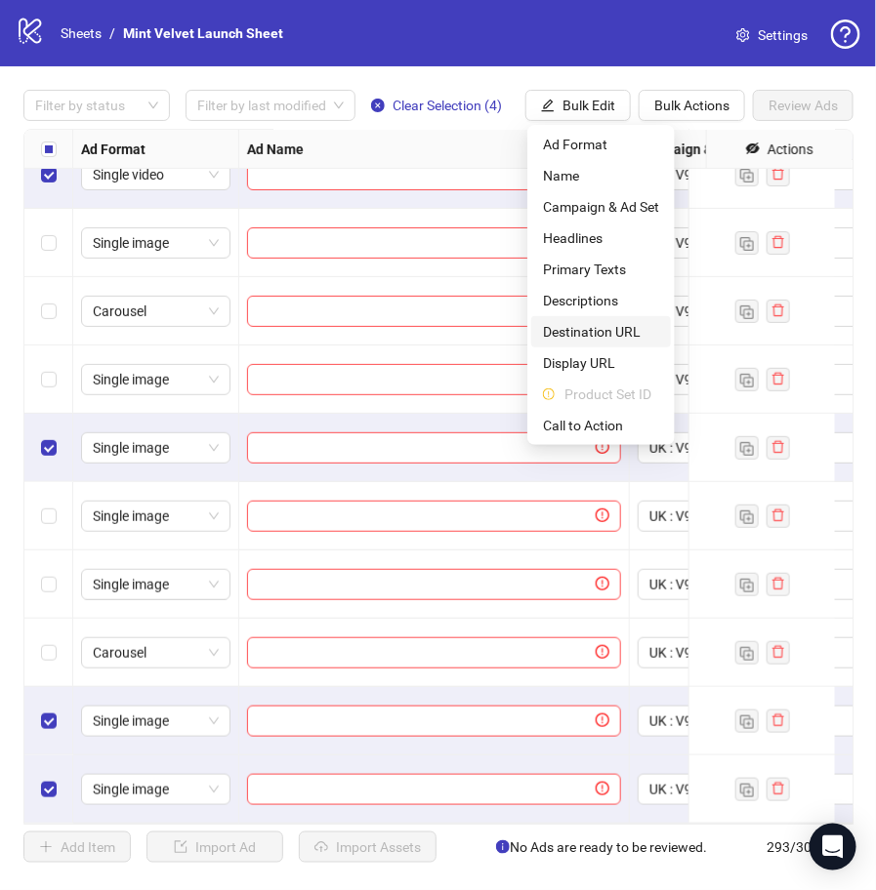
click at [602, 336] on span "Destination URL" at bounding box center [601, 331] width 116 height 21
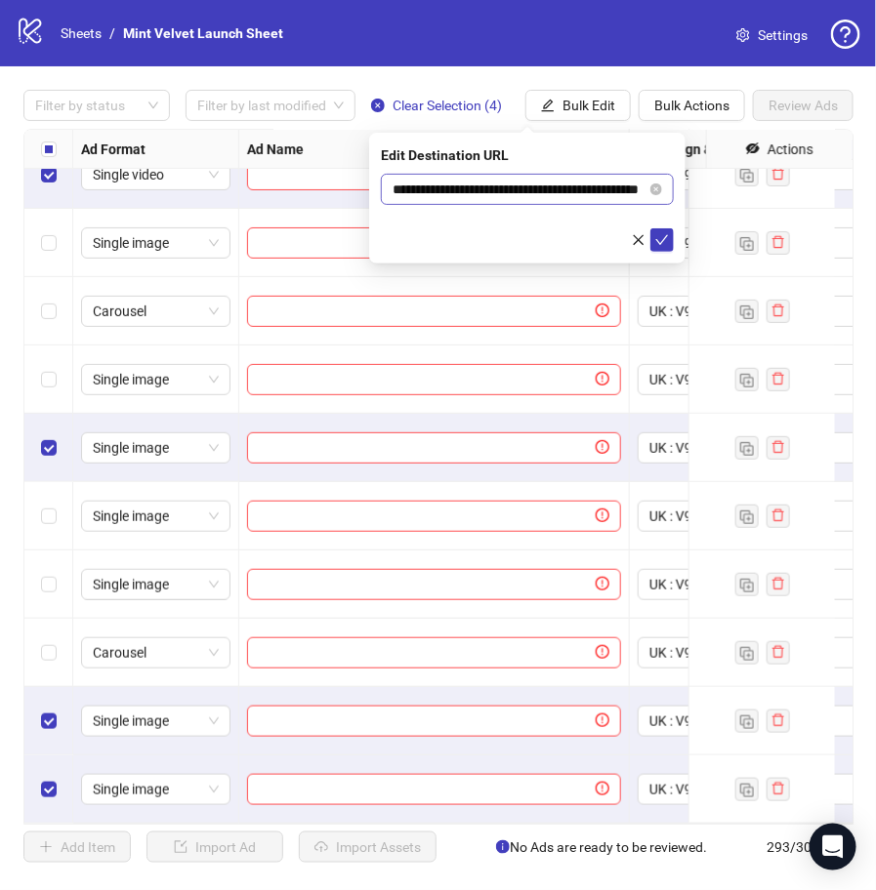
scroll to position [0, 53]
click at [627, 191] on input "**********" at bounding box center [519, 189] width 255 height 21
type input "**********"
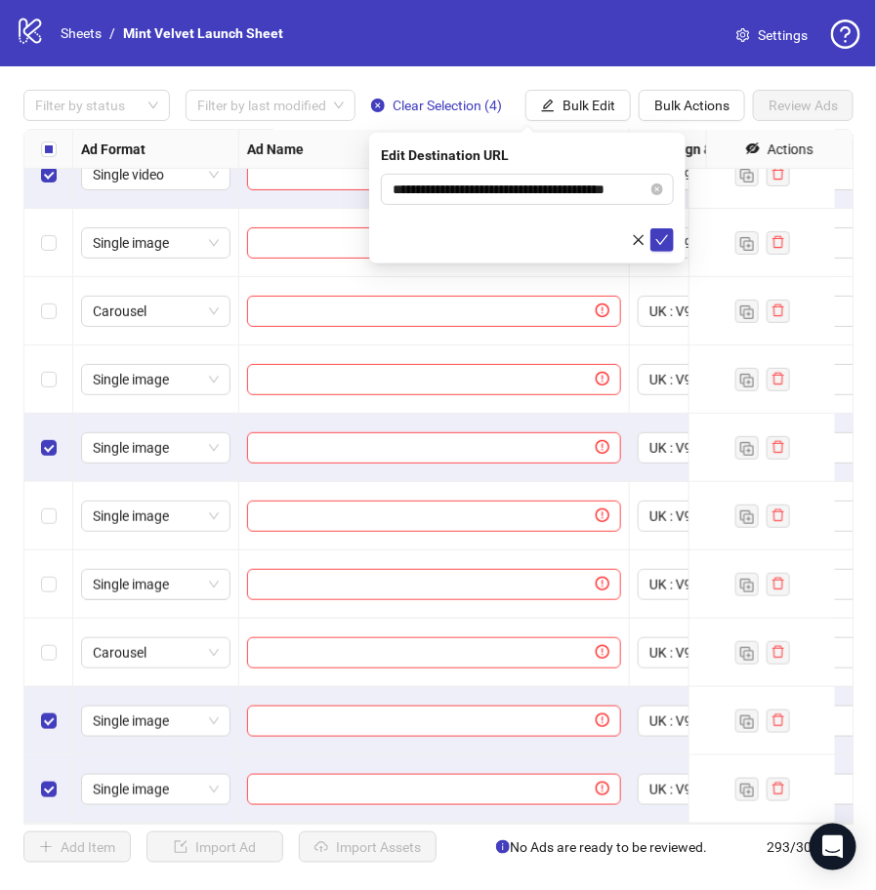
click at [455, 216] on form "**********" at bounding box center [527, 213] width 293 height 78
click at [666, 240] on icon "check" at bounding box center [662, 240] width 14 height 14
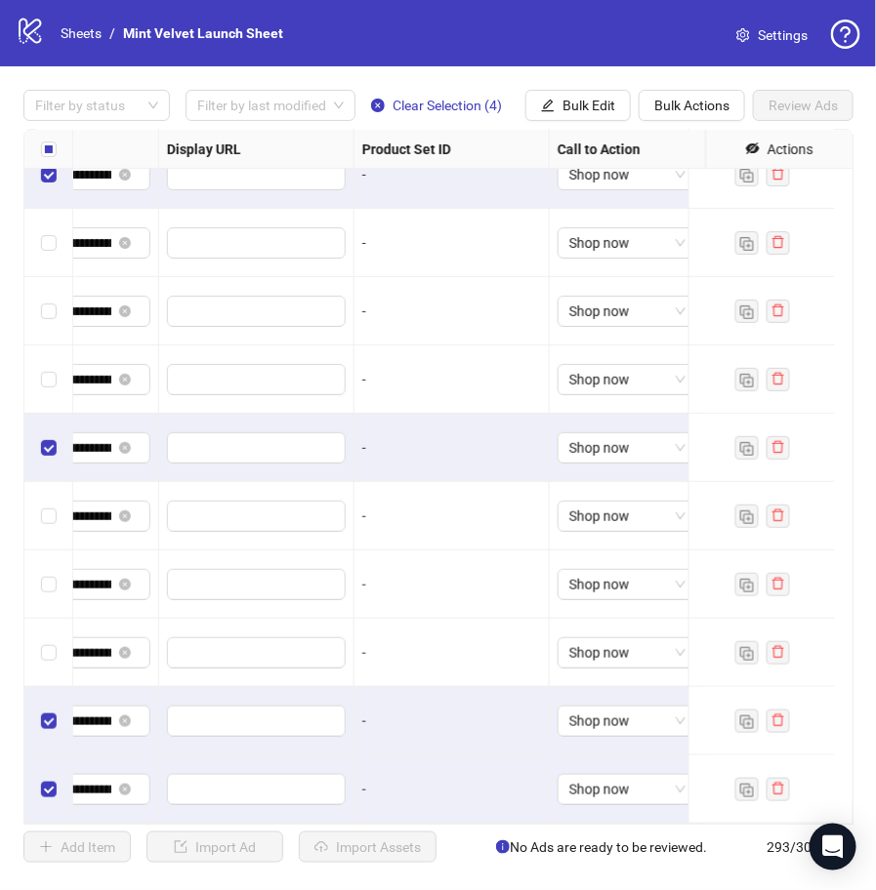
scroll to position [19381, 1991]
click at [587, 433] on span "Shop now" at bounding box center [627, 447] width 116 height 29
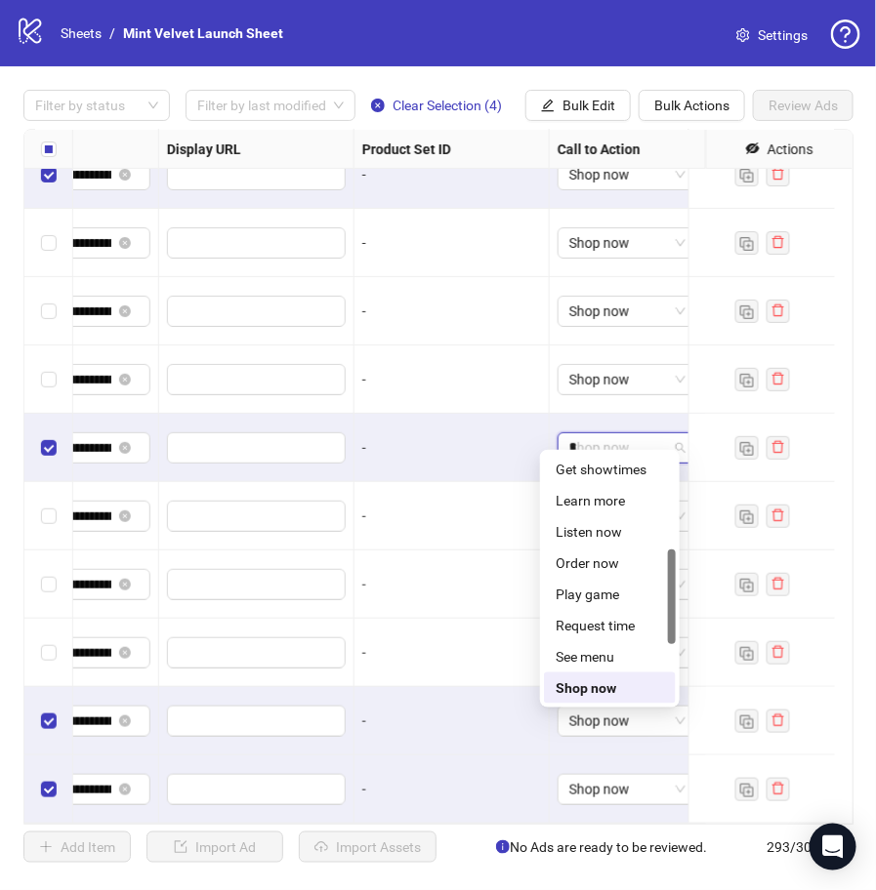
scroll to position [0, 0]
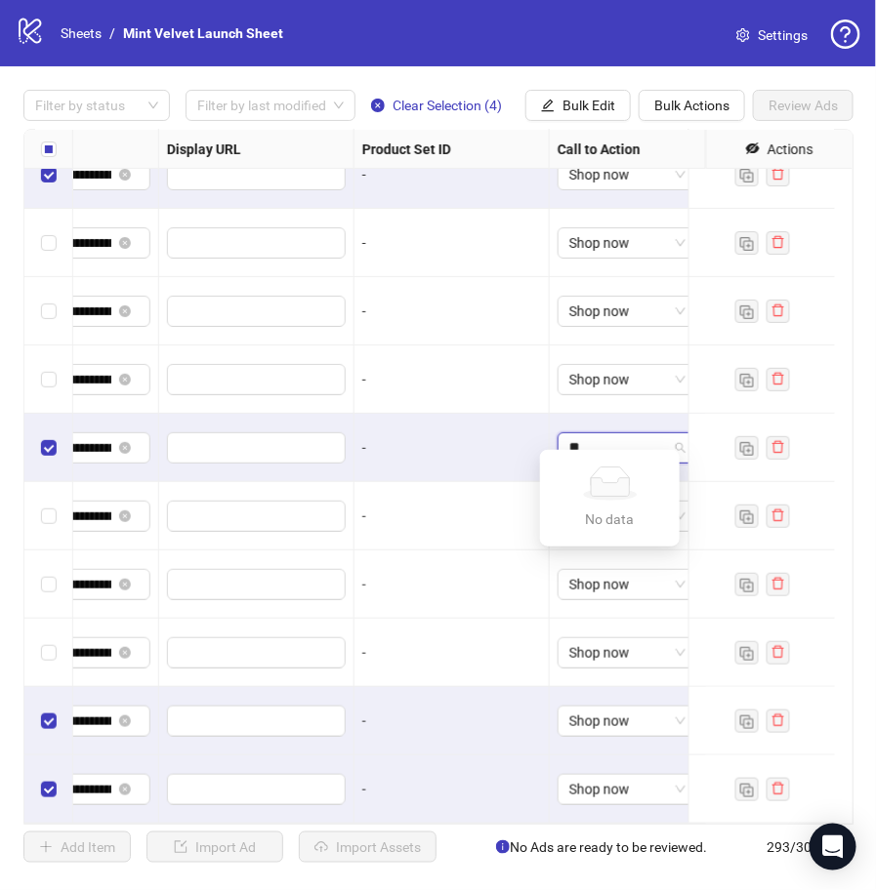
type input "*"
type input "*****"
click at [598, 470] on div "Learn more" at bounding box center [609, 469] width 108 height 21
click at [459, 445] on div "-" at bounding box center [451, 448] width 195 height 68
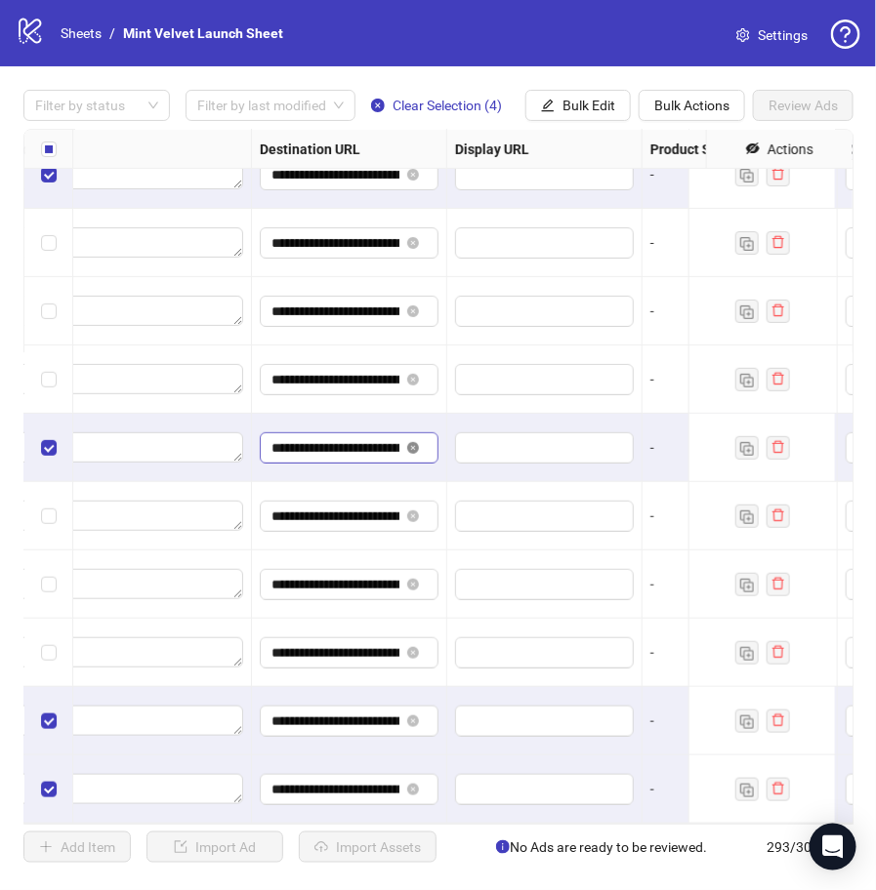
click at [415, 442] on icon "close-circle" at bounding box center [413, 448] width 12 height 12
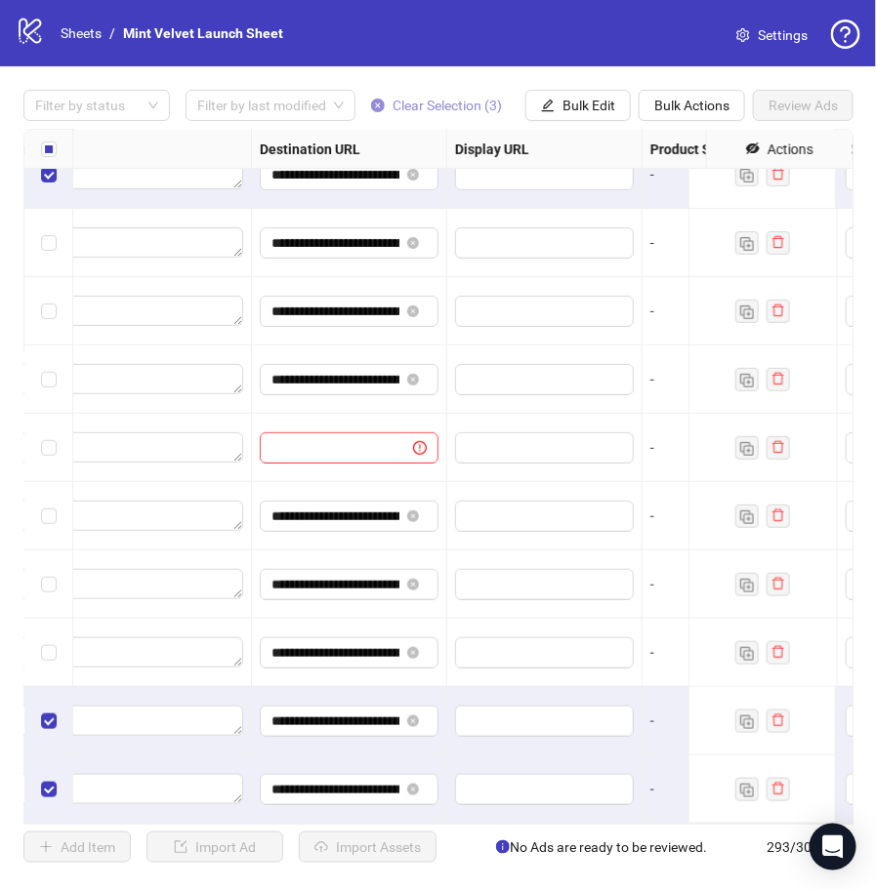
click at [437, 103] on span "Clear Selection (3)" at bounding box center [446, 106] width 109 height 16
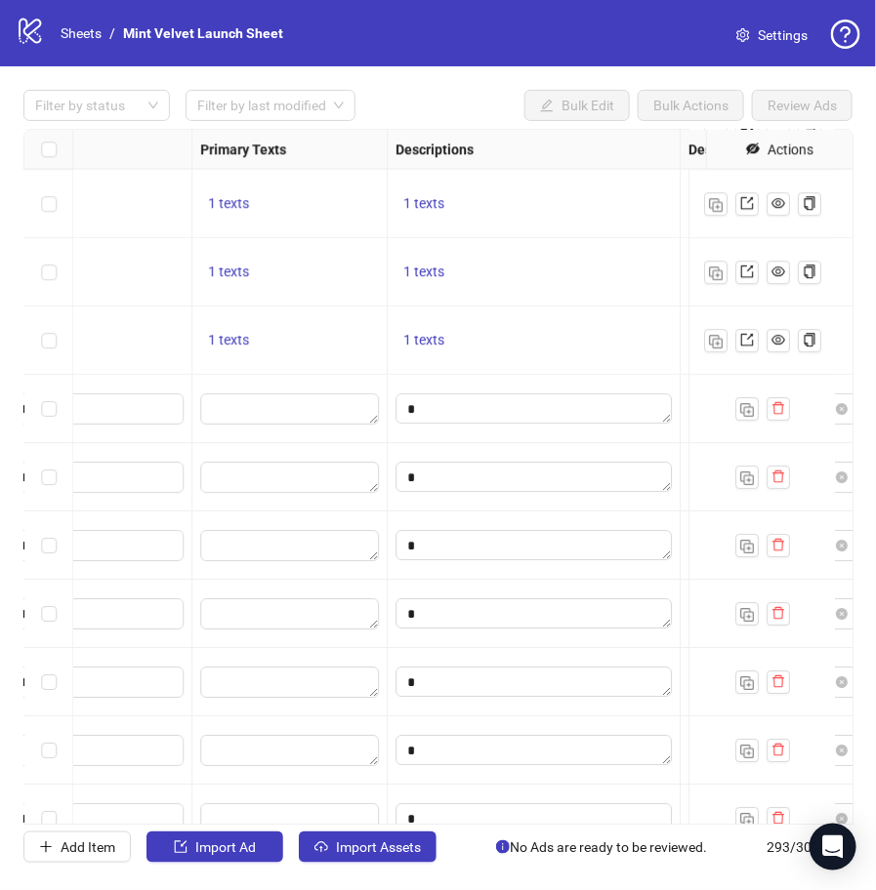
scroll to position [18789, 1114]
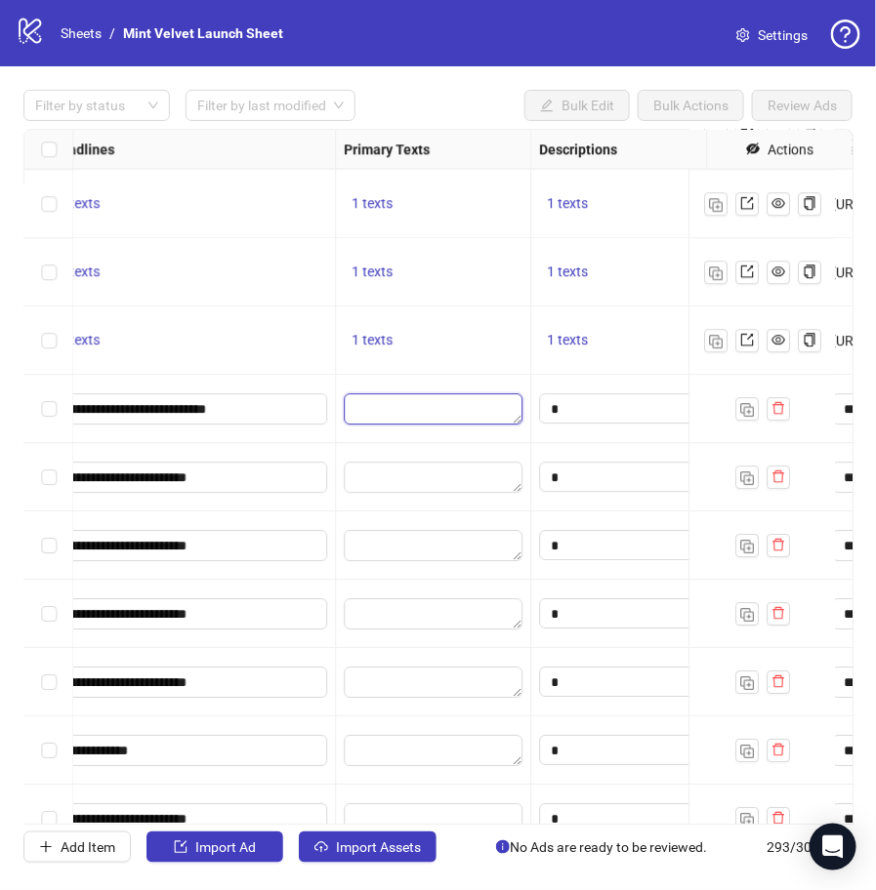
click at [440, 400] on textarea "Edit values" at bounding box center [433, 408] width 179 height 31
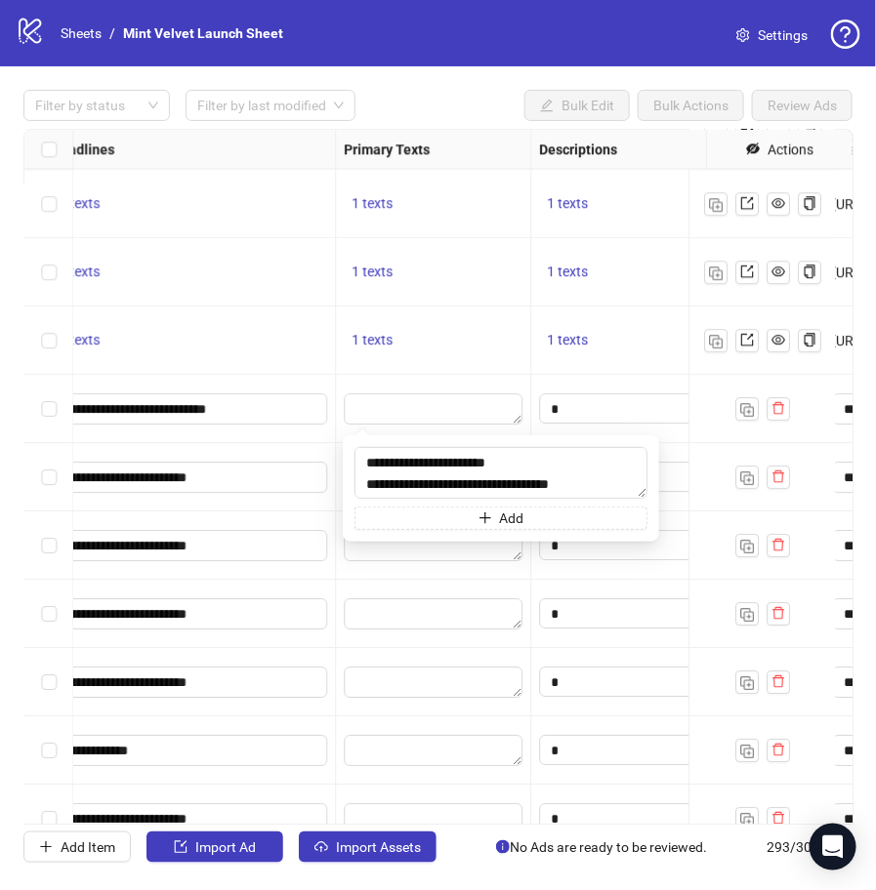
type textarea "**********"
drag, startPoint x: 607, startPoint y: 372, endPoint x: 548, endPoint y: 398, distance: 65.1
click at [607, 372] on div "1 texts" at bounding box center [677, 340] width 293 height 68
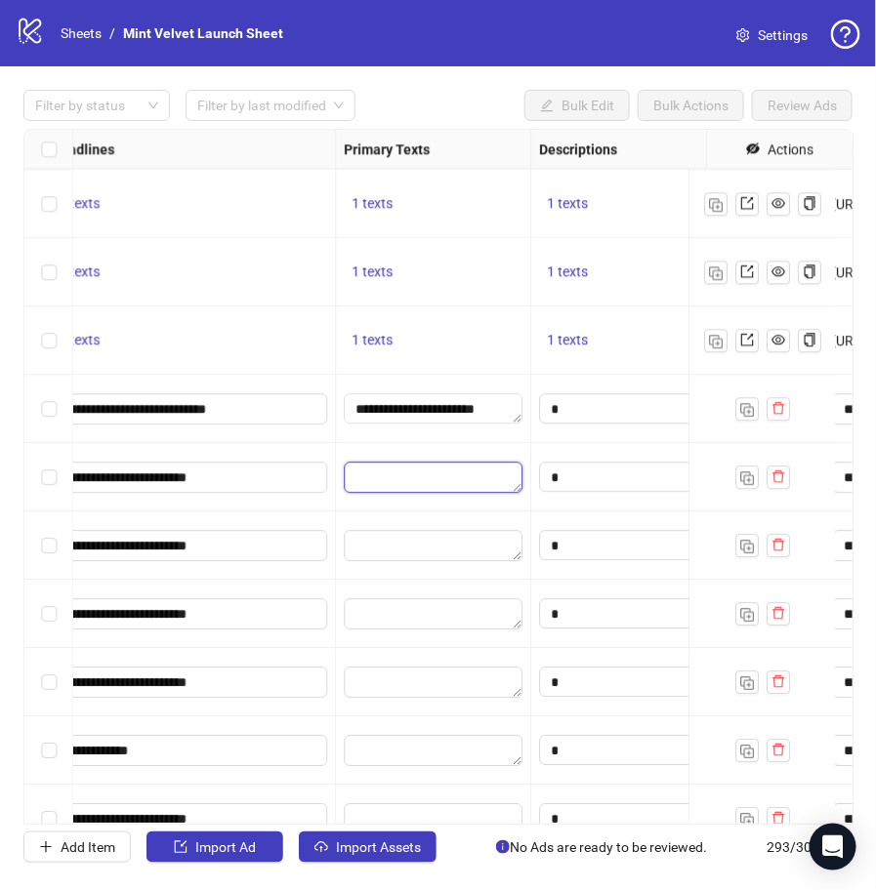
click at [408, 470] on textarea "Edit values" at bounding box center [433, 477] width 179 height 31
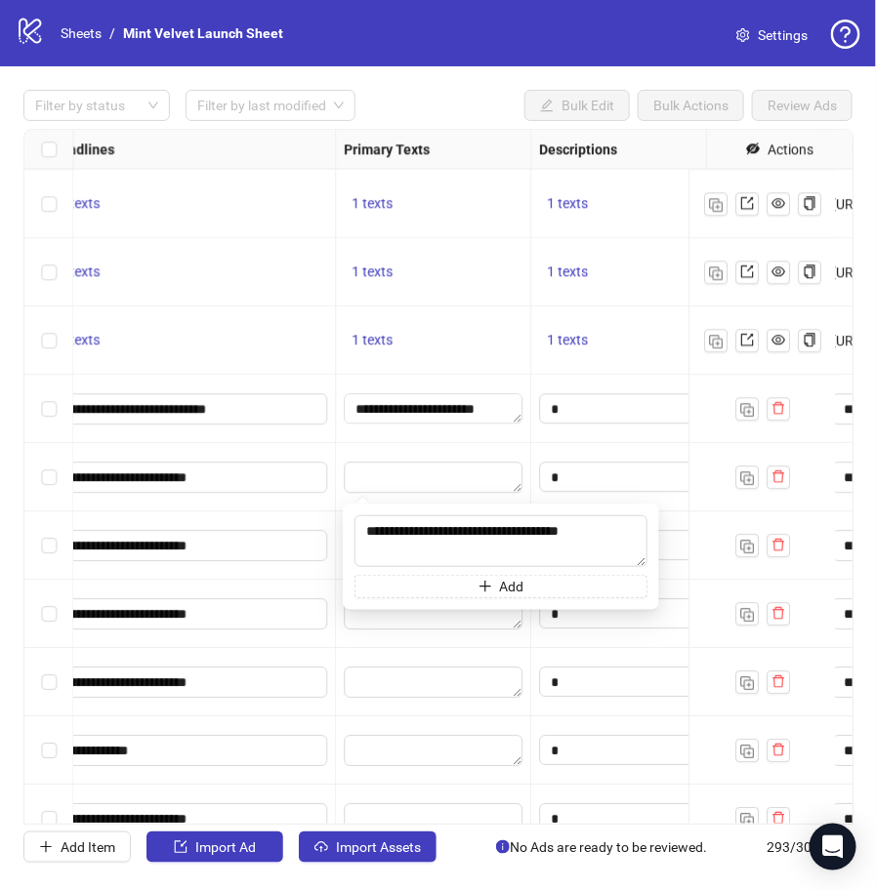
type textarea "**********"
click at [452, 430] on div "**********" at bounding box center [433, 409] width 195 height 68
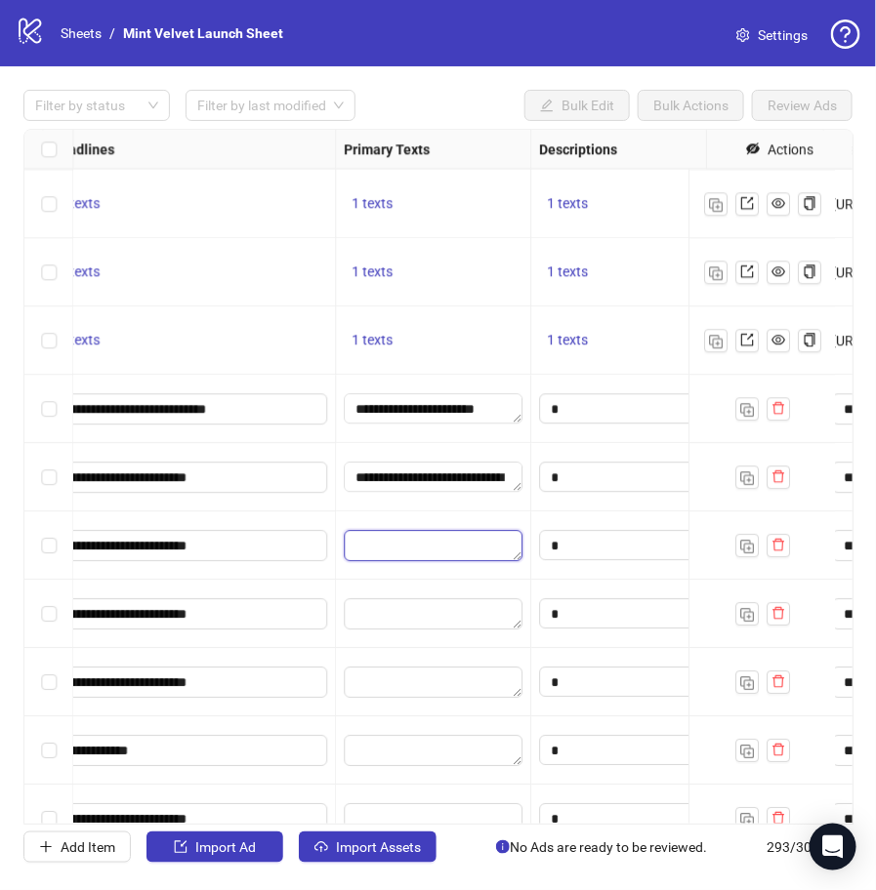
click at [423, 551] on textarea "Edit values" at bounding box center [433, 545] width 179 height 31
type textarea "**********"
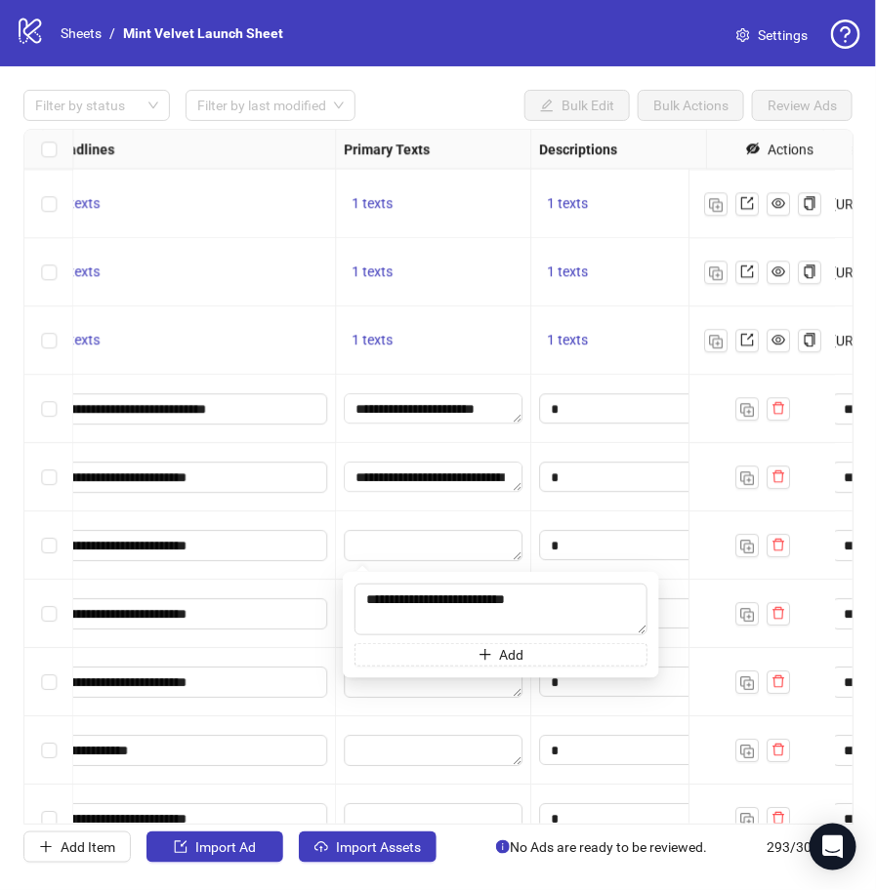
click at [403, 502] on div "**********" at bounding box center [433, 477] width 195 height 68
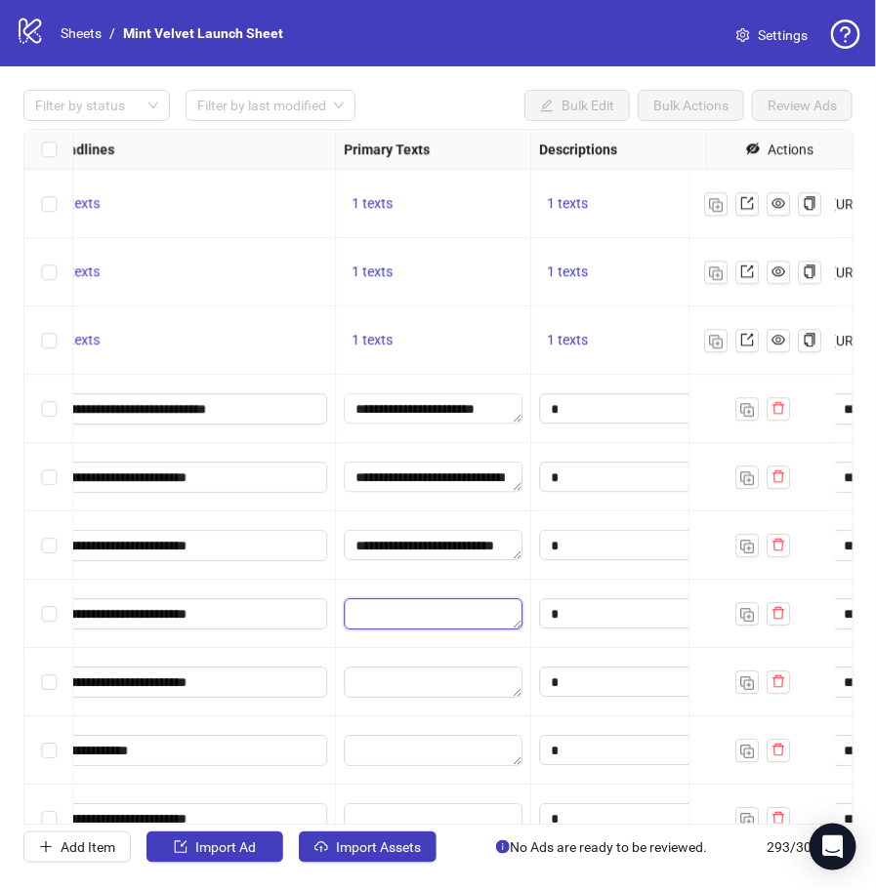
click at [439, 603] on textarea "Edit values" at bounding box center [433, 613] width 179 height 31
type textarea "**********"
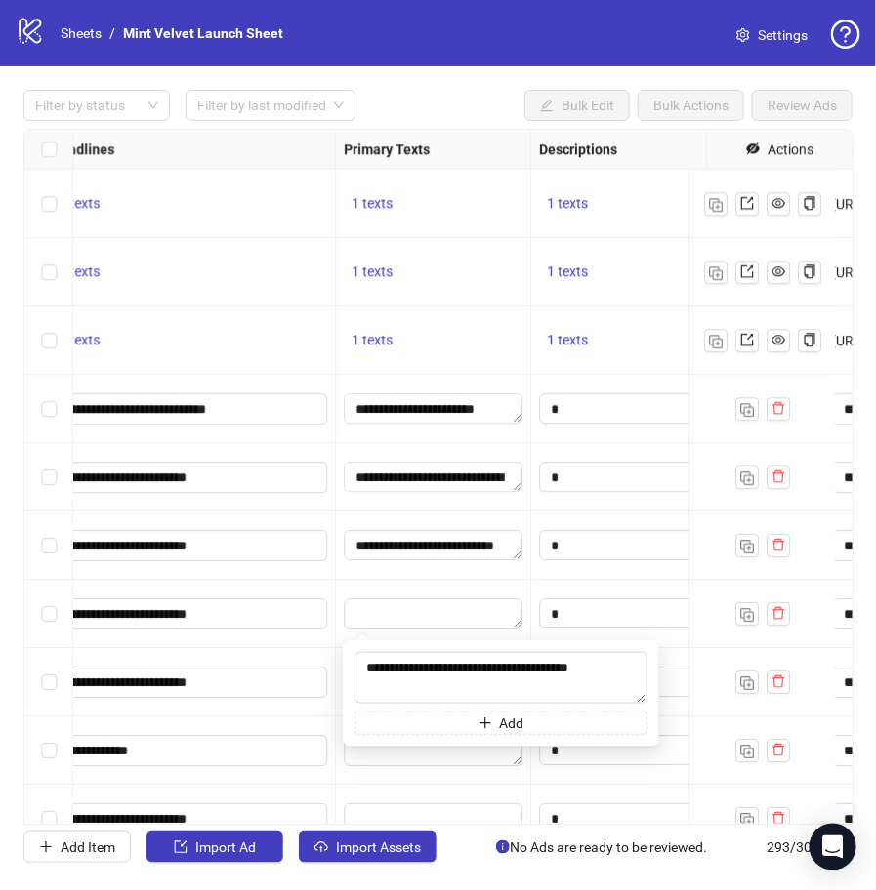
click at [381, 567] on div "**********" at bounding box center [433, 545] width 195 height 68
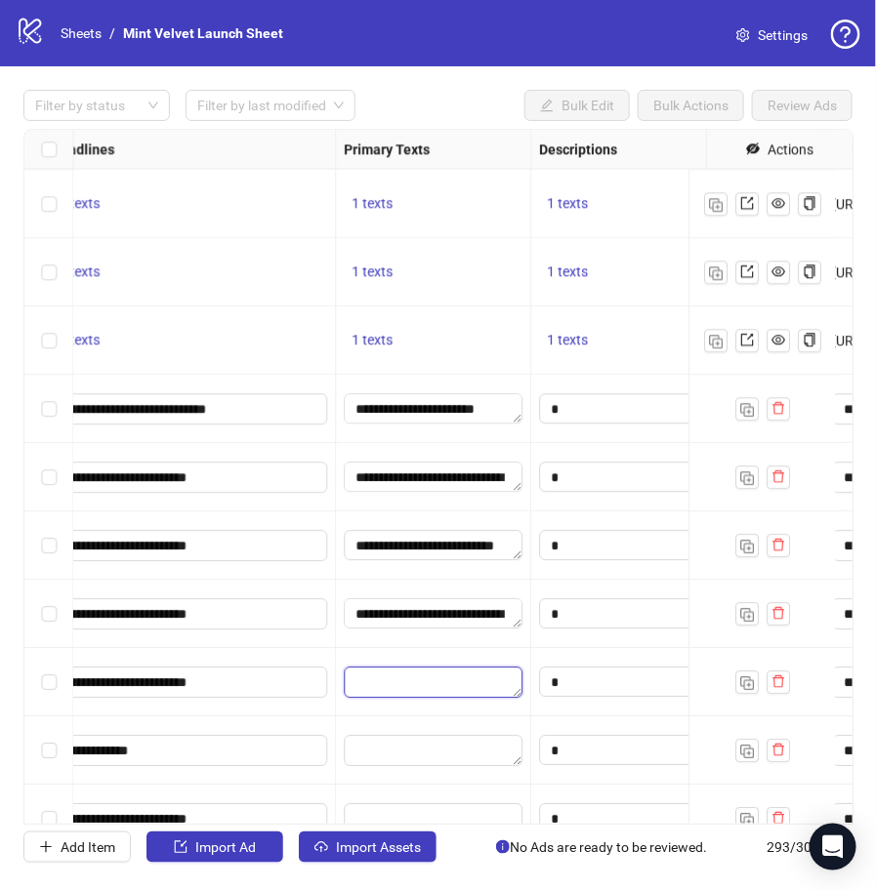
click at [431, 678] on textarea "Edit values" at bounding box center [433, 682] width 179 height 31
type textarea "**********"
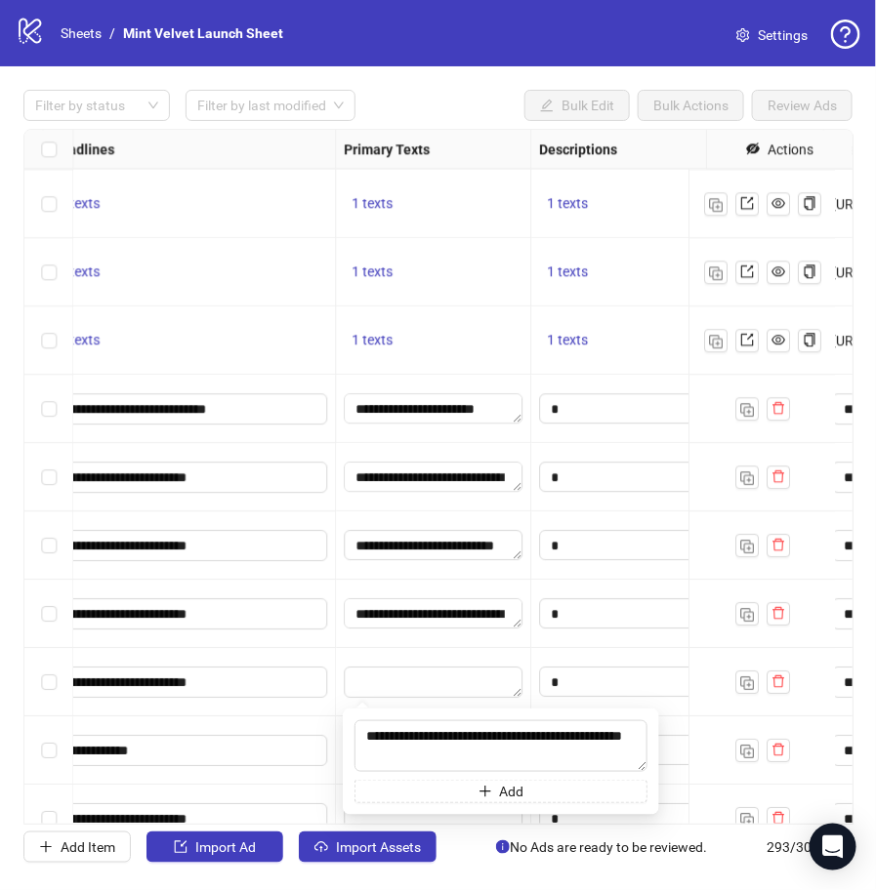
click at [395, 656] on div at bounding box center [433, 682] width 195 height 68
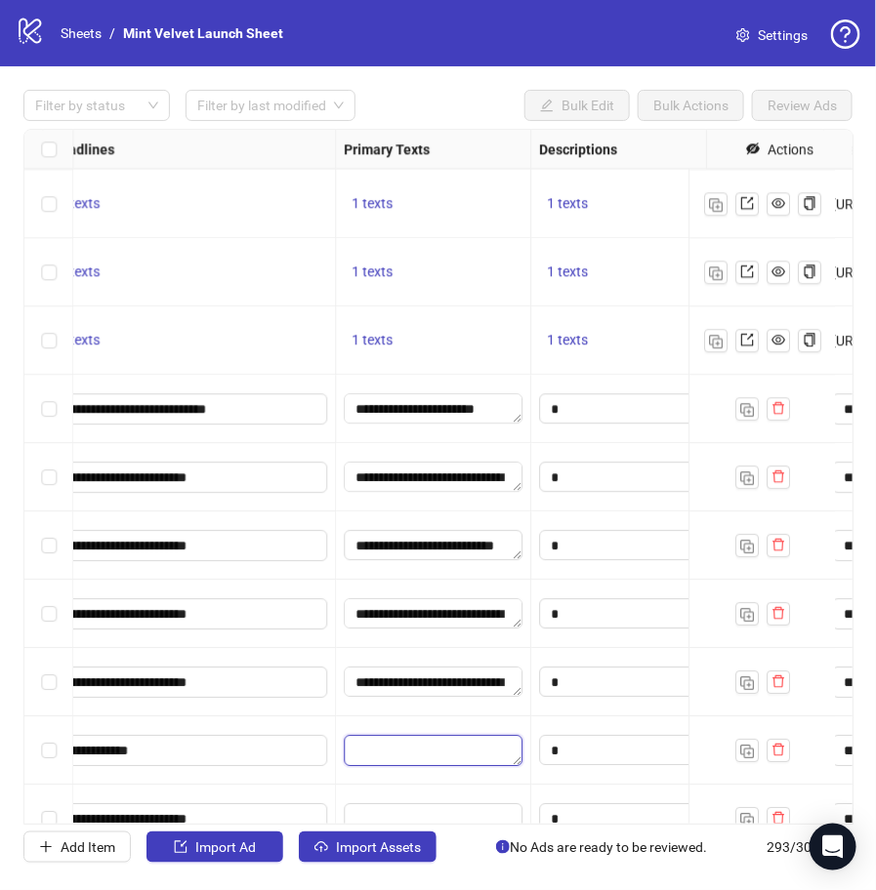
click at [396, 761] on textarea "Edit values" at bounding box center [433, 750] width 179 height 31
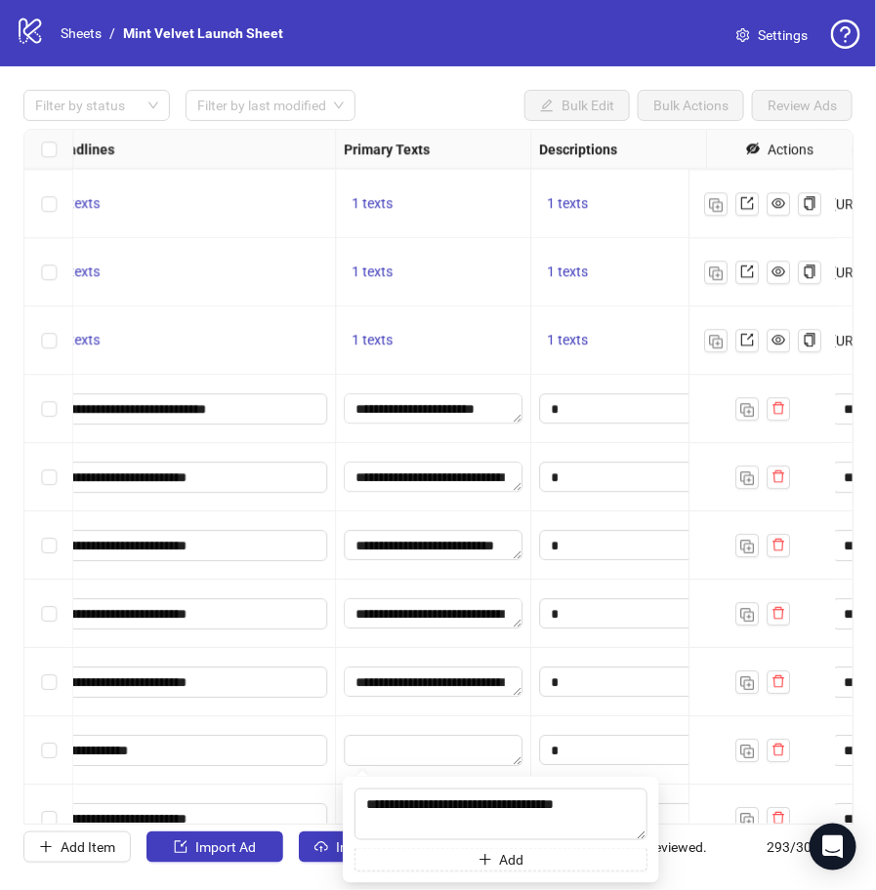
click at [449, 703] on div "**********" at bounding box center [433, 682] width 195 height 68
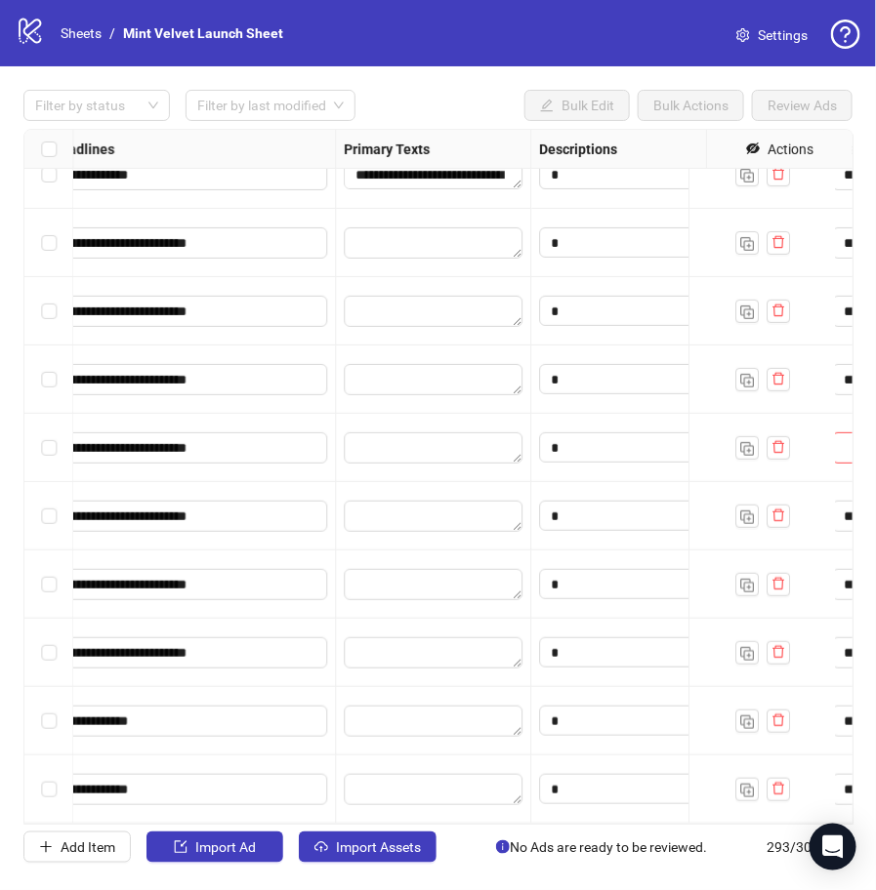
scroll to position [19283, 1114]
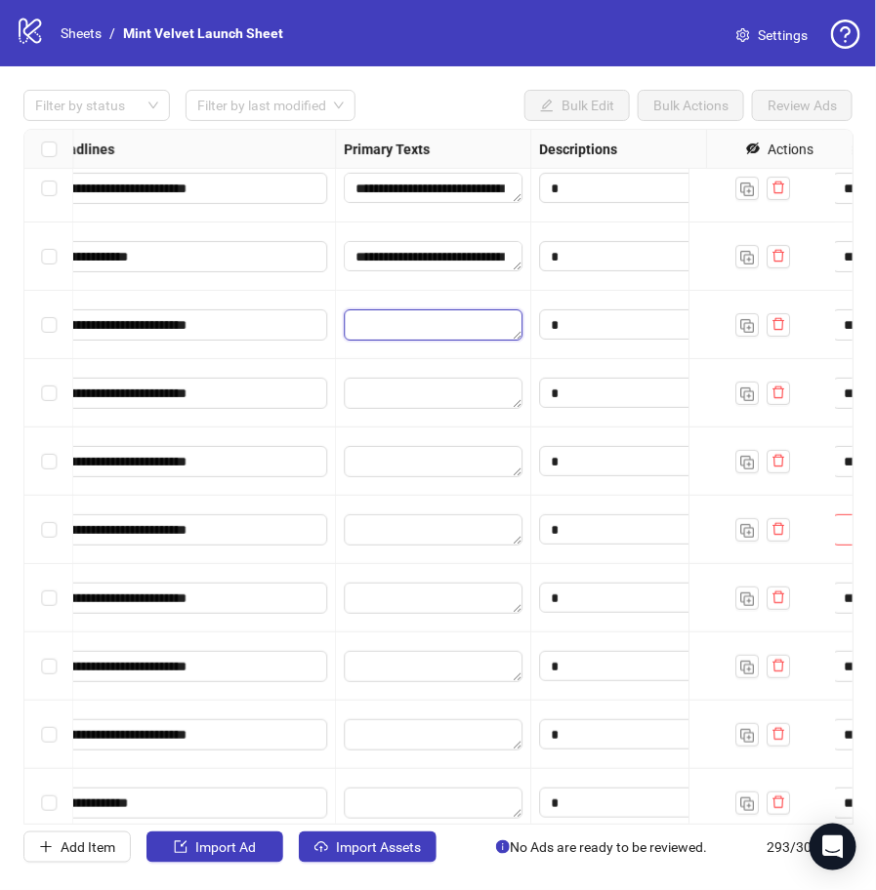
click at [394, 317] on textarea "Edit values" at bounding box center [433, 324] width 179 height 31
type textarea "**********"
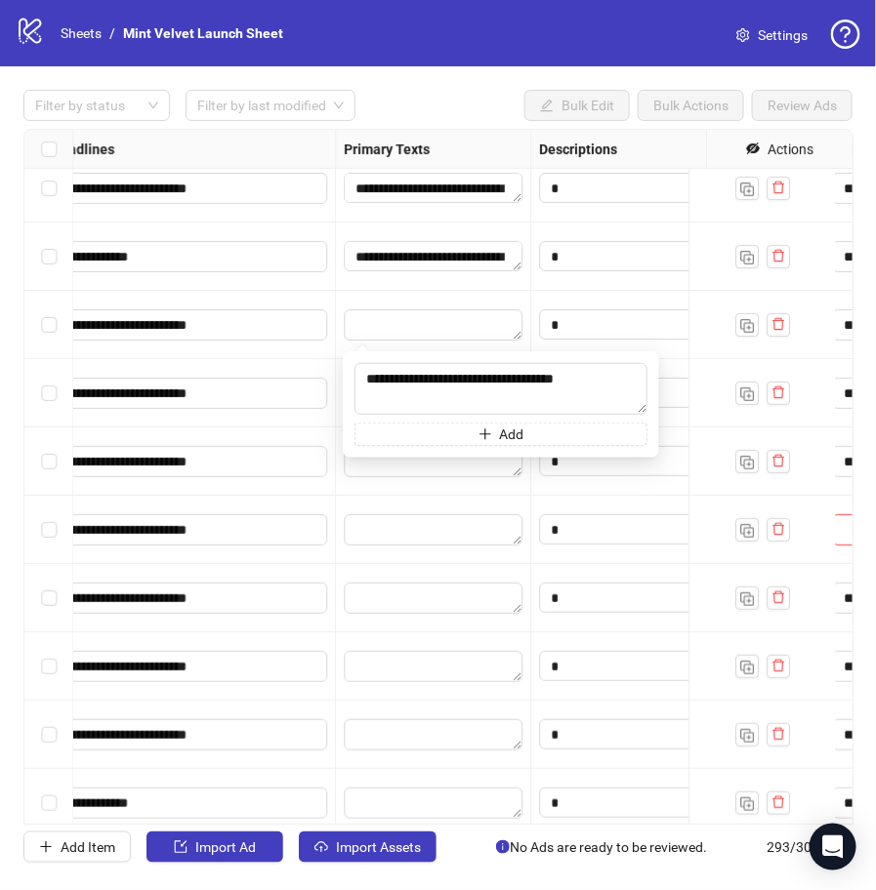
click at [447, 299] on div at bounding box center [433, 325] width 195 height 68
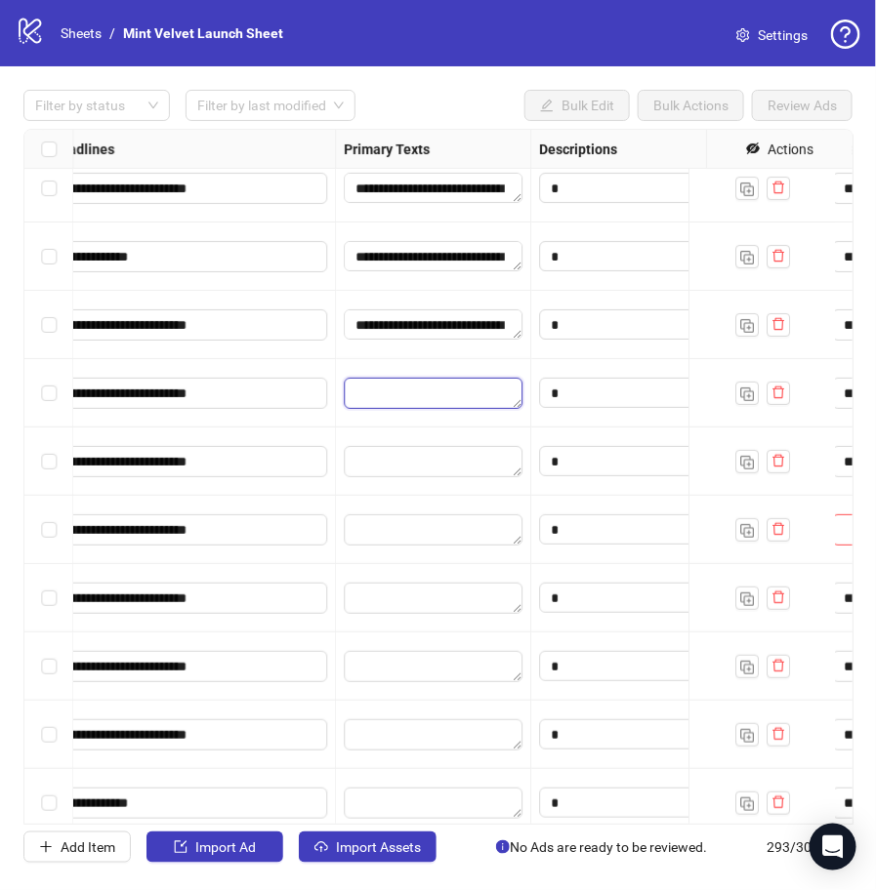
click at [467, 402] on textarea "Edit values" at bounding box center [433, 393] width 179 height 31
type textarea "**********"
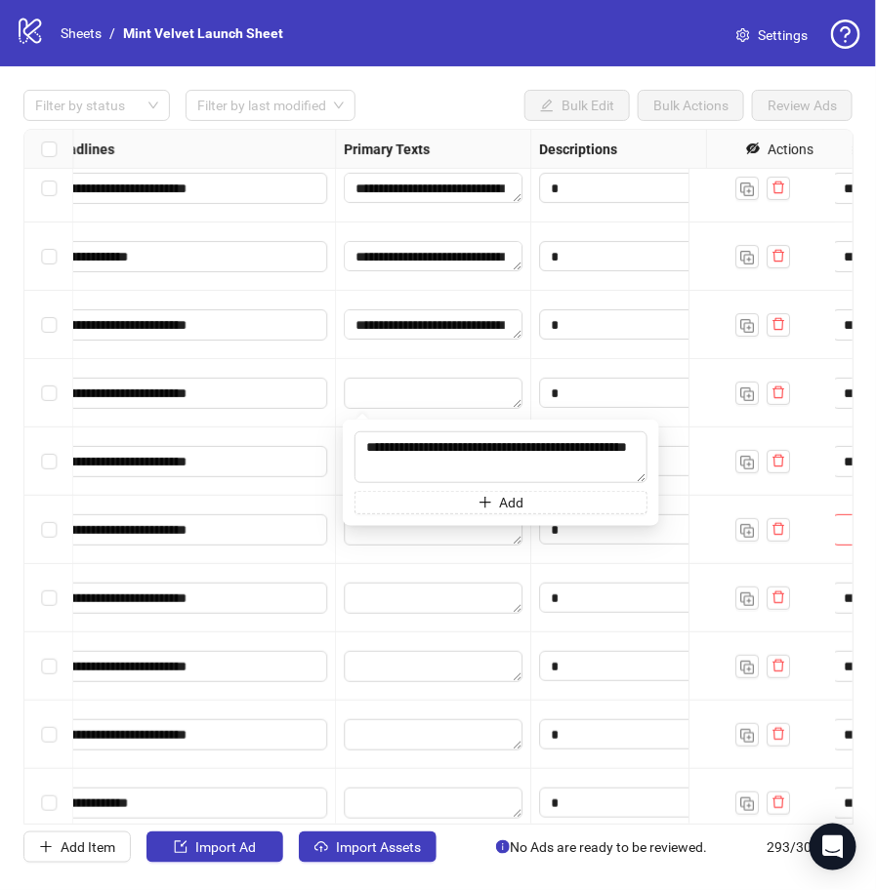
click at [427, 364] on div at bounding box center [433, 393] width 195 height 68
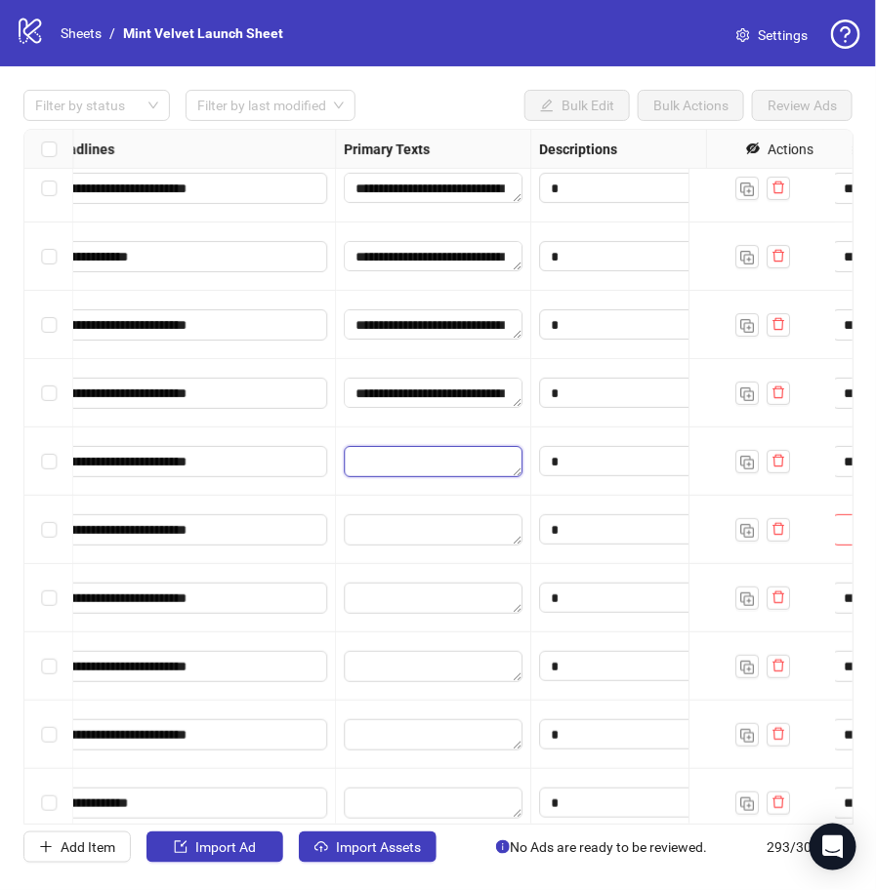
click at [414, 456] on textarea "Edit values" at bounding box center [433, 461] width 179 height 31
type textarea "**********"
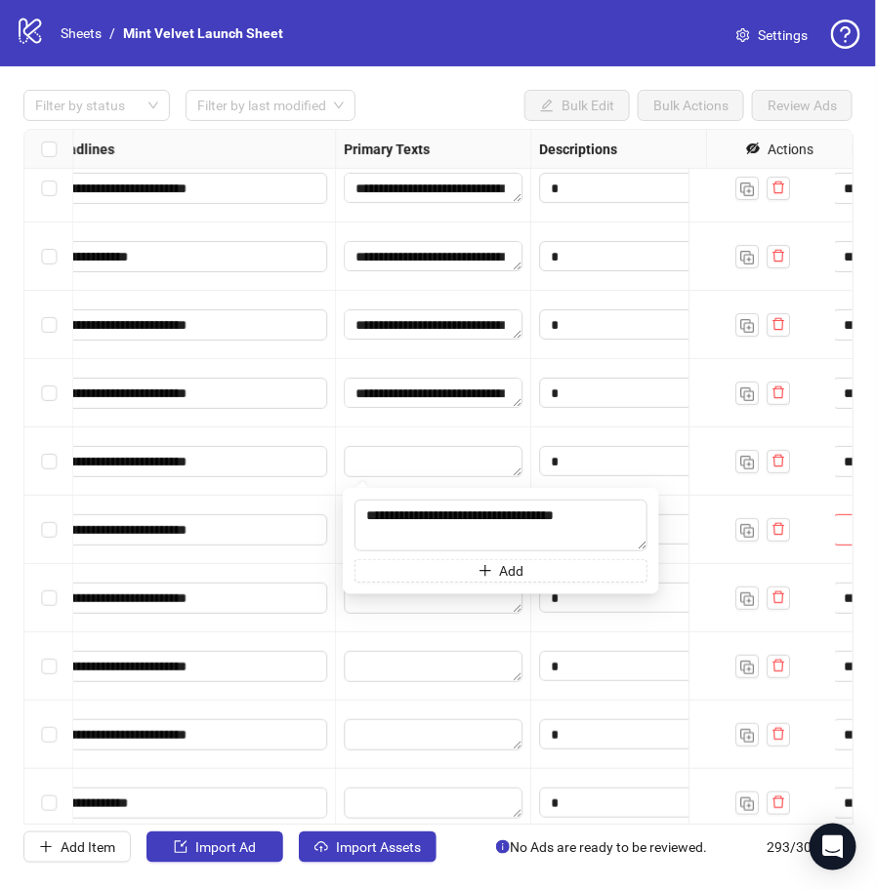
click at [448, 430] on div at bounding box center [433, 462] width 195 height 68
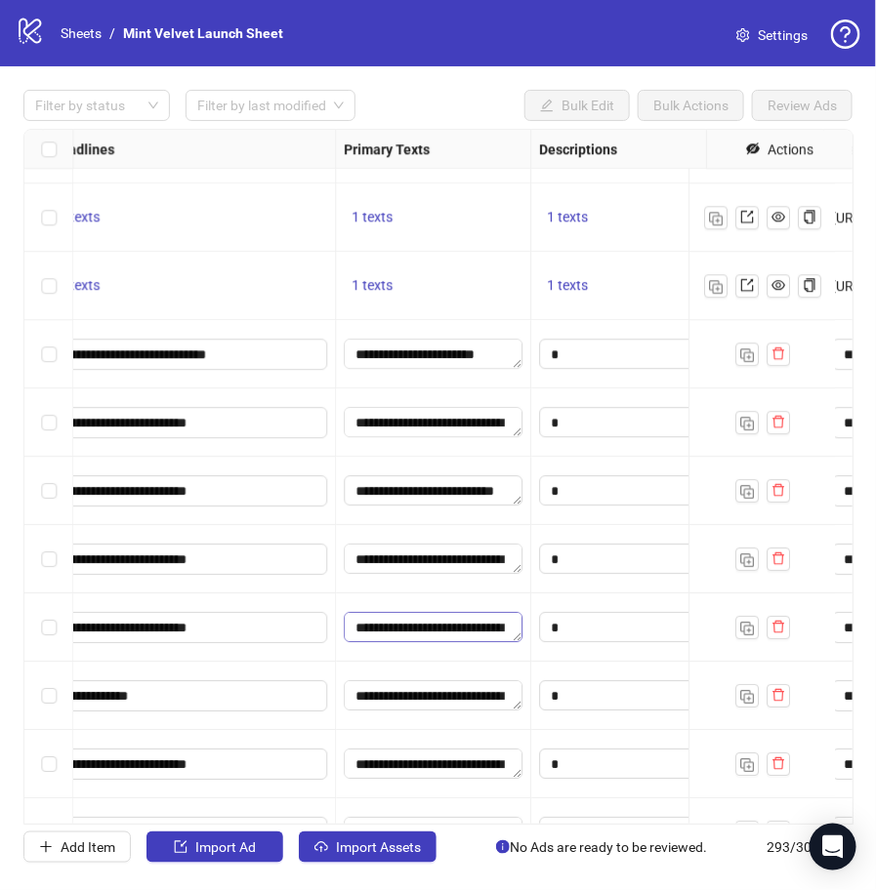
scroll to position [42, 0]
click at [418, 535] on div "**********" at bounding box center [433, 559] width 195 height 68
click at [410, 699] on textarea "**********" at bounding box center [433, 695] width 179 height 31
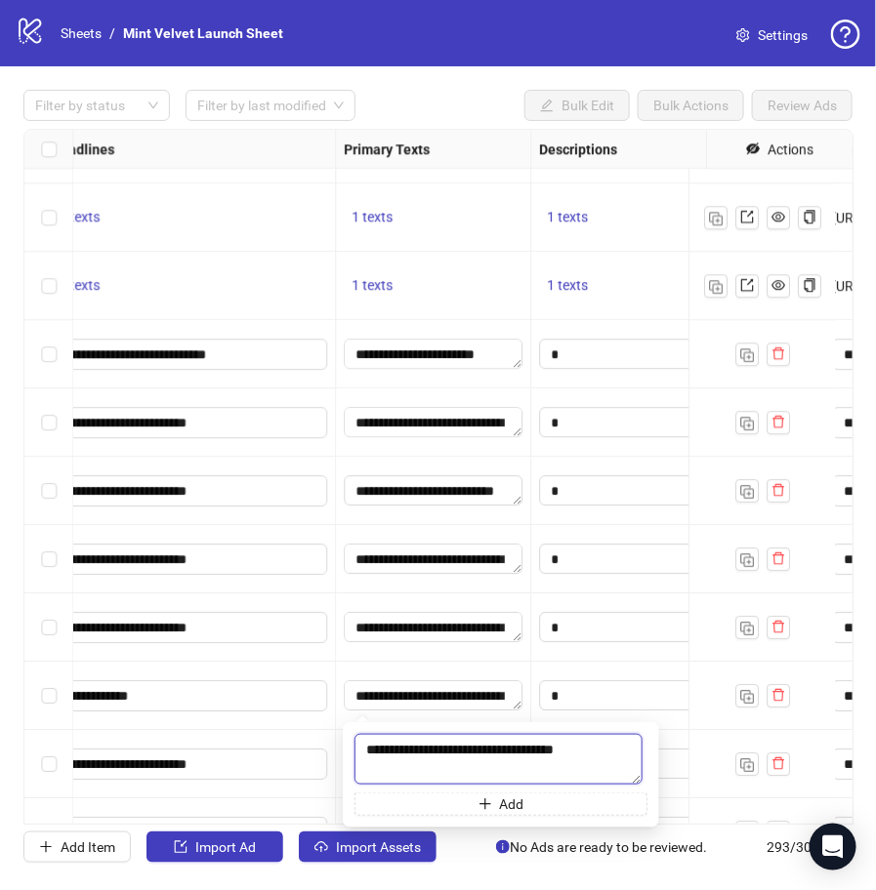
click at [426, 759] on textarea "**********" at bounding box center [498, 759] width 288 height 51
paste textarea "**********"
click at [484, 764] on textarea "**********" at bounding box center [500, 760] width 293 height 52
paste textarea
type textarea "**********"
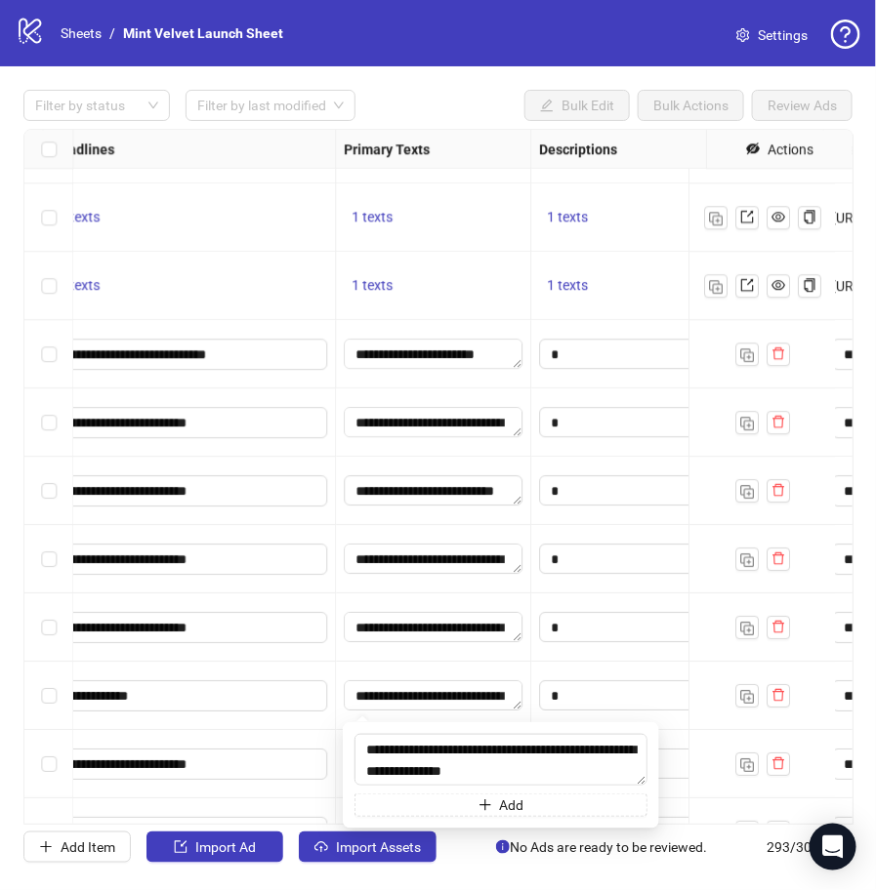
click at [427, 659] on div "**********" at bounding box center [433, 627] width 195 height 68
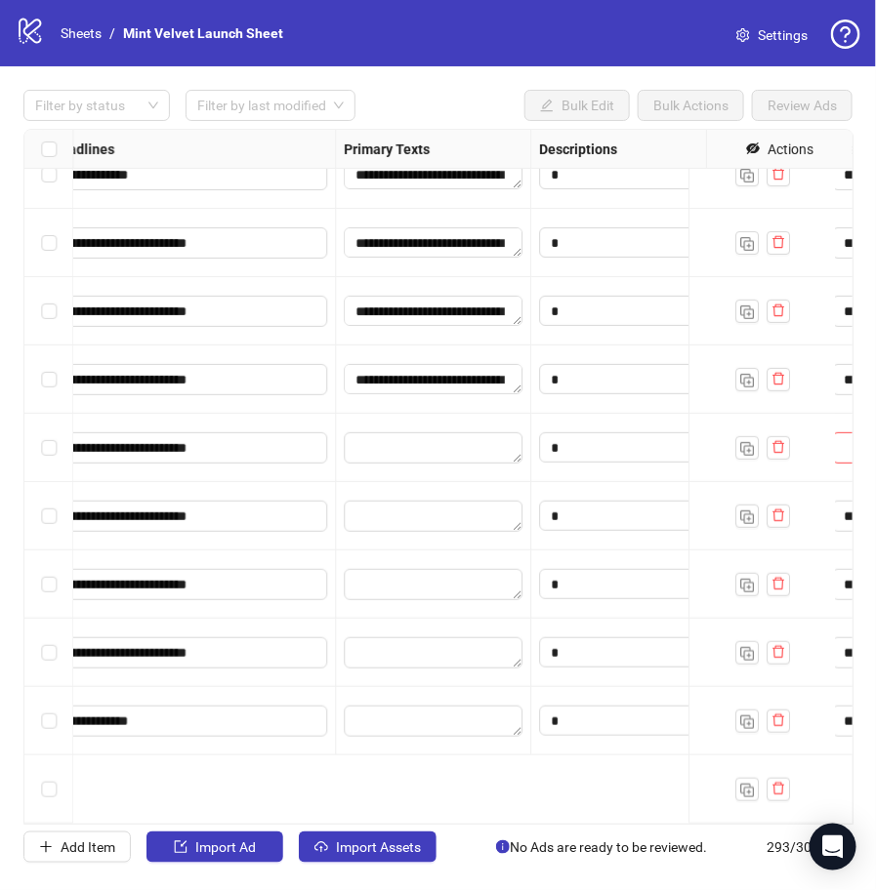
scroll to position [19201, 1114]
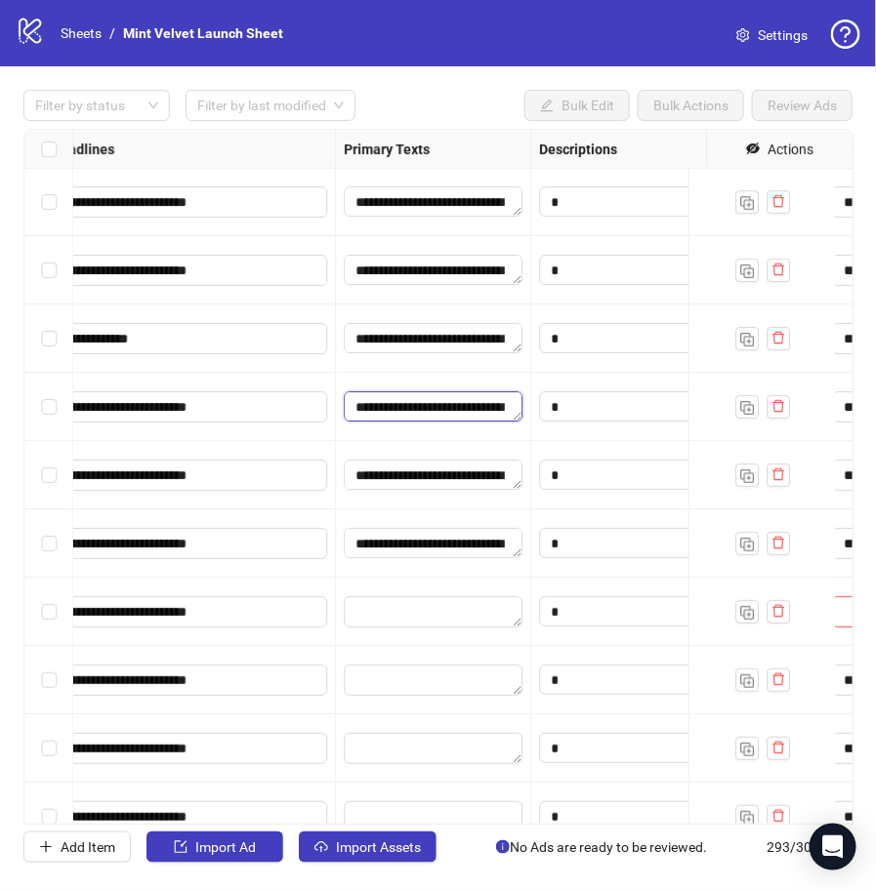
click at [441, 395] on textarea "**********" at bounding box center [433, 406] width 179 height 31
type textarea "**********"
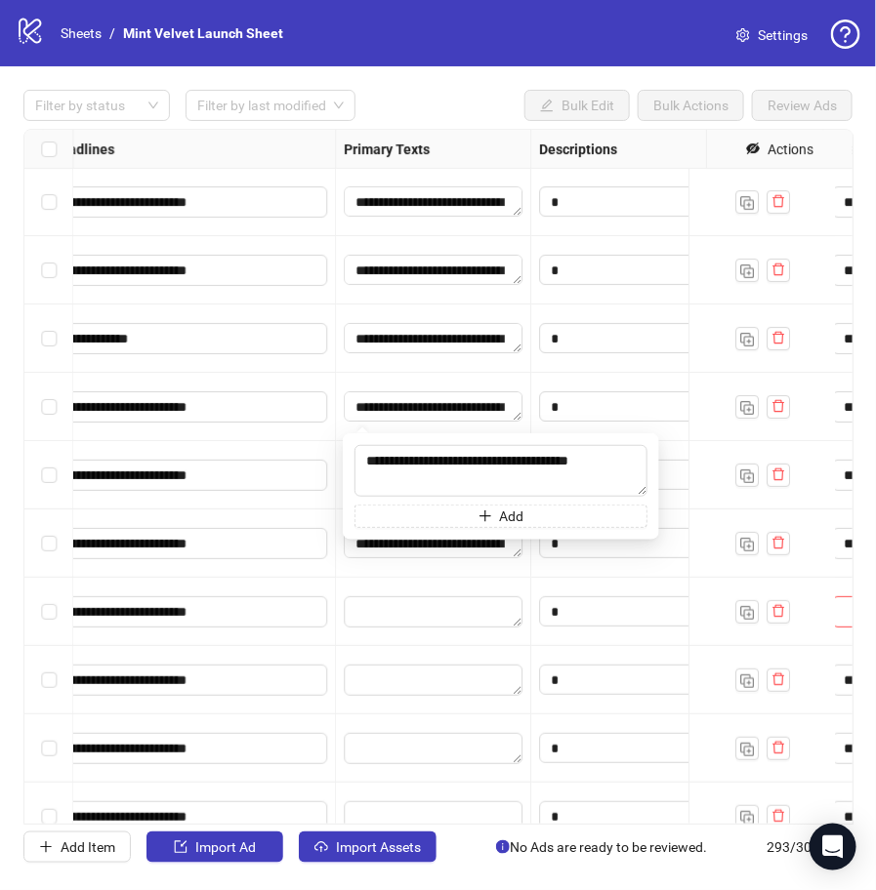
click at [406, 378] on div "**********" at bounding box center [433, 407] width 195 height 68
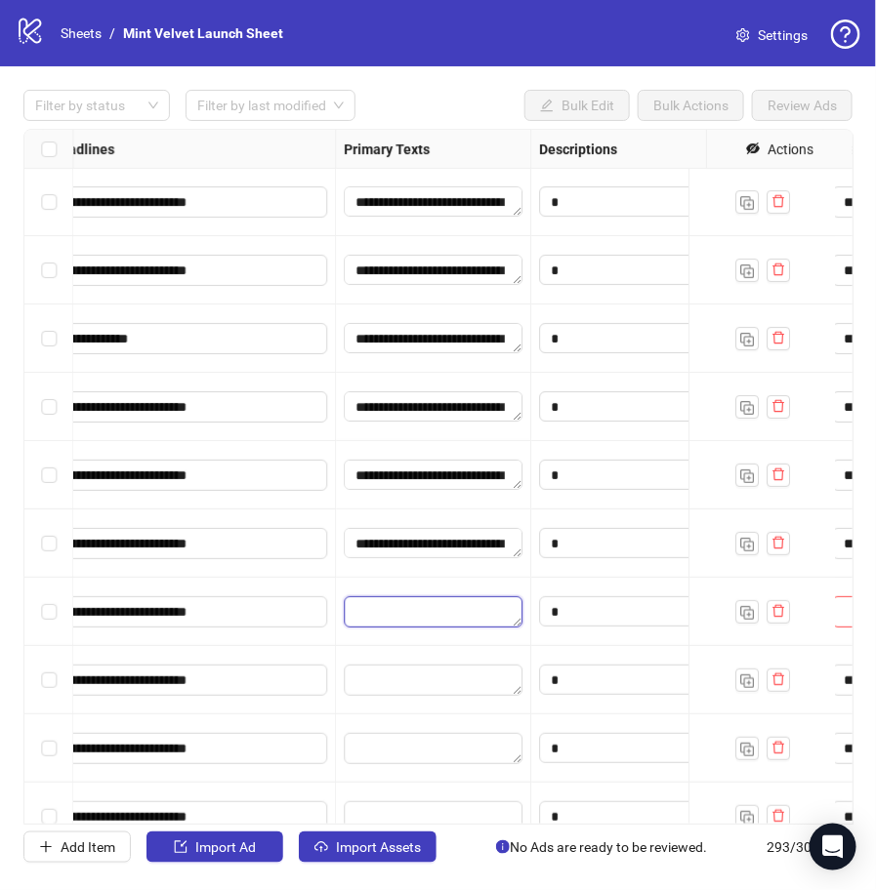
click at [454, 621] on textarea "Edit values" at bounding box center [433, 611] width 179 height 31
type textarea "**********"
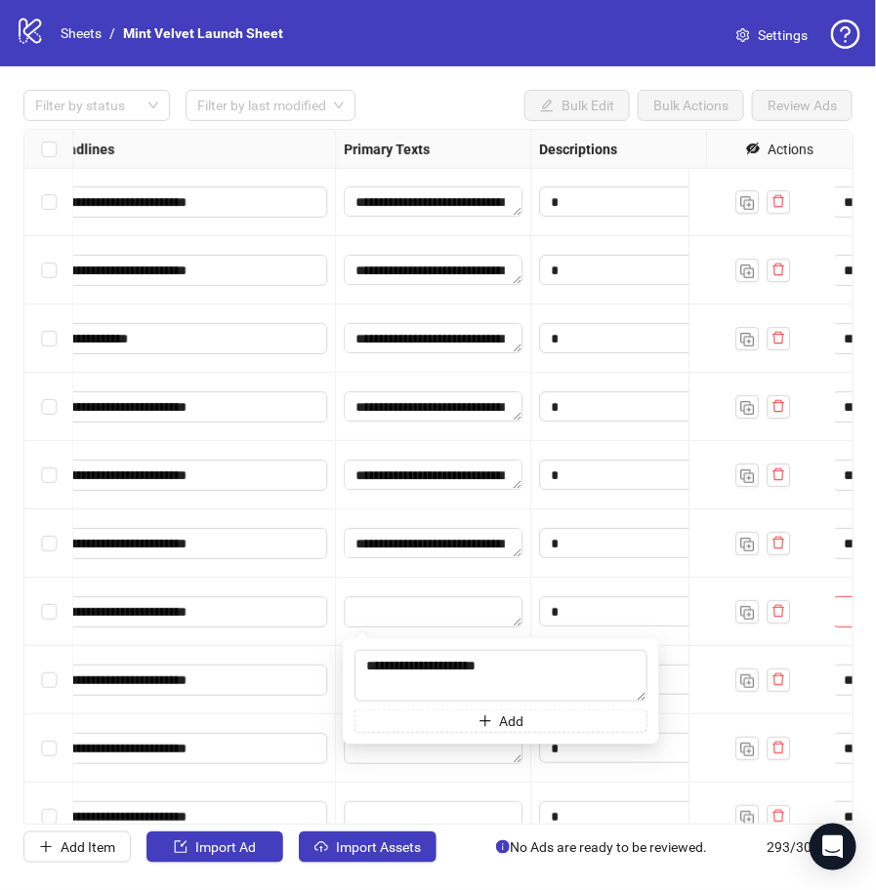
click at [399, 574] on div "**********" at bounding box center [433, 544] width 195 height 68
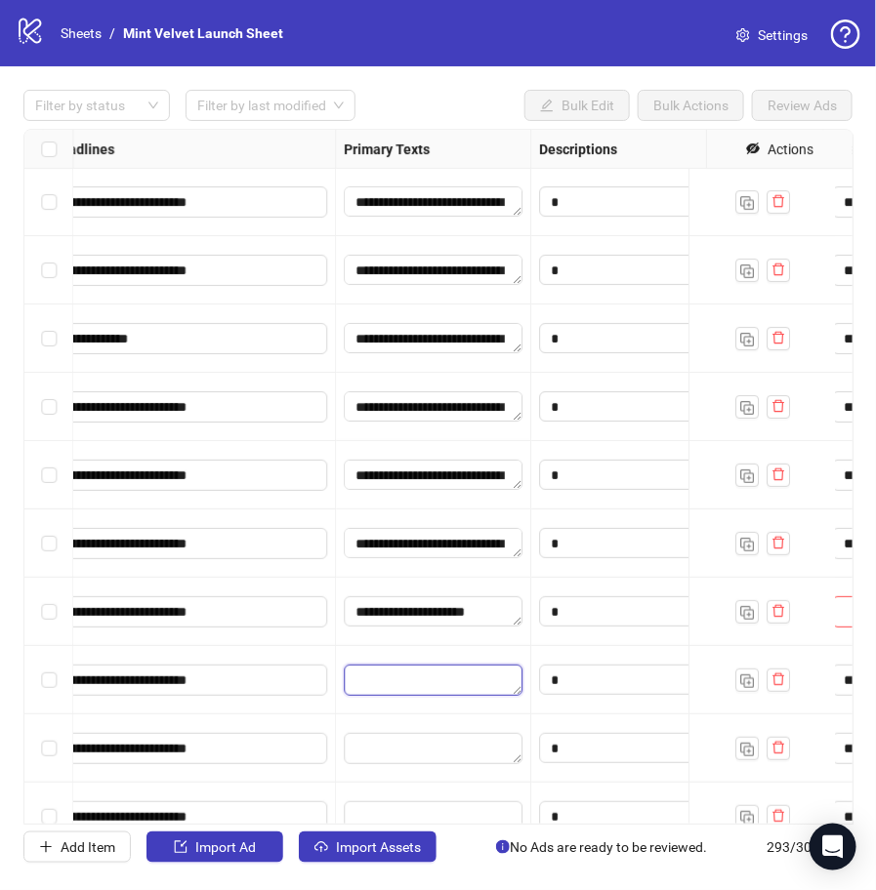
click at [434, 681] on textarea "Edit values" at bounding box center [433, 680] width 179 height 31
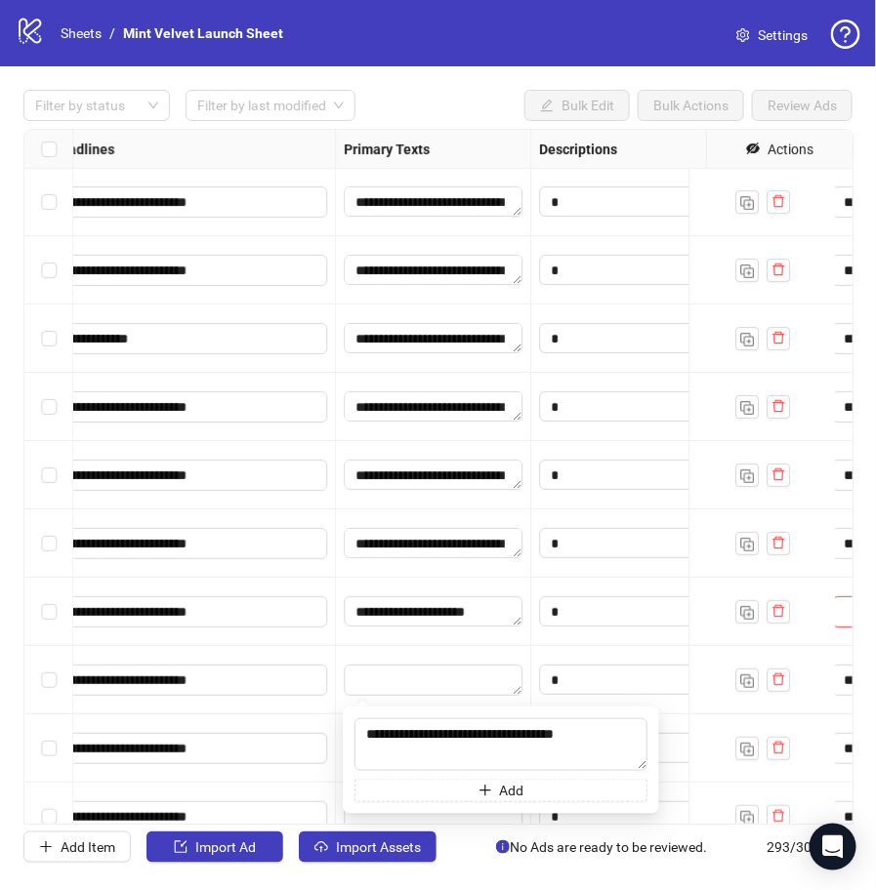
click at [413, 635] on div "**********" at bounding box center [433, 612] width 195 height 68
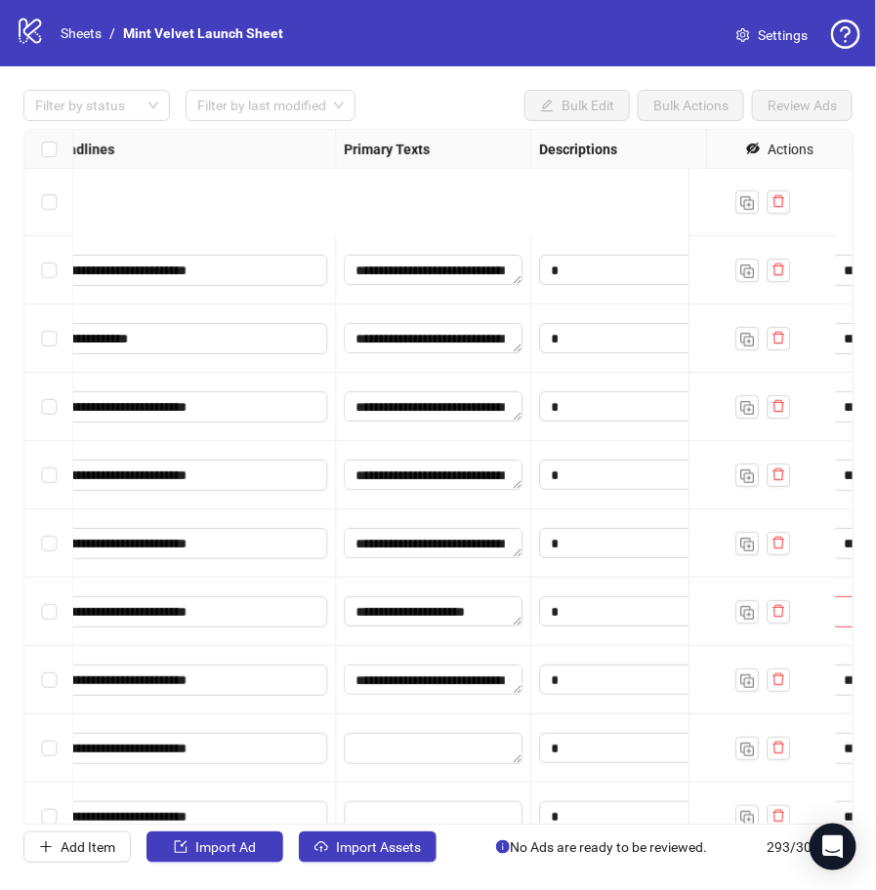
scroll to position [19381, 1114]
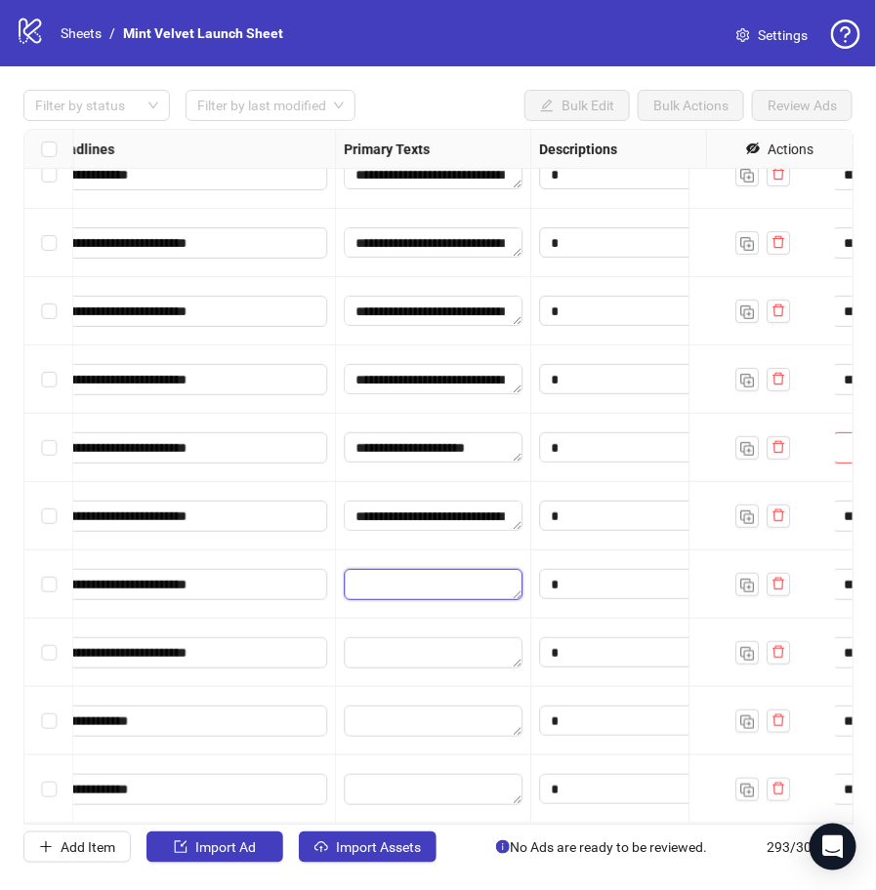
click at [423, 573] on textarea "Edit values" at bounding box center [433, 584] width 179 height 31
type textarea "**********"
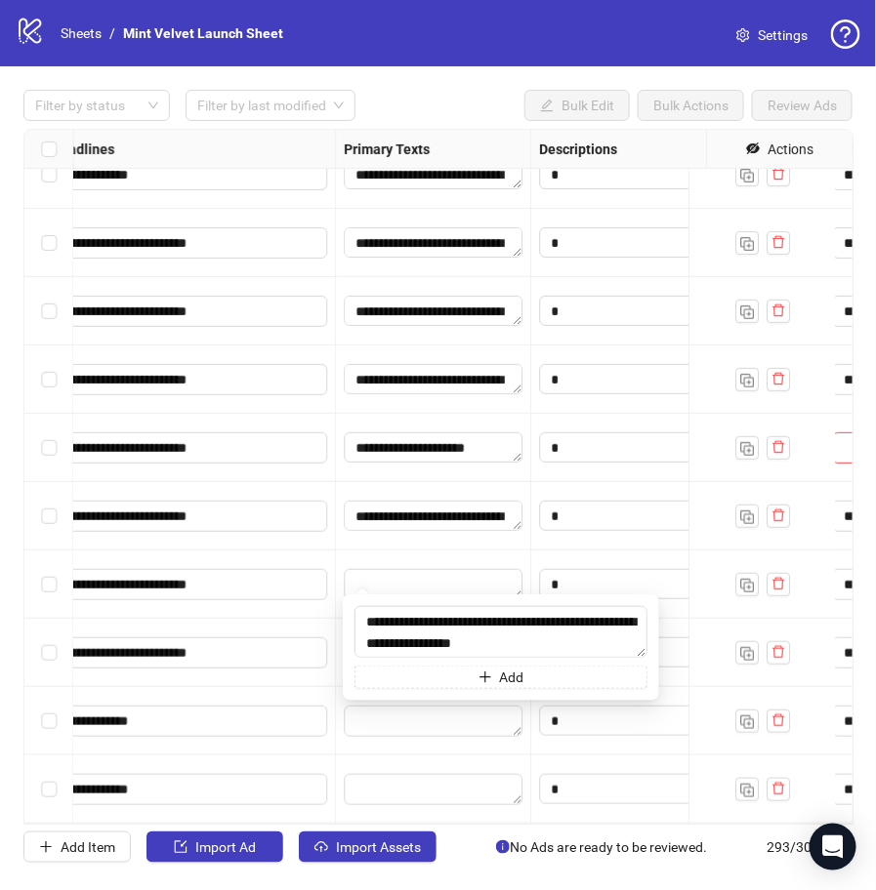
click at [411, 521] on div "**********" at bounding box center [433, 516] width 195 height 68
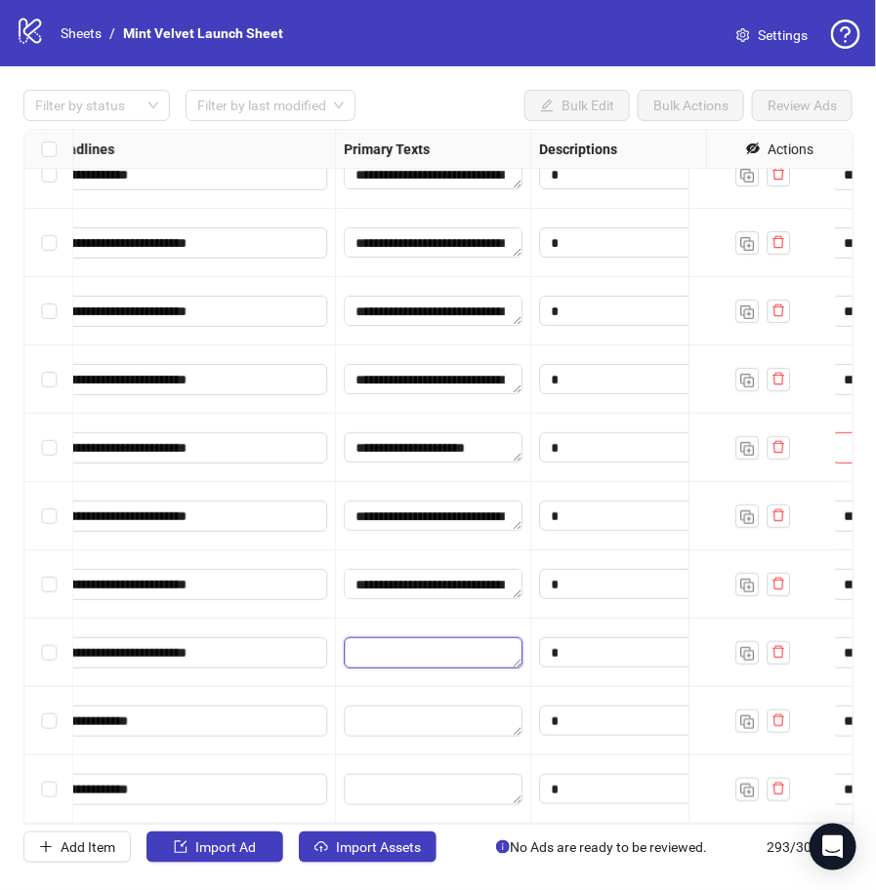
click at [441, 637] on textarea "Edit values" at bounding box center [433, 652] width 179 height 31
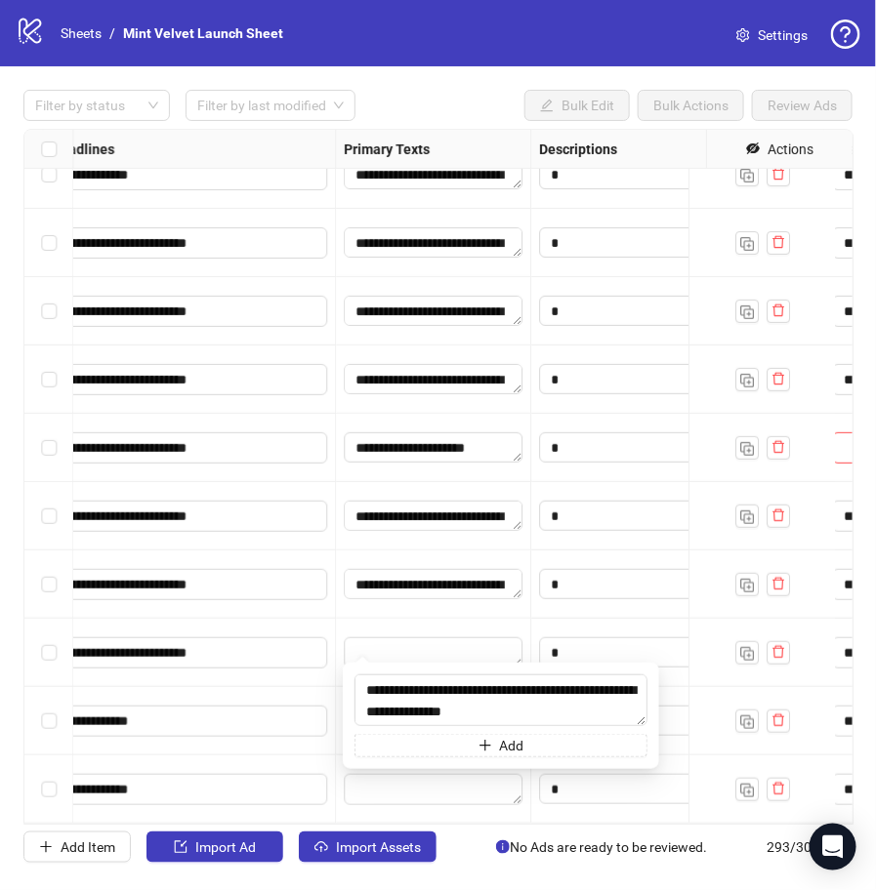
click at [395, 598] on div "**********" at bounding box center [433, 585] width 195 height 68
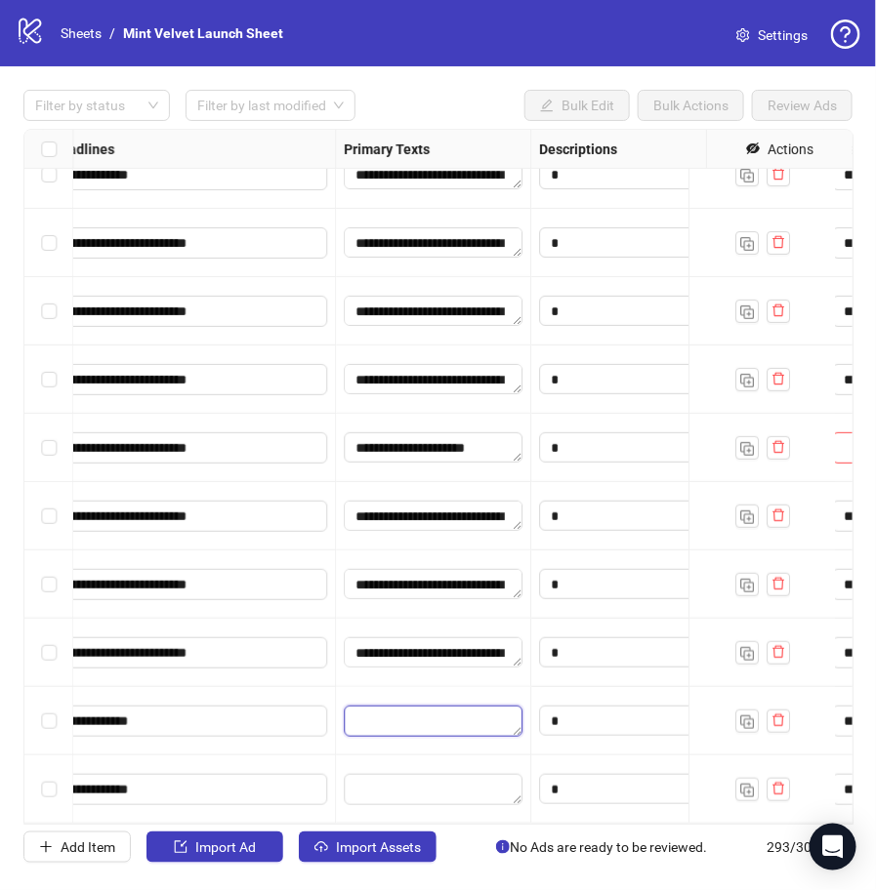
click at [401, 706] on textarea "Edit values" at bounding box center [433, 721] width 179 height 31
type textarea "**********"
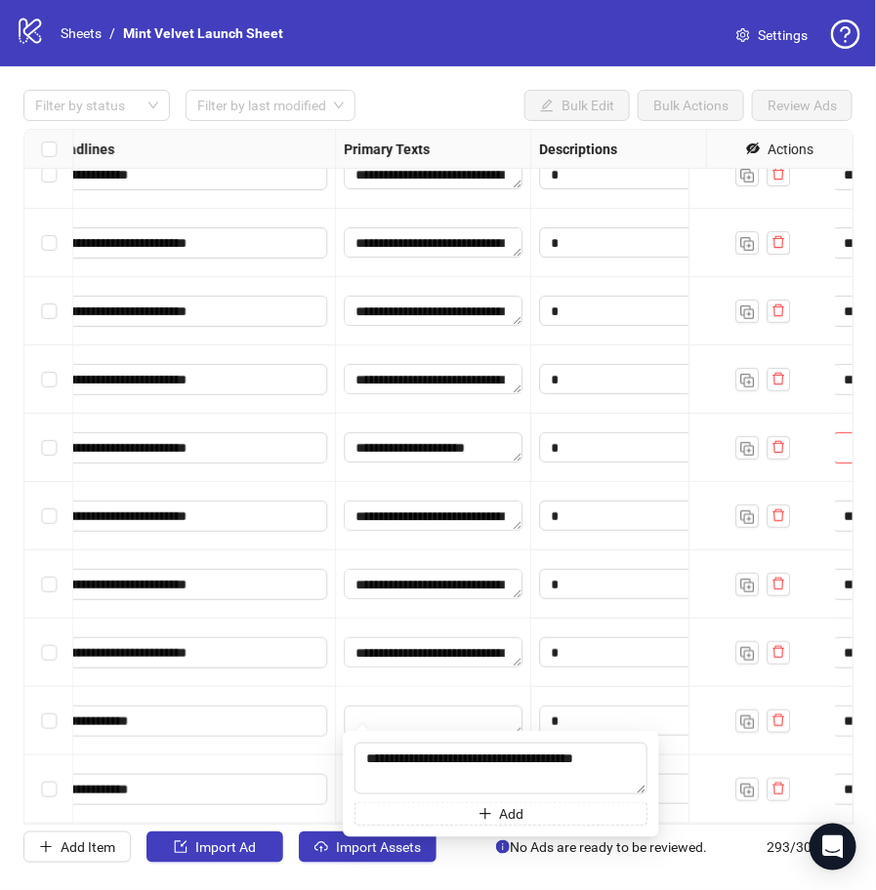
click at [429, 687] on div at bounding box center [433, 721] width 195 height 68
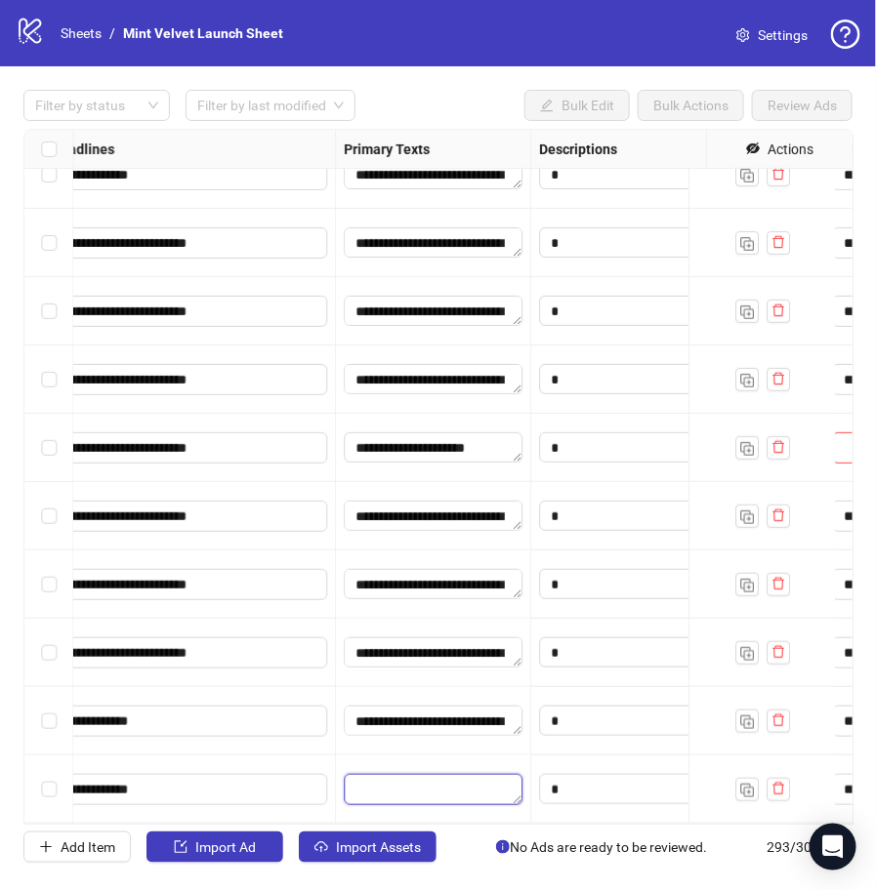
click at [446, 775] on textarea "Edit values" at bounding box center [433, 789] width 179 height 31
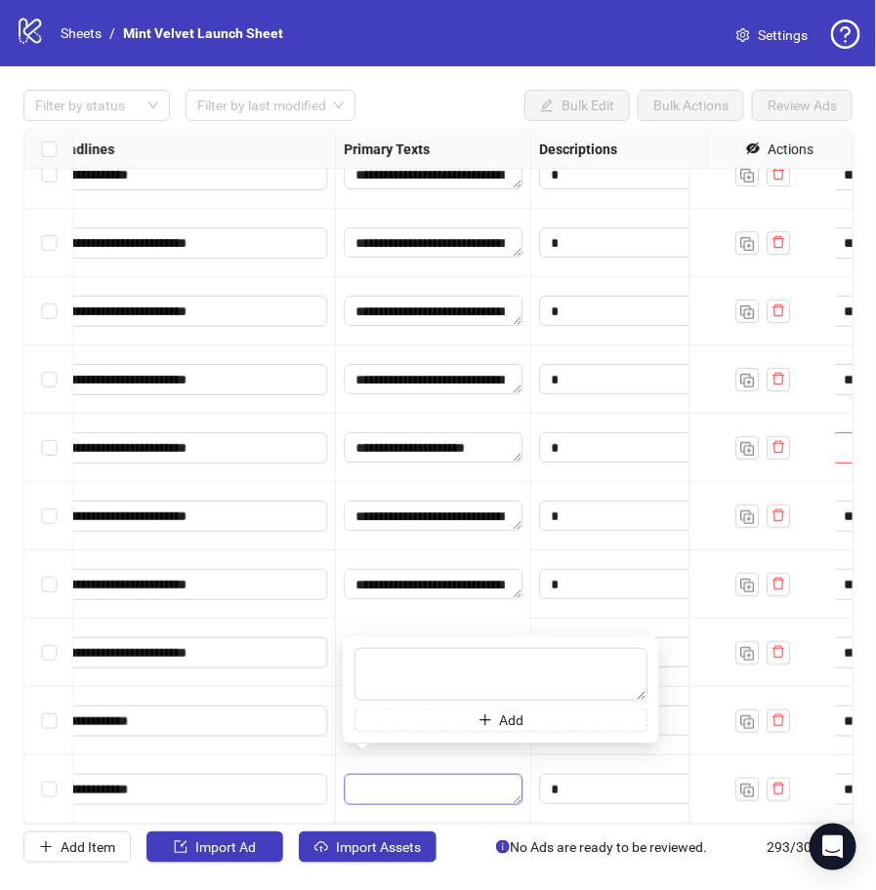
type textarea "**********"
click at [298, 735] on div "**********" at bounding box center [189, 721] width 293 height 68
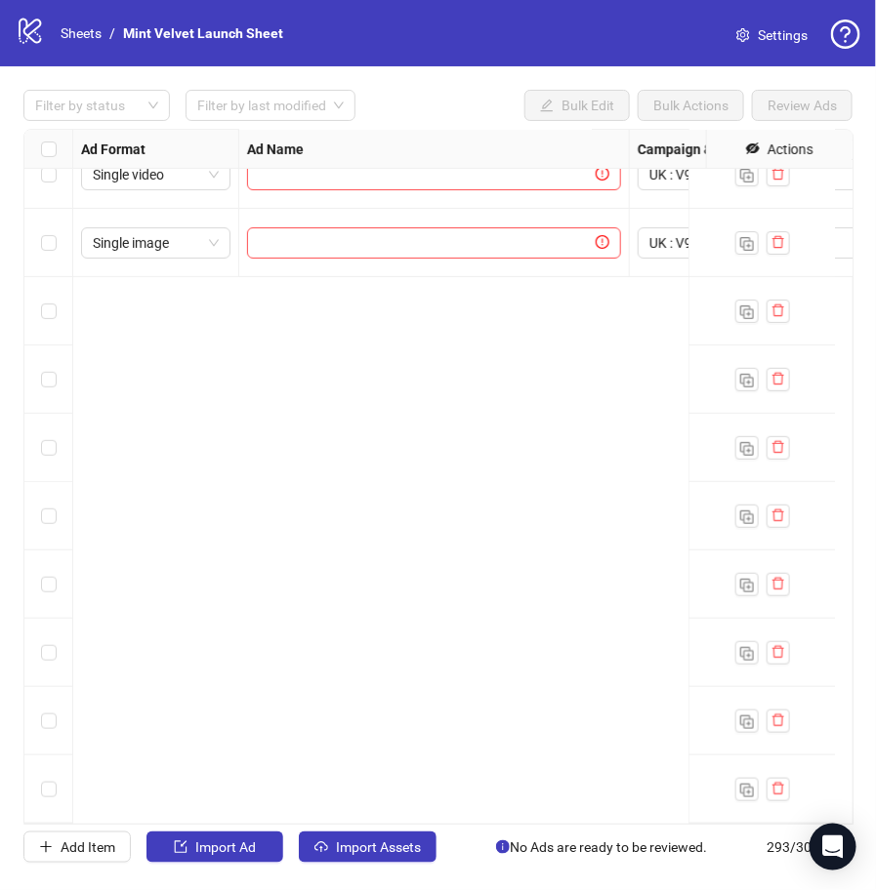
scroll to position [18739, 0]
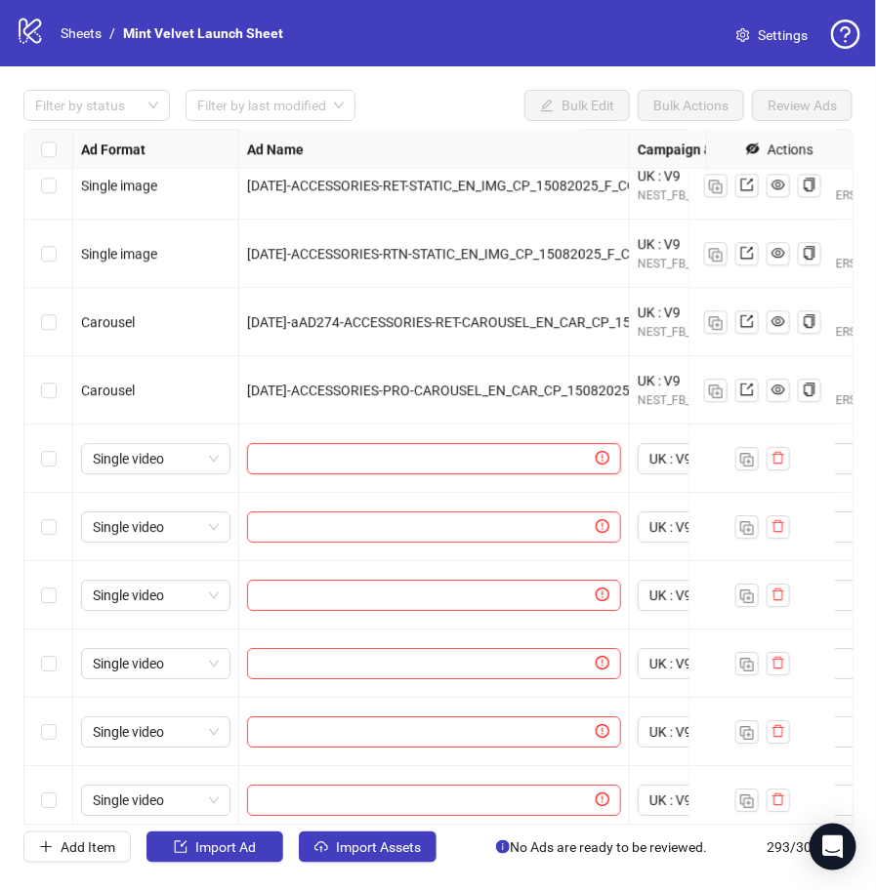
paste input "**********"
click at [452, 465] on input "text" at bounding box center [425, 458] width 333 height 21
type input "**********"
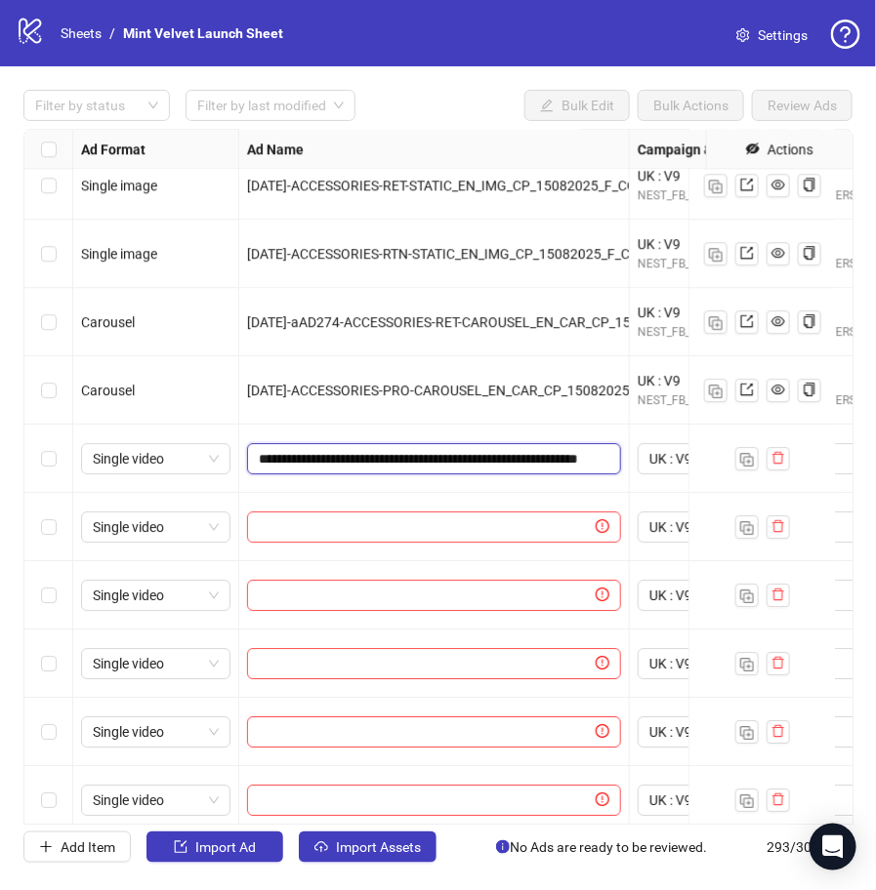
scroll to position [0, 160]
paste input "**********"
type input "**********"
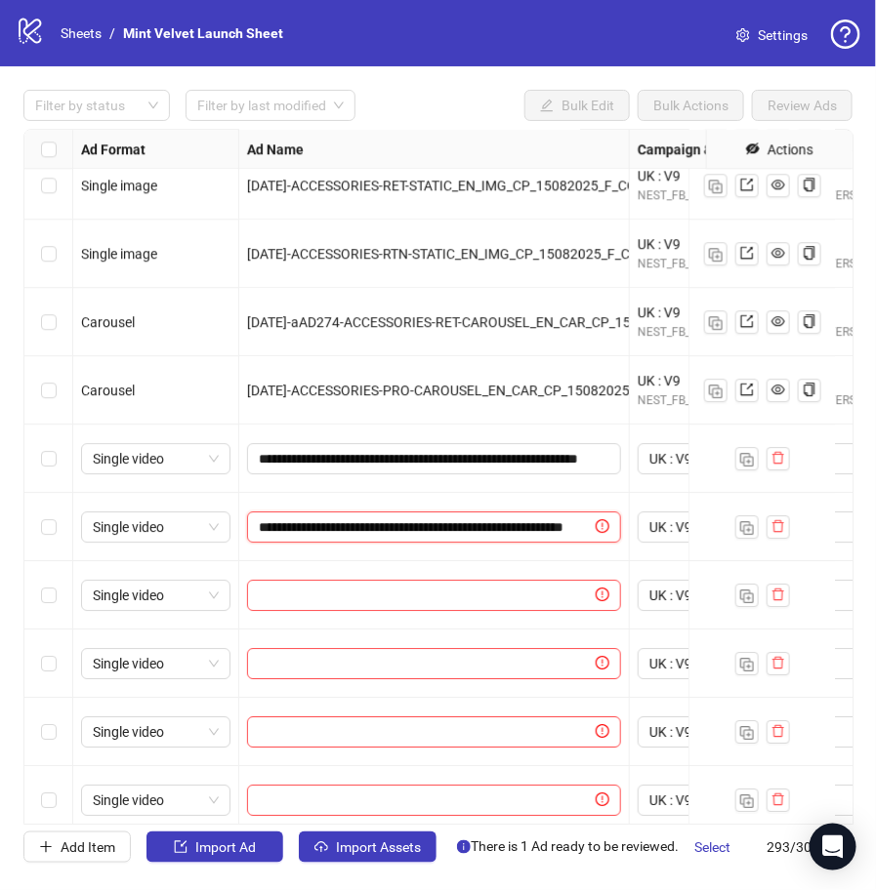
click at [508, 520] on input "**********" at bounding box center [425, 526] width 333 height 21
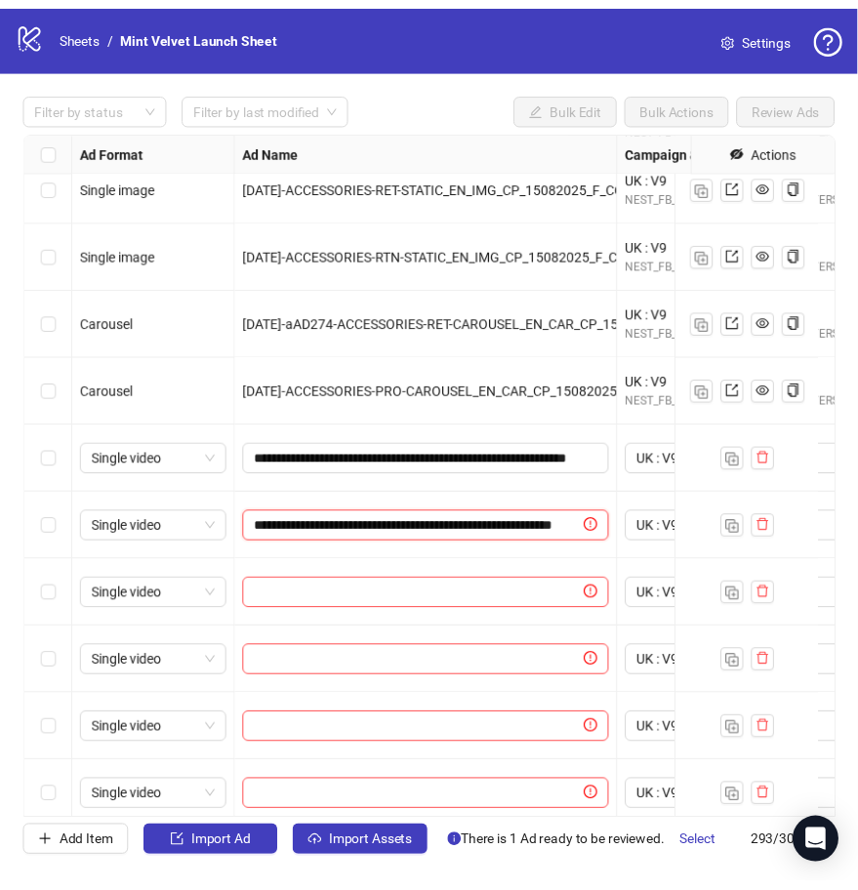
scroll to position [0, 129]
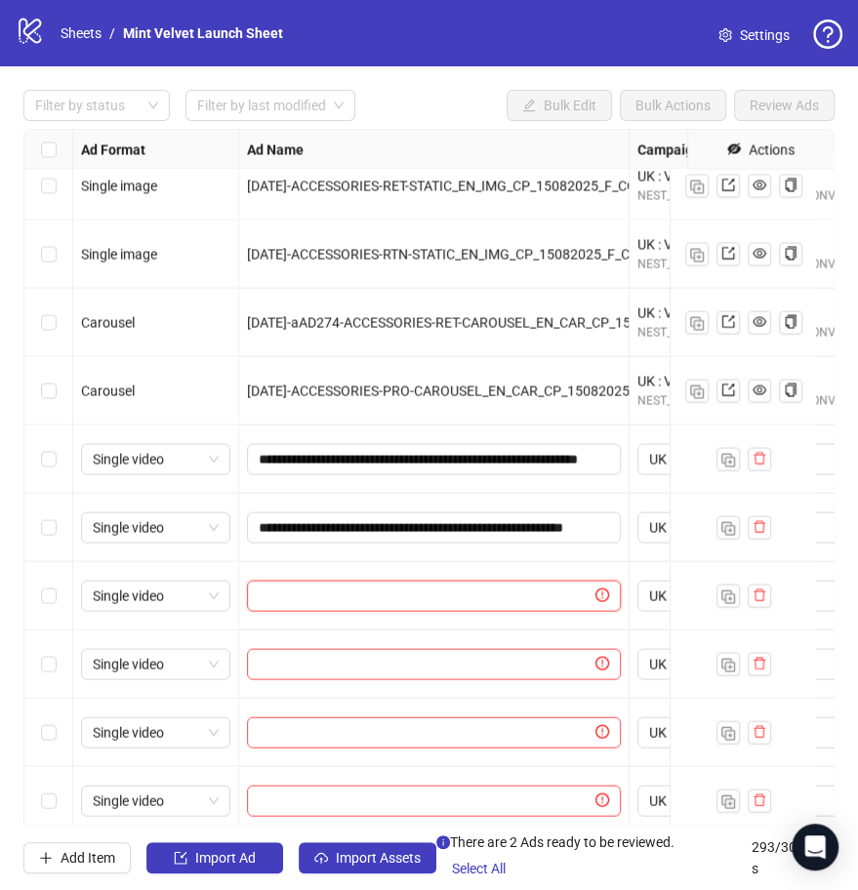
paste input "**********"
type input "**********"
click at [513, 600] on input "**********" at bounding box center [425, 595] width 333 height 21
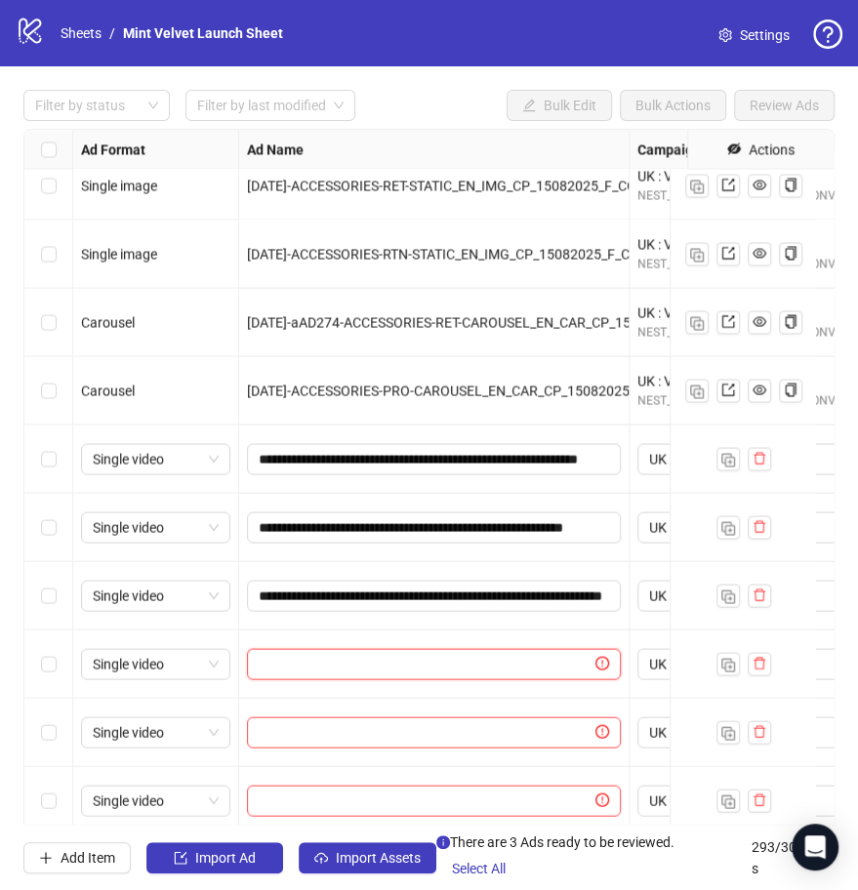
paste input "**********"
type input "**********"
click at [445, 665] on input "**********" at bounding box center [425, 663] width 333 height 21
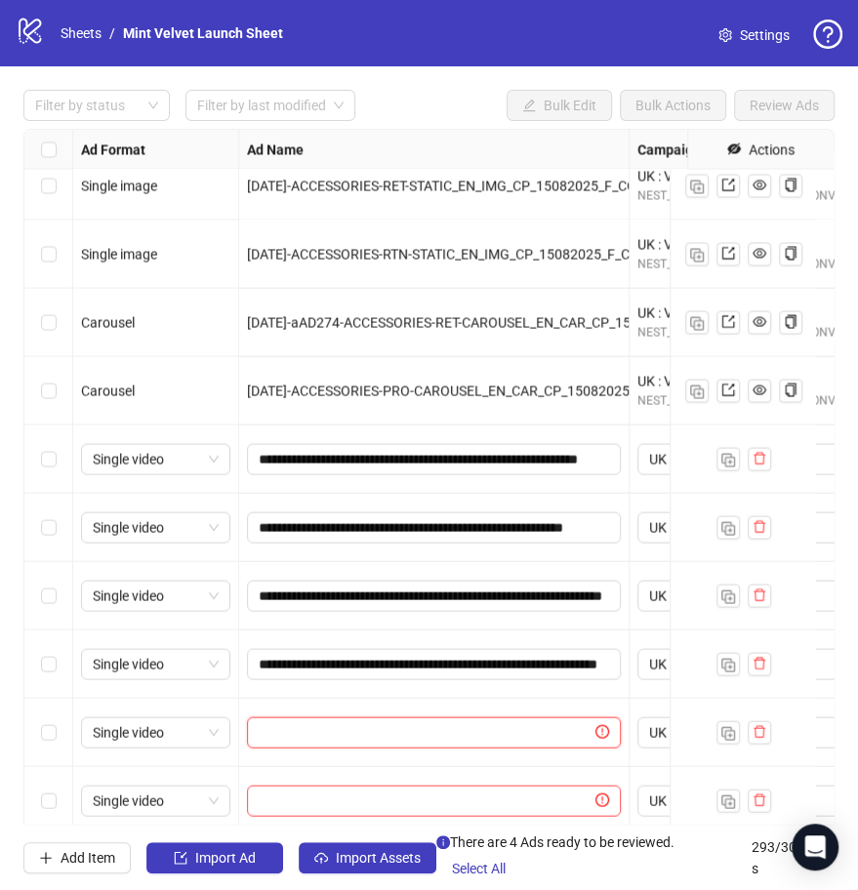
paste input "**********"
type input "**********"
click at [518, 742] on input "**********" at bounding box center [425, 731] width 333 height 21
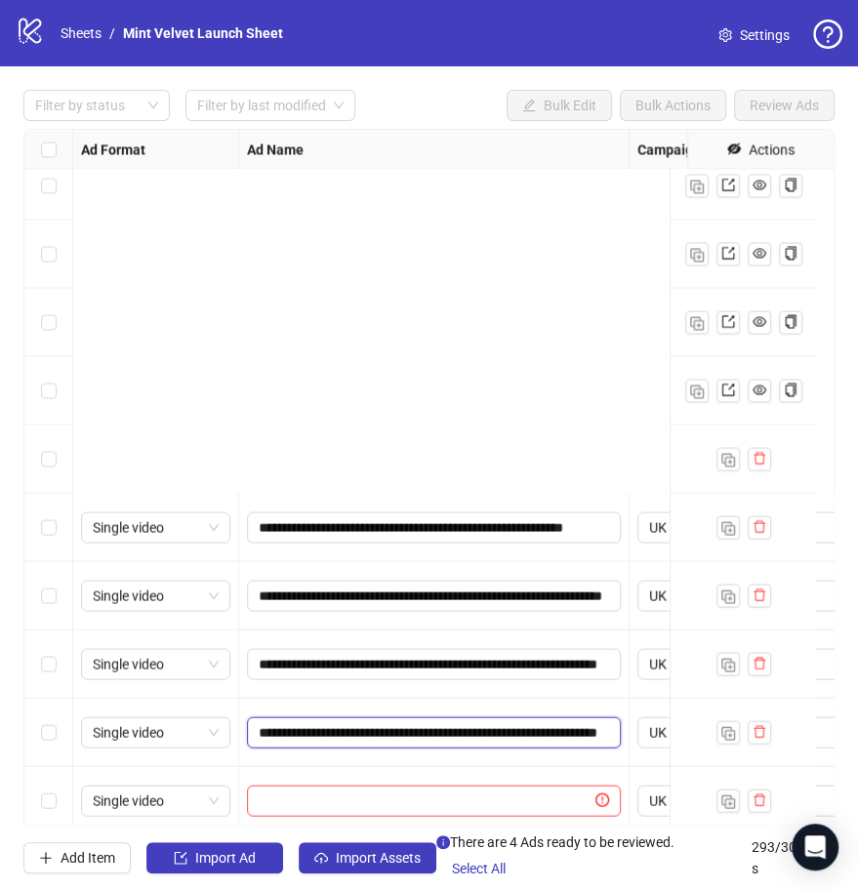
scroll to position [19201, 0]
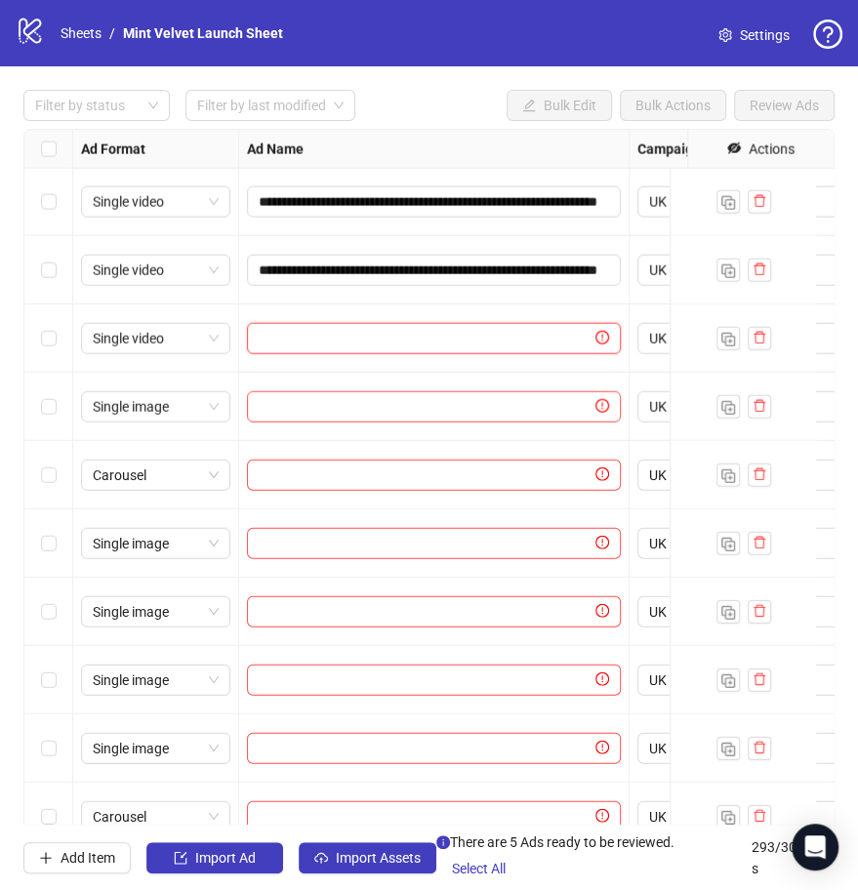
paste input "**********"
type input "**********"
click at [541, 336] on input "**********" at bounding box center [425, 338] width 333 height 21
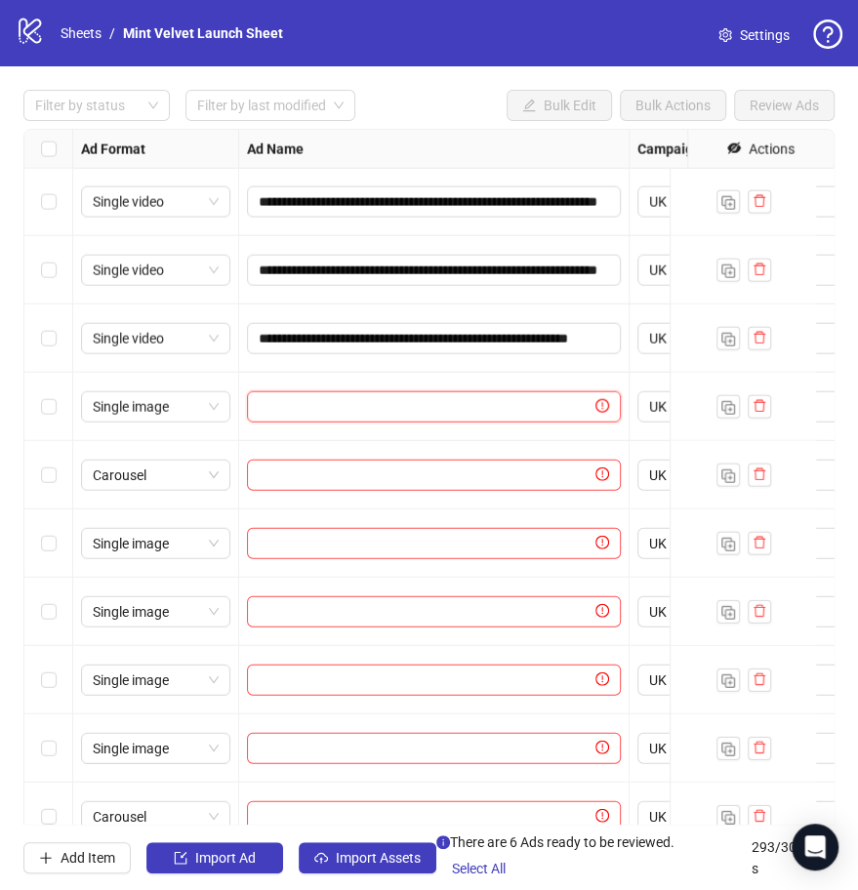
paste input "**********"
type input "**********"
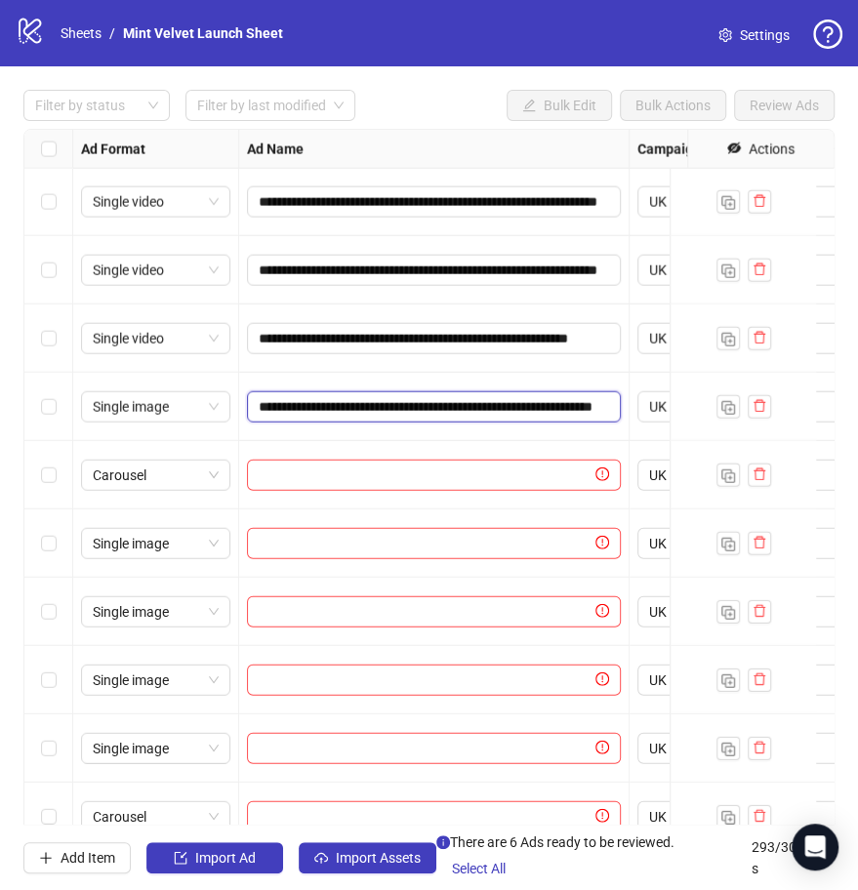
scroll to position [0, 177]
click at [494, 410] on input "**********" at bounding box center [432, 406] width 347 height 21
paste input "**********"
type input "**********"
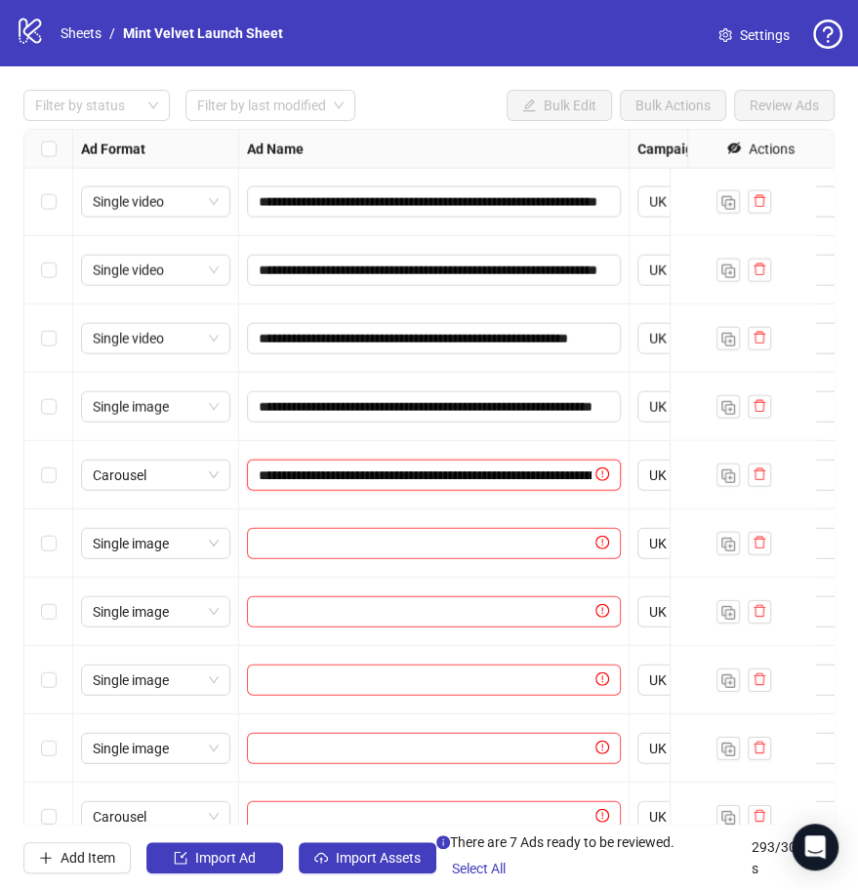
scroll to position [0, 217]
click at [538, 482] on input "**********" at bounding box center [432, 475] width 347 height 21
paste input "**********"
type input "**********"
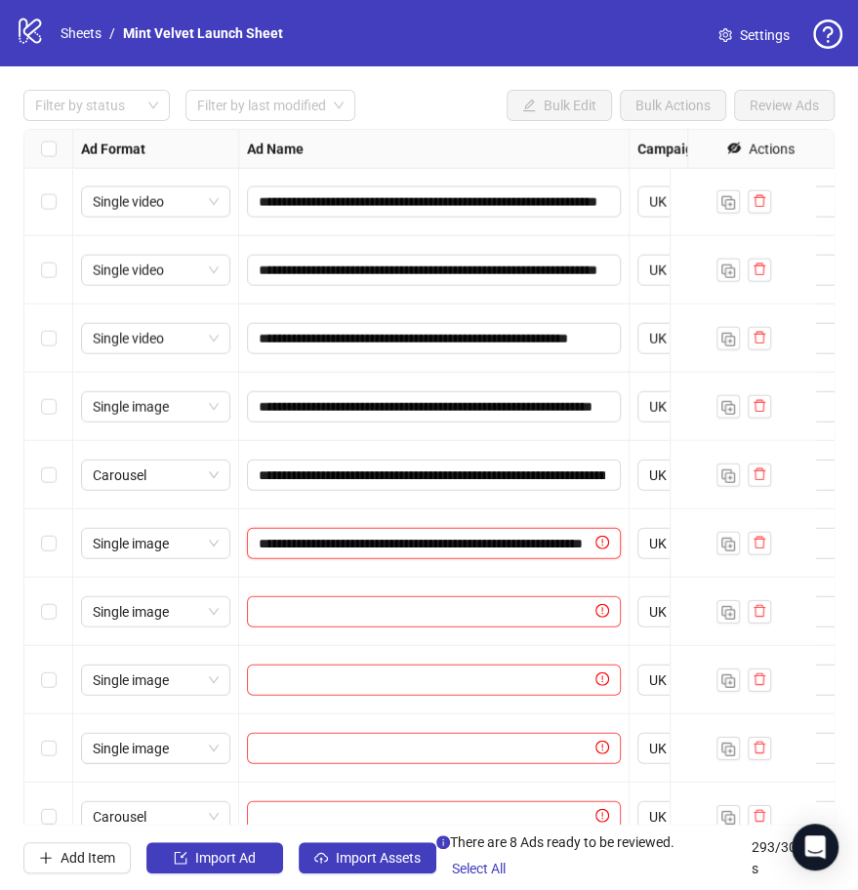
scroll to position [0, 158]
click at [493, 546] on input "**********" at bounding box center [425, 543] width 333 height 21
paste input "**********"
type input "**********"
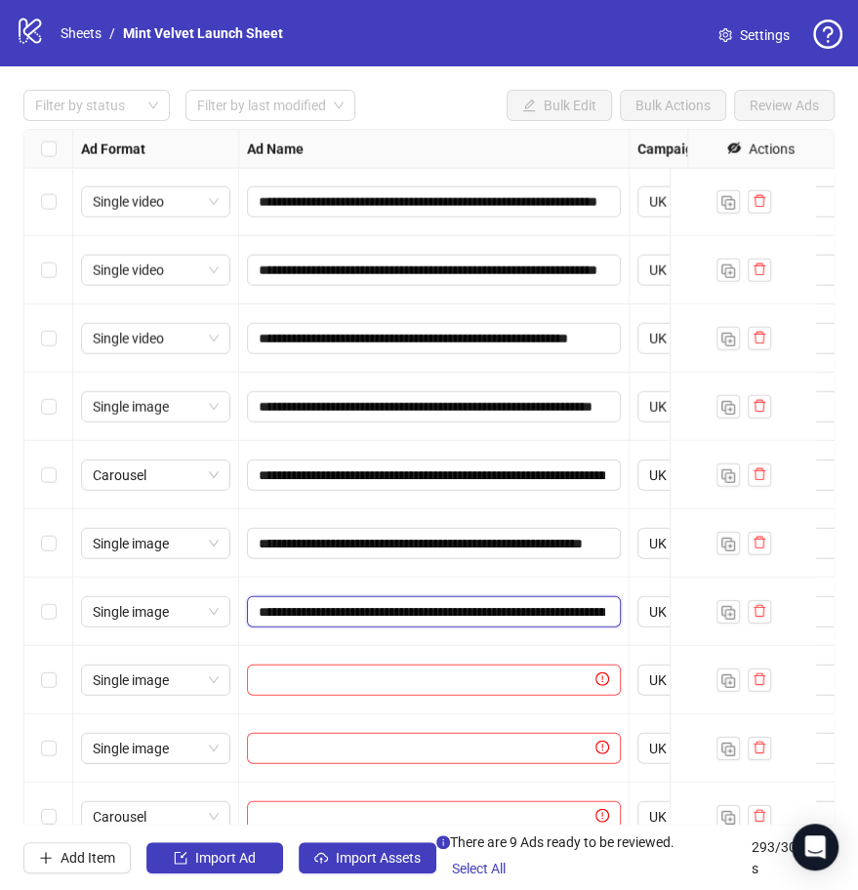
click at [460, 617] on input "**********" at bounding box center [432, 611] width 347 height 21
paste input "**********"
type input "**********"
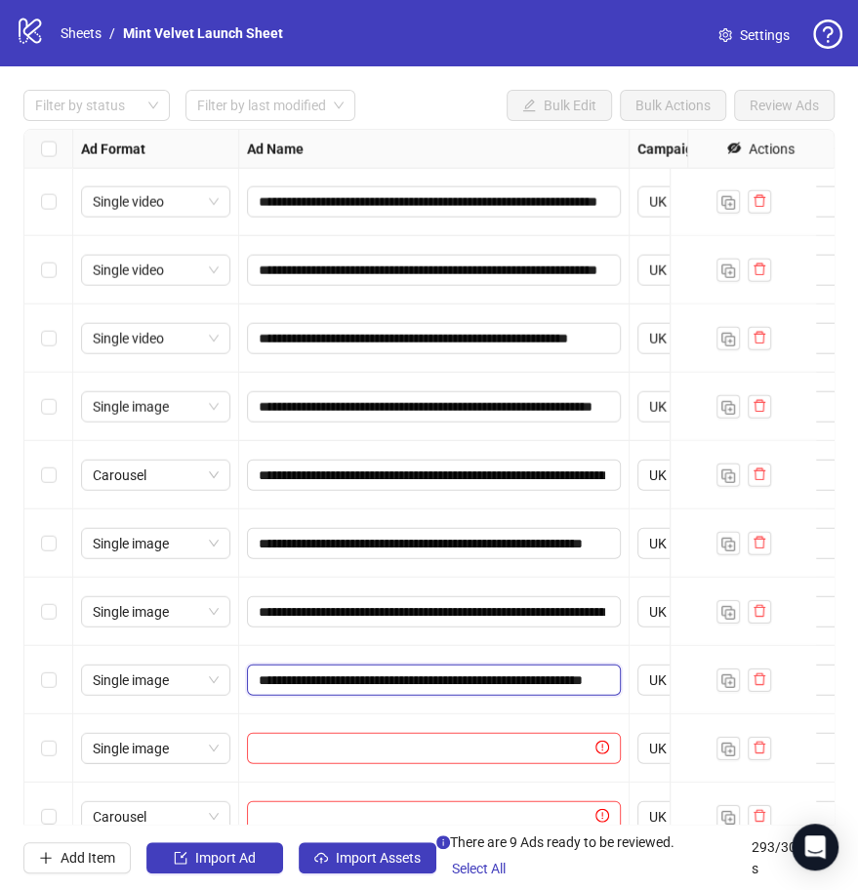
scroll to position [0, 154]
click at [429, 675] on input "**********" at bounding box center [432, 680] width 347 height 21
paste input "**********"
type input "**********"
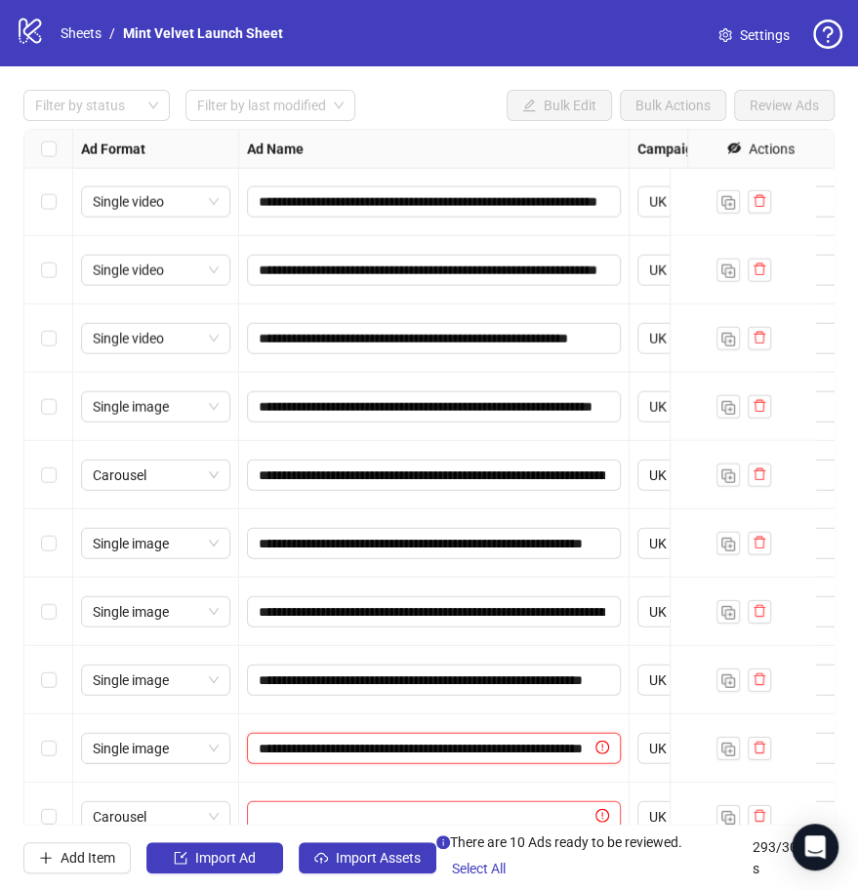
click at [418, 743] on input "**********" at bounding box center [425, 748] width 333 height 21
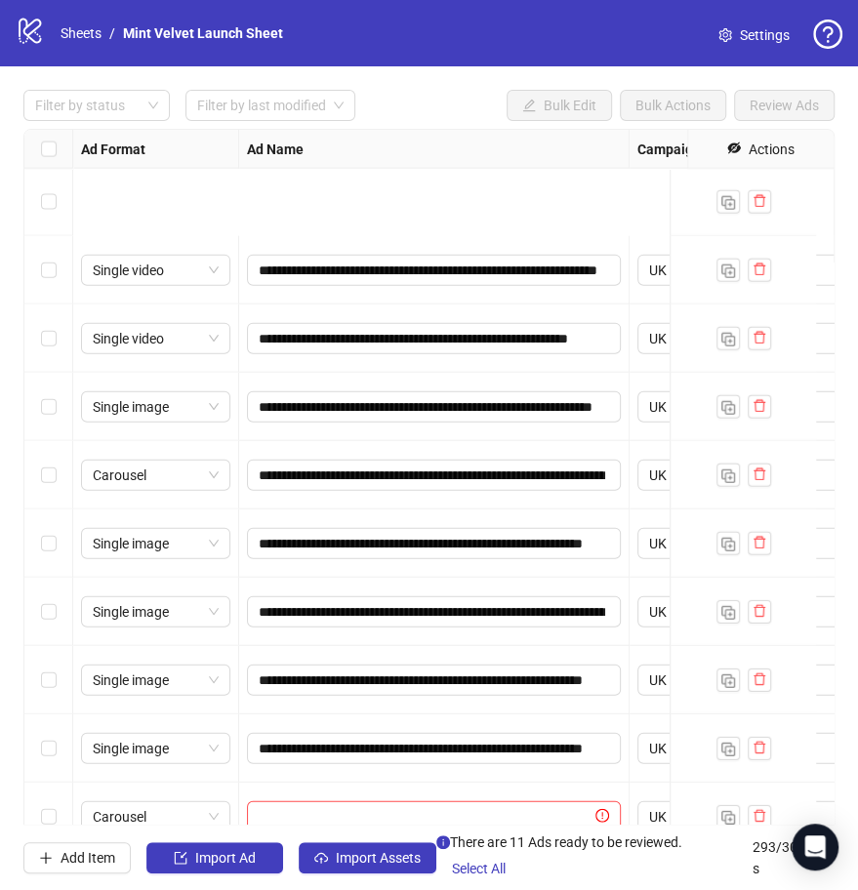
scroll to position [19381, 0]
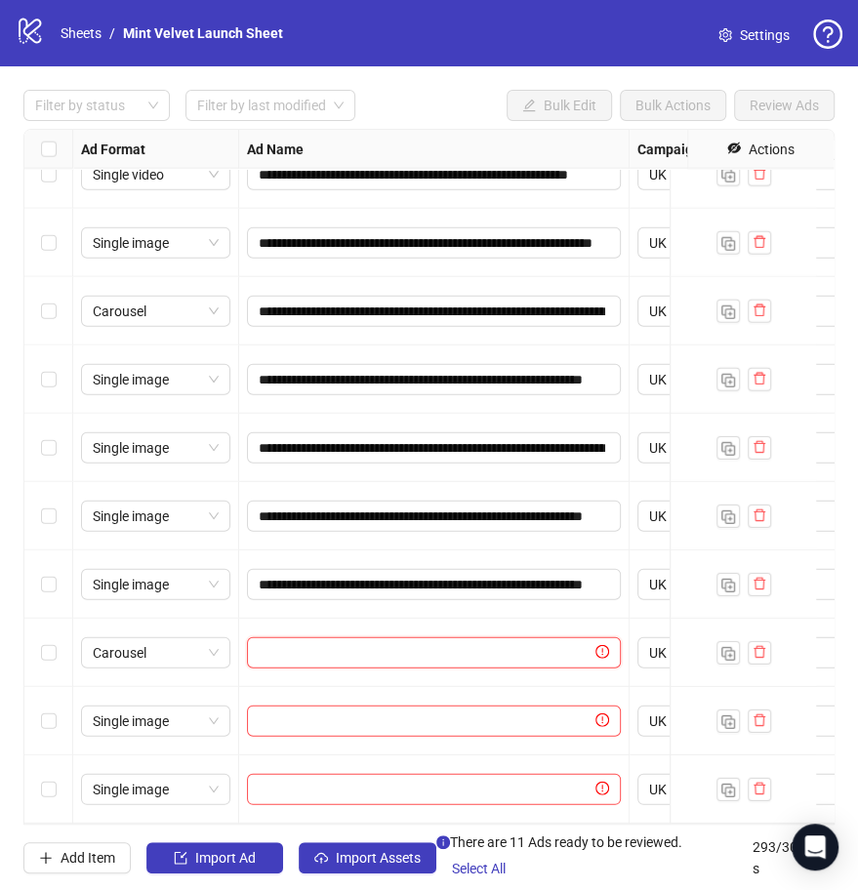
click at [503, 642] on input "text" at bounding box center [425, 652] width 333 height 21
paste input "**********"
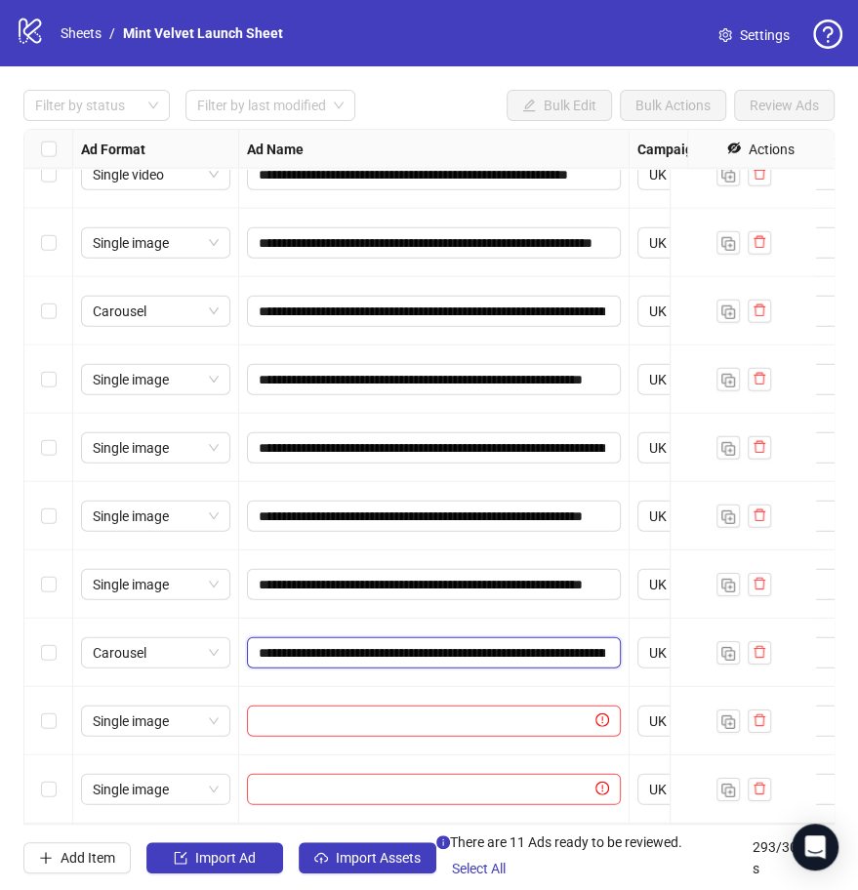
type input "**********"
paste input "**********"
type input "**********"
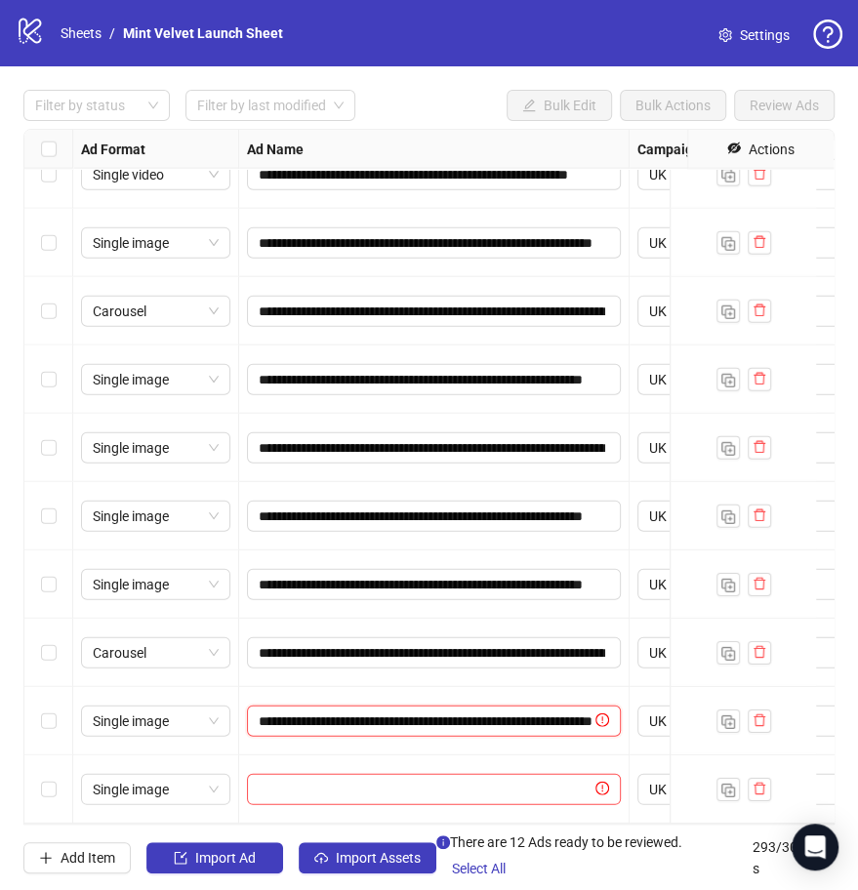
scroll to position [0, 177]
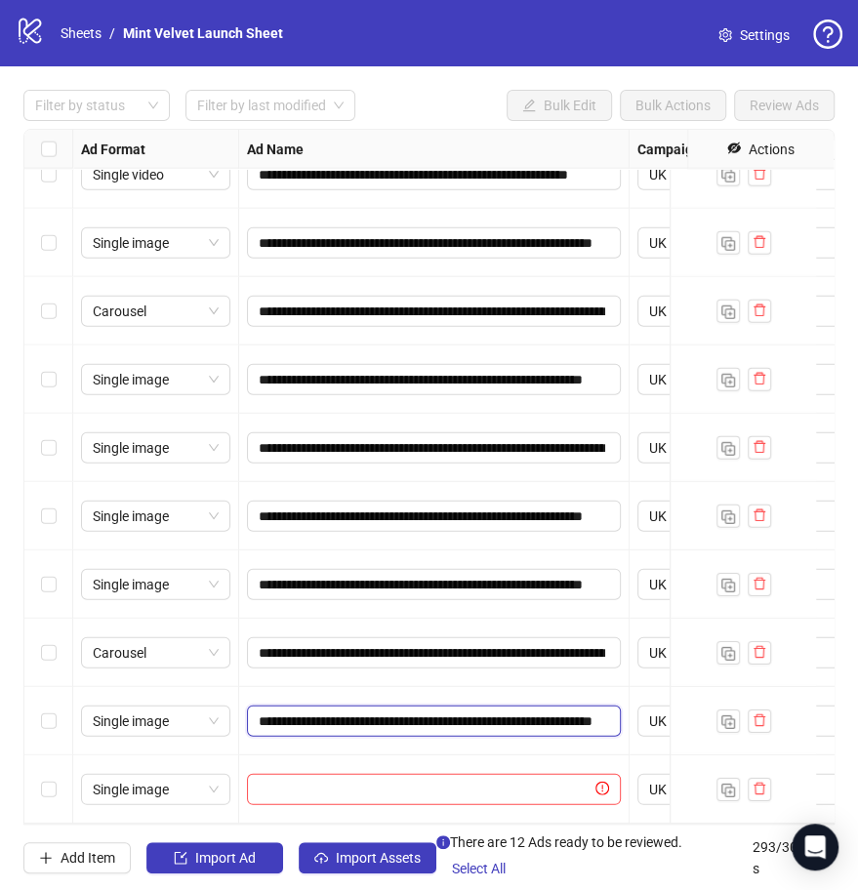
click at [432, 711] on input "**********" at bounding box center [432, 721] width 347 height 21
paste input "**********"
type input "**********"
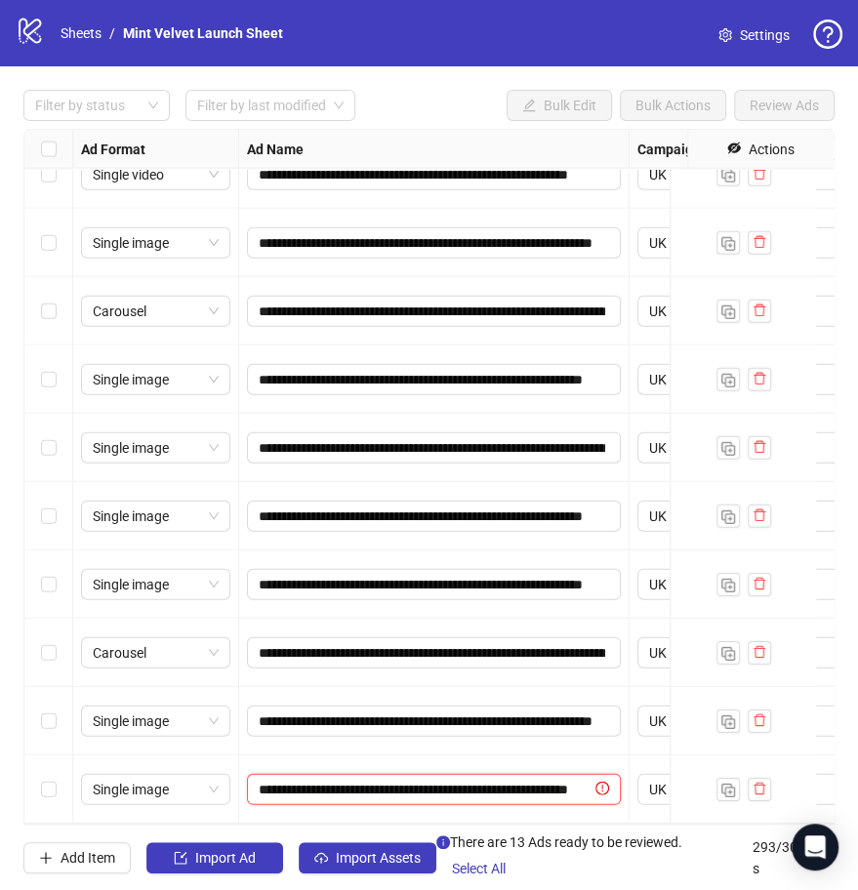
scroll to position [0, 138]
click at [470, 779] on input "**********" at bounding box center [425, 789] width 333 height 21
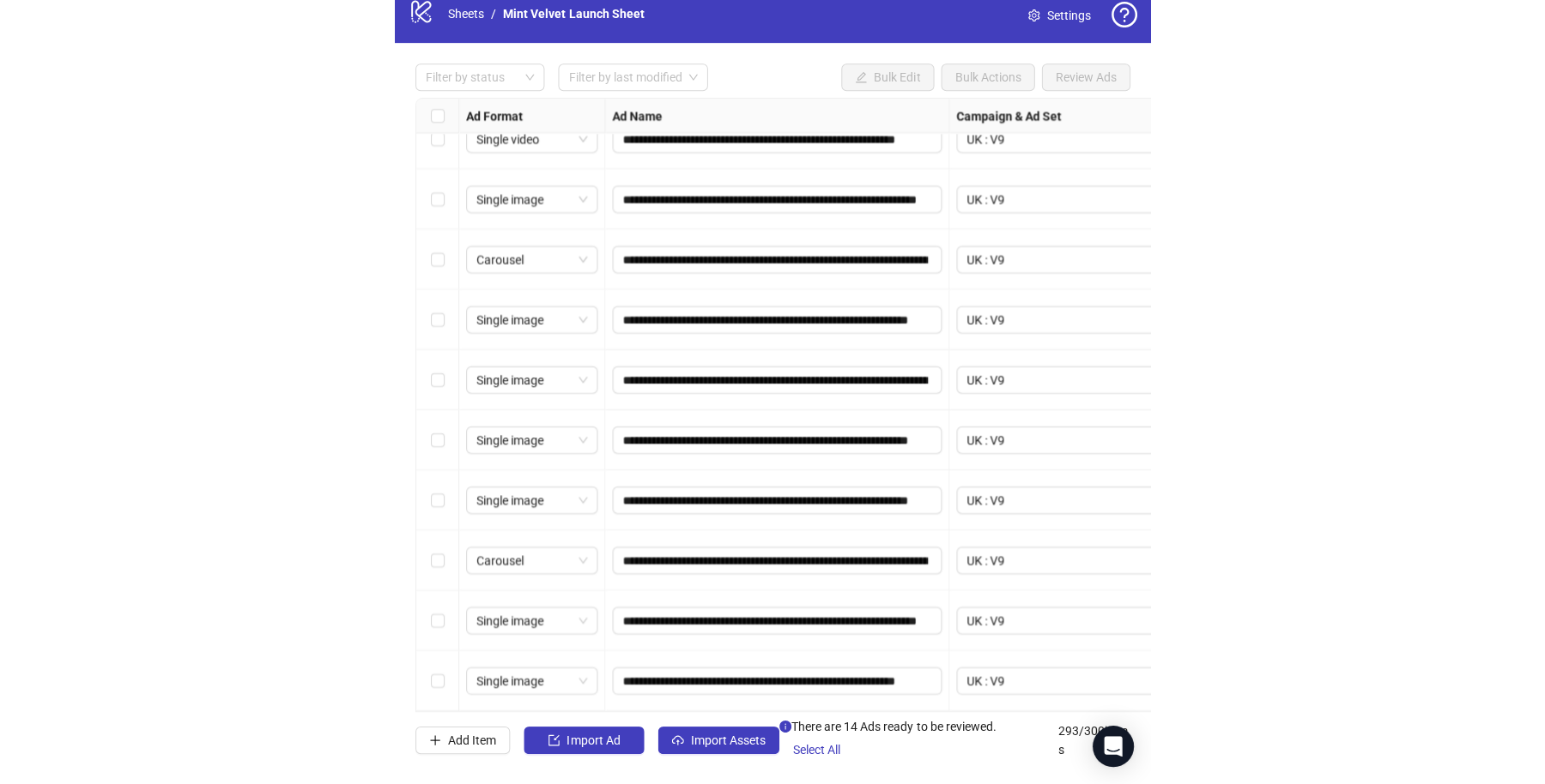
scroll to position [17034, 0]
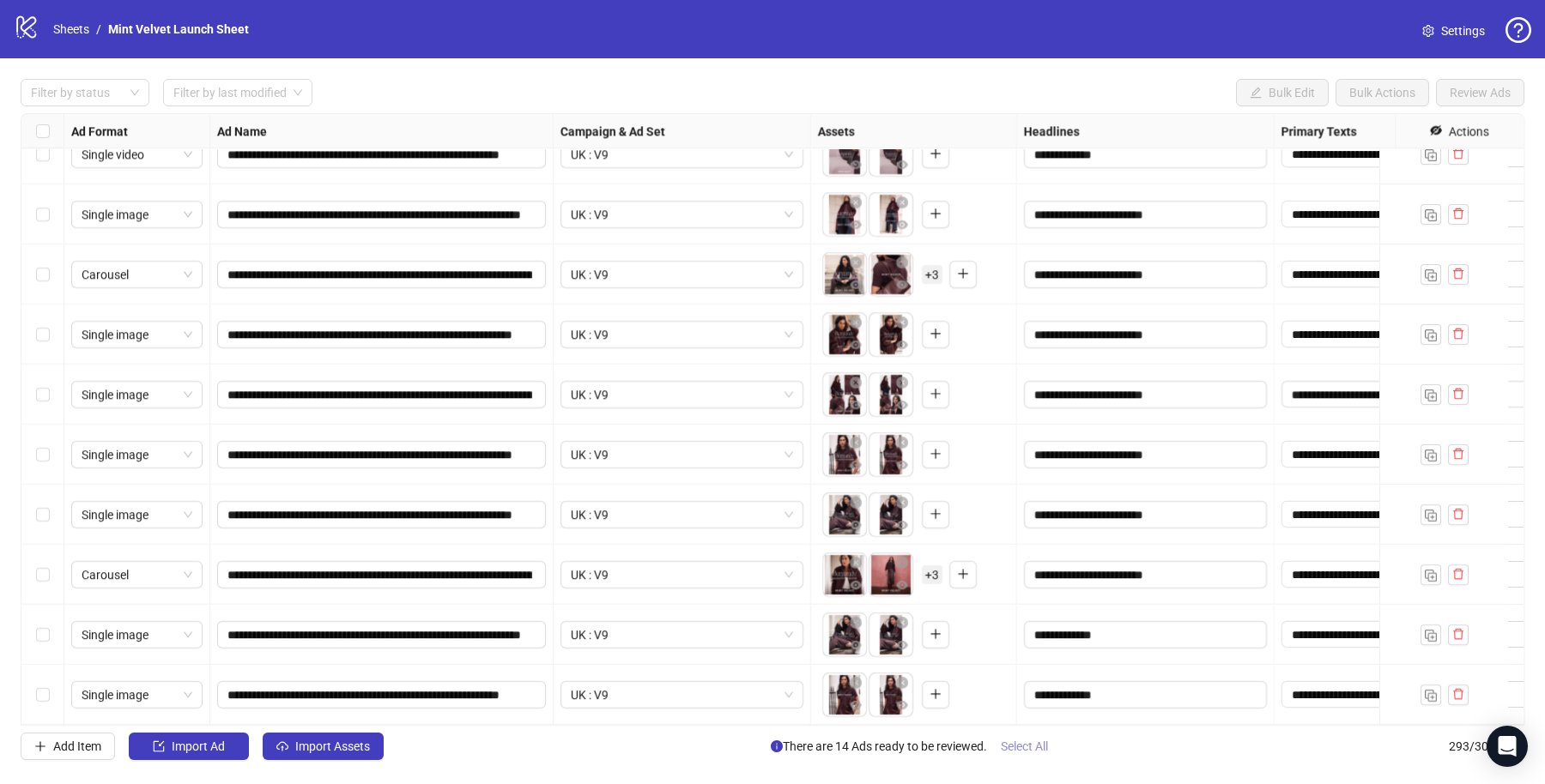
click at [1024, 753] on span "Select All" at bounding box center [1024, 746] width 47 height 14
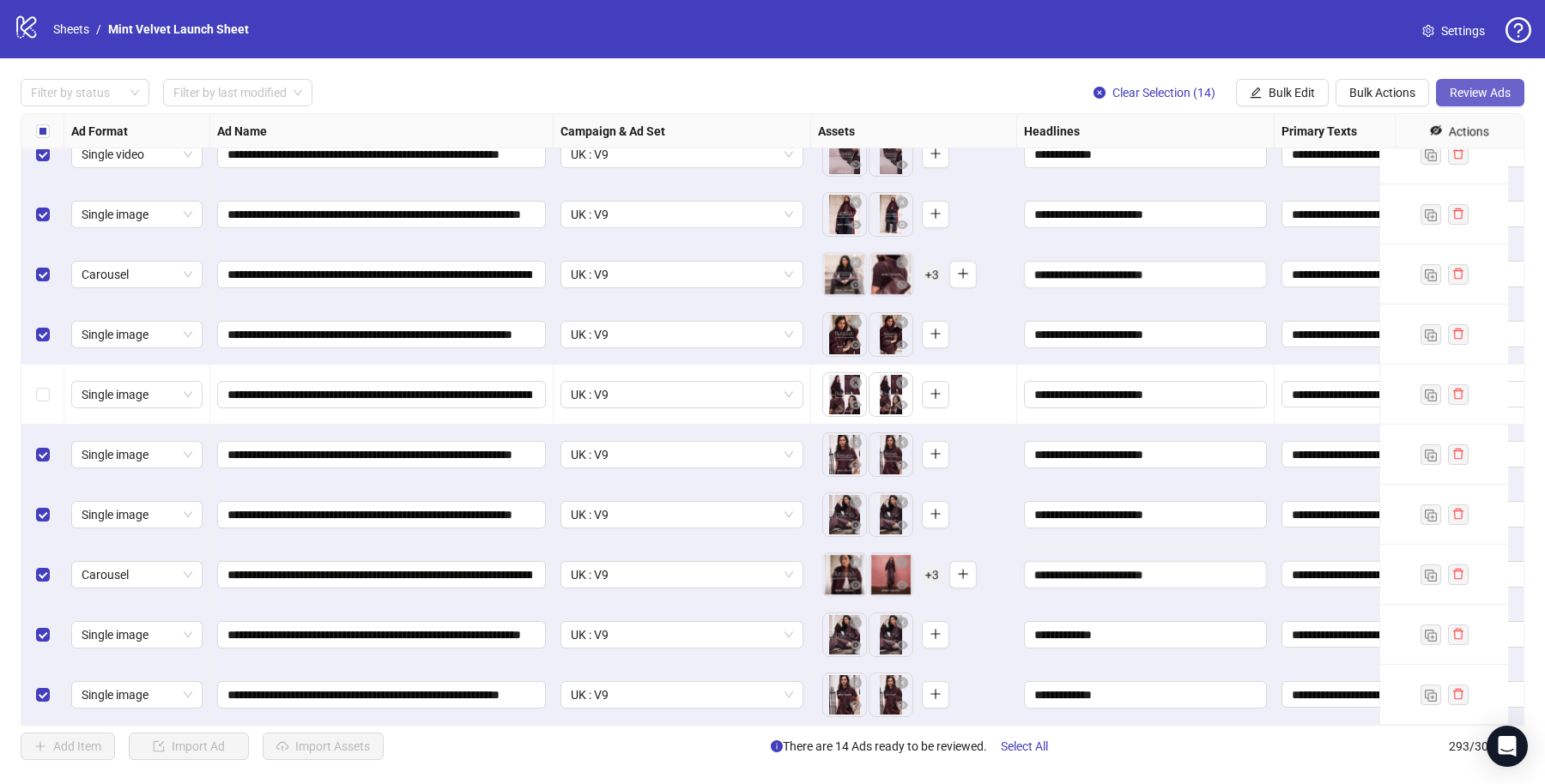
click at [1480, 91] on span "Review Ads" at bounding box center [1480, 93] width 61 height 14
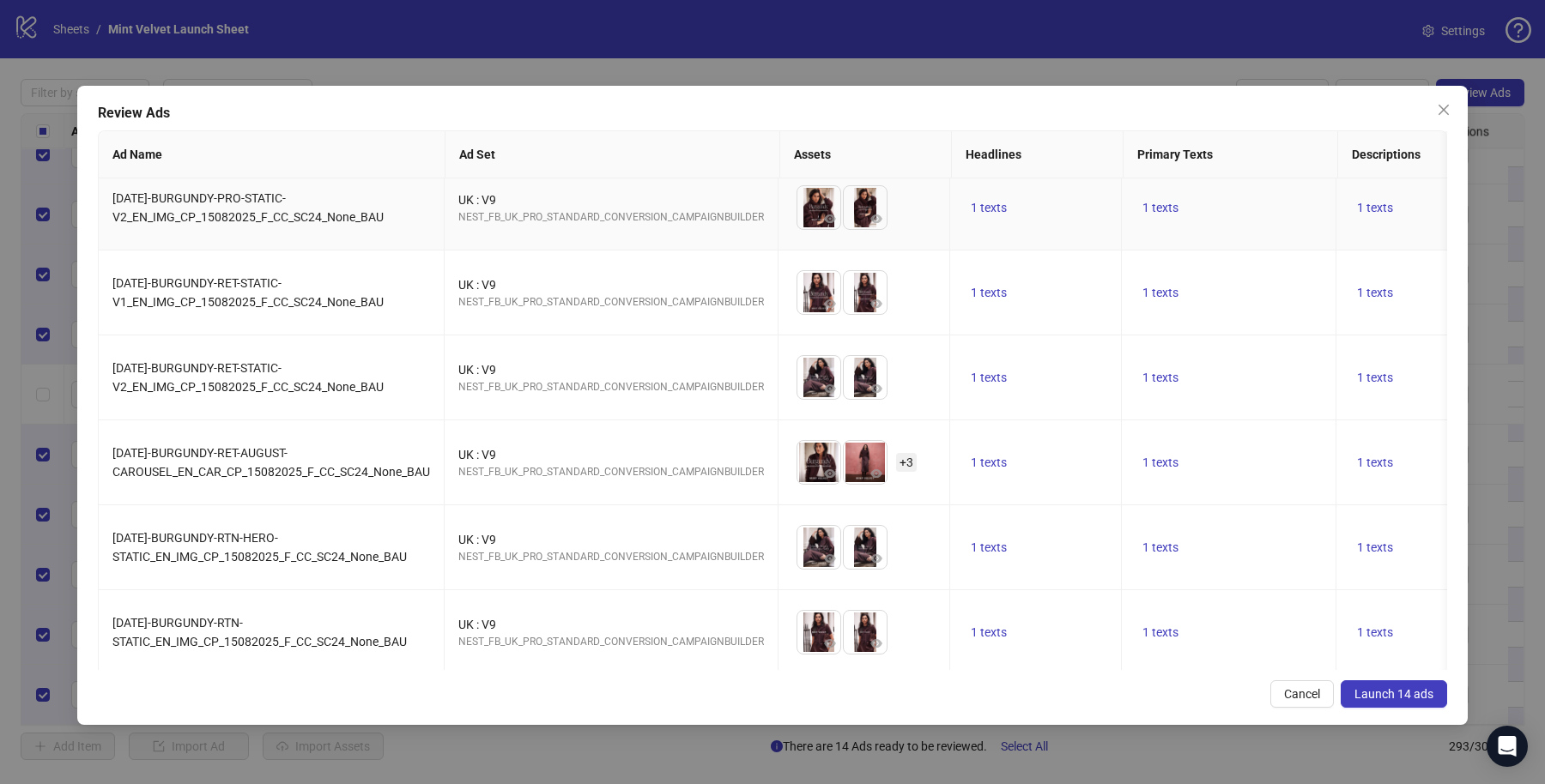
scroll to position [708, 0]
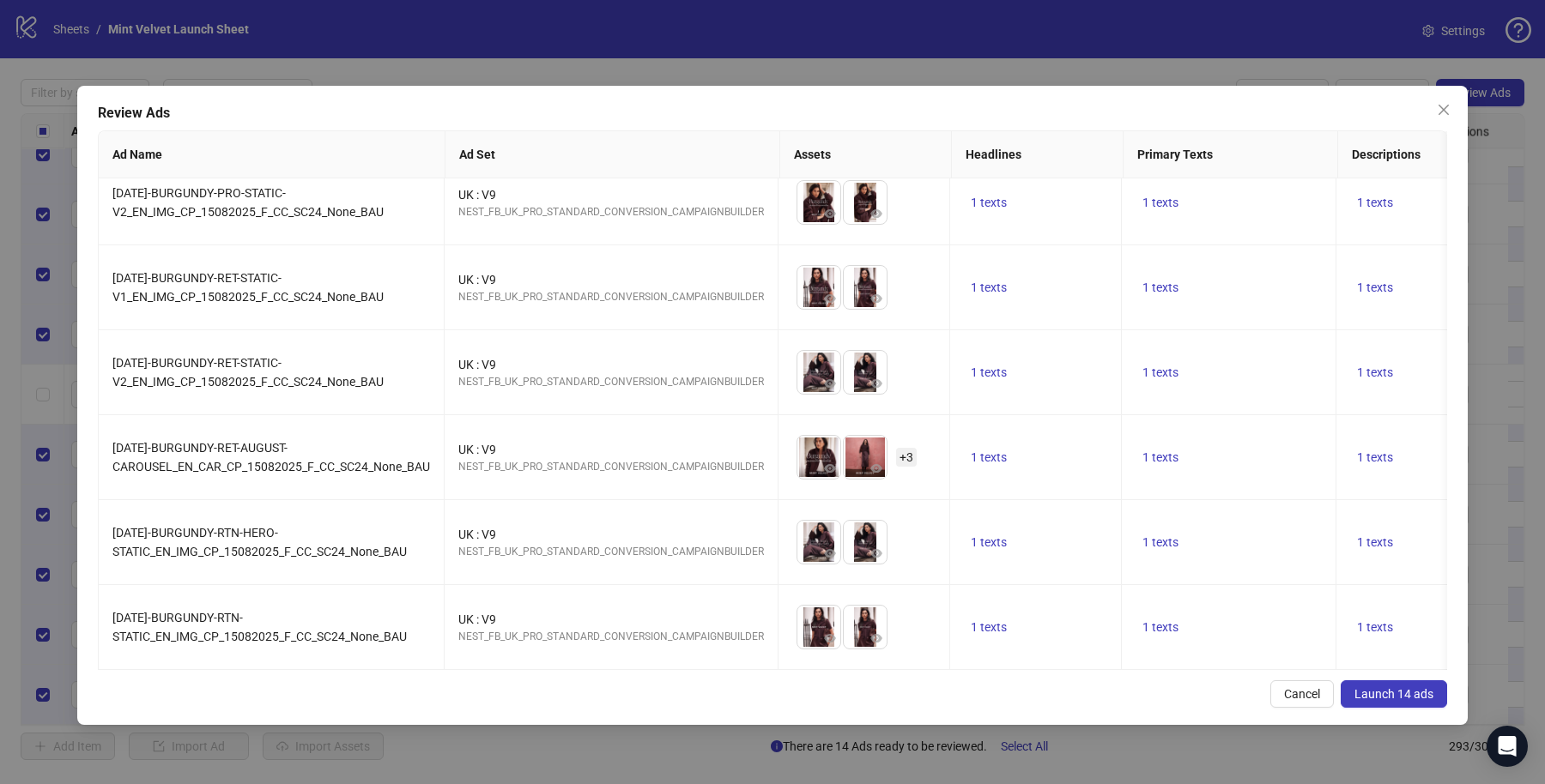
click at [1429, 699] on span "Launch 14 ads" at bounding box center [1394, 694] width 79 height 14
